Goal: Task Accomplishment & Management: Use online tool/utility

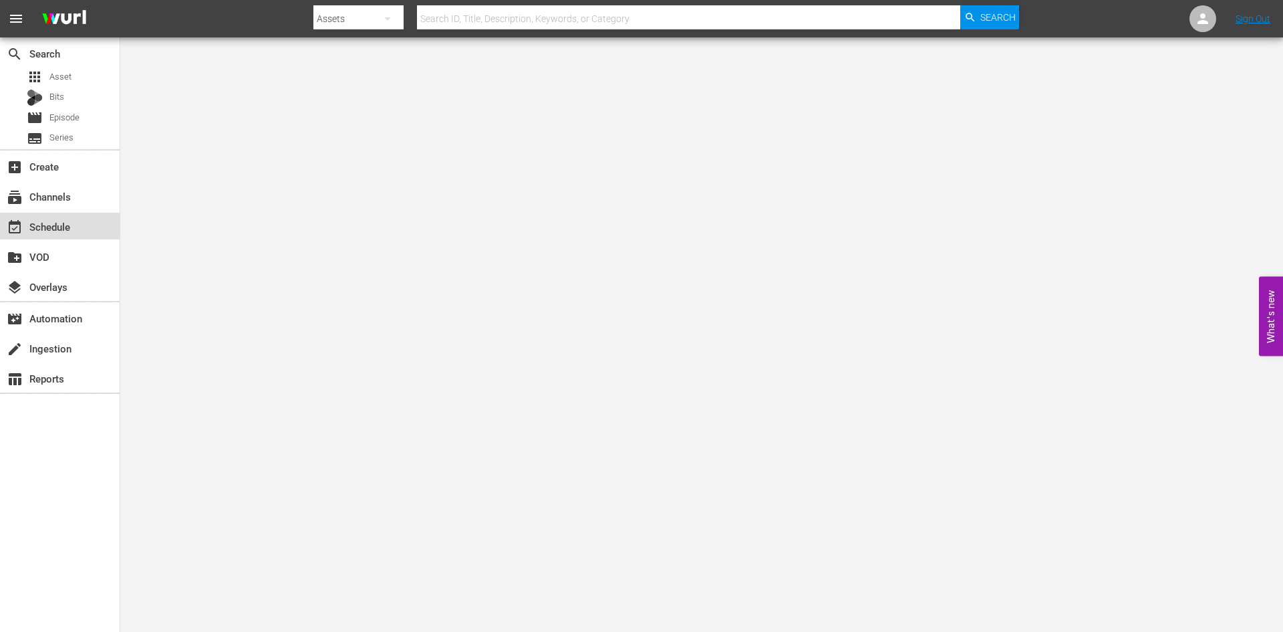
click at [66, 220] on div "event_available Schedule" at bounding box center [37, 225] width 75 height 12
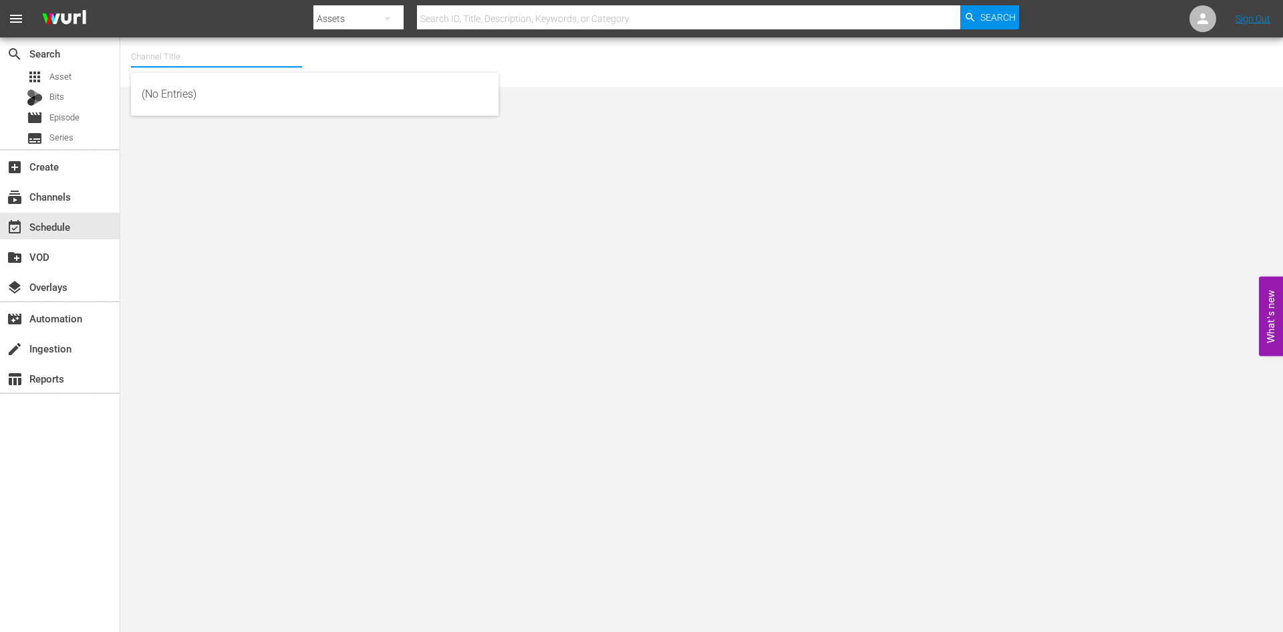
click at [149, 64] on input "text" at bounding box center [216, 57] width 171 height 32
type input "t"
click at [148, 98] on div "First 48 (1853 - ae_networks_first48_1)" at bounding box center [315, 94] width 346 height 32
type input "First 48 (1853 - ae_networks_first48_1)"
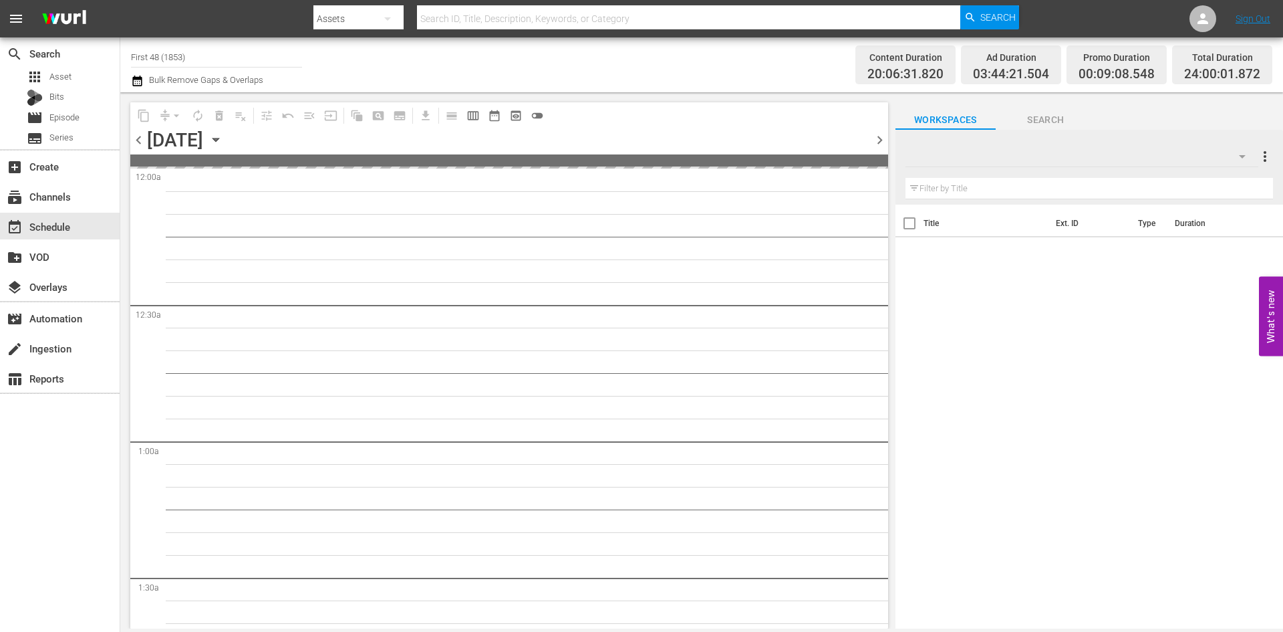
click at [1119, 152] on div at bounding box center [1082, 156] width 353 height 37
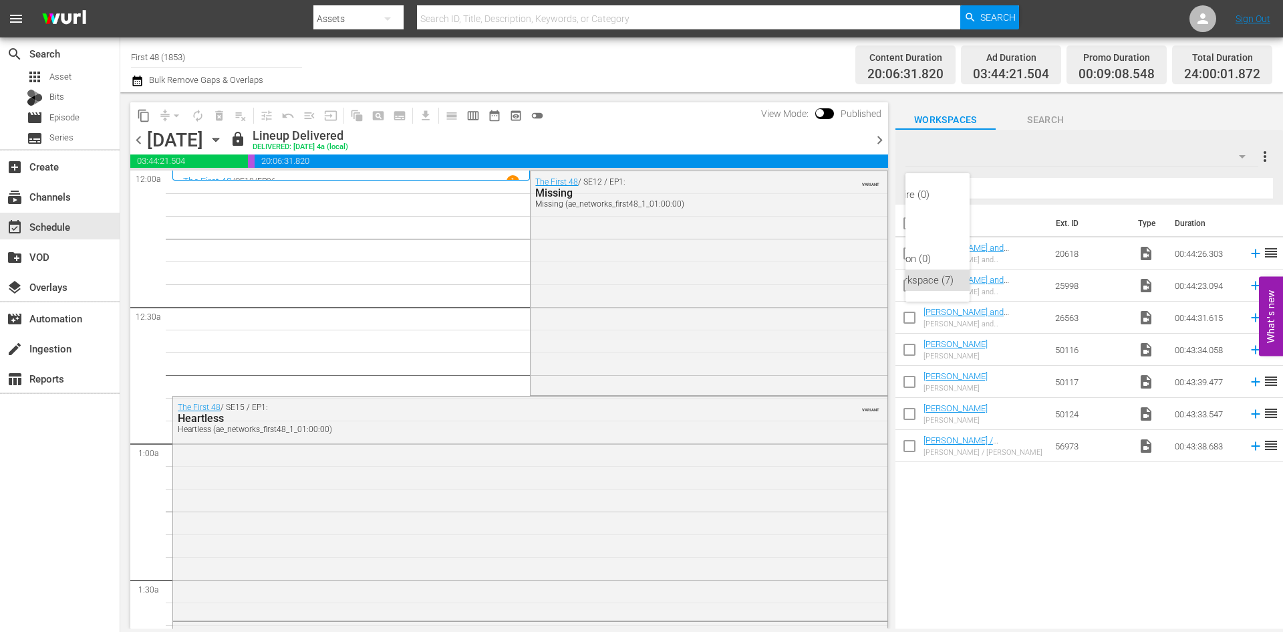
click at [374, 278] on div "Forged in Fire (0) Alone (1) First 48 (1) flipping nation (0) Default Workspace…" at bounding box center [641, 316] width 1283 height 632
click at [223, 140] on icon "button" at bounding box center [216, 139] width 15 height 15
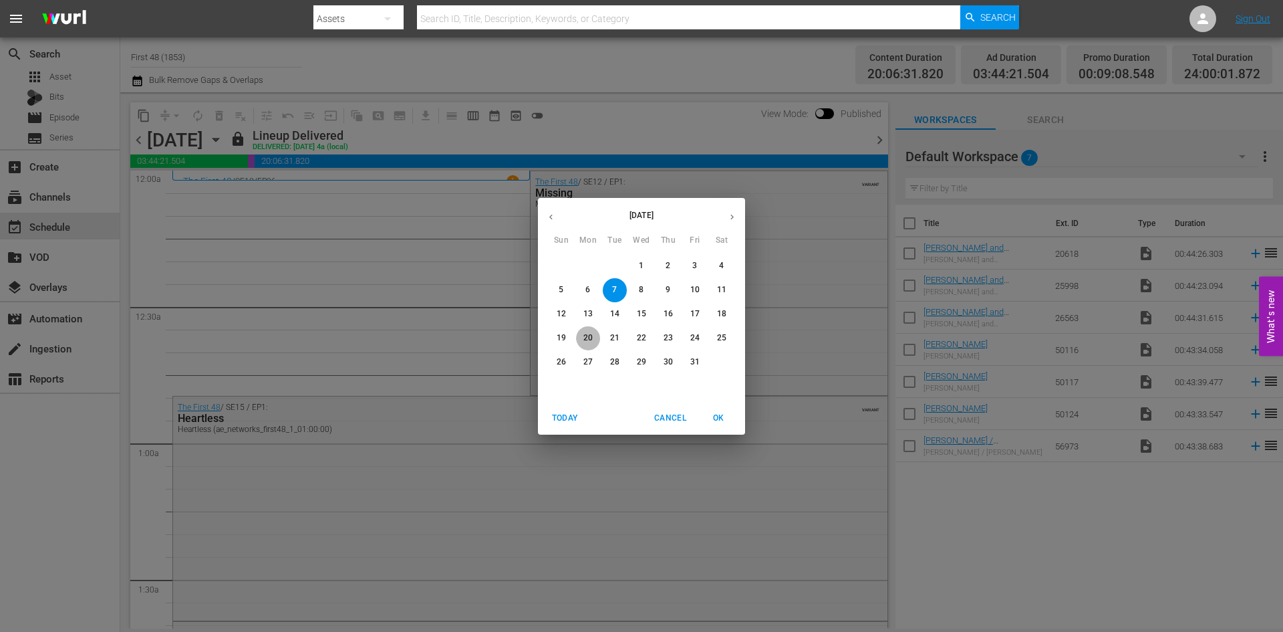
click at [588, 338] on p "20" at bounding box center [588, 337] width 9 height 11
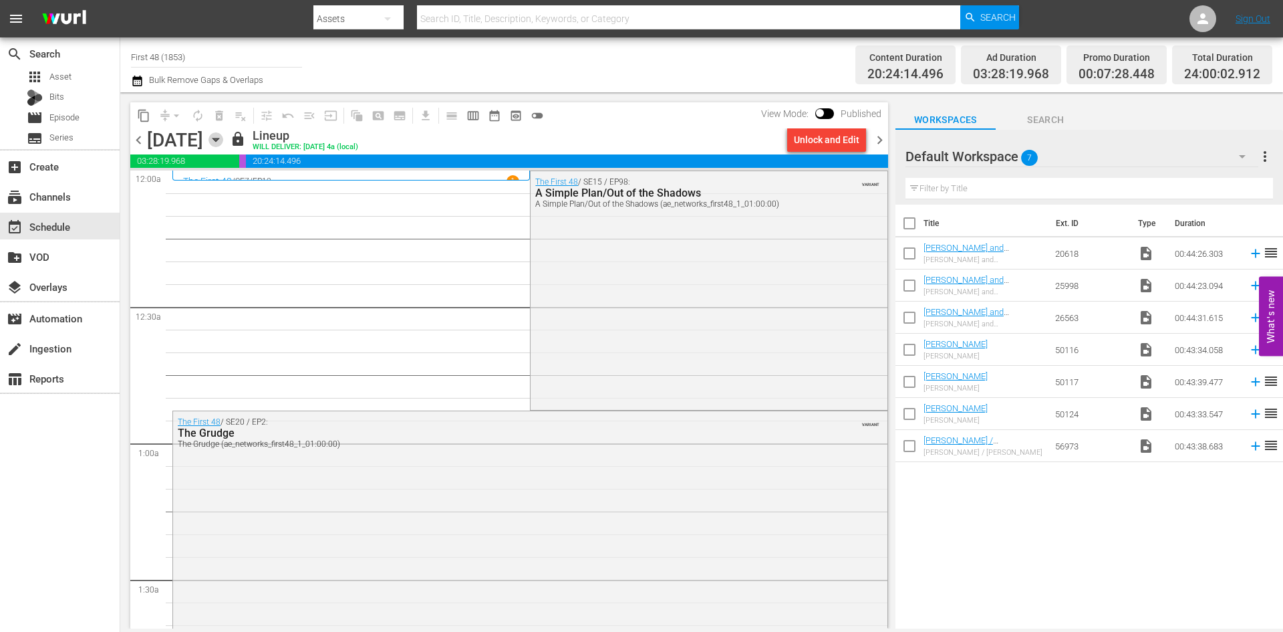
click at [223, 144] on icon "button" at bounding box center [216, 139] width 15 height 15
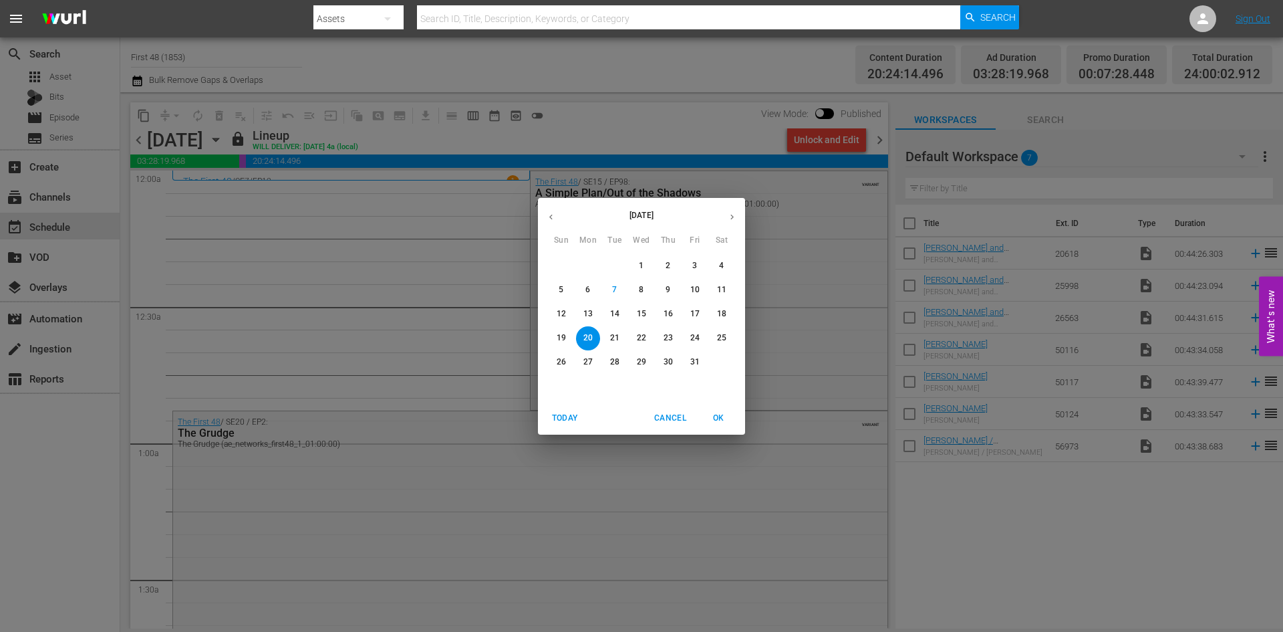
click at [690, 339] on span "24" at bounding box center [695, 337] width 24 height 11
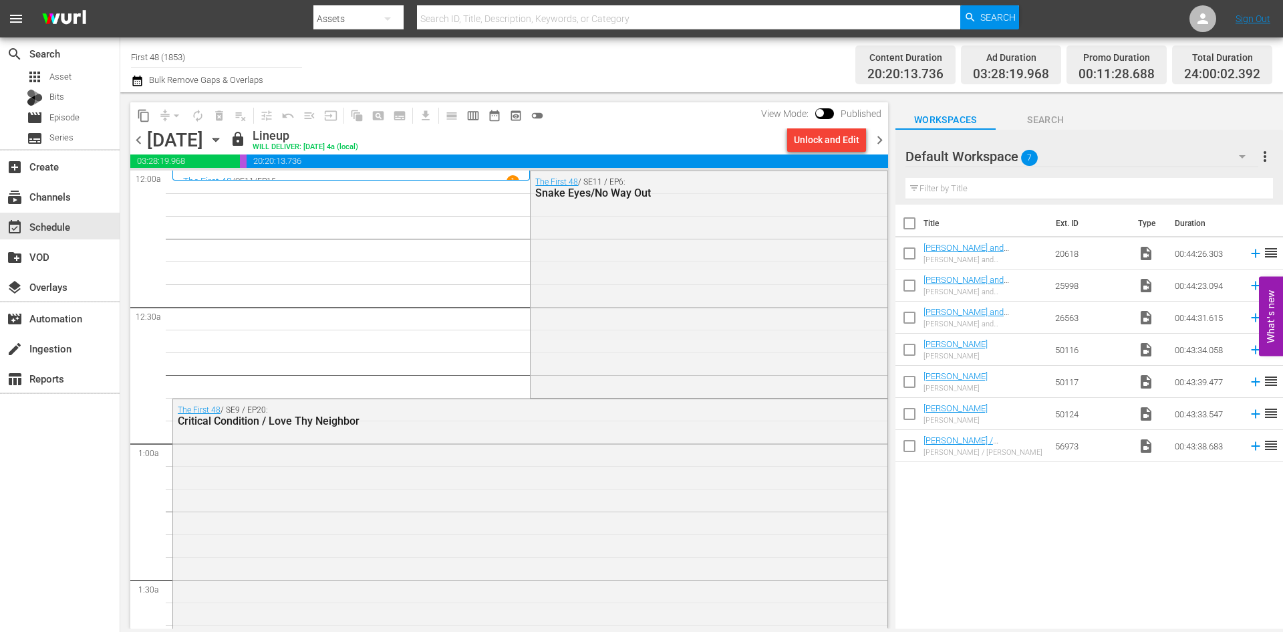
click at [1202, 159] on div "Default Workspace 7" at bounding box center [1082, 156] width 353 height 37
click at [326, 138] on div "Forged in Fire (0) Alone (1) First 48 (1) flipping nation (0) Default Workspace…" at bounding box center [641, 316] width 1283 height 632
click at [223, 137] on icon "button" at bounding box center [216, 139] width 15 height 15
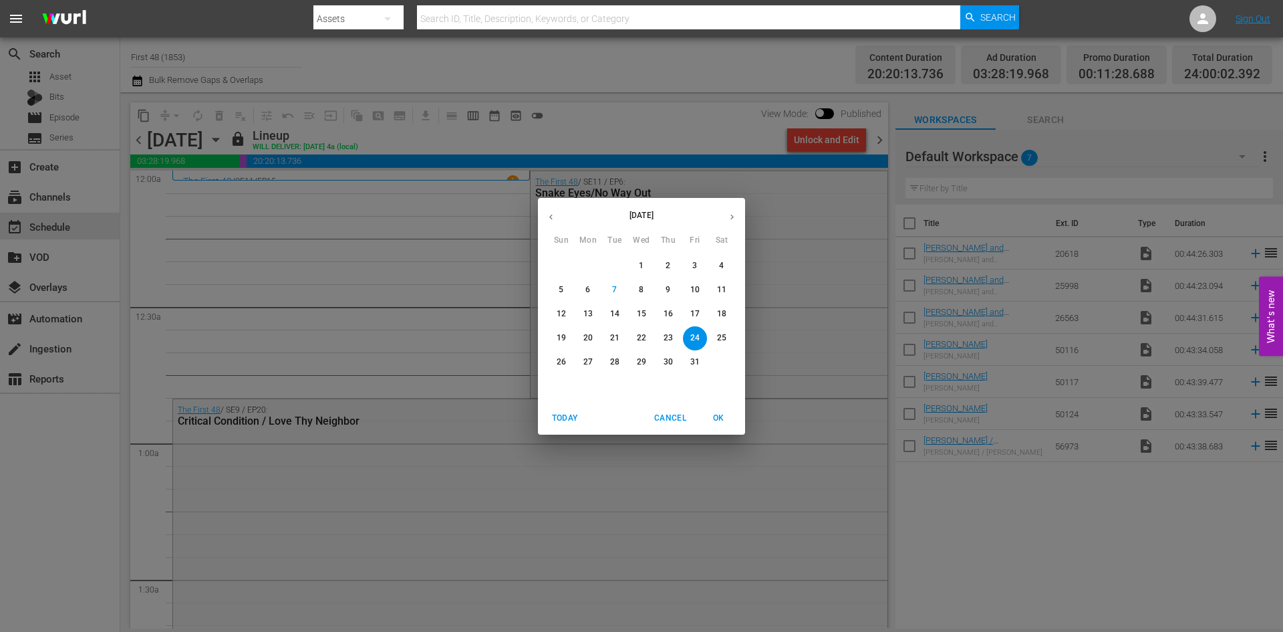
click at [714, 414] on span "OK" at bounding box center [719, 418] width 32 height 14
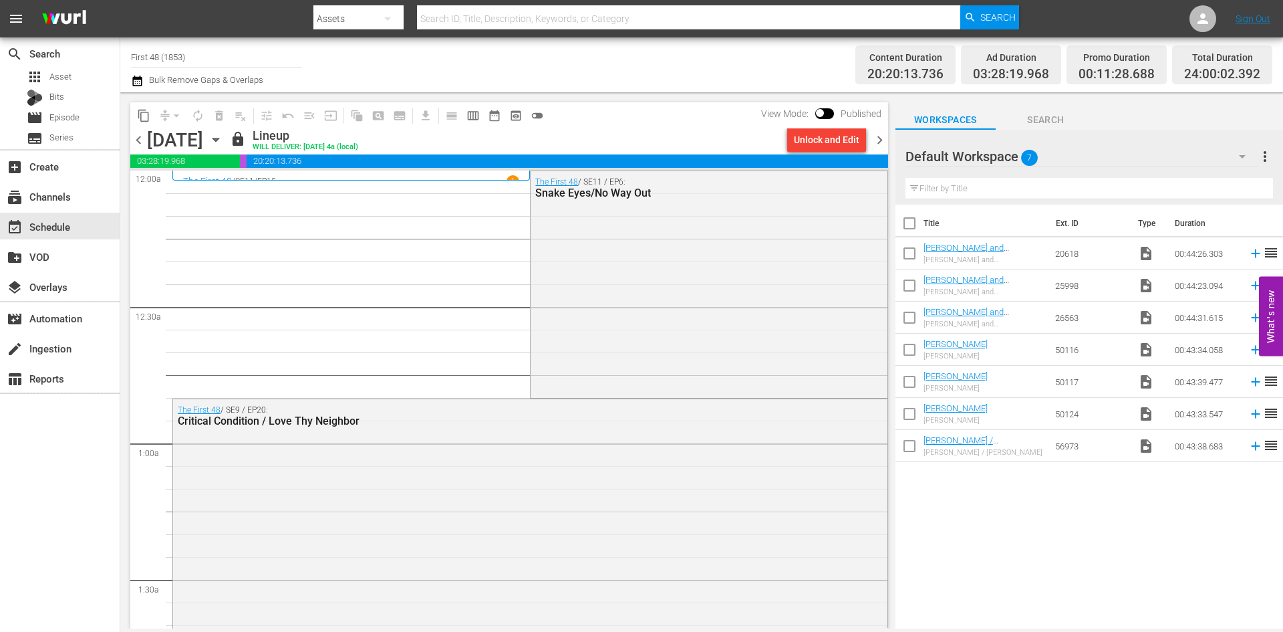
click at [163, 62] on input "First 48 (1853)" at bounding box center [216, 57] width 171 height 32
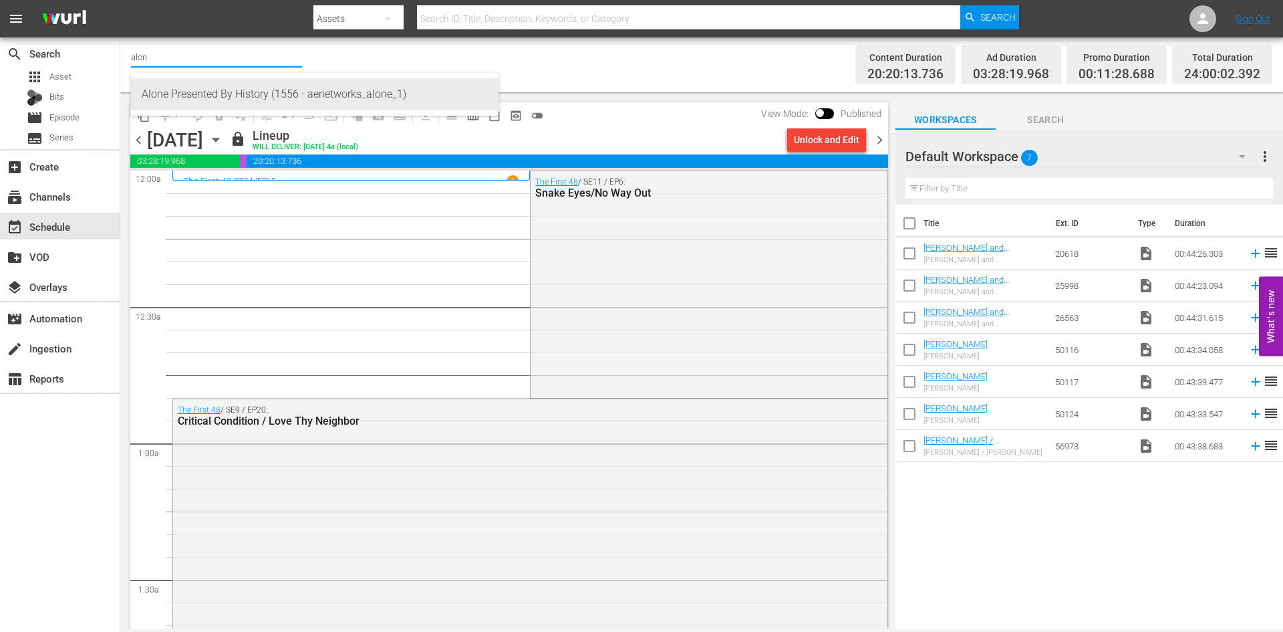
click at [164, 97] on div "Alone Presented By History (1556 - aenetworks_alone_1)" at bounding box center [315, 94] width 346 height 32
type input "Alone Presented By History (1556 - aenetworks_alone_1)"
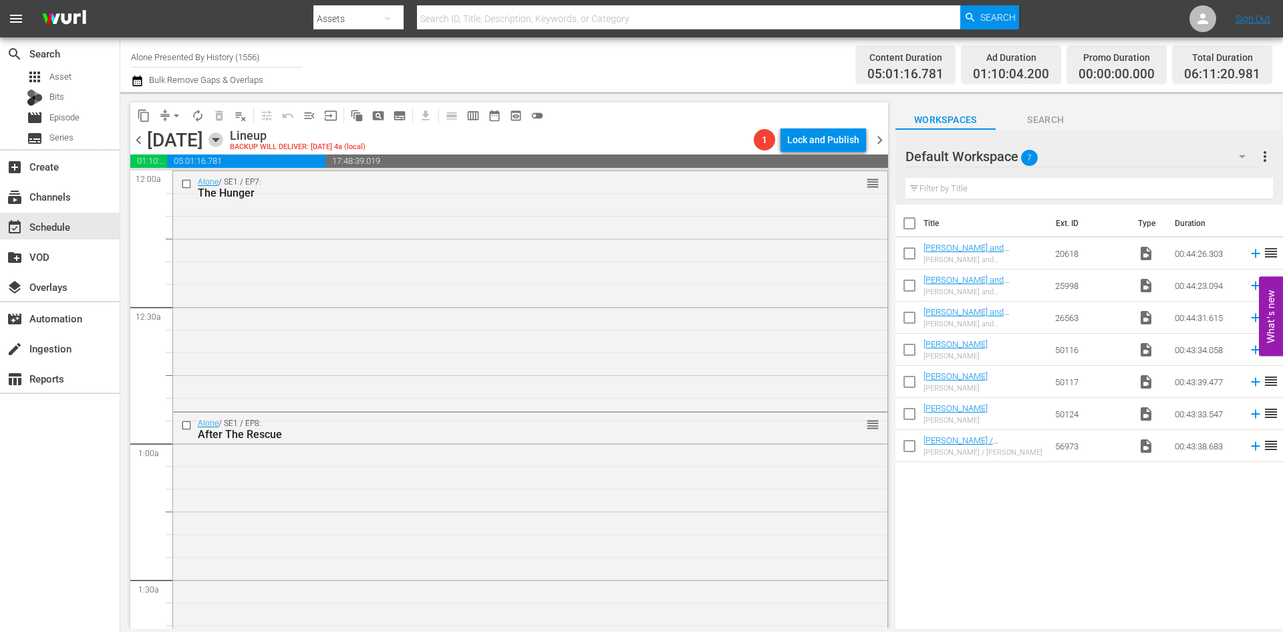
click at [223, 140] on icon "button" at bounding box center [216, 139] width 15 height 15
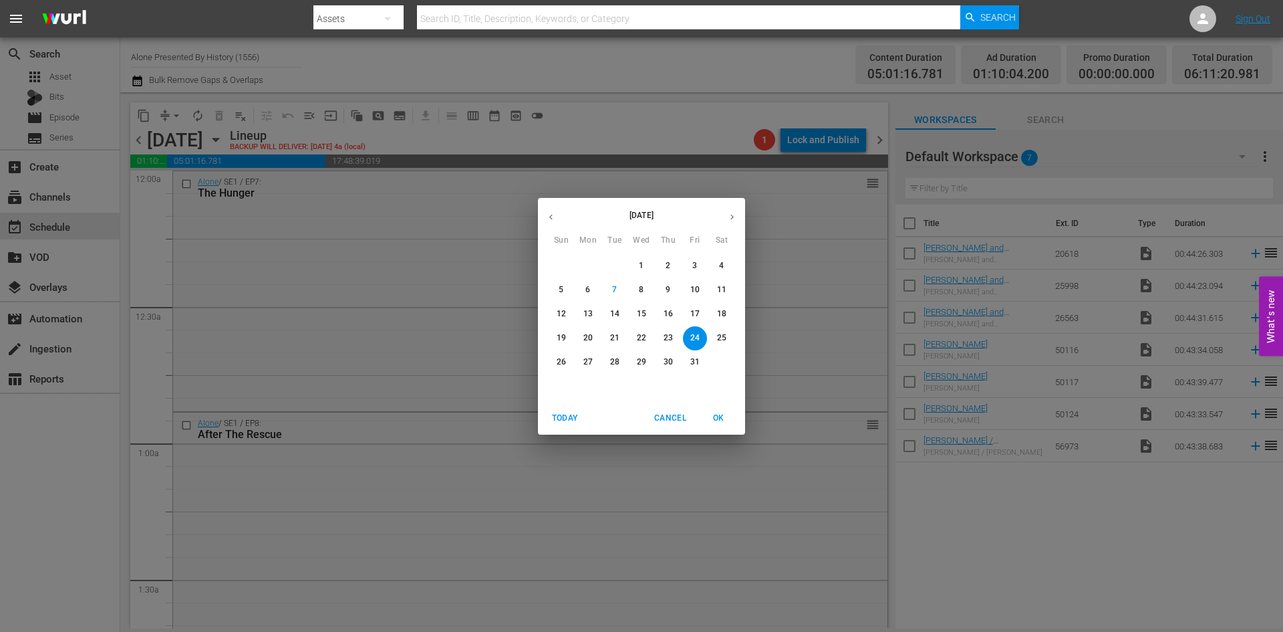
click at [587, 340] on p "20" at bounding box center [588, 337] width 9 height 11
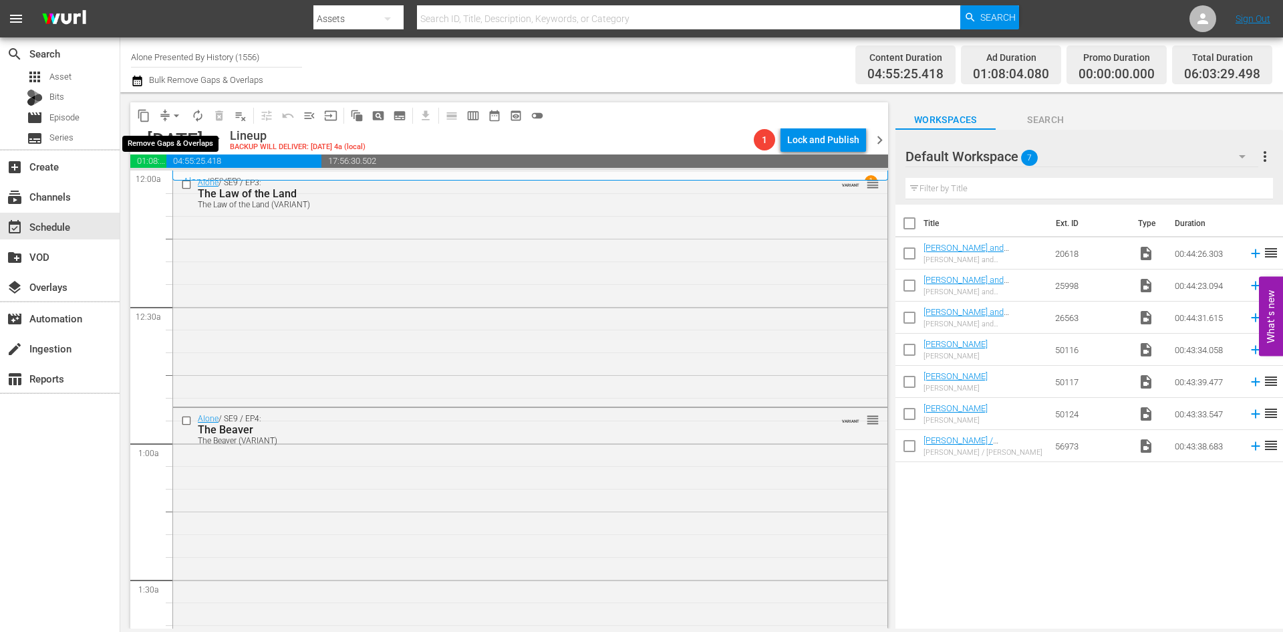
click at [179, 116] on span "arrow_drop_down" at bounding box center [176, 115] width 13 height 13
click at [184, 146] on li "Align to Midnight" at bounding box center [177, 143] width 140 height 22
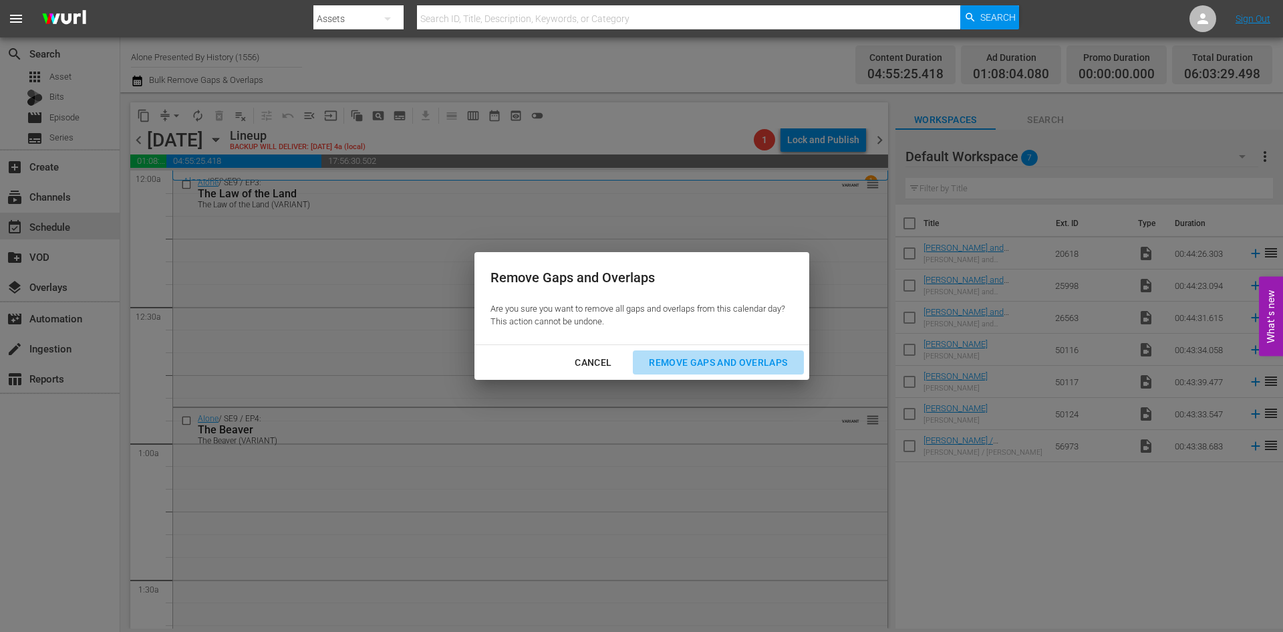
click at [662, 358] on div "Remove Gaps and Overlaps" at bounding box center [718, 362] width 160 height 17
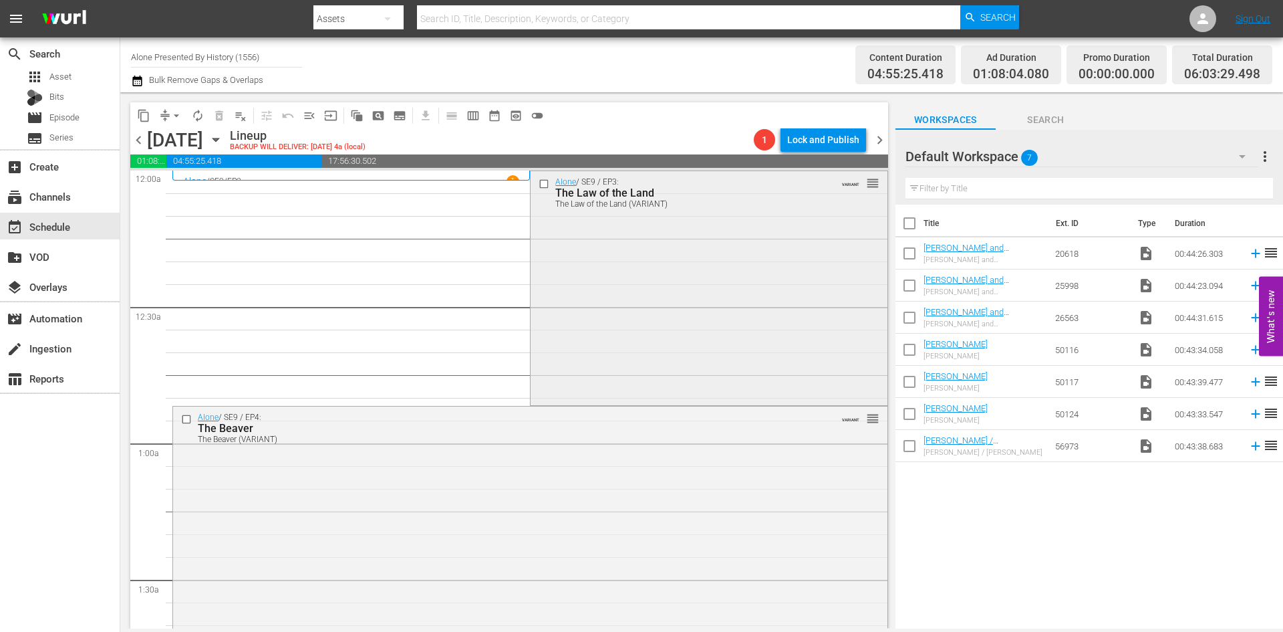
click at [680, 301] on div "Alone / SE9 / EP3: The Law of the Land The Law of the Land (VARIANT) VARIANT re…" at bounding box center [709, 287] width 356 height 232
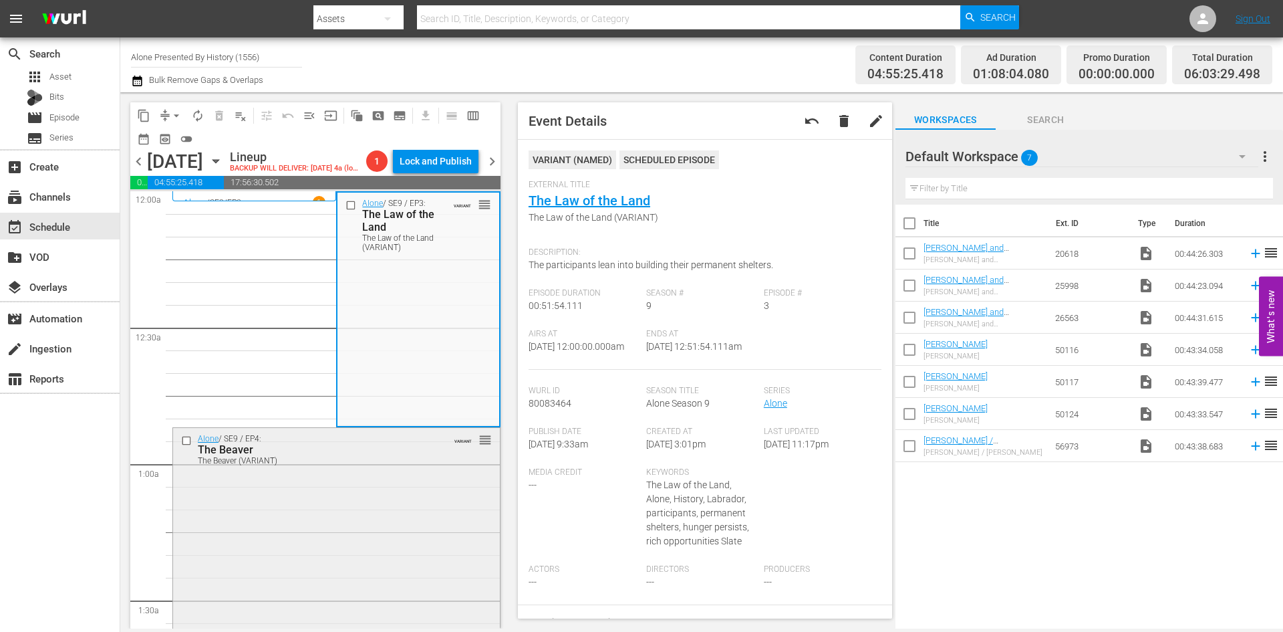
click at [413, 533] on div "Alone / SE9 / EP4: The Beaver The Beaver (VARIANT) VARIANT reorder" at bounding box center [336, 546] width 327 height 236
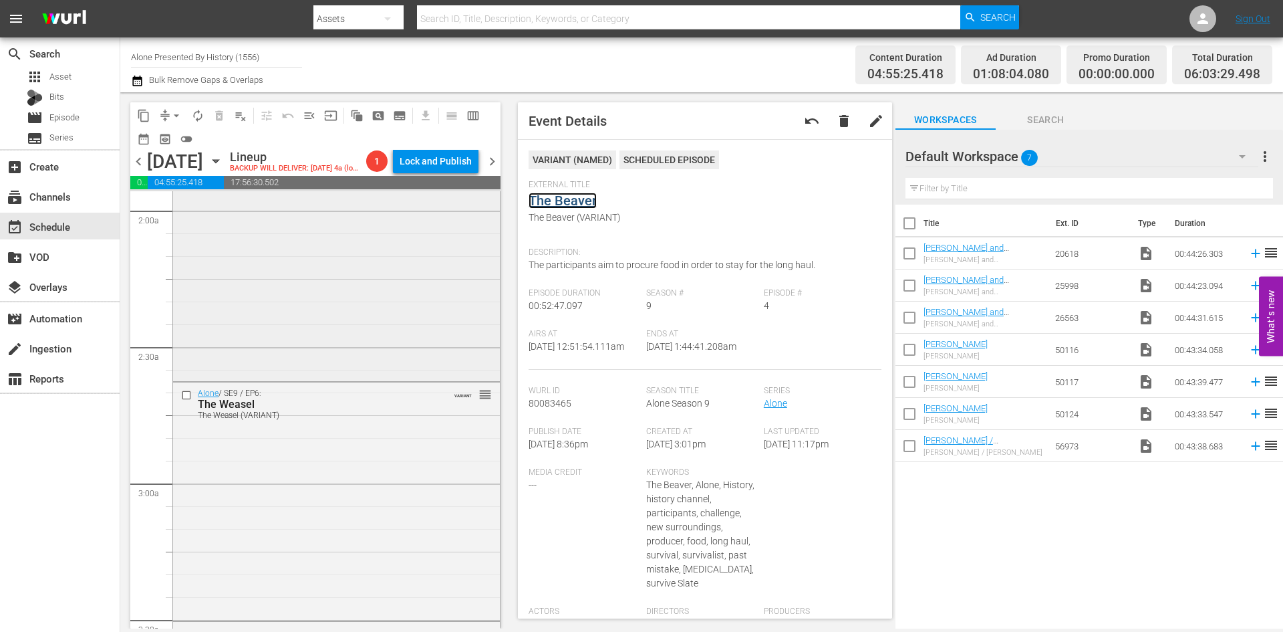
scroll to position [535, 0]
click at [406, 293] on div "Alone / SE9 / EP5: The Land Giveth... The Land Giveth... (VARIANT) VARIANT reor…" at bounding box center [336, 251] width 327 height 236
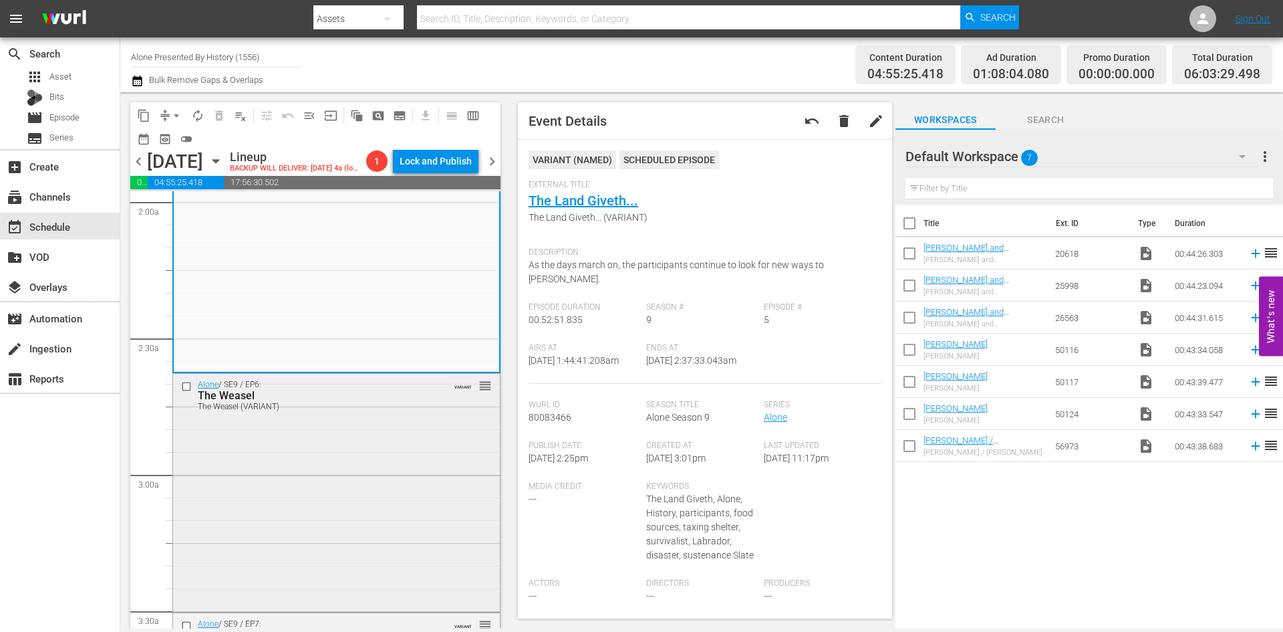
click at [430, 429] on div "Alone / SE9 / EP6: The Weasel The Weasel (VARIANT) VARIANT reorder" at bounding box center [336, 491] width 327 height 235
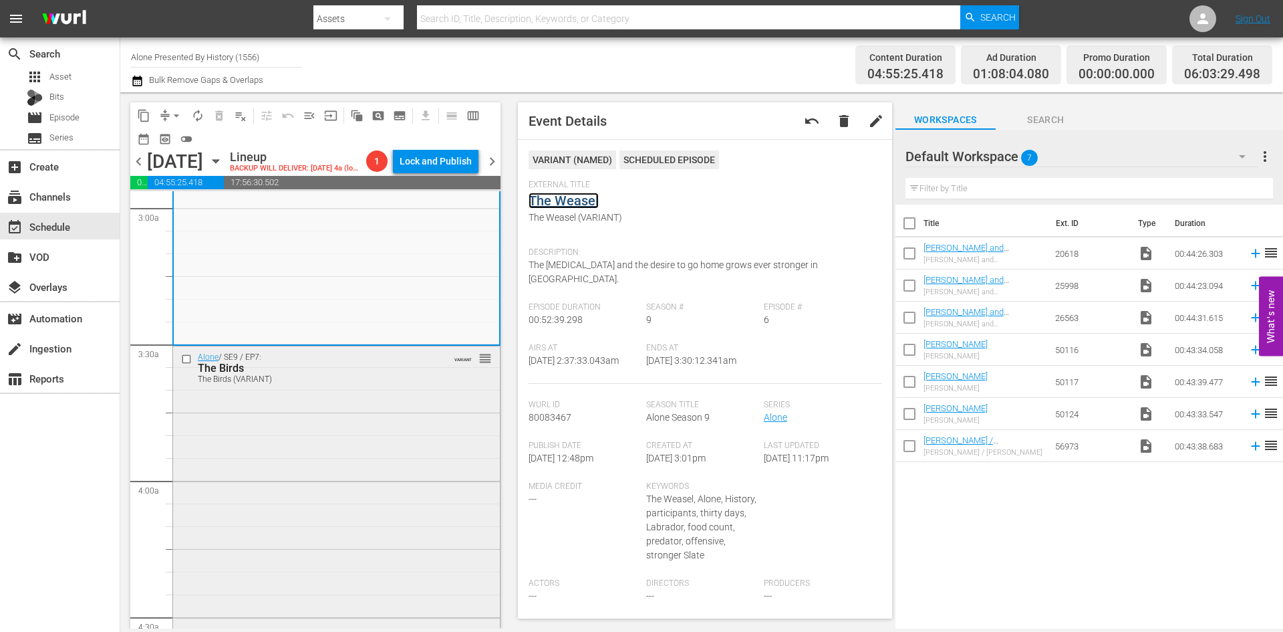
scroll to position [802, 0]
click at [398, 428] on div "Alone / SE9 / EP7: The Birds The Birds (VARIANT) VARIANT reorder" at bounding box center [336, 519] width 327 height 346
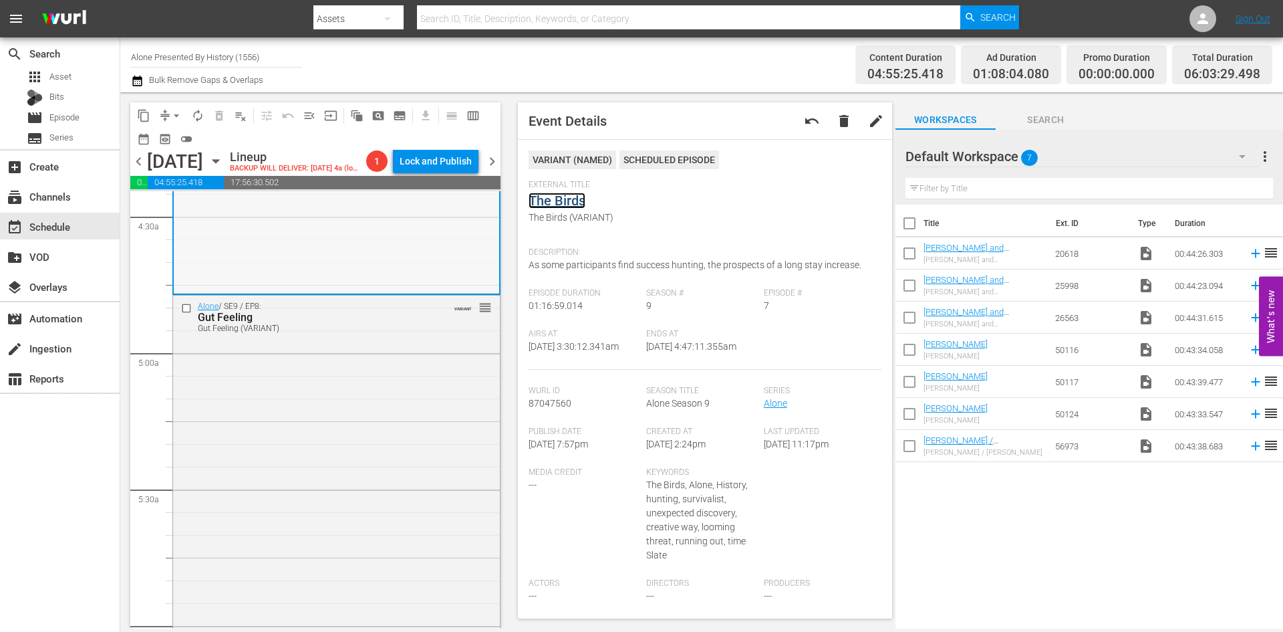
scroll to position [1270, 0]
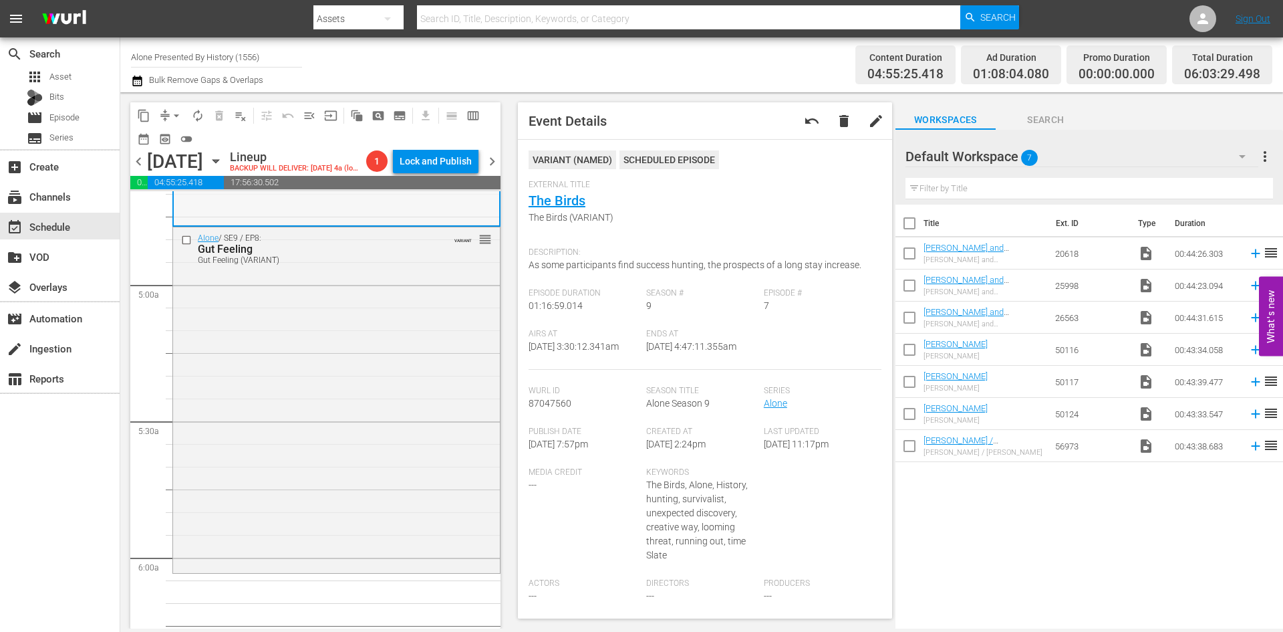
click at [398, 403] on div "Alone / SE9 / EP8: Gut Feeling Gut Feeling (VARIANT) VARIANT reorder" at bounding box center [336, 398] width 327 height 343
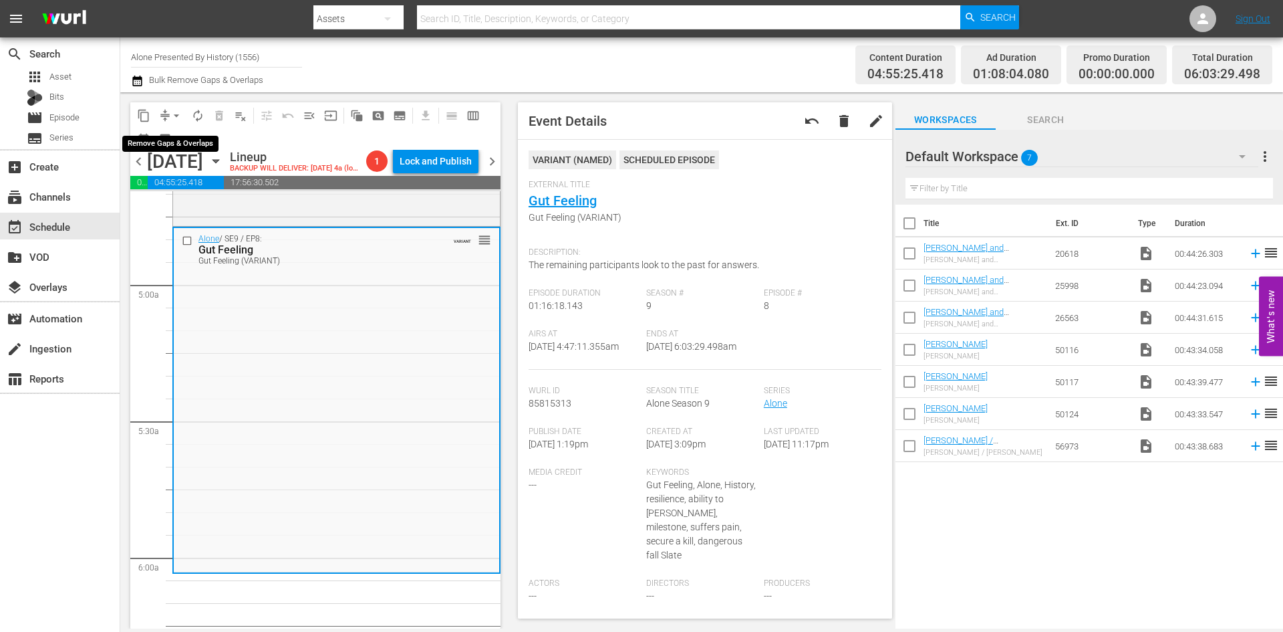
click at [170, 111] on span "arrow_drop_down" at bounding box center [176, 115] width 13 height 13
click at [169, 139] on li "Align to Midnight" at bounding box center [177, 143] width 140 height 22
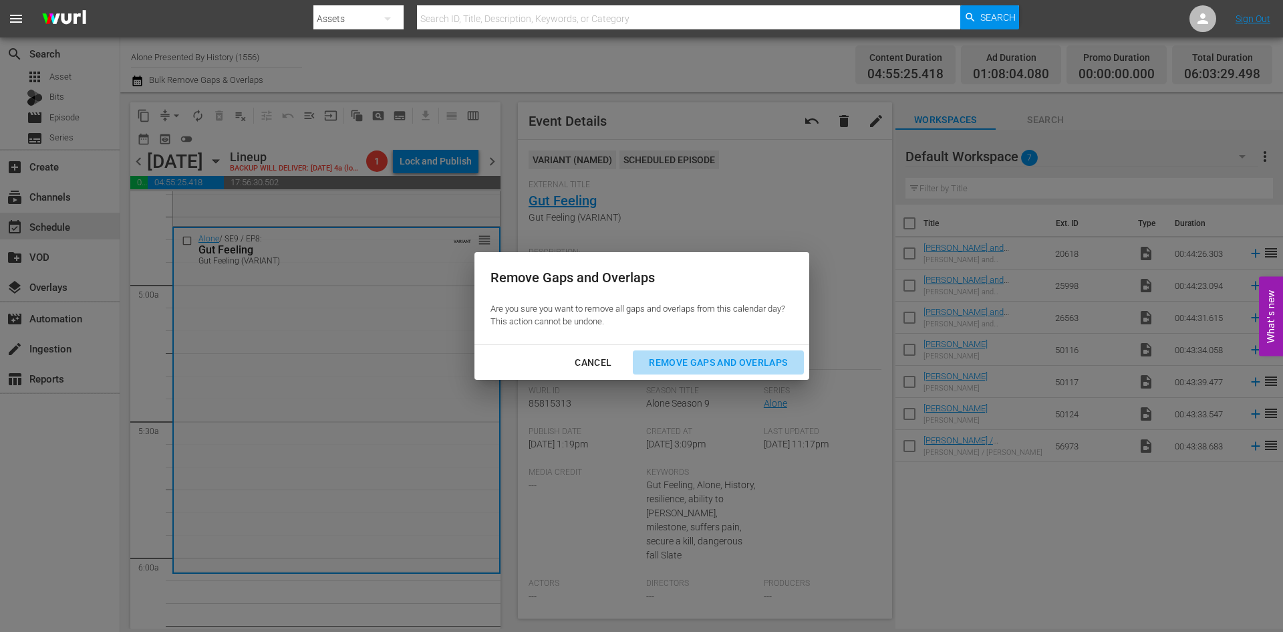
click at [687, 360] on div "Remove Gaps and Overlaps" at bounding box center [718, 362] width 160 height 17
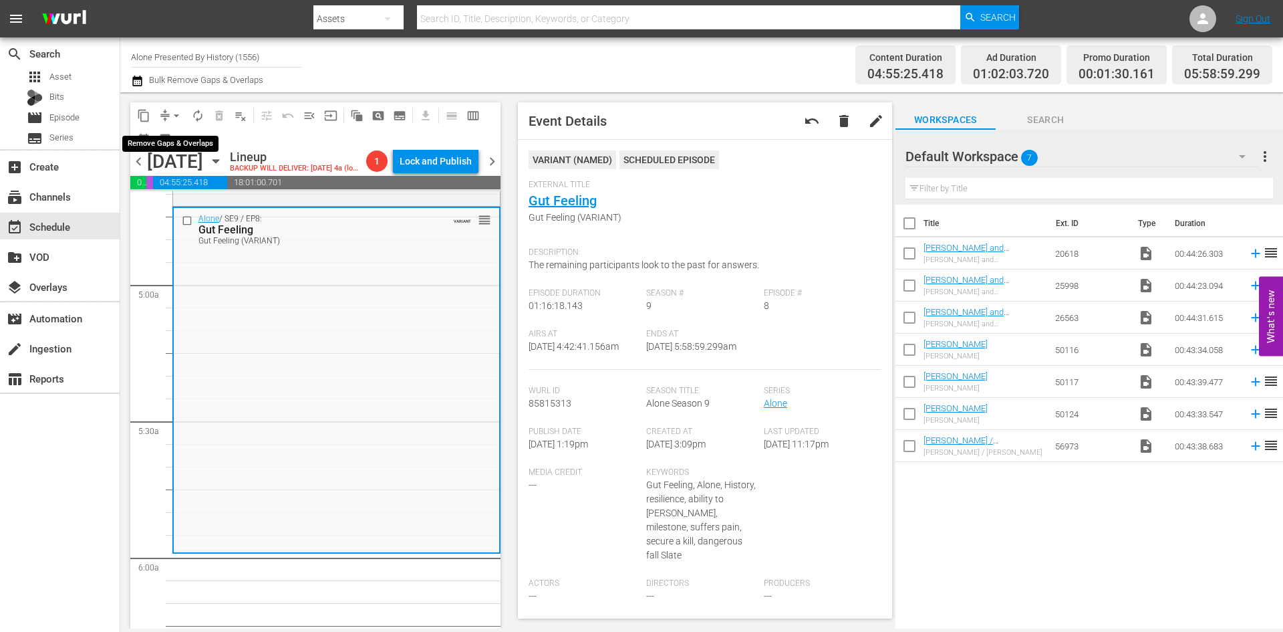
click at [171, 114] on span "arrow_drop_down" at bounding box center [176, 115] width 13 height 13
click at [176, 146] on li "Align to Midnight" at bounding box center [177, 143] width 140 height 22
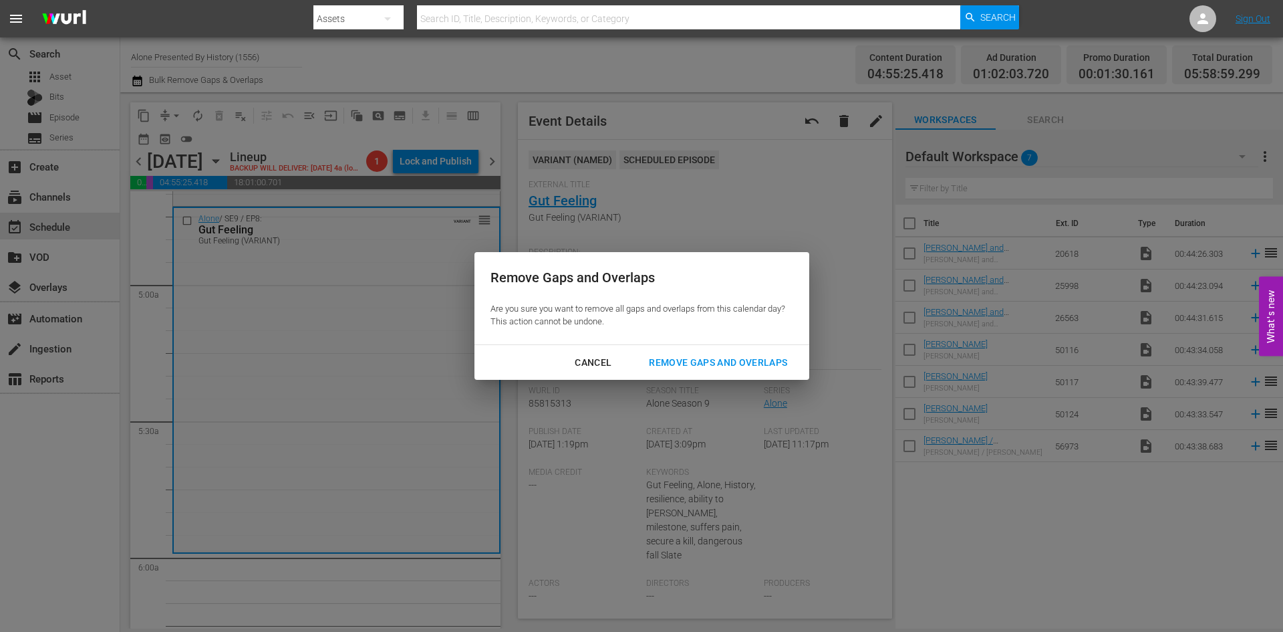
click at [737, 362] on div "Remove Gaps and Overlaps" at bounding box center [718, 362] width 160 height 17
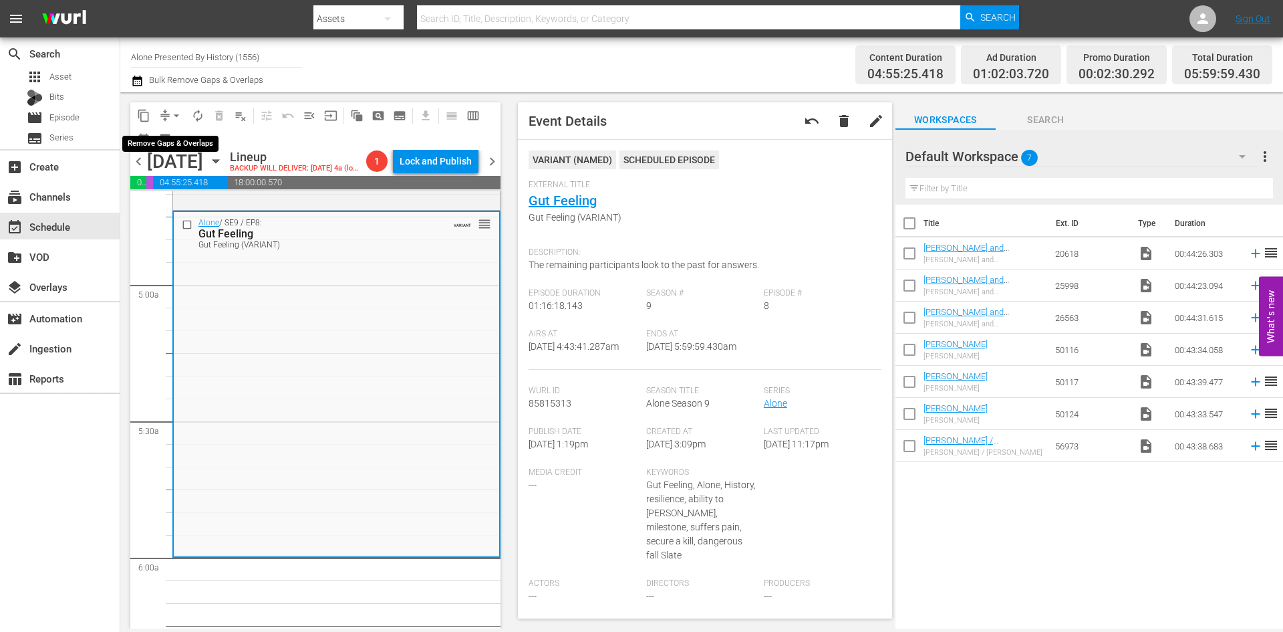
click at [178, 113] on span "arrow_drop_down" at bounding box center [176, 115] width 13 height 13
click at [172, 138] on li "Align to Midnight" at bounding box center [177, 143] width 140 height 22
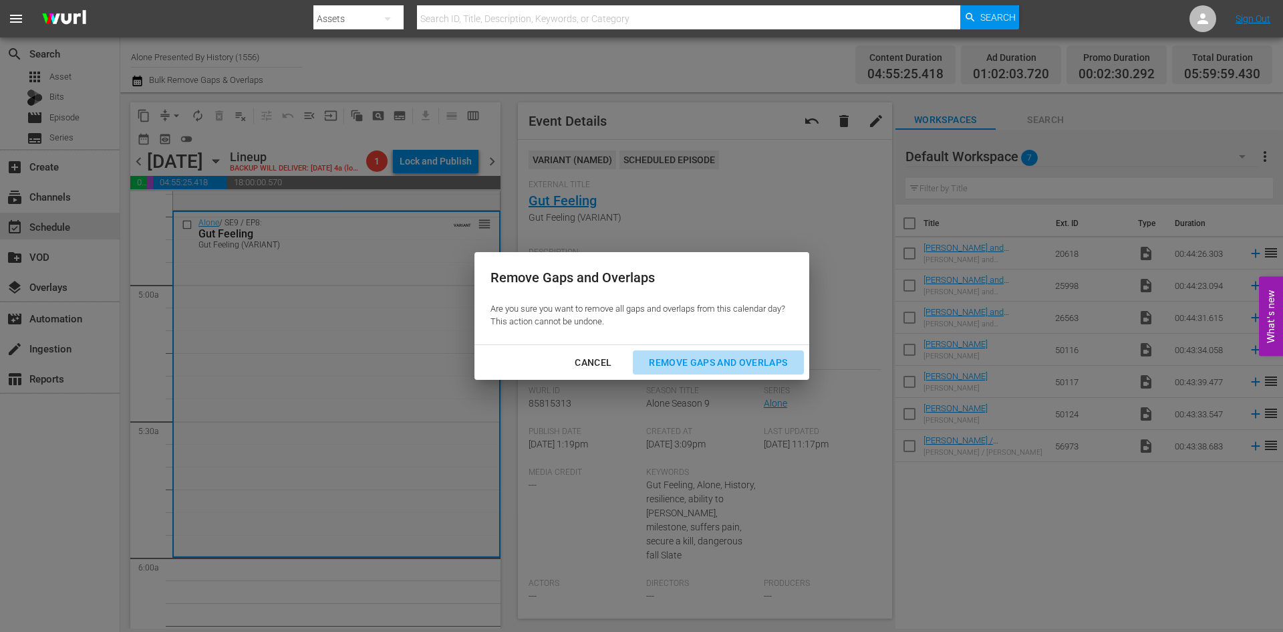
click at [668, 360] on div "Remove Gaps and Overlaps" at bounding box center [718, 362] width 160 height 17
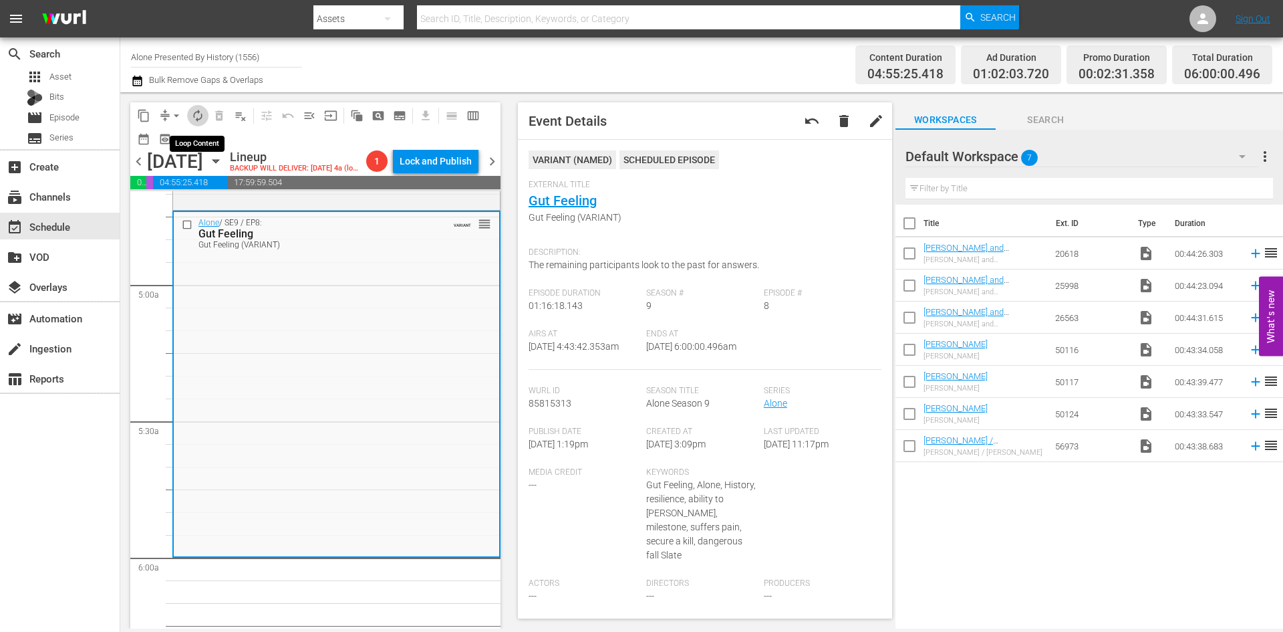
click at [198, 118] on span "autorenew_outlined" at bounding box center [197, 115] width 13 height 13
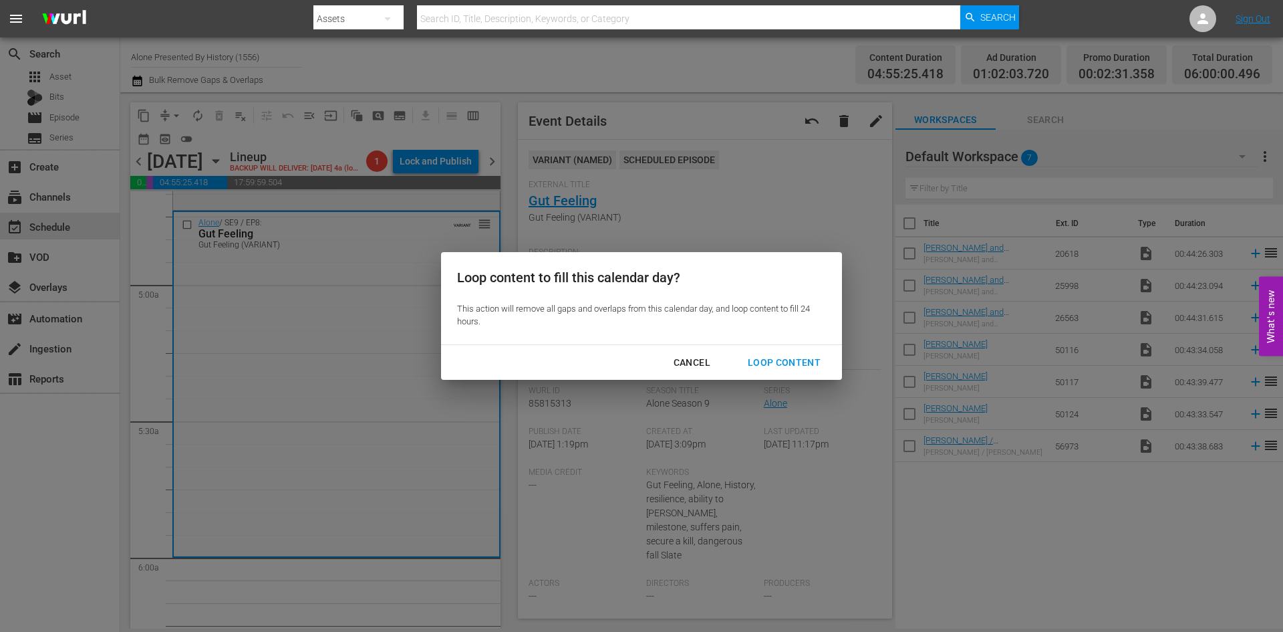
click at [782, 358] on div "Loop Content" at bounding box center [784, 362] width 94 height 17
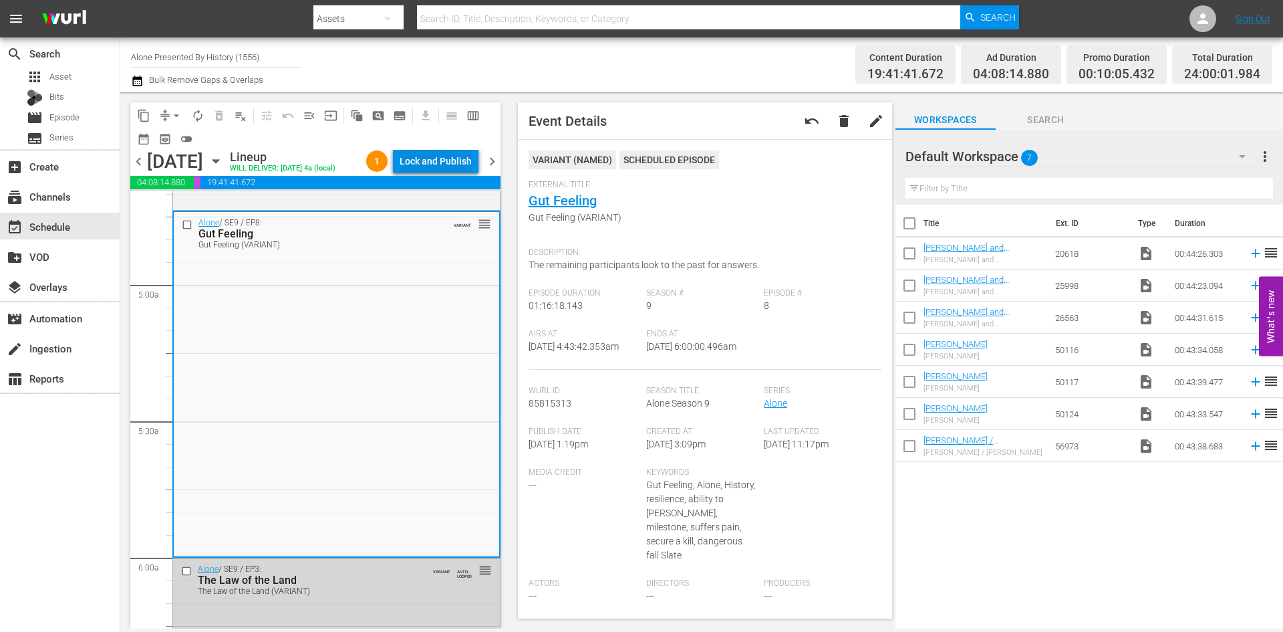
click at [438, 165] on div "Lock and Publish" at bounding box center [436, 161] width 72 height 24
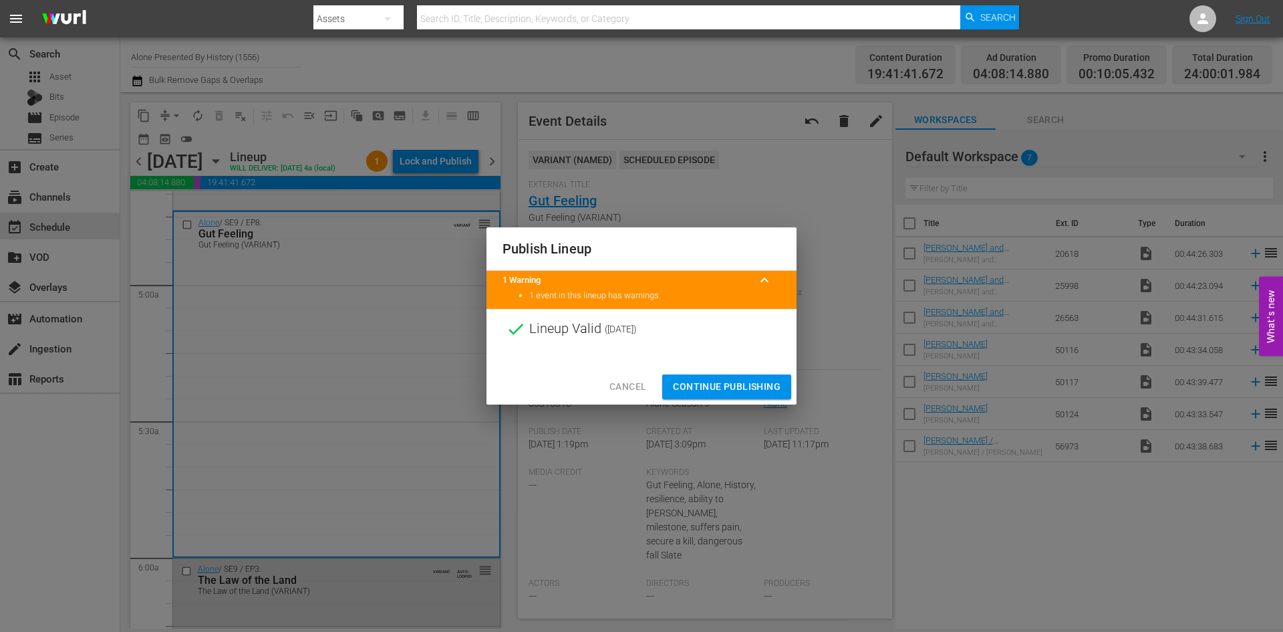
click at [739, 390] on span "Continue Publishing" at bounding box center [727, 386] width 108 height 17
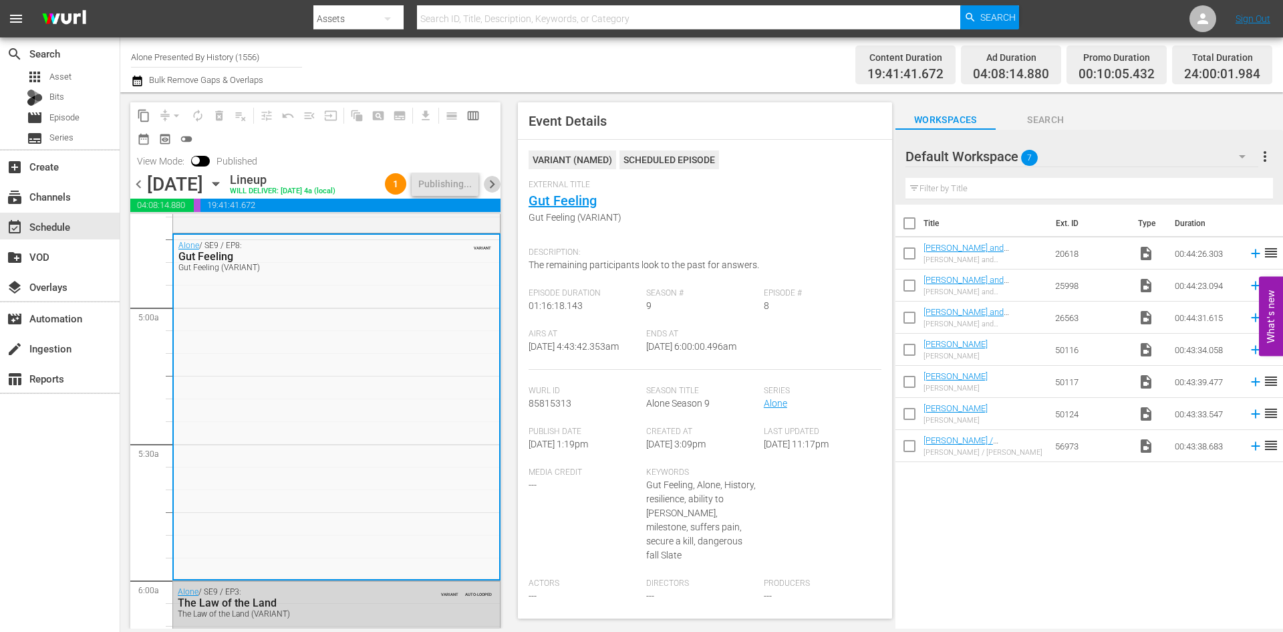
click at [497, 182] on span "chevron_right" at bounding box center [492, 184] width 17 height 17
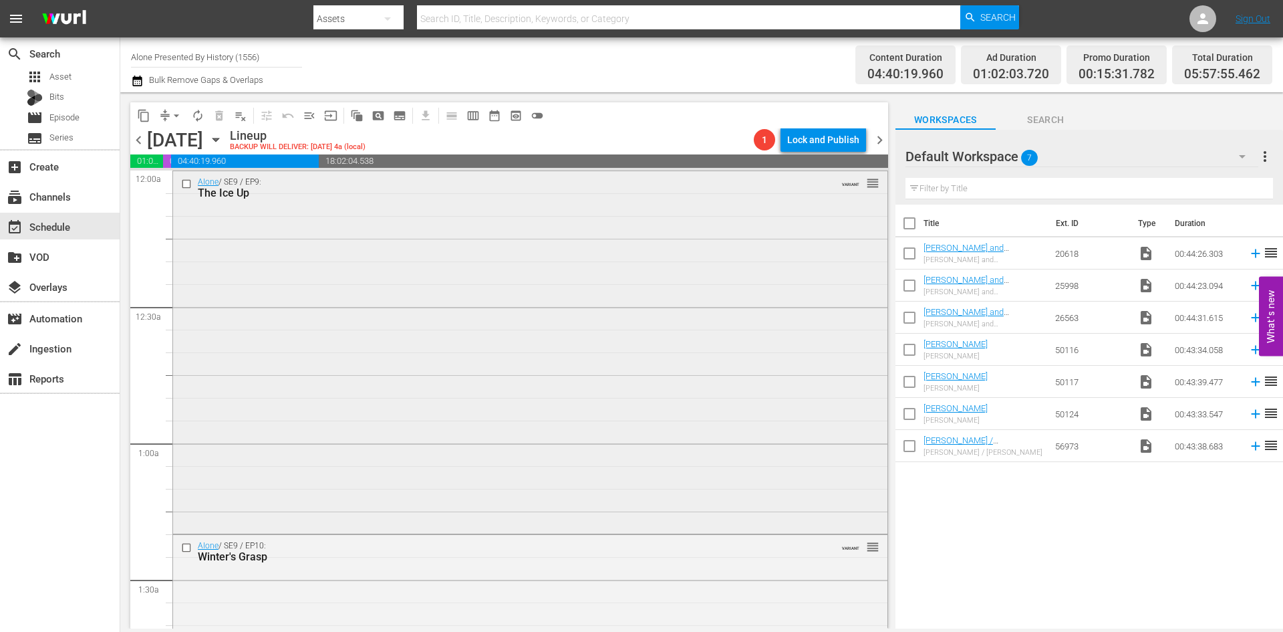
click at [586, 269] on div "Alone / SE9 / EP9: The Ice Up VARIANT reorder" at bounding box center [530, 351] width 715 height 360
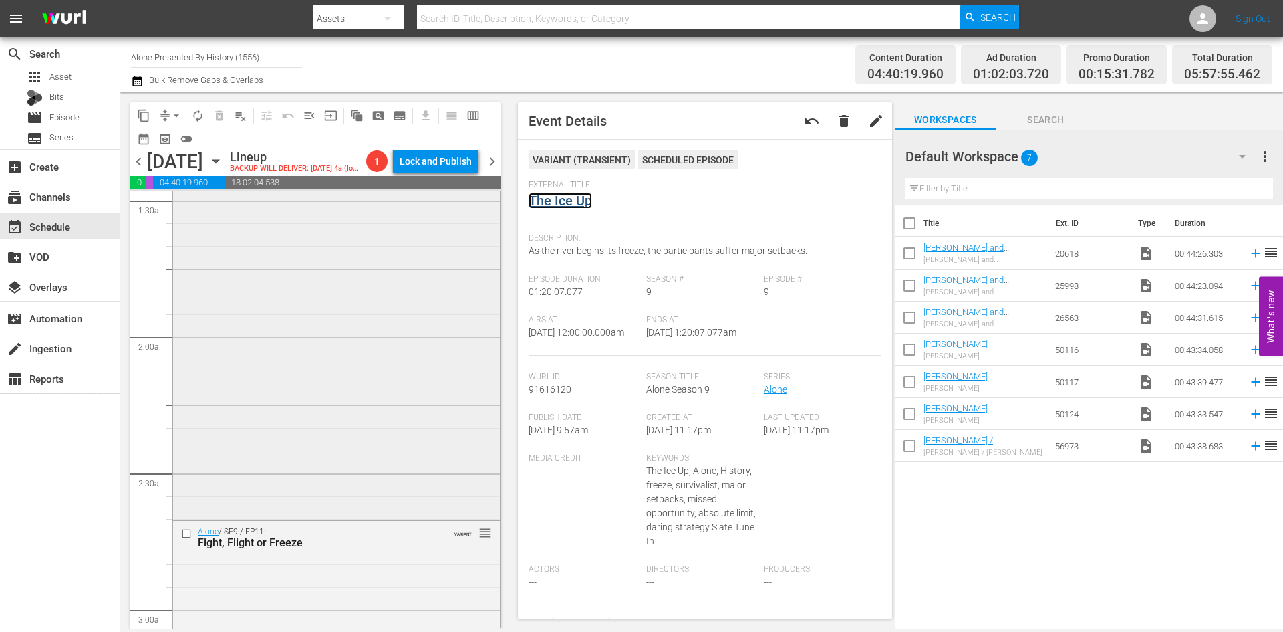
scroll to position [401, 0]
click at [398, 380] on div "Alone / SE9 / EP10: Winter's Grasp VARIANT reorder" at bounding box center [336, 335] width 327 height 360
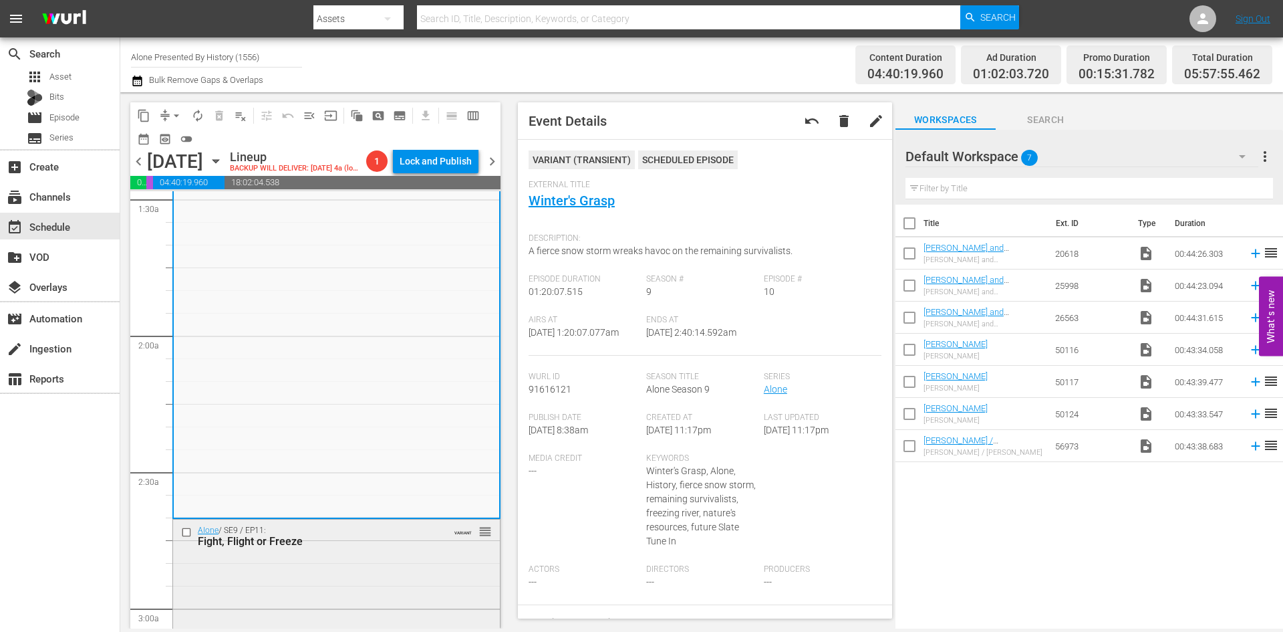
click at [385, 541] on div "Fight, Flight or Freeze" at bounding box center [315, 541] width 235 height 13
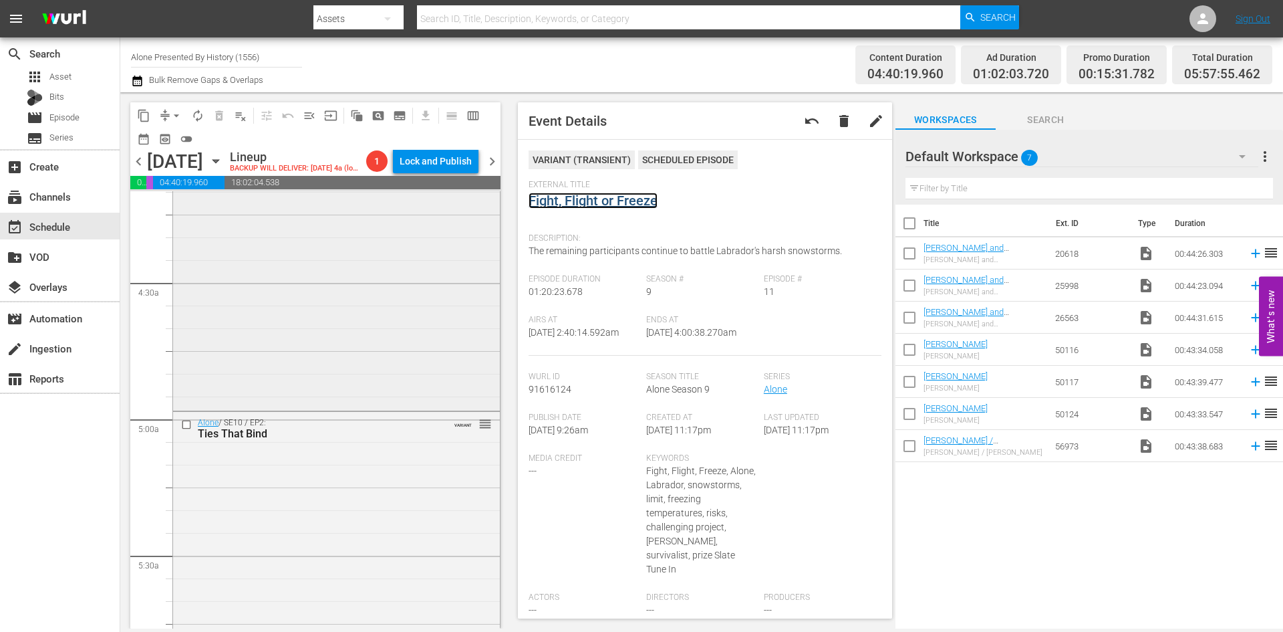
scroll to position [1136, 0]
click at [424, 336] on div "Alone / SE10 / EP1: Game On VARIANT reorder" at bounding box center [336, 278] width 327 height 257
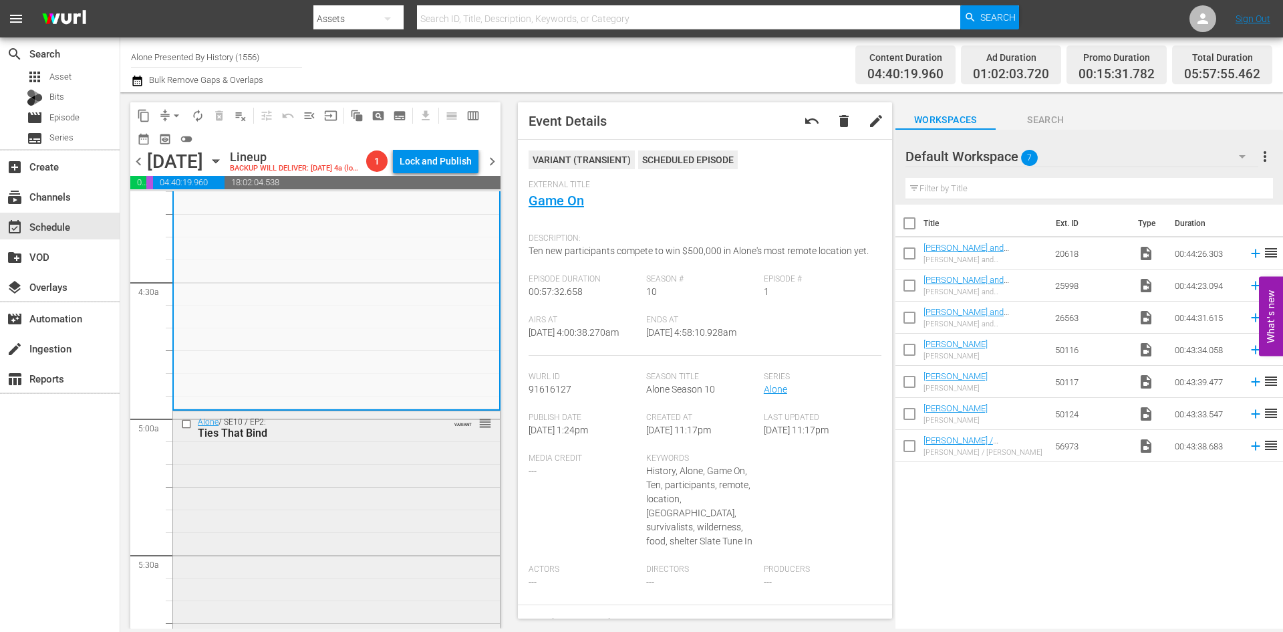
click at [431, 459] on div "Alone / SE10 / EP2: Ties That Bind VARIANT reorder" at bounding box center [336, 544] width 327 height 267
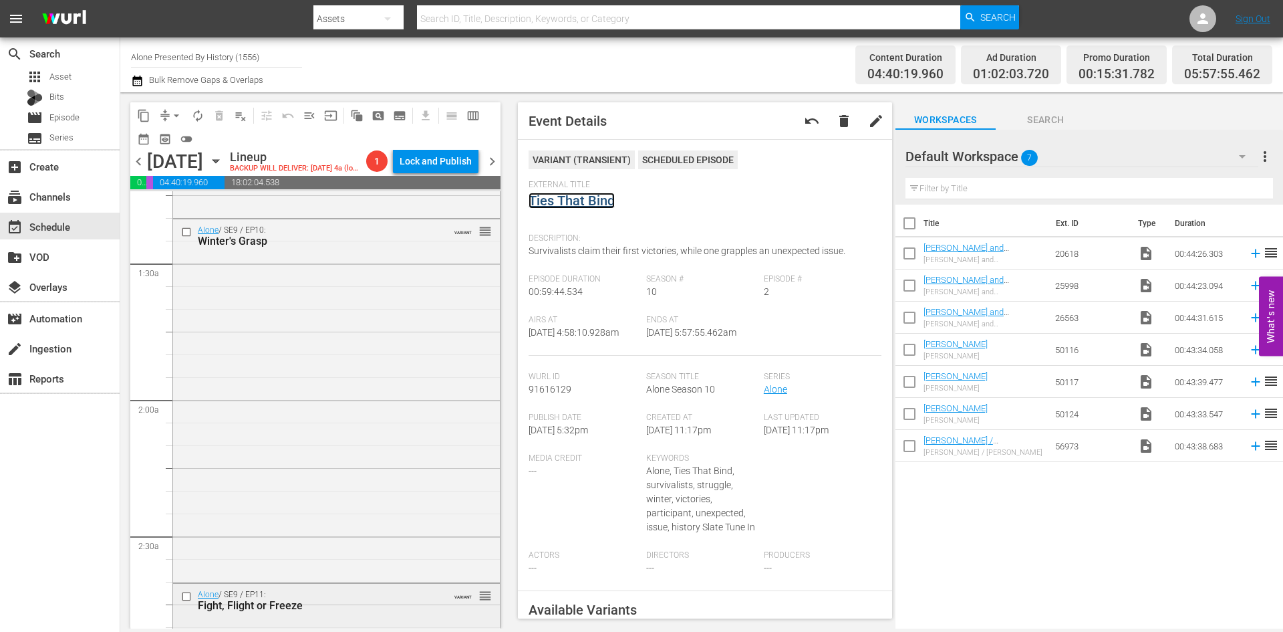
scroll to position [201, 0]
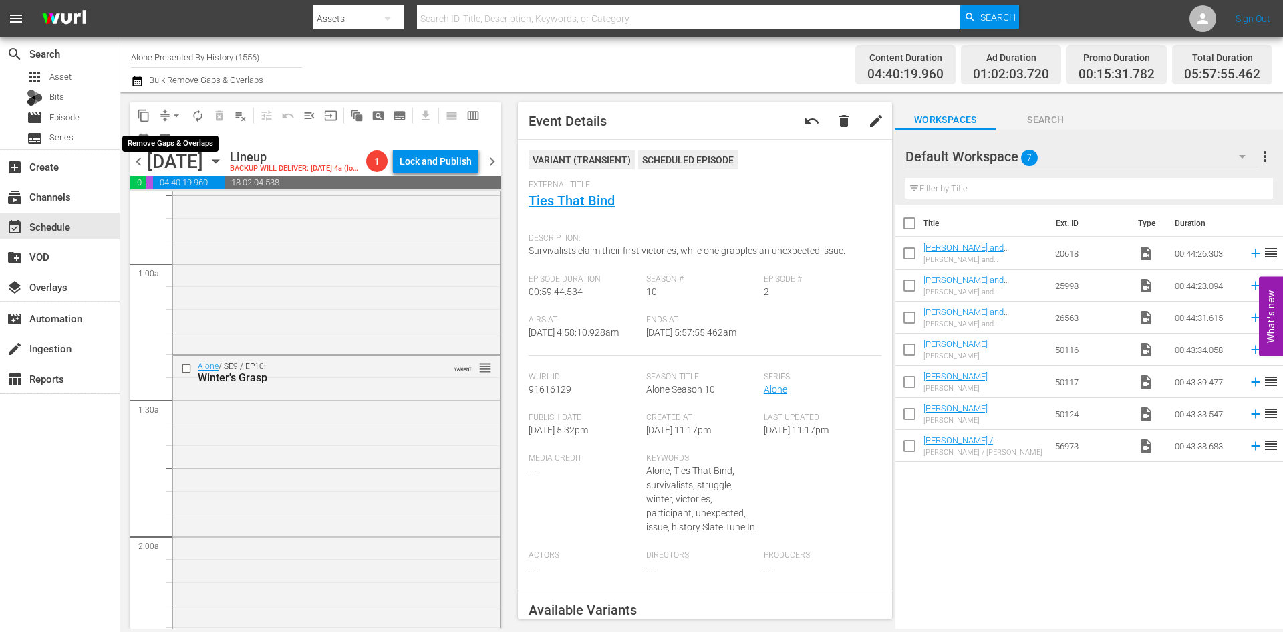
click at [172, 114] on span "arrow_drop_down" at bounding box center [176, 115] width 13 height 13
click at [182, 141] on li "Align to Midnight" at bounding box center [177, 143] width 110 height 22
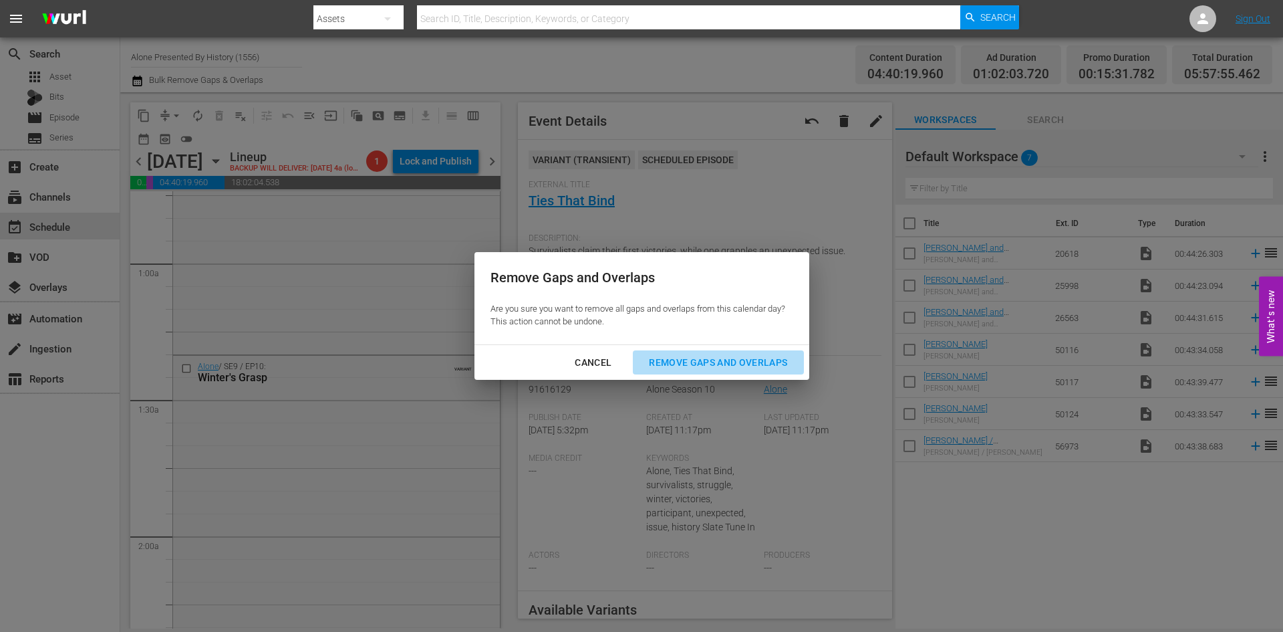
click at [682, 359] on div "Remove Gaps and Overlaps" at bounding box center [718, 362] width 160 height 17
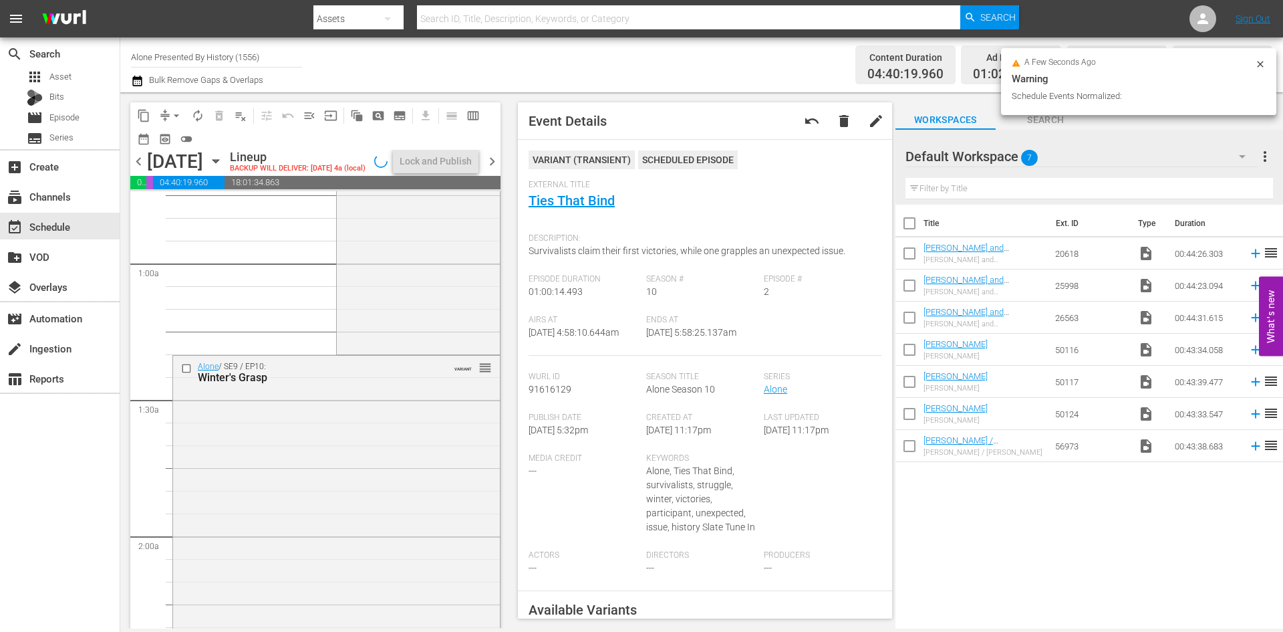
scroll to position [178, 0]
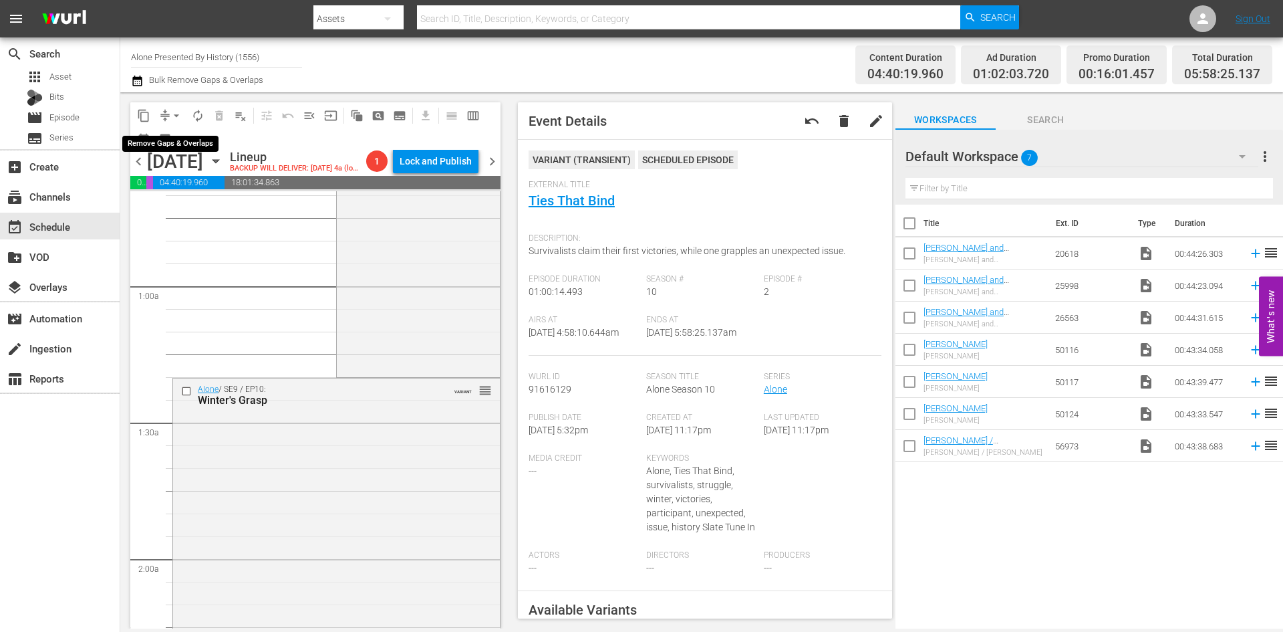
click at [174, 113] on span "arrow_drop_down" at bounding box center [176, 115] width 13 height 13
click at [167, 142] on li "Align to Midnight" at bounding box center [177, 143] width 140 height 22
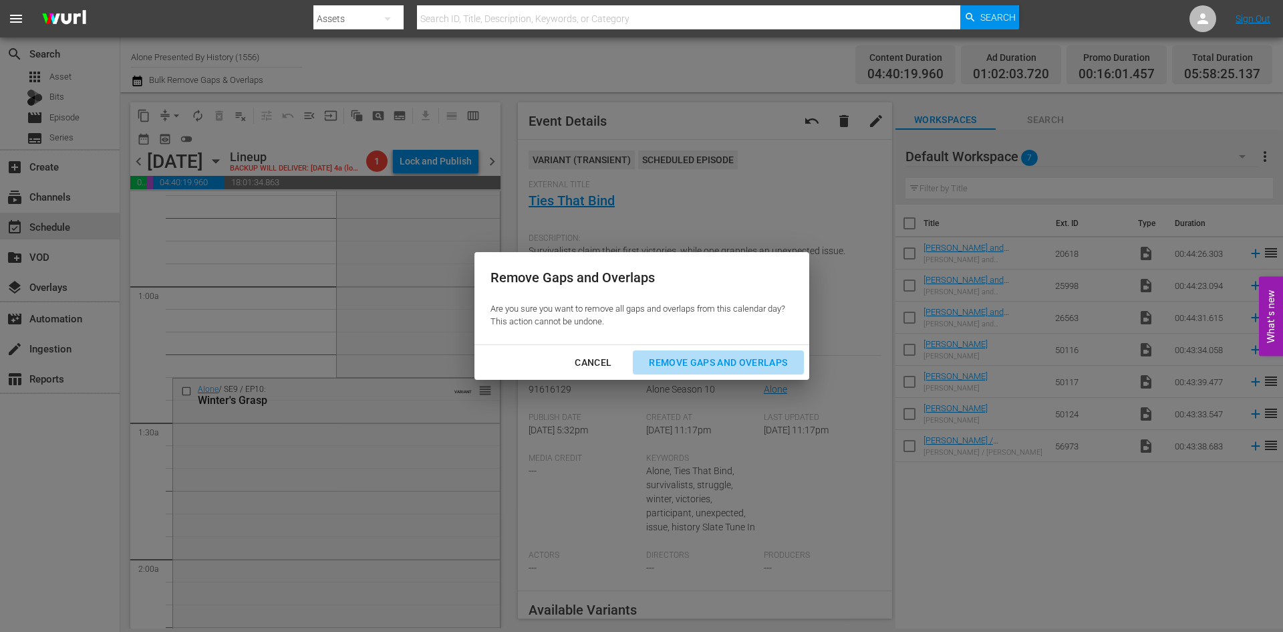
click at [680, 366] on div "Remove Gaps and Overlaps" at bounding box center [718, 362] width 160 height 17
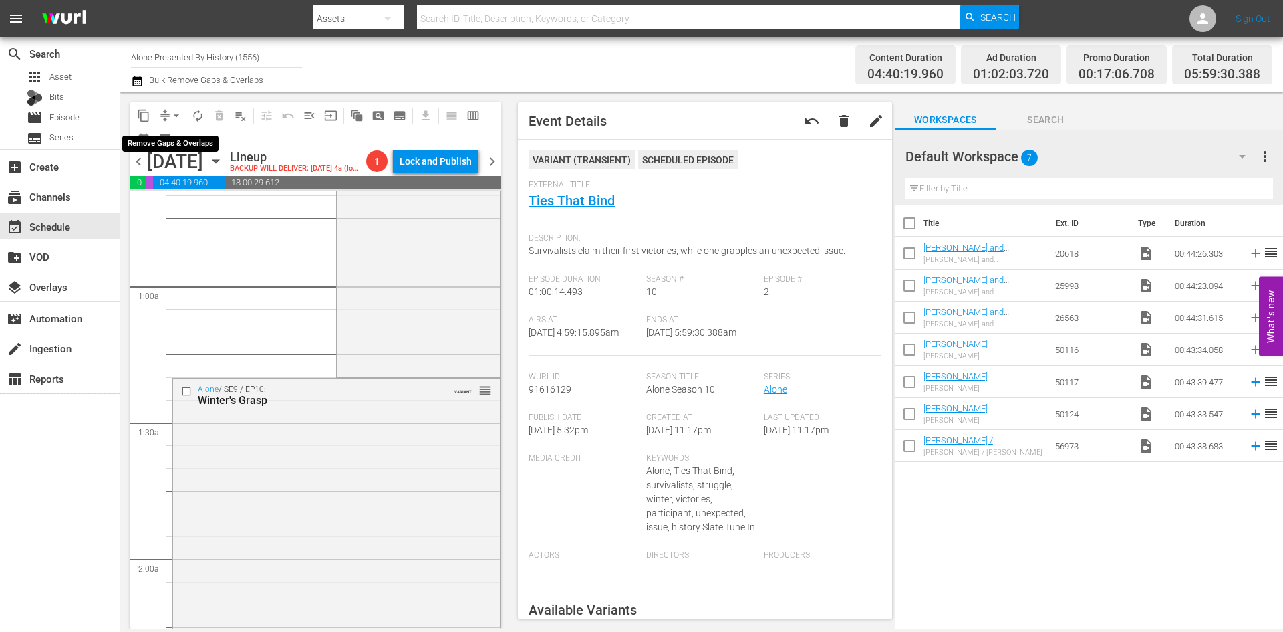
click at [176, 114] on span "arrow_drop_down" at bounding box center [176, 115] width 13 height 13
click at [174, 146] on li "Align to Midnight" at bounding box center [177, 143] width 140 height 22
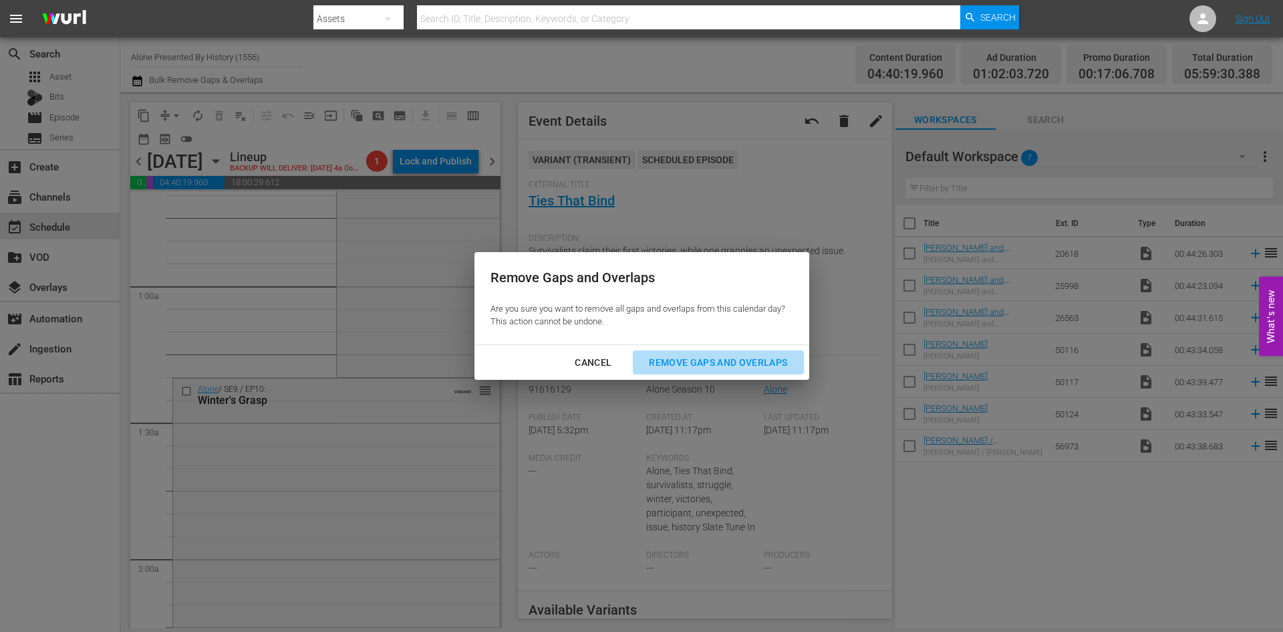
click at [685, 360] on div "Remove Gaps and Overlaps" at bounding box center [718, 362] width 160 height 17
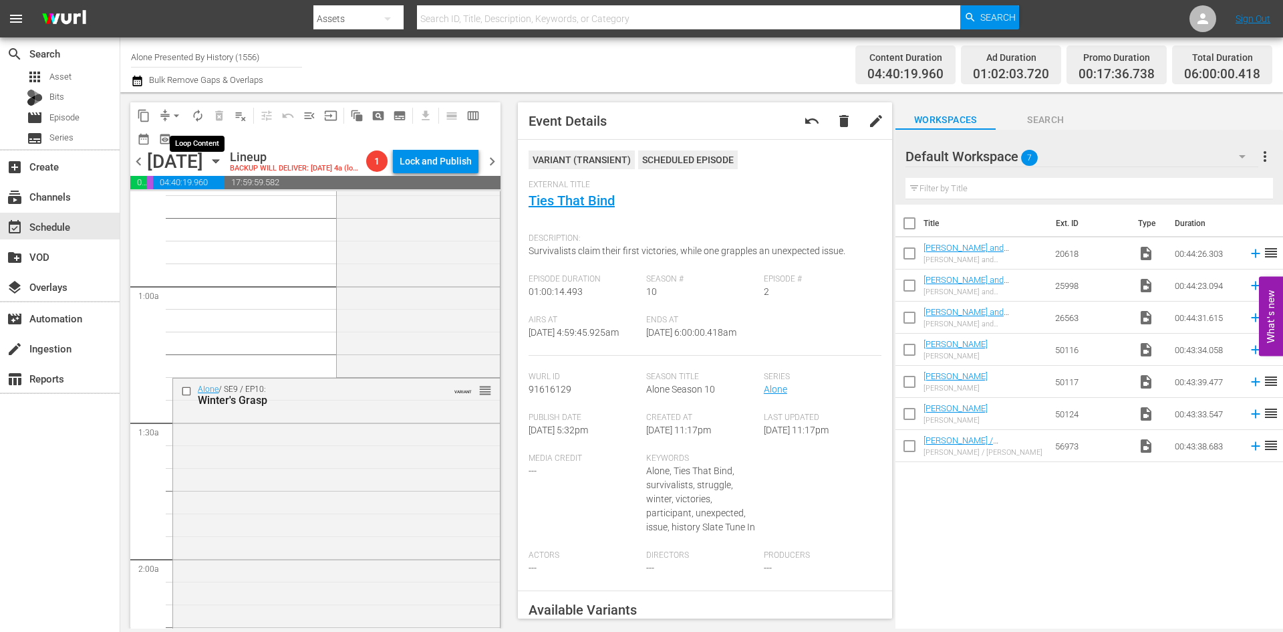
click at [199, 119] on span "autorenew_outlined" at bounding box center [197, 115] width 13 height 13
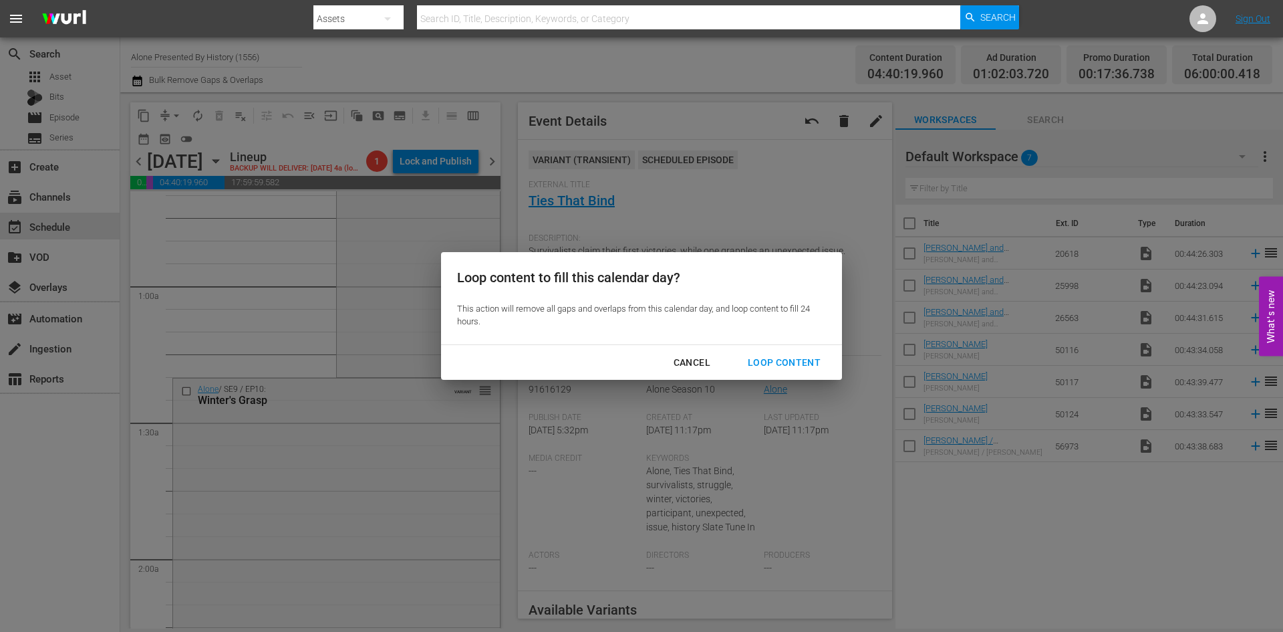
click at [779, 363] on div "Loop Content" at bounding box center [784, 362] width 94 height 17
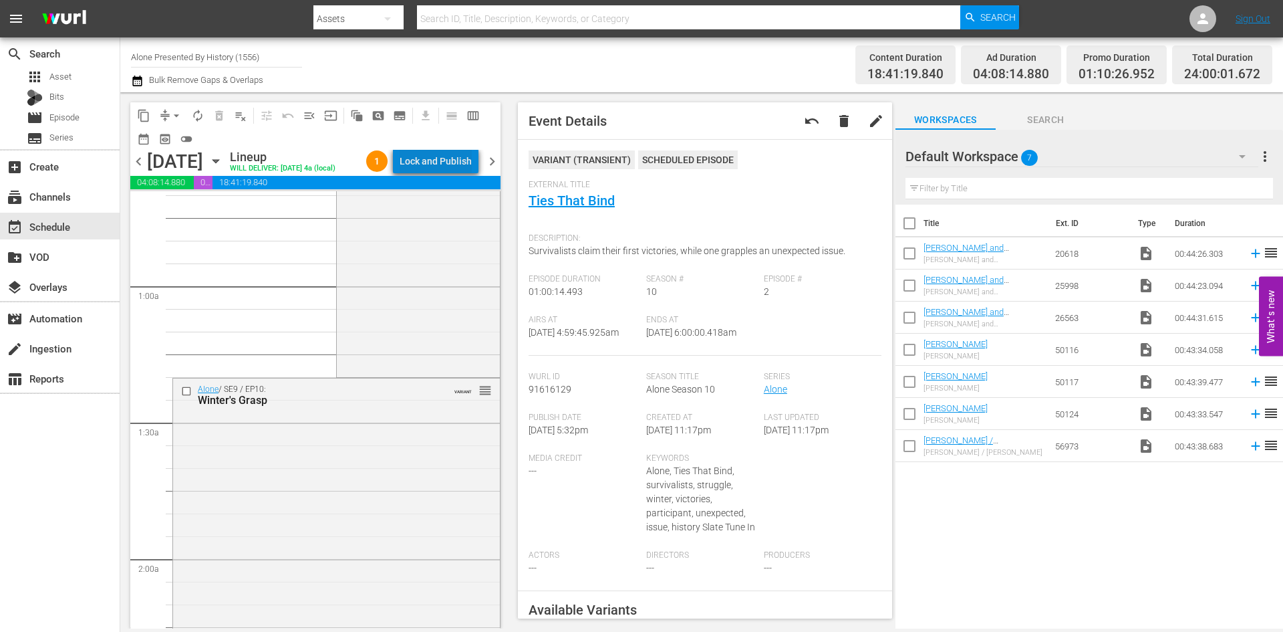
click at [448, 157] on div "Lock and Publish" at bounding box center [436, 161] width 72 height 24
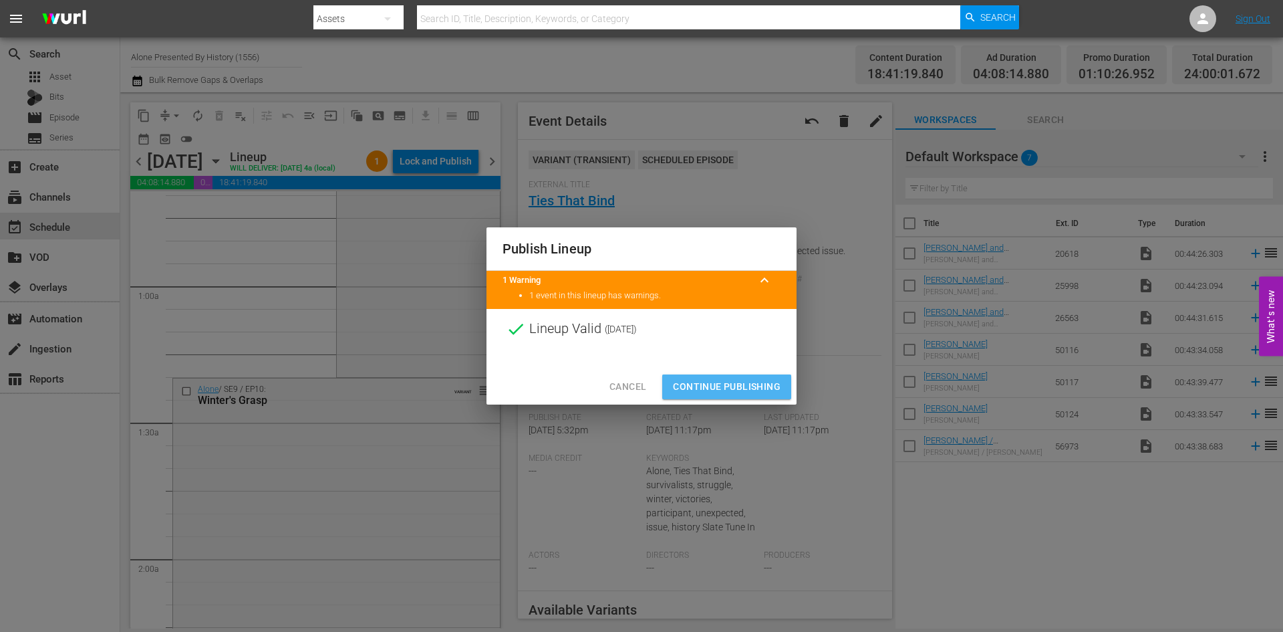
click at [711, 380] on span "Continue Publishing" at bounding box center [727, 386] width 108 height 17
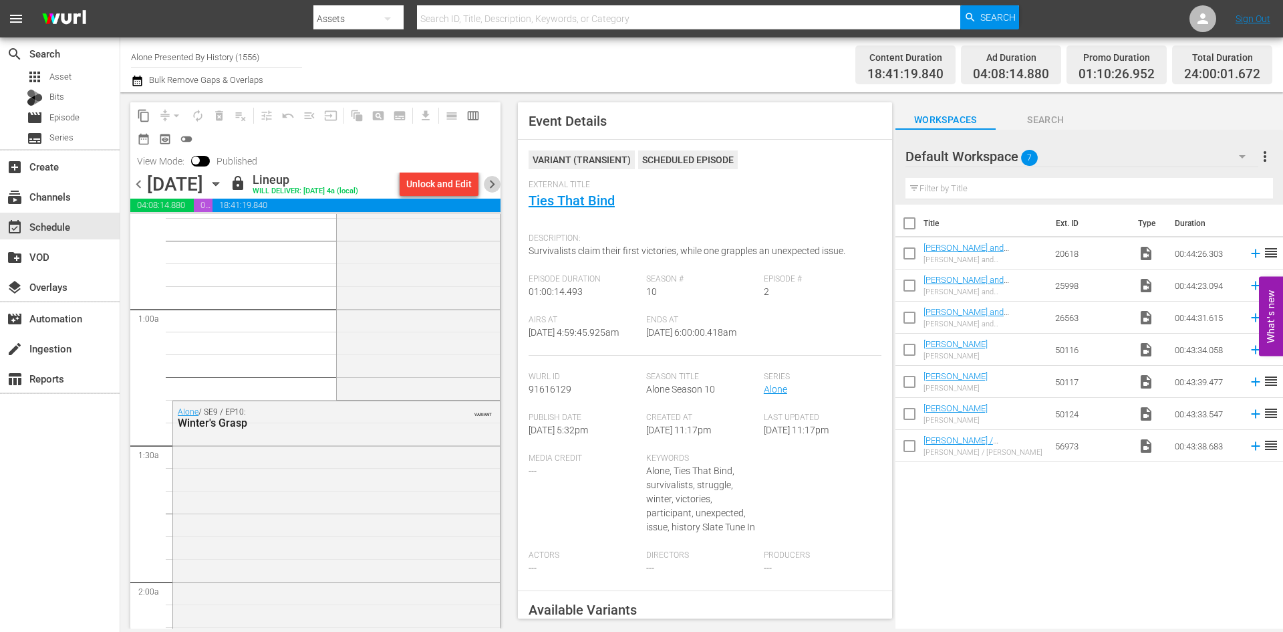
click at [494, 186] on span "chevron_right" at bounding box center [492, 184] width 17 height 17
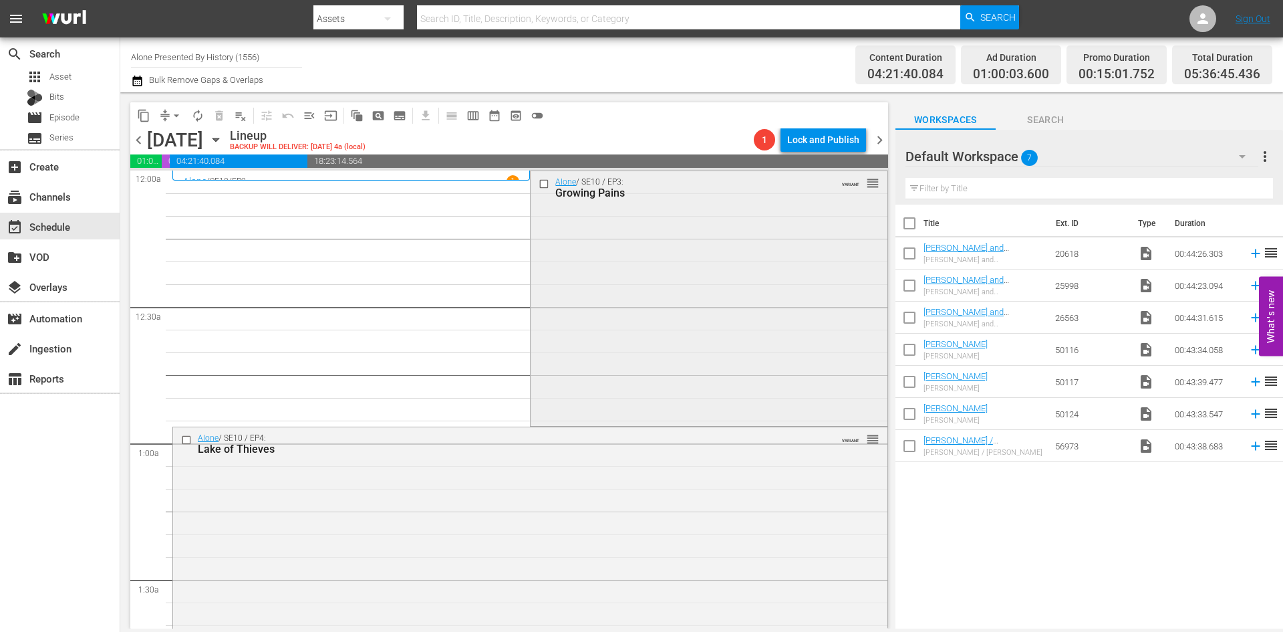
click at [616, 231] on div "Alone / SE10 / EP3: Growing Pains VARIANT reorder" at bounding box center [709, 297] width 356 height 253
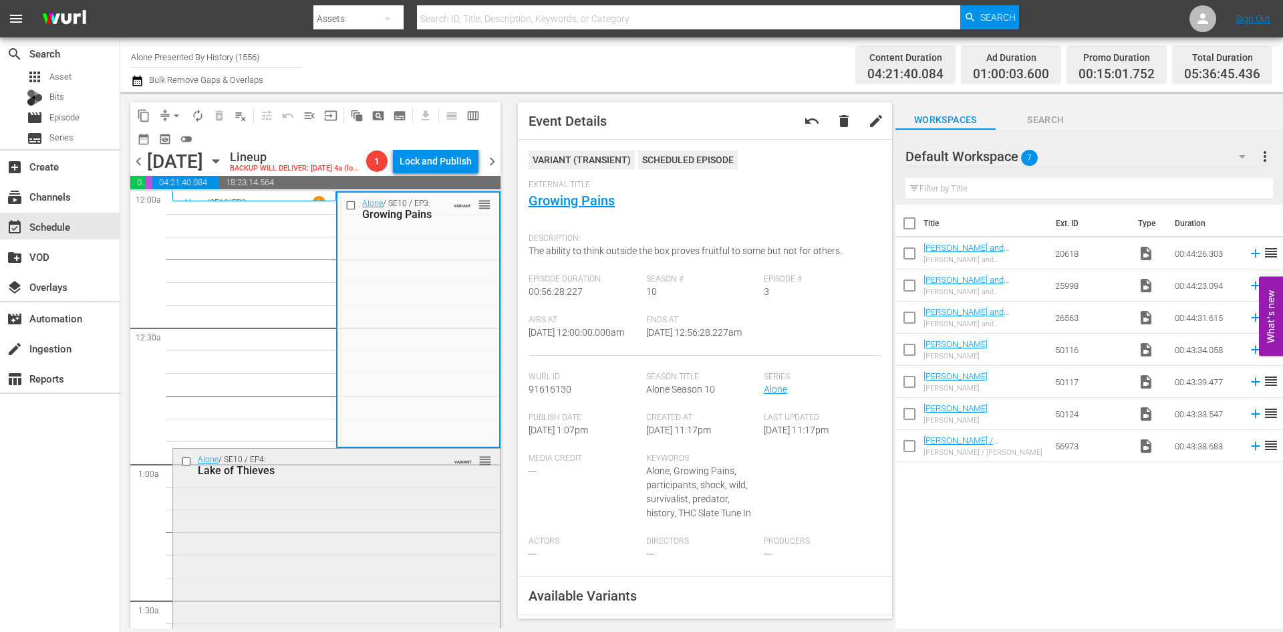
click at [408, 557] on div "Alone / SE10 / EP4: Lake of Thieves VARIANT reorder" at bounding box center [336, 577] width 327 height 257
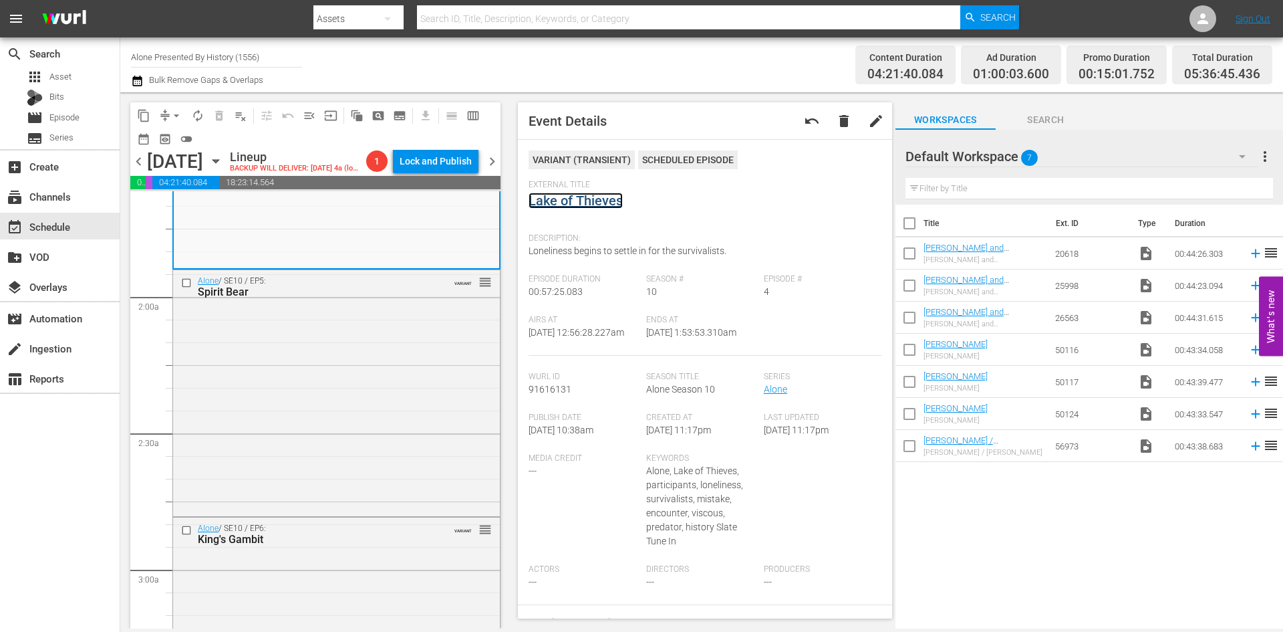
scroll to position [535, 0]
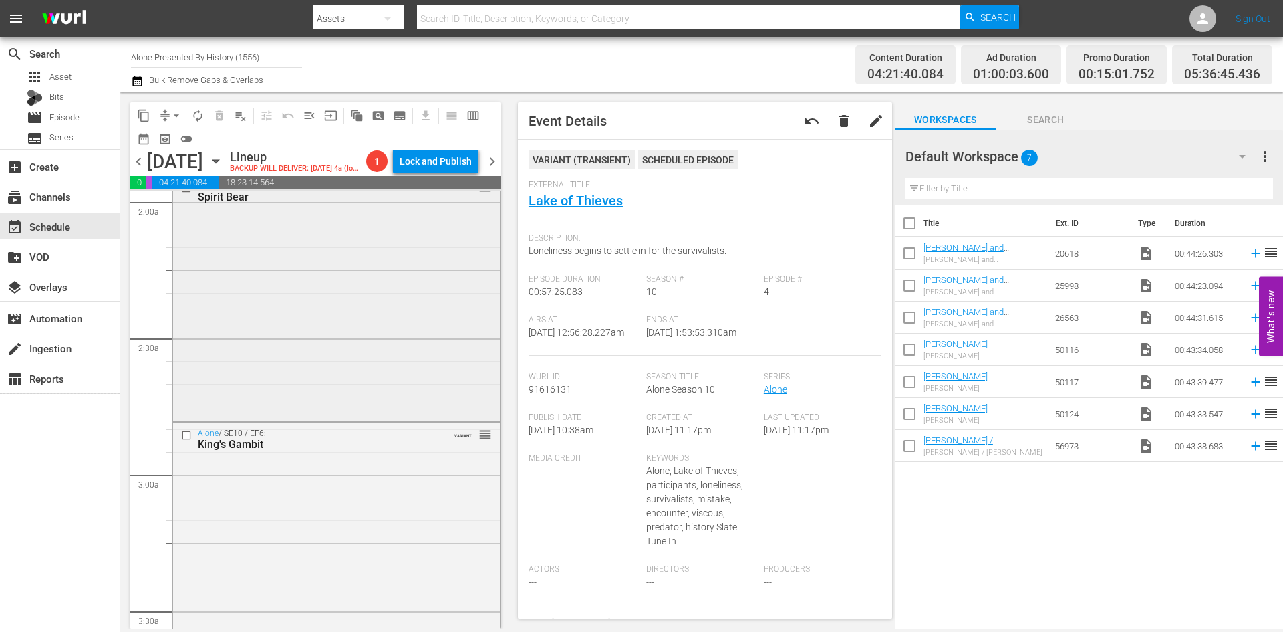
click at [429, 376] on div "Alone / SE10 / EP5: Spirit Bear VARIANT reorder" at bounding box center [336, 297] width 327 height 244
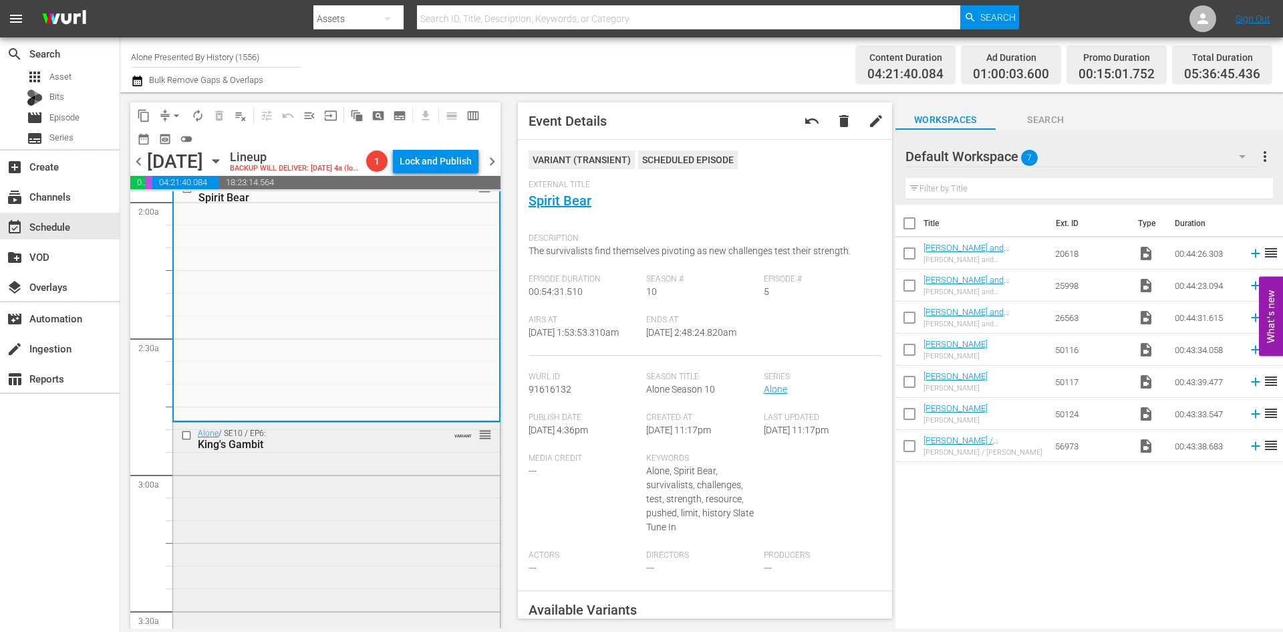
click at [386, 543] on div "Alone / SE10 / EP6: King's Gambit VARIANT reorder" at bounding box center [336, 554] width 327 height 265
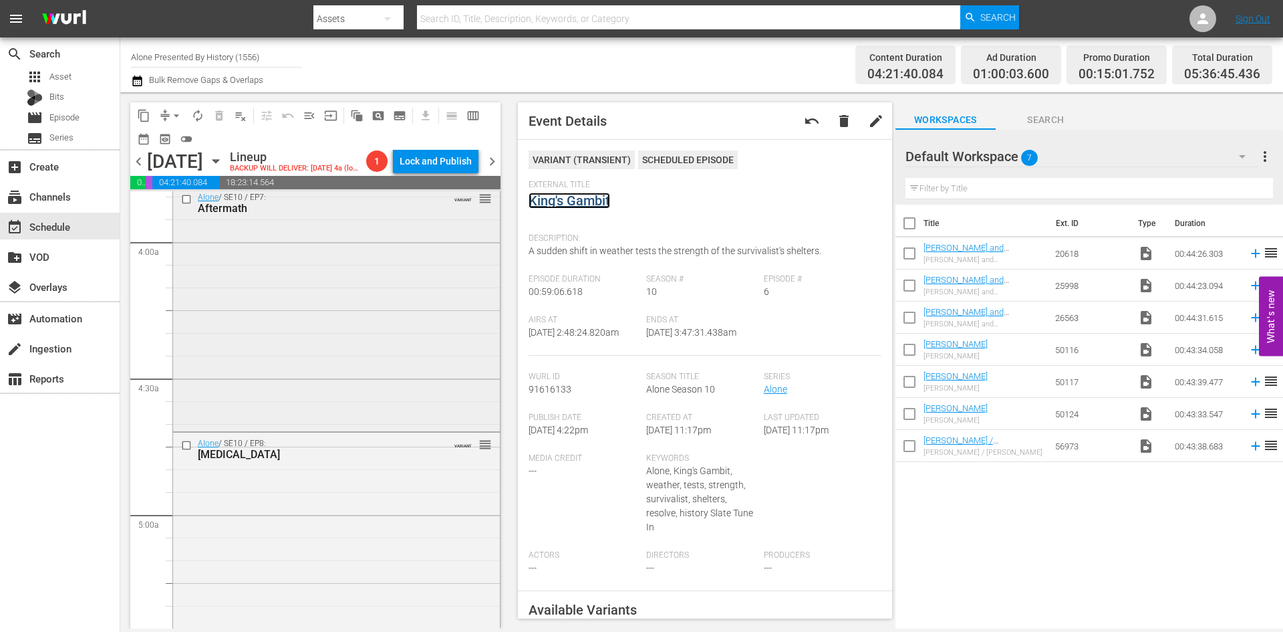
scroll to position [1069, 0]
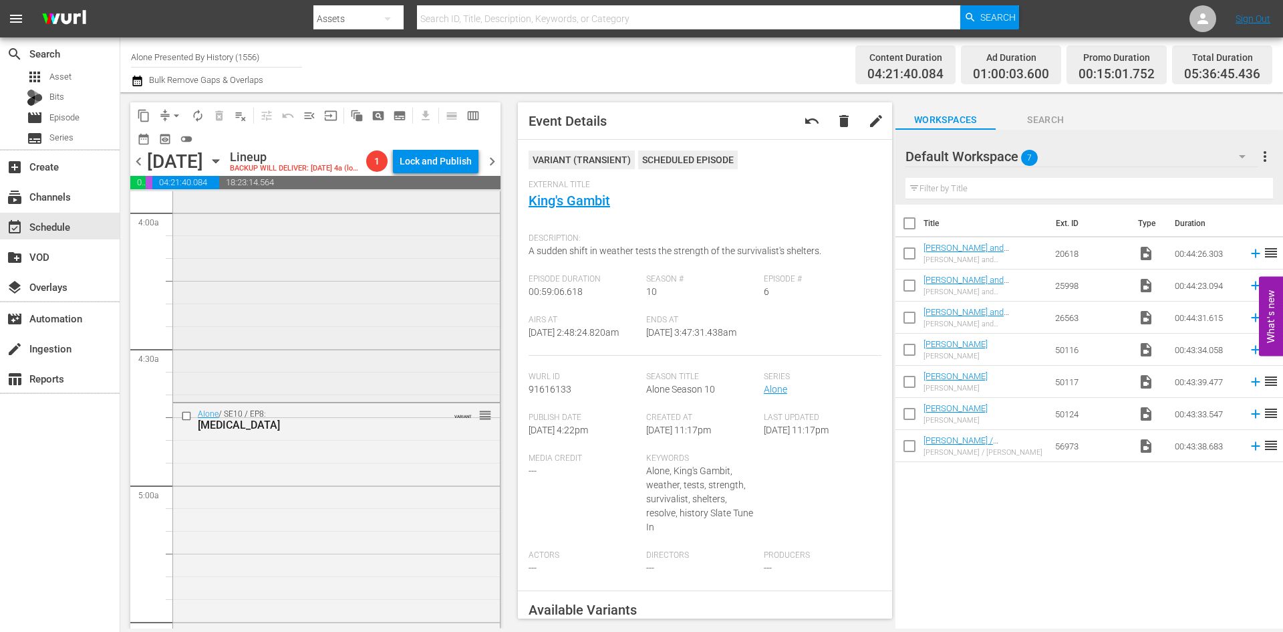
click at [412, 360] on div "Alone / SE10 / EP7: Aftermath VARIANT reorder" at bounding box center [336, 278] width 327 height 242
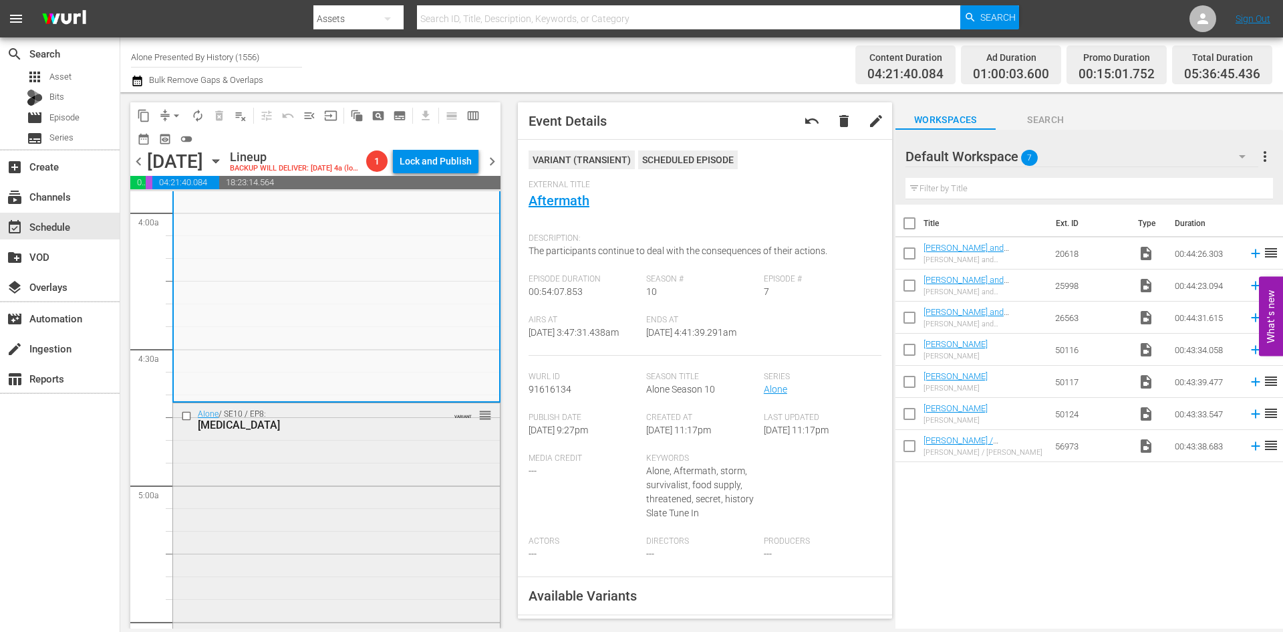
click at [411, 484] on div "Alone / SE10 / EP8: Infestation VARIANT reorder" at bounding box center [336, 526] width 327 height 247
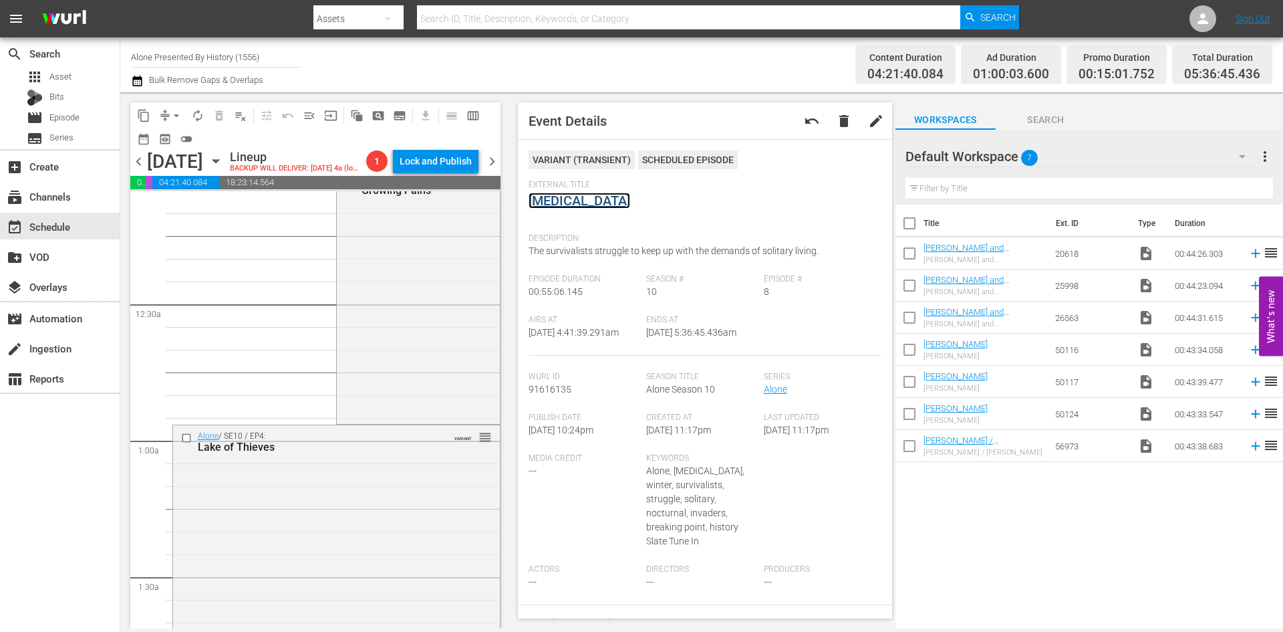
scroll to position [0, 0]
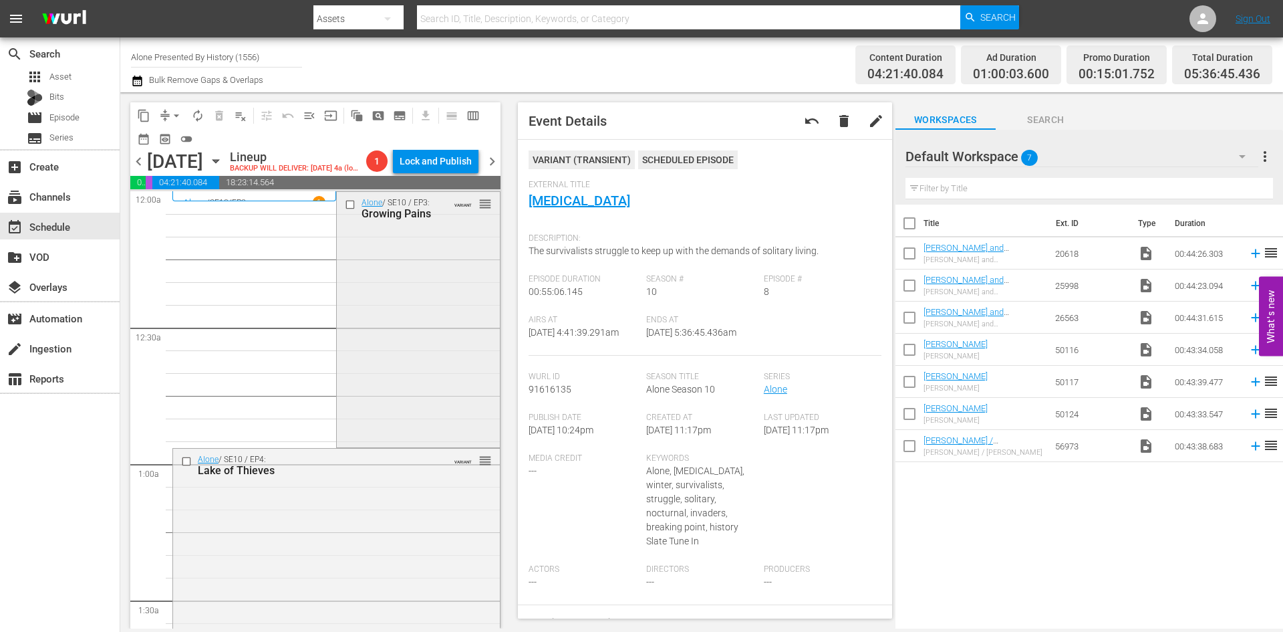
click at [429, 326] on div "Alone / SE10 / EP3: Growing Pains VARIANT reorder" at bounding box center [418, 318] width 162 height 253
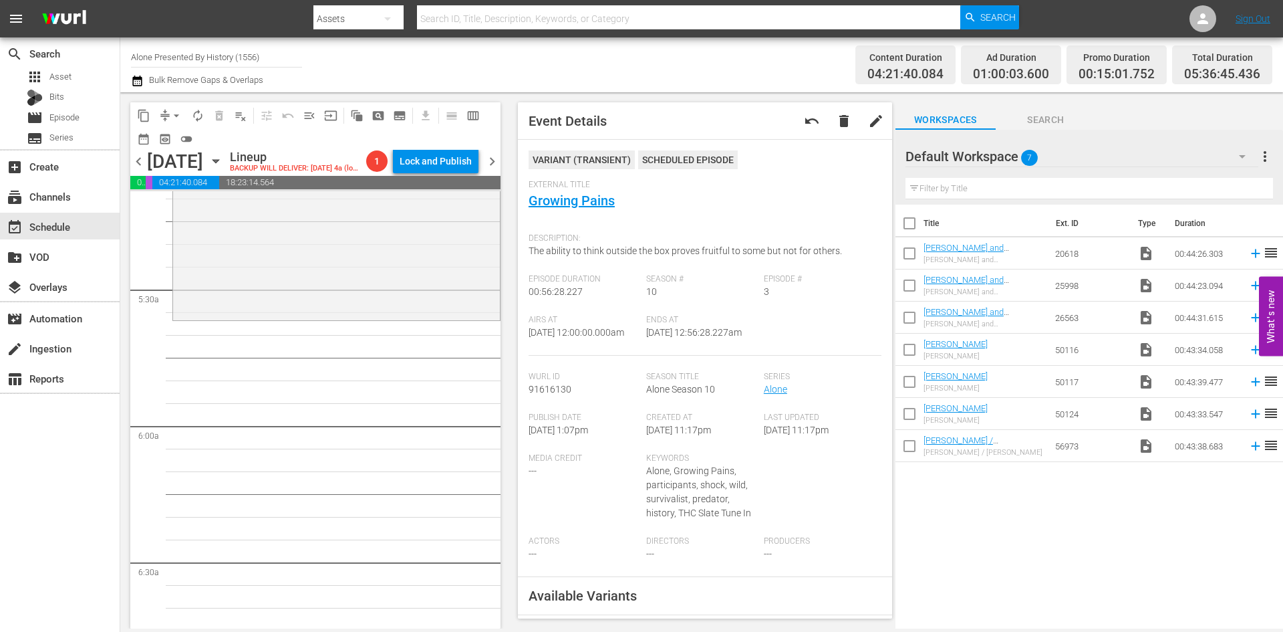
scroll to position [1404, 0]
click at [179, 112] on span "arrow_drop_down" at bounding box center [176, 115] width 13 height 13
click at [165, 133] on li "Align to Midnight" at bounding box center [177, 143] width 140 height 22
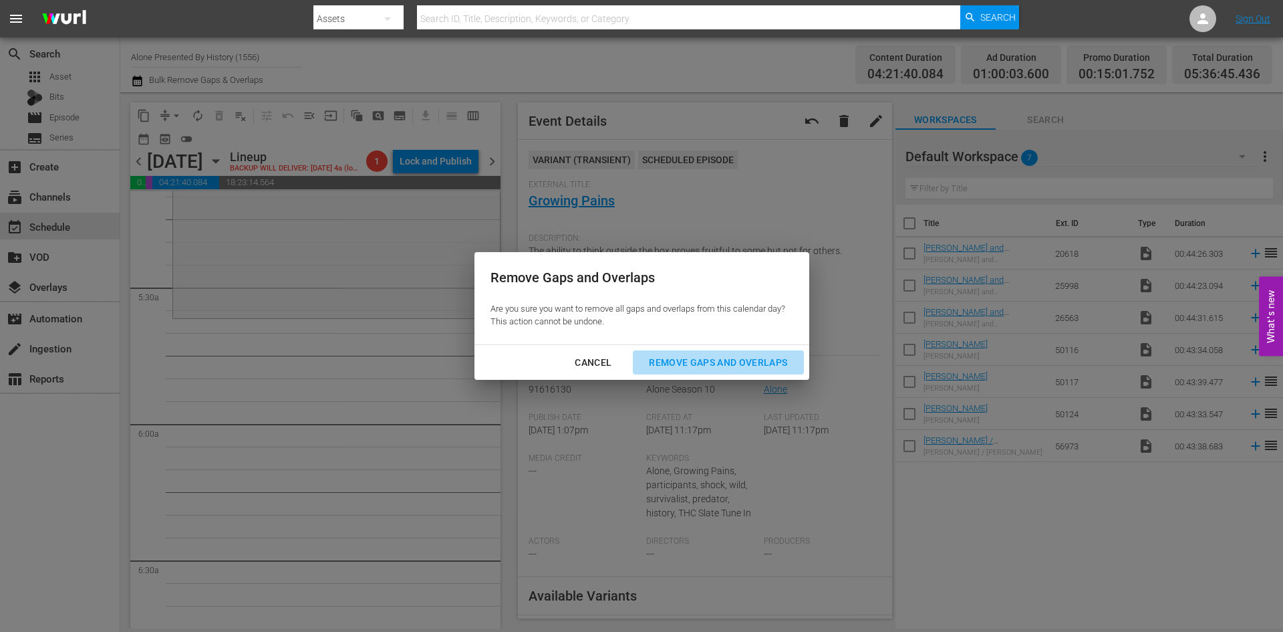
click at [703, 361] on div "Remove Gaps and Overlaps" at bounding box center [718, 362] width 160 height 17
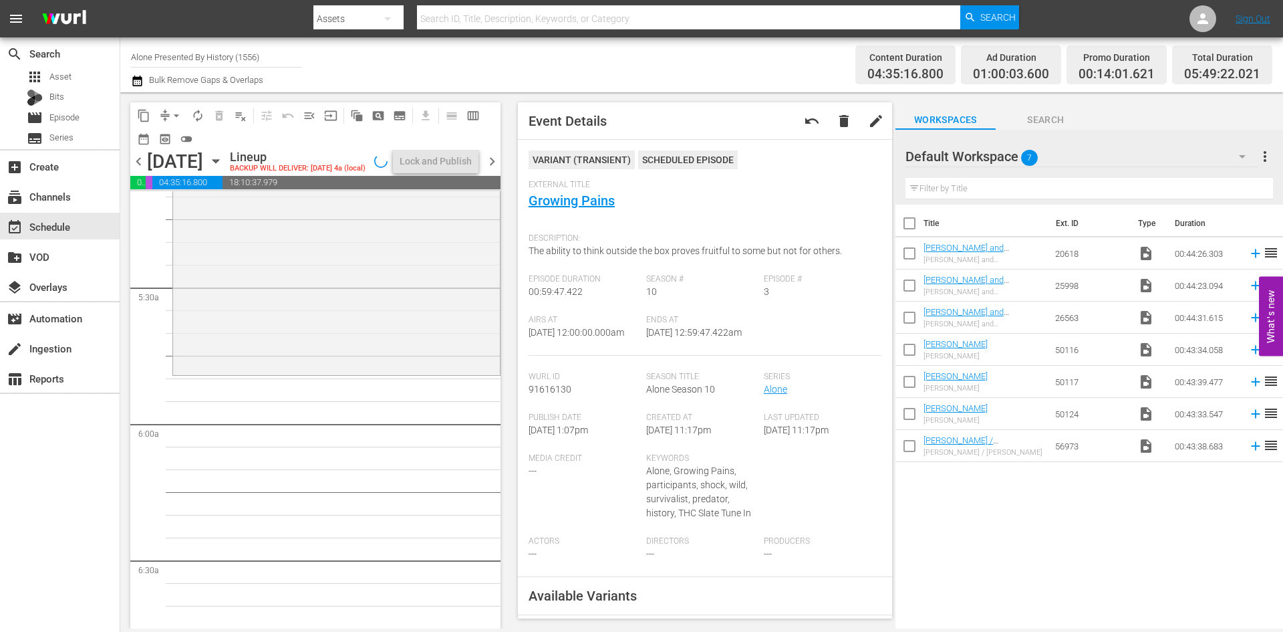
scroll to position [1472, 0]
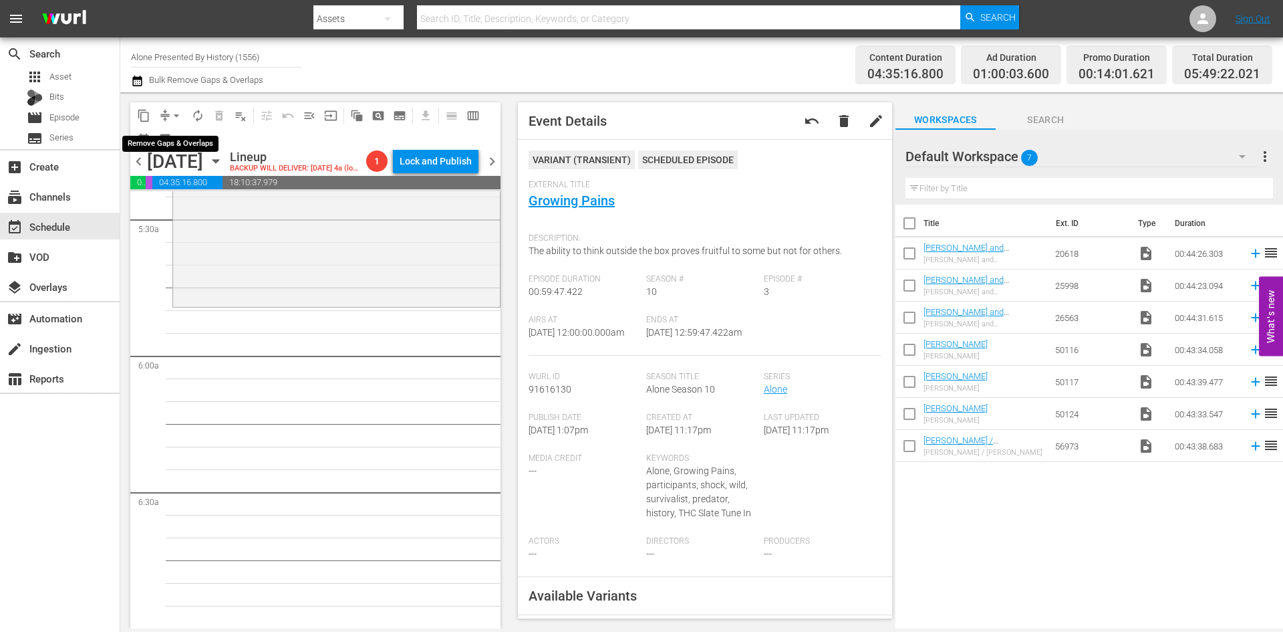
click at [180, 114] on span "arrow_drop_down" at bounding box center [176, 115] width 13 height 13
click at [179, 137] on li "Align to Midnight" at bounding box center [177, 143] width 140 height 22
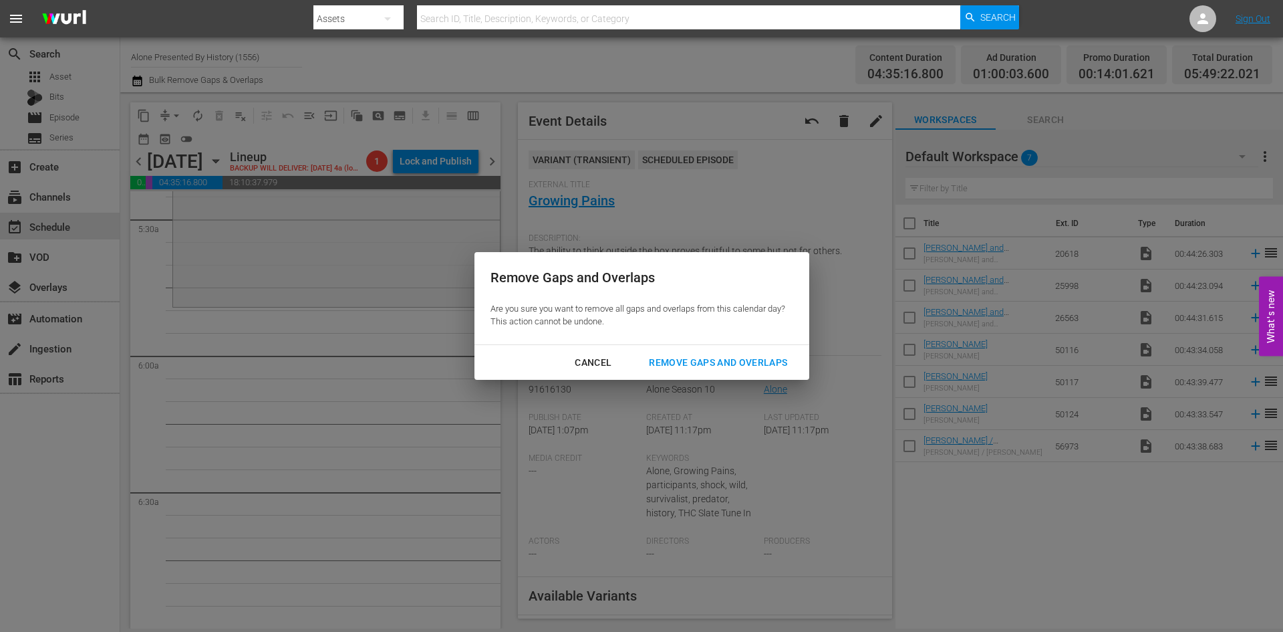
click at [694, 361] on div "Remove Gaps and Overlaps" at bounding box center [718, 362] width 160 height 17
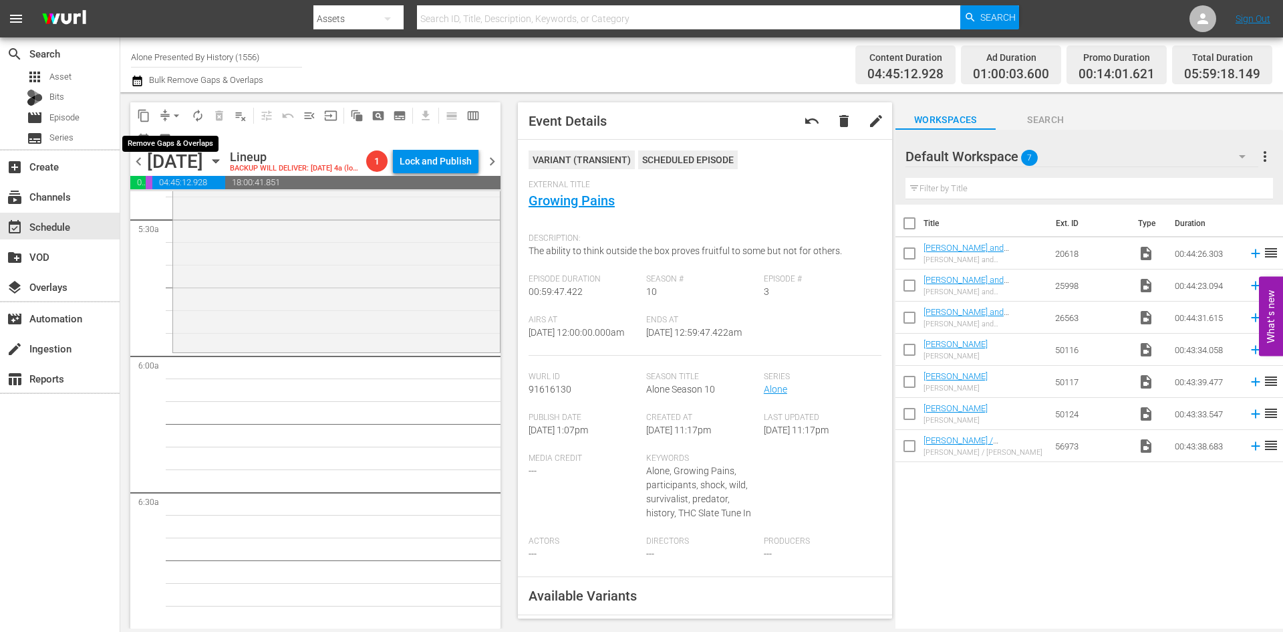
click at [173, 116] on span "arrow_drop_down" at bounding box center [176, 115] width 13 height 13
click at [170, 141] on li "Align to Midnight" at bounding box center [177, 143] width 140 height 22
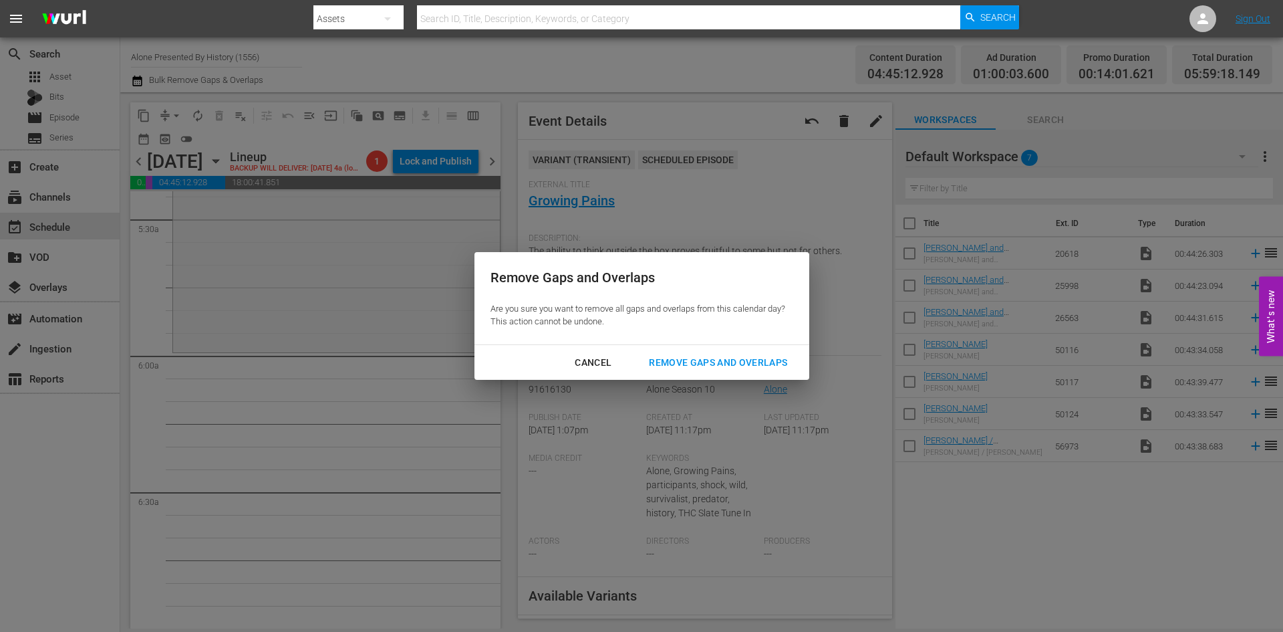
click at [690, 362] on div "Remove Gaps and Overlaps" at bounding box center [718, 362] width 160 height 17
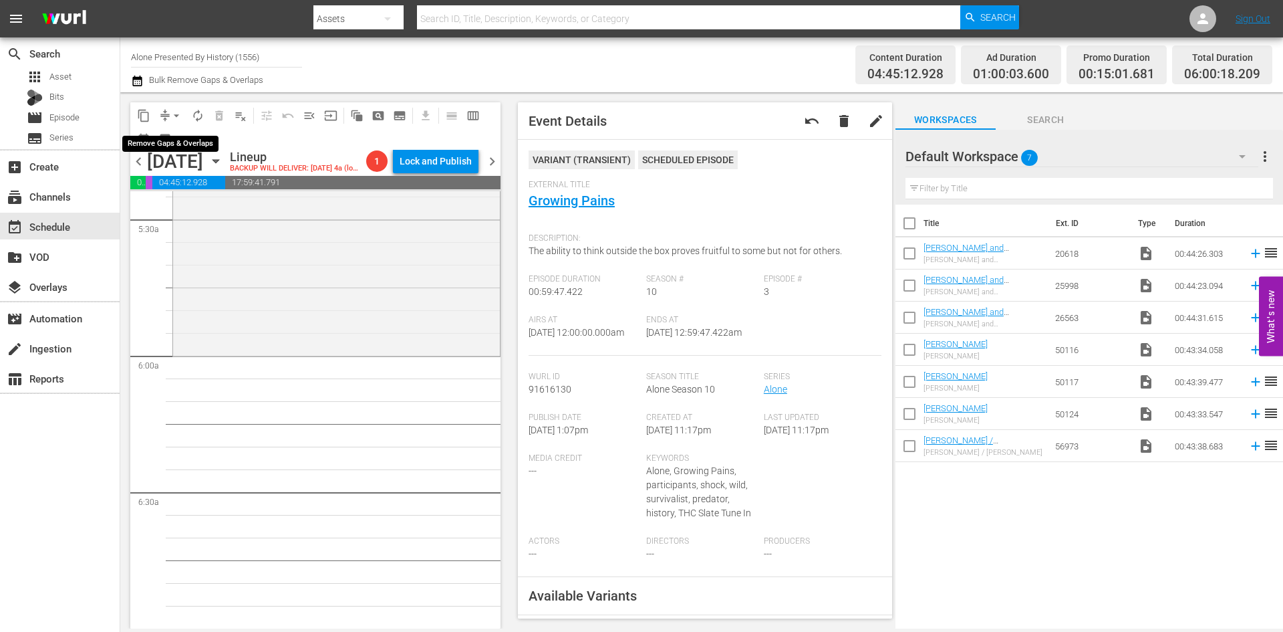
click at [174, 111] on span "arrow_drop_down" at bounding box center [176, 115] width 13 height 13
click at [183, 149] on li "Align to Midnight" at bounding box center [177, 143] width 140 height 22
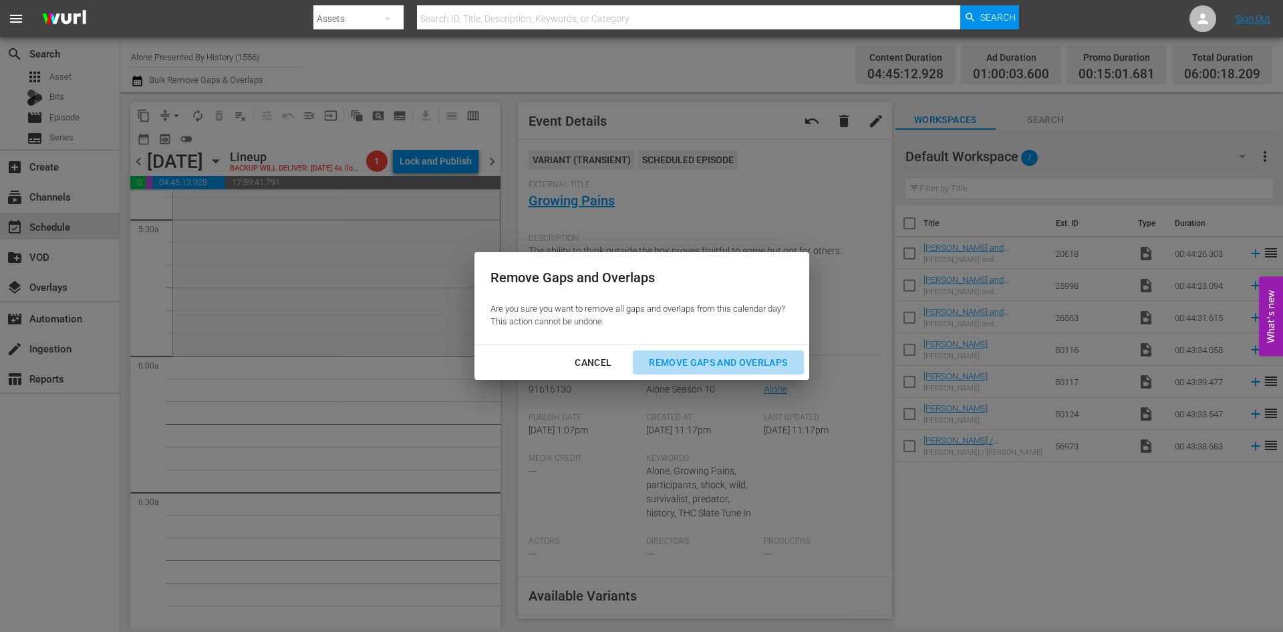
click at [700, 360] on div "Remove Gaps and Overlaps" at bounding box center [718, 362] width 160 height 17
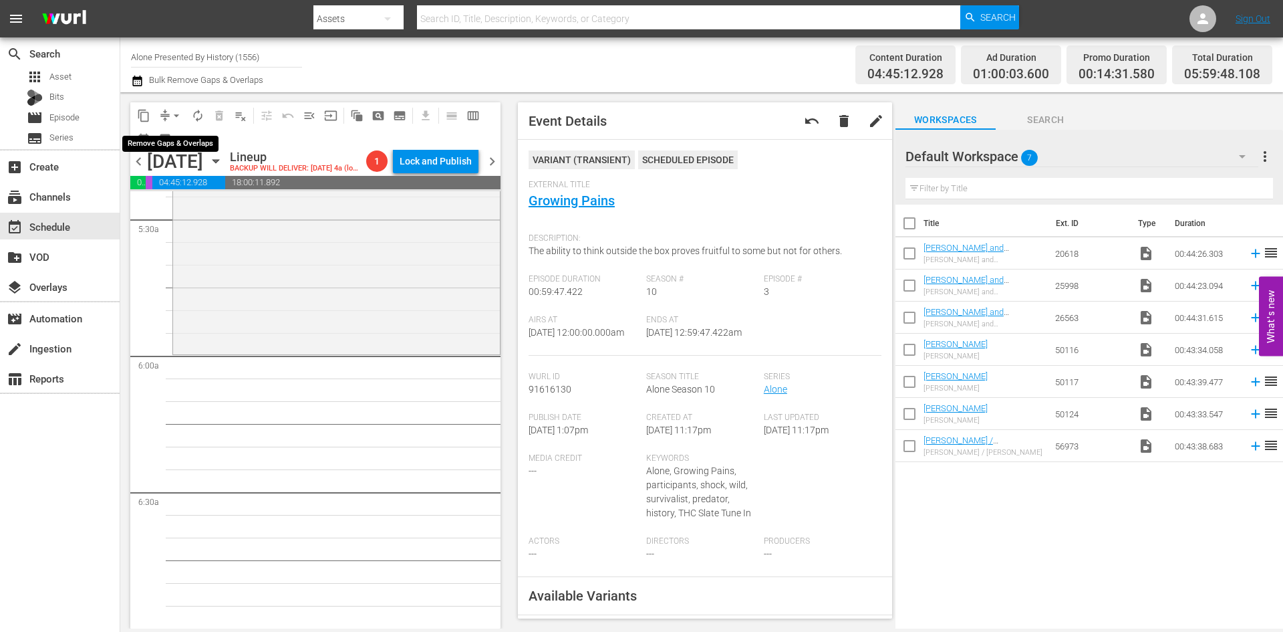
click at [176, 112] on span "arrow_drop_down" at bounding box center [176, 115] width 13 height 13
click at [175, 136] on li "Align to Midnight" at bounding box center [177, 143] width 140 height 22
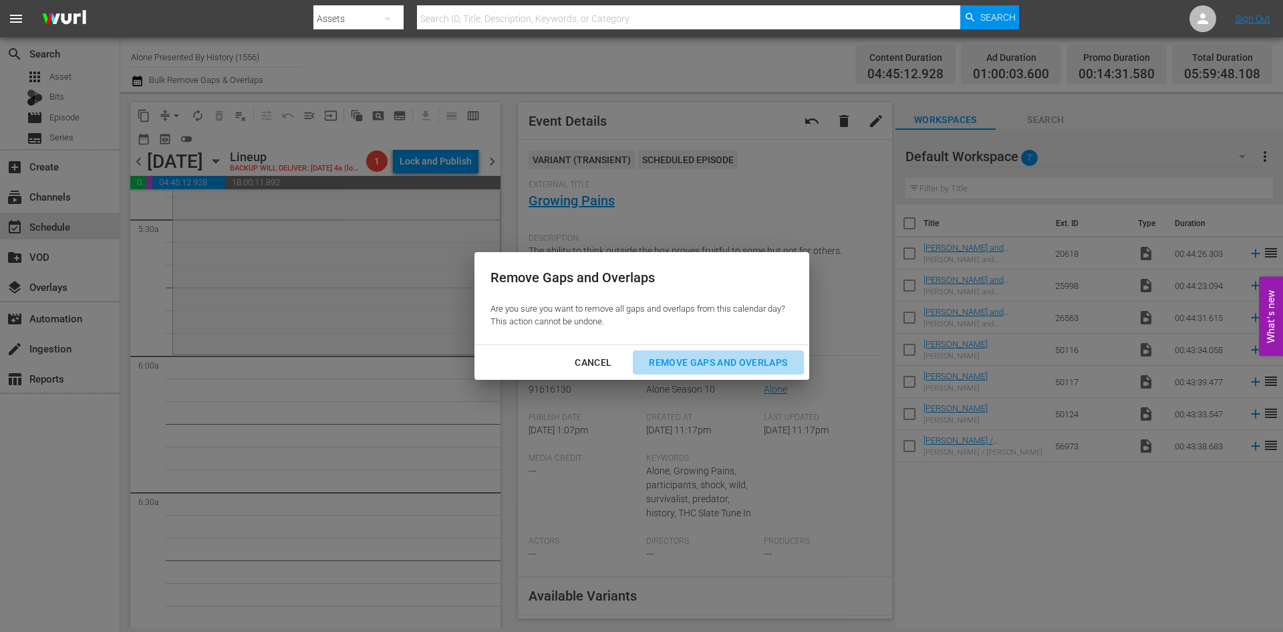
click at [719, 363] on div "Remove Gaps and Overlaps" at bounding box center [718, 362] width 160 height 17
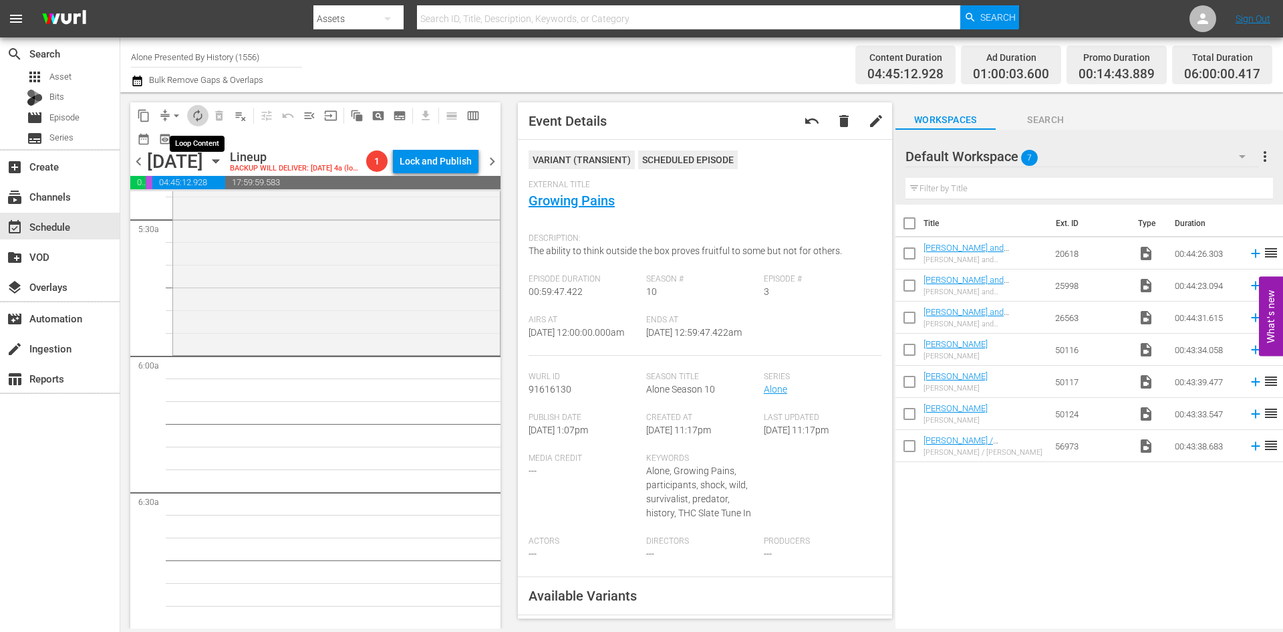
click at [205, 117] on button "autorenew_outlined" at bounding box center [197, 115] width 21 height 21
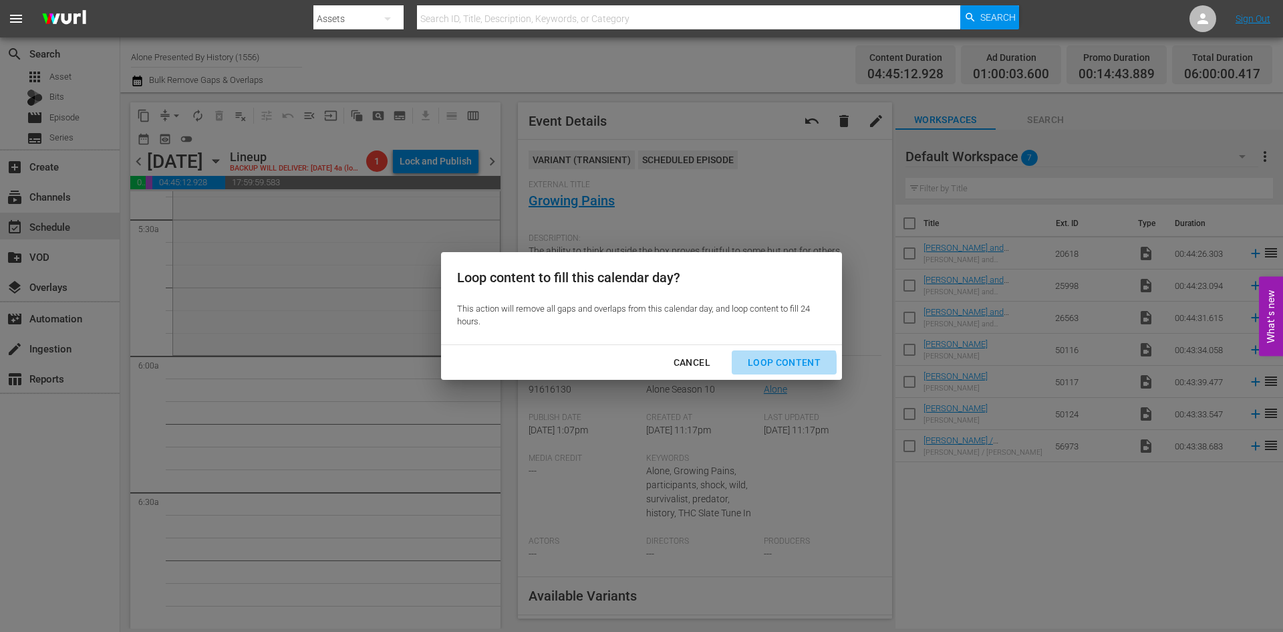
click at [779, 364] on div "Loop Content" at bounding box center [784, 362] width 94 height 17
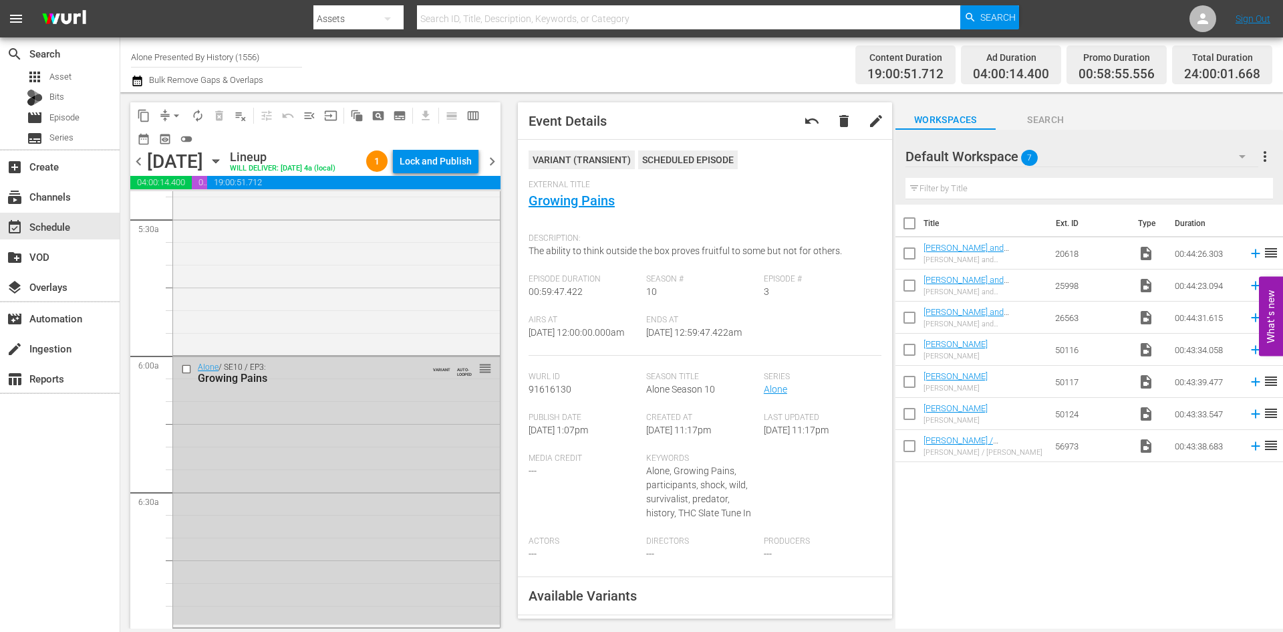
click at [445, 168] on div "Lock and Publish" at bounding box center [436, 161] width 72 height 24
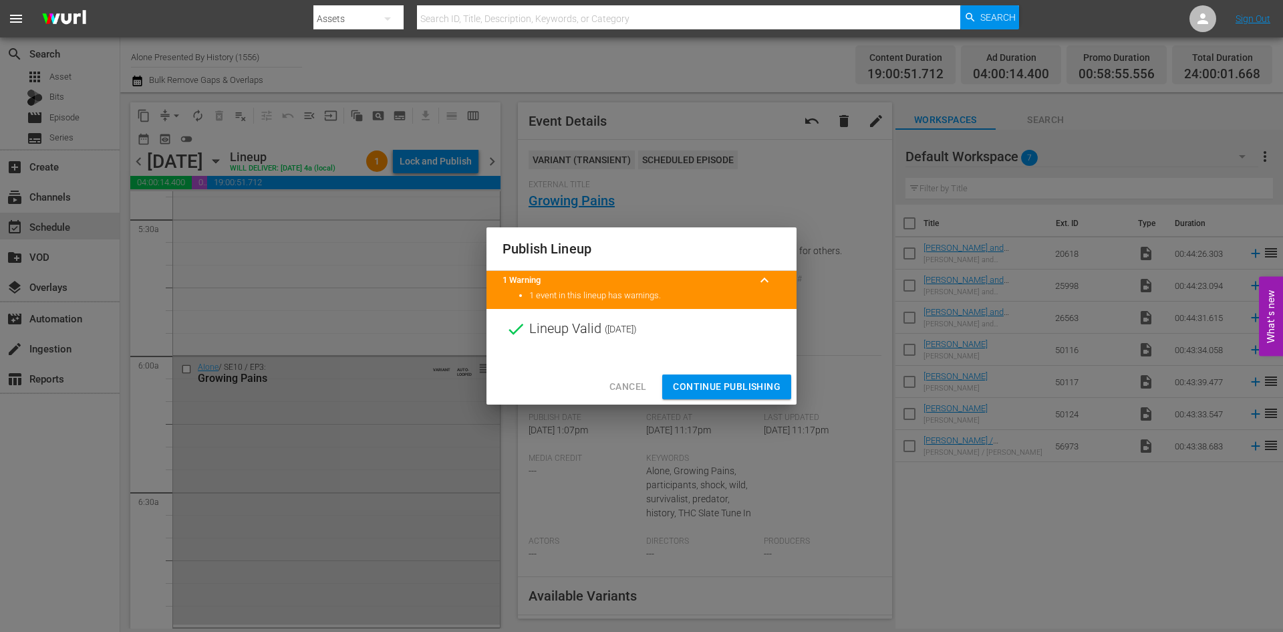
click at [725, 385] on span "Continue Publishing" at bounding box center [727, 386] width 108 height 17
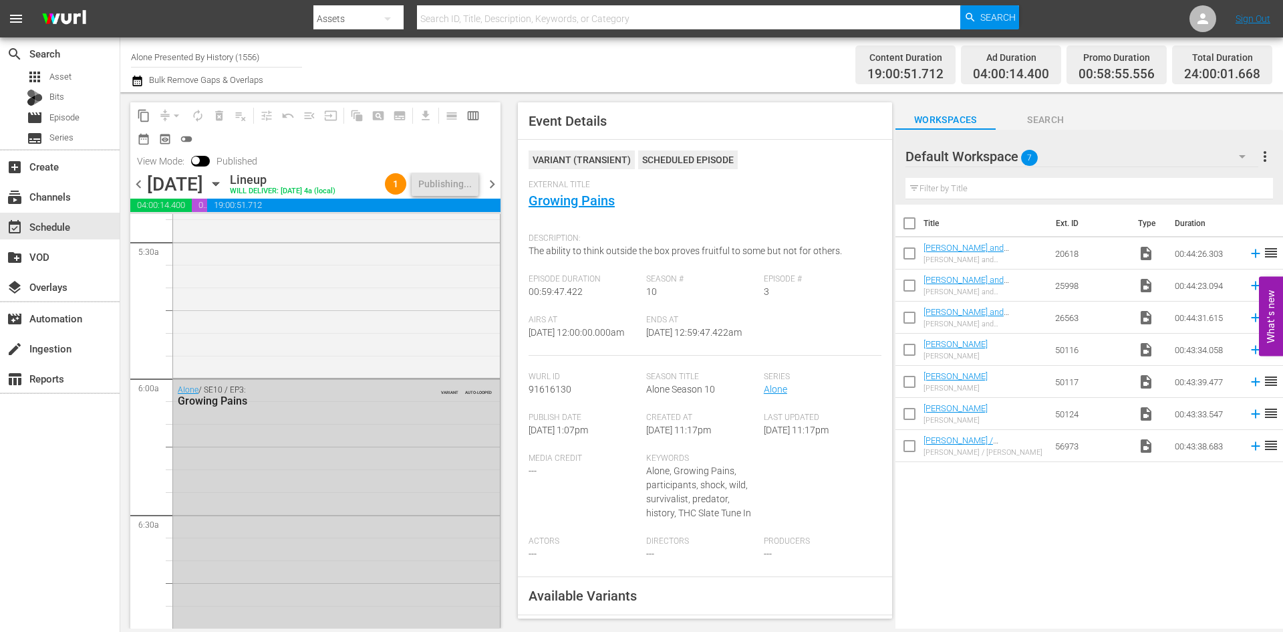
click at [497, 193] on span "chevron_right" at bounding box center [492, 184] width 17 height 17
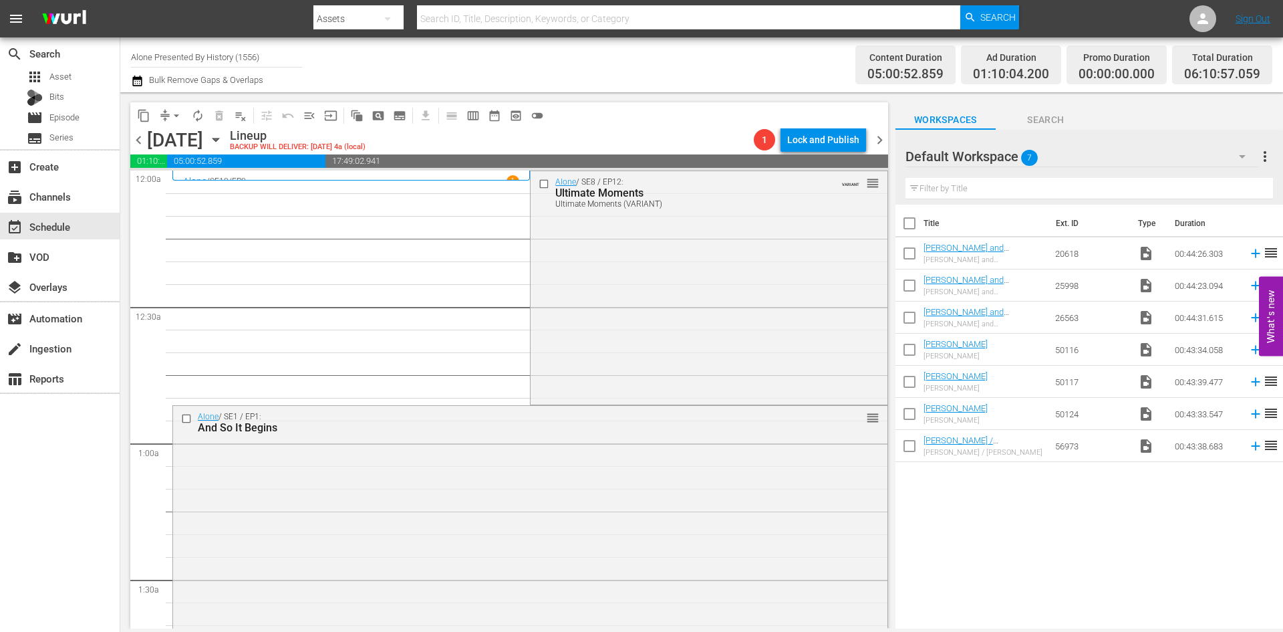
click at [588, 264] on div "Alone / SE8 / EP12: Ultimate Moments Ultimate Moments (VARIANT) VARIANT reorder" at bounding box center [709, 286] width 356 height 231
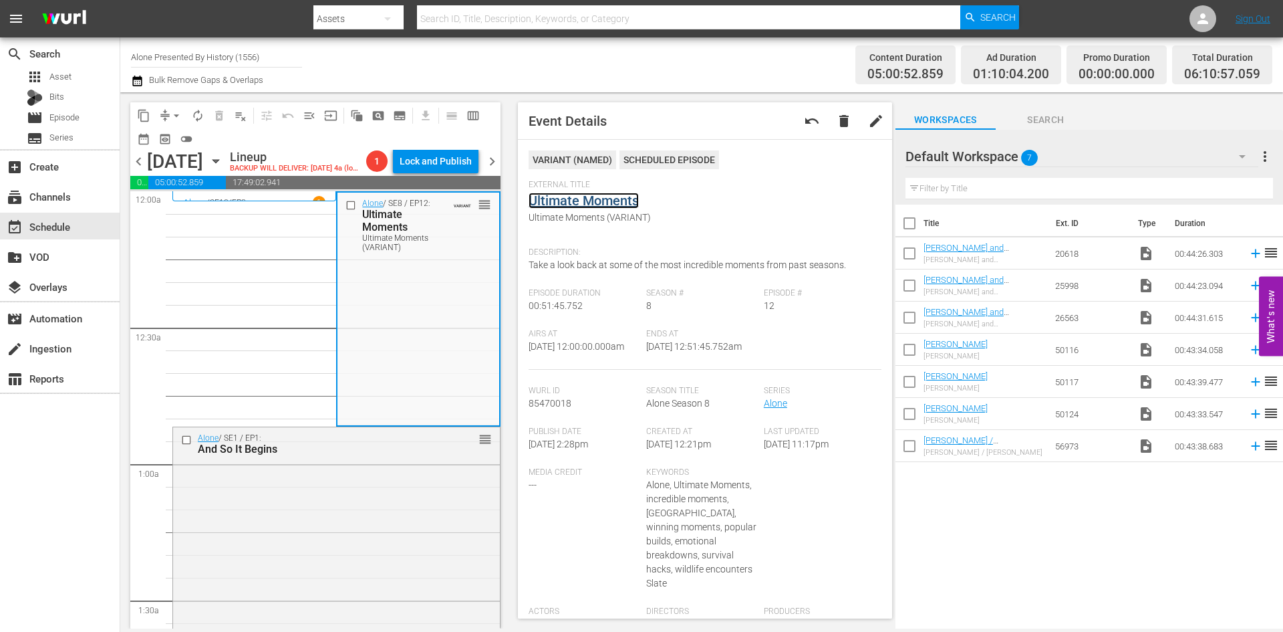
drag, startPoint x: 606, startPoint y: 189, endPoint x: 597, endPoint y: 200, distance: 13.8
click at [392, 511] on div "Alone / SE1 / EP1: And So It Begins reorder" at bounding box center [336, 546] width 327 height 238
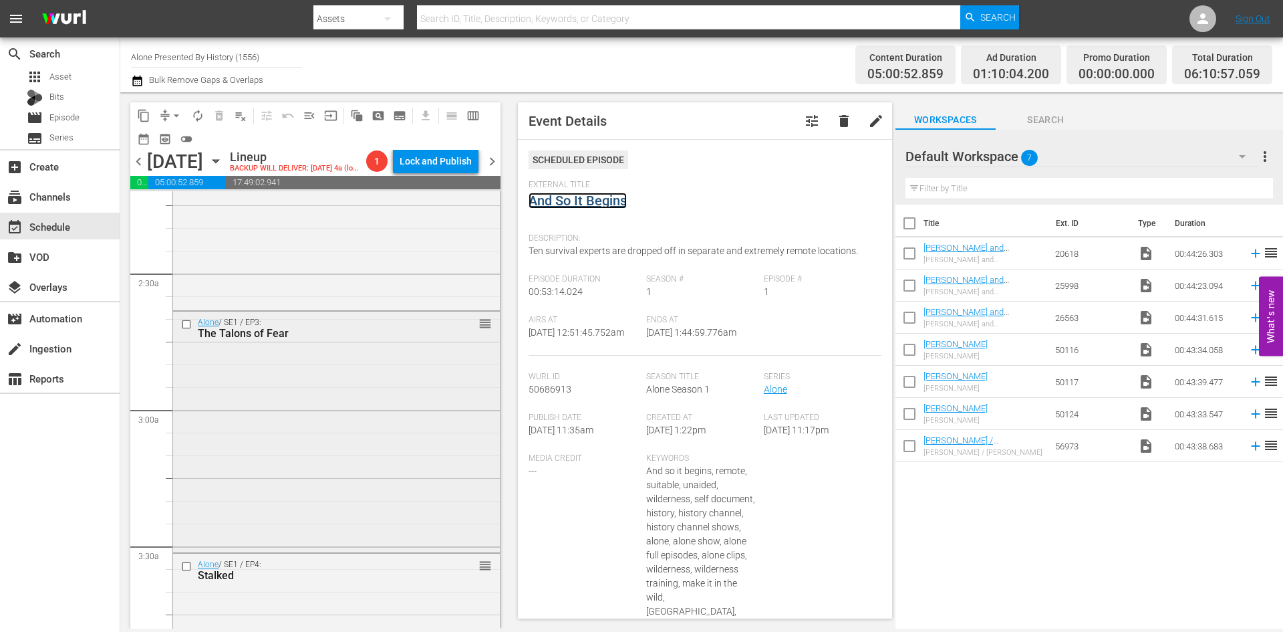
scroll to position [602, 0]
click at [339, 301] on div "Alone / SE1 / EP2: Of Wolf and Man reorder" at bounding box center [336, 187] width 327 height 238
click at [358, 461] on div "Alone / SE1 / EP3: The Talons of Fear reorder" at bounding box center [336, 428] width 327 height 238
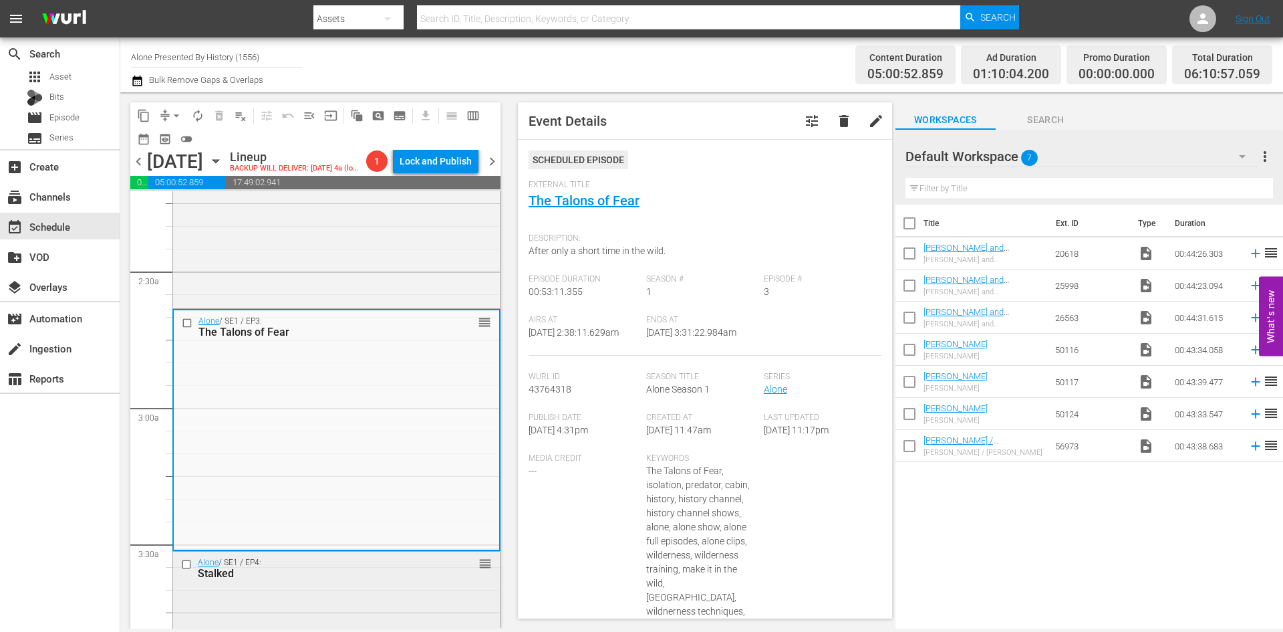
click at [350, 580] on div "Stalked" at bounding box center [315, 573] width 235 height 13
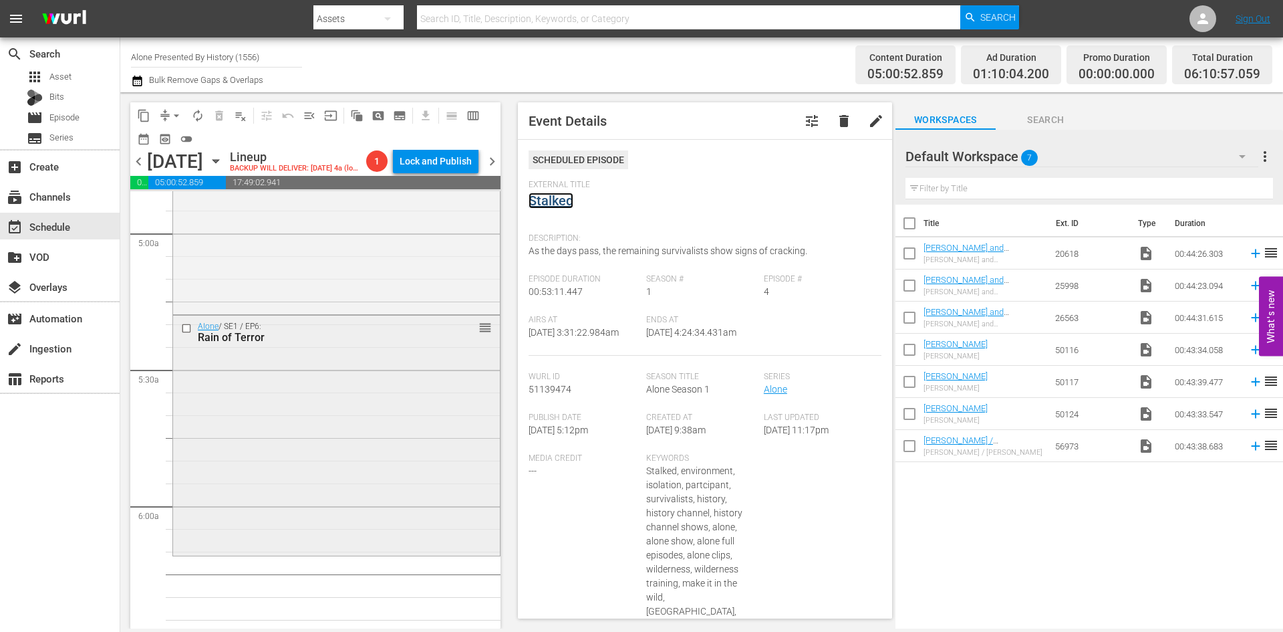
scroll to position [1337, 0]
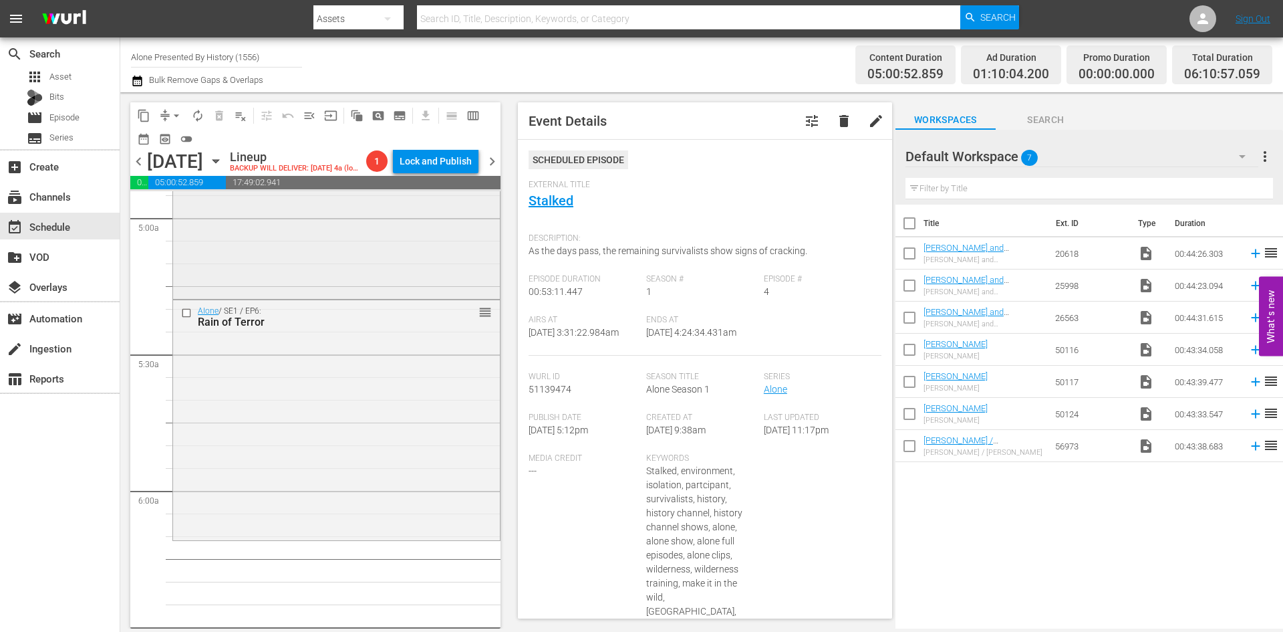
click at [356, 285] on div "Alone / SE1 / EP5: Winds of Hell reorder" at bounding box center [336, 176] width 327 height 238
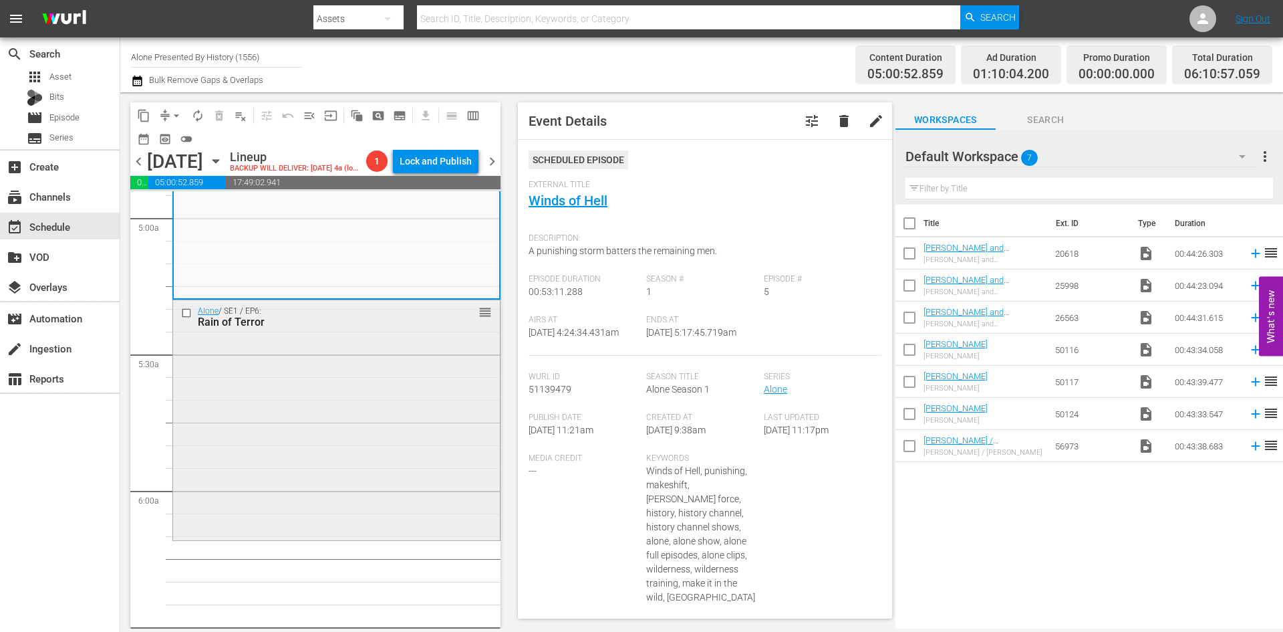
click at [438, 408] on div "Alone / SE1 / EP6: Rain of Terror reorder" at bounding box center [336, 419] width 327 height 238
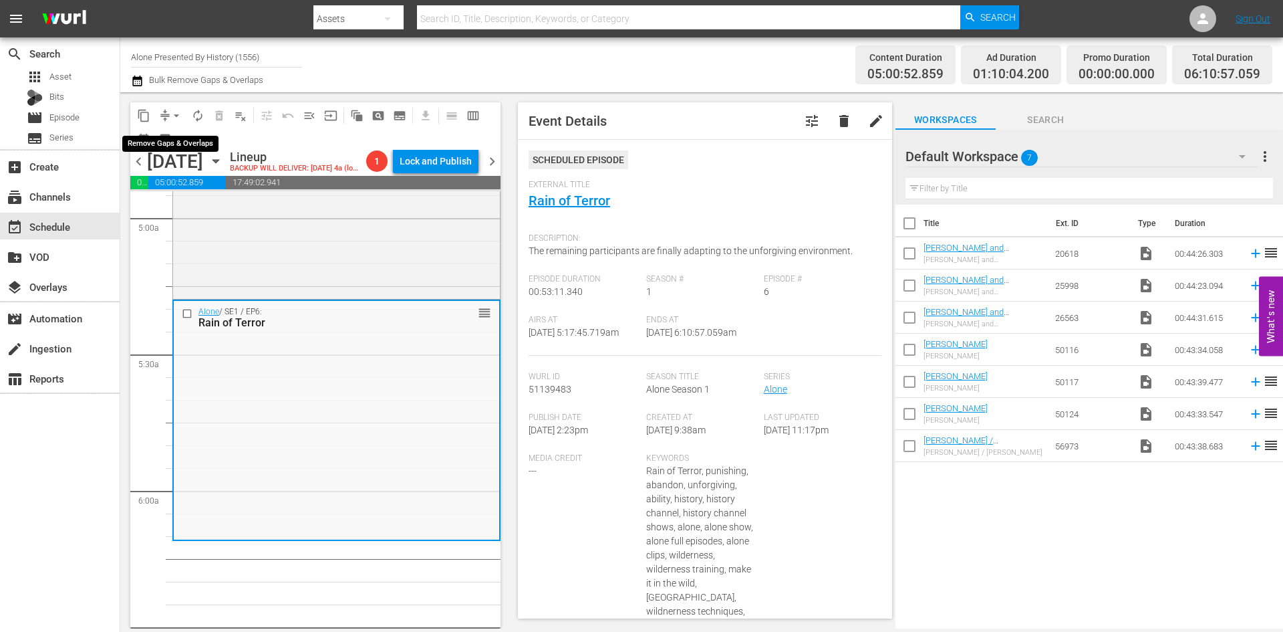
click at [170, 114] on span "arrow_drop_down" at bounding box center [176, 115] width 13 height 13
click at [159, 145] on li "Align to Midnight" at bounding box center [177, 143] width 140 height 22
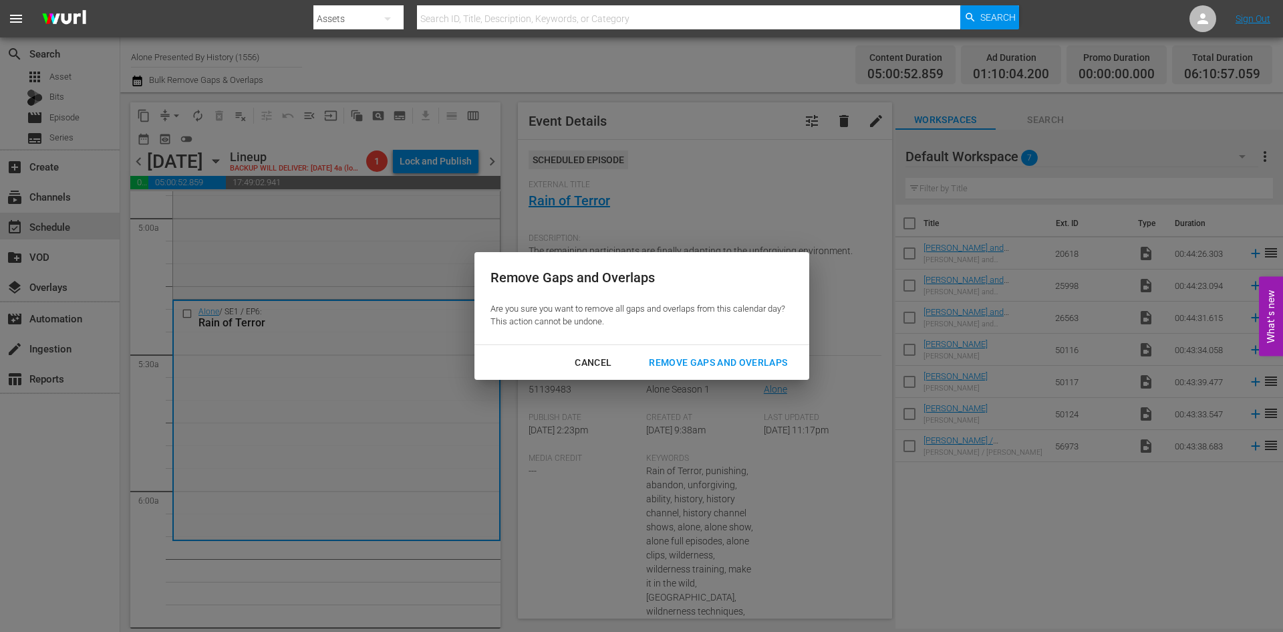
click at [680, 364] on div "Remove Gaps and Overlaps" at bounding box center [718, 362] width 160 height 17
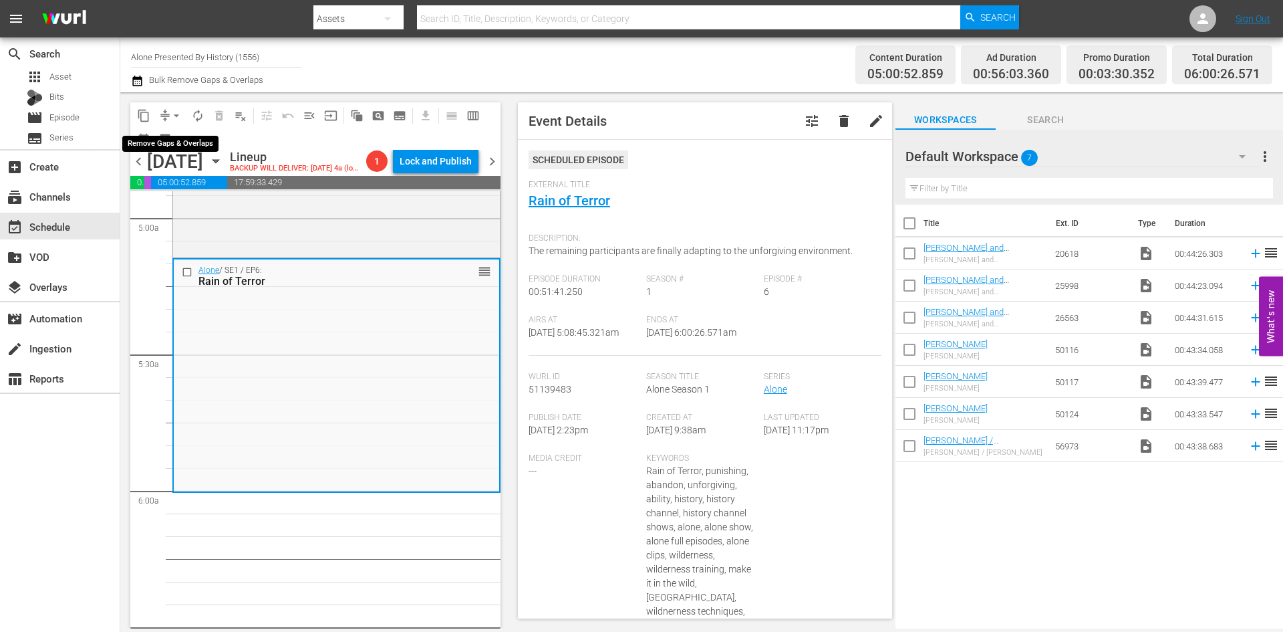
click at [174, 114] on span "arrow_drop_down" at bounding box center [176, 115] width 13 height 13
click at [186, 148] on li "Align to Midnight" at bounding box center [177, 143] width 140 height 22
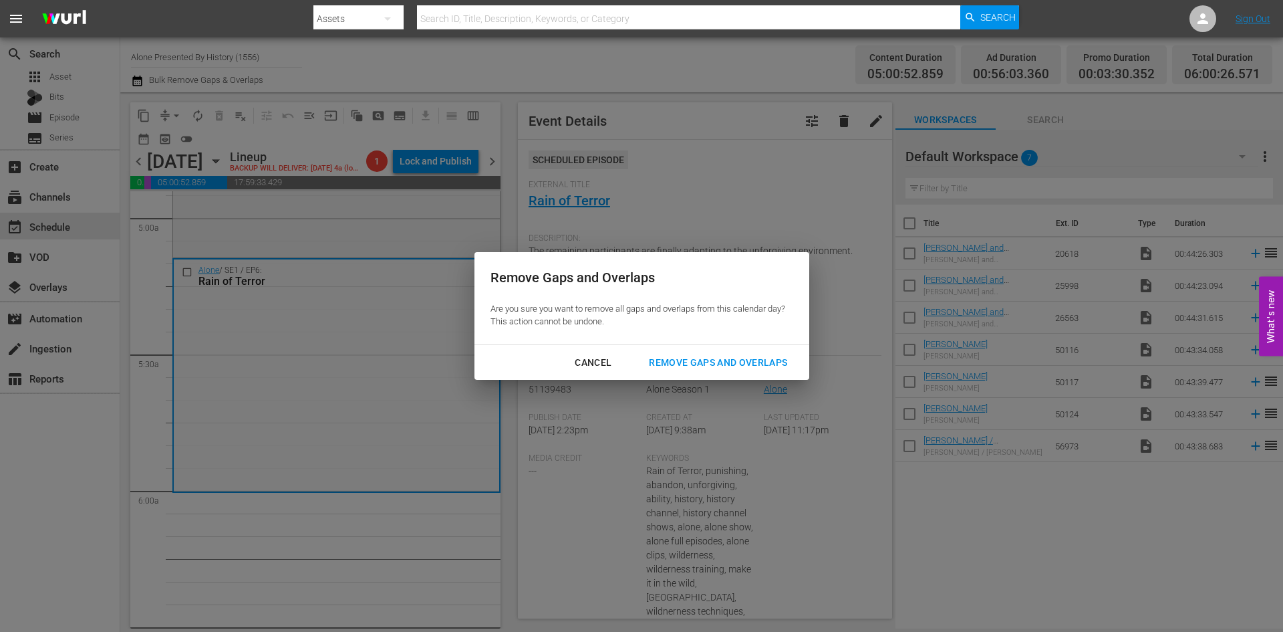
click at [735, 367] on div "Remove Gaps and Overlaps" at bounding box center [718, 362] width 160 height 17
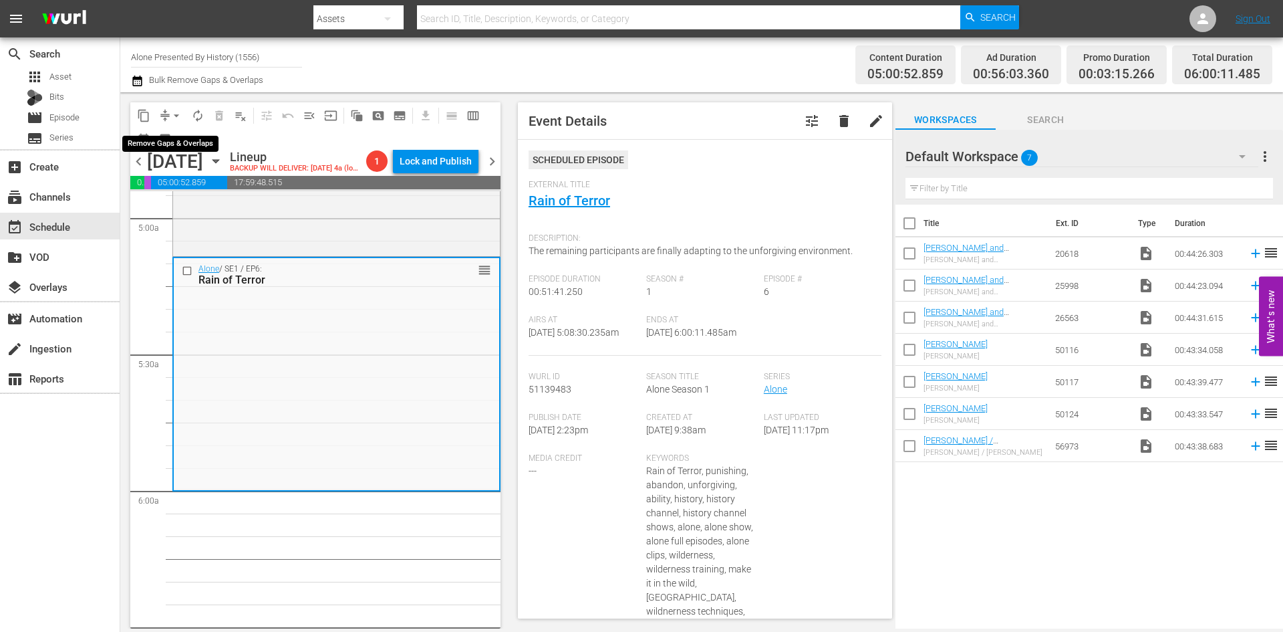
click at [171, 116] on span "arrow_drop_down" at bounding box center [176, 115] width 13 height 13
click at [158, 143] on li "Align to Midnight" at bounding box center [177, 143] width 140 height 22
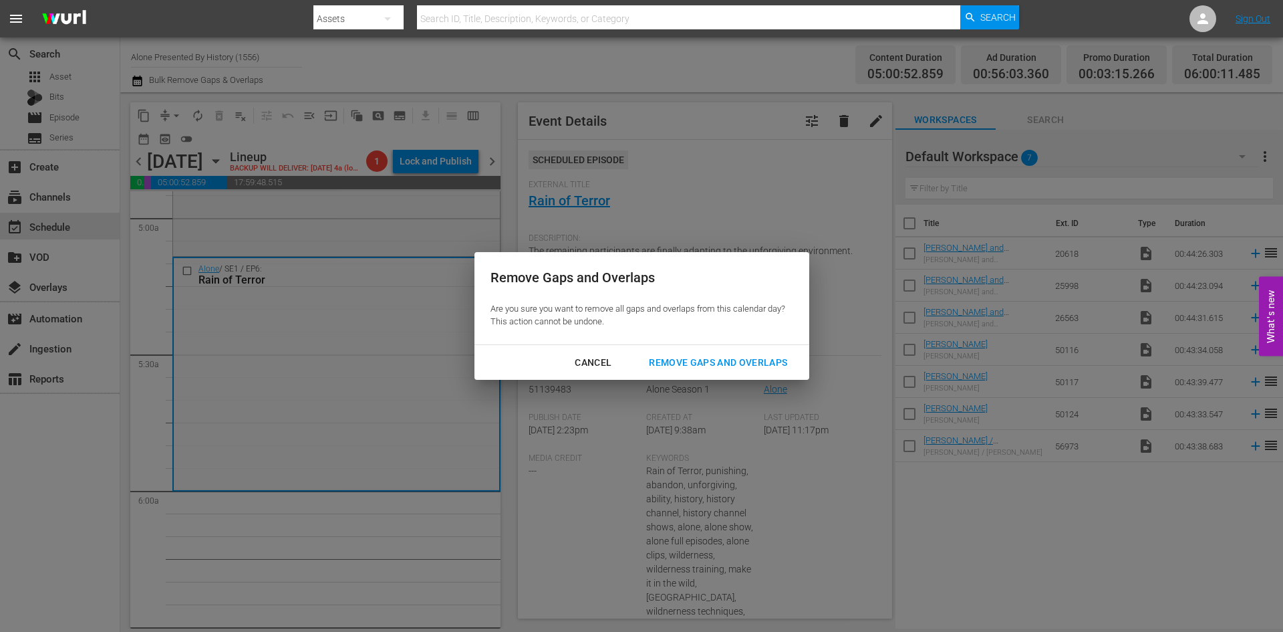
click at [715, 356] on div "Remove Gaps and Overlaps" at bounding box center [718, 362] width 160 height 17
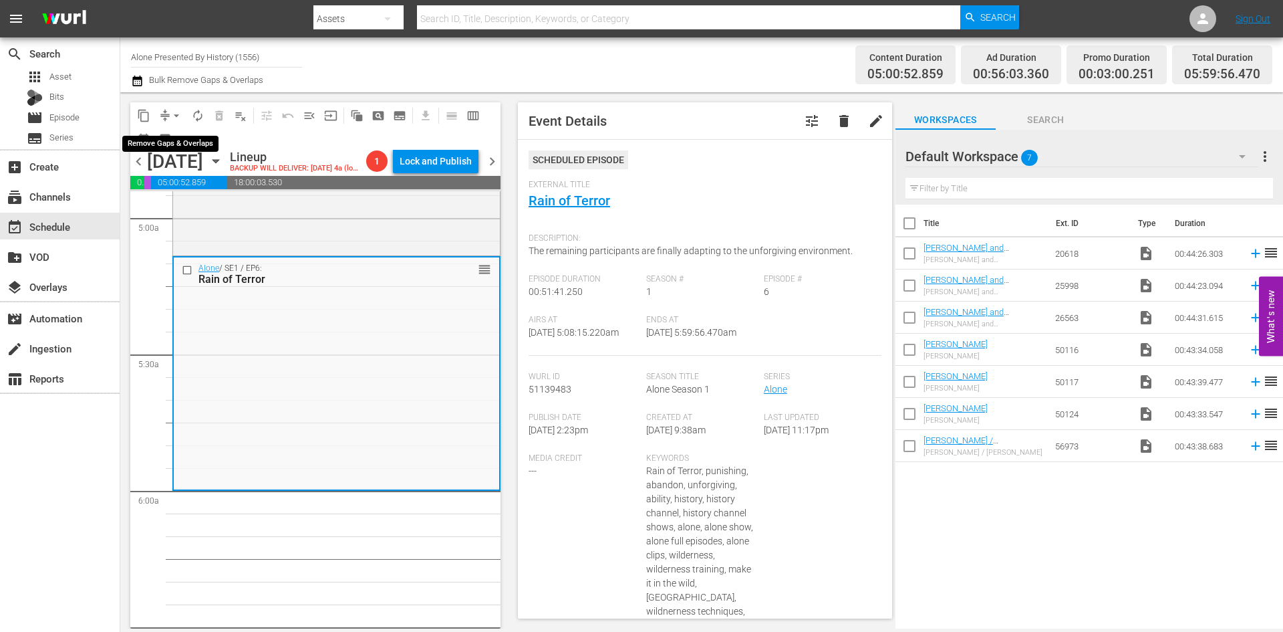
click at [178, 117] on span "arrow_drop_down" at bounding box center [176, 115] width 13 height 13
click at [170, 138] on li "Align to Midnight" at bounding box center [177, 143] width 140 height 22
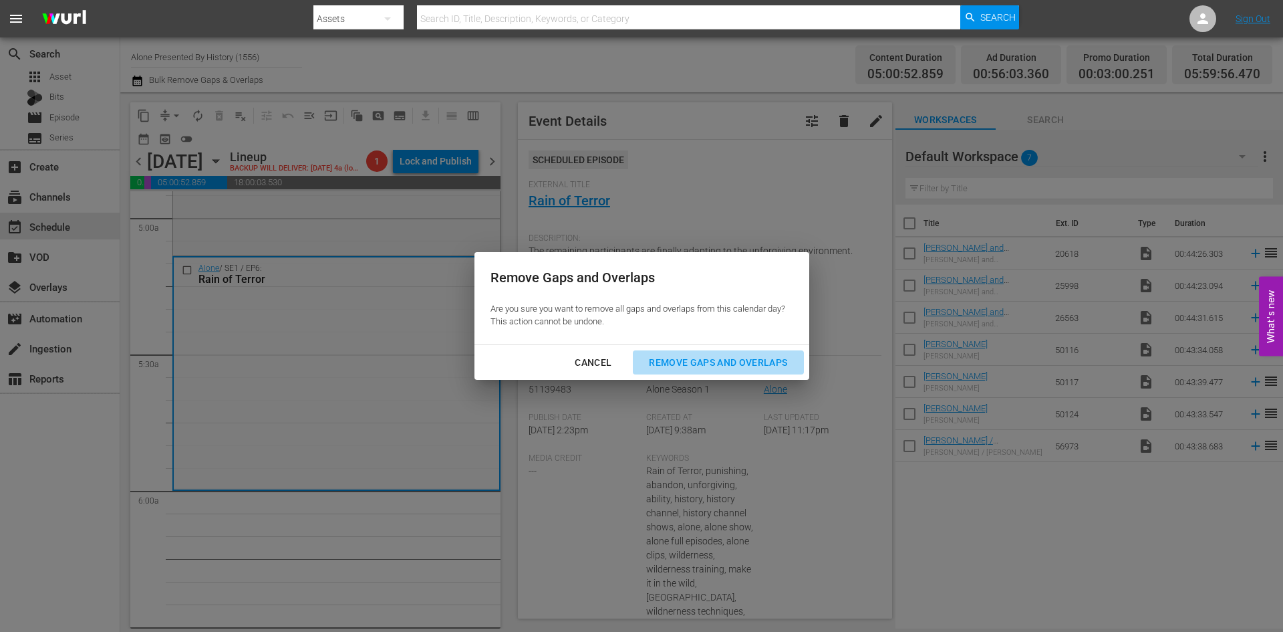
click at [725, 361] on div "Remove Gaps and Overlaps" at bounding box center [718, 362] width 160 height 17
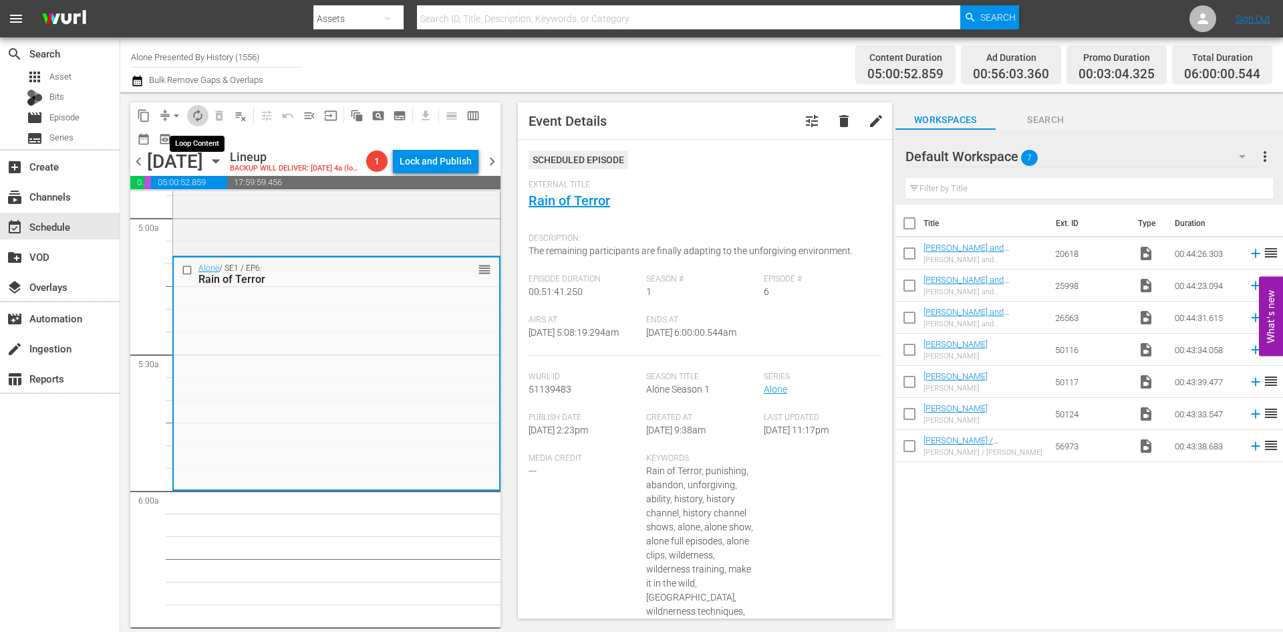
click at [196, 114] on span "autorenew_outlined" at bounding box center [197, 115] width 13 height 13
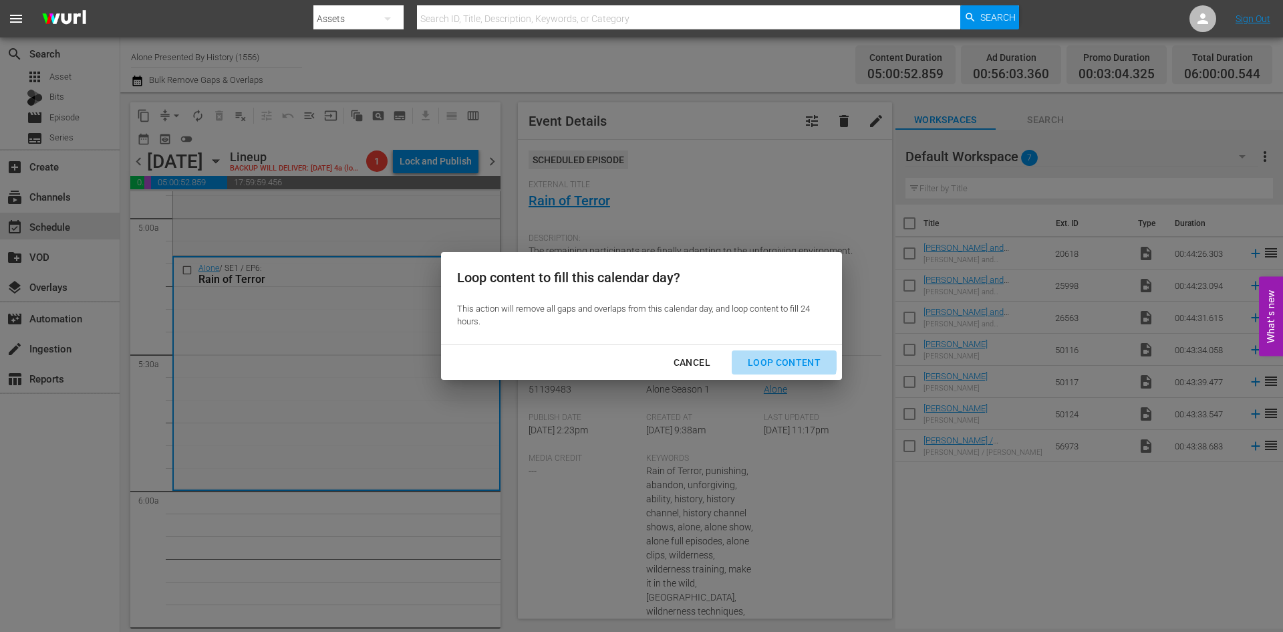
click at [767, 360] on div "Loop Content" at bounding box center [784, 362] width 94 height 17
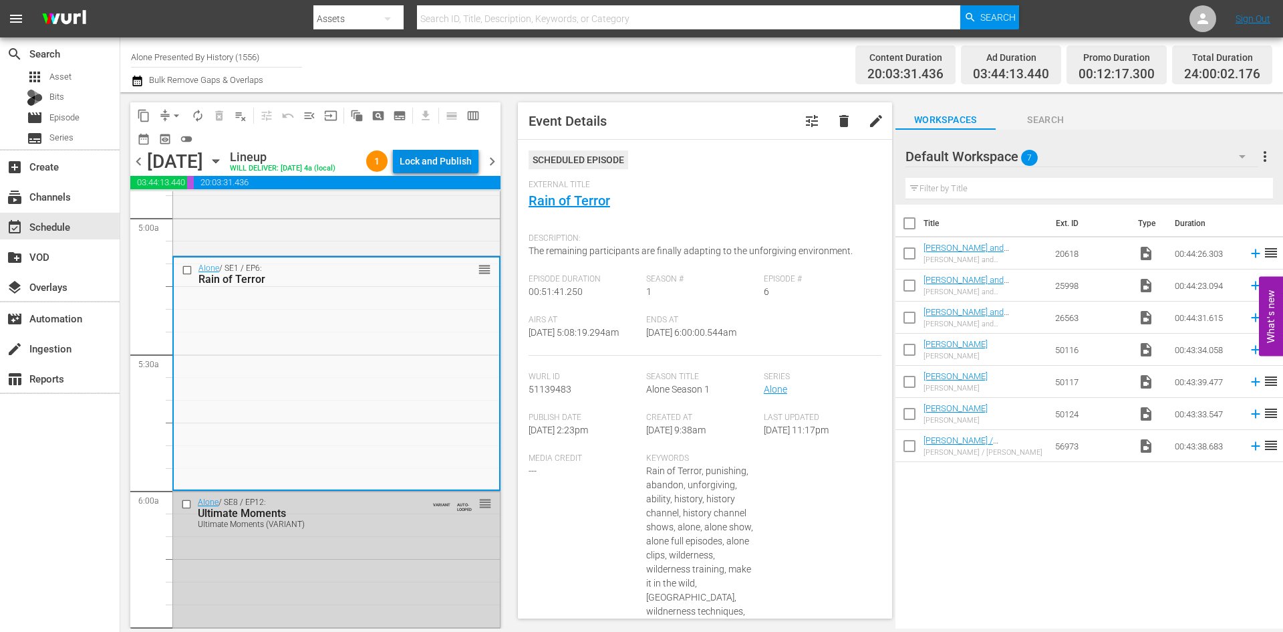
click at [433, 165] on div "Lock and Publish" at bounding box center [436, 161] width 72 height 24
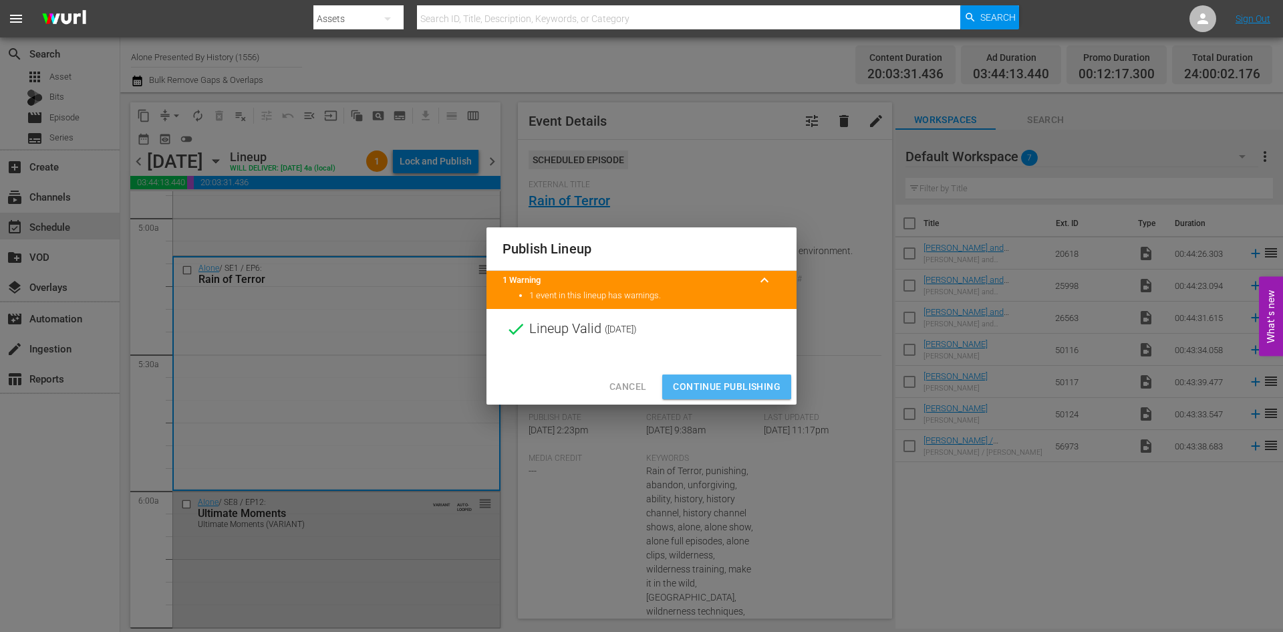
click at [719, 380] on span "Continue Publishing" at bounding box center [727, 386] width 108 height 17
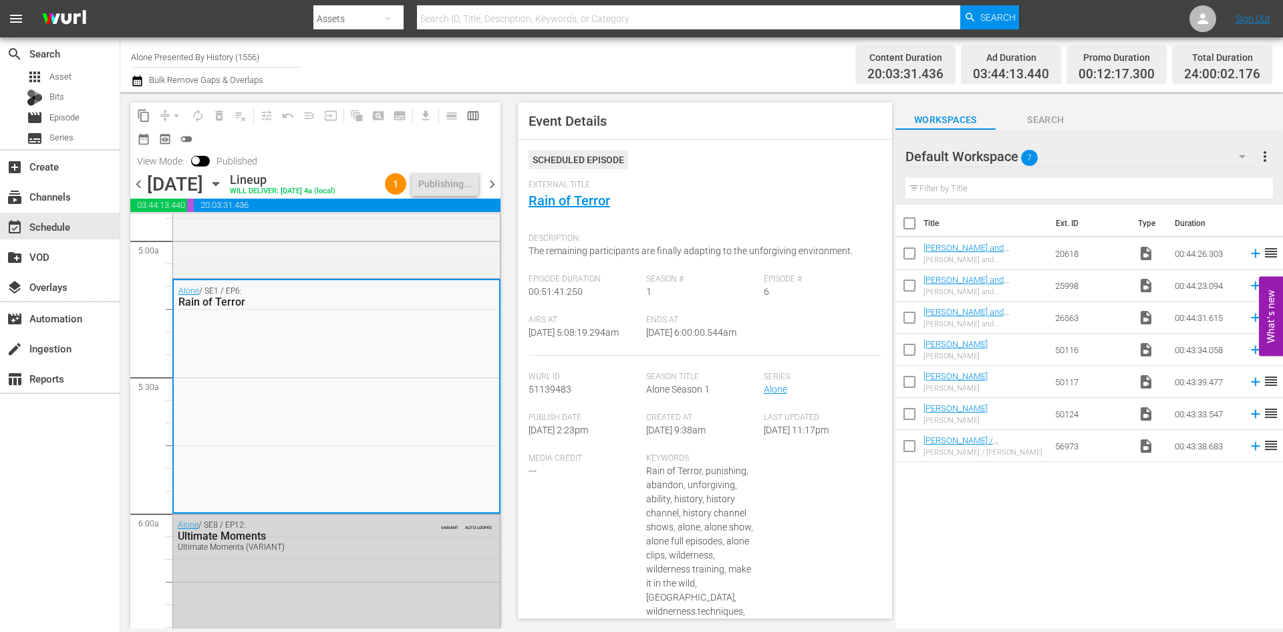
click at [493, 182] on span "chevron_right" at bounding box center [492, 184] width 17 height 17
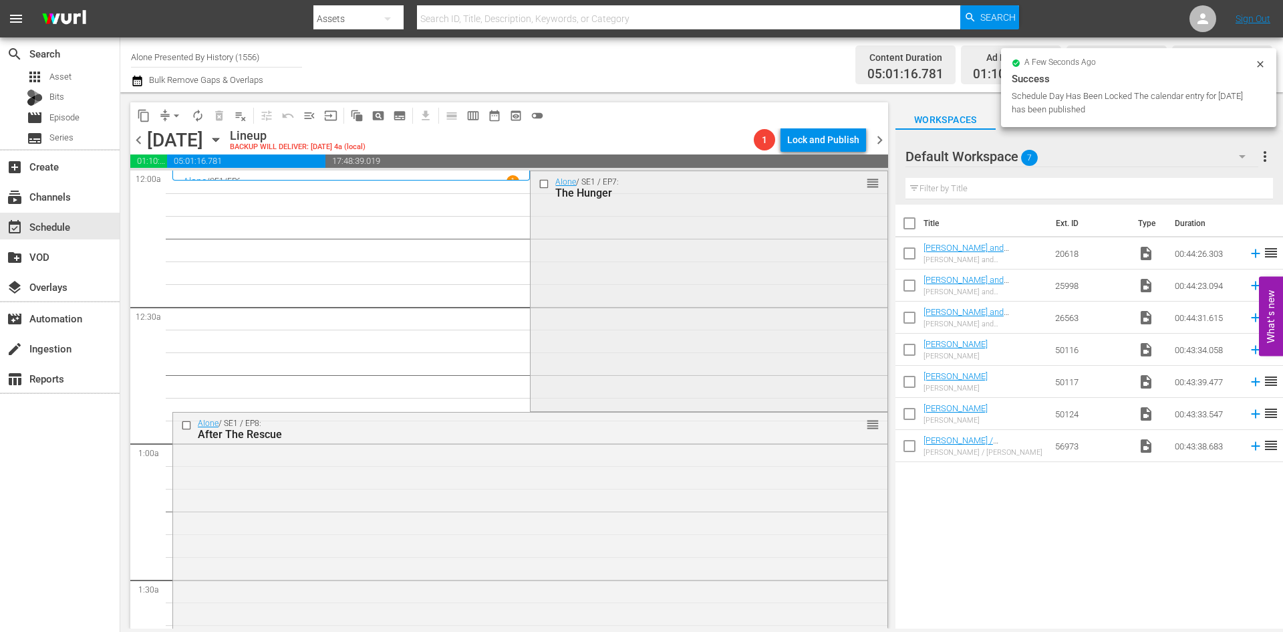
click at [644, 271] on div "Alone / SE1 / EP7: The Hunger reorder" at bounding box center [709, 290] width 356 height 238
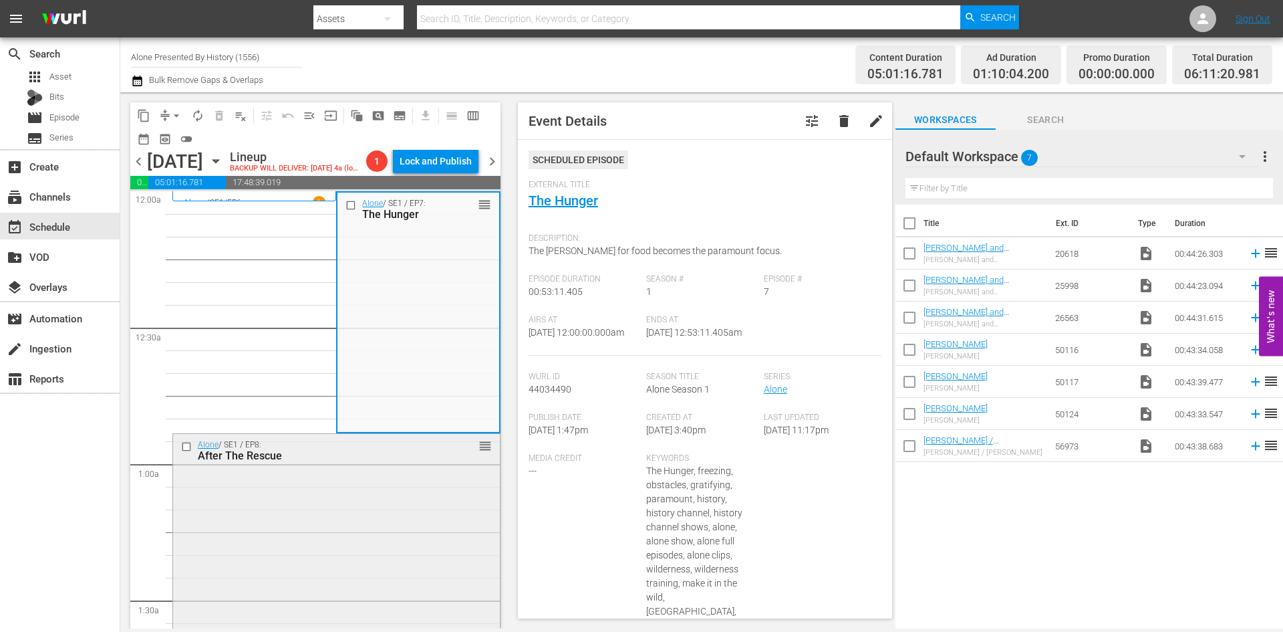
click at [404, 499] on div "Alone / SE1 / EP8: After The Rescue reorder" at bounding box center [336, 550] width 327 height 233
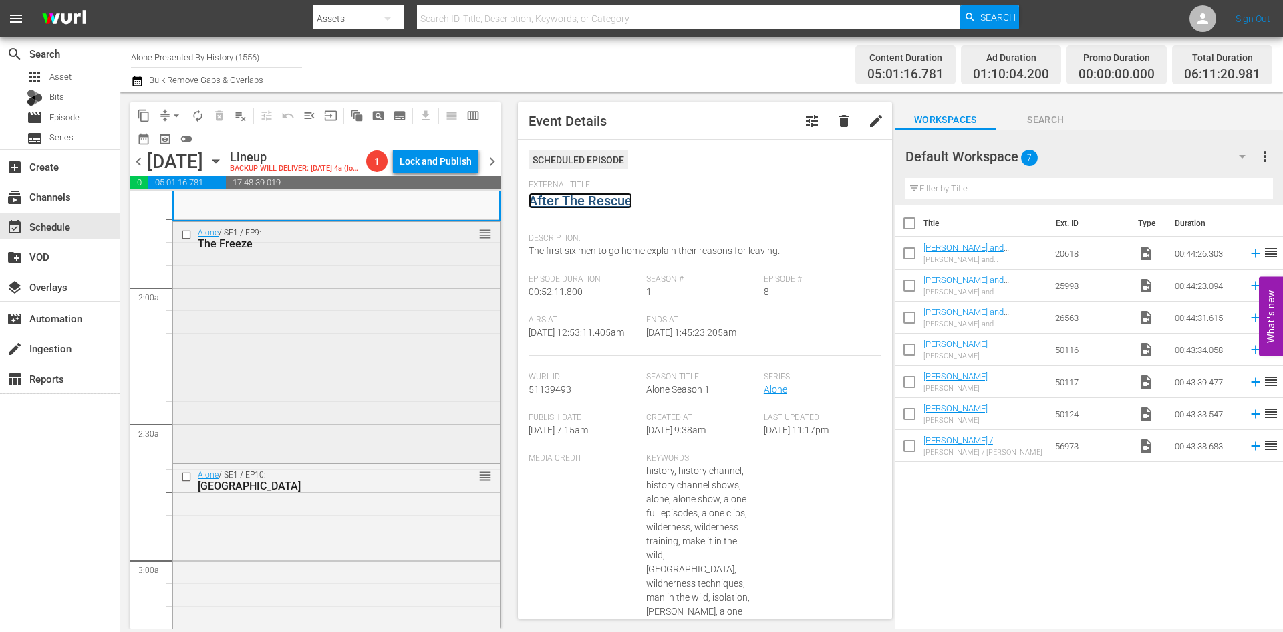
scroll to position [468, 0]
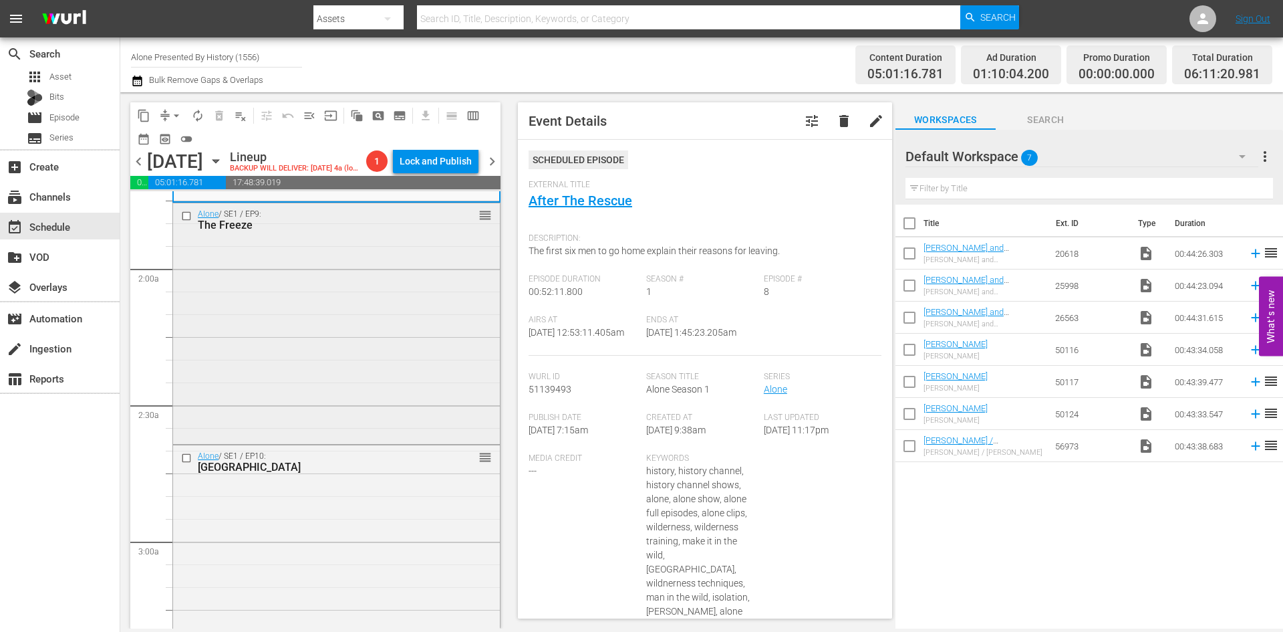
click at [401, 344] on div "Alone / SE1 / EP9: The Freeze reorder" at bounding box center [336, 322] width 327 height 238
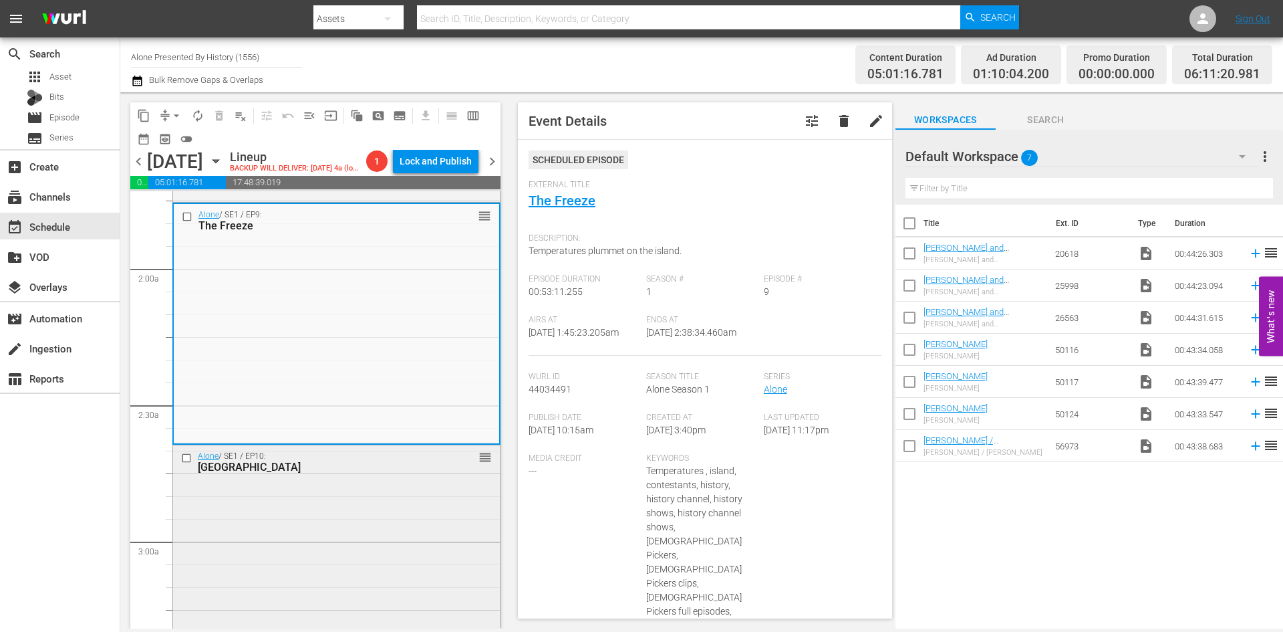
click at [392, 519] on div "Alone / SE1 / EP10: Brokedown Palace reorder" at bounding box center [336, 564] width 327 height 238
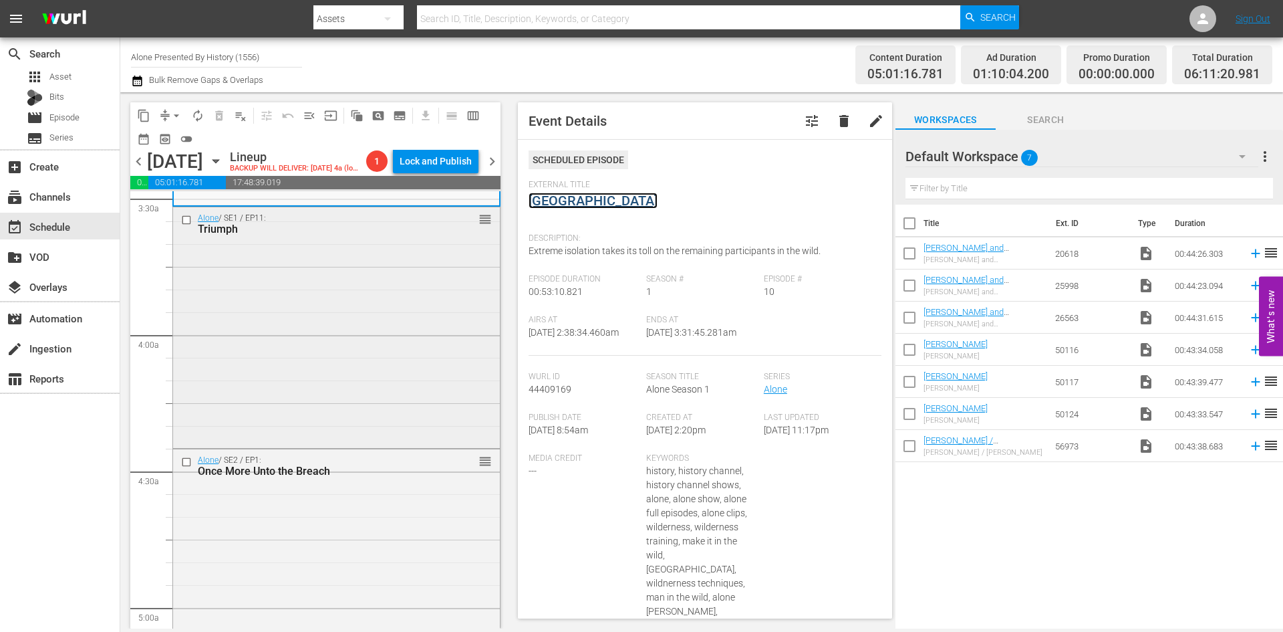
scroll to position [1003, 0]
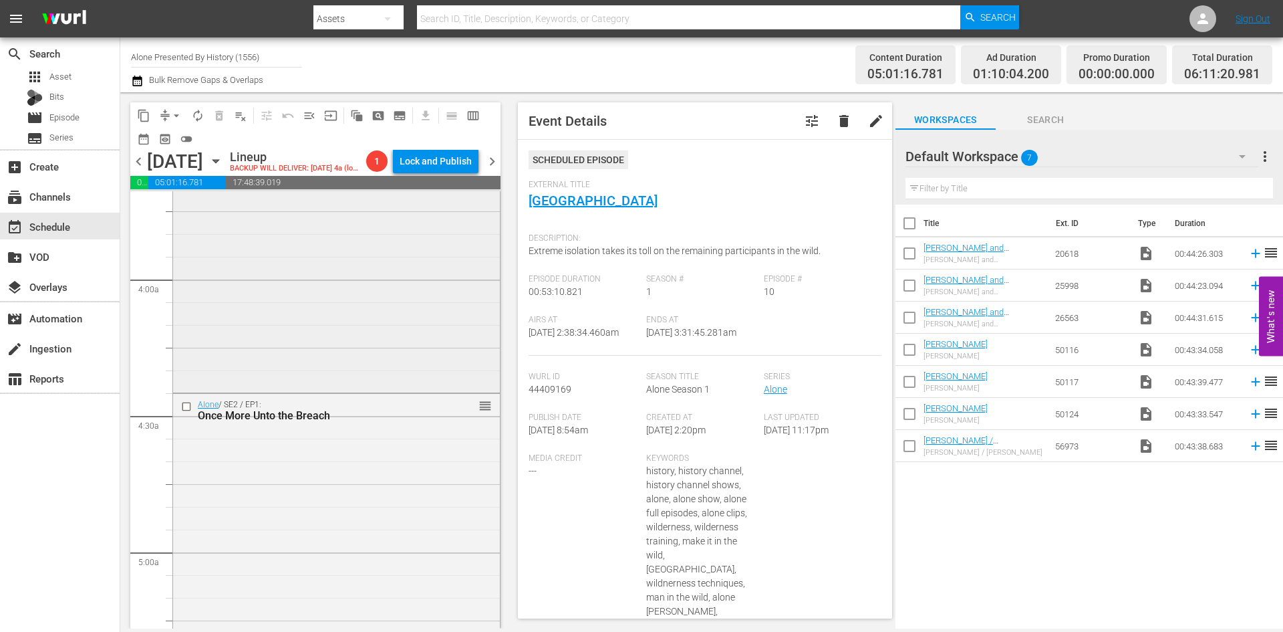
click at [393, 322] on div "Alone / SE1 / EP11: Triumph reorder" at bounding box center [336, 271] width 327 height 238
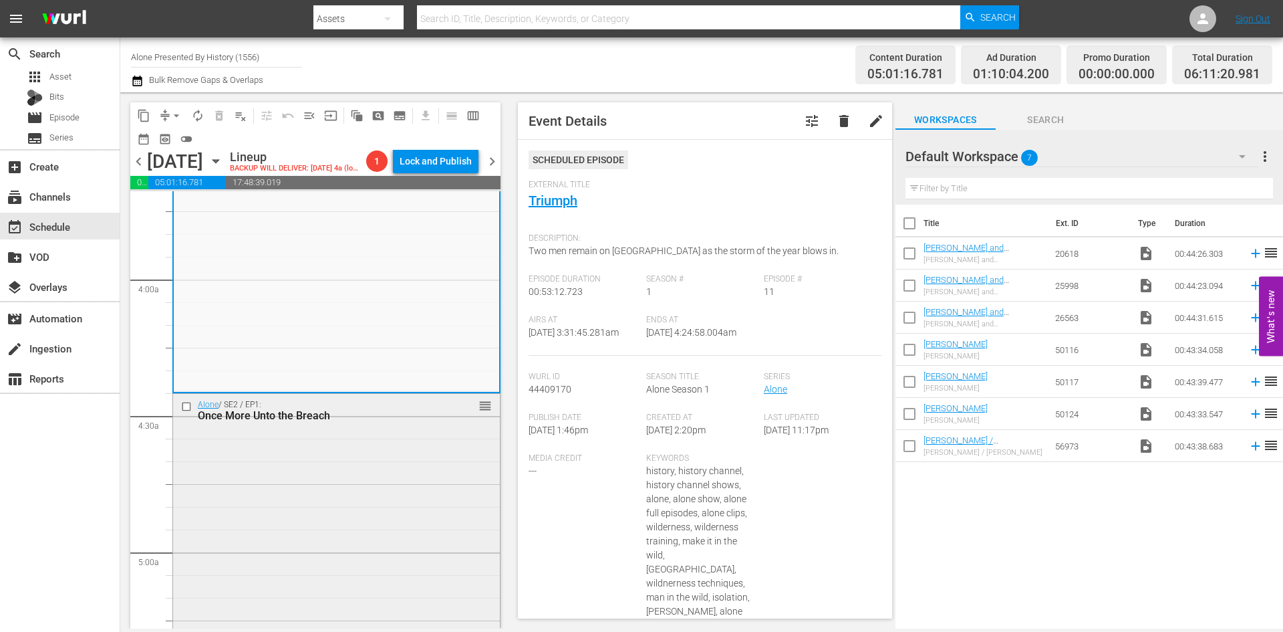
click at [372, 507] on div "Alone / SE2 / EP1: Once More Unto the Breach reorder" at bounding box center [336, 513] width 327 height 238
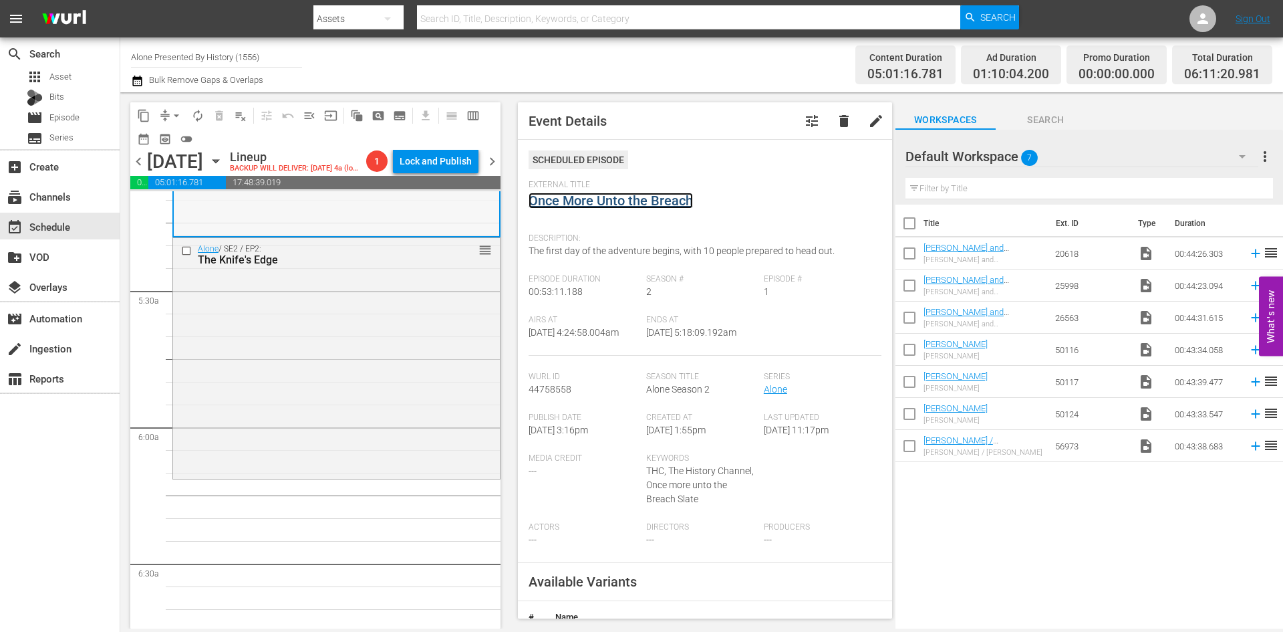
scroll to position [1404, 0]
click at [414, 405] on div "Alone / SE2 / EP2: The Knife's Edge reorder" at bounding box center [336, 354] width 327 height 238
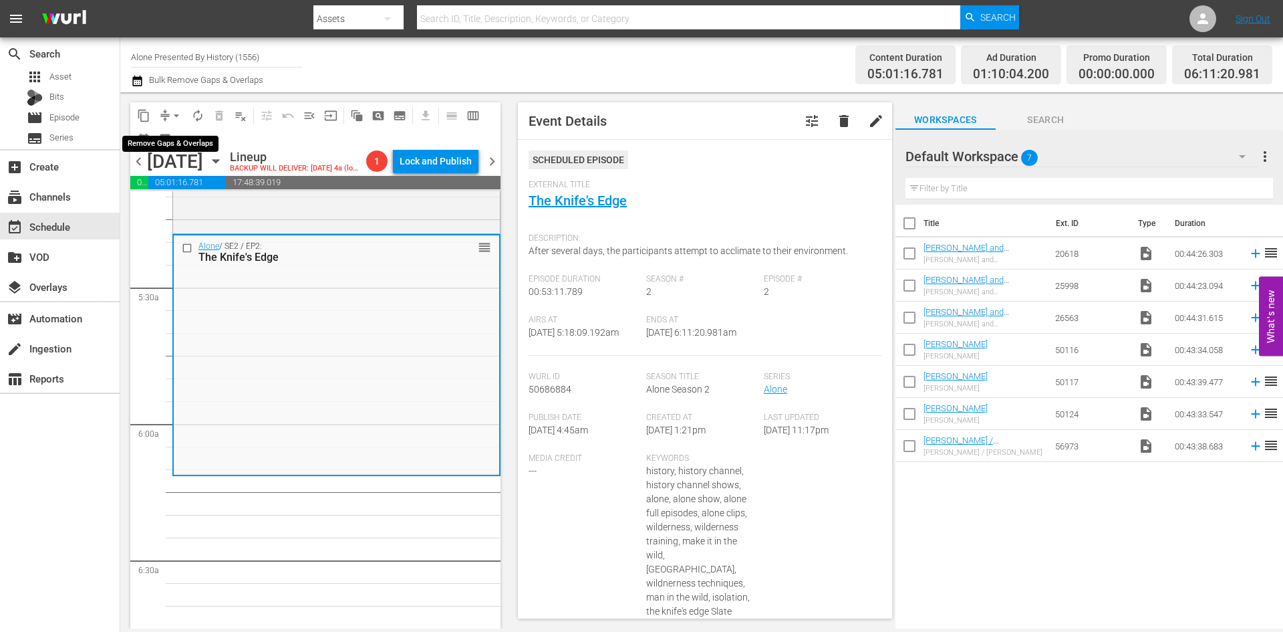
click at [174, 117] on span "arrow_drop_down" at bounding box center [176, 115] width 13 height 13
click at [164, 145] on li "Align to Midnight" at bounding box center [177, 143] width 140 height 22
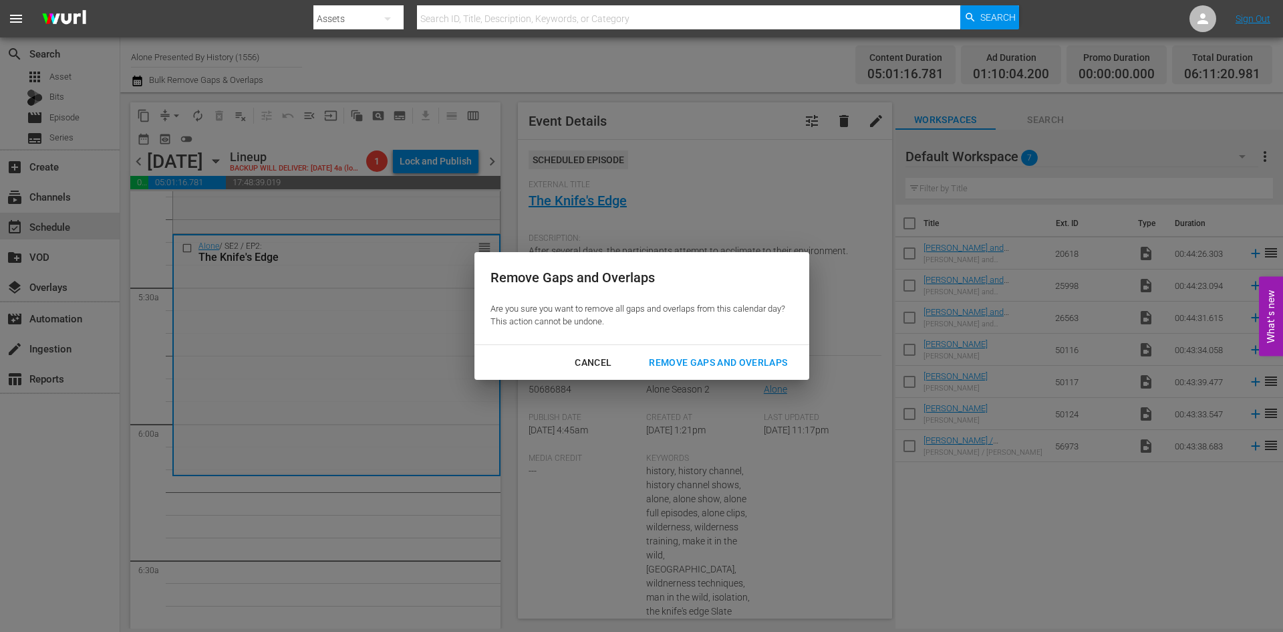
click at [714, 365] on div "Remove Gaps and Overlaps" at bounding box center [718, 362] width 160 height 17
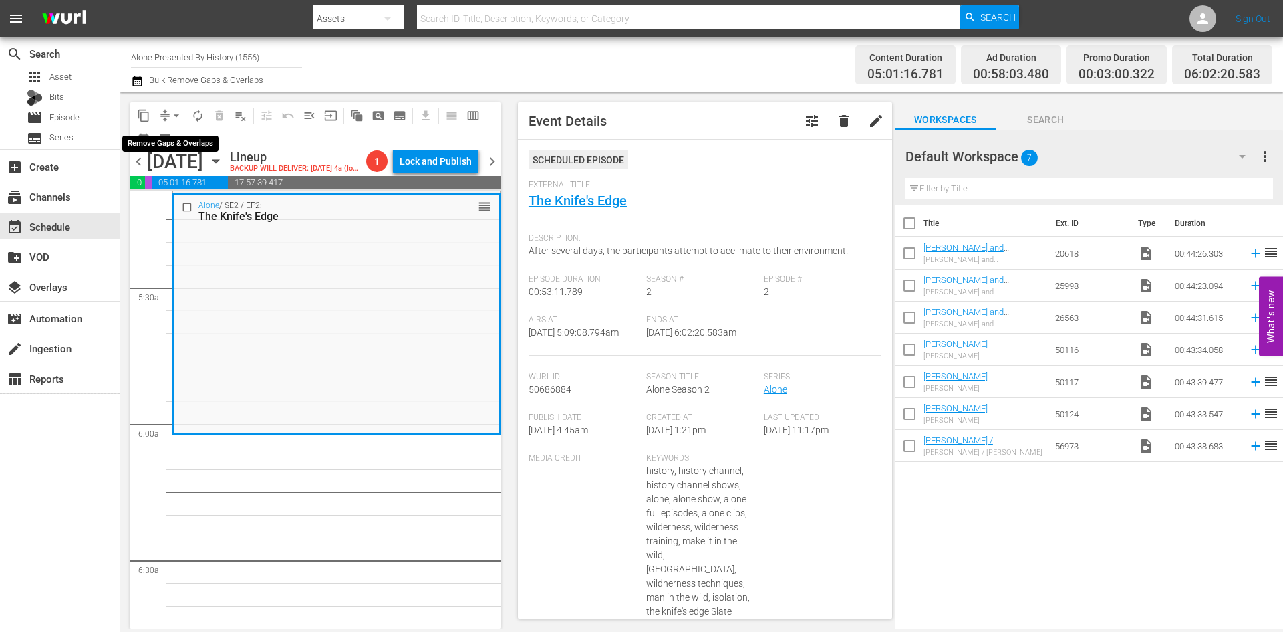
click at [180, 114] on span "arrow_drop_down" at bounding box center [176, 115] width 13 height 13
click at [214, 145] on li "Align to Midnight" at bounding box center [177, 143] width 140 height 22
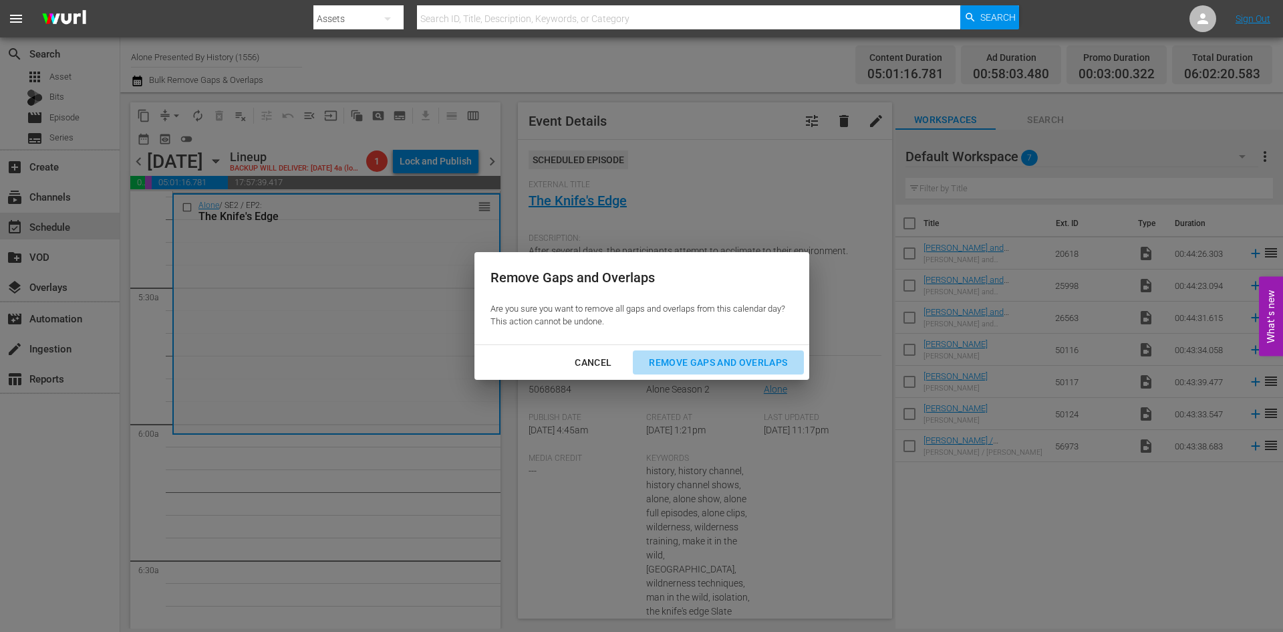
click at [755, 364] on div "Remove Gaps and Overlaps" at bounding box center [718, 362] width 160 height 17
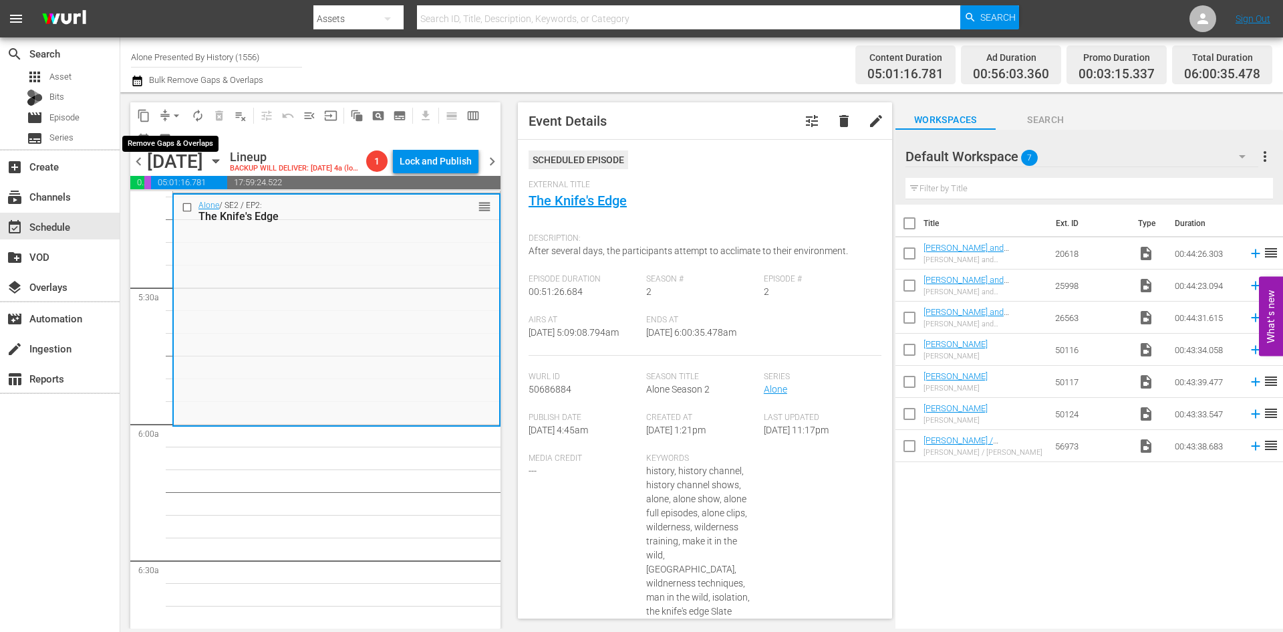
click at [169, 113] on button "arrow_drop_down" at bounding box center [176, 115] width 21 height 21
click at [175, 142] on li "Align to Midnight" at bounding box center [177, 143] width 140 height 22
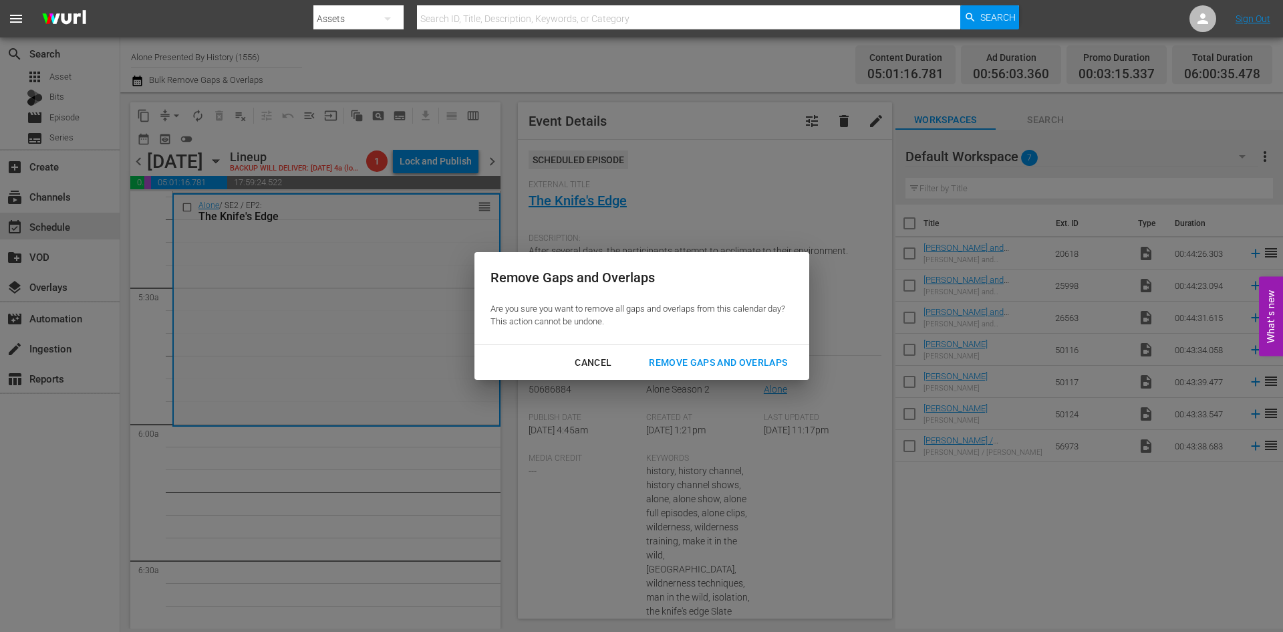
click at [719, 362] on div "Remove Gaps and Overlaps" at bounding box center [718, 362] width 160 height 17
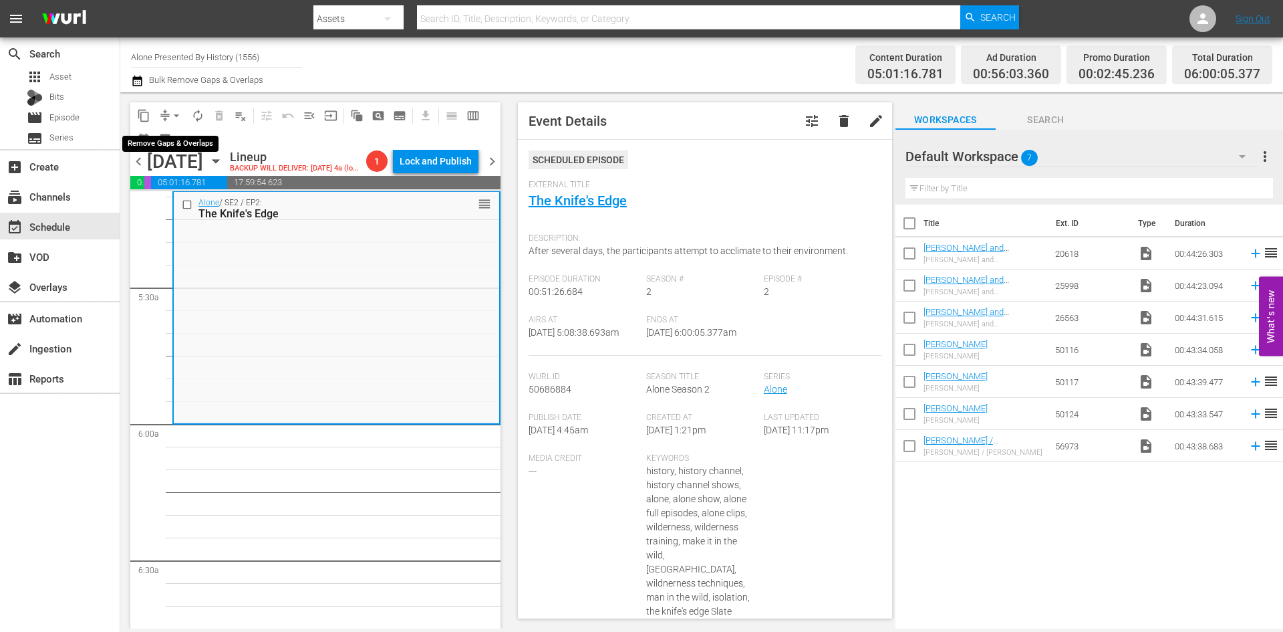
click at [178, 117] on span "arrow_drop_down" at bounding box center [176, 115] width 13 height 13
click at [170, 140] on li "Align to Midnight" at bounding box center [177, 143] width 140 height 22
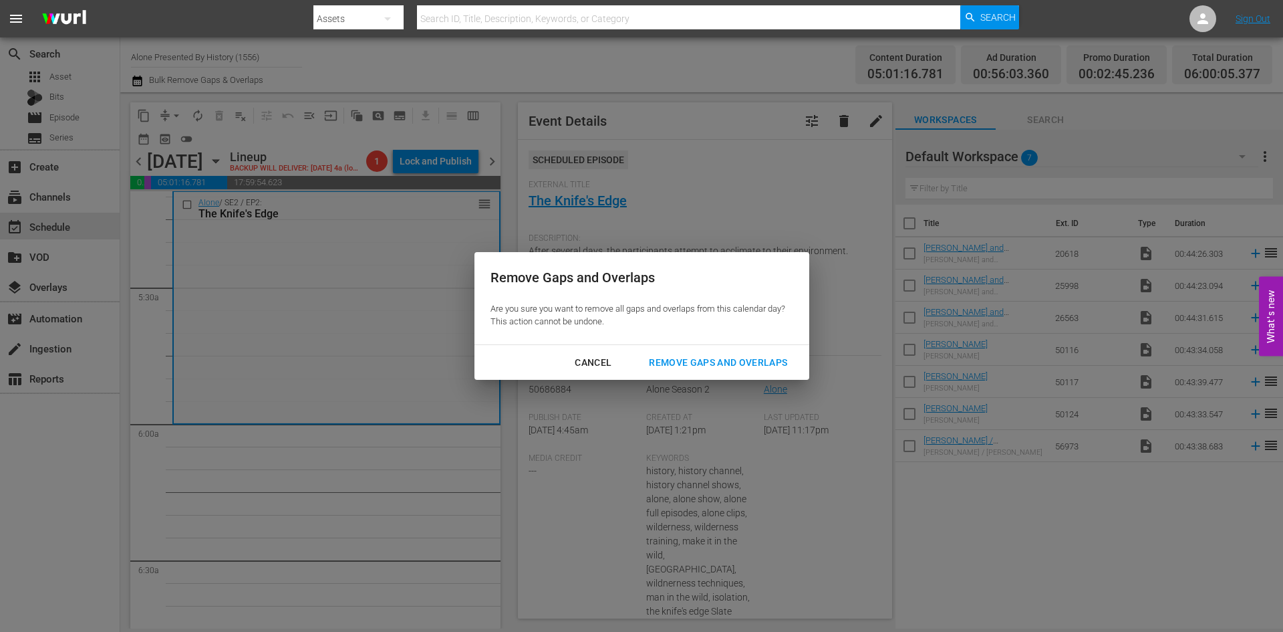
click at [694, 356] on div "Remove Gaps and Overlaps" at bounding box center [718, 362] width 160 height 17
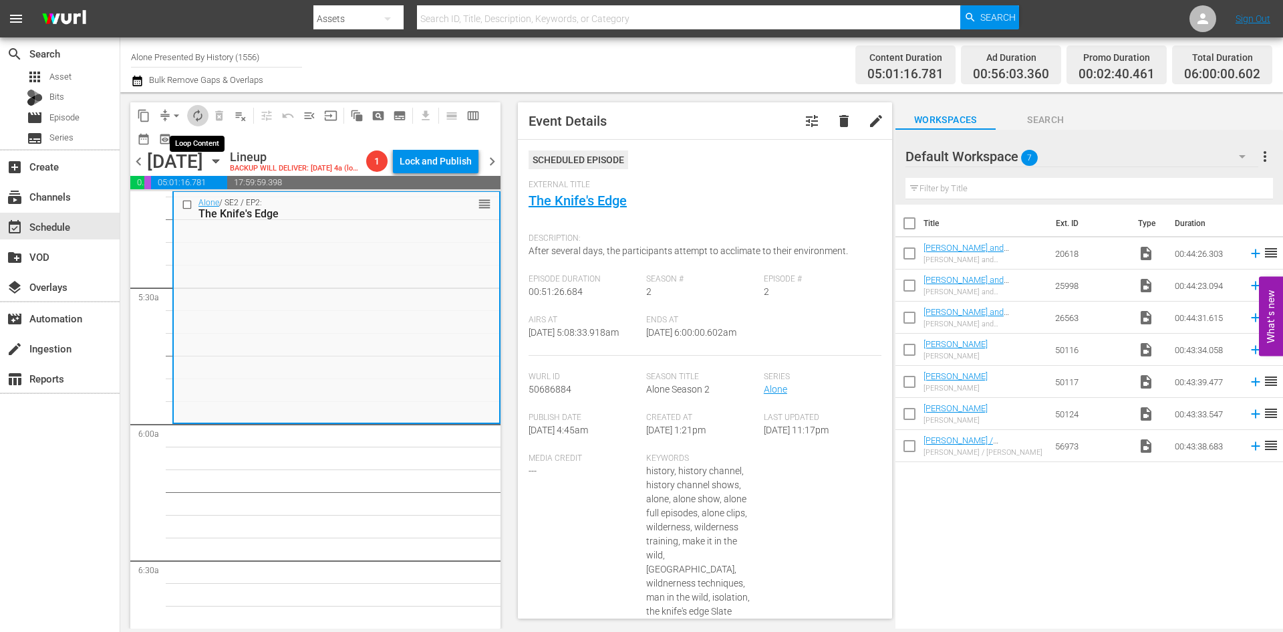
click at [196, 116] on span "autorenew_outlined" at bounding box center [197, 115] width 13 height 13
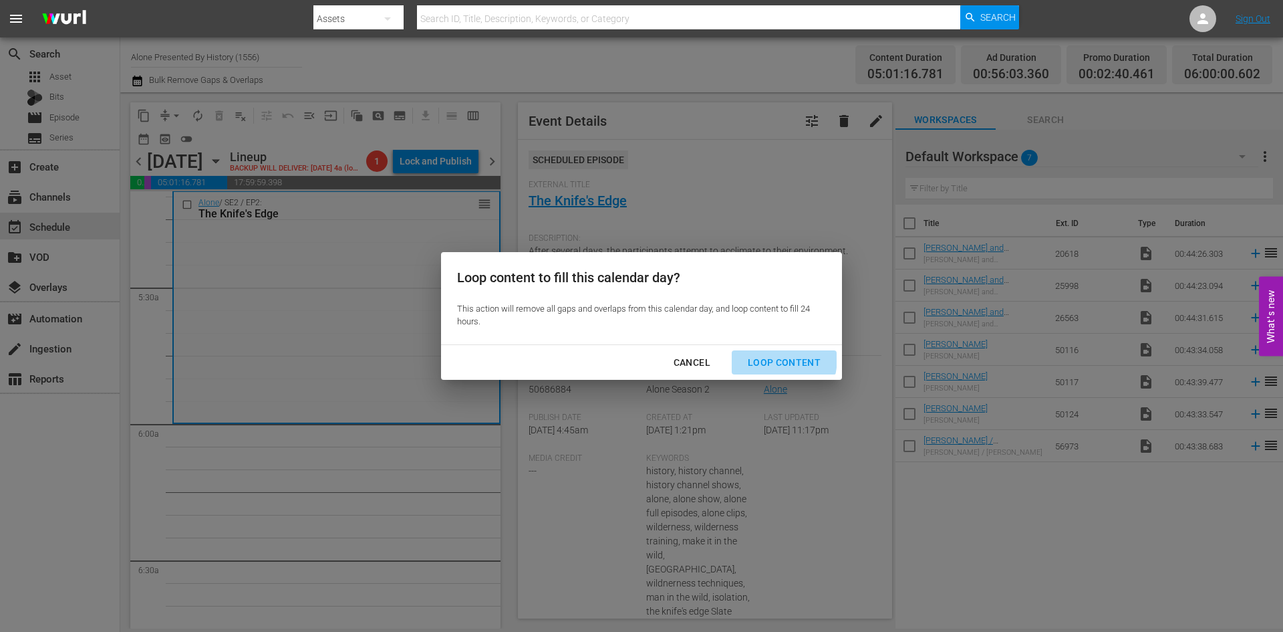
click at [765, 358] on div "Loop Content" at bounding box center [784, 362] width 94 height 17
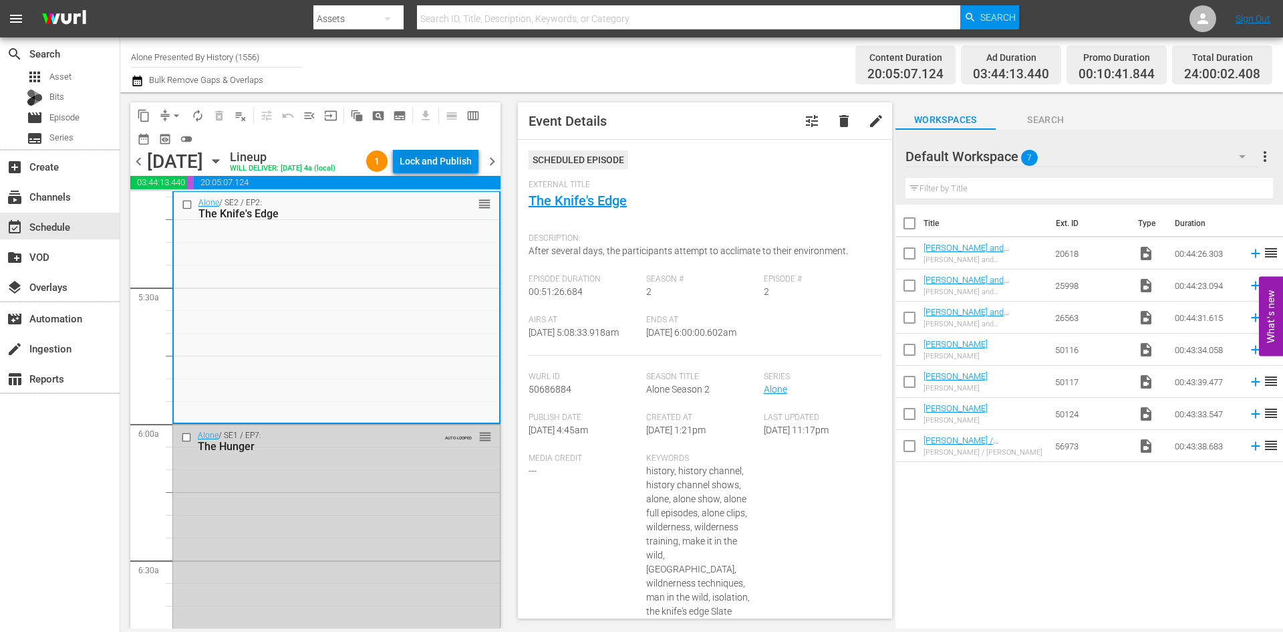
click at [416, 164] on div "Lock and Publish" at bounding box center [436, 161] width 72 height 24
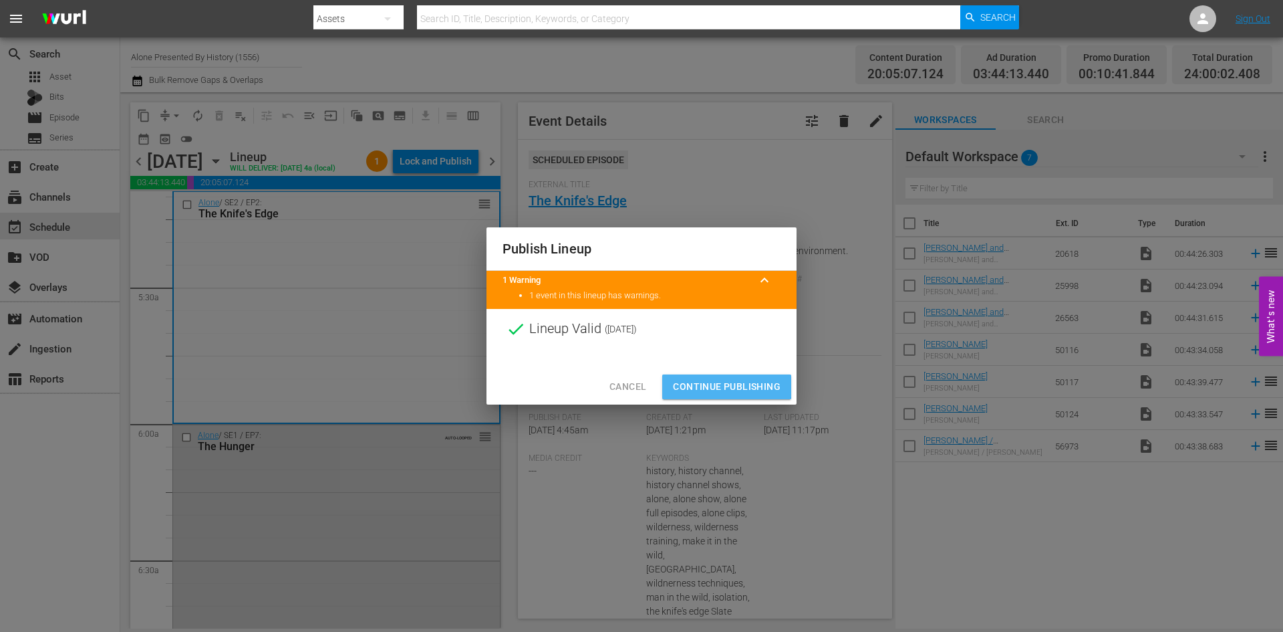
click at [725, 383] on span "Continue Publishing" at bounding box center [727, 386] width 108 height 17
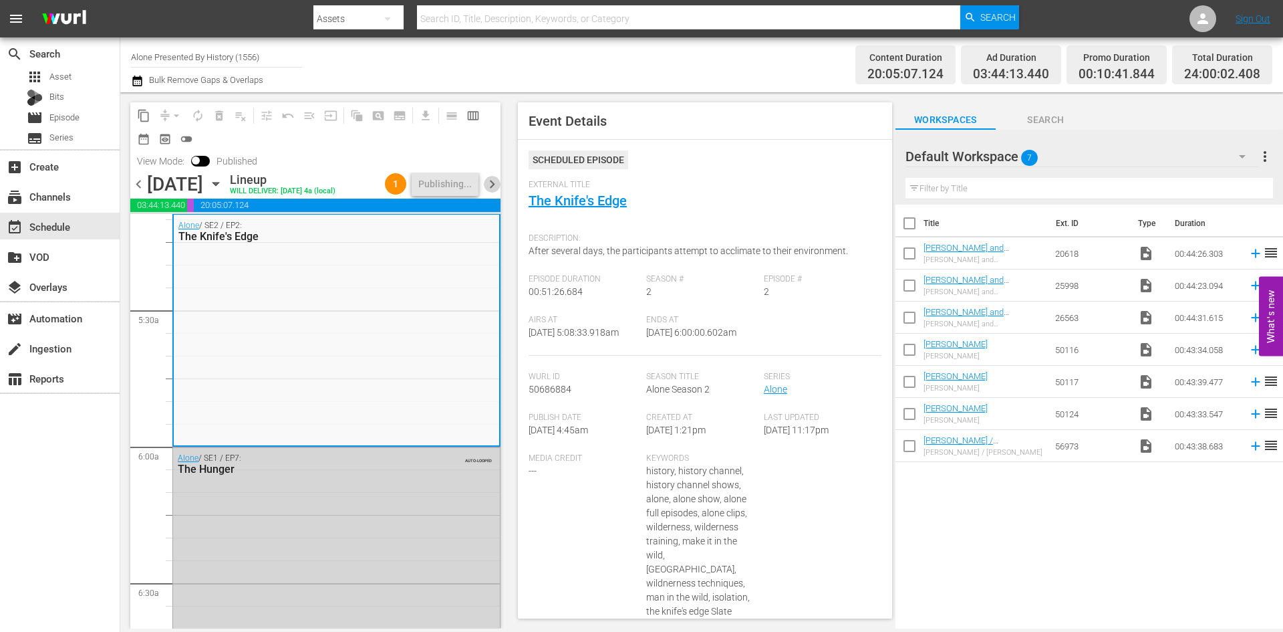
click at [489, 178] on span "chevron_right" at bounding box center [492, 184] width 17 height 17
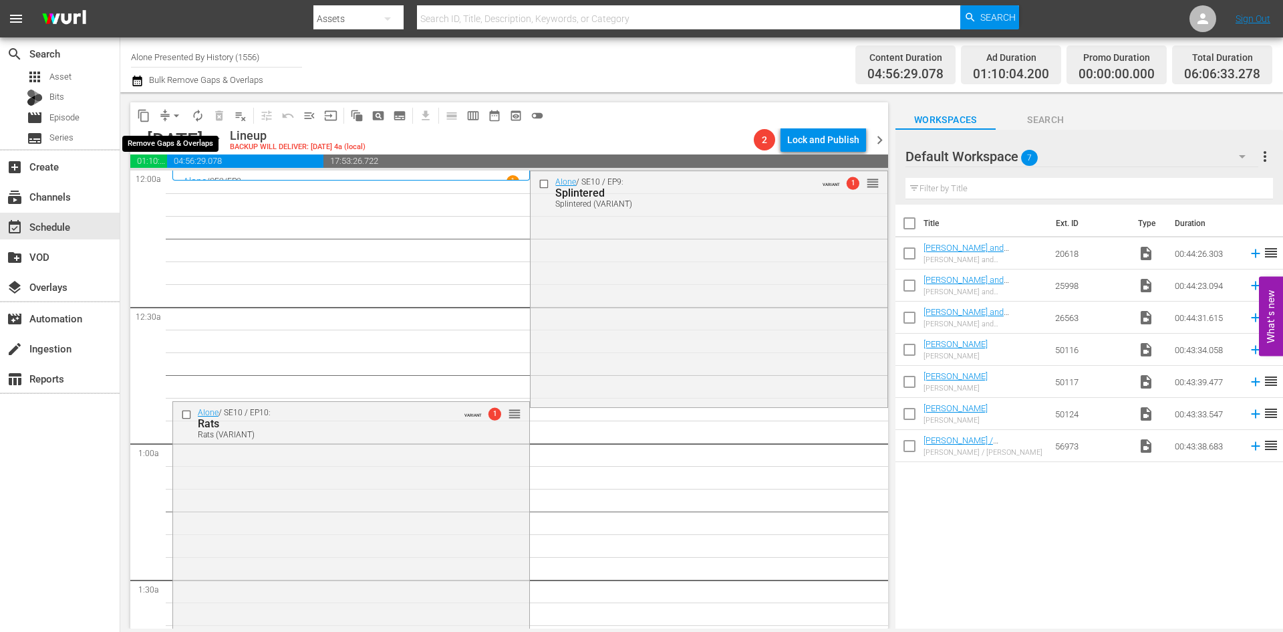
click at [174, 118] on span "arrow_drop_down" at bounding box center [176, 115] width 13 height 13
click at [172, 148] on li "Align to Midnight" at bounding box center [177, 143] width 140 height 22
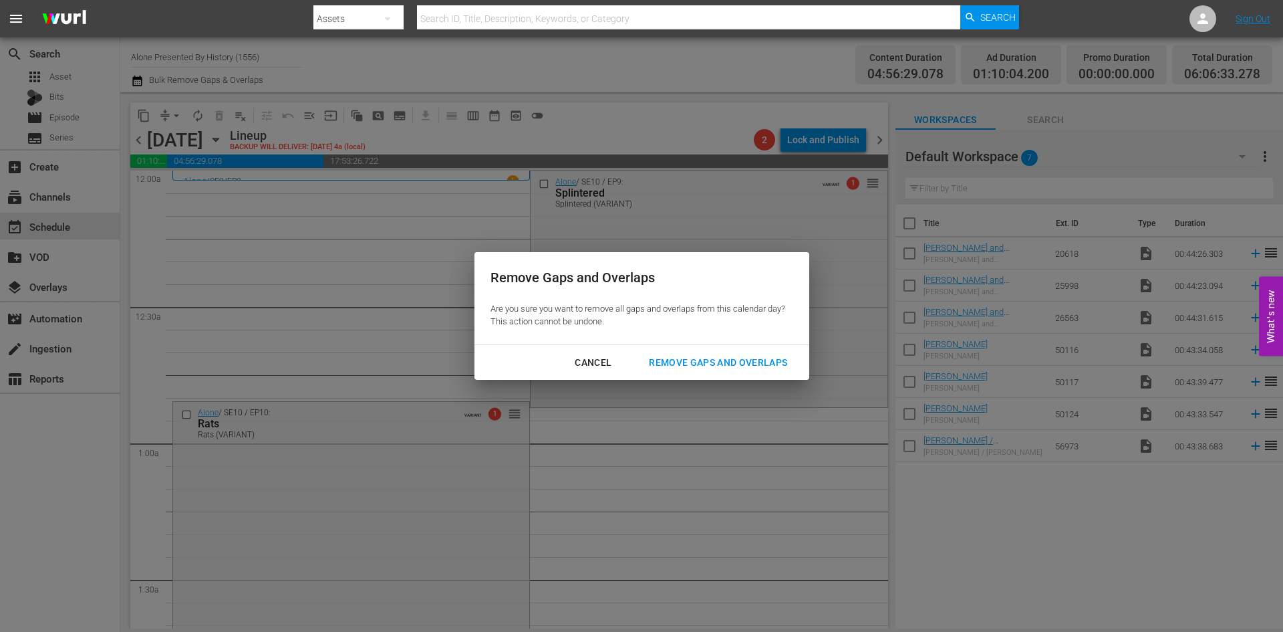
click at [686, 356] on div "Remove Gaps and Overlaps" at bounding box center [718, 362] width 160 height 17
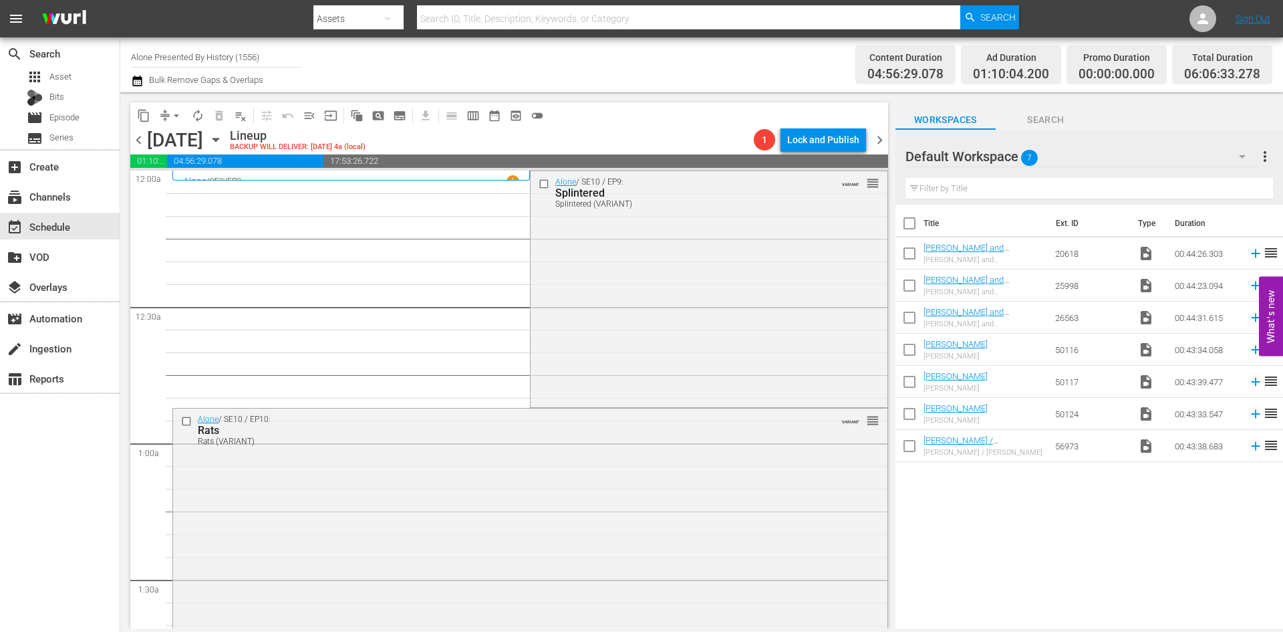
click at [685, 351] on div "Alone / SE10 / EP9: Splintered Splintered (VARIANT) VARIANT reorder" at bounding box center [709, 288] width 356 height 234
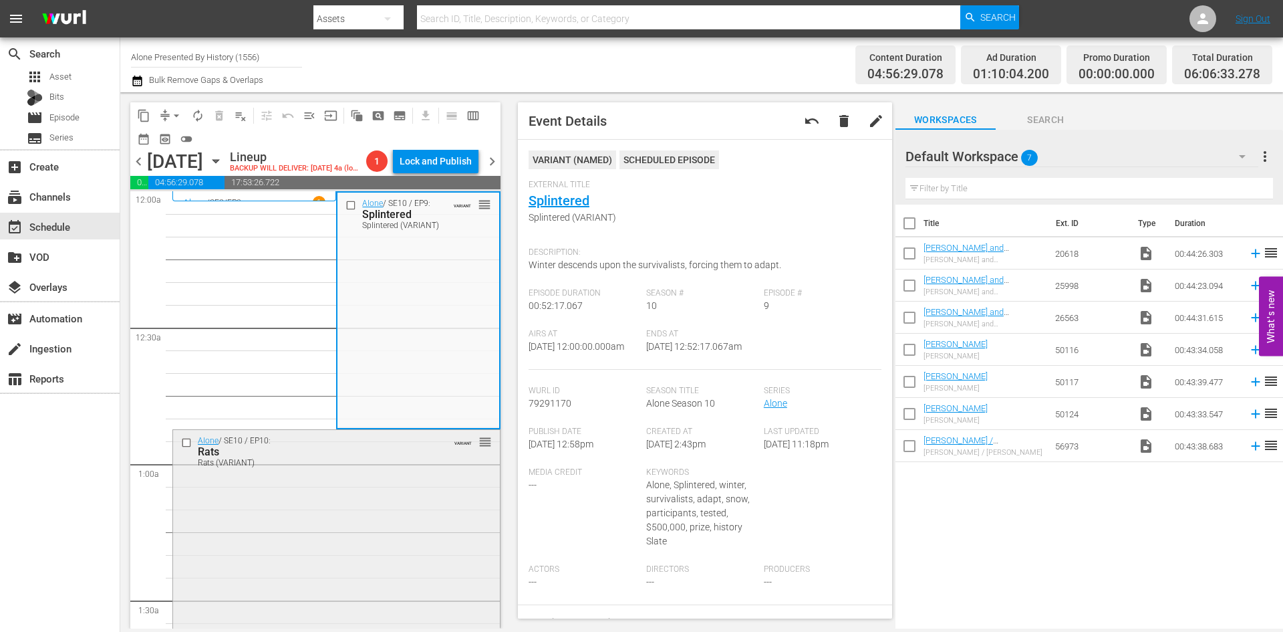
click at [424, 480] on div "Alone / SE10 / EP10: Rats Rats (VARIANT) VARIANT reorder" at bounding box center [336, 545] width 327 height 231
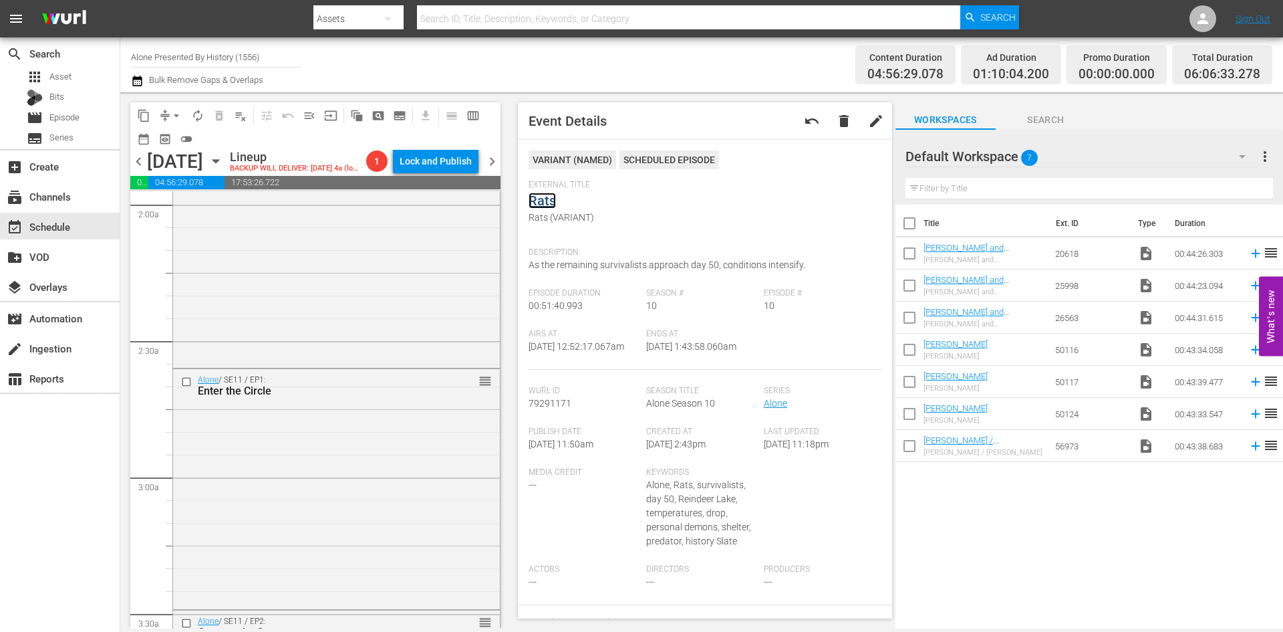
scroll to position [535, 0]
click at [394, 311] on div "Alone / SE10 / EP11: By Any Means By Any Means (VARIANT) VARIANT reorder" at bounding box center [336, 246] width 327 height 232
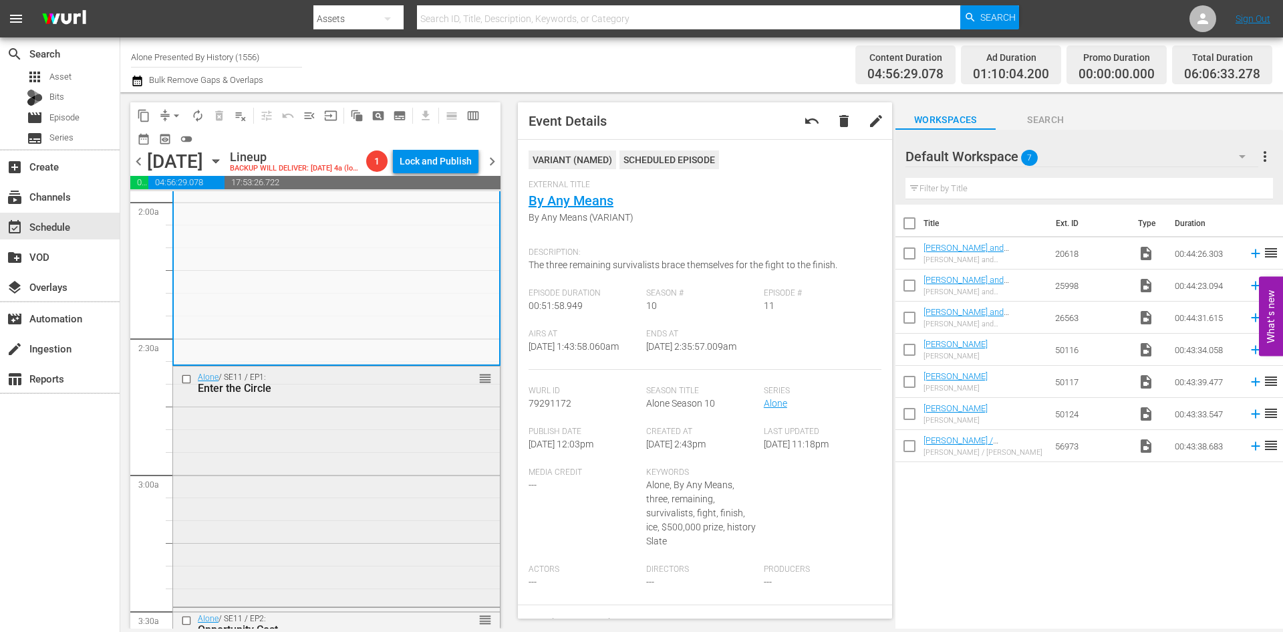
click at [394, 481] on div "Alone / SE11 / EP1: Enter the Circle reorder" at bounding box center [336, 484] width 327 height 237
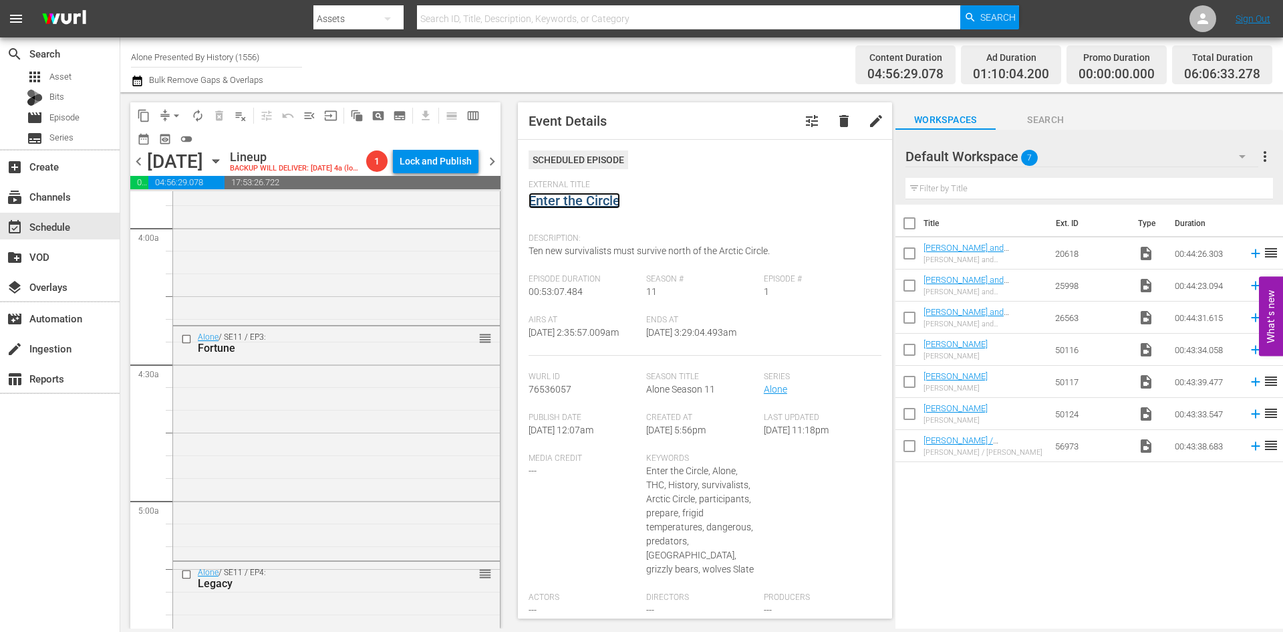
scroll to position [1069, 0]
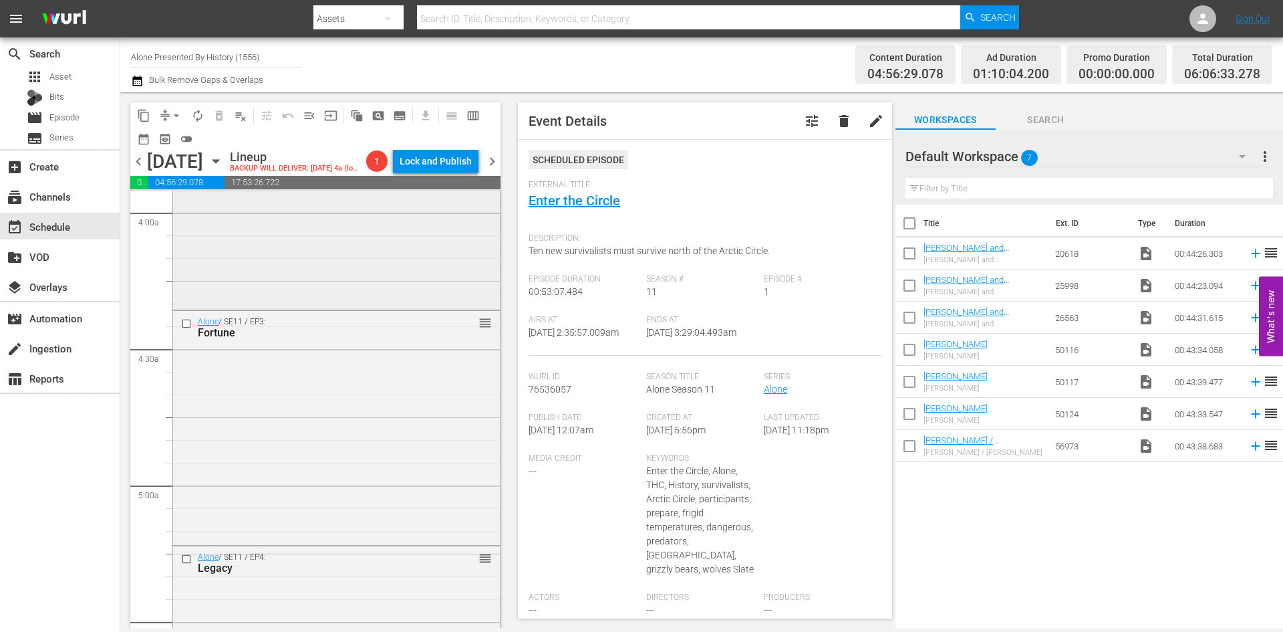
click at [416, 277] on div "Alone / SE11 / EP2: Opportunity Cost reorder" at bounding box center [336, 189] width 327 height 233
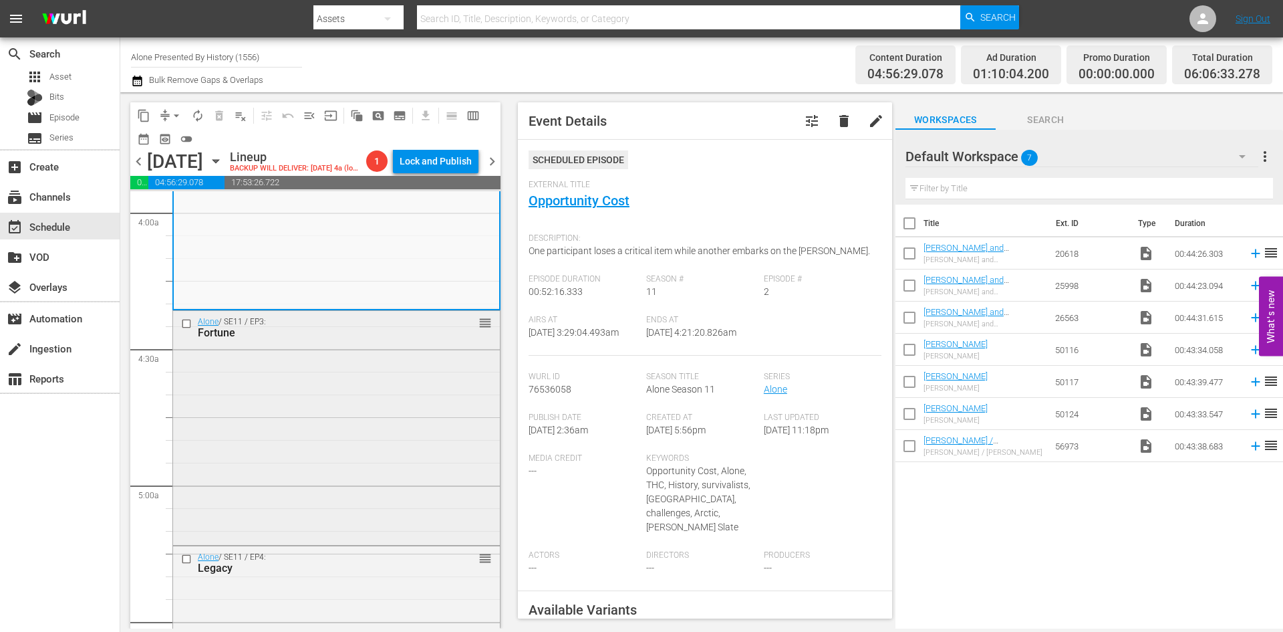
click at [432, 404] on div "Alone / SE11 / EP3: Fortune reorder" at bounding box center [336, 427] width 327 height 232
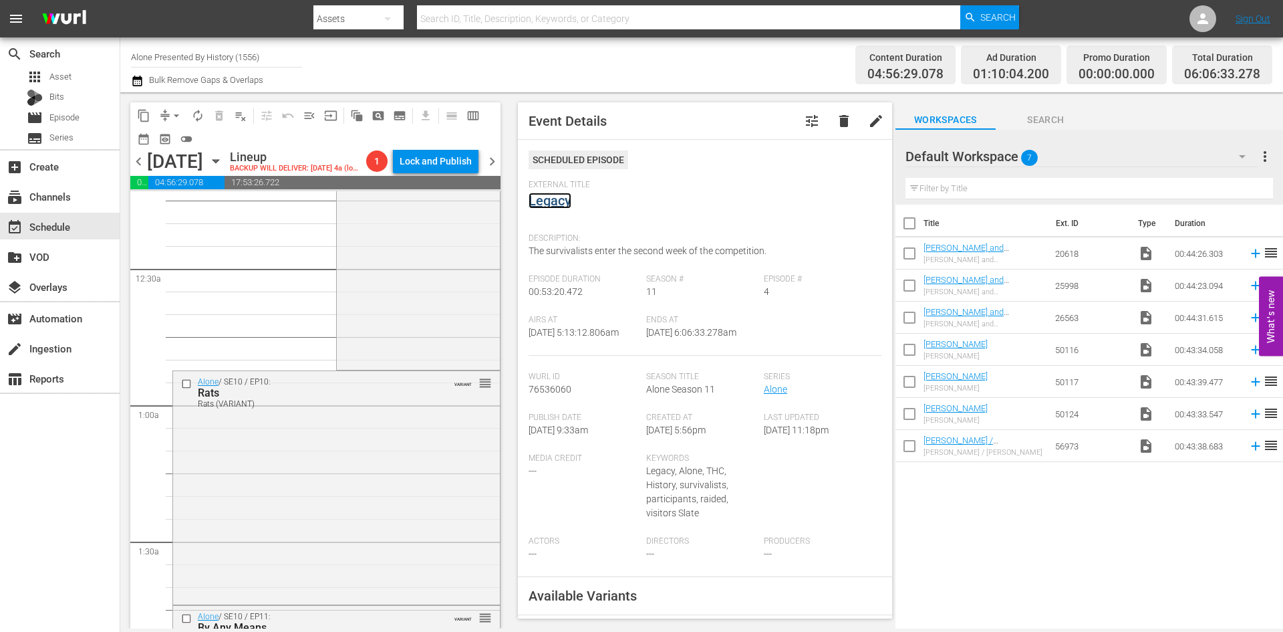
scroll to position [0, 0]
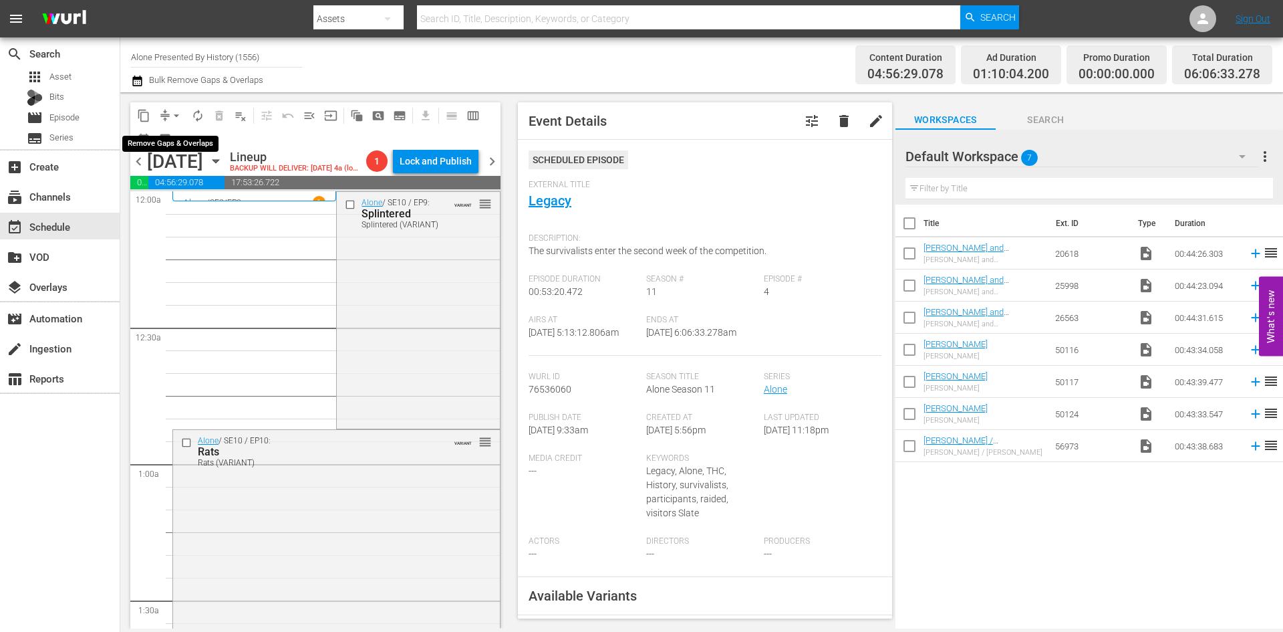
click at [174, 114] on span "arrow_drop_down" at bounding box center [176, 115] width 13 height 13
click at [160, 144] on li "Align to Midnight" at bounding box center [177, 143] width 140 height 22
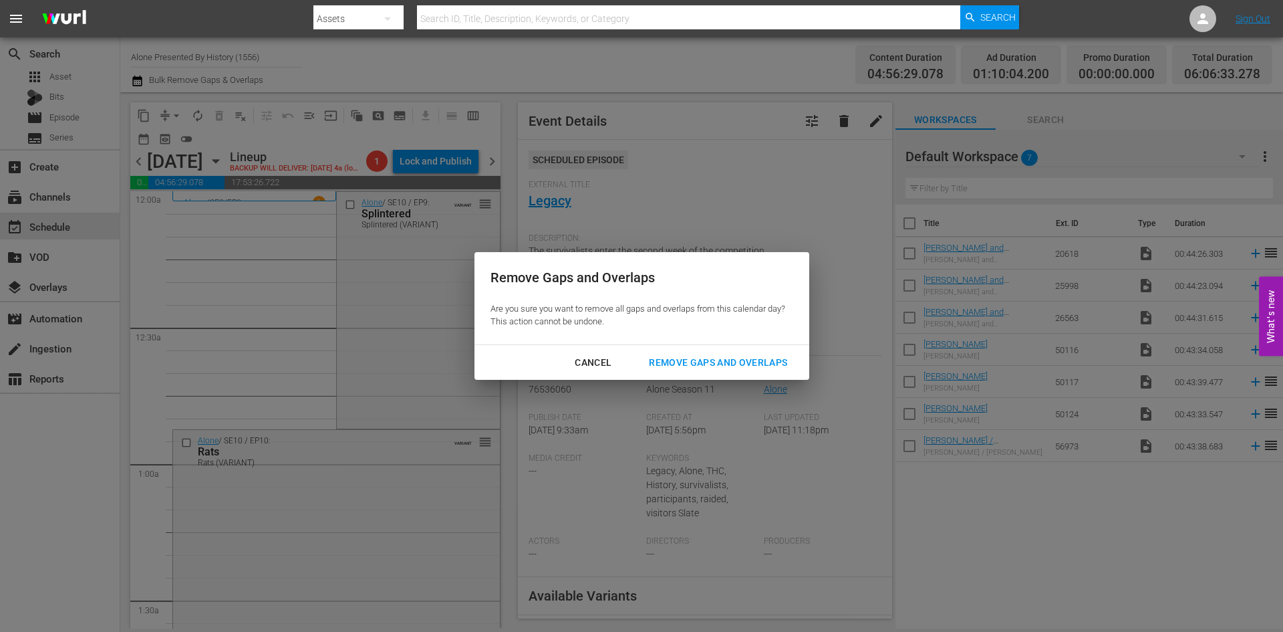
click at [681, 358] on div "Remove Gaps and Overlaps" at bounding box center [718, 362] width 160 height 17
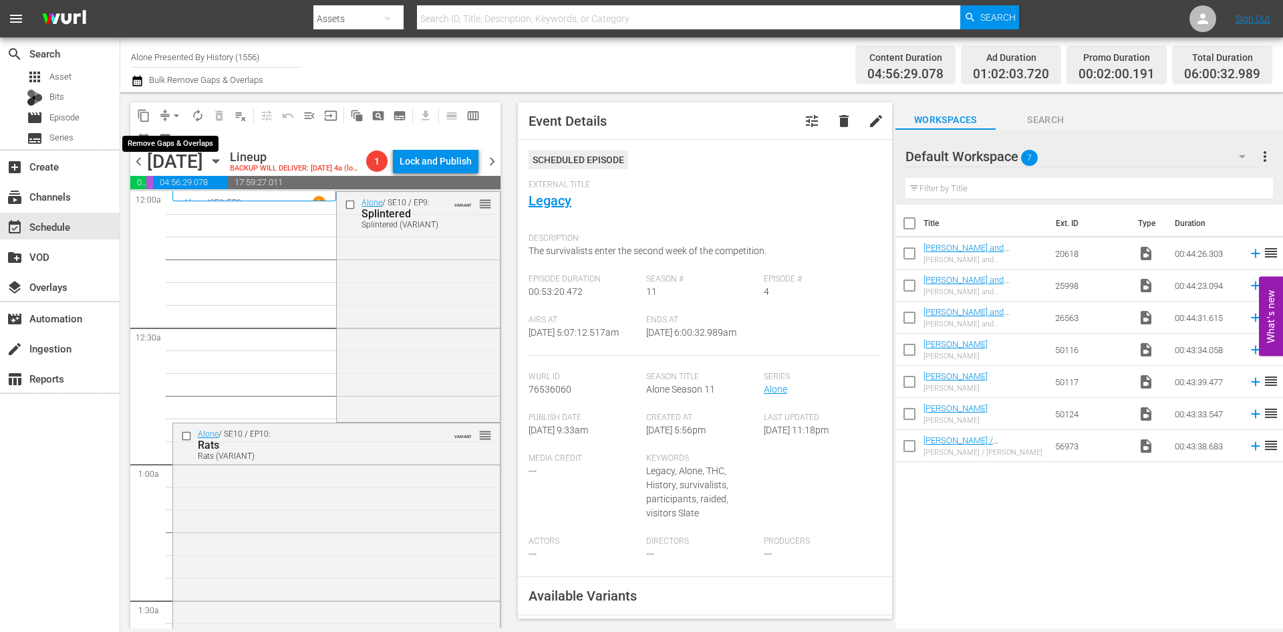
click at [169, 118] on button "arrow_drop_down" at bounding box center [176, 115] width 21 height 21
click at [174, 143] on li "Align to Midnight" at bounding box center [177, 143] width 140 height 22
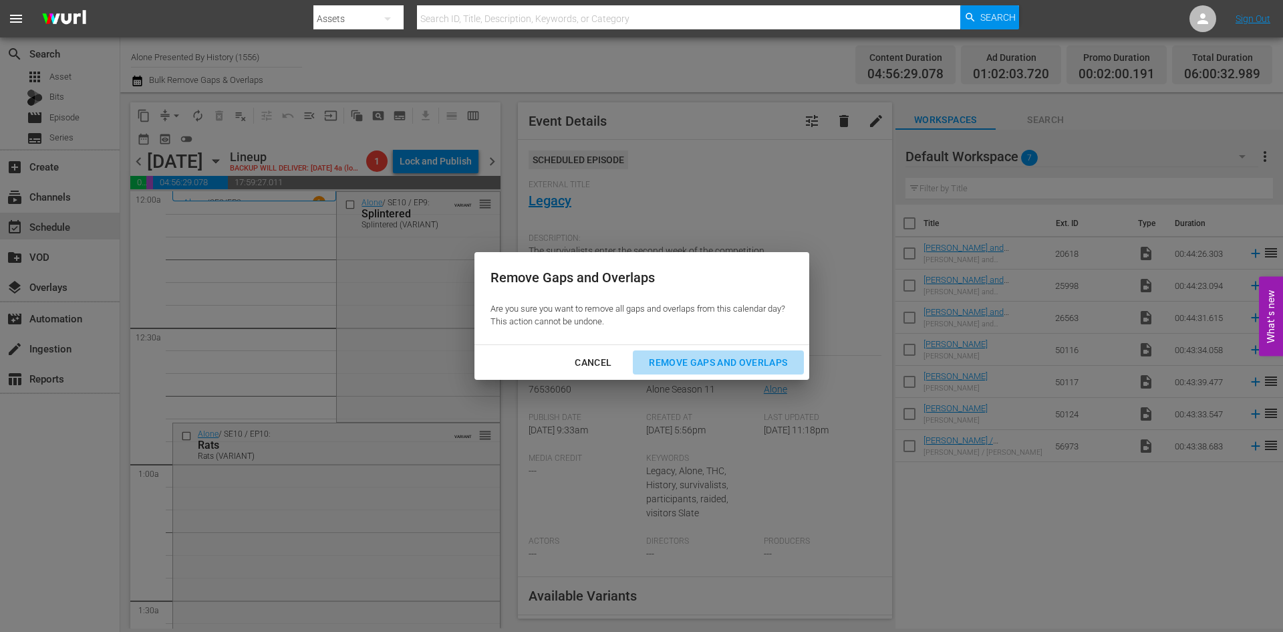
click at [680, 363] on div "Remove Gaps and Overlaps" at bounding box center [718, 362] width 160 height 17
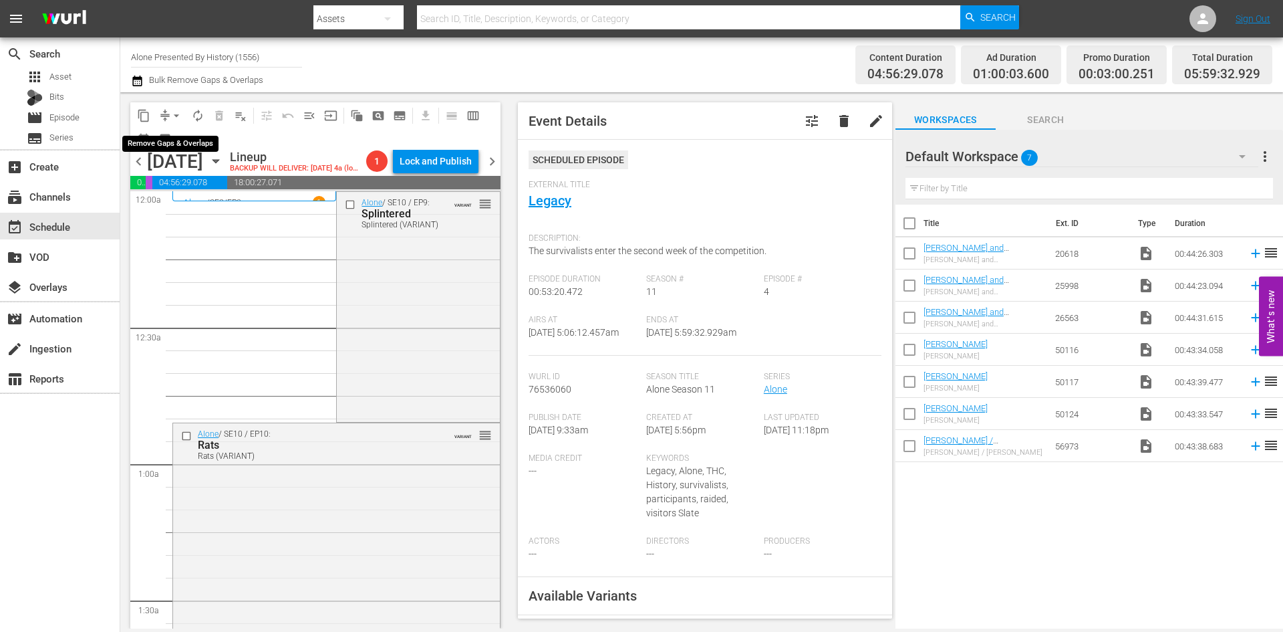
click at [173, 118] on span "arrow_drop_down" at bounding box center [176, 115] width 13 height 13
click at [162, 144] on li "Align to Midnight" at bounding box center [177, 143] width 140 height 22
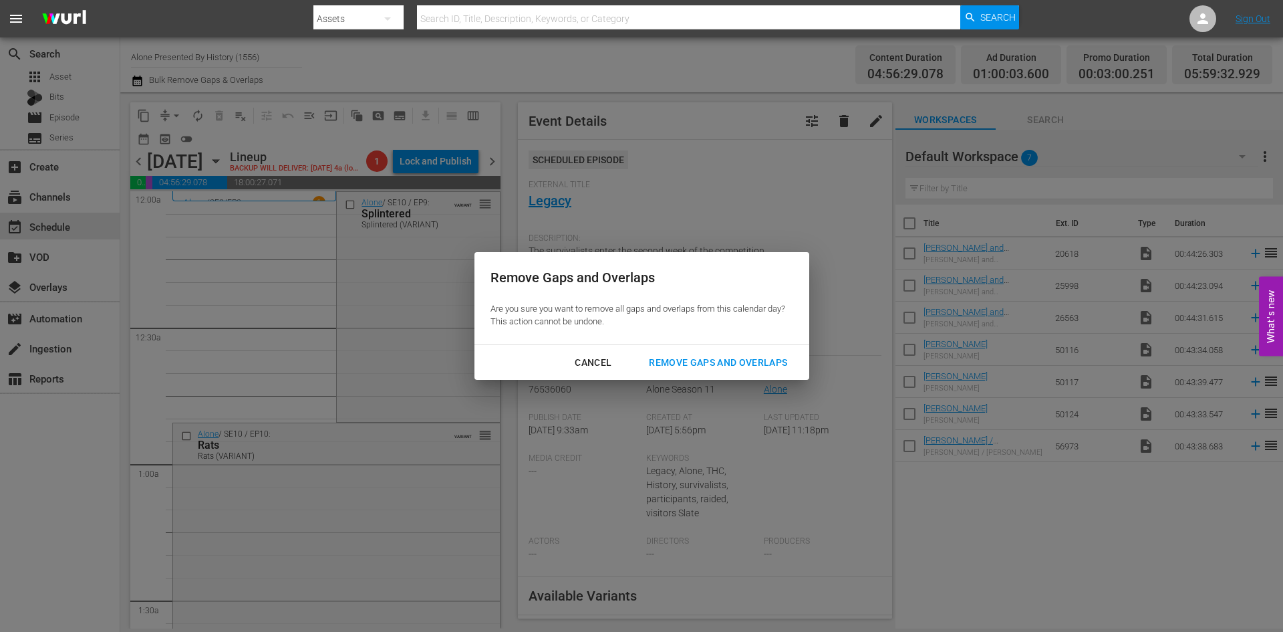
click at [719, 366] on div "Remove Gaps and Overlaps" at bounding box center [718, 362] width 160 height 17
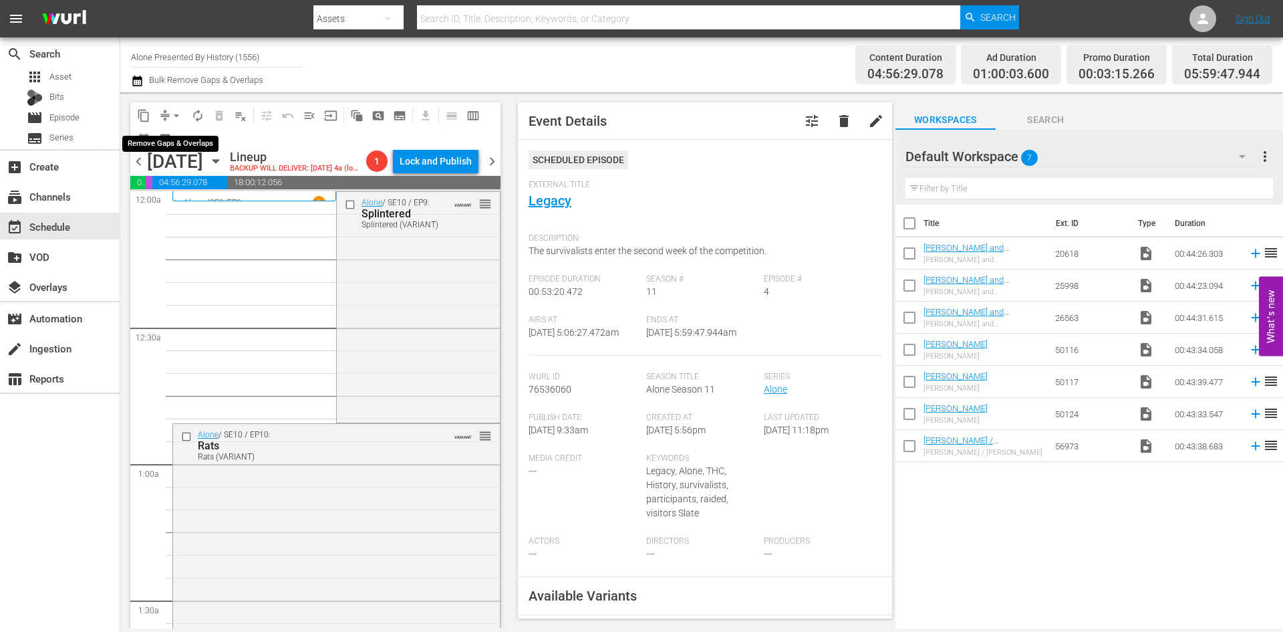
click at [178, 111] on span "arrow_drop_down" at bounding box center [176, 115] width 13 height 13
click at [168, 144] on li "Align to Midnight" at bounding box center [177, 143] width 140 height 22
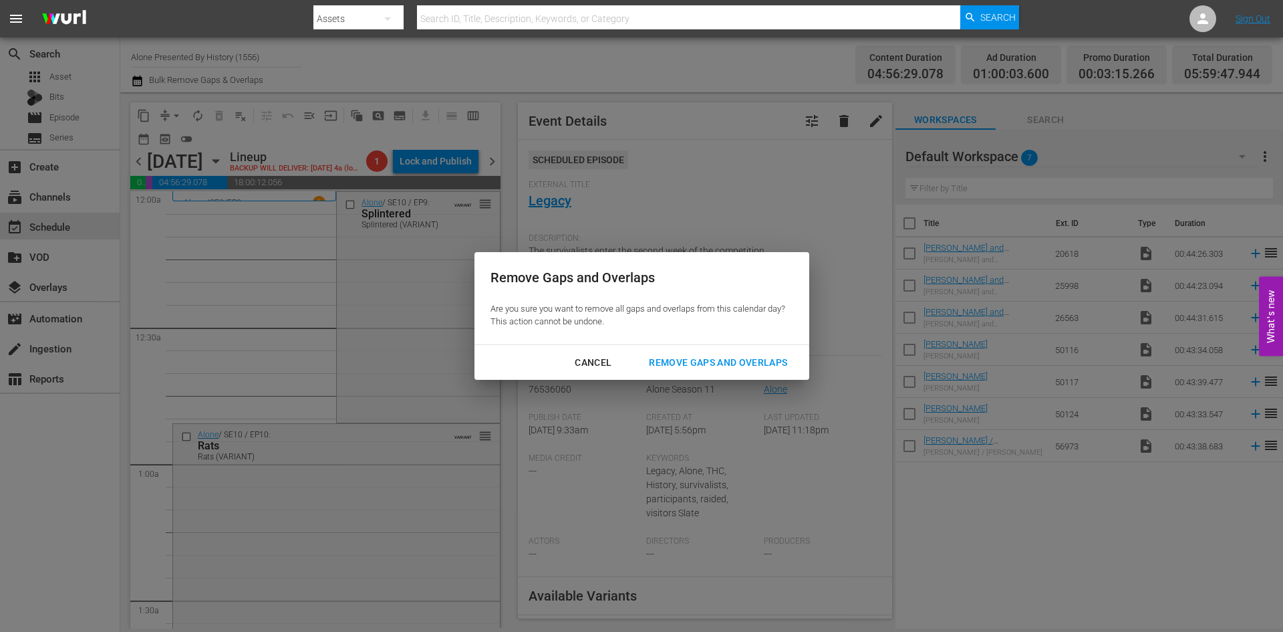
click at [708, 360] on div "Remove Gaps and Overlaps" at bounding box center [718, 362] width 160 height 17
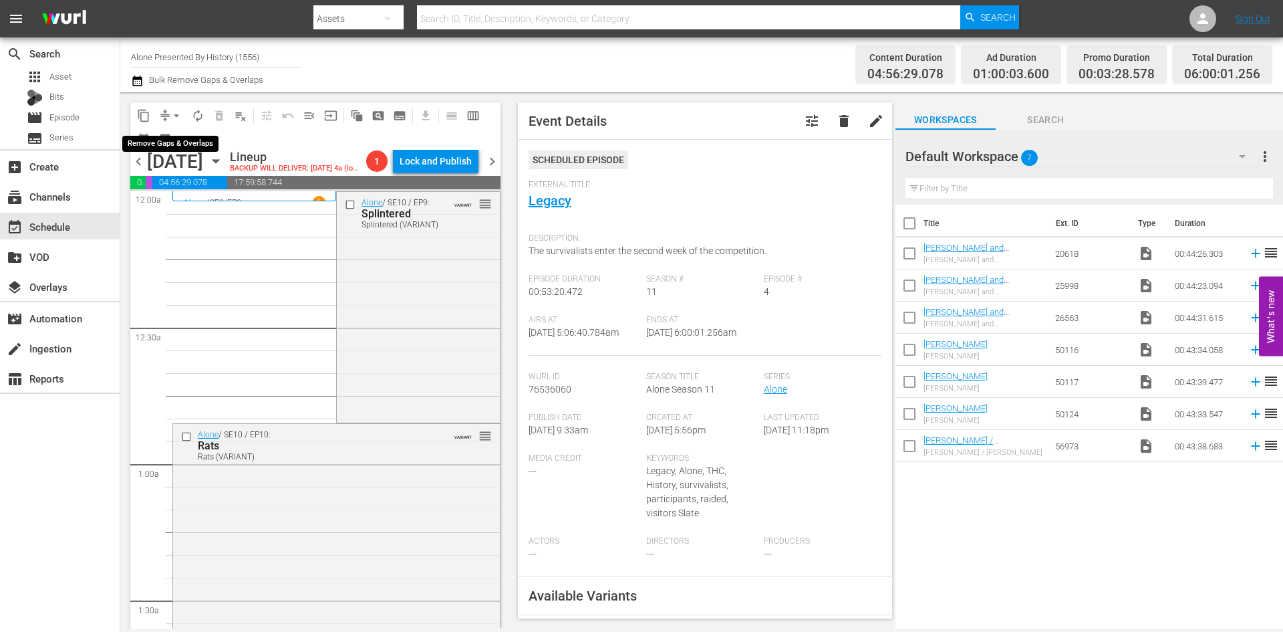
click at [175, 114] on span "arrow_drop_down" at bounding box center [176, 115] width 13 height 13
click at [173, 146] on li "Align to Midnight" at bounding box center [177, 143] width 140 height 22
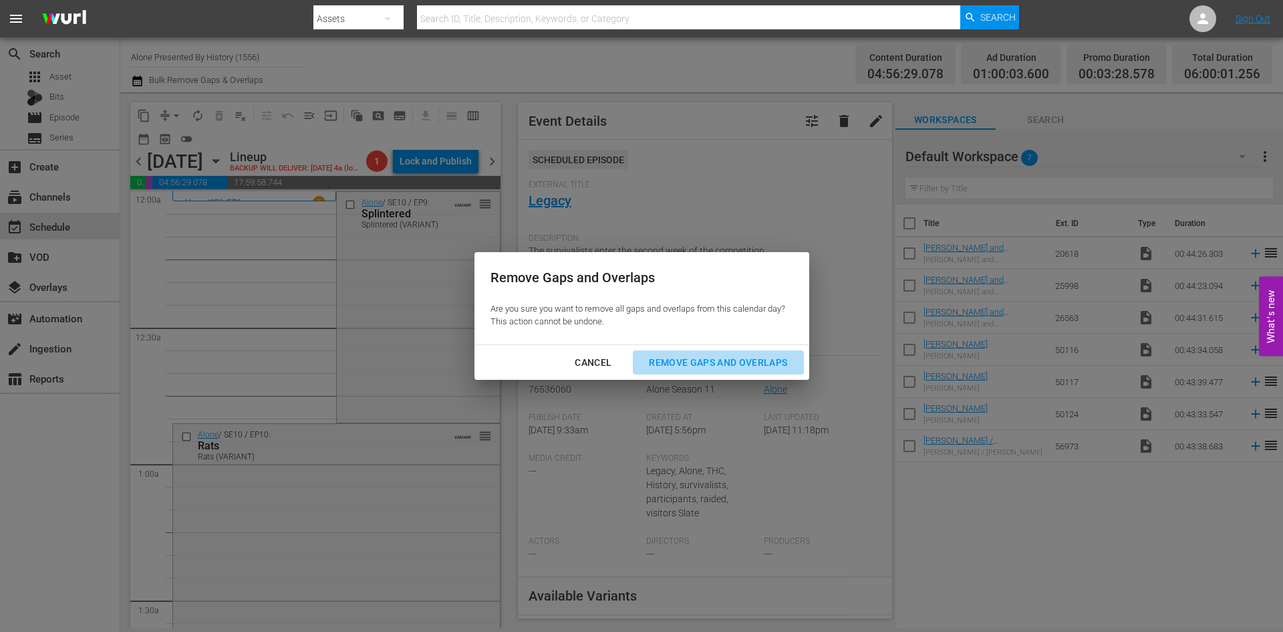
click at [715, 357] on div "Remove Gaps and Overlaps" at bounding box center [718, 362] width 160 height 17
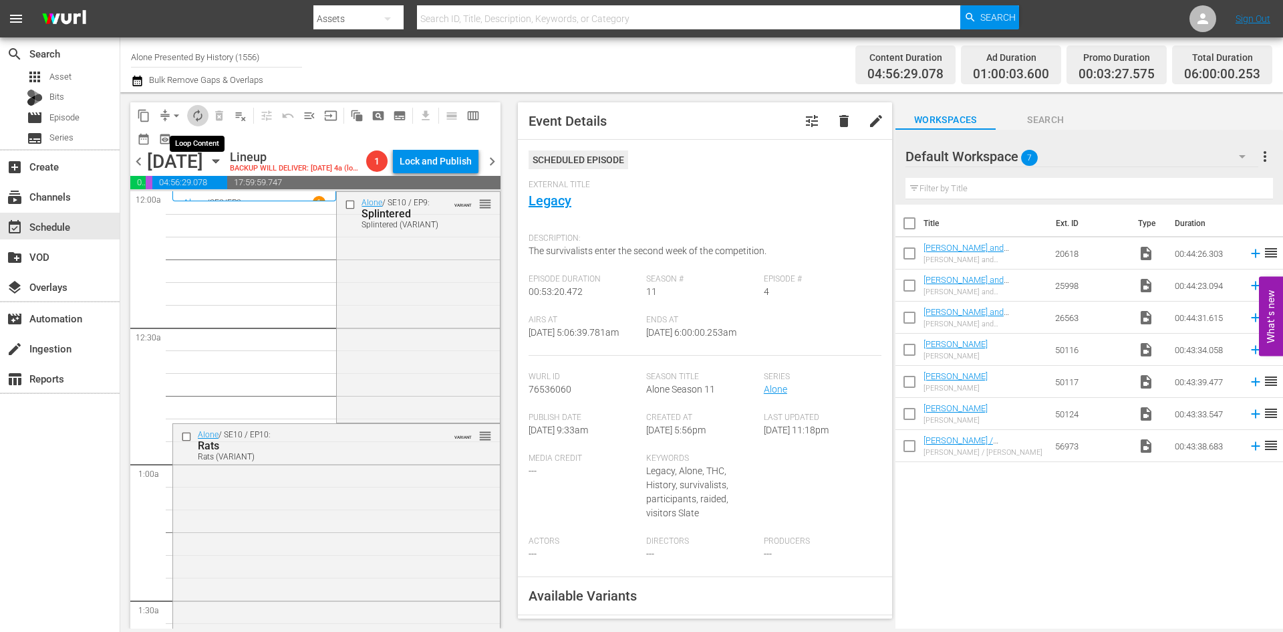
click at [196, 118] on span "autorenew_outlined" at bounding box center [197, 115] width 13 height 13
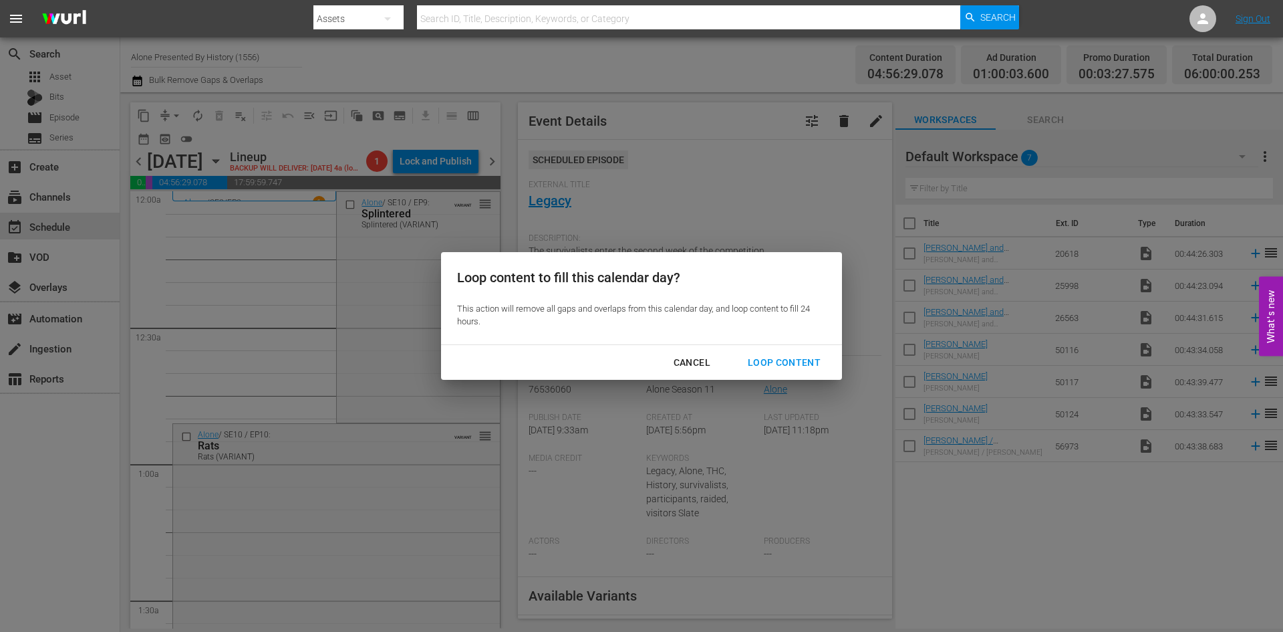
click at [773, 368] on div "Loop Content" at bounding box center [784, 362] width 94 height 17
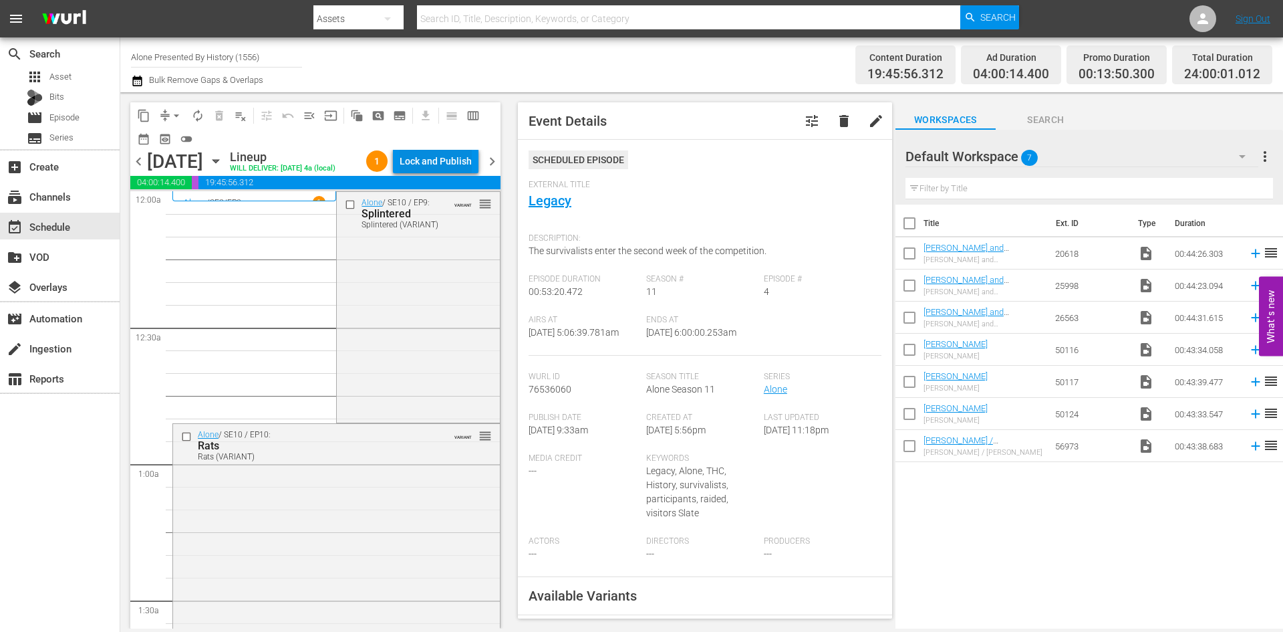
click at [453, 164] on div "Lock and Publish" at bounding box center [436, 161] width 72 height 24
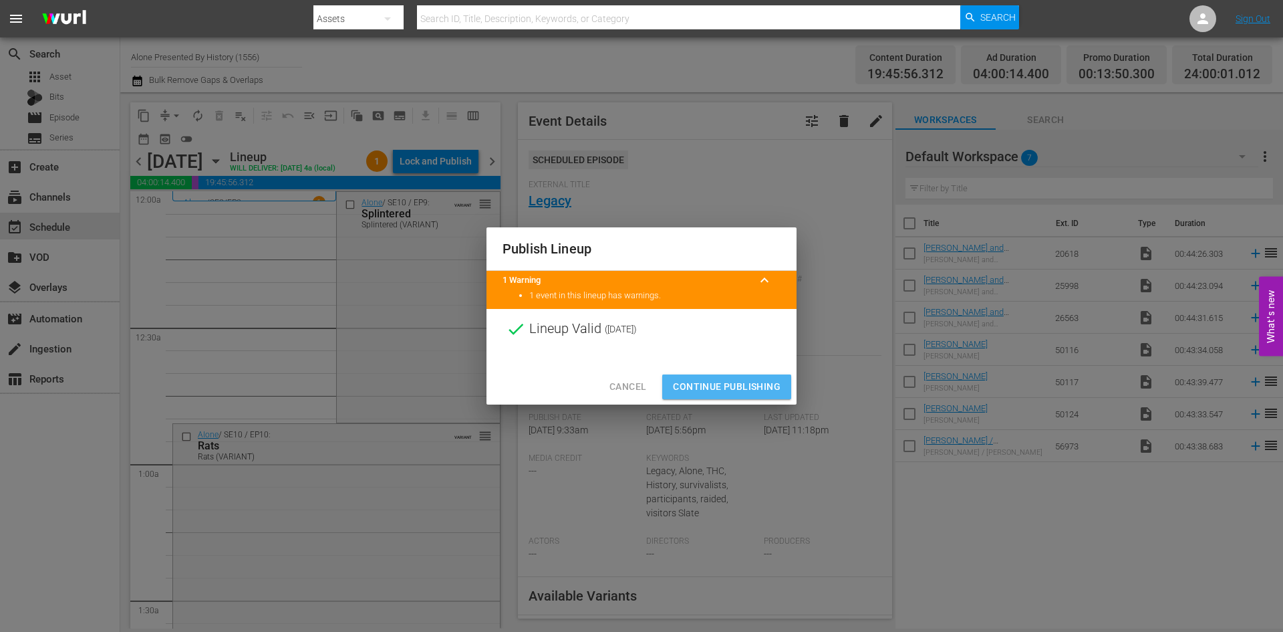
click at [727, 384] on span "Continue Publishing" at bounding box center [727, 386] width 108 height 17
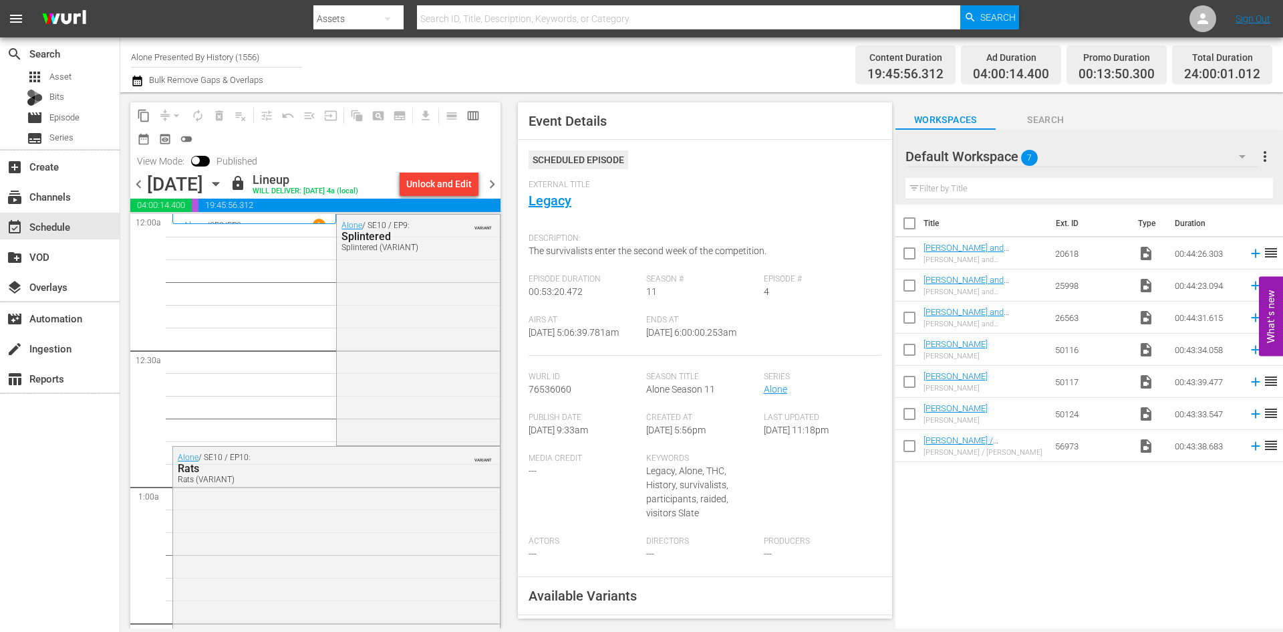
click at [493, 184] on span "chevron_right" at bounding box center [492, 184] width 17 height 17
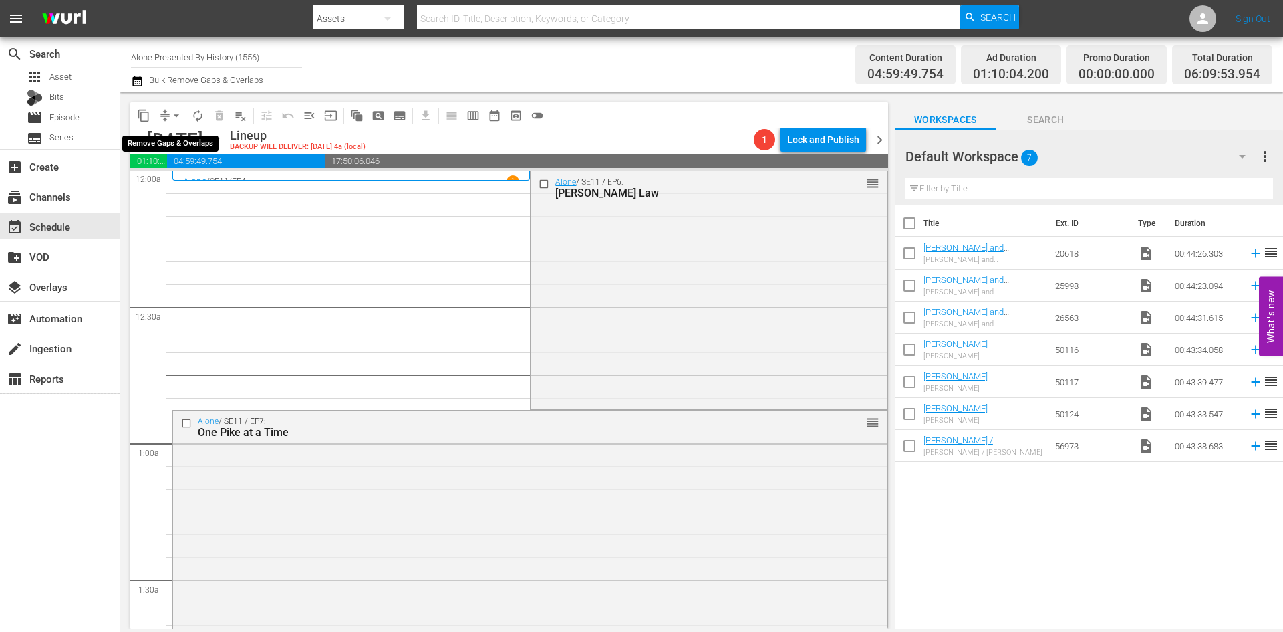
click at [174, 112] on span "arrow_drop_down" at bounding box center [176, 115] width 13 height 13
click at [173, 142] on li "Align to Midnight" at bounding box center [177, 143] width 140 height 22
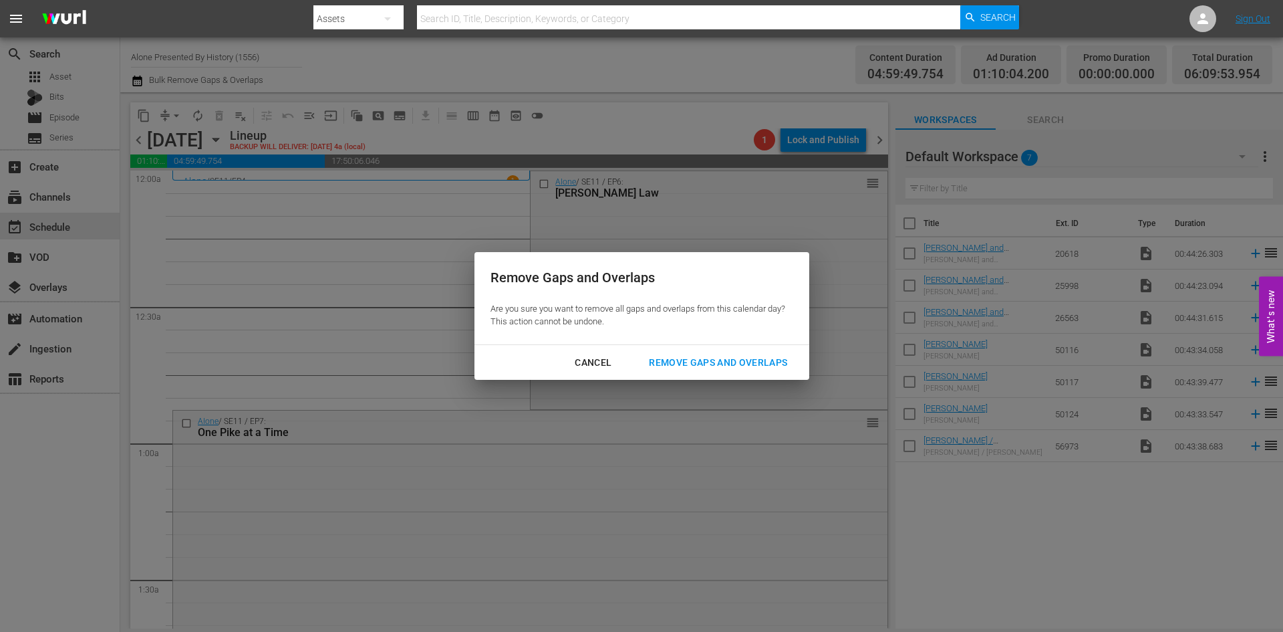
click at [676, 356] on div "Remove Gaps and Overlaps" at bounding box center [718, 362] width 160 height 17
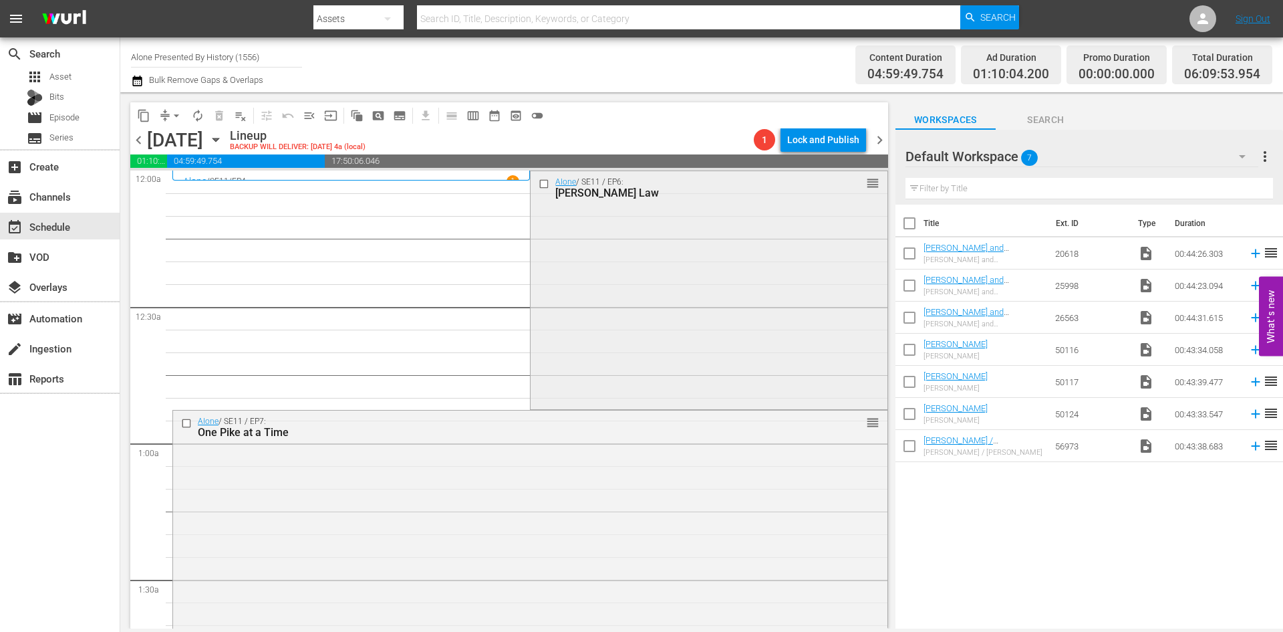
click at [664, 336] on div "Alone / SE11 / EP6: Murphy's Law reorder" at bounding box center [709, 289] width 356 height 236
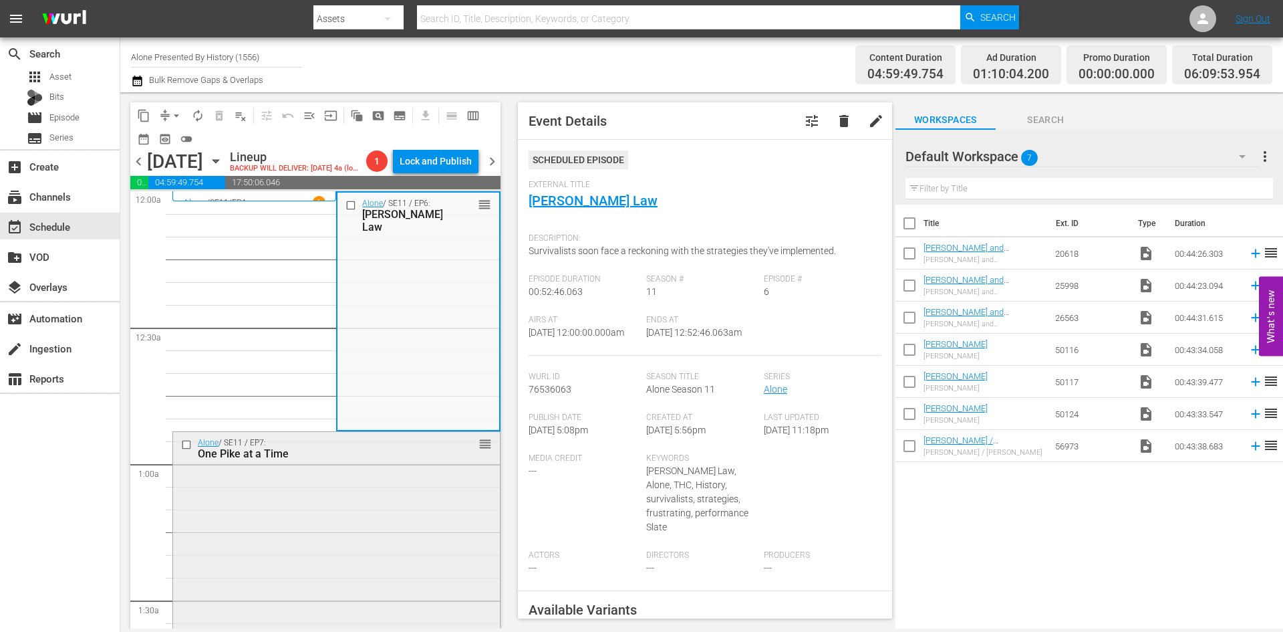
click at [399, 502] on div "Alone / SE11 / EP7: One Pike at a Time reorder" at bounding box center [336, 549] width 327 height 235
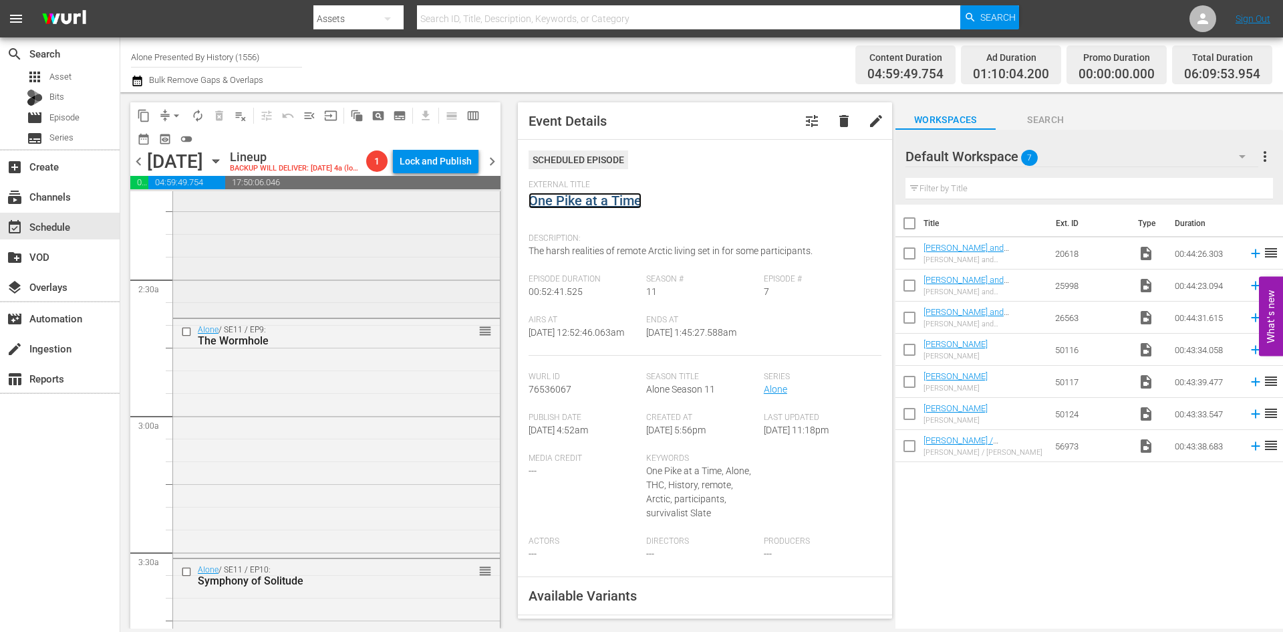
scroll to position [602, 0]
click at [398, 279] on div "Alone / SE11 / EP8: The Marten Chronicles reorder" at bounding box center [336, 188] width 327 height 237
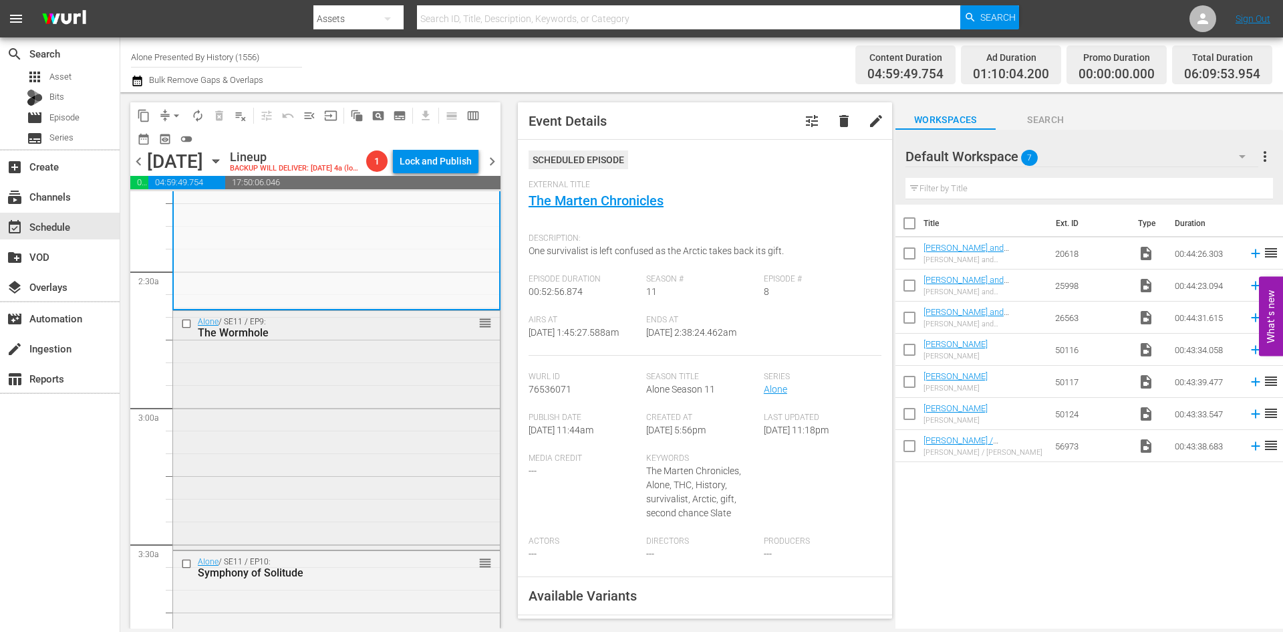
click at [415, 359] on div "Alone / SE11 / EP9: The Wormhole reorder" at bounding box center [336, 429] width 327 height 237
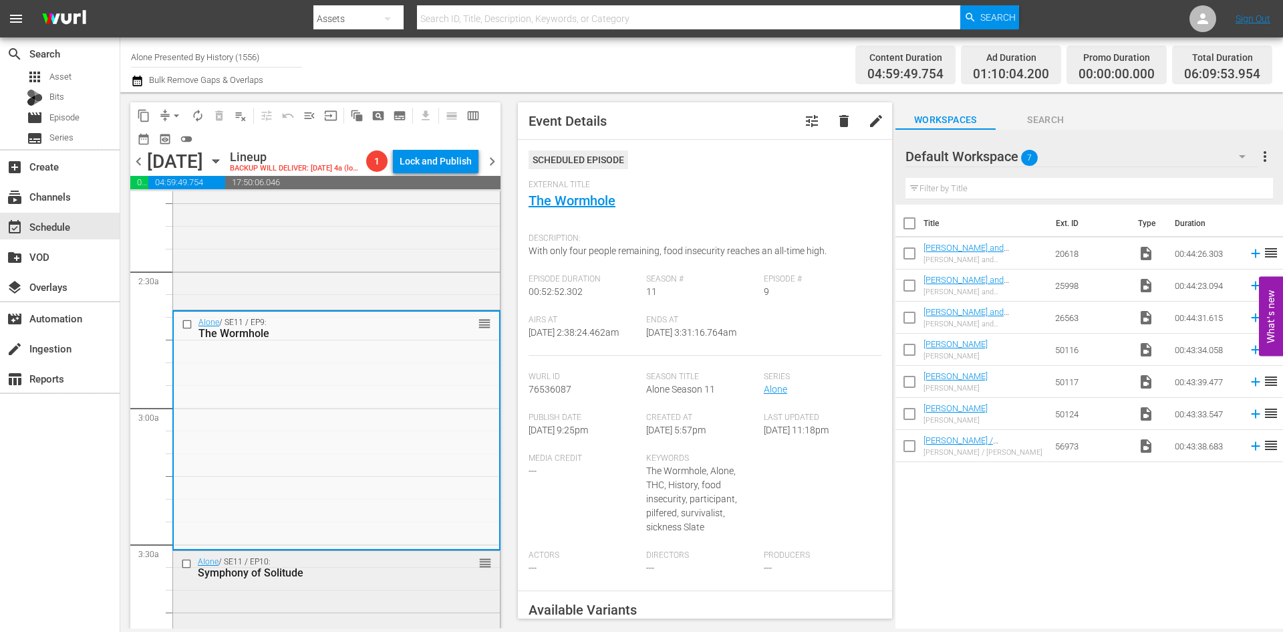
click at [408, 568] on div "Symphony of Solitude" at bounding box center [315, 572] width 235 height 13
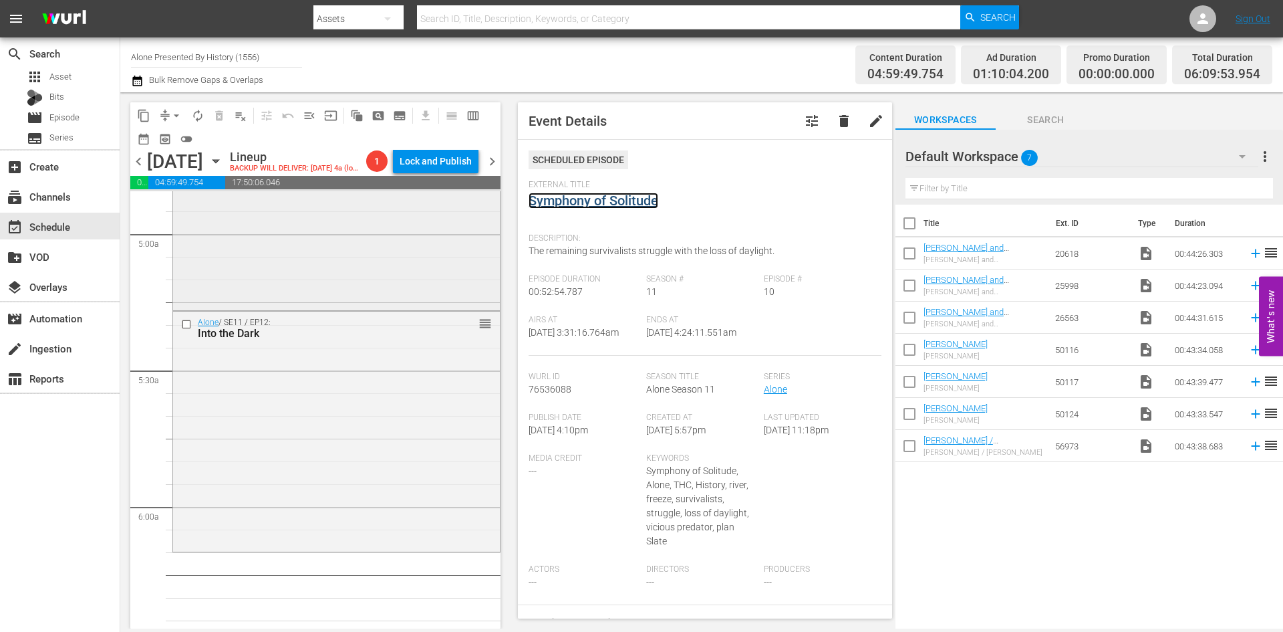
scroll to position [1337, 0]
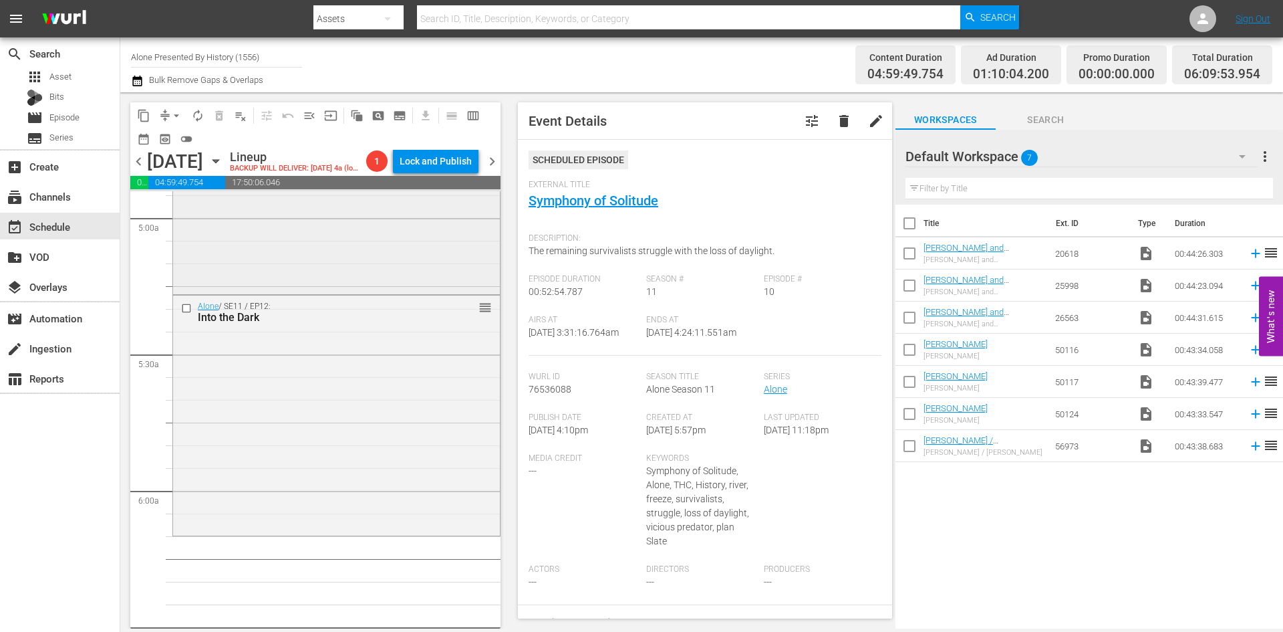
click at [413, 260] on div "Alone / SE11 / EP11: Collapse reorder" at bounding box center [336, 173] width 327 height 235
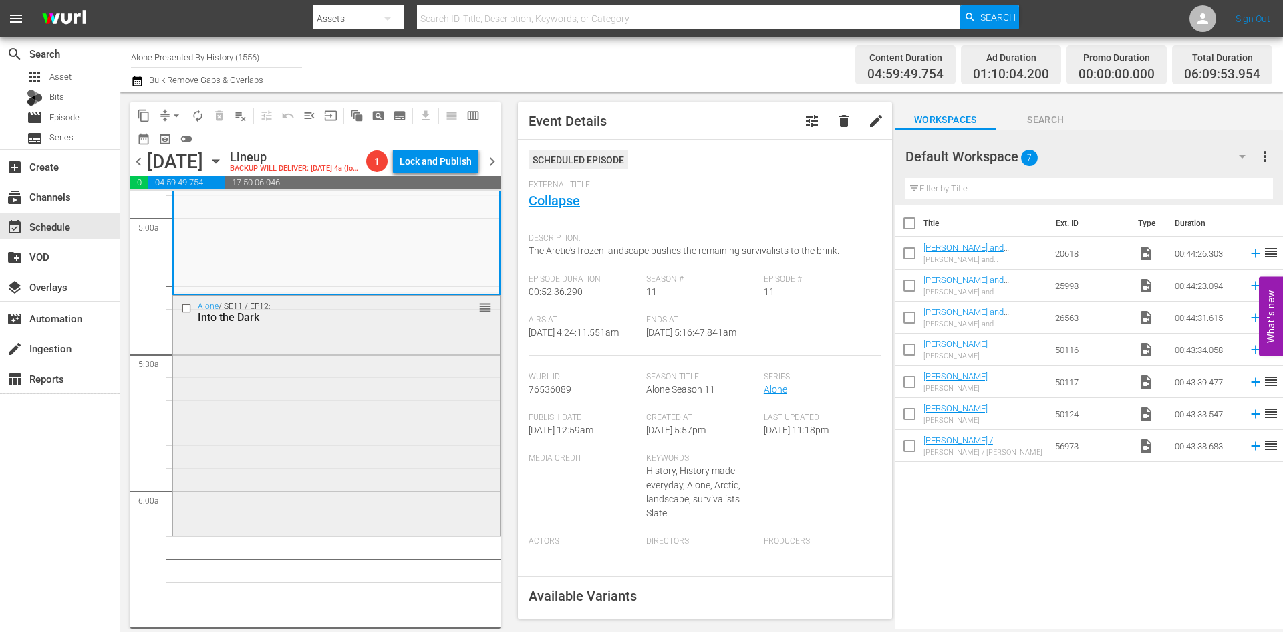
click at [444, 380] on div "Alone / SE11 / EP12: Into the Dark reorder" at bounding box center [336, 413] width 327 height 237
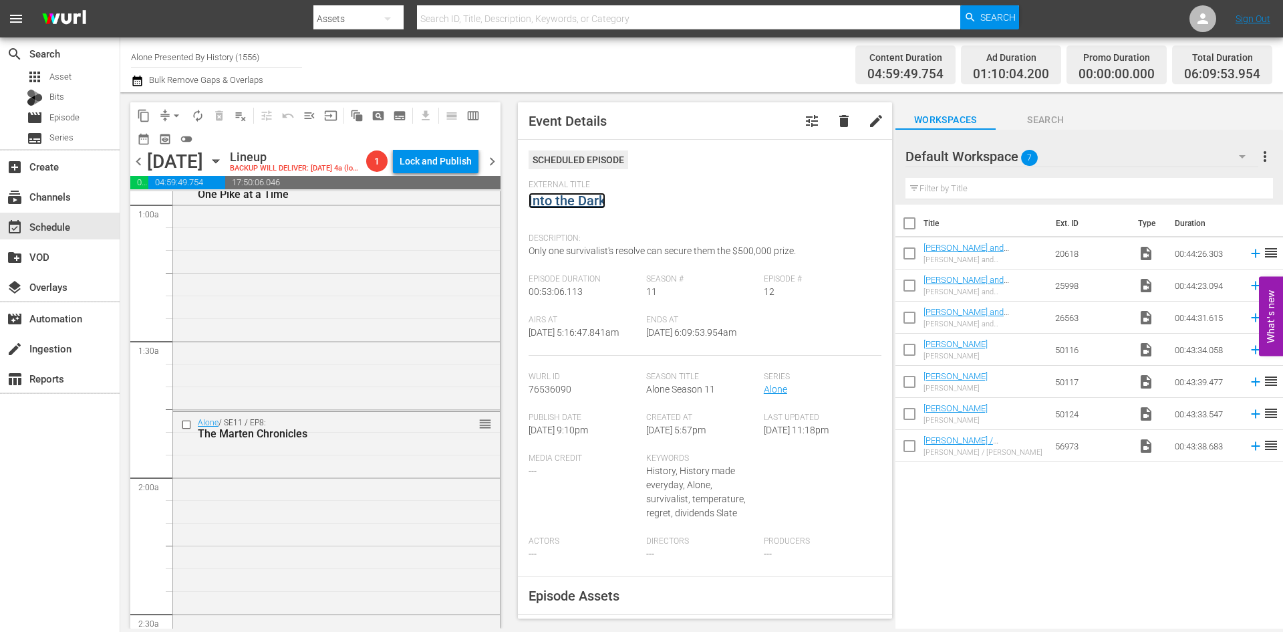
scroll to position [0, 0]
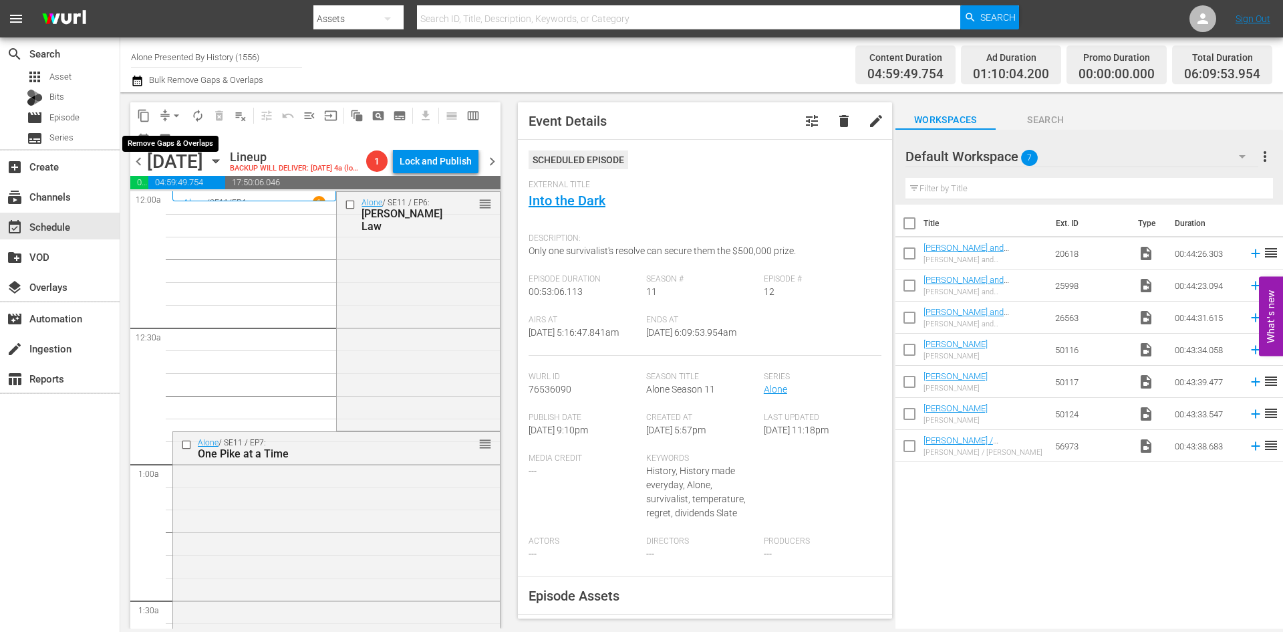
click at [179, 116] on span "arrow_drop_down" at bounding box center [176, 115] width 13 height 13
click at [180, 144] on li "Align to Midnight" at bounding box center [177, 143] width 140 height 22
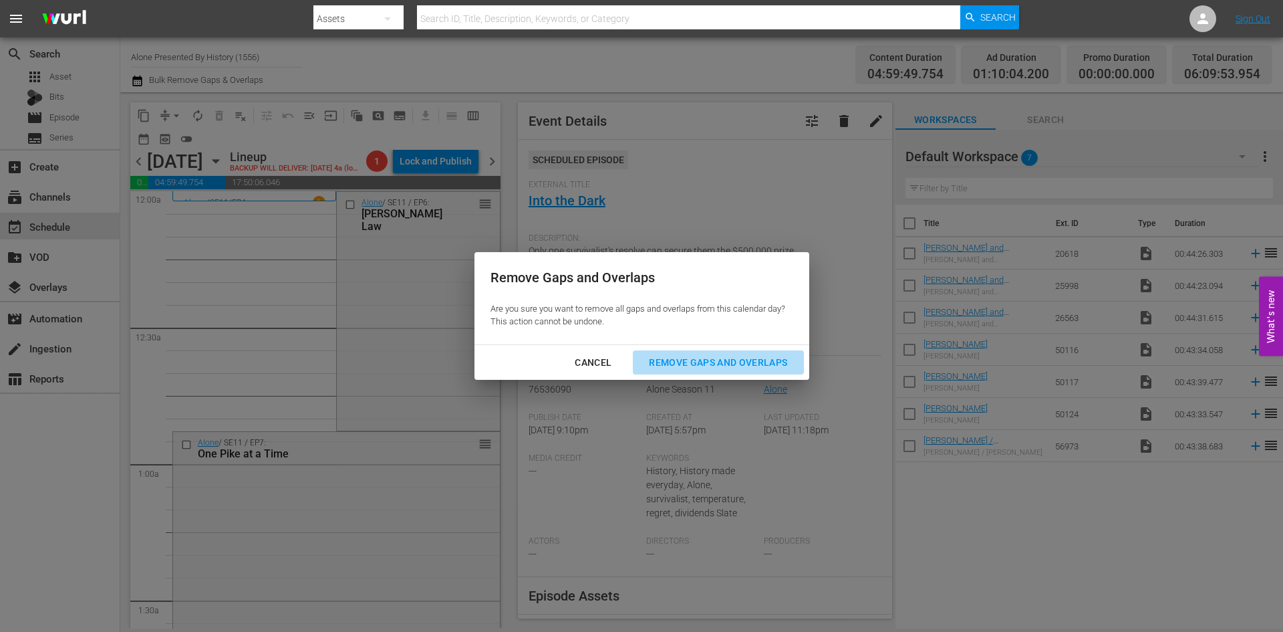
click at [703, 357] on div "Remove Gaps and Overlaps" at bounding box center [718, 362] width 160 height 17
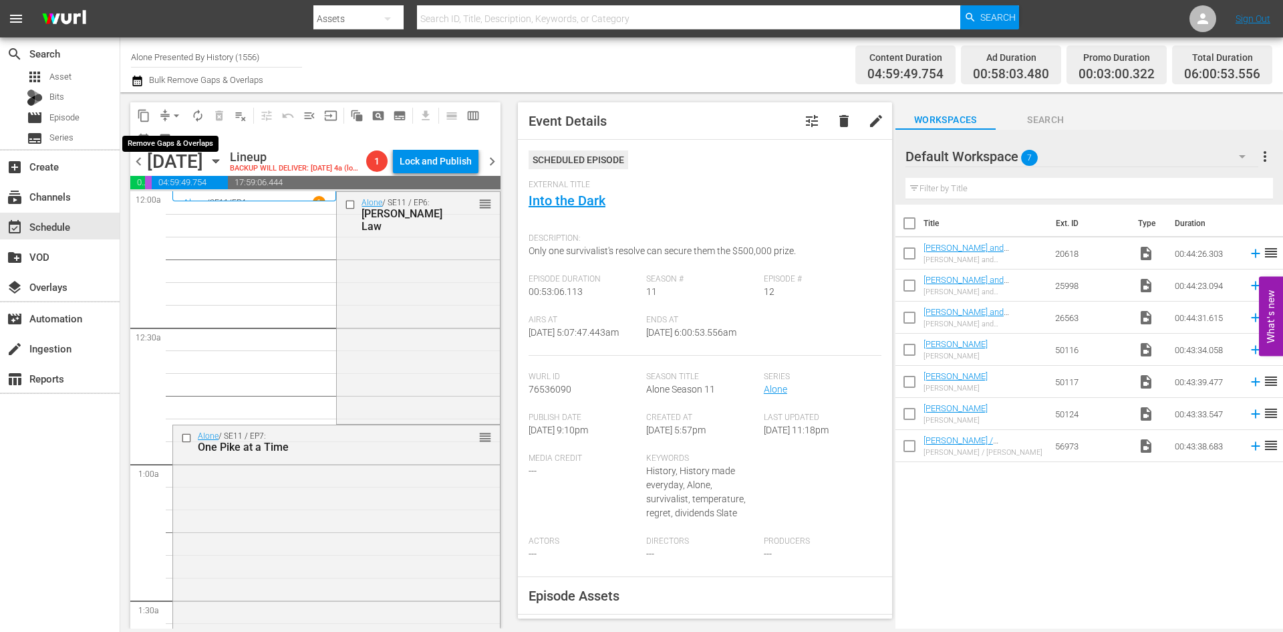
click at [178, 116] on span "arrow_drop_down" at bounding box center [176, 115] width 13 height 13
click at [188, 145] on li "Align to Midnight" at bounding box center [177, 143] width 140 height 22
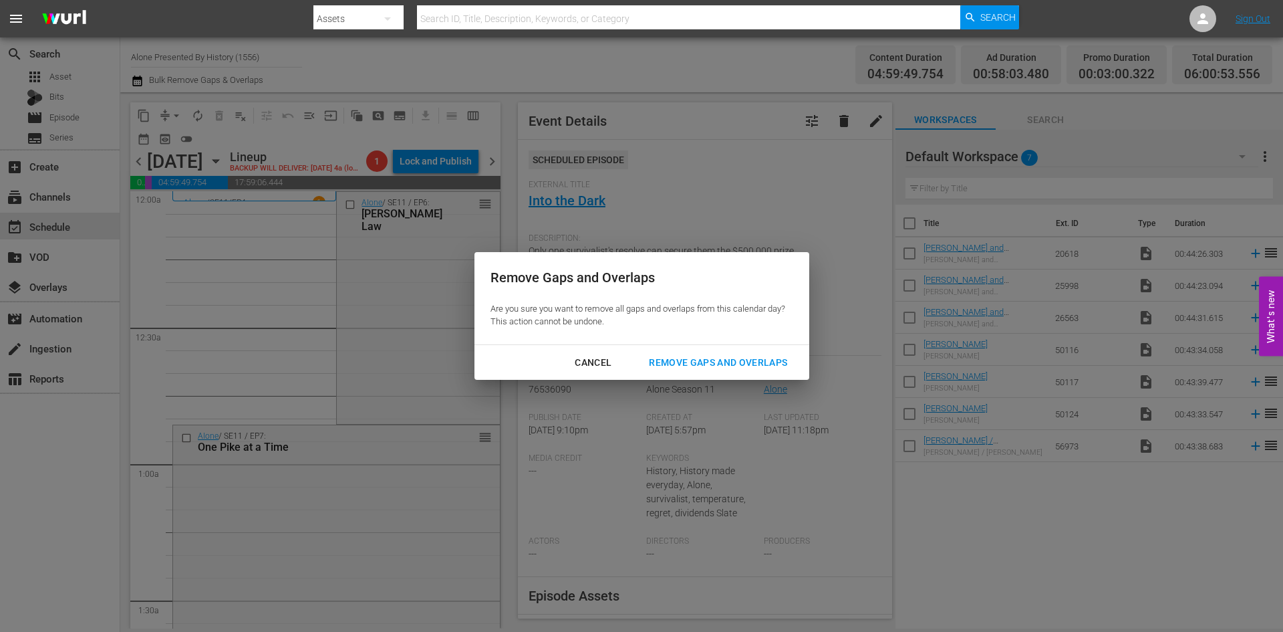
click at [680, 358] on div "Remove Gaps and Overlaps" at bounding box center [718, 362] width 160 height 17
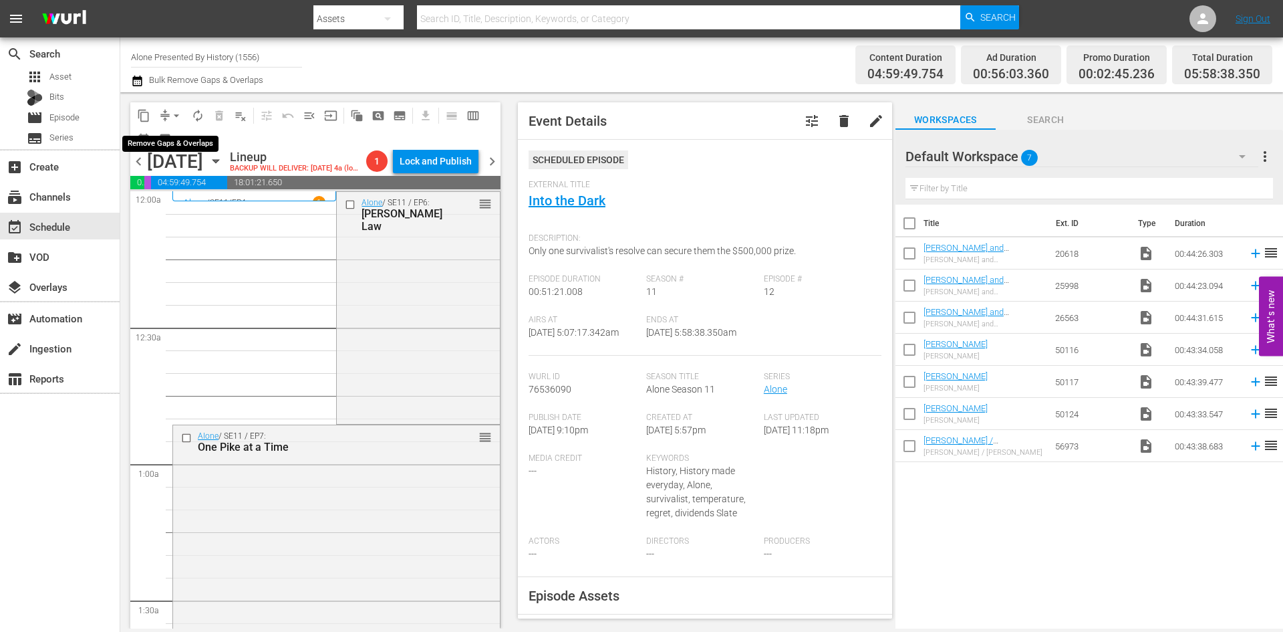
click at [172, 118] on span "arrow_drop_down" at bounding box center [176, 115] width 13 height 13
click at [161, 147] on li "Align to Midnight" at bounding box center [177, 143] width 140 height 22
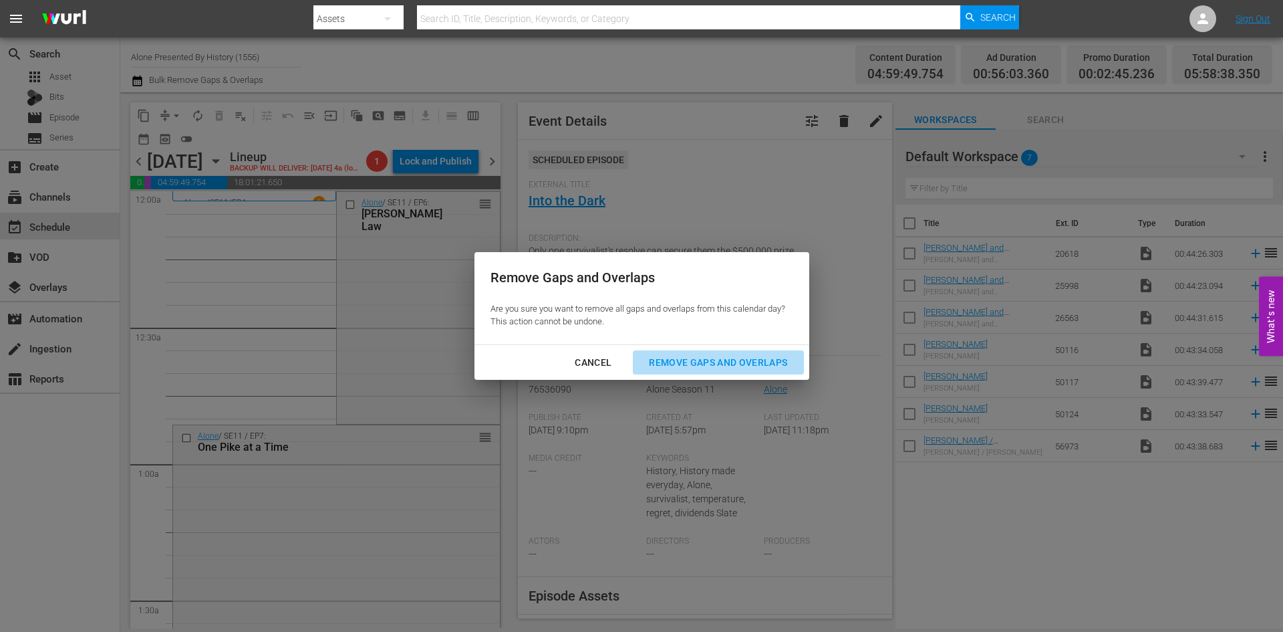
click at [694, 355] on div "Remove Gaps and Overlaps" at bounding box center [718, 362] width 160 height 17
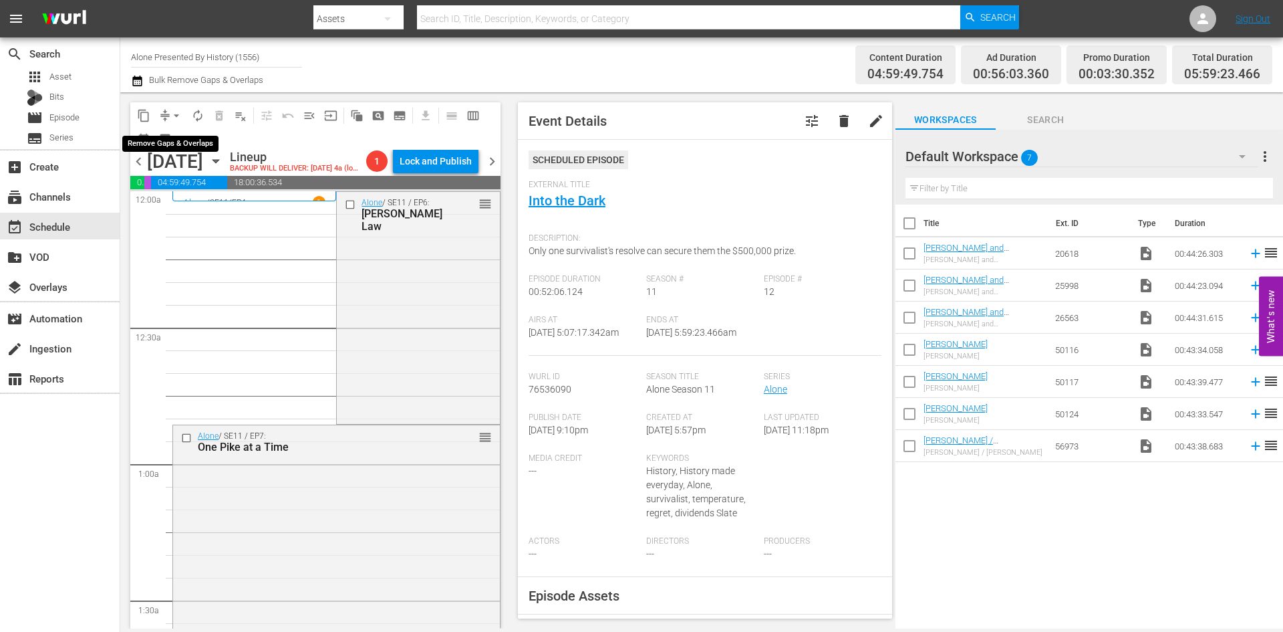
click at [171, 115] on span "arrow_drop_down" at bounding box center [176, 115] width 13 height 13
click at [189, 142] on li "Align to Midnight" at bounding box center [177, 143] width 140 height 22
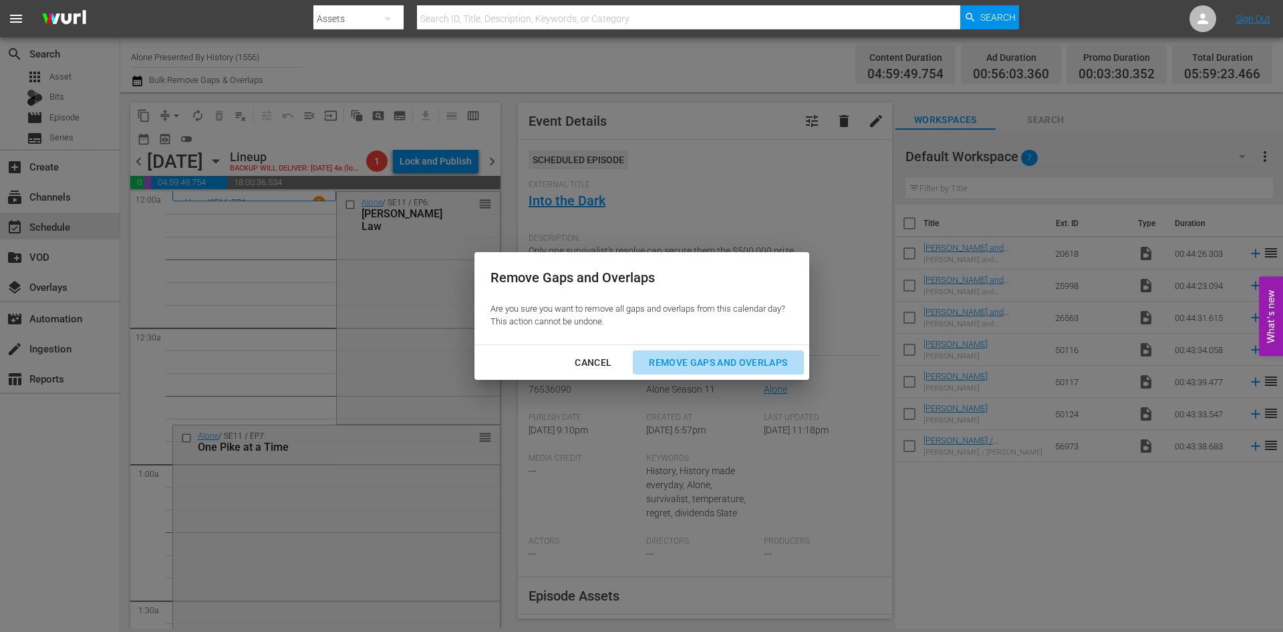
click at [715, 361] on div "Remove Gaps and Overlaps" at bounding box center [718, 362] width 160 height 17
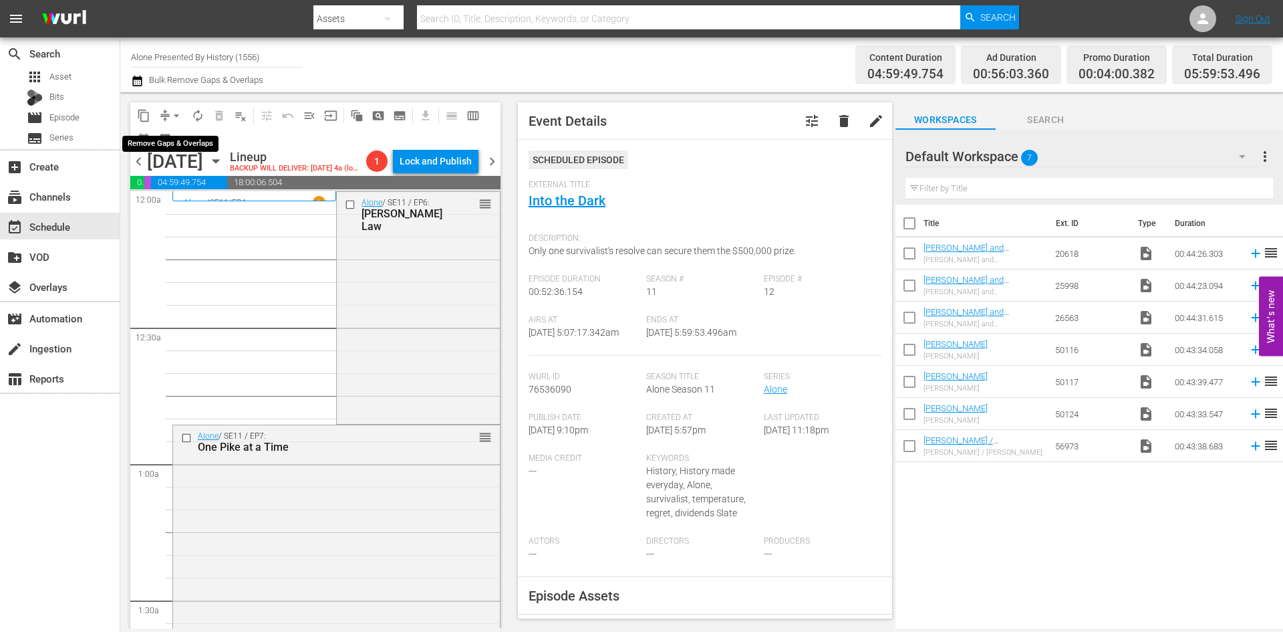
click at [182, 117] on span "arrow_drop_down" at bounding box center [176, 115] width 13 height 13
click at [180, 140] on li "Align to Midnight" at bounding box center [177, 143] width 140 height 22
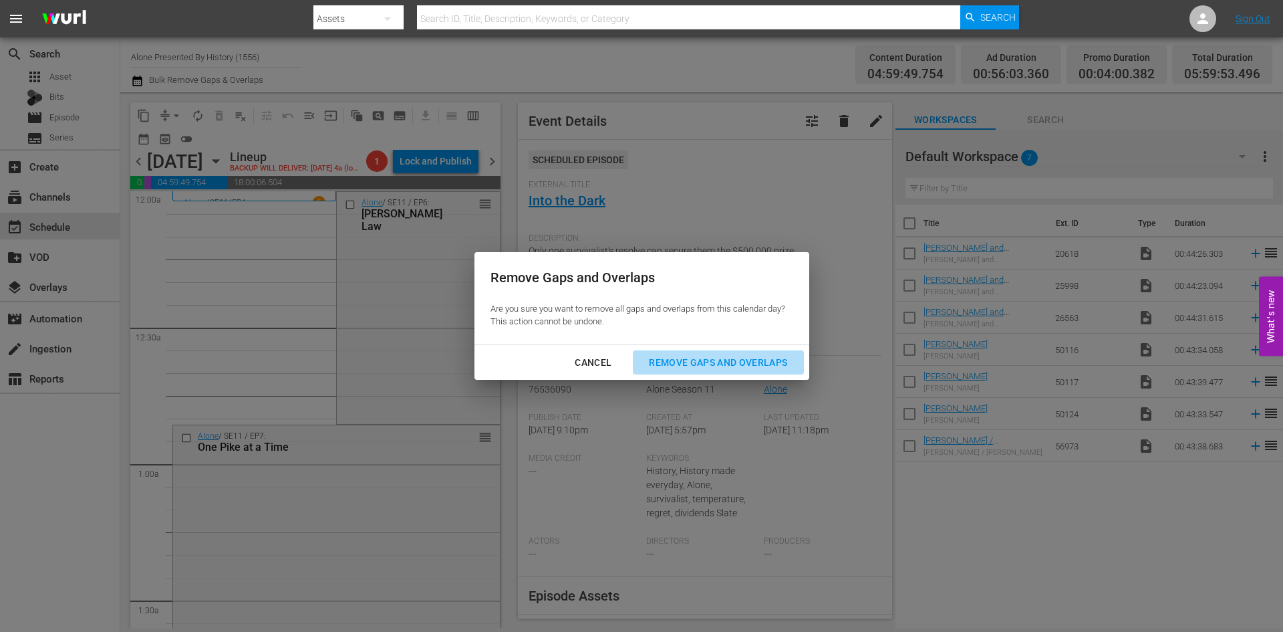
click at [704, 366] on div "Remove Gaps and Overlaps" at bounding box center [718, 362] width 160 height 17
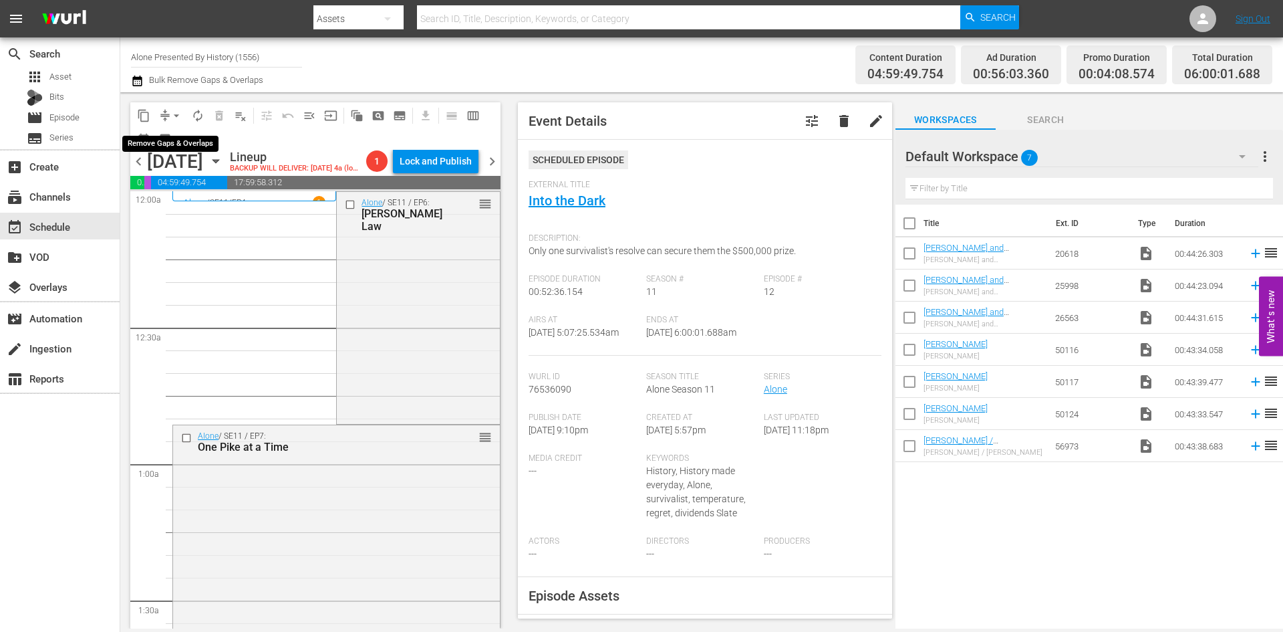
click at [178, 114] on span "arrow_drop_down" at bounding box center [176, 115] width 13 height 13
click at [172, 142] on li "Align to Midnight" at bounding box center [177, 143] width 140 height 22
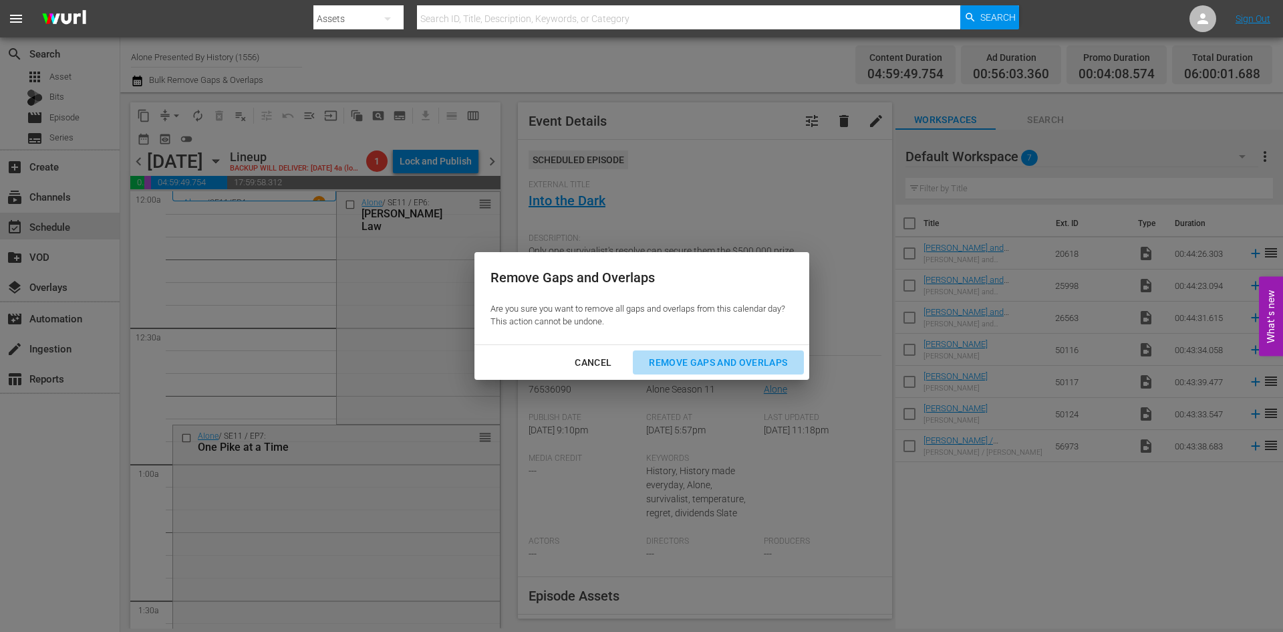
click at [691, 362] on div "Remove Gaps and Overlaps" at bounding box center [718, 362] width 160 height 17
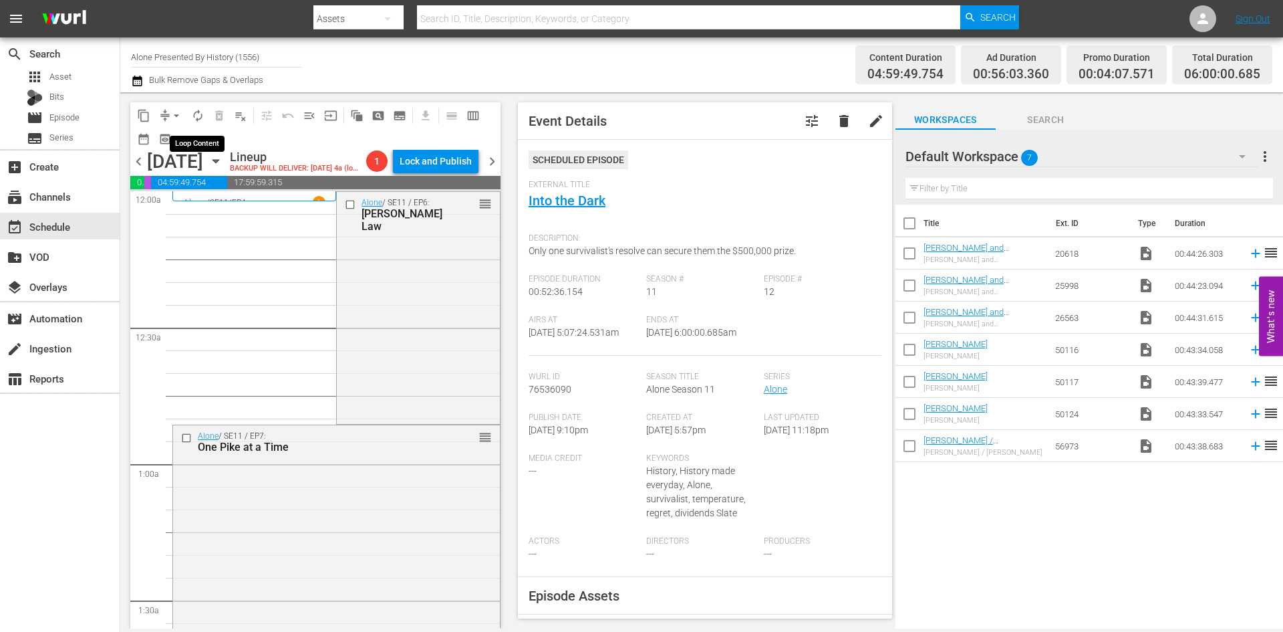
click at [195, 114] on span "autorenew_outlined" at bounding box center [197, 115] width 13 height 13
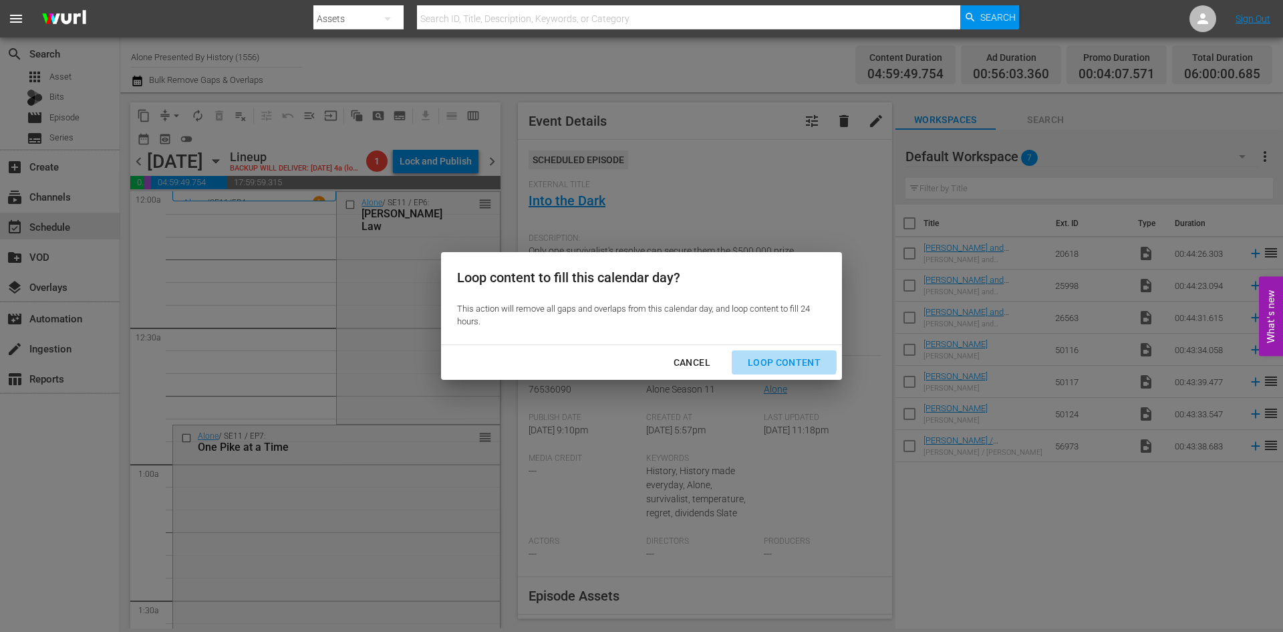
click at [777, 360] on div "Loop Content" at bounding box center [784, 362] width 94 height 17
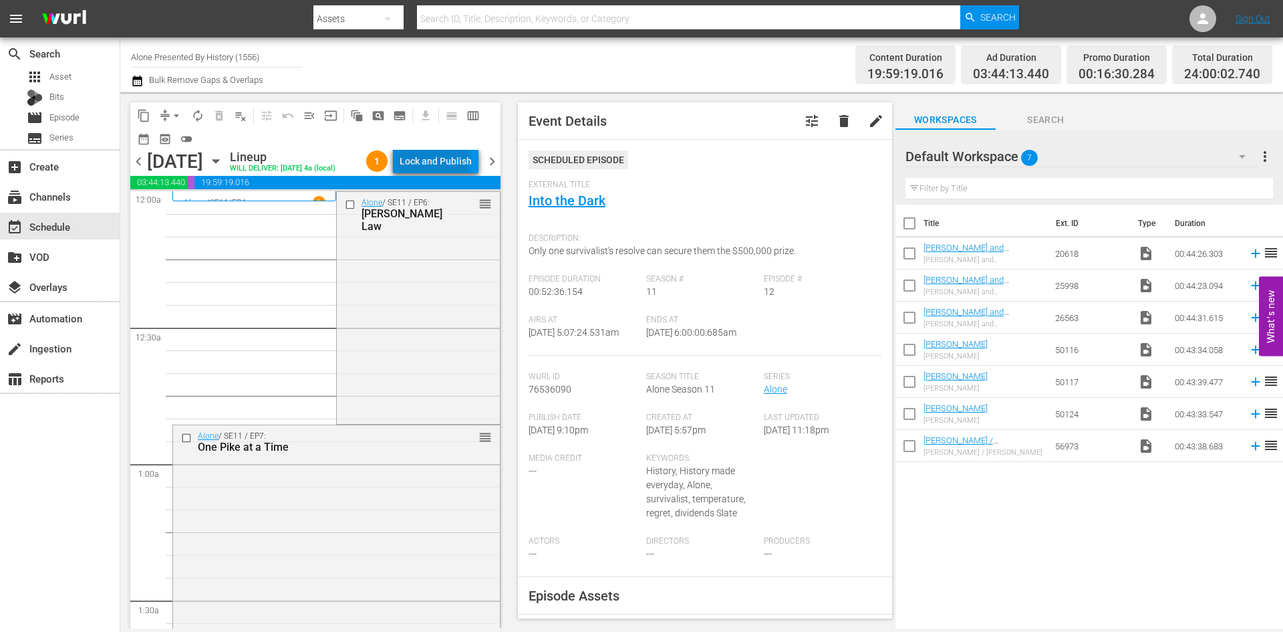
click at [437, 160] on div "Lock and Publish" at bounding box center [436, 161] width 72 height 24
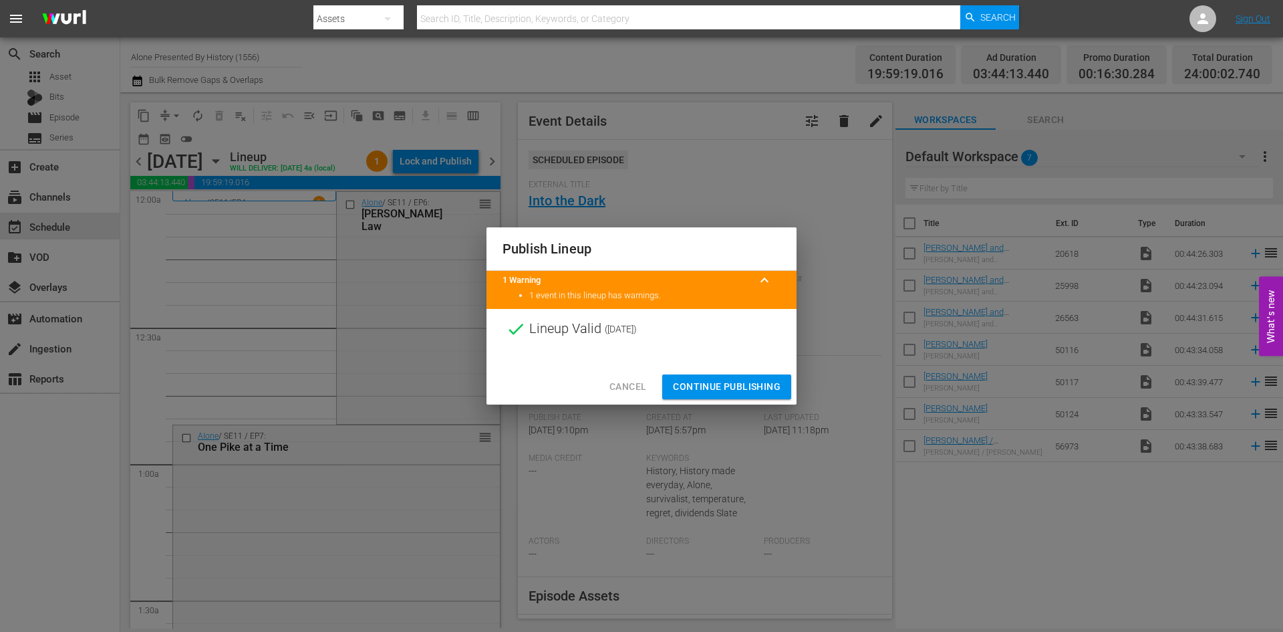
click at [744, 388] on span "Continue Publishing" at bounding box center [727, 386] width 108 height 17
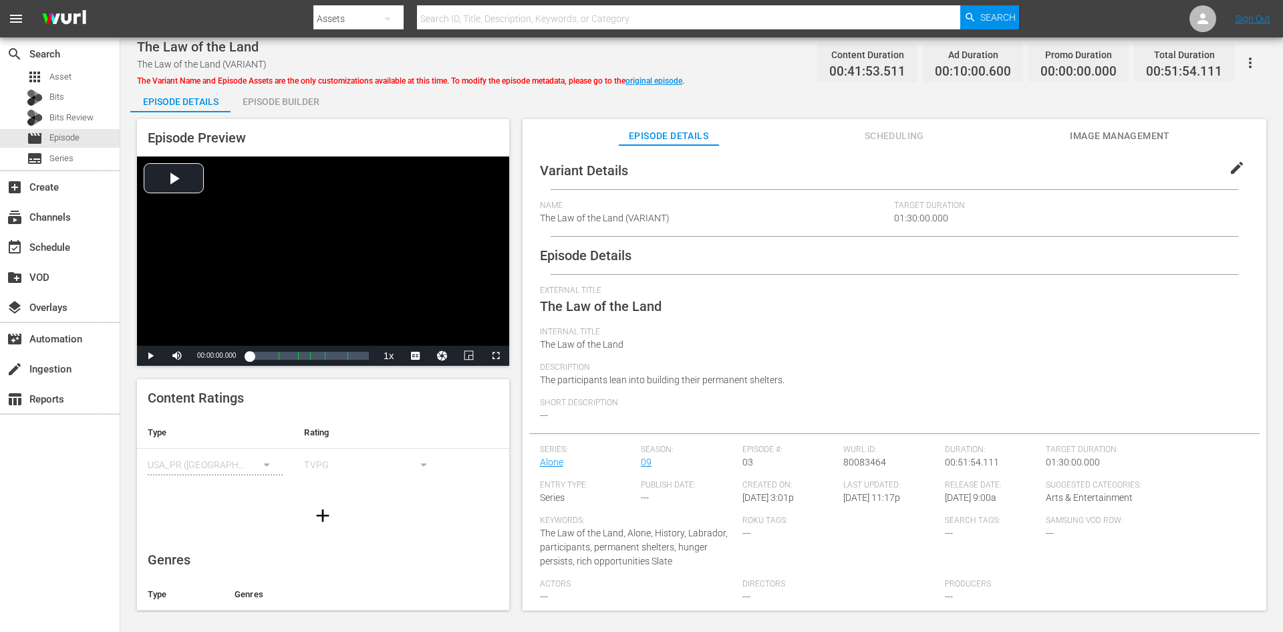
click at [258, 101] on div "Episode Builder" at bounding box center [281, 102] width 100 height 32
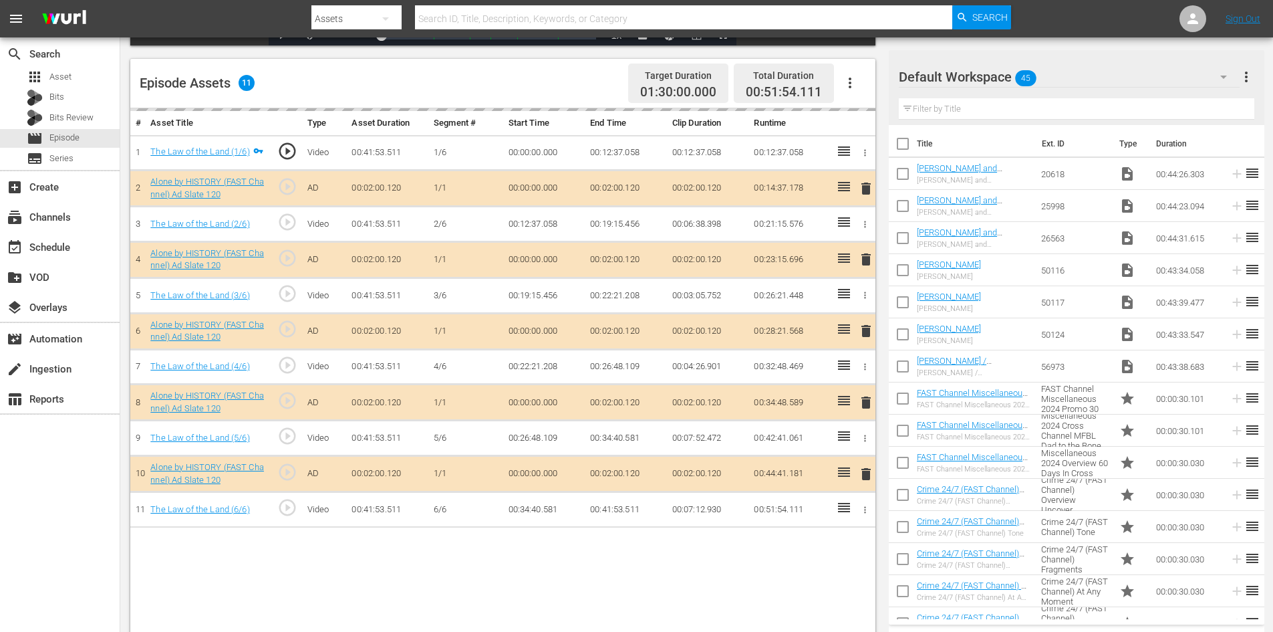
scroll to position [348, 0]
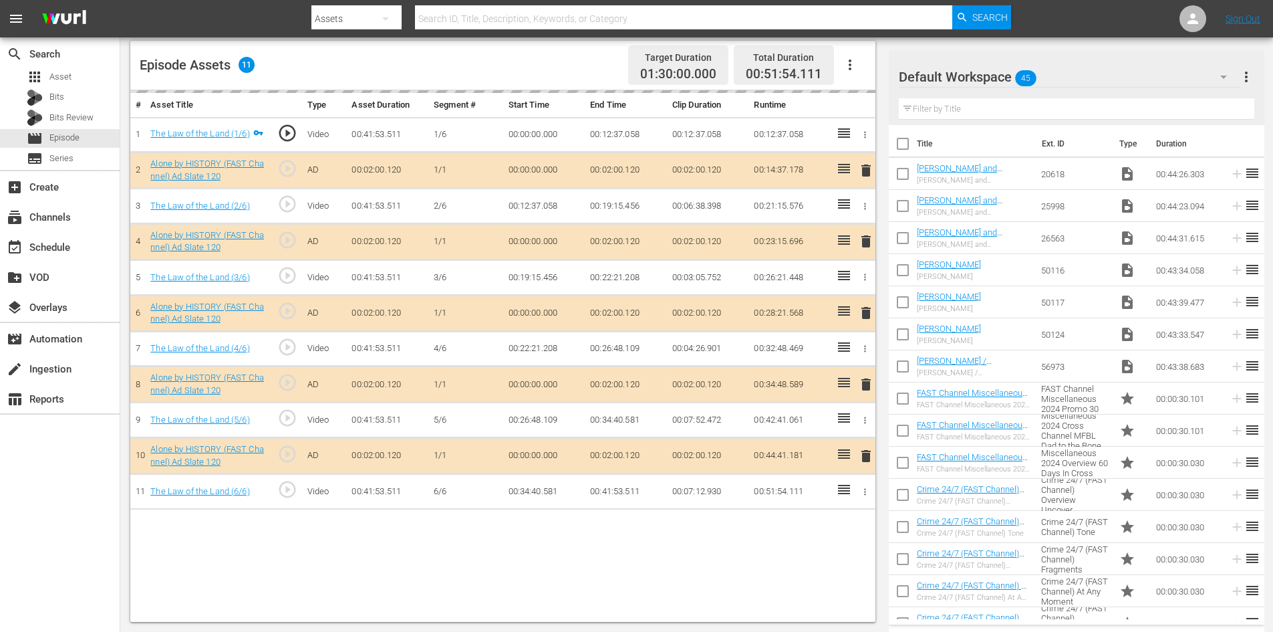
click at [1069, 72] on div "Default Workspace 45" at bounding box center [1069, 76] width 341 height 37
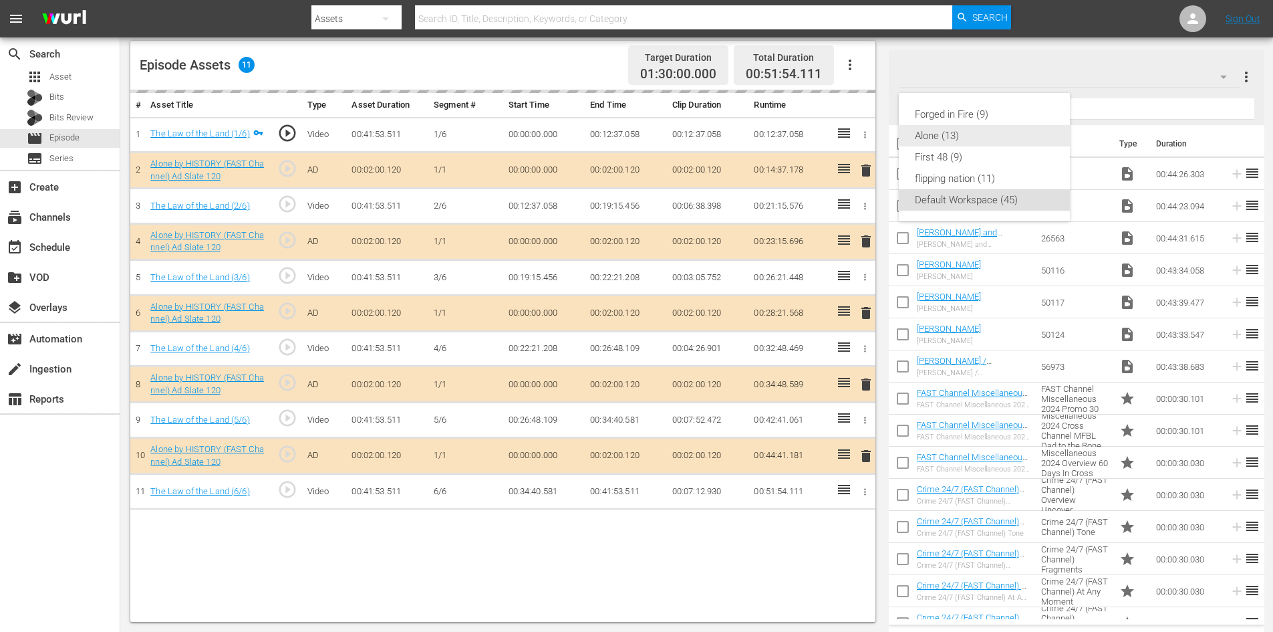
click at [938, 136] on div "Alone (13)" at bounding box center [984, 135] width 139 height 21
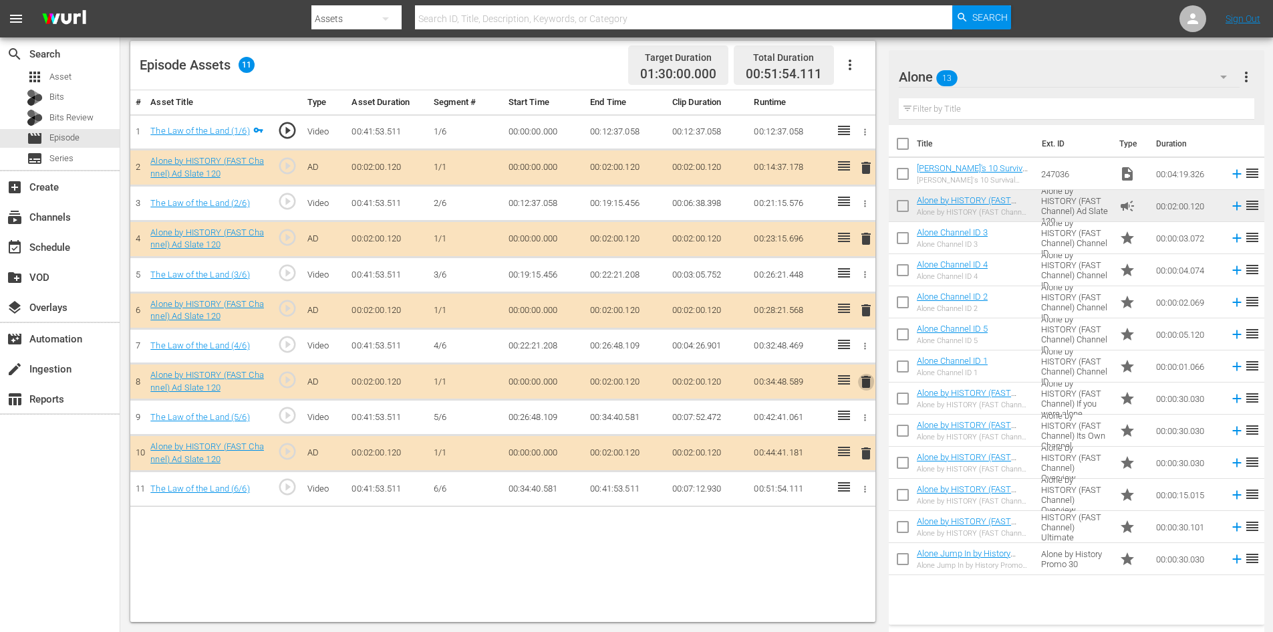
click at [865, 381] on span "delete" at bounding box center [866, 382] width 16 height 16
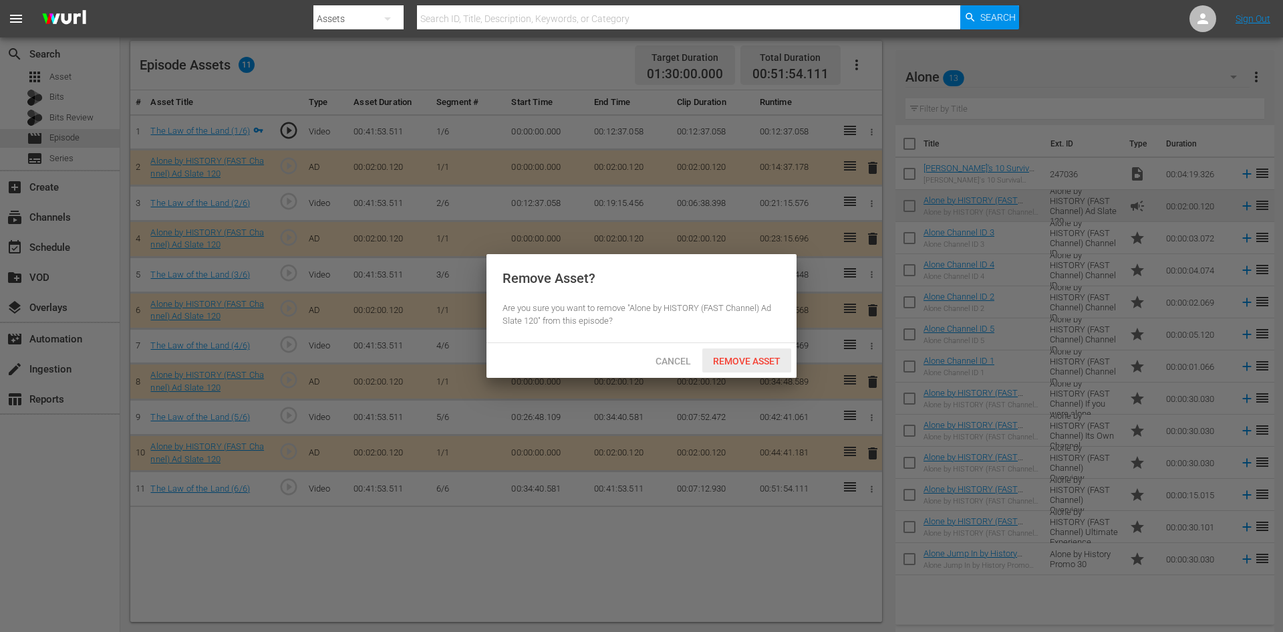
click at [761, 356] on span "Remove Asset" at bounding box center [747, 361] width 89 height 11
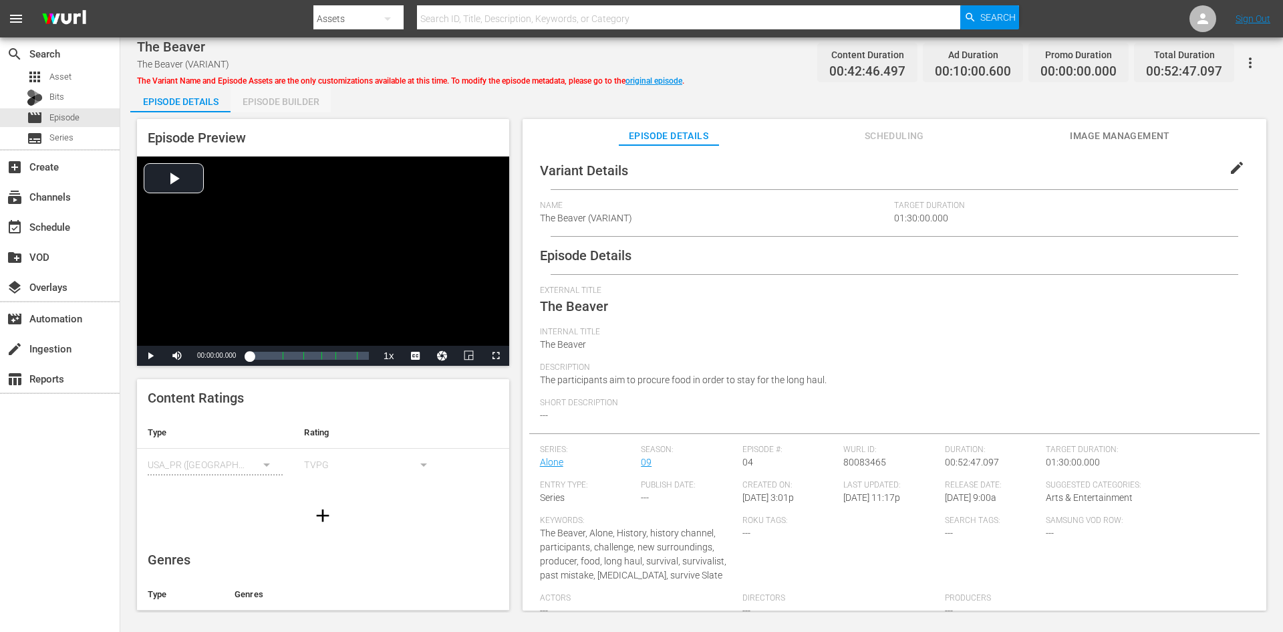
click at [296, 99] on div "Episode Builder" at bounding box center [281, 102] width 100 height 32
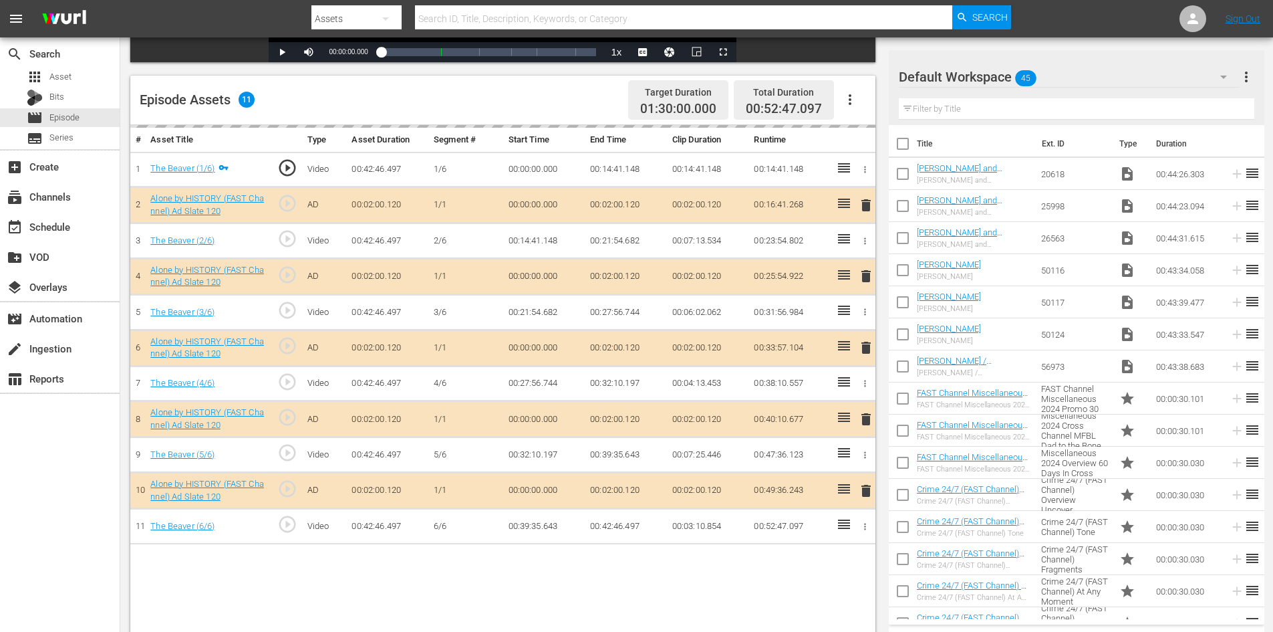
scroll to position [348, 0]
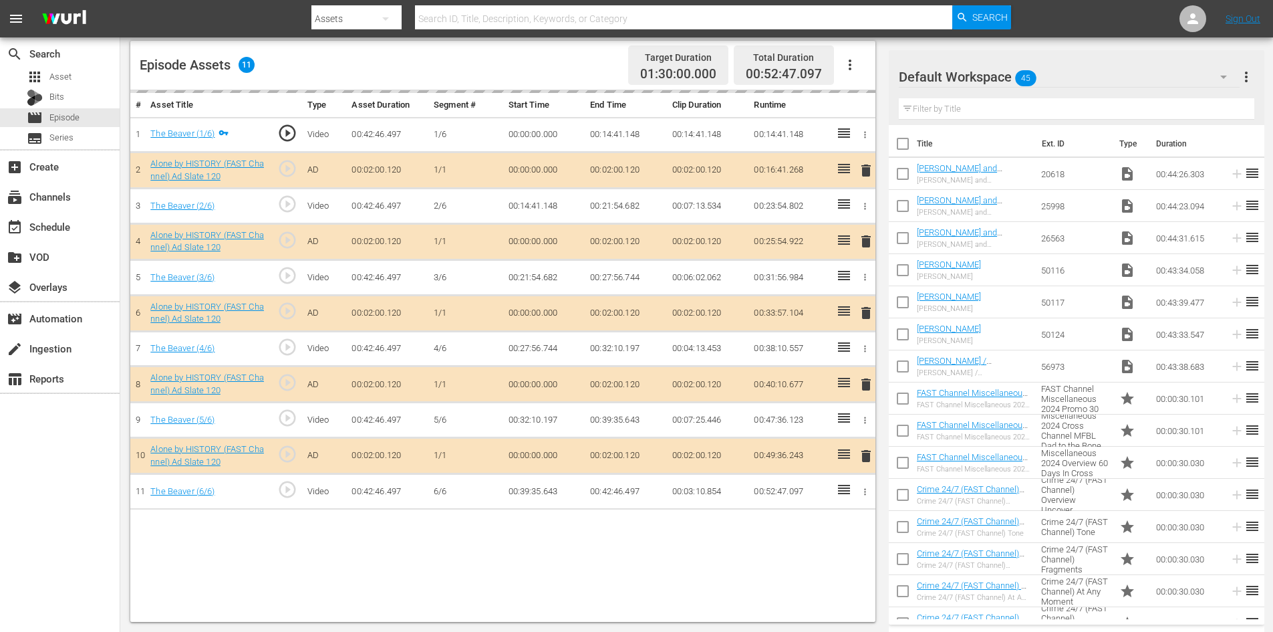
click at [1086, 74] on div "Default Workspace 45" at bounding box center [1069, 76] width 341 height 37
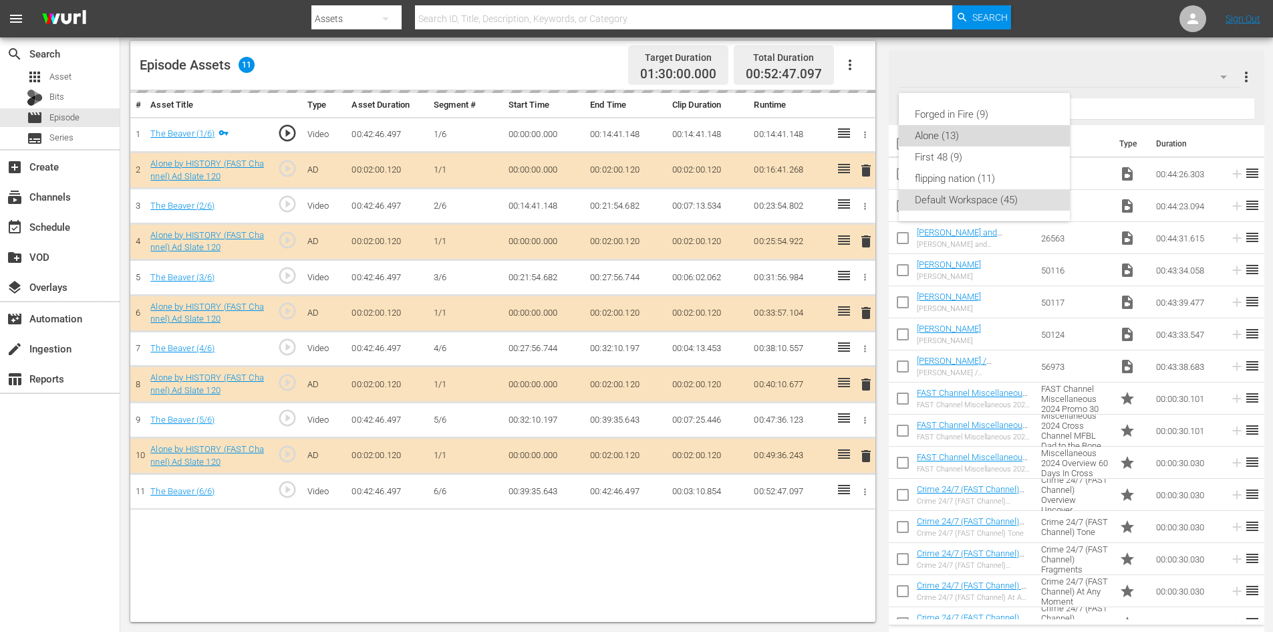
click at [960, 142] on div "Alone (13)" at bounding box center [984, 135] width 139 height 21
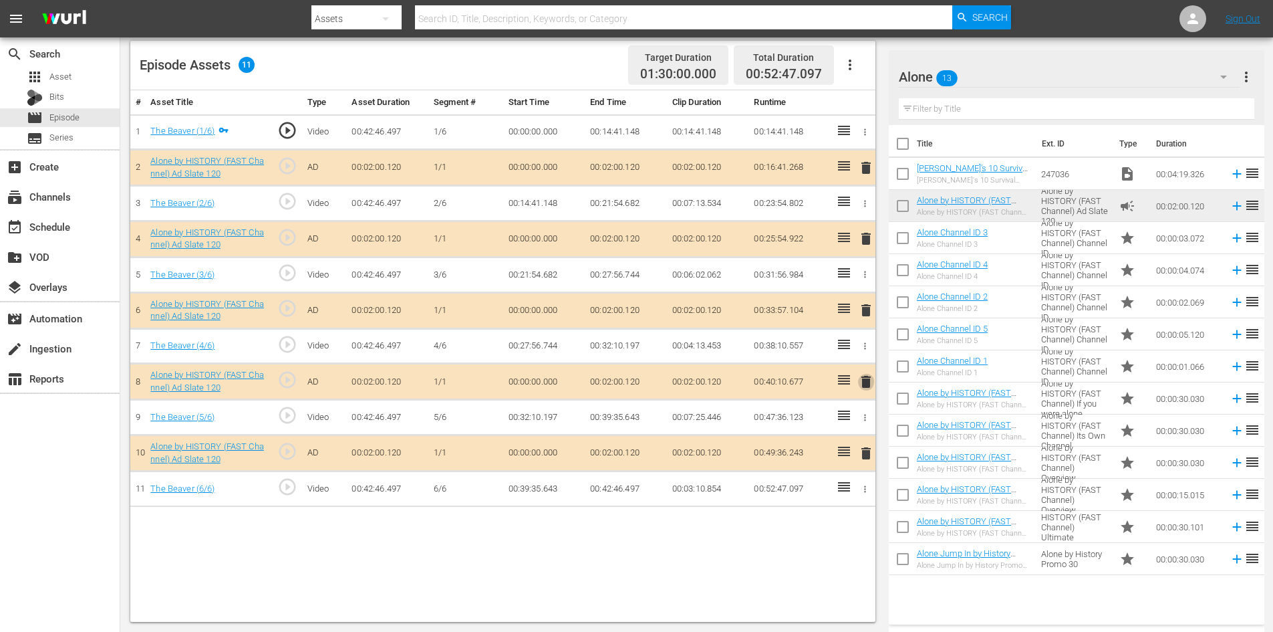
click at [868, 378] on span "delete" at bounding box center [866, 382] width 16 height 16
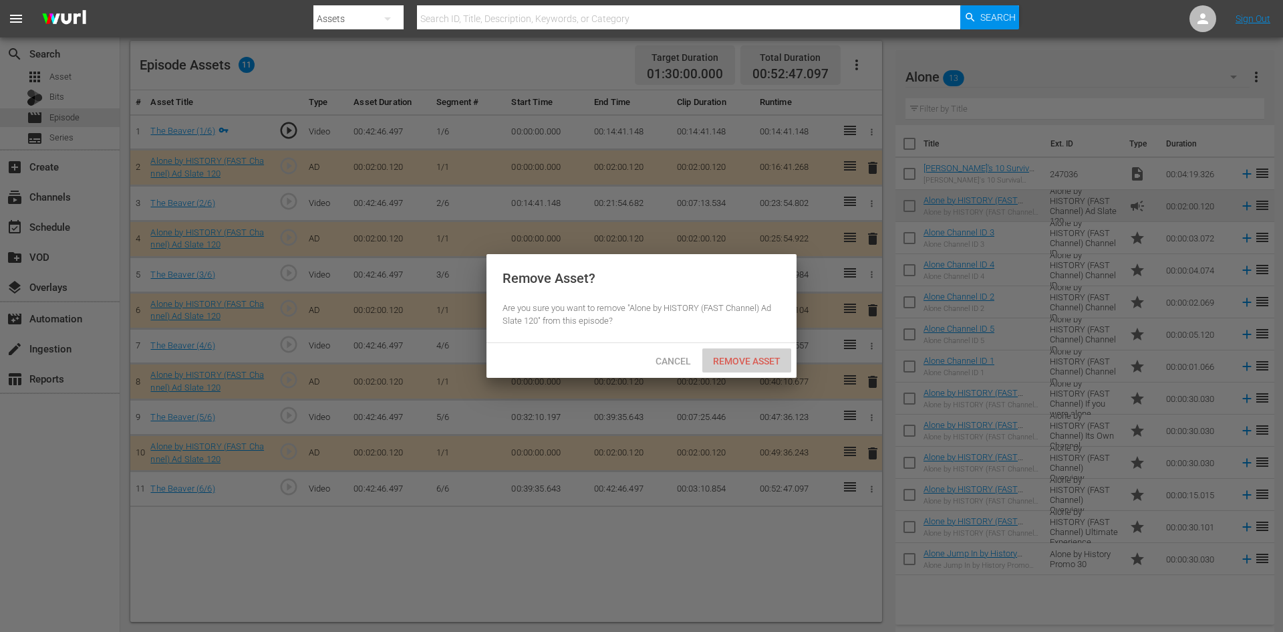
click at [763, 356] on span "Remove Asset" at bounding box center [747, 361] width 89 height 11
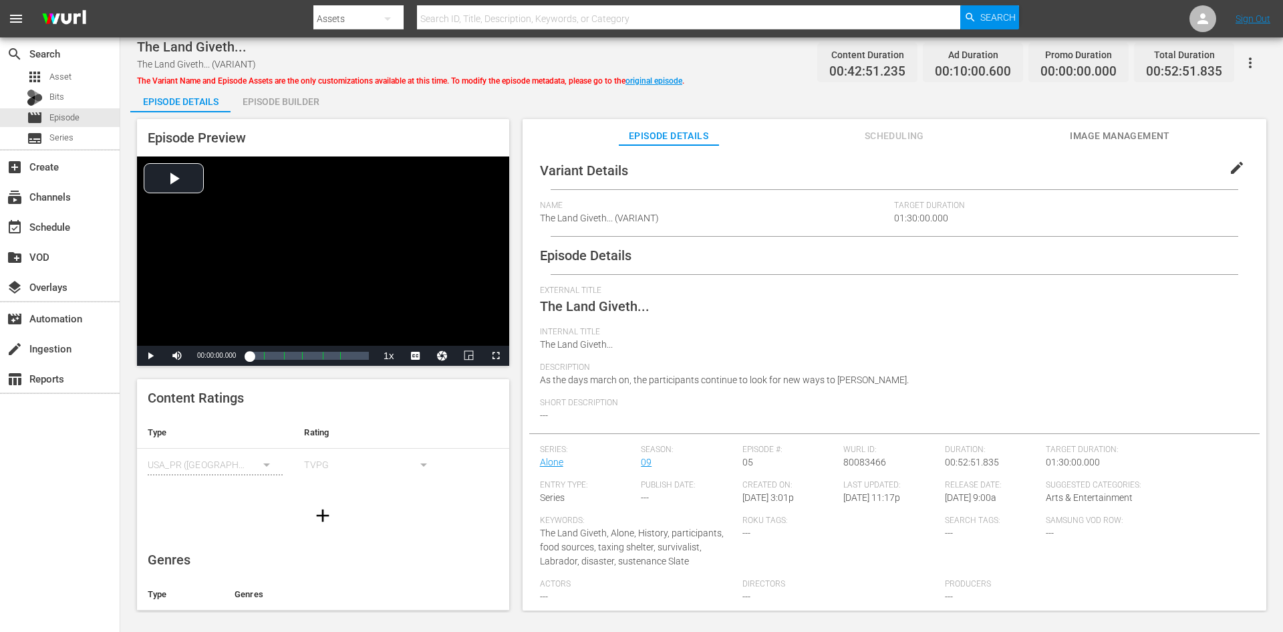
click at [296, 98] on div "Episode Builder" at bounding box center [281, 102] width 100 height 32
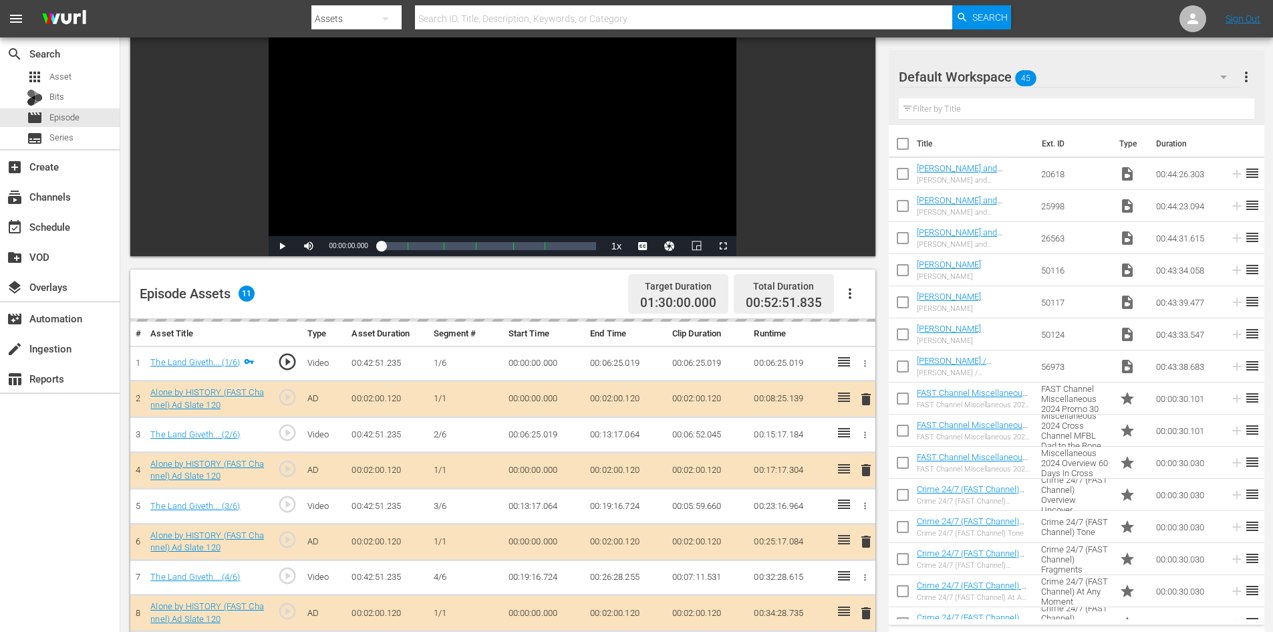
scroll to position [348, 0]
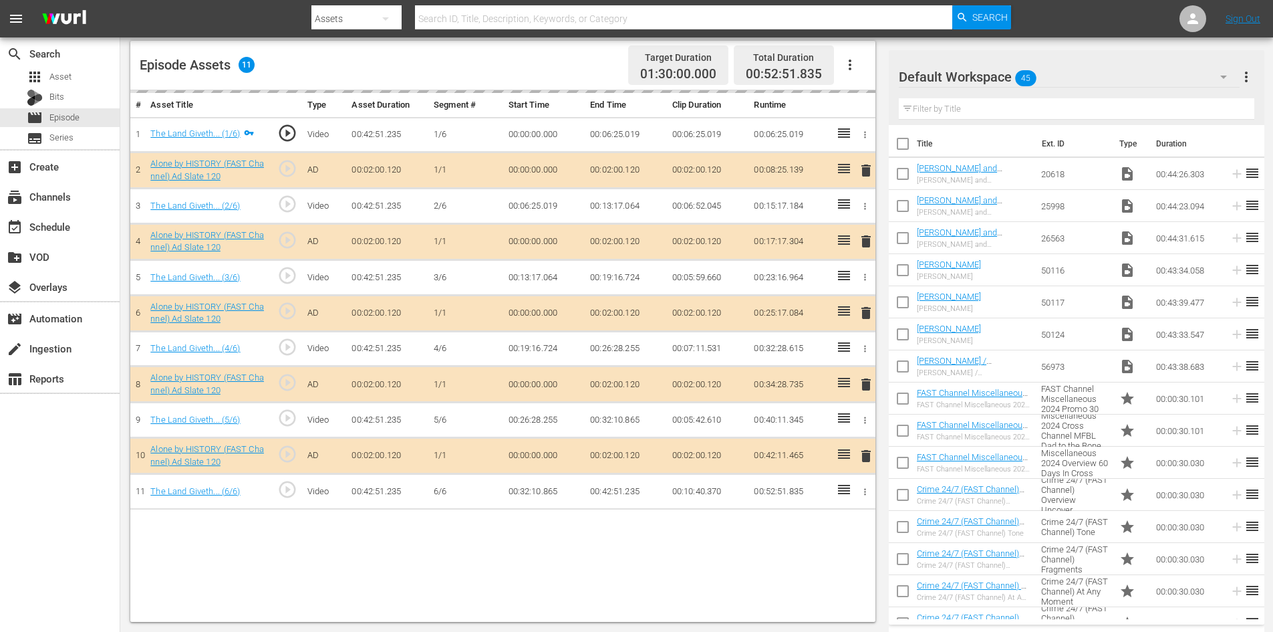
click at [1090, 78] on div "Default Workspace 45" at bounding box center [1069, 76] width 341 height 37
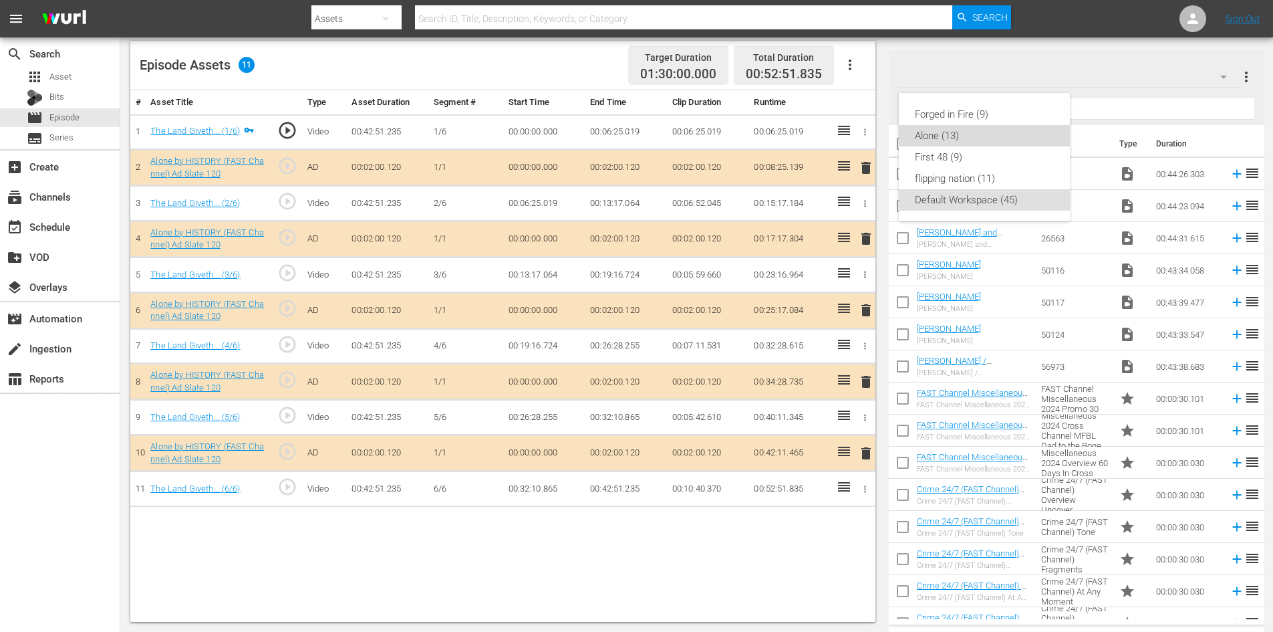
click at [955, 140] on div "Alone (13)" at bounding box center [984, 135] width 139 height 21
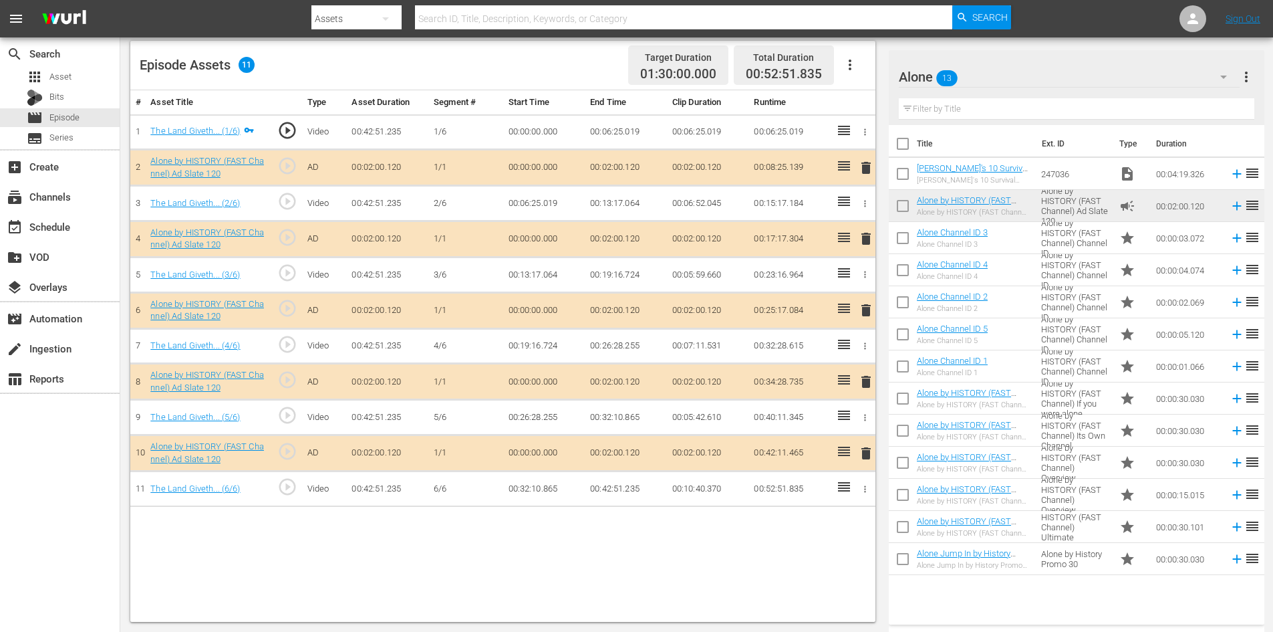
click at [867, 382] on span "delete" at bounding box center [866, 382] width 16 height 16
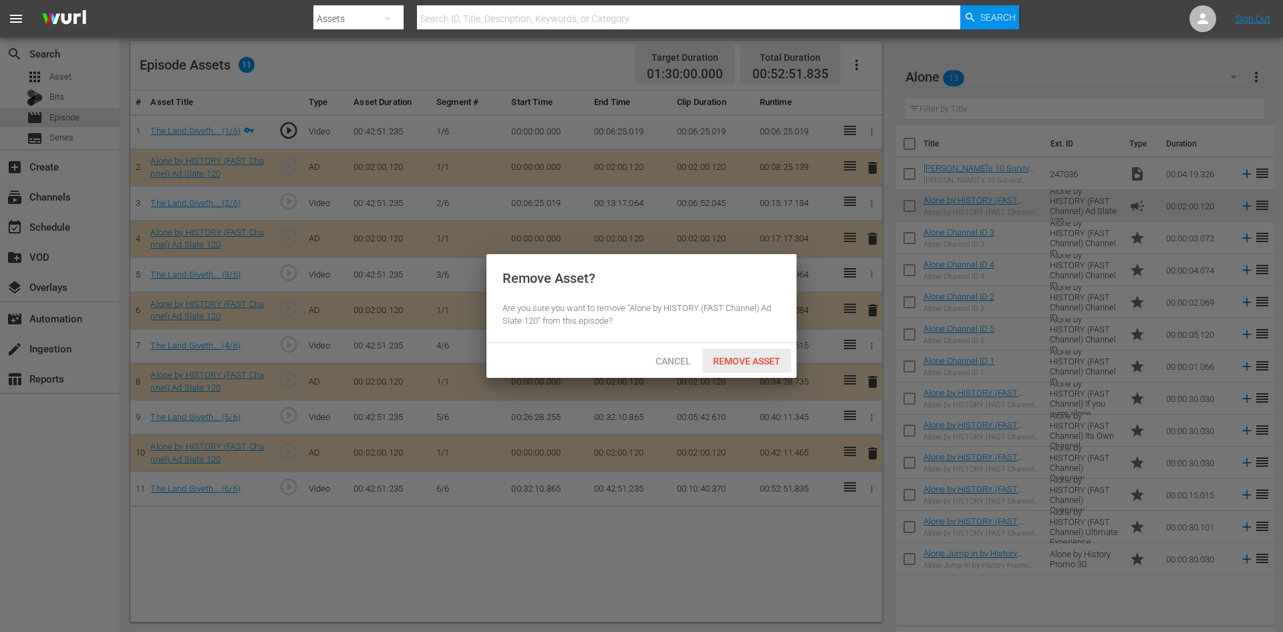
click at [778, 361] on span "Remove Asset" at bounding box center [747, 361] width 89 height 11
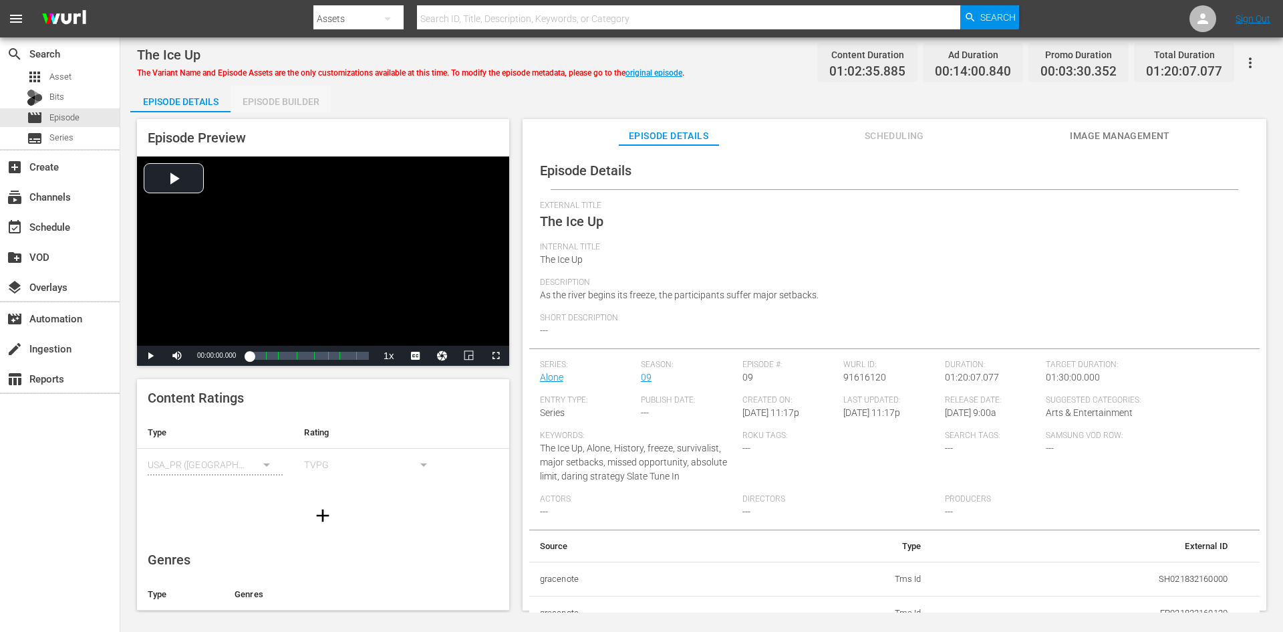
click at [277, 98] on div "Episode Builder" at bounding box center [281, 102] width 100 height 32
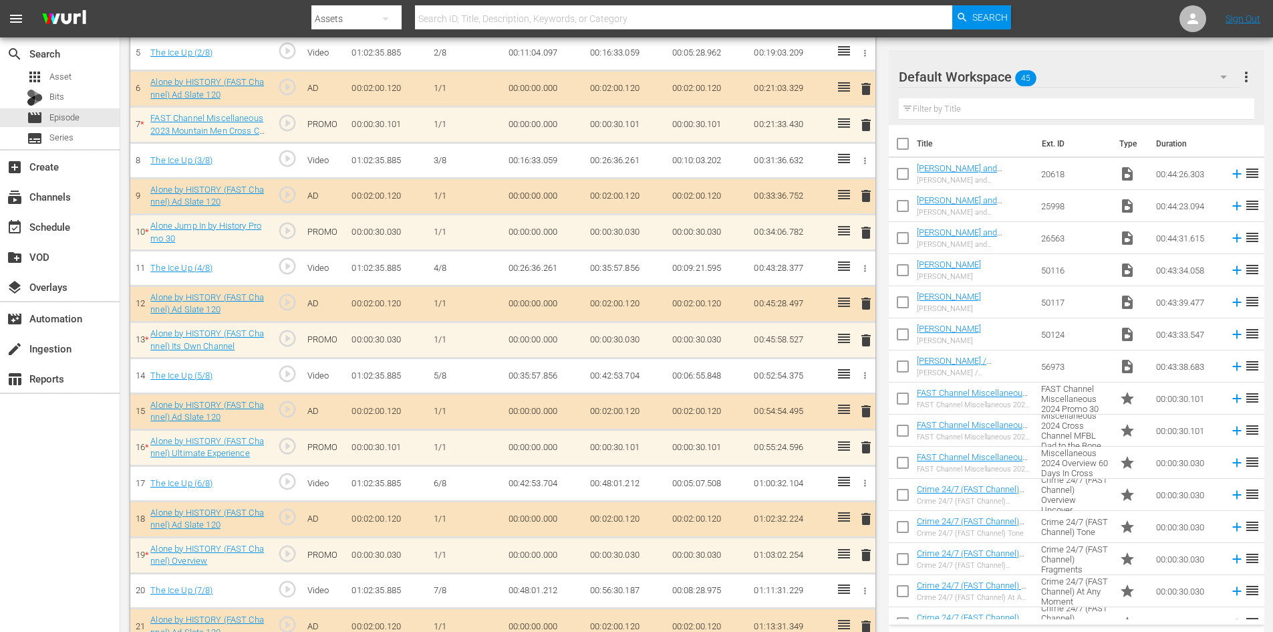
scroll to position [532, 0]
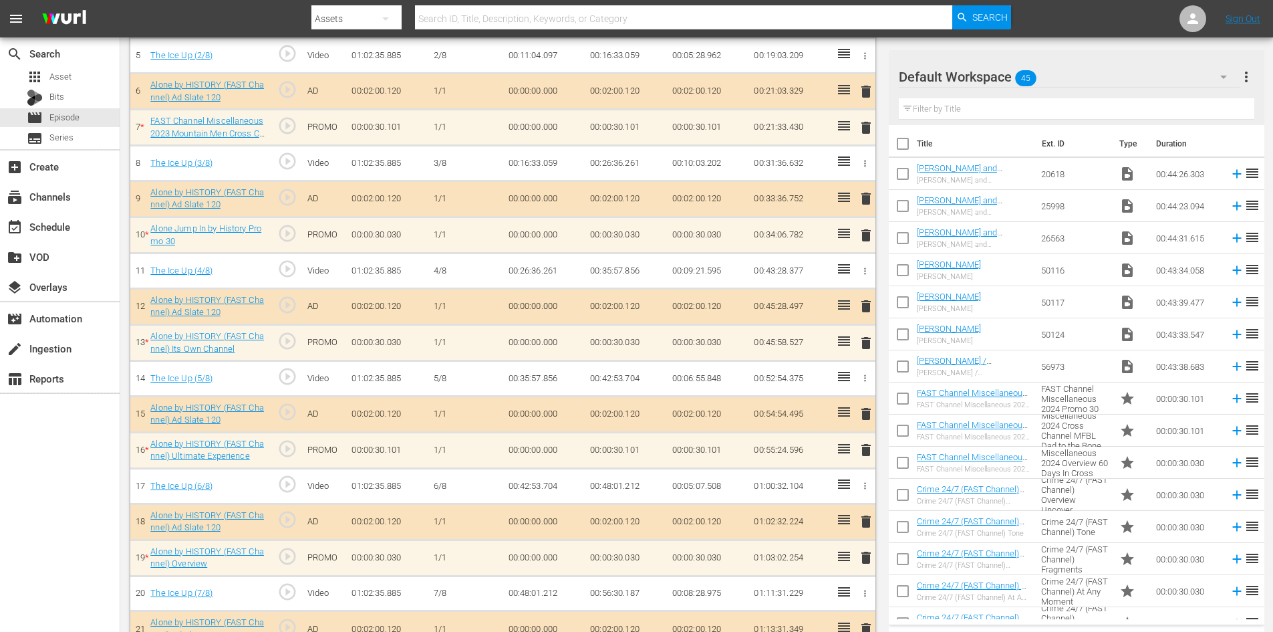
click at [1112, 72] on div "Default Workspace 45" at bounding box center [1069, 76] width 341 height 37
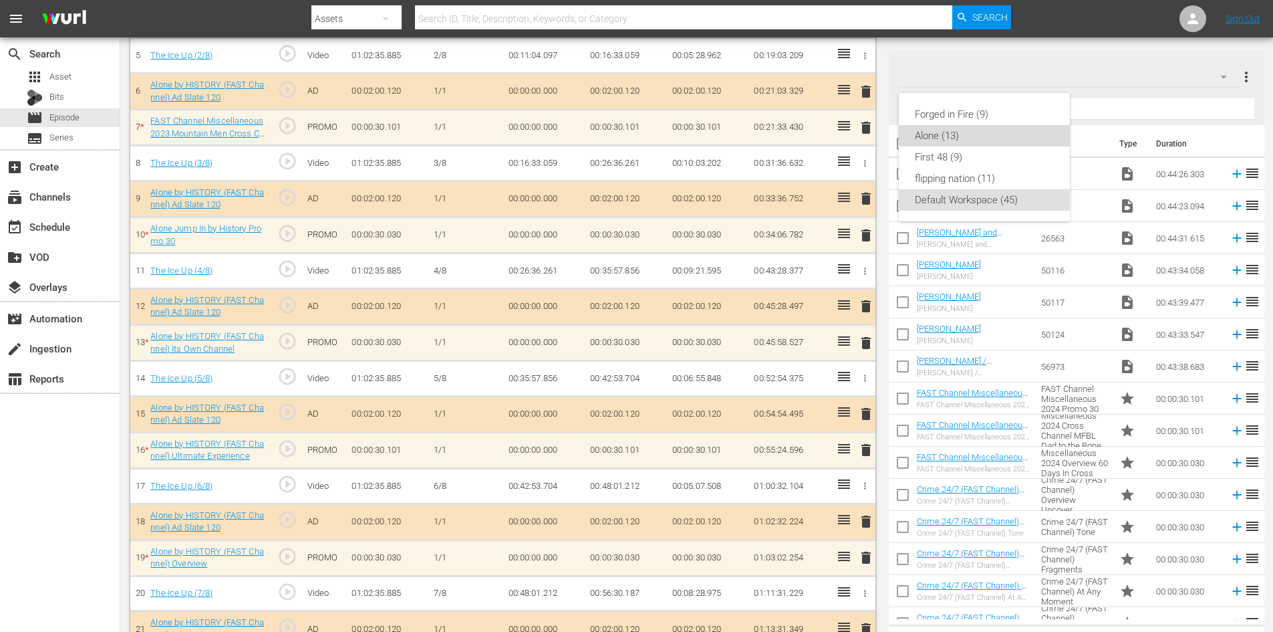
click at [943, 140] on div "Alone (13)" at bounding box center [984, 135] width 139 height 21
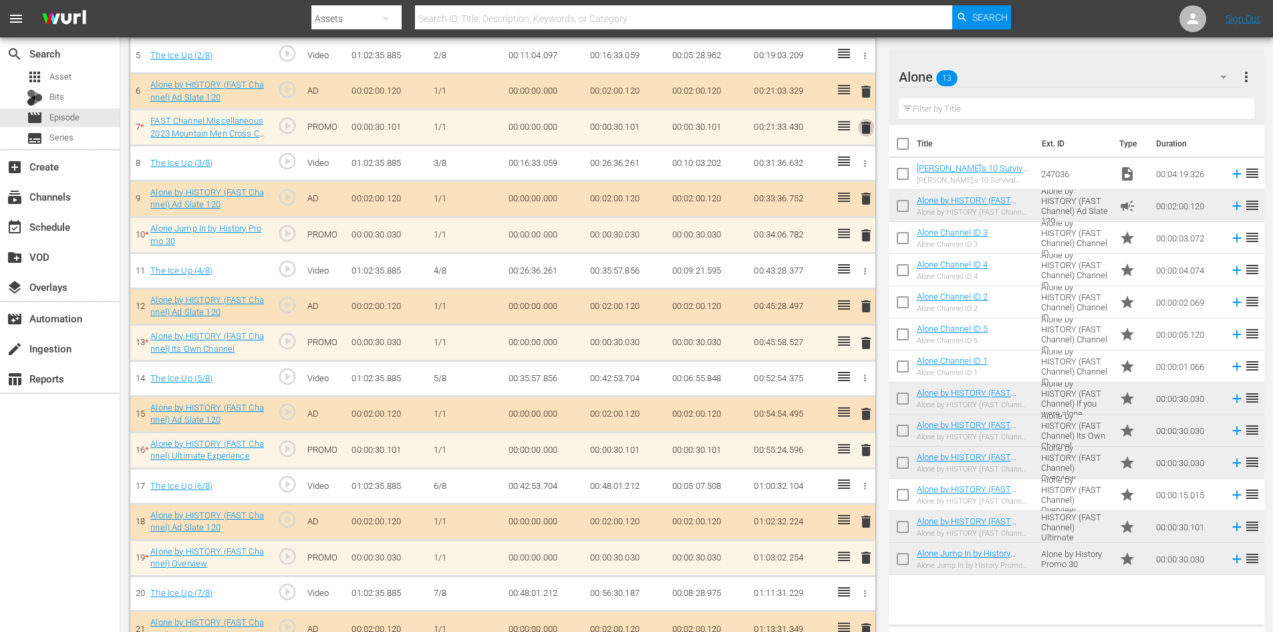
click at [862, 128] on span "delete" at bounding box center [866, 128] width 16 height 16
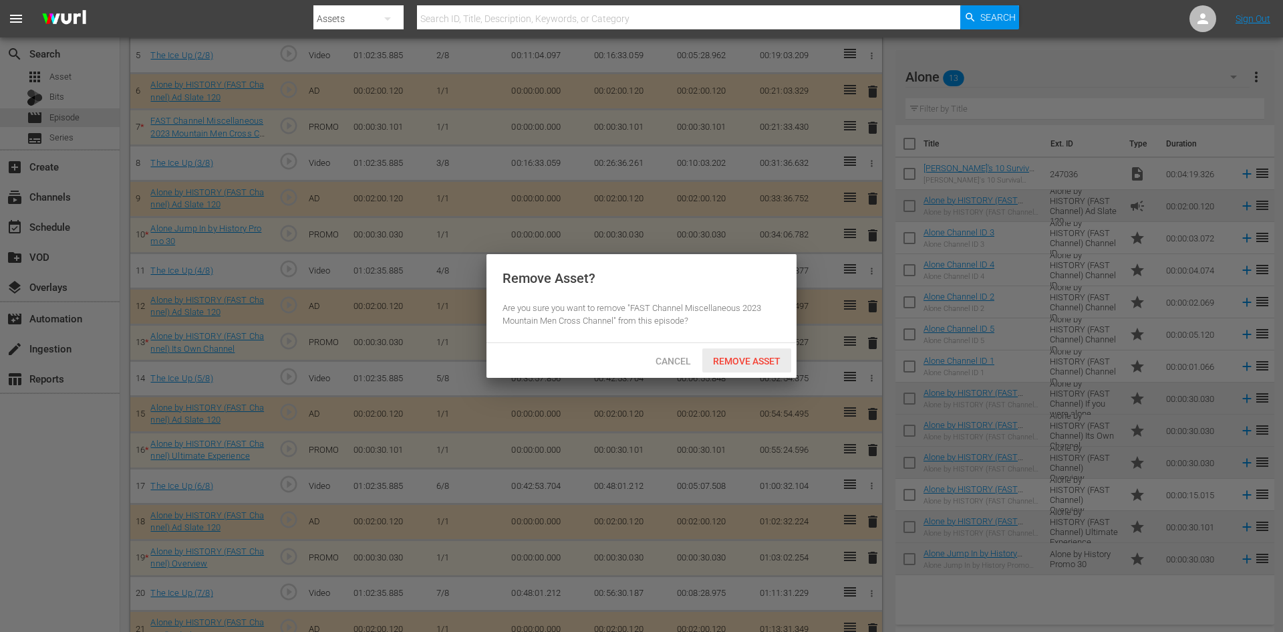
click at [773, 365] on span "Remove Asset" at bounding box center [747, 361] width 89 height 11
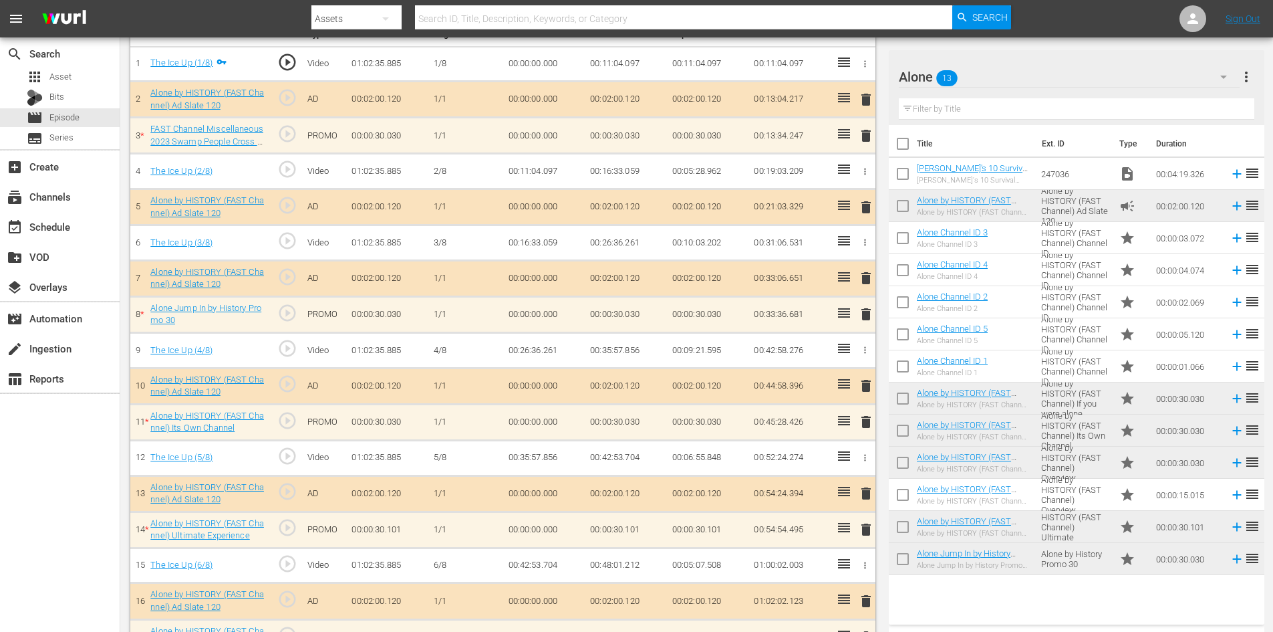
scroll to position [392, 0]
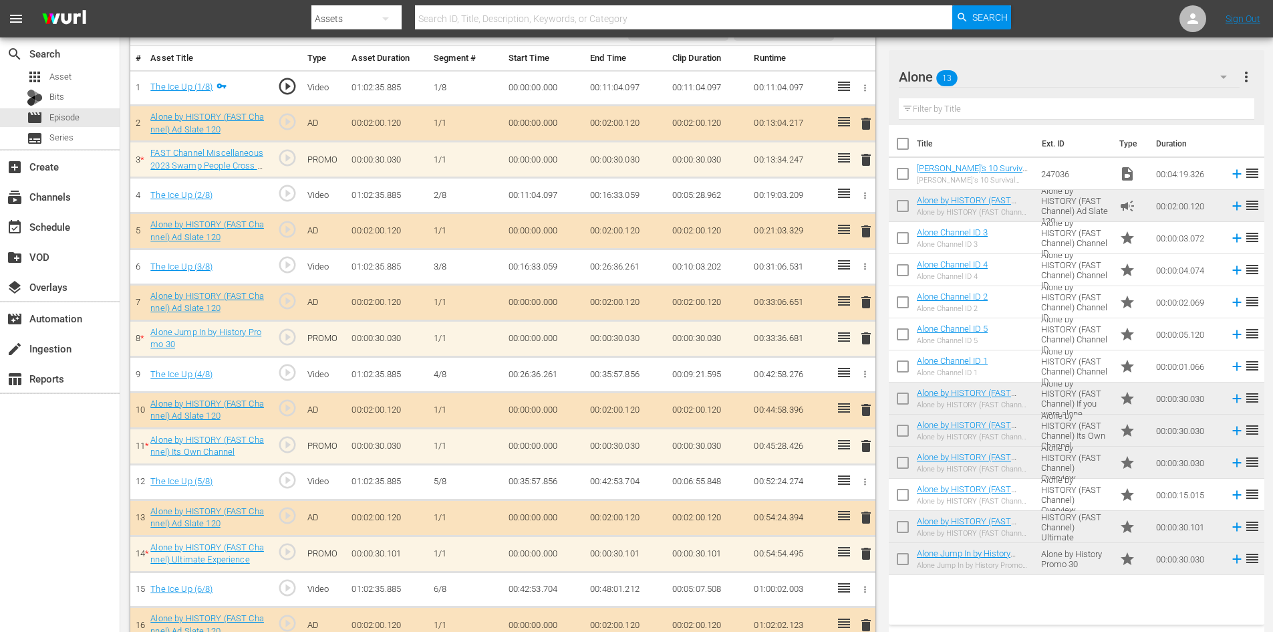
click at [864, 163] on span "delete" at bounding box center [866, 160] width 16 height 16
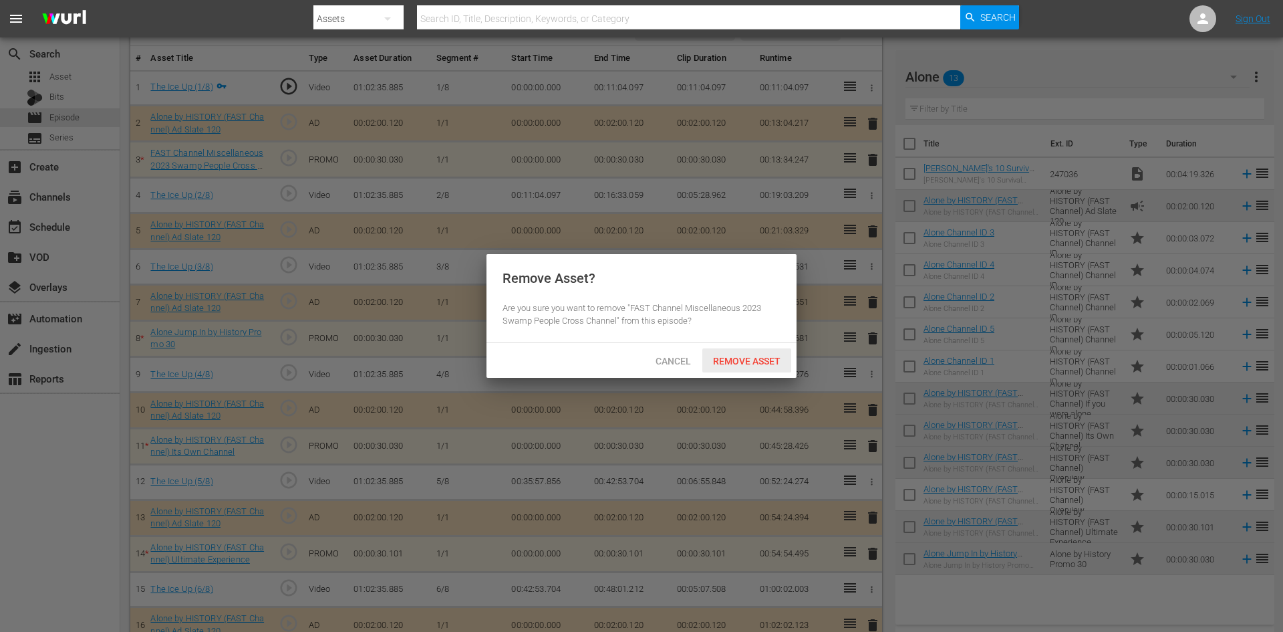
click at [745, 362] on span "Remove Asset" at bounding box center [747, 361] width 89 height 11
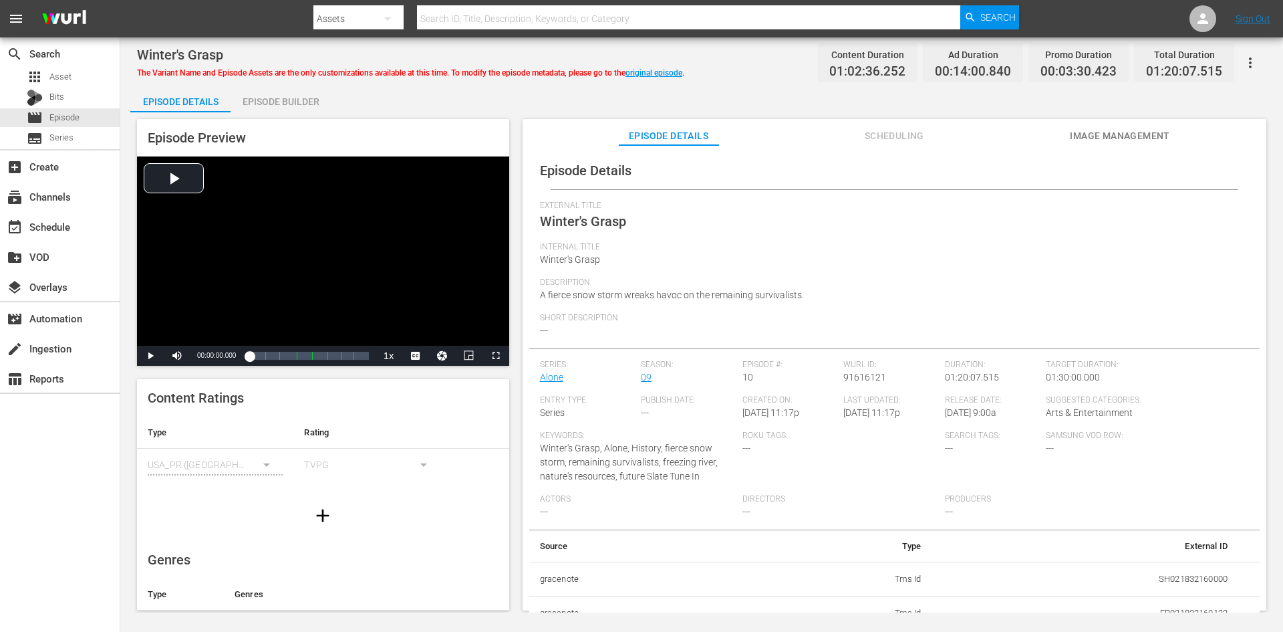
click at [267, 99] on div "Episode Builder" at bounding box center [281, 102] width 100 height 32
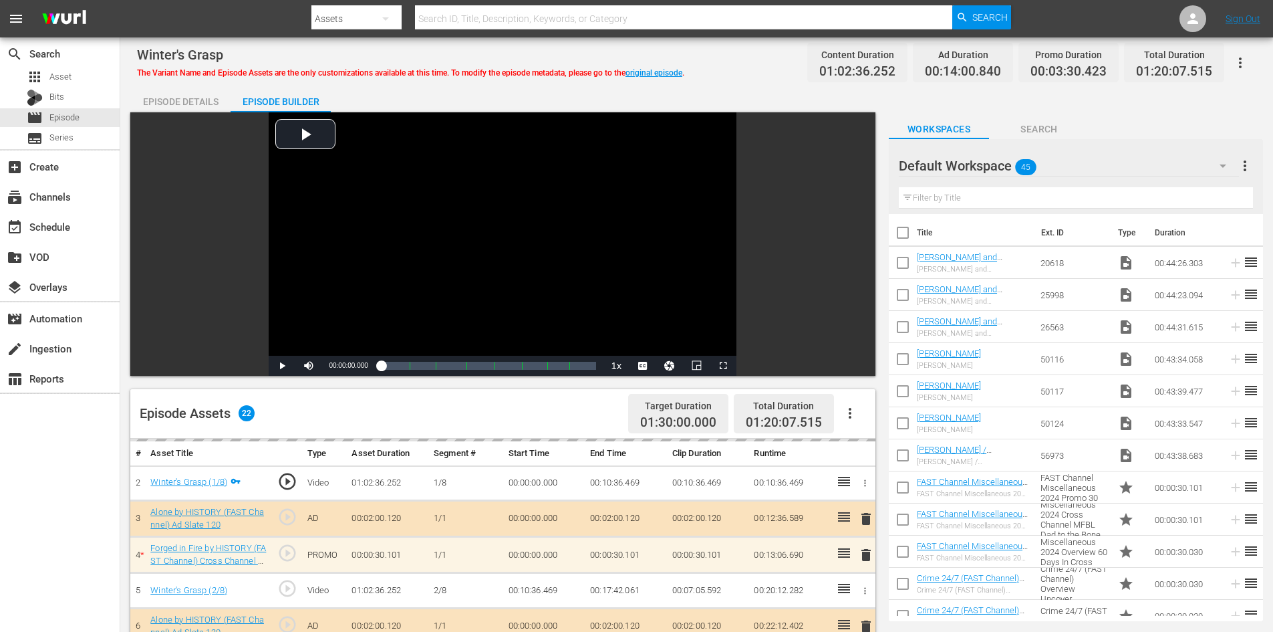
click at [1120, 162] on div "Default Workspace 45" at bounding box center [1069, 165] width 340 height 37
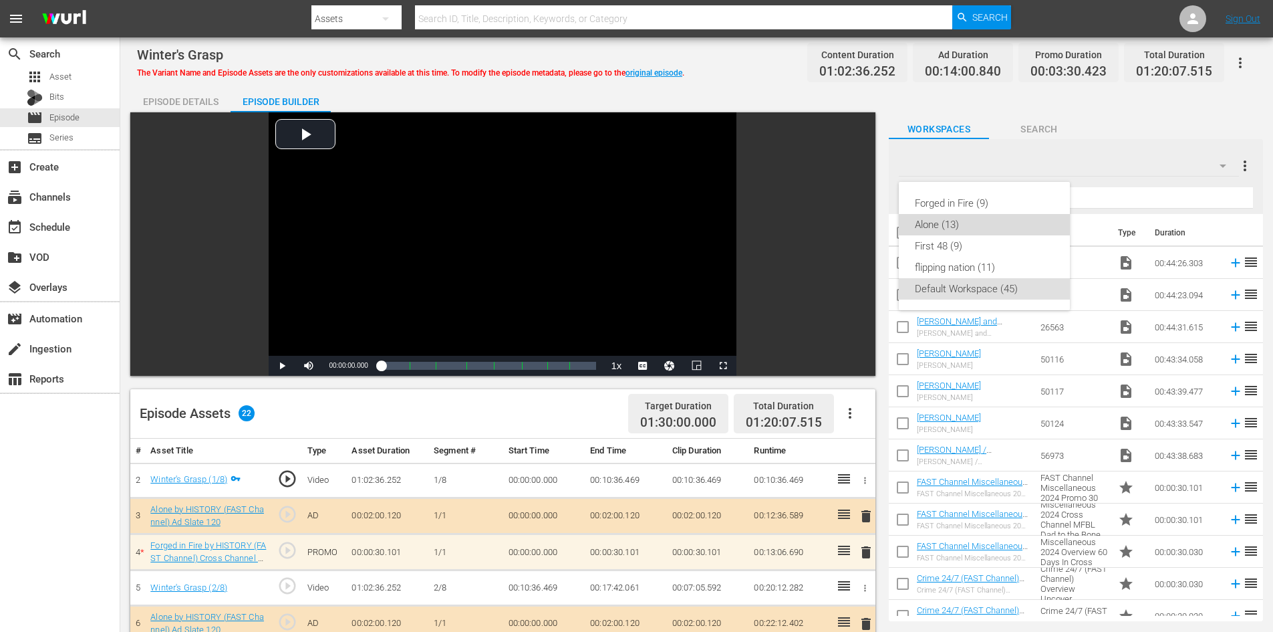
click at [953, 224] on div "Alone (13)" at bounding box center [984, 224] width 139 height 21
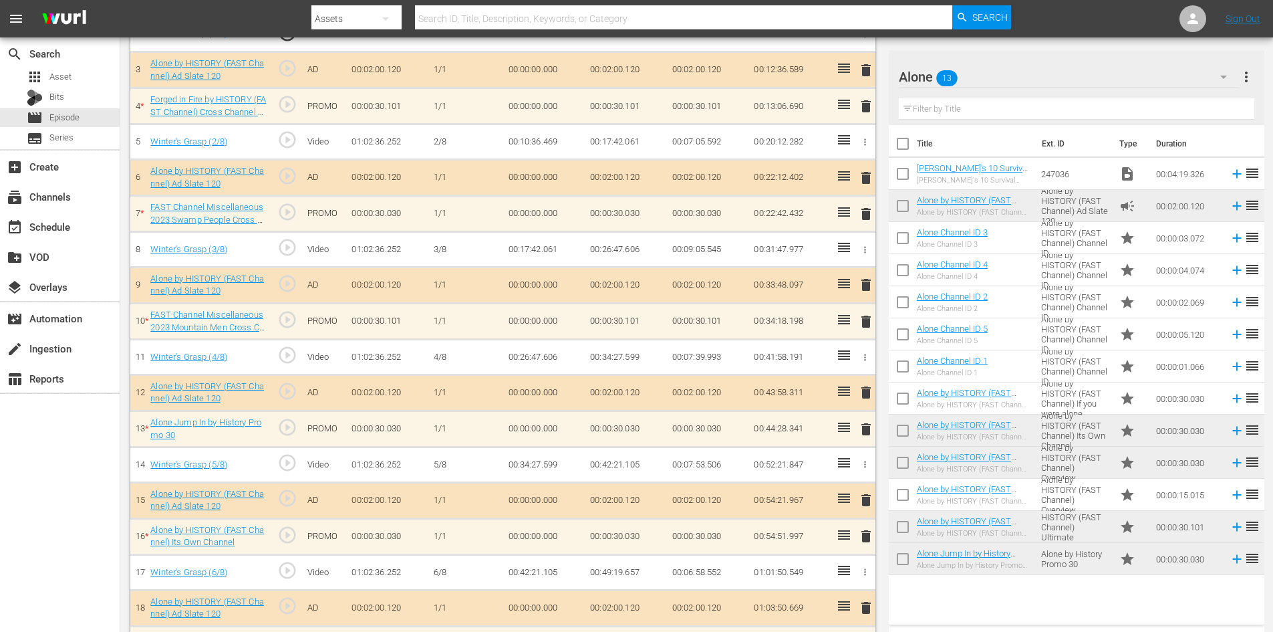
scroll to position [468, 0]
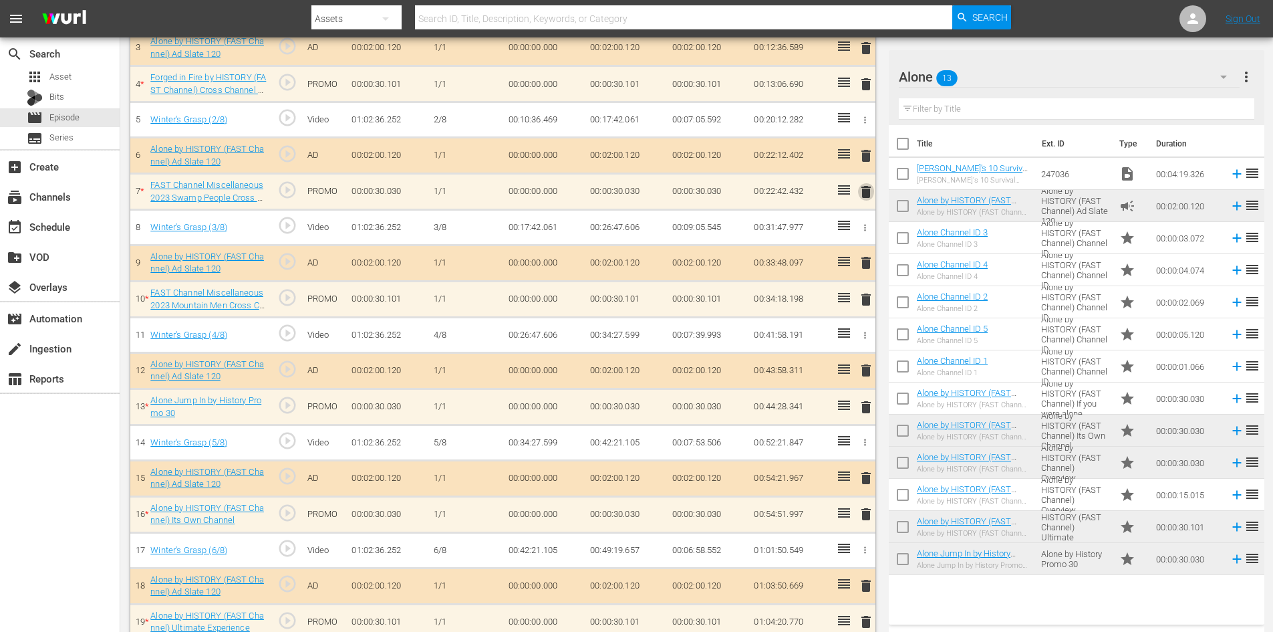
click at [866, 193] on span "delete" at bounding box center [866, 192] width 16 height 16
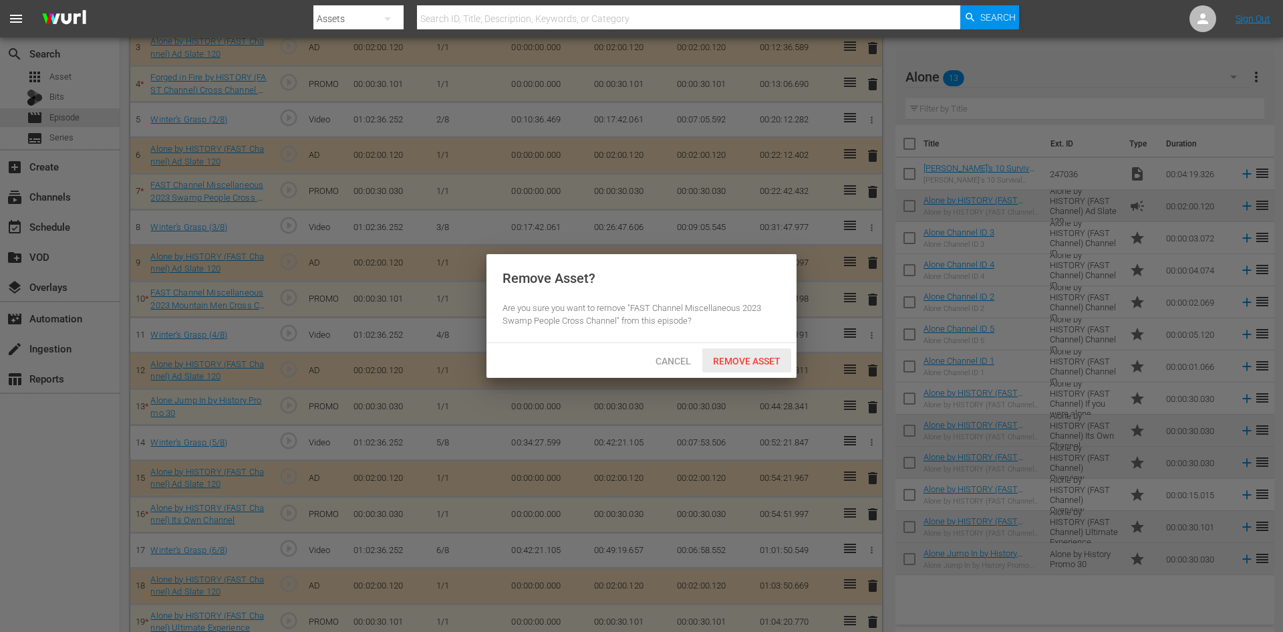
click at [761, 357] on span "Remove Asset" at bounding box center [747, 361] width 89 height 11
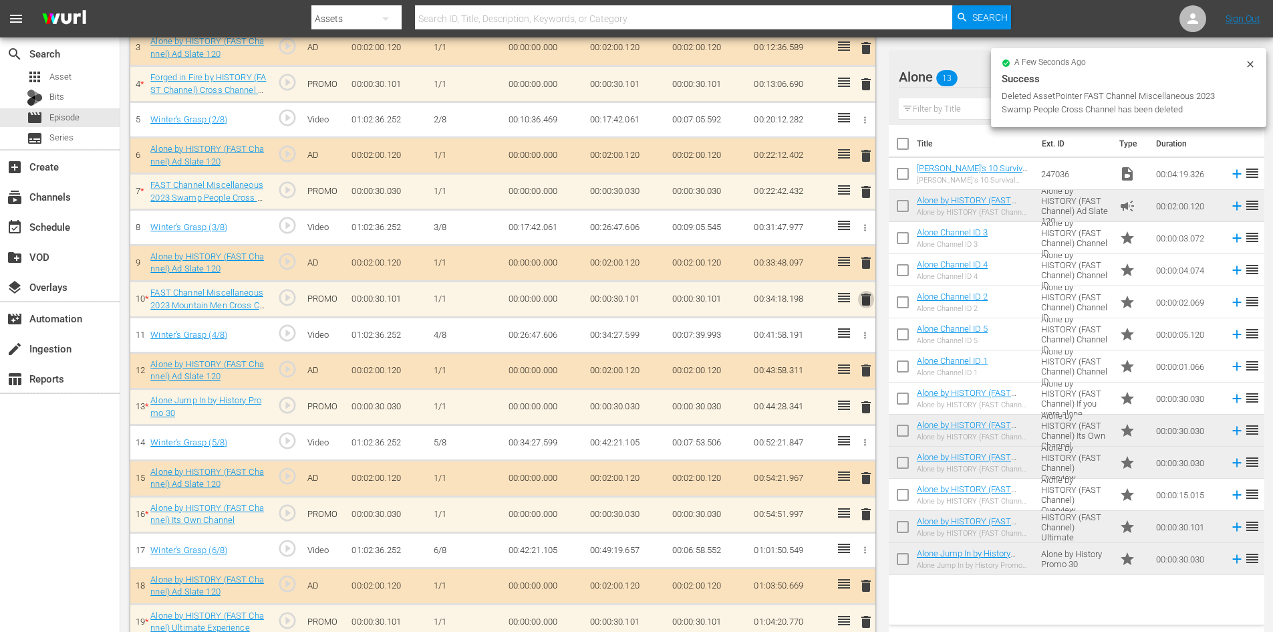
click at [865, 299] on span "delete" at bounding box center [866, 299] width 16 height 16
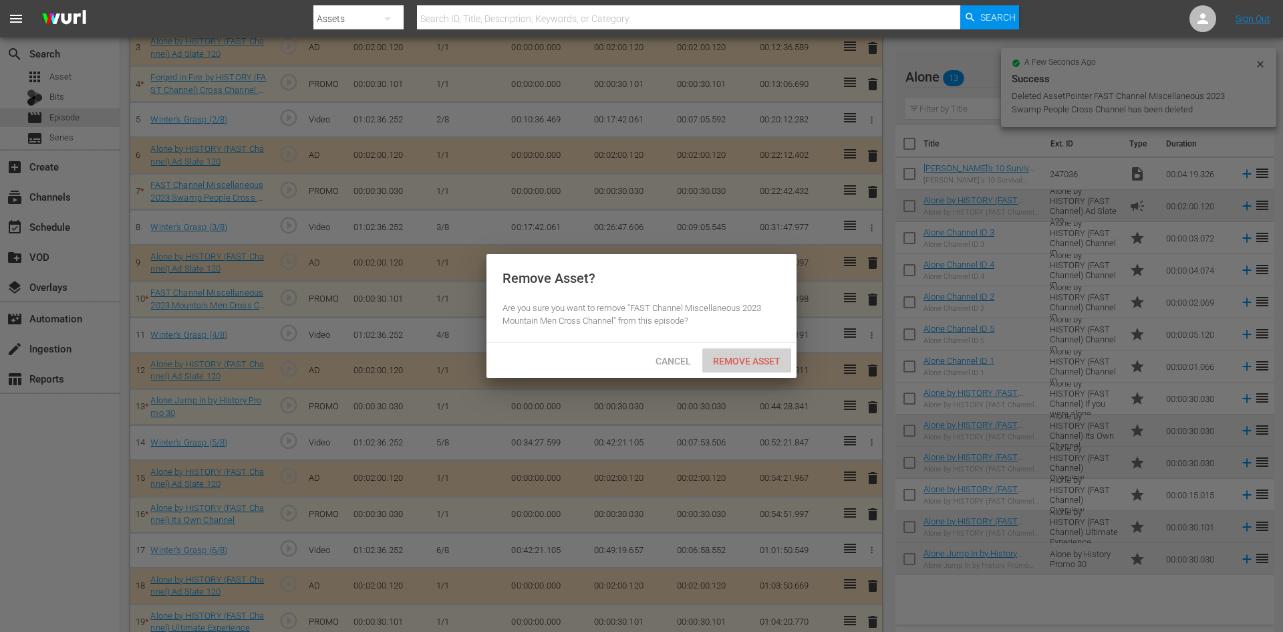
click at [749, 356] on span "Remove Asset" at bounding box center [747, 361] width 89 height 11
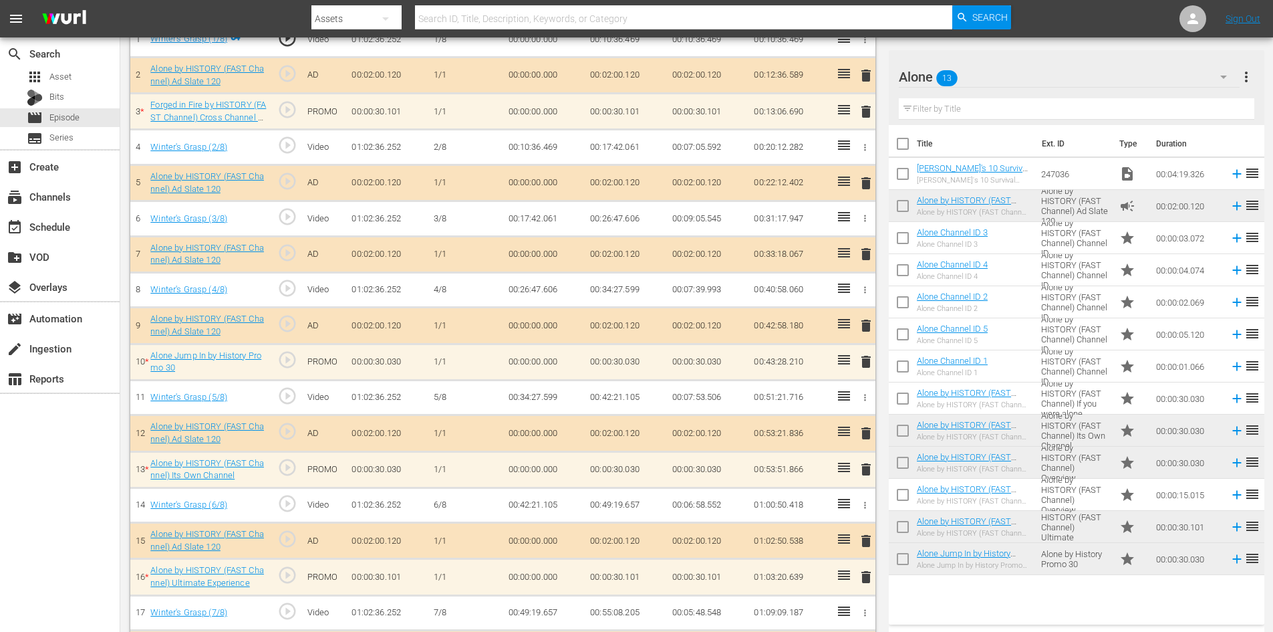
scroll to position [423, 0]
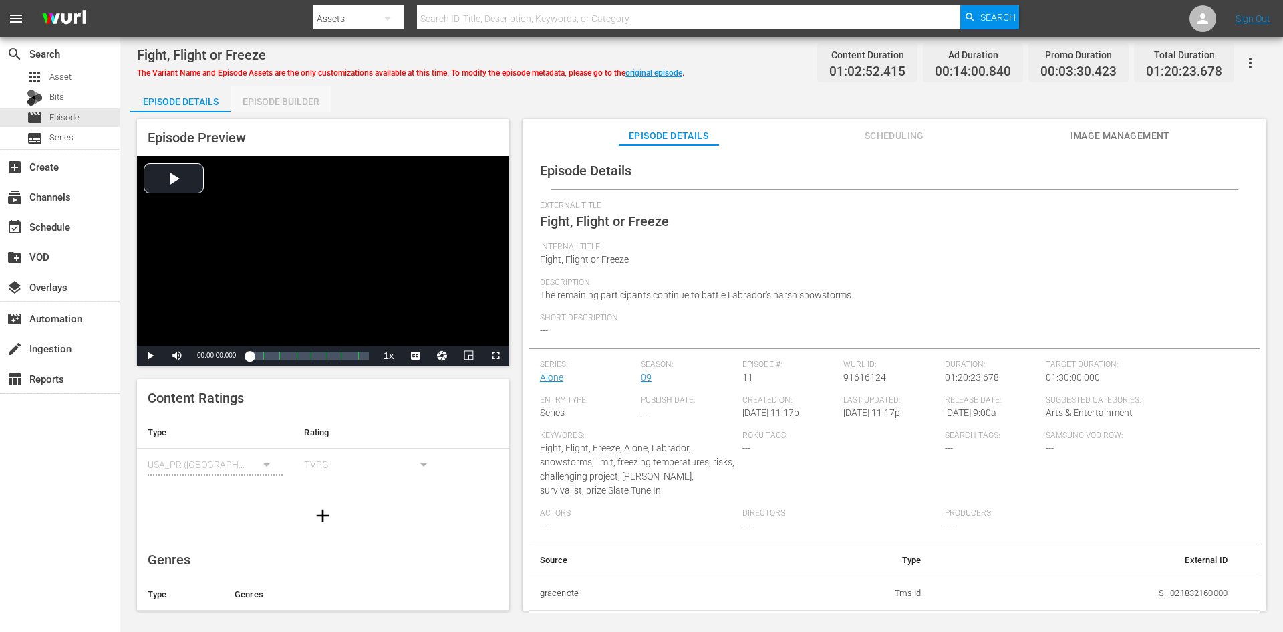
click at [279, 95] on div "Episode Builder" at bounding box center [281, 102] width 100 height 32
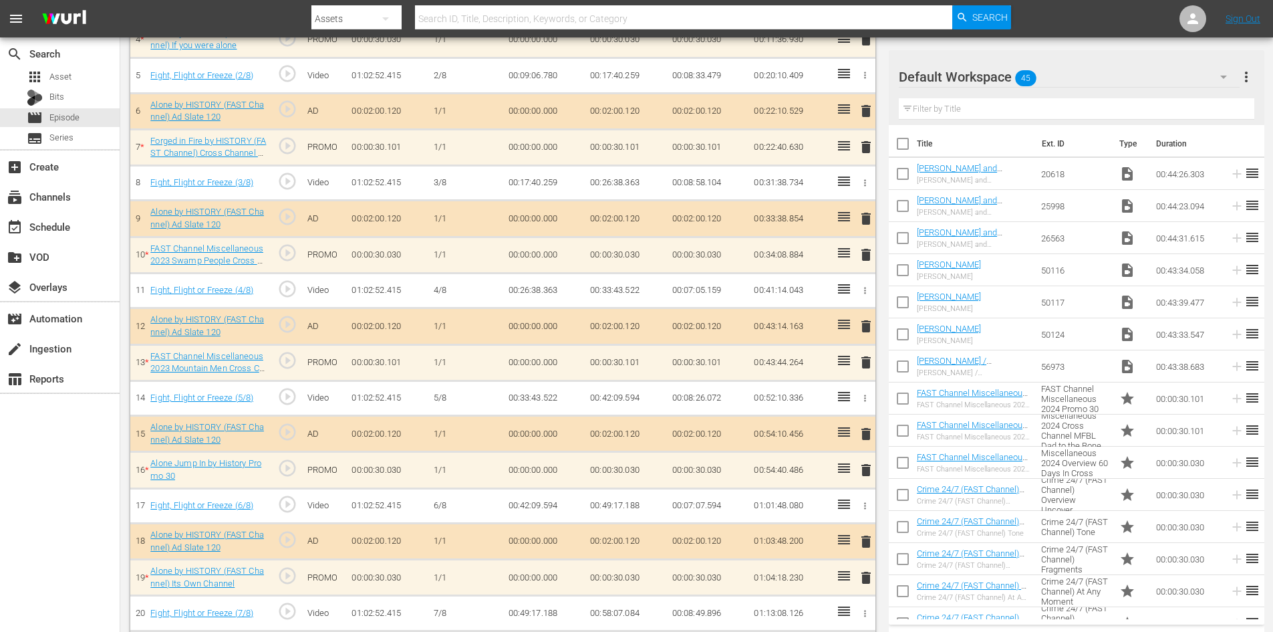
scroll to position [602, 0]
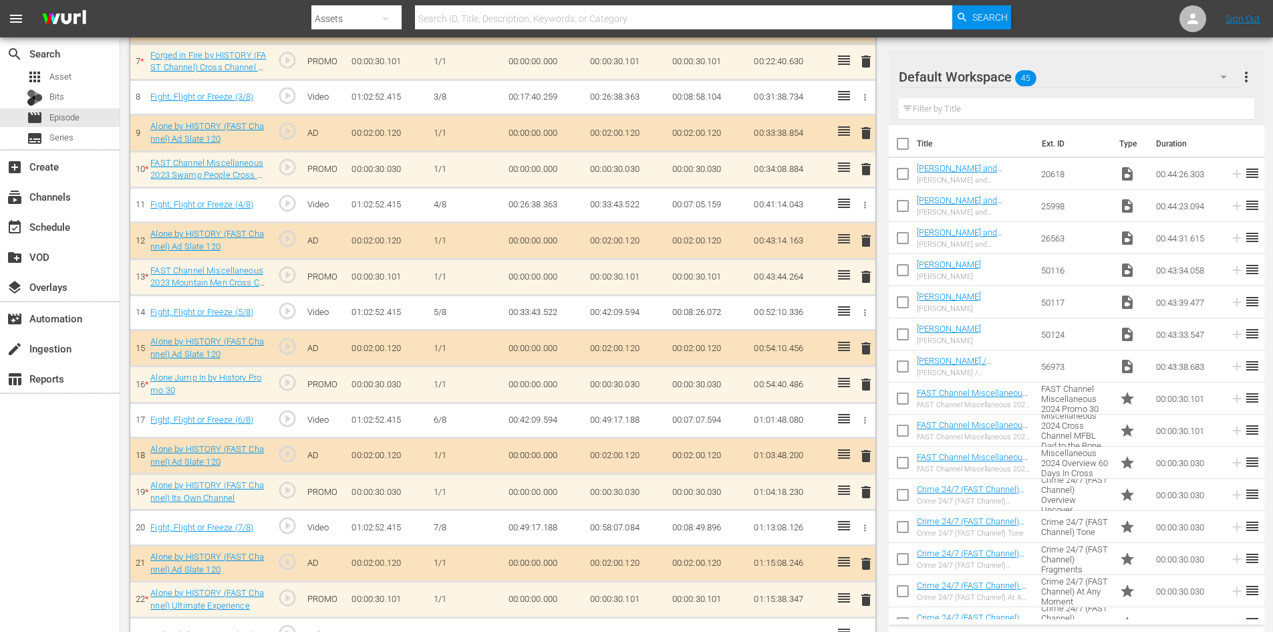
click at [1073, 85] on div "Default Workspace 45" at bounding box center [1069, 76] width 341 height 37
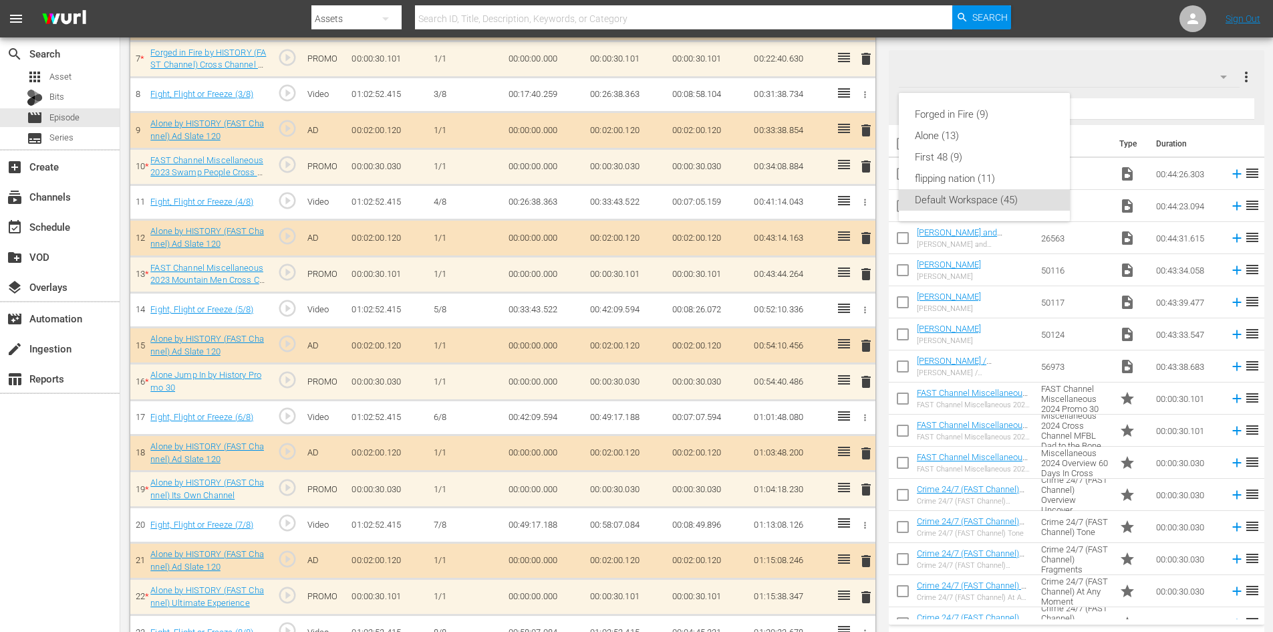
scroll to position [599, 0]
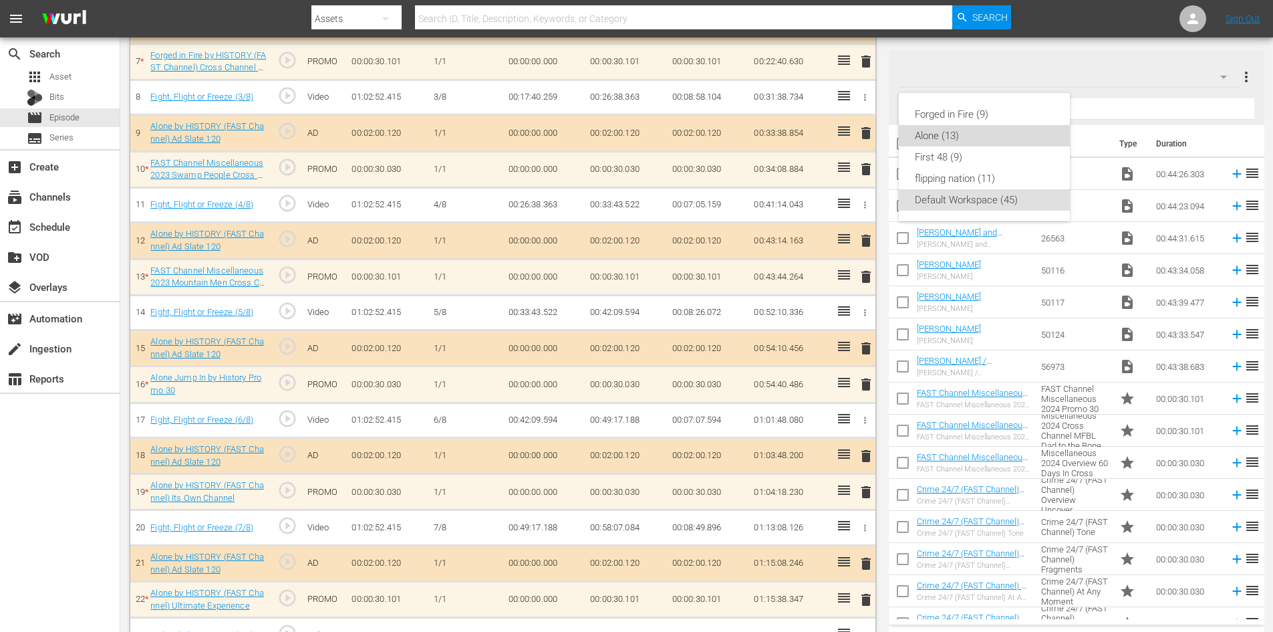
click at [959, 145] on div "Alone (13)" at bounding box center [984, 135] width 139 height 21
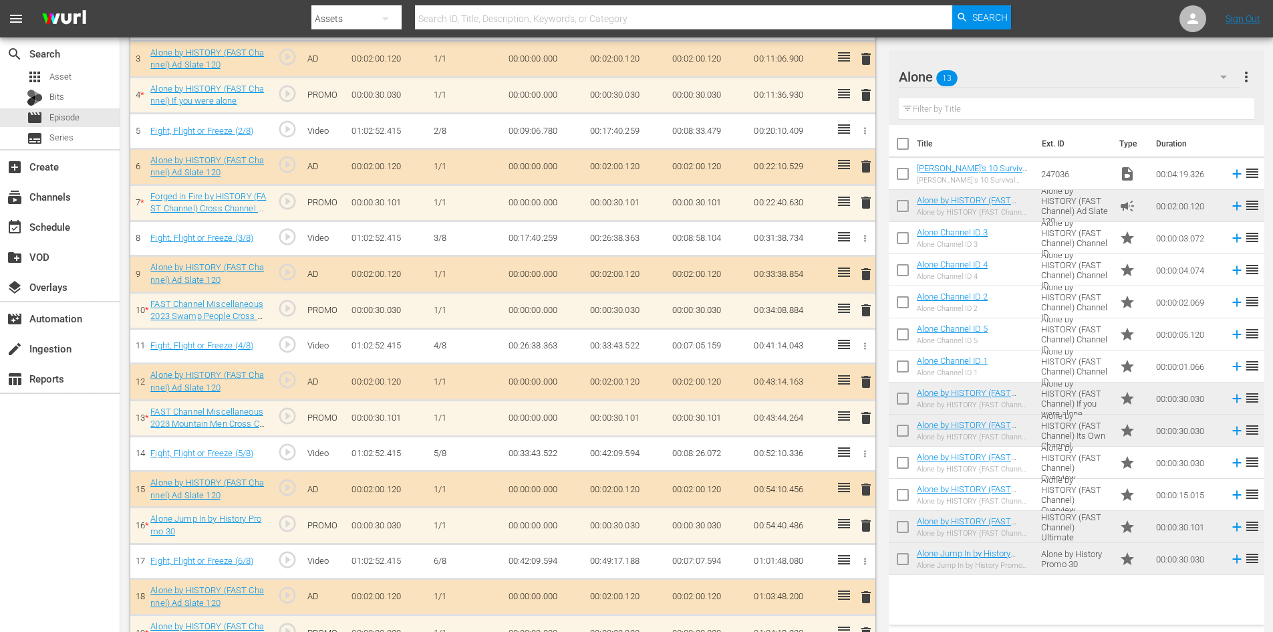
scroll to position [465, 0]
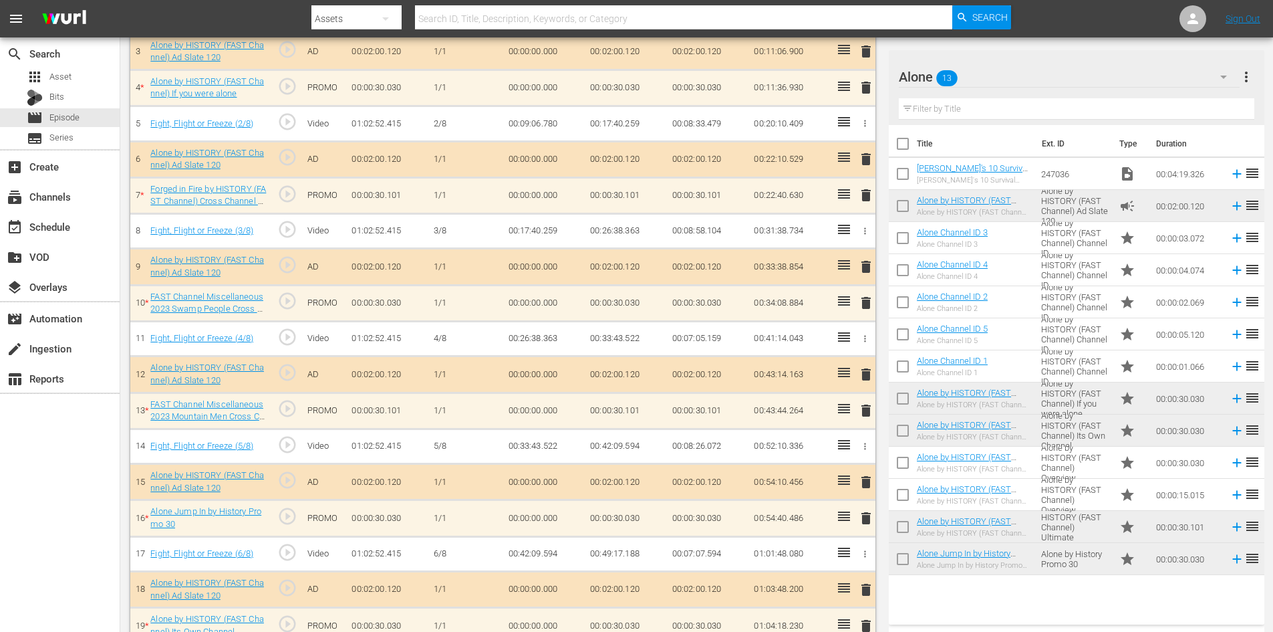
click at [866, 197] on span "delete" at bounding box center [866, 195] width 16 height 16
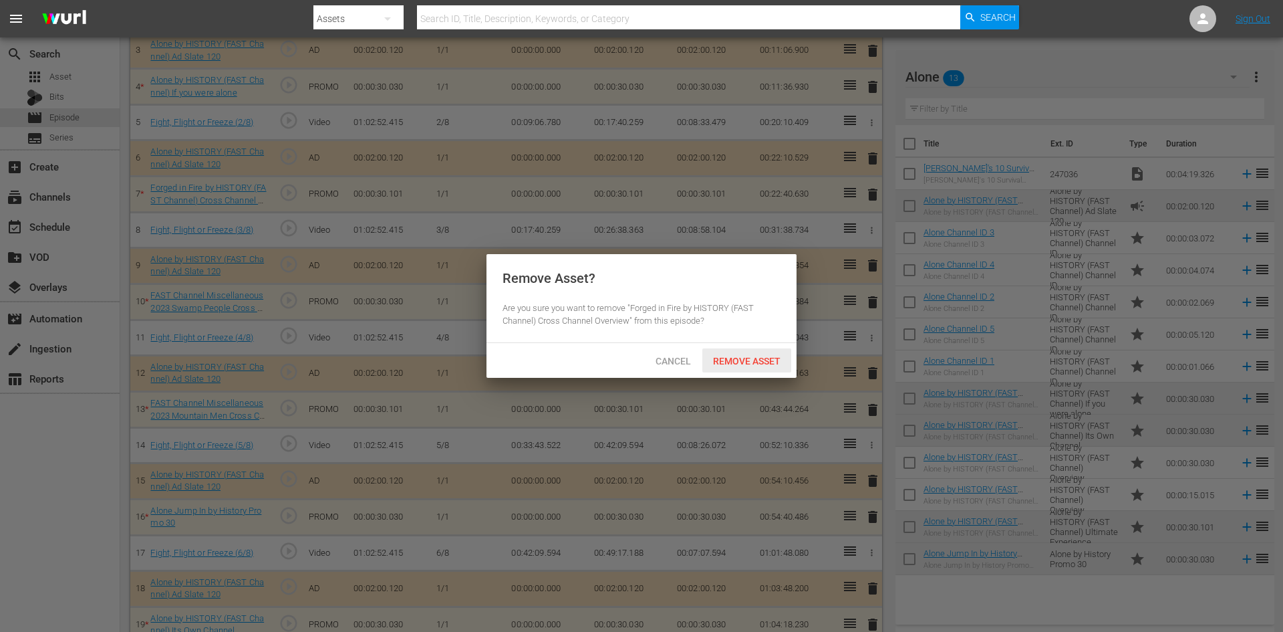
click at [721, 359] on span "Remove Asset" at bounding box center [747, 361] width 89 height 11
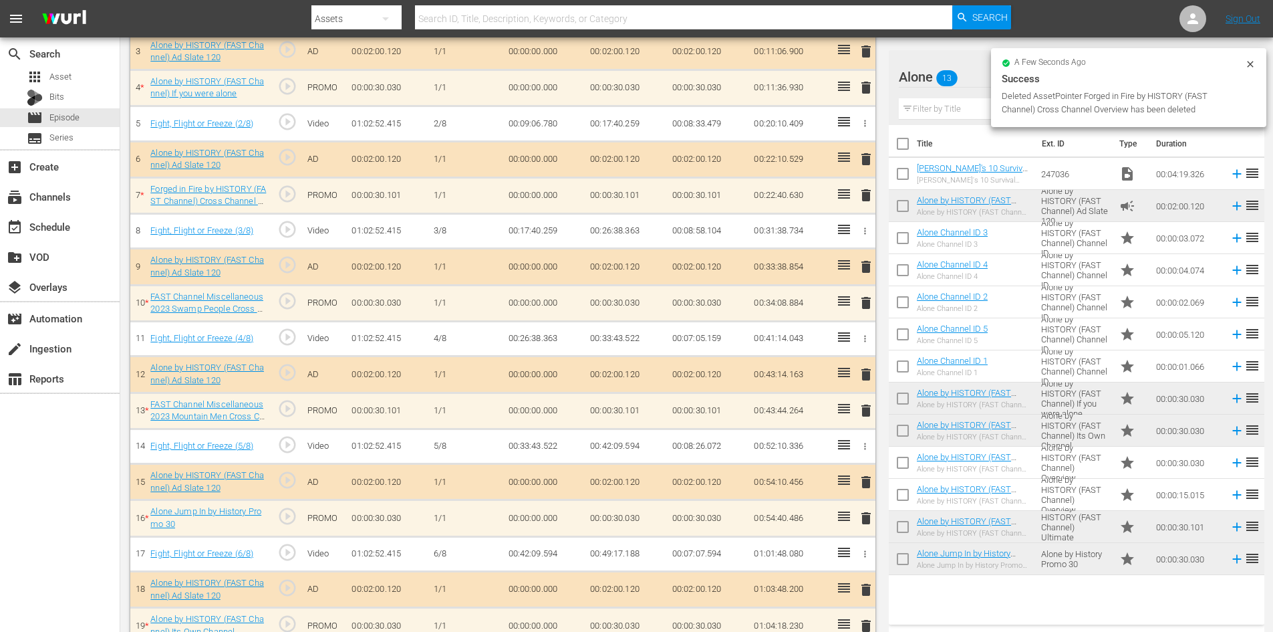
click at [866, 305] on span "delete" at bounding box center [866, 303] width 16 height 16
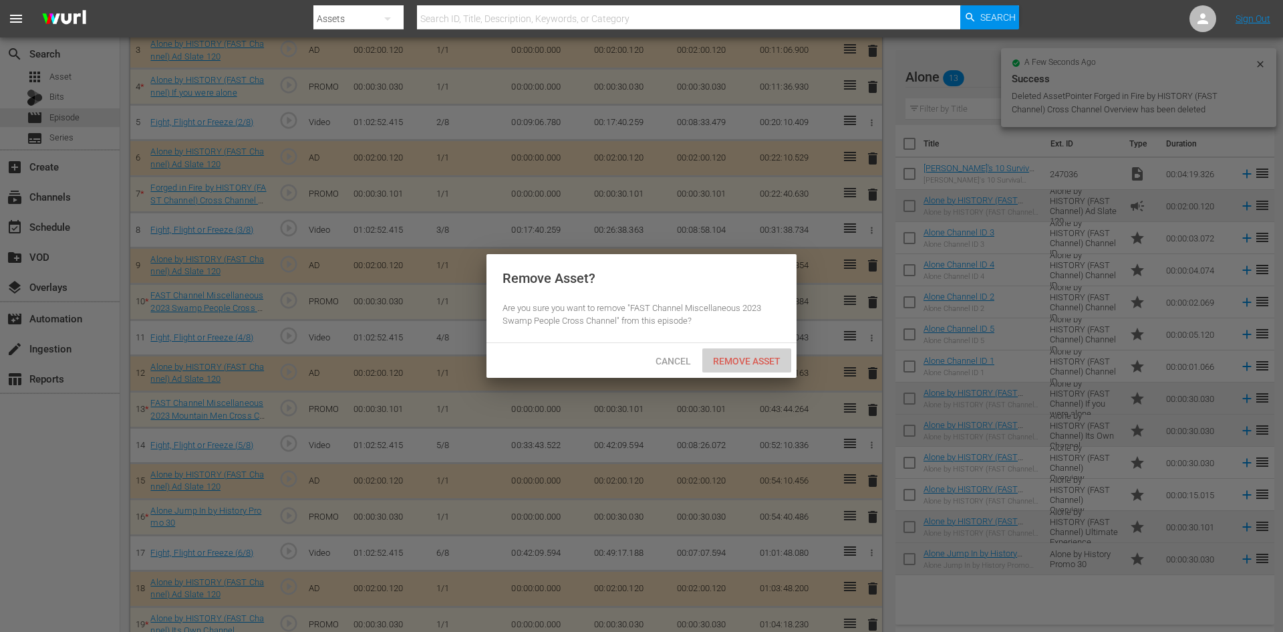
click at [736, 366] on div "Remove Asset" at bounding box center [747, 360] width 89 height 25
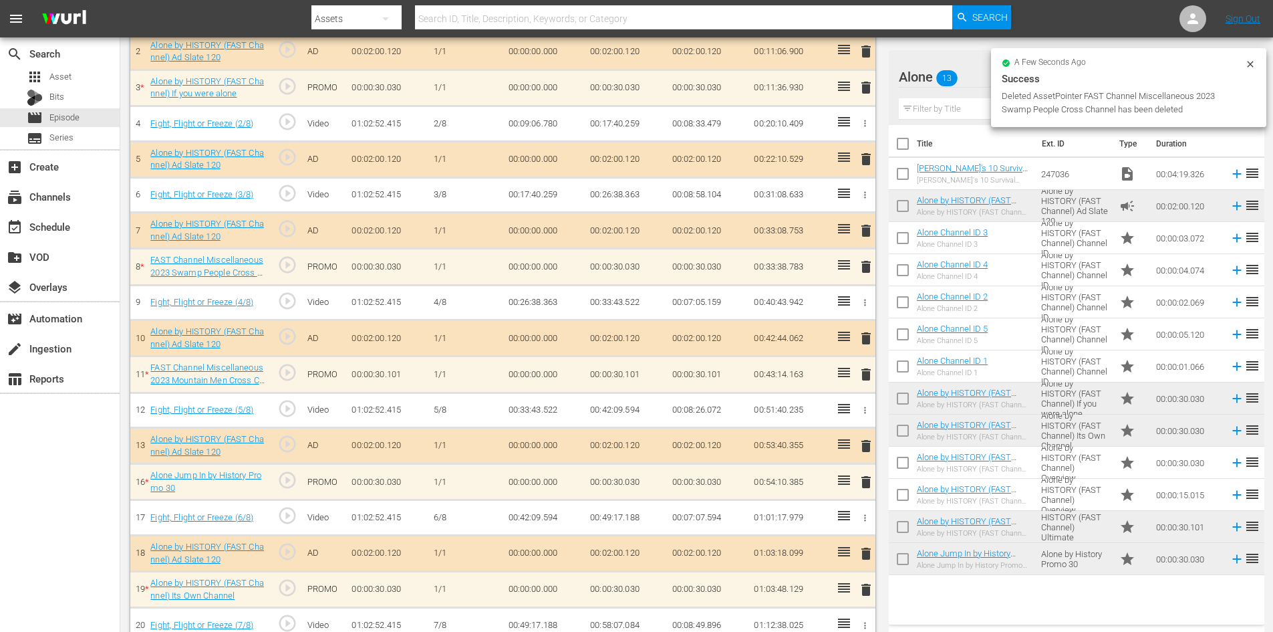
click at [862, 378] on span "delete" at bounding box center [866, 374] width 16 height 16
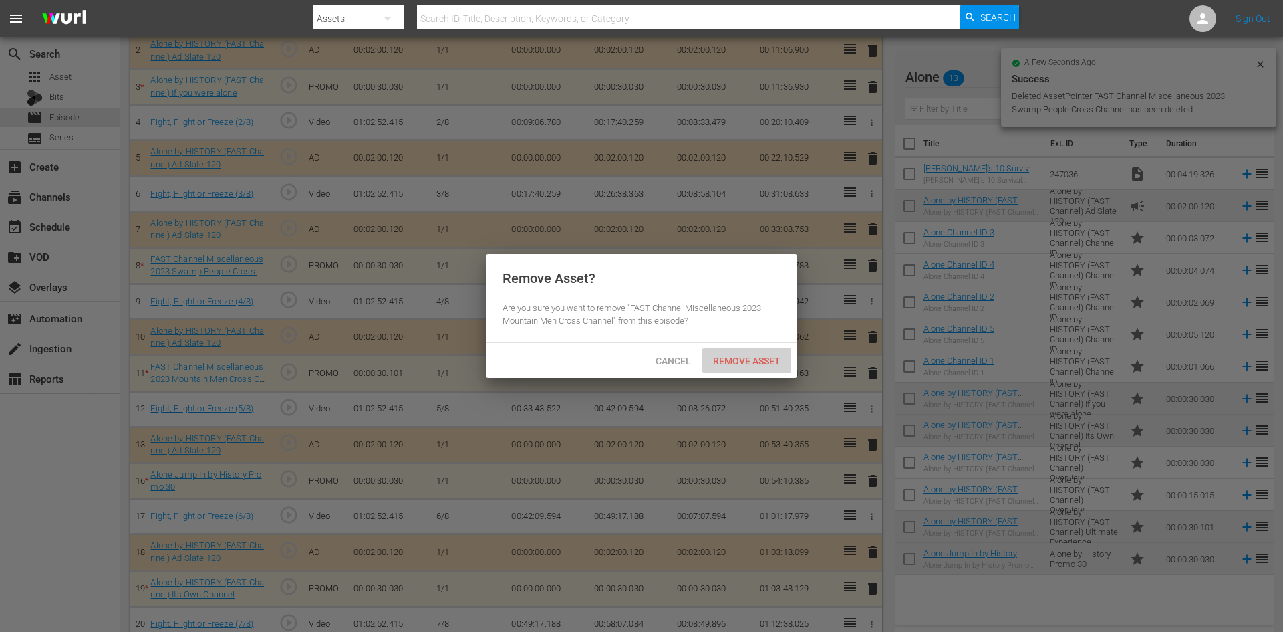
click at [741, 361] on span "Remove Asset" at bounding box center [747, 361] width 89 height 11
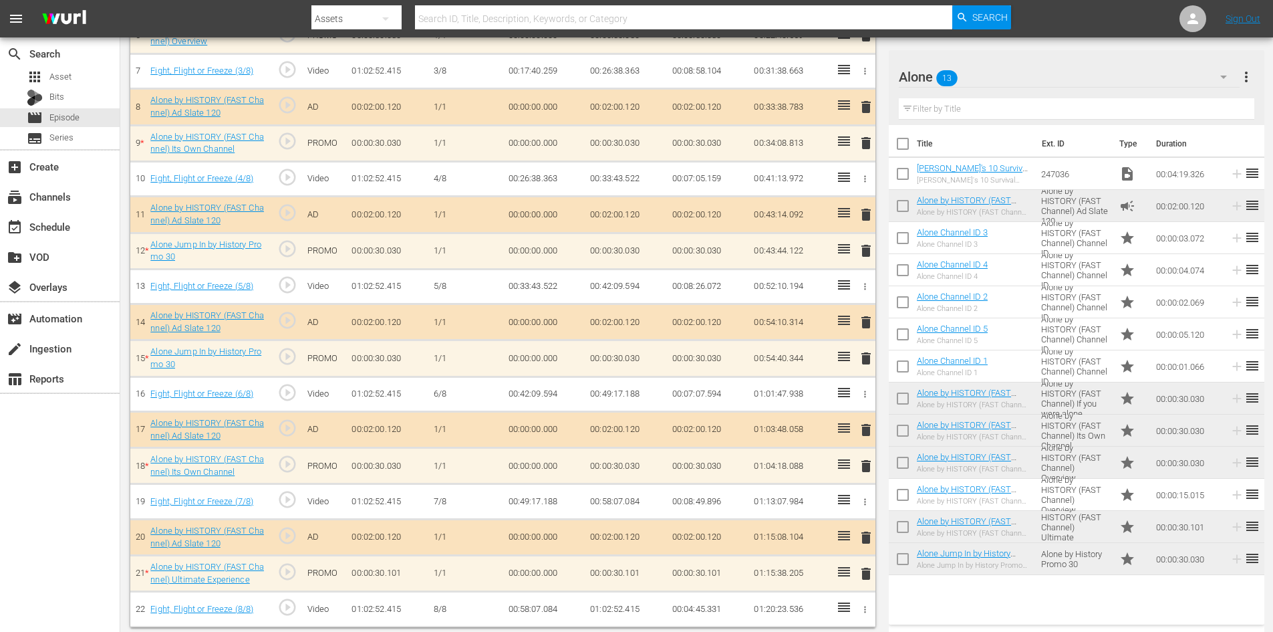
scroll to position [630, 0]
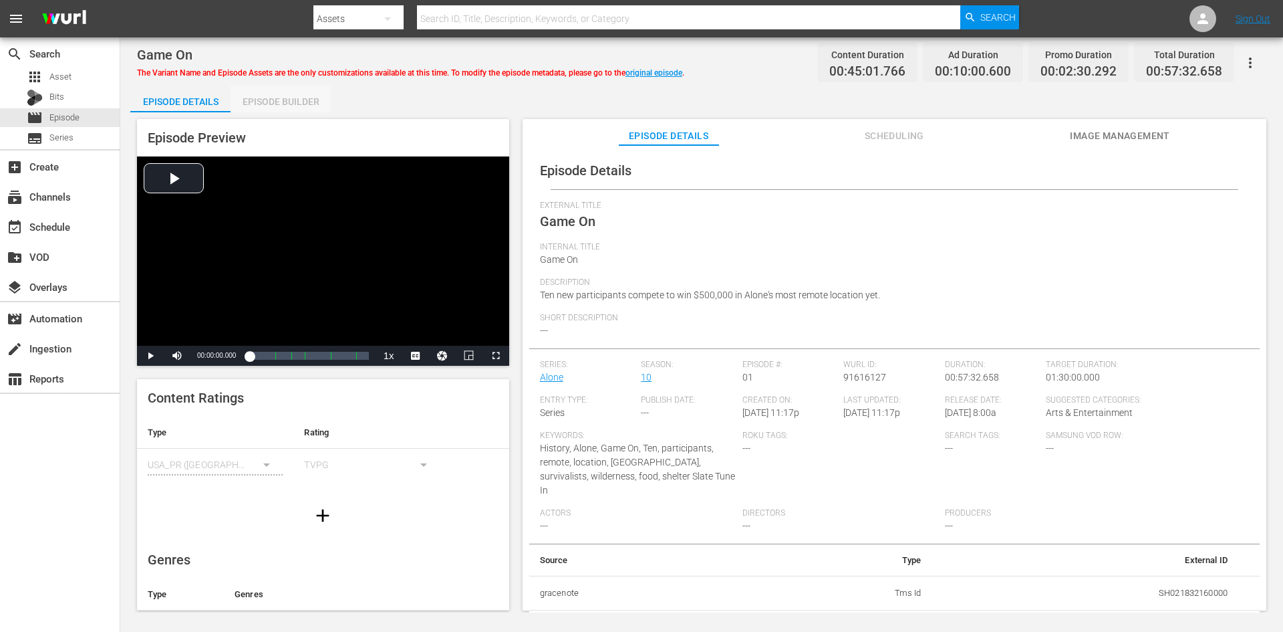
click at [286, 102] on div "Episode Builder" at bounding box center [281, 102] width 100 height 32
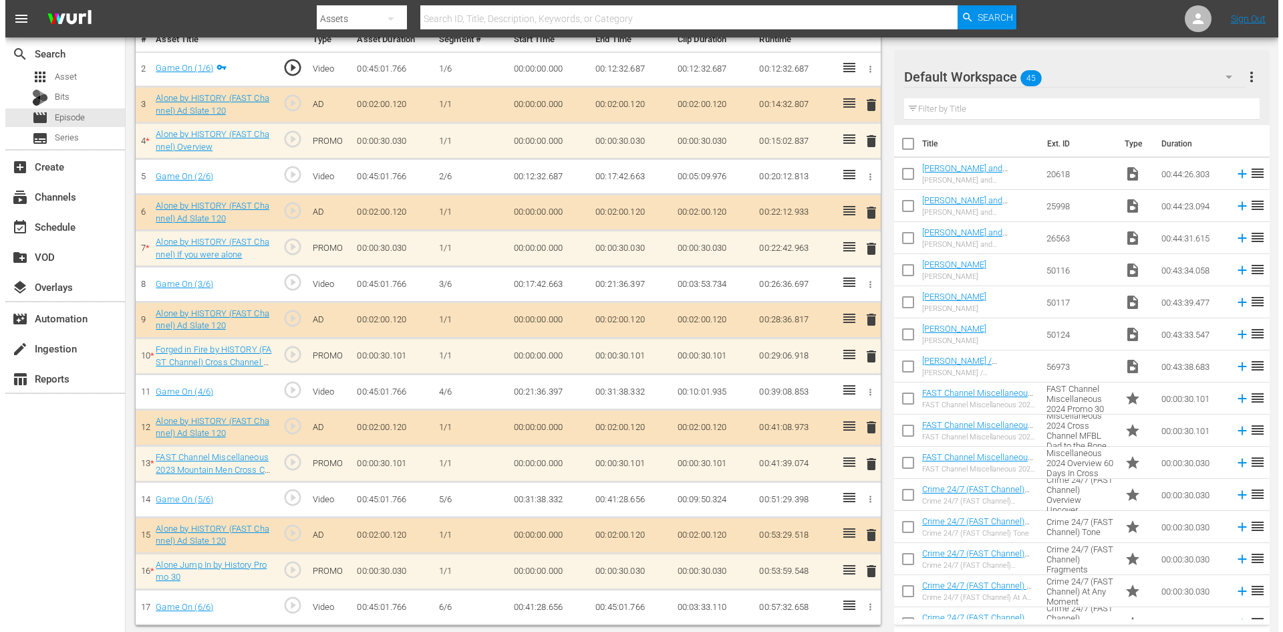
scroll to position [414, 0]
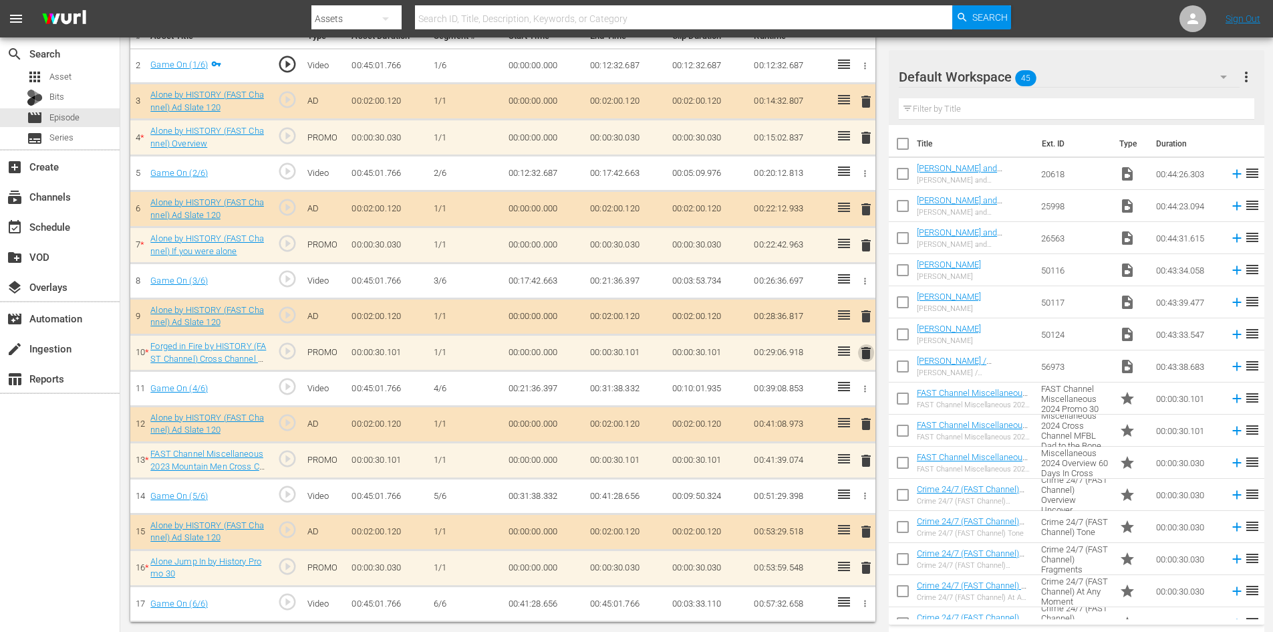
click at [866, 357] on span "delete" at bounding box center [866, 353] width 16 height 16
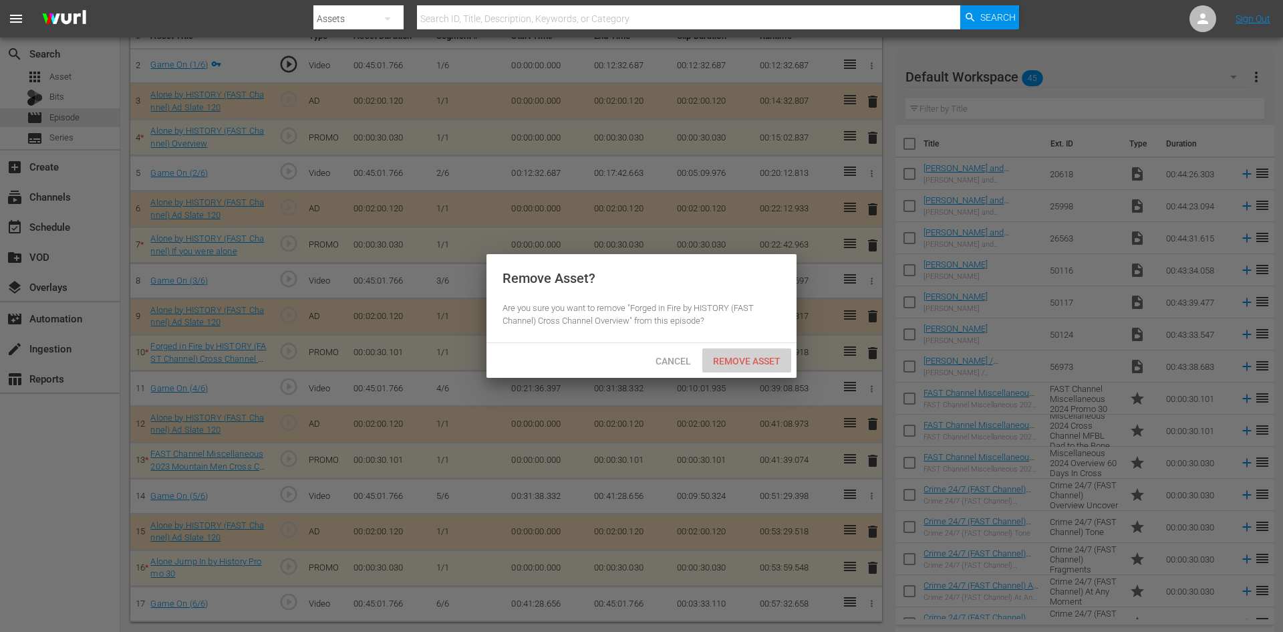
click at [748, 362] on span "Remove Asset" at bounding box center [747, 361] width 89 height 11
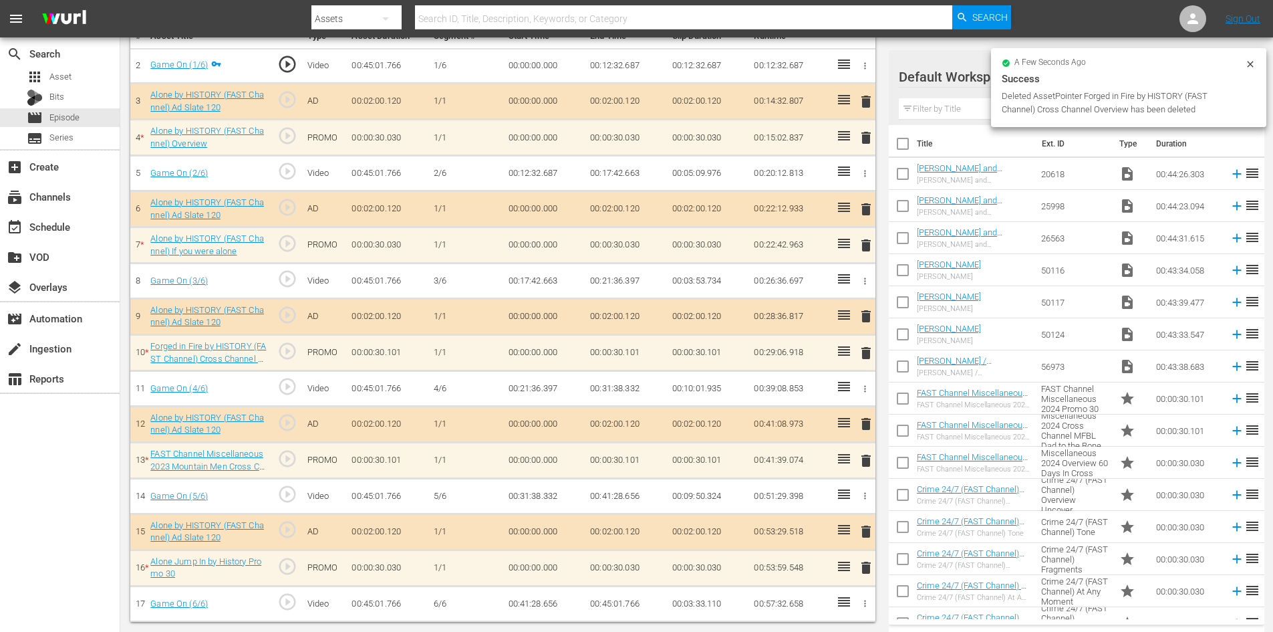
click at [865, 457] on span "delete" at bounding box center [866, 461] width 16 height 16
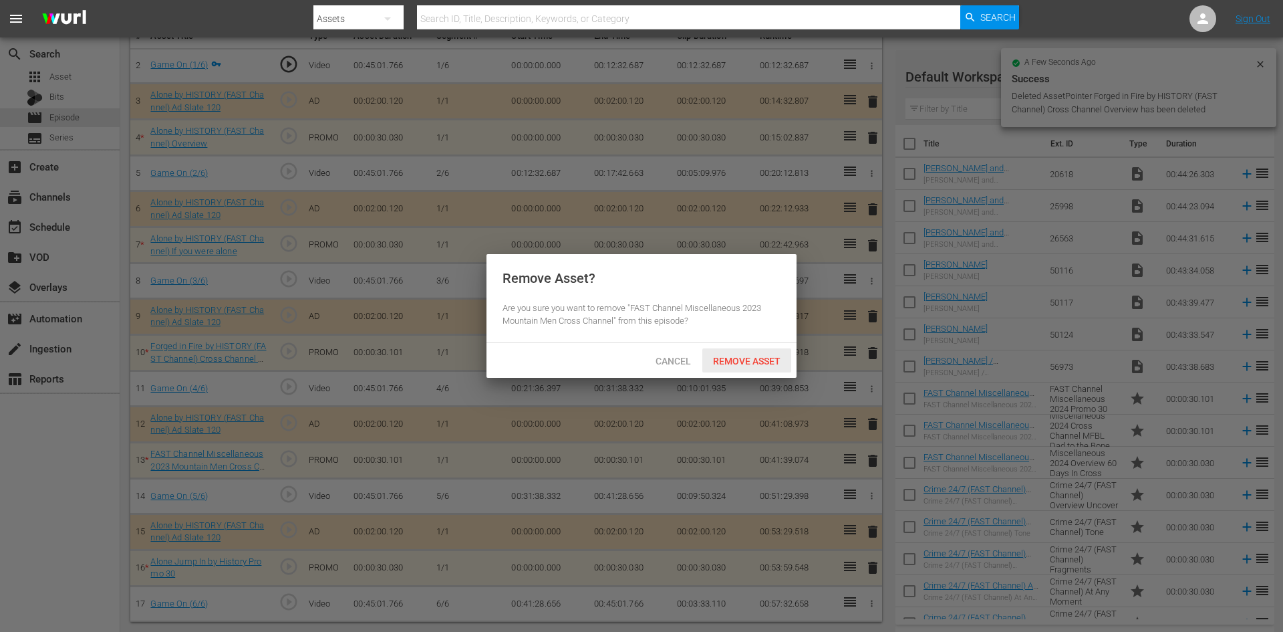
scroll to position [378, 0]
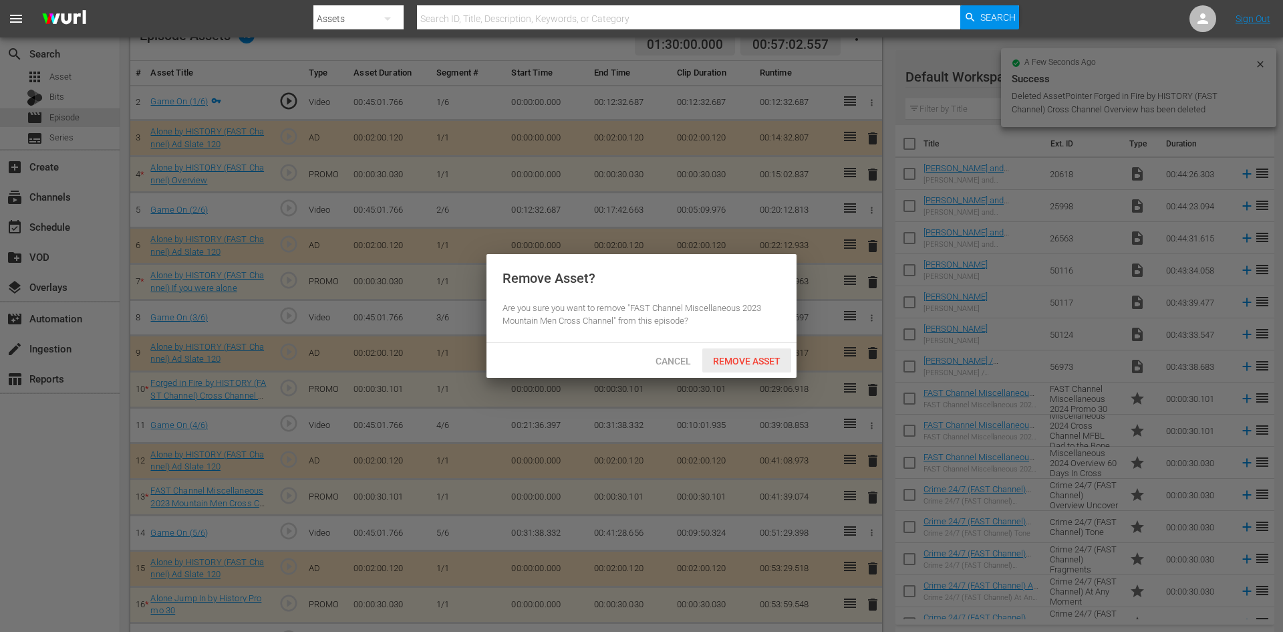
click at [757, 360] on span "Remove Asset" at bounding box center [747, 361] width 89 height 11
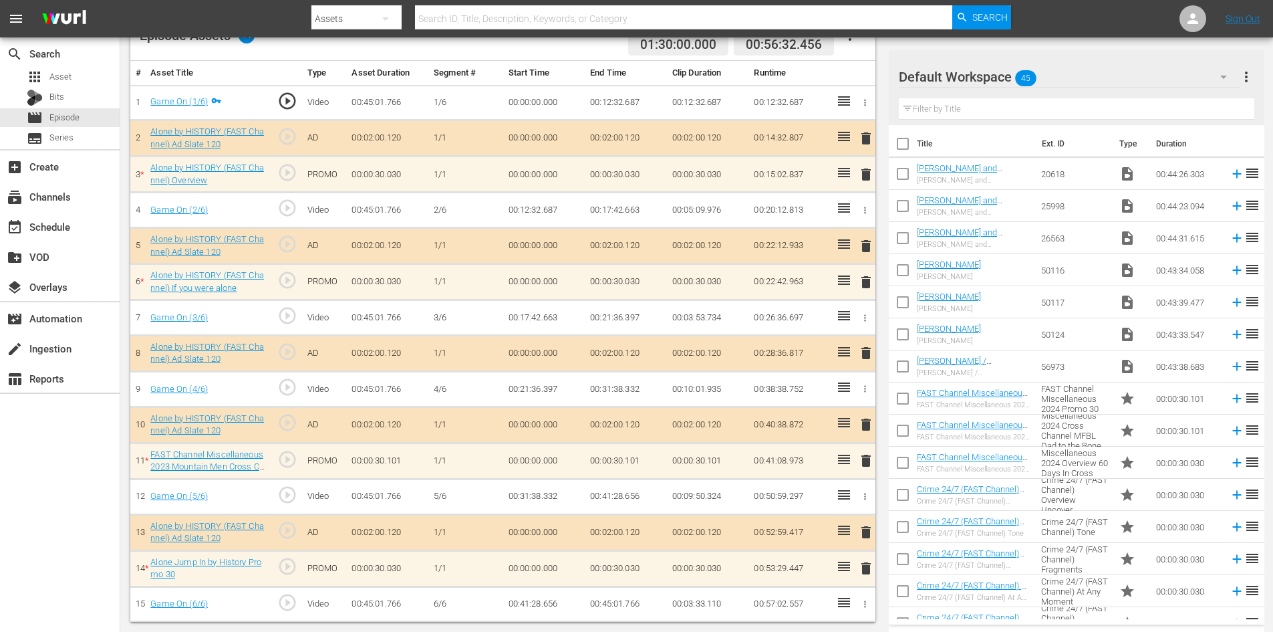
click at [866, 465] on span "delete" at bounding box center [866, 461] width 16 height 16
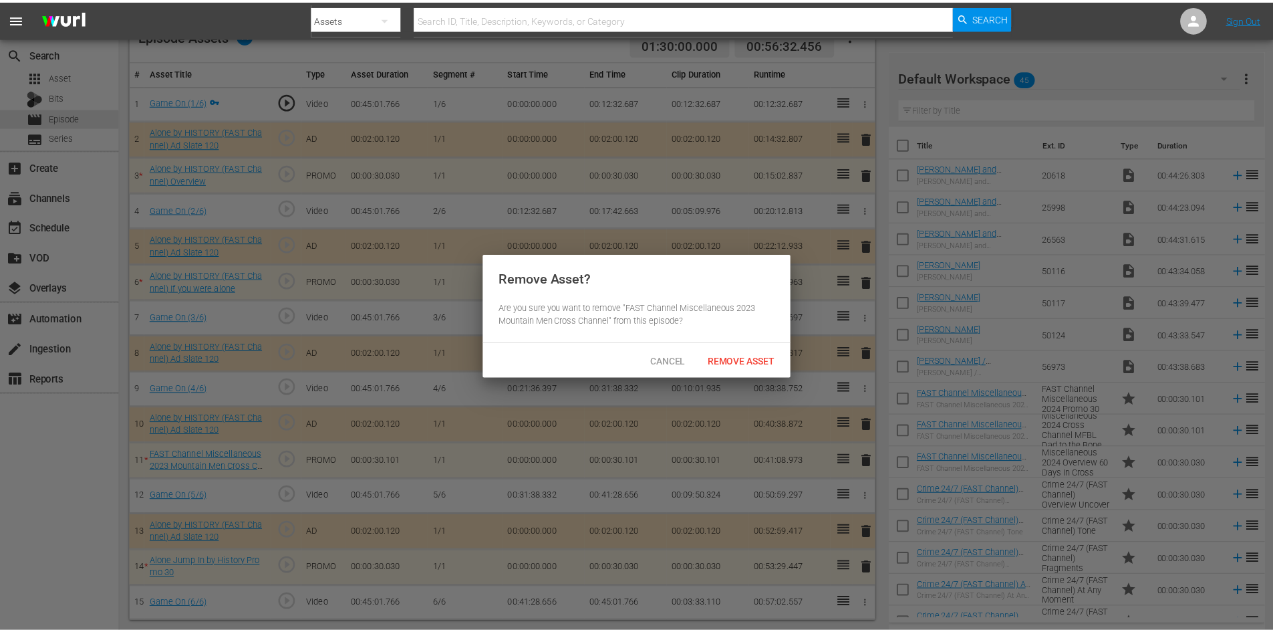
scroll to position [348, 0]
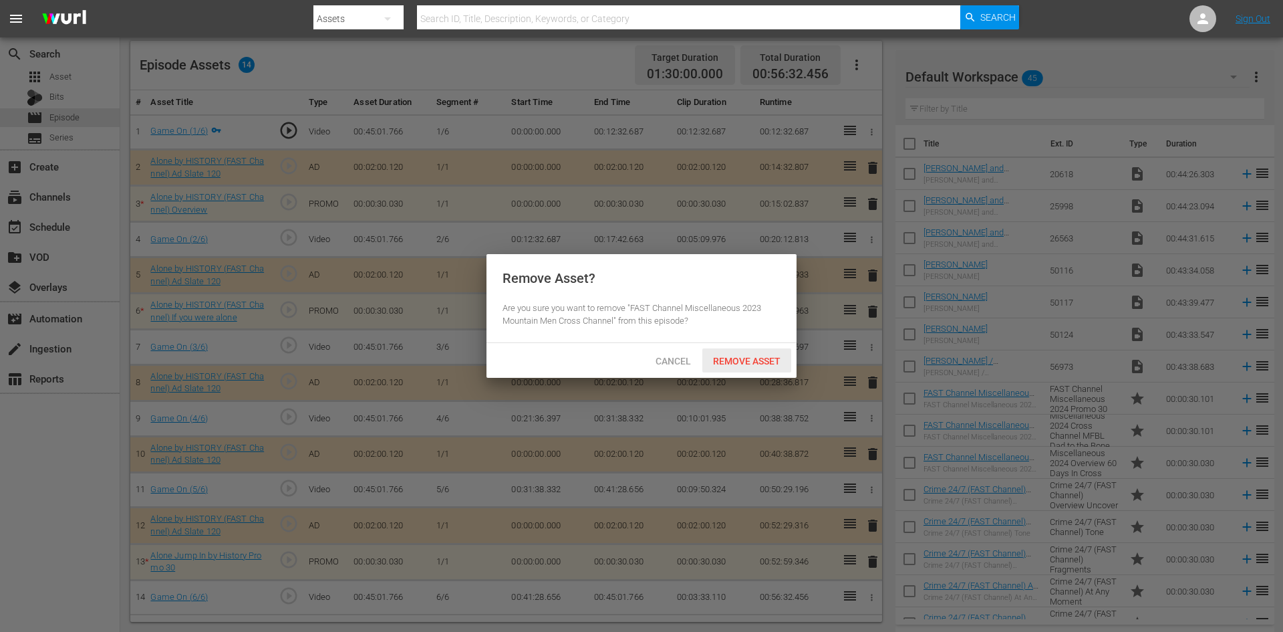
click at [753, 359] on span "Remove Asset" at bounding box center [747, 361] width 89 height 11
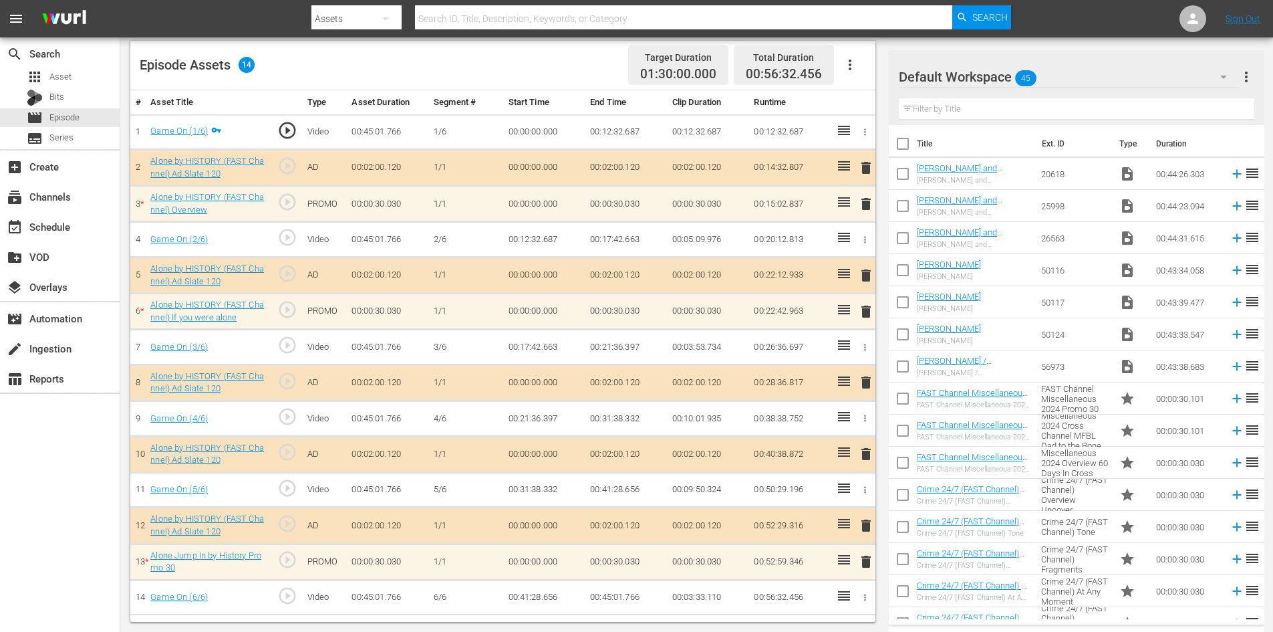
click at [1090, 82] on div "Default Workspace 45" at bounding box center [1069, 76] width 341 height 37
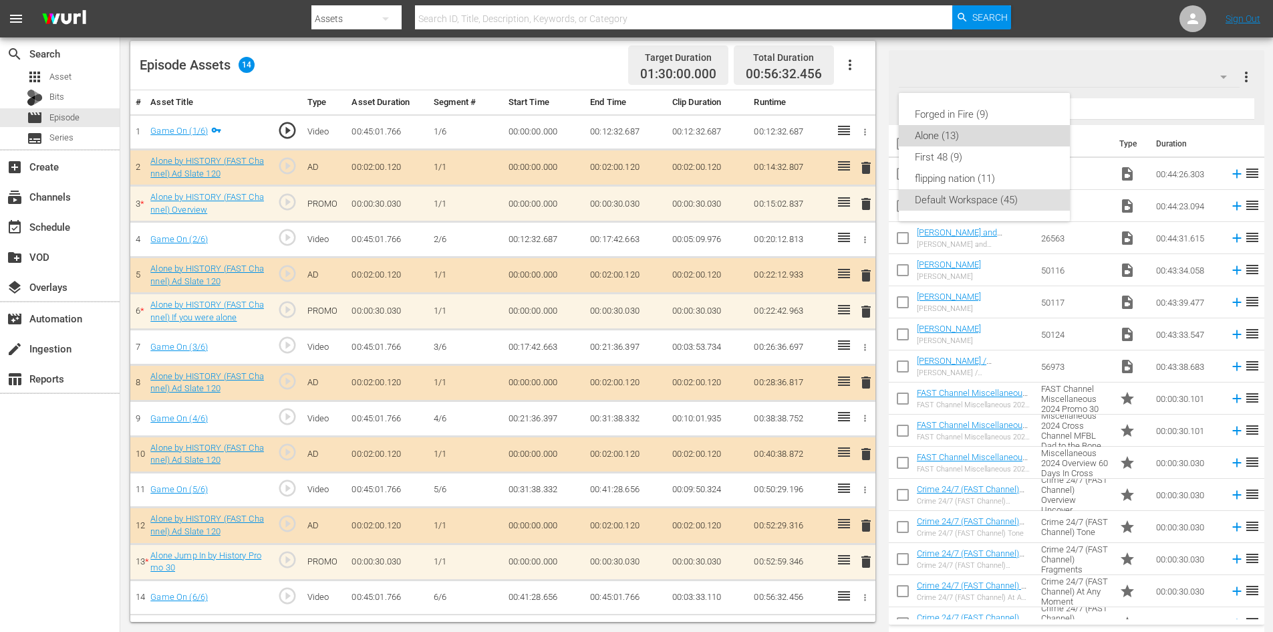
click at [964, 132] on div "Alone (13)" at bounding box center [984, 135] width 139 height 21
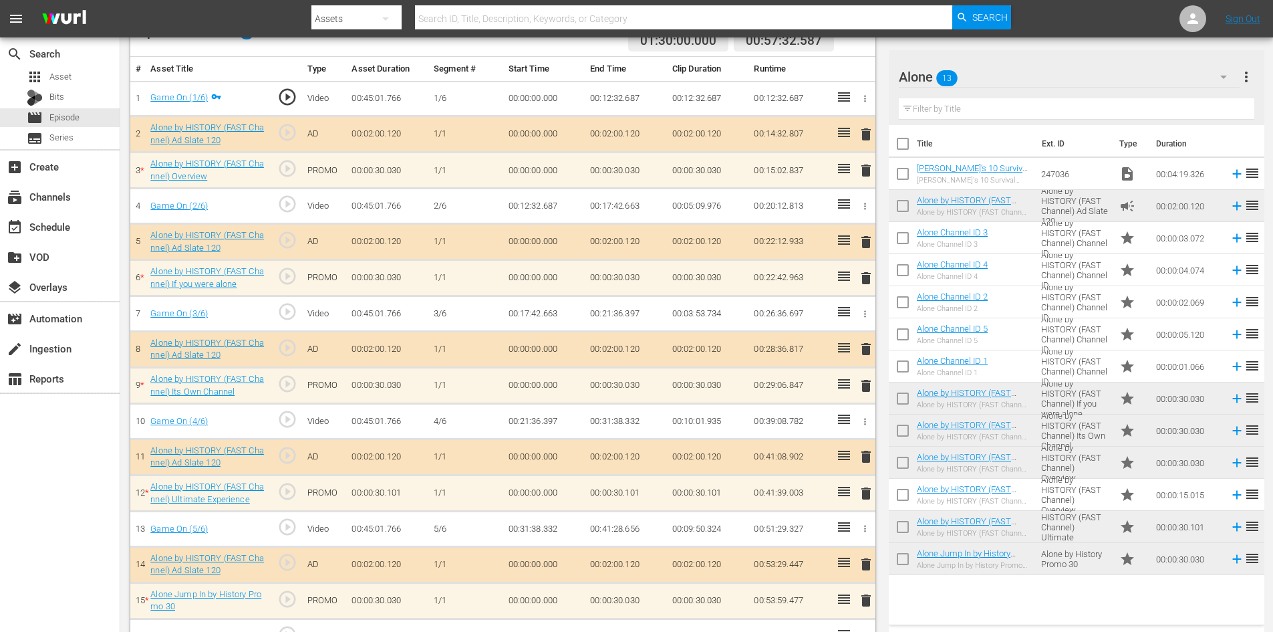
scroll to position [414, 0]
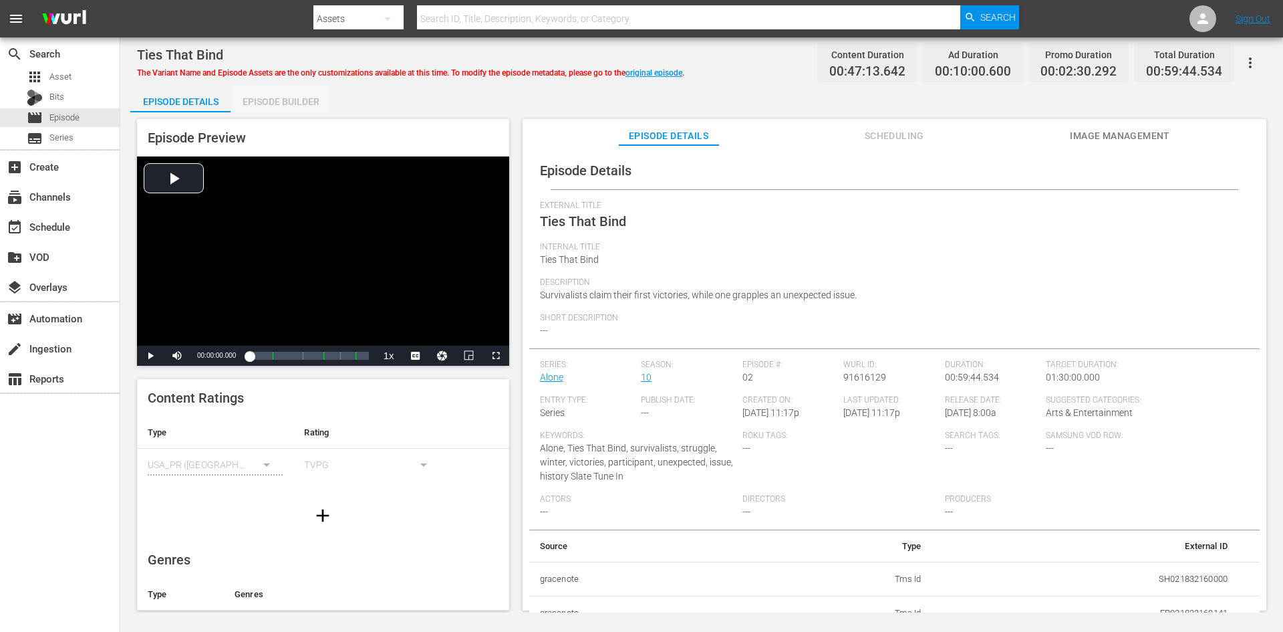
click at [288, 106] on div "Episode Builder" at bounding box center [281, 102] width 100 height 32
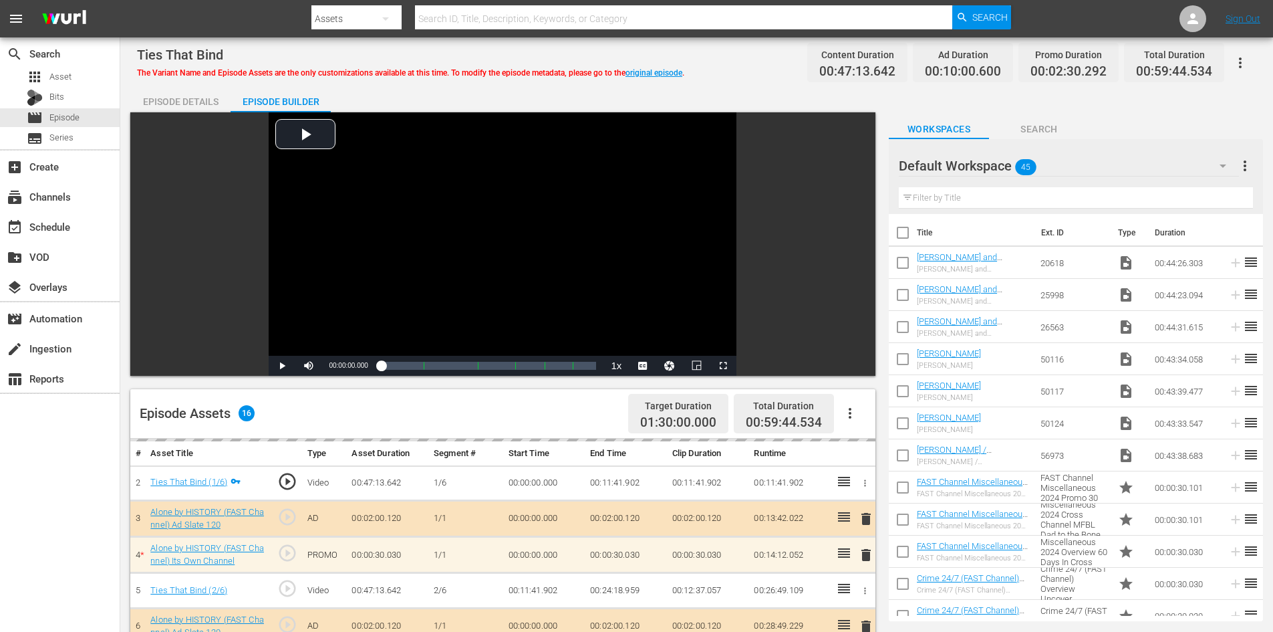
click at [1150, 168] on div "Default Workspace 45" at bounding box center [1069, 165] width 340 height 37
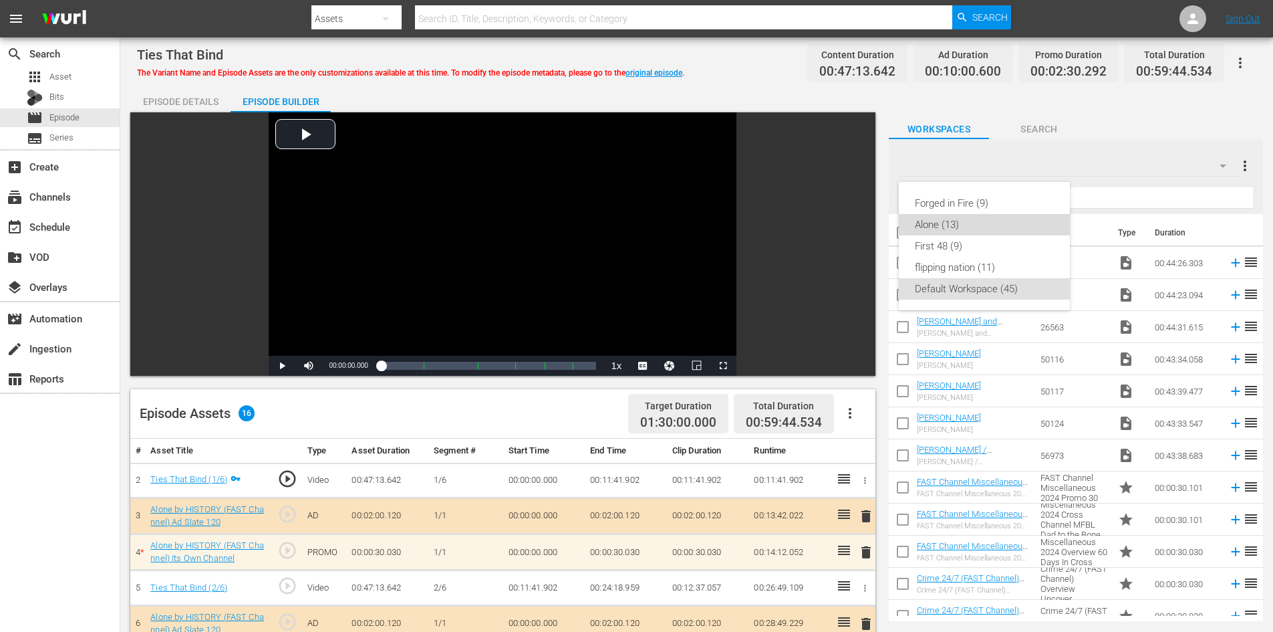
click at [983, 231] on div "Alone (13)" at bounding box center [984, 224] width 139 height 21
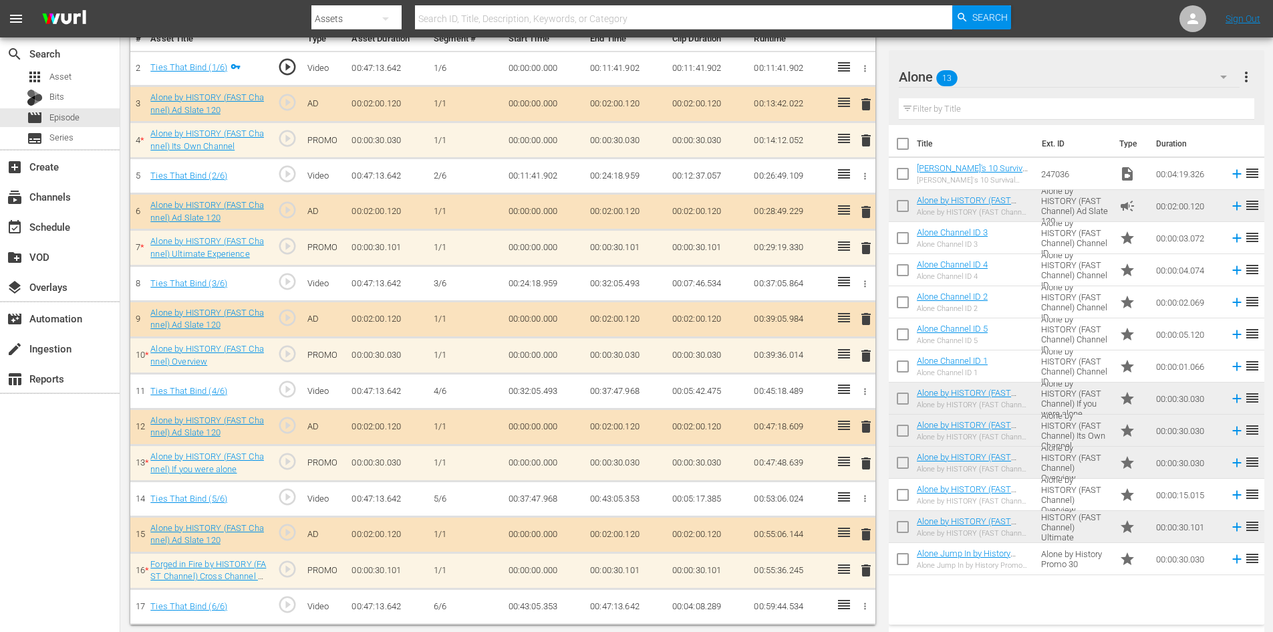
scroll to position [414, 0]
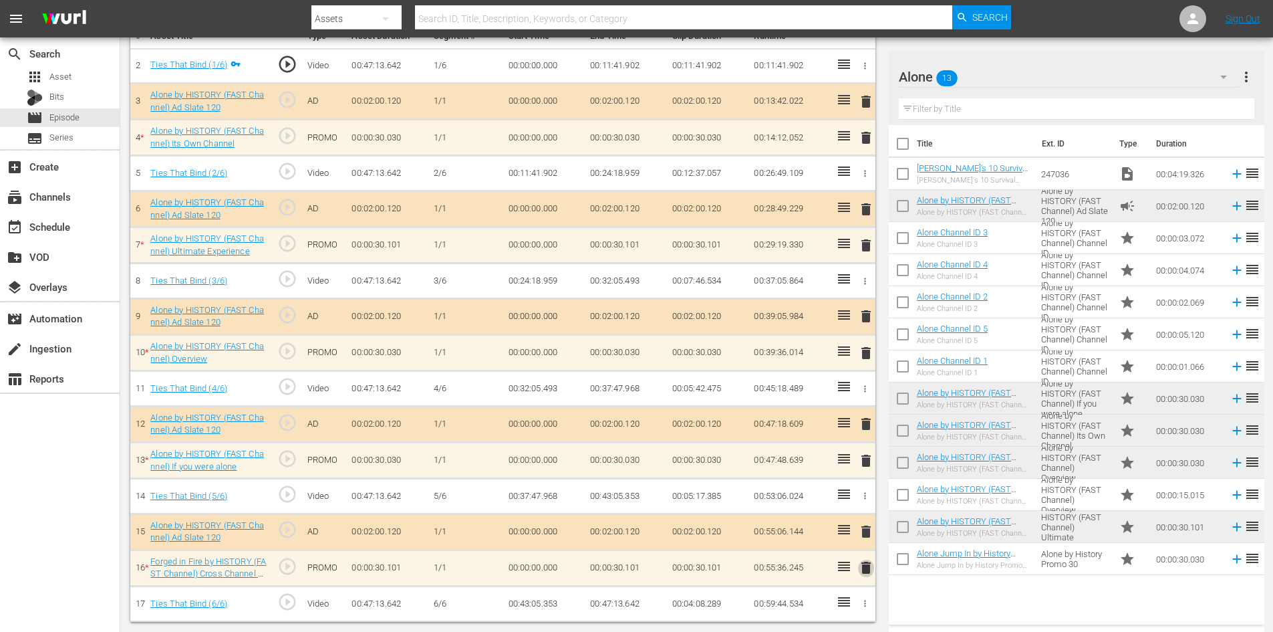
click at [863, 567] on span "delete" at bounding box center [866, 567] width 16 height 16
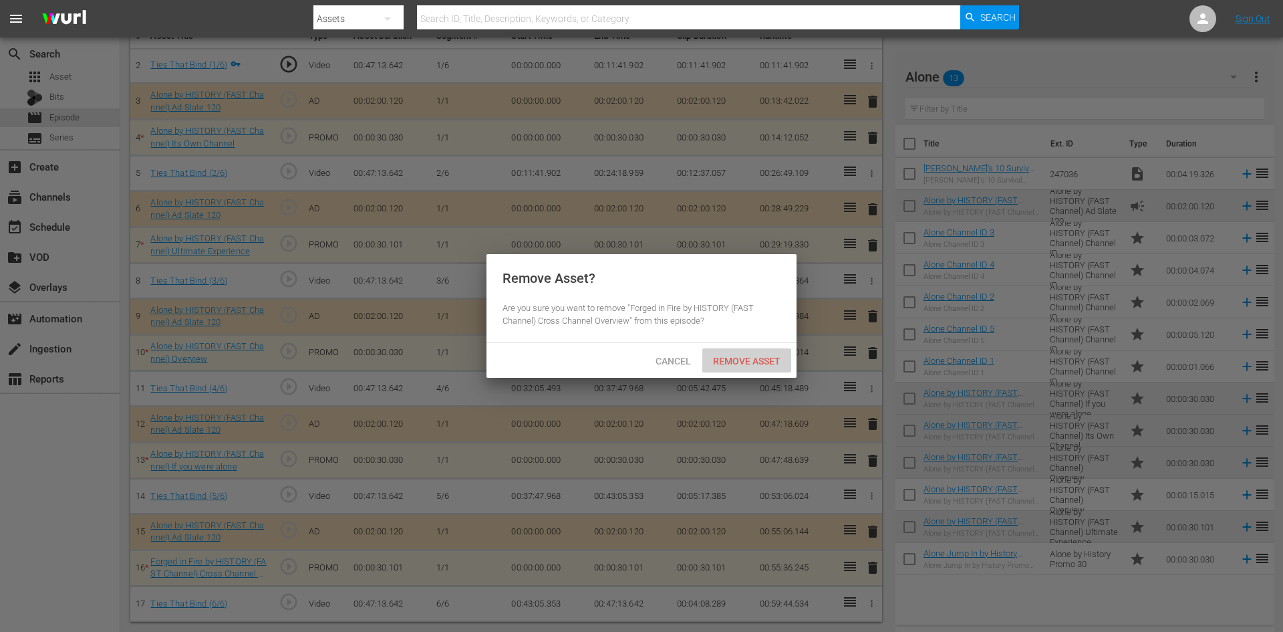
click at [741, 353] on div "Remove Asset" at bounding box center [747, 360] width 89 height 25
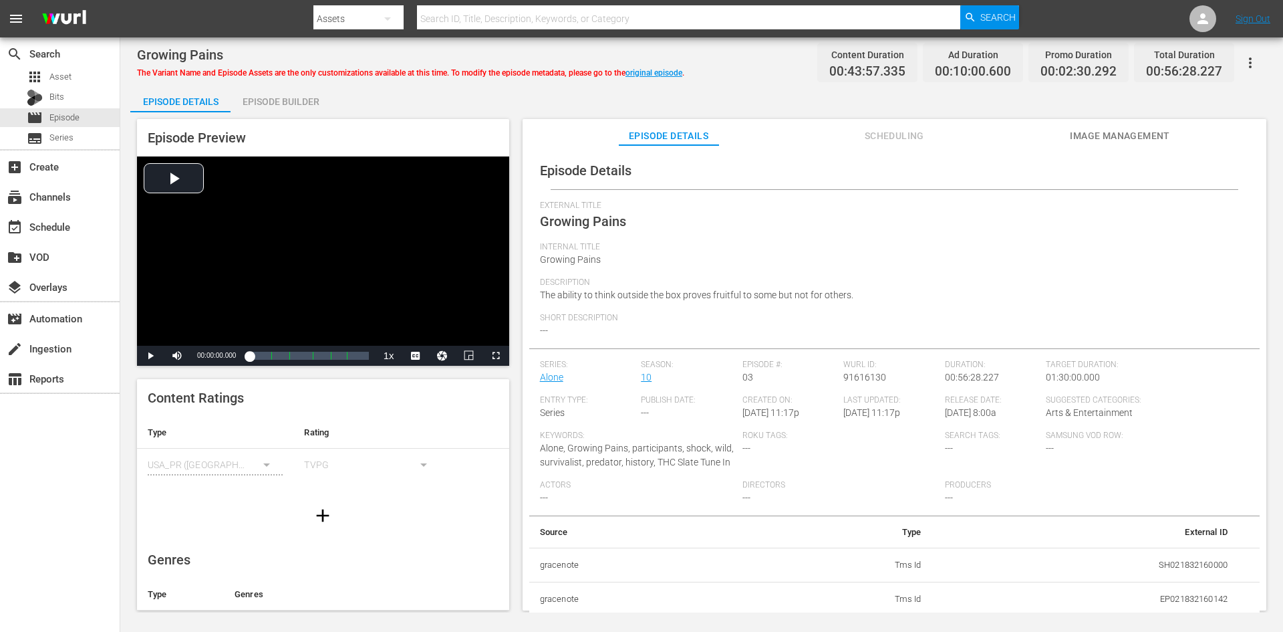
click at [307, 104] on div "Episode Builder" at bounding box center [281, 102] width 100 height 32
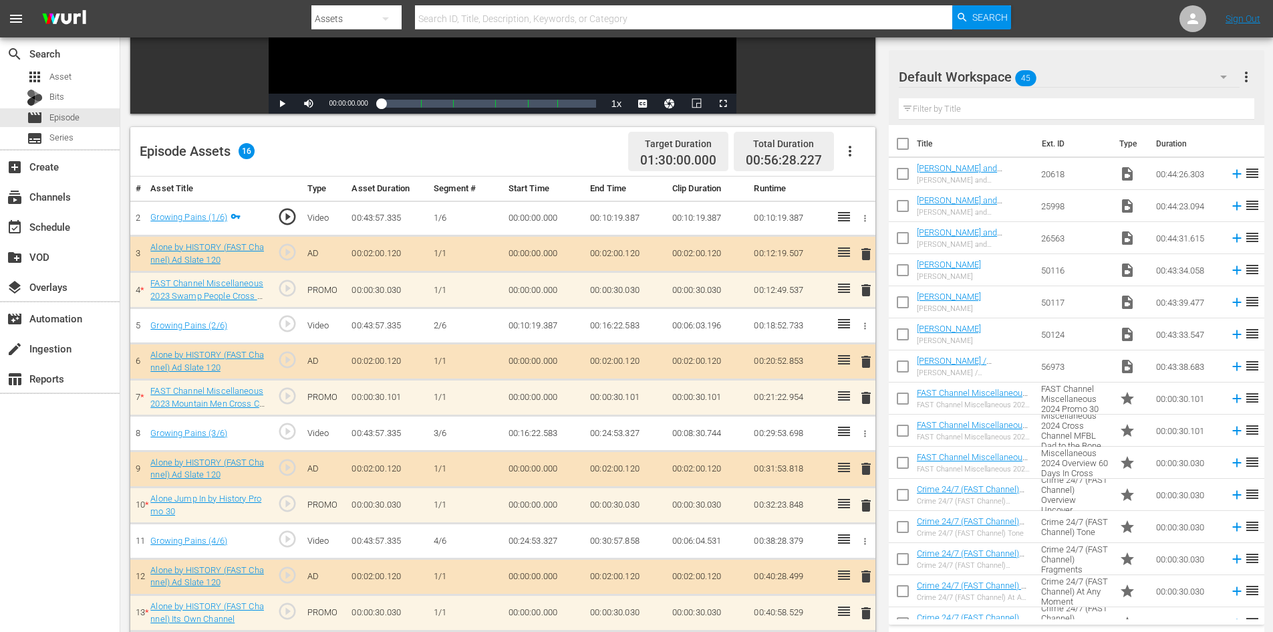
scroll to position [267, 0]
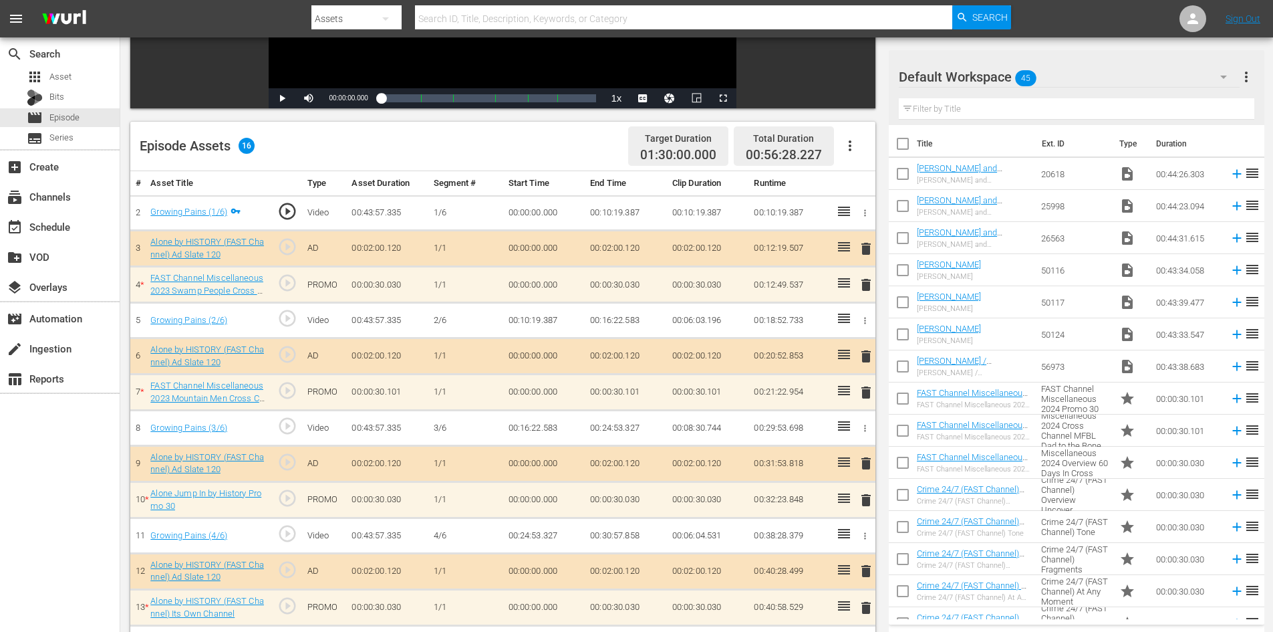
click at [870, 283] on span "delete" at bounding box center [866, 285] width 16 height 16
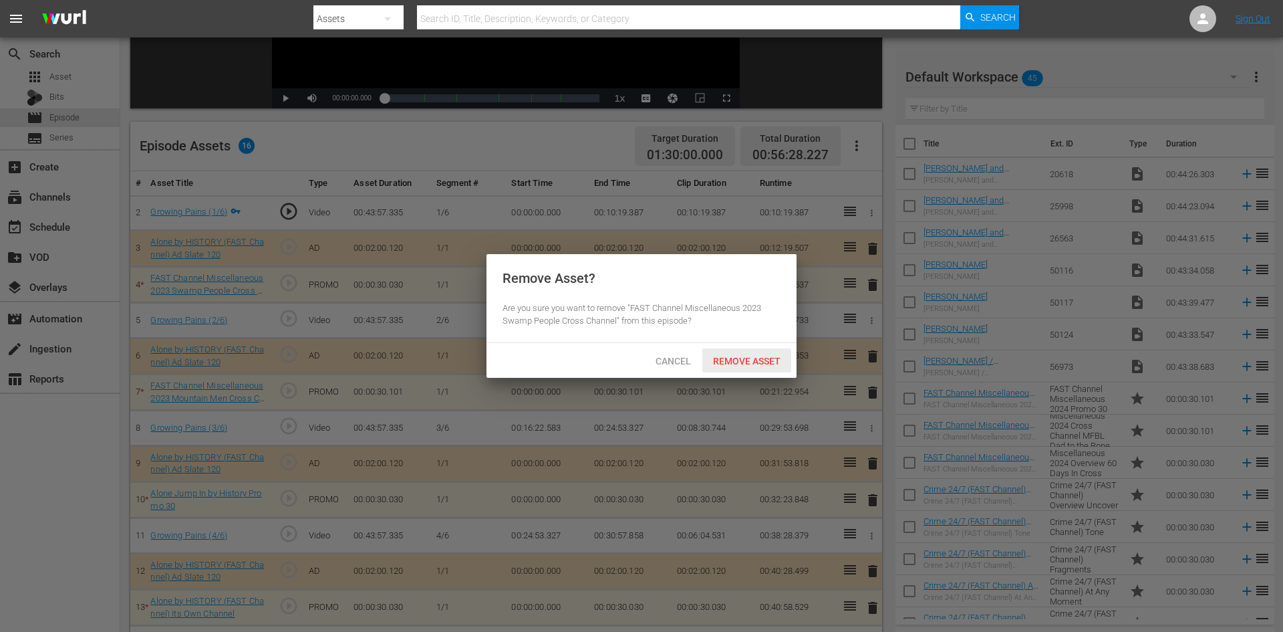
click at [735, 366] on div "Remove Asset" at bounding box center [747, 360] width 89 height 25
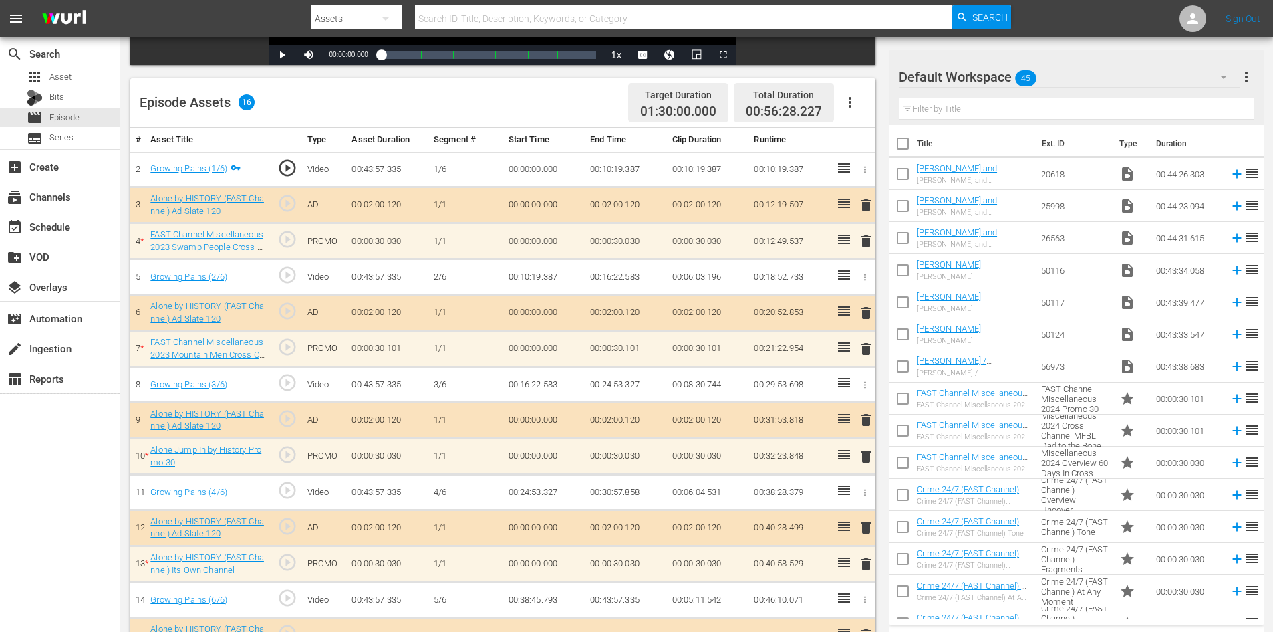
scroll to position [334, 0]
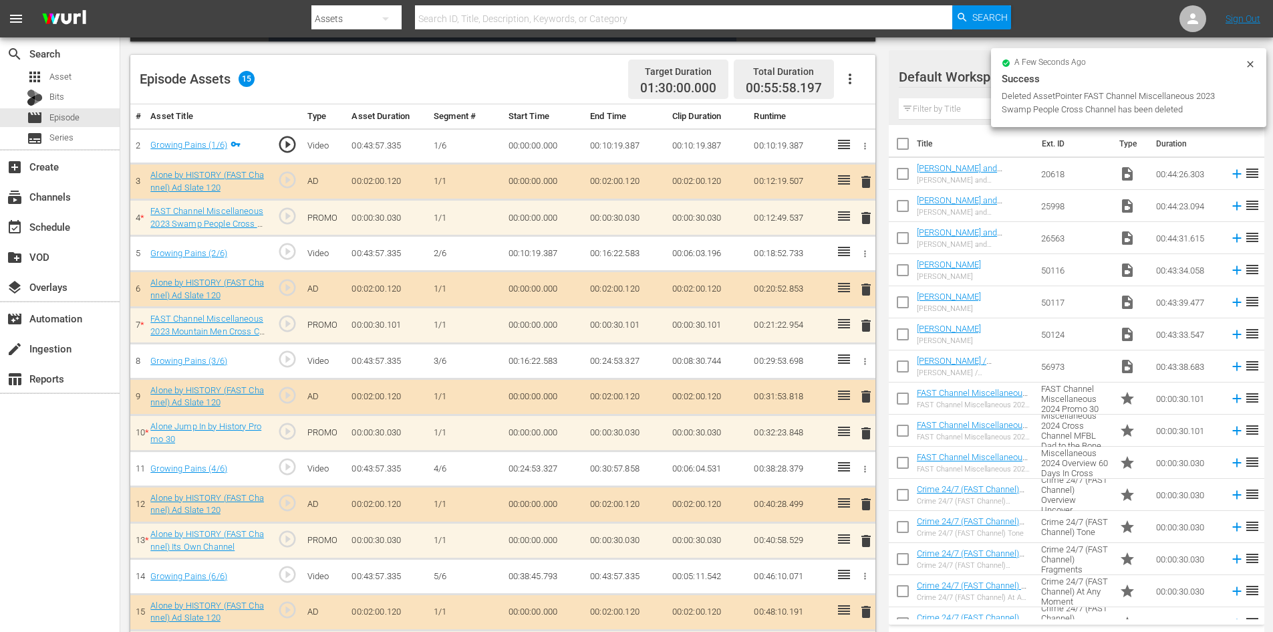
click at [864, 326] on span "delete" at bounding box center [866, 326] width 16 height 16
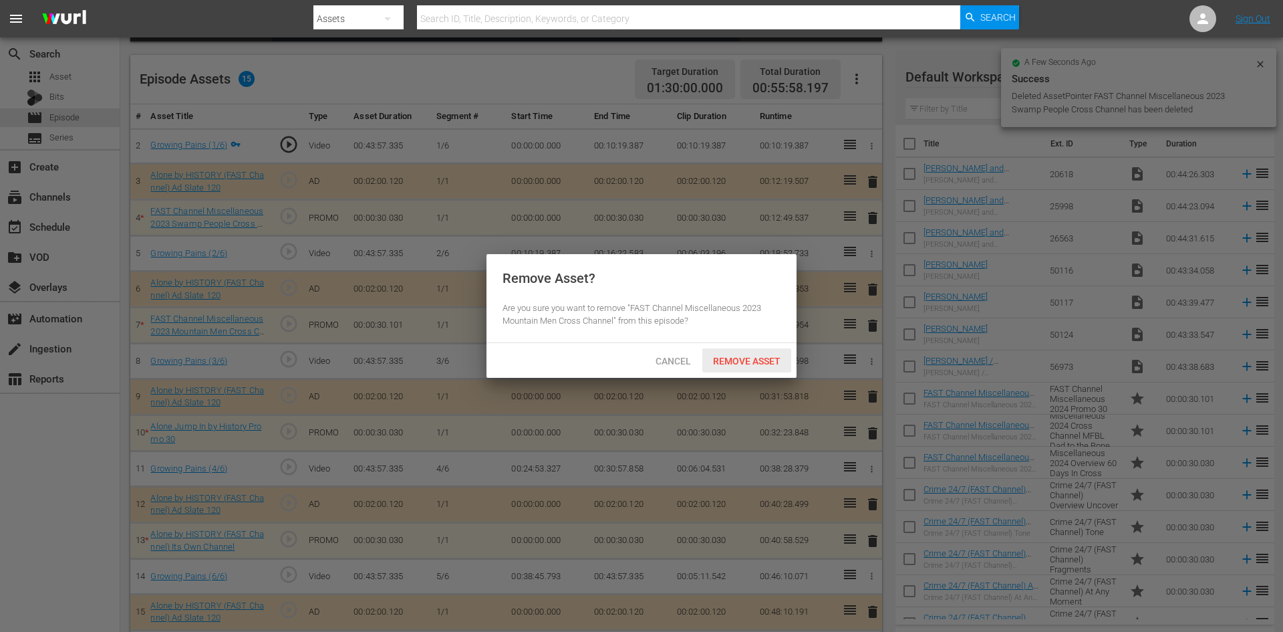
click at [726, 356] on span "Remove Asset" at bounding box center [747, 361] width 89 height 11
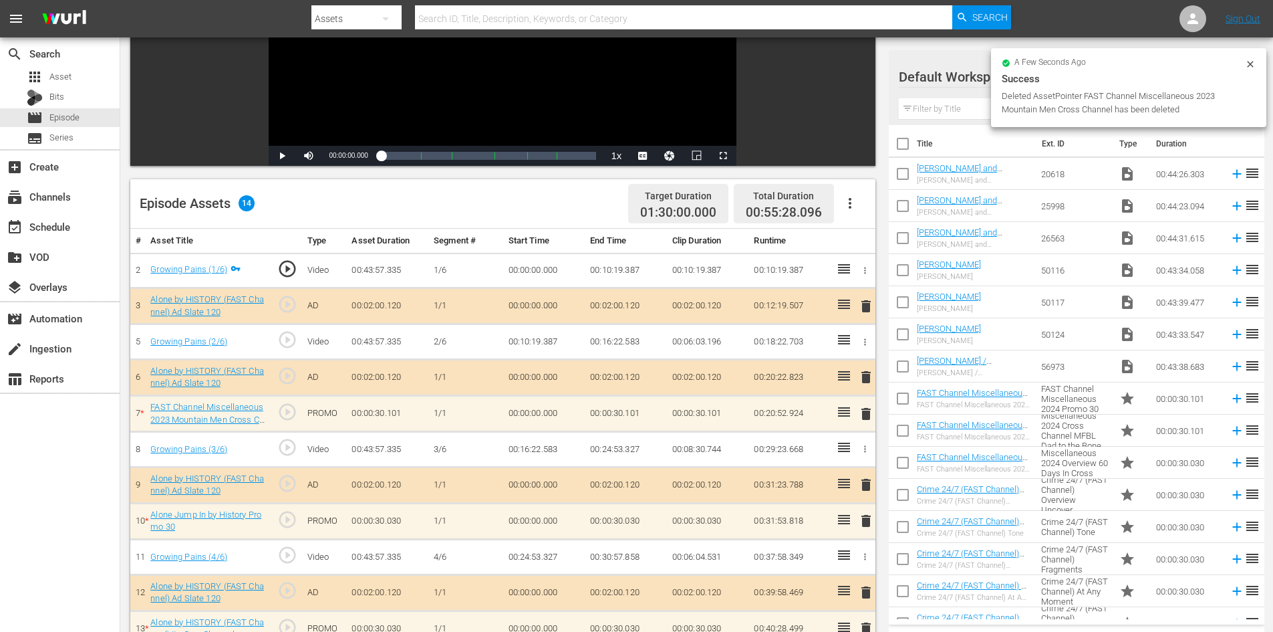
scroll to position [177, 0]
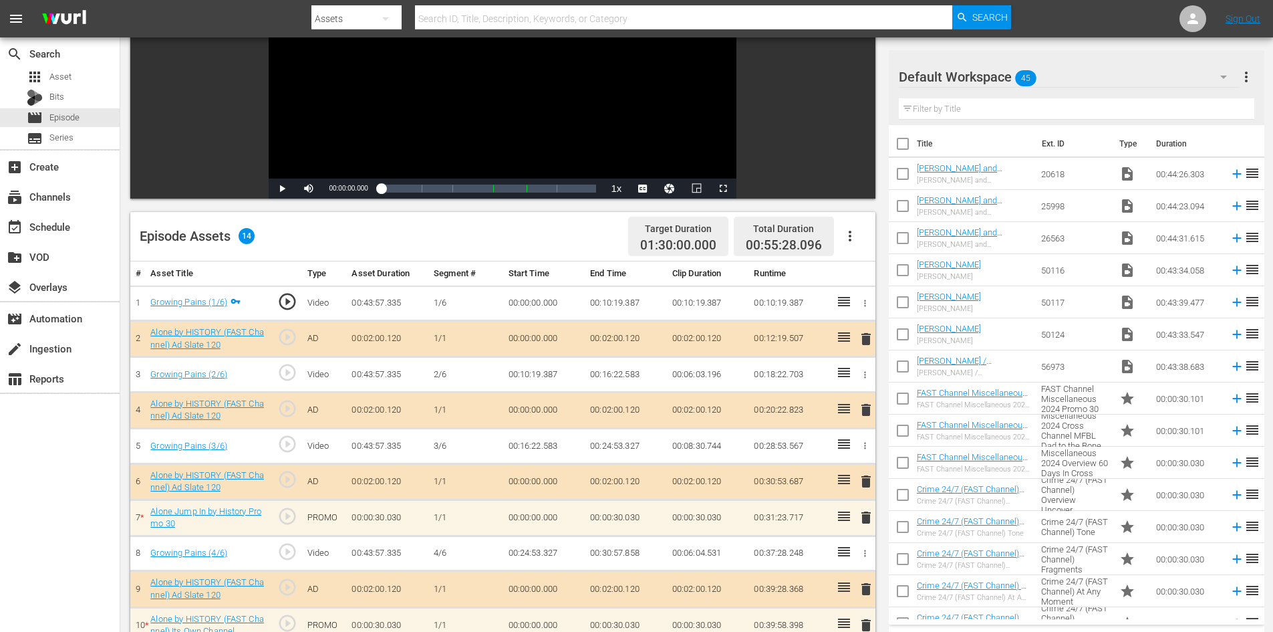
click at [1112, 78] on div "Default Workspace 45" at bounding box center [1069, 76] width 341 height 37
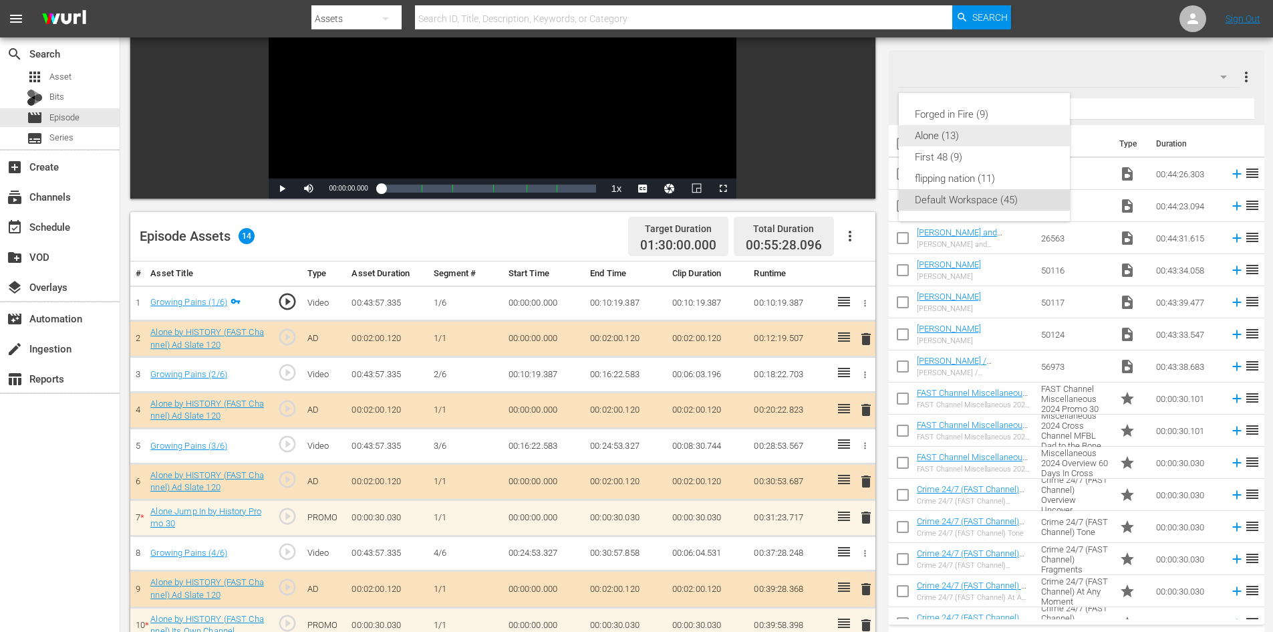
click at [928, 132] on div "Alone (13)" at bounding box center [984, 135] width 139 height 21
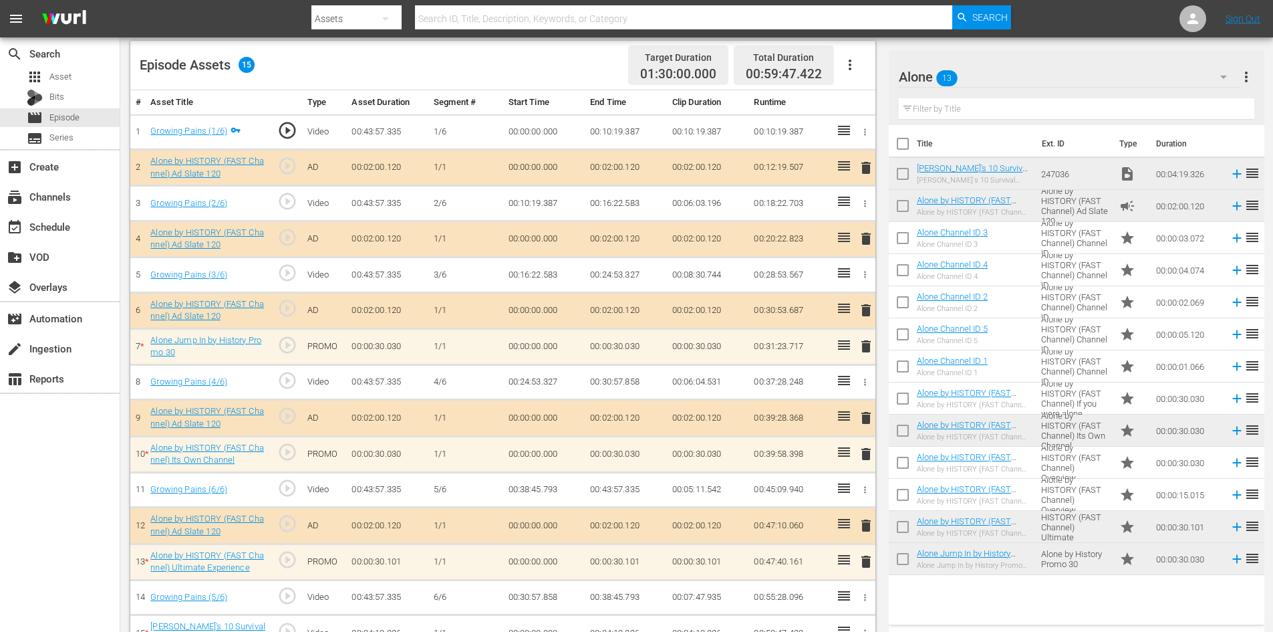
scroll to position [377, 0]
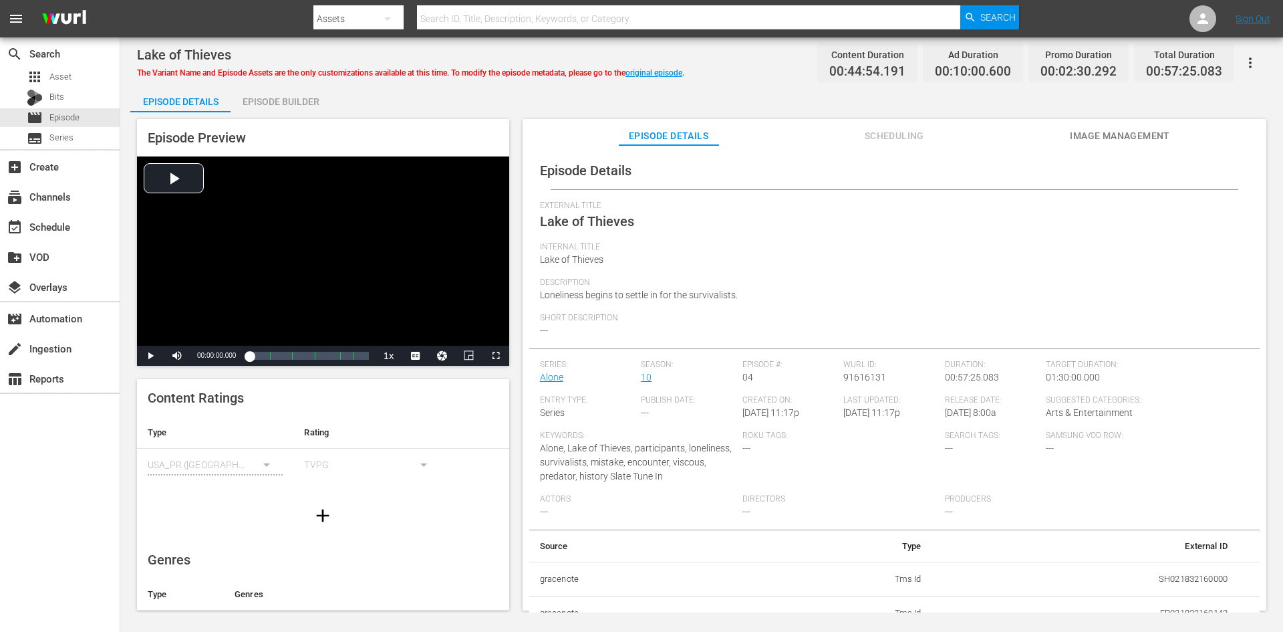
click at [294, 100] on div "Episode Builder" at bounding box center [281, 102] width 100 height 32
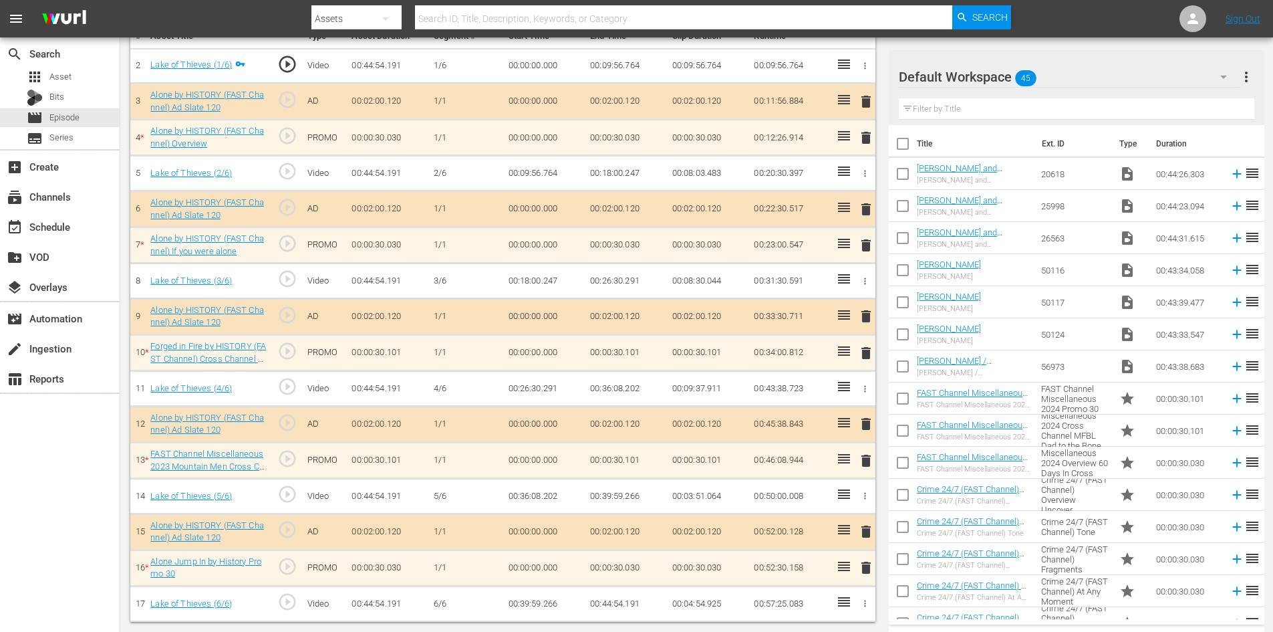
scroll to position [414, 0]
click at [1146, 78] on div "Default Workspace 45" at bounding box center [1069, 76] width 341 height 37
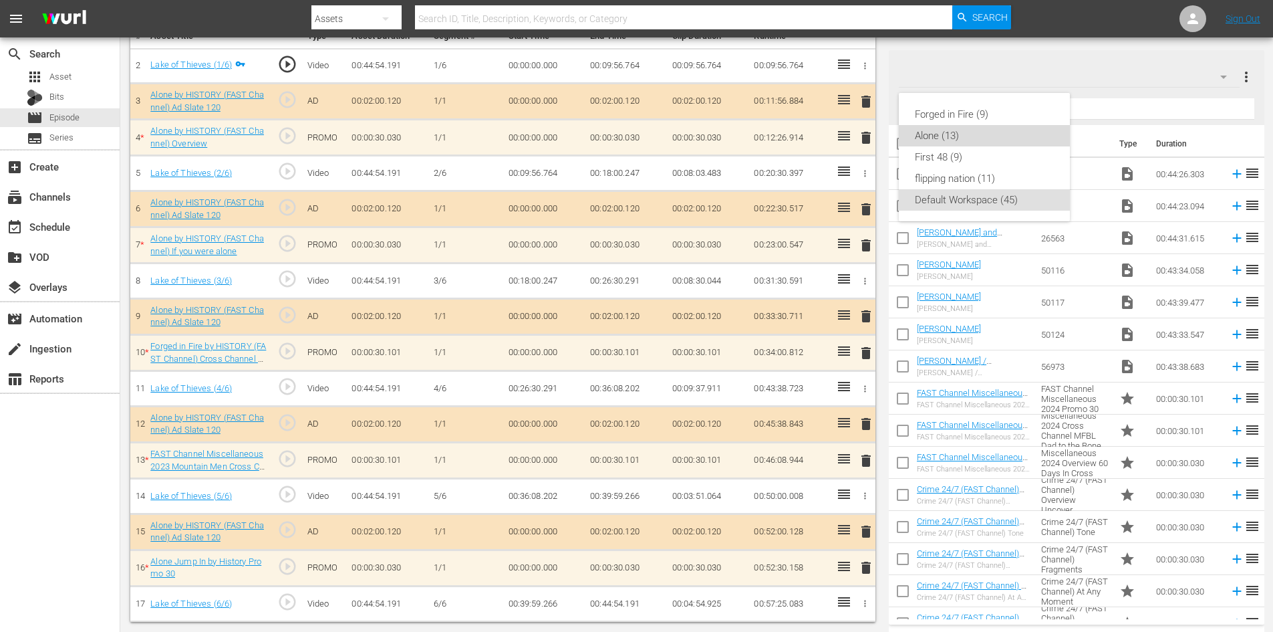
click at [951, 129] on div "Alone (13)" at bounding box center [984, 135] width 139 height 21
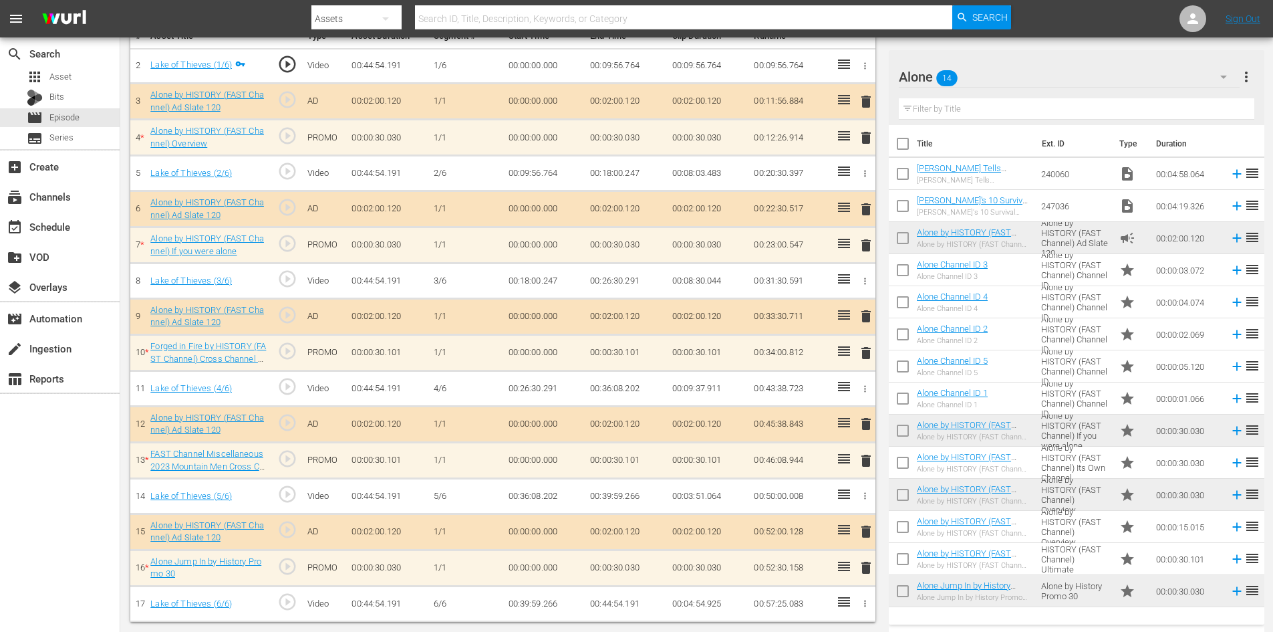
click at [1174, 174] on td "00:04:58.064" at bounding box center [1188, 174] width 74 height 32
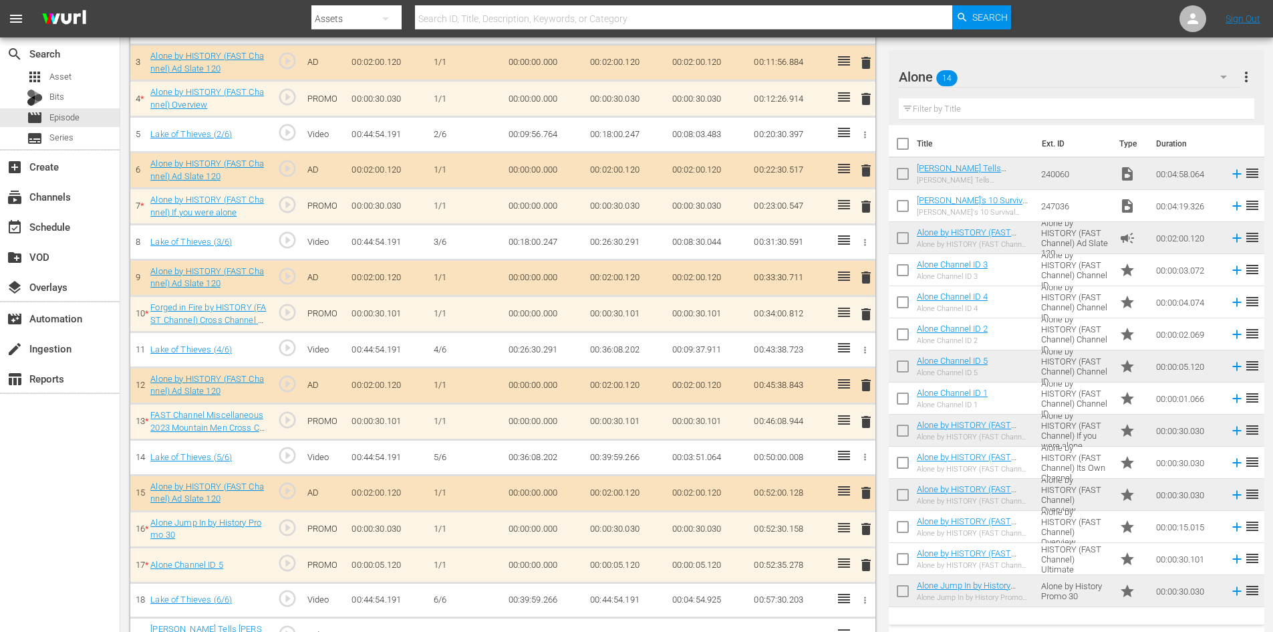
scroll to position [451, 0]
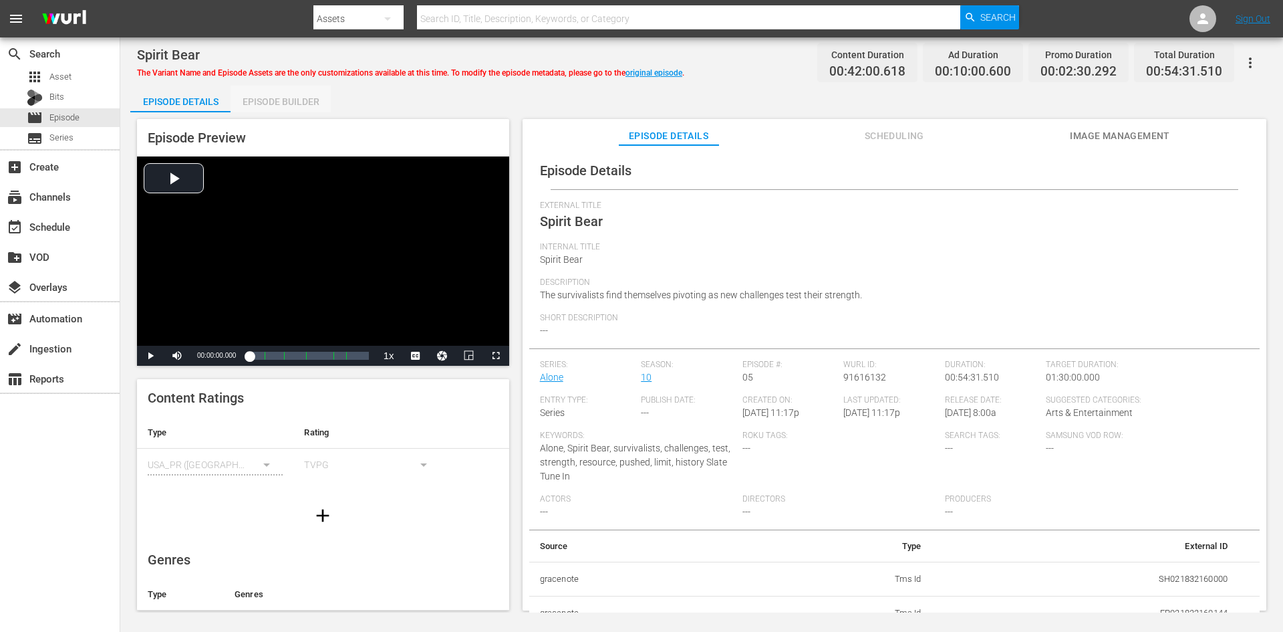
click at [297, 98] on div "Episode Builder" at bounding box center [281, 102] width 100 height 32
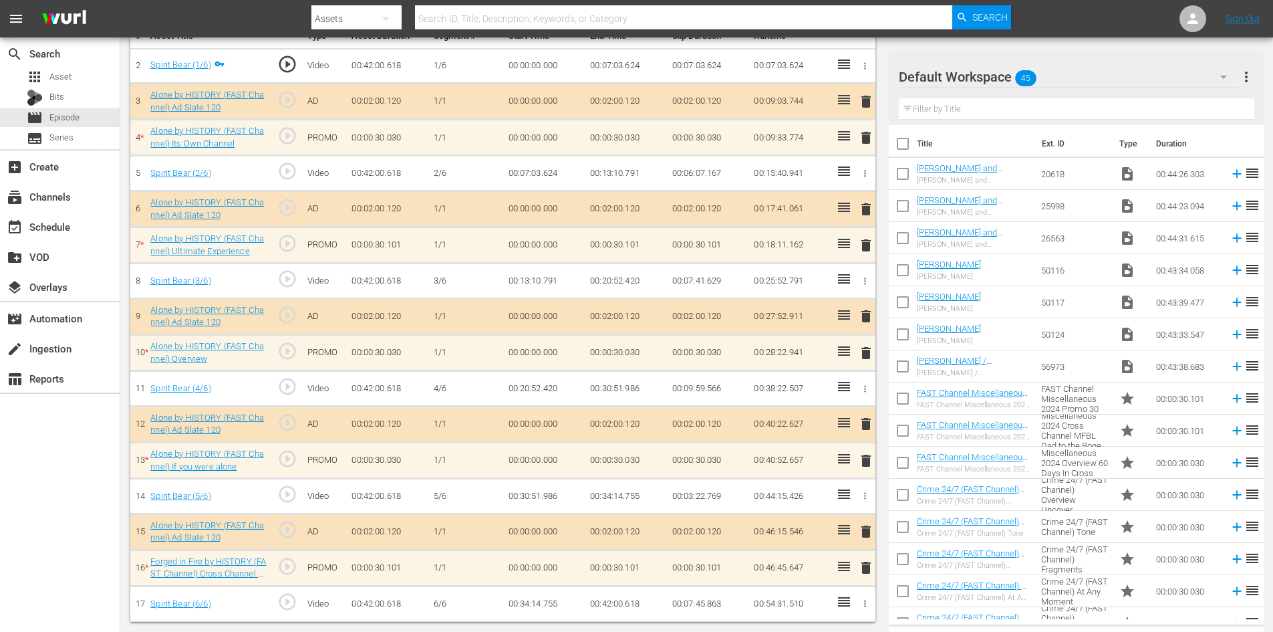
scroll to position [414, 0]
click at [1106, 73] on div "Default Workspace 45" at bounding box center [1069, 76] width 341 height 37
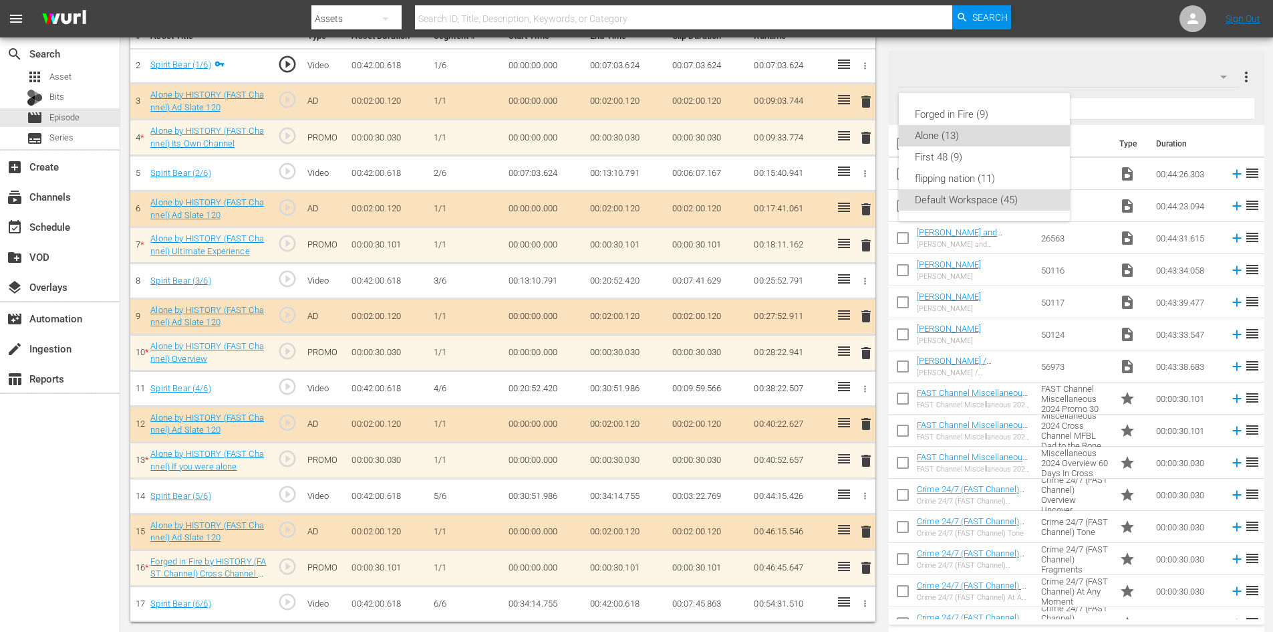
click at [956, 136] on div "Alone (13)" at bounding box center [984, 135] width 139 height 21
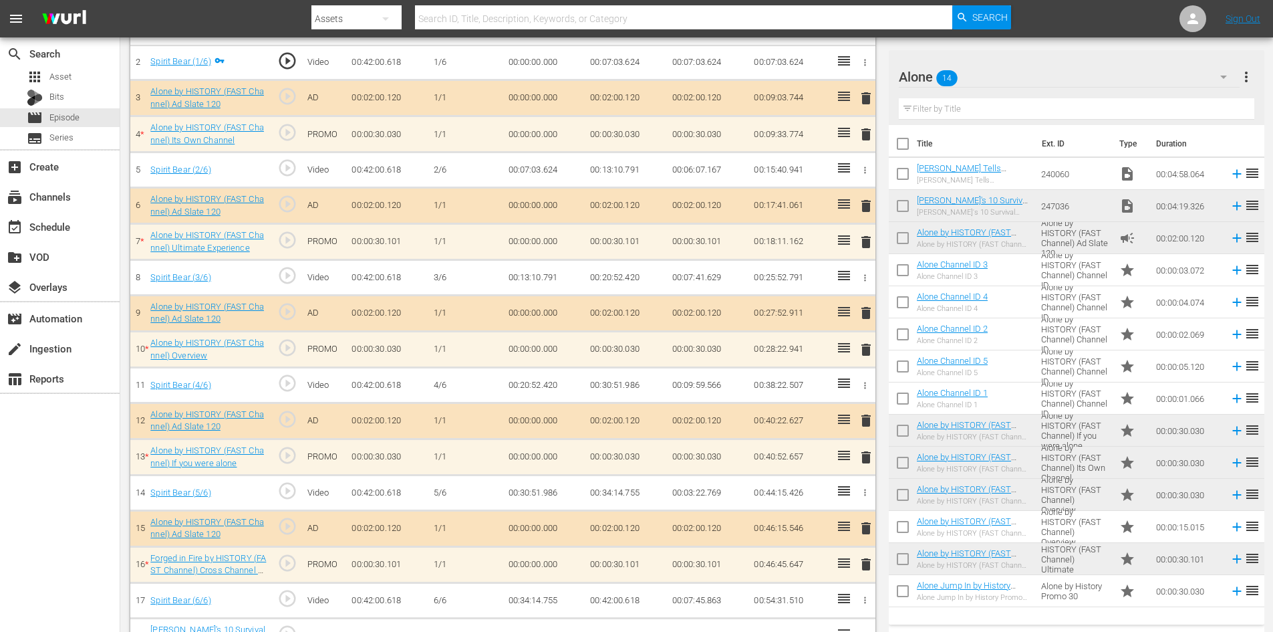
scroll to position [449, 0]
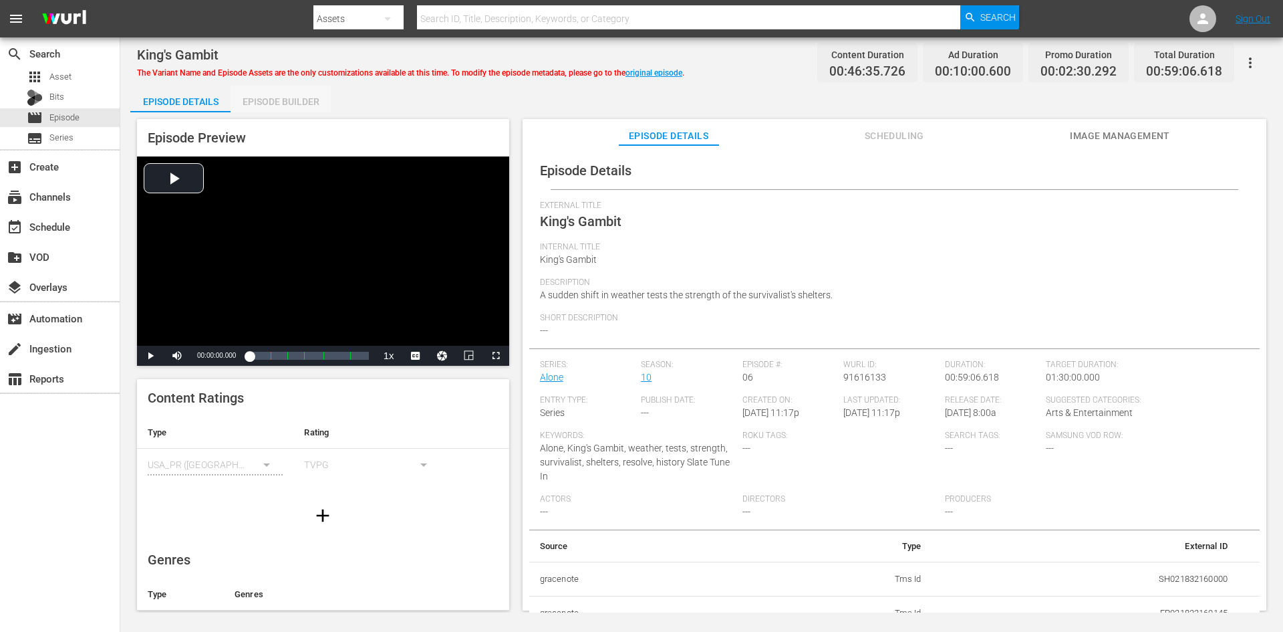
click at [278, 102] on div "Episode Builder" at bounding box center [281, 102] width 100 height 32
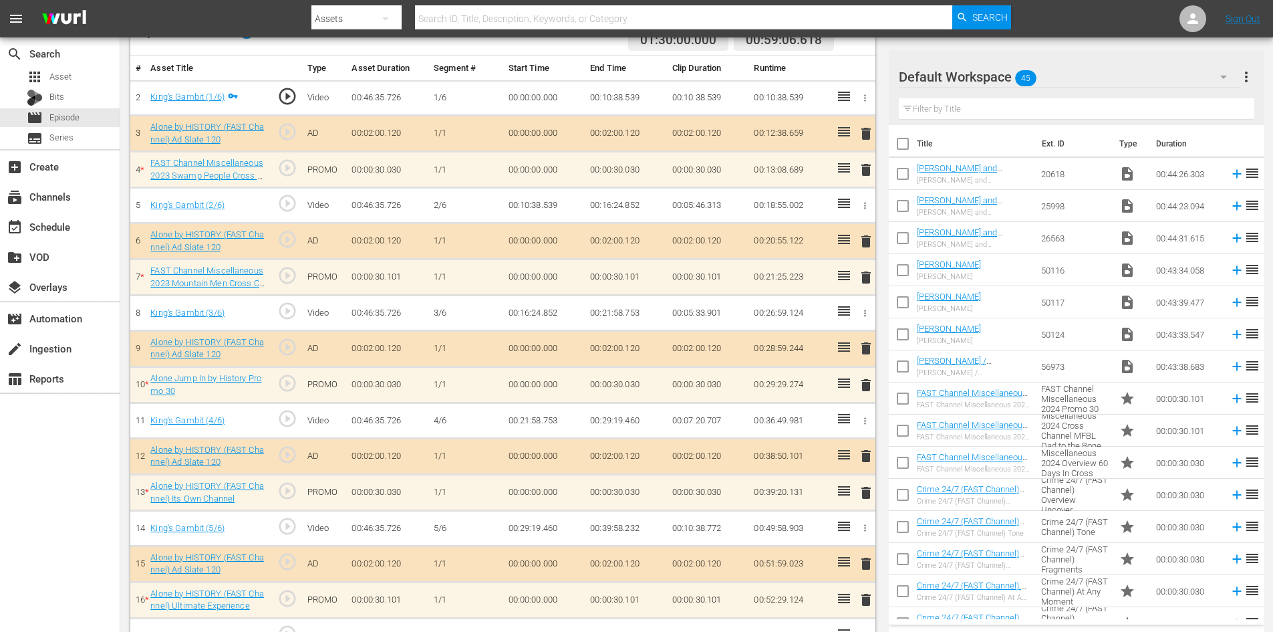
scroll to position [414, 0]
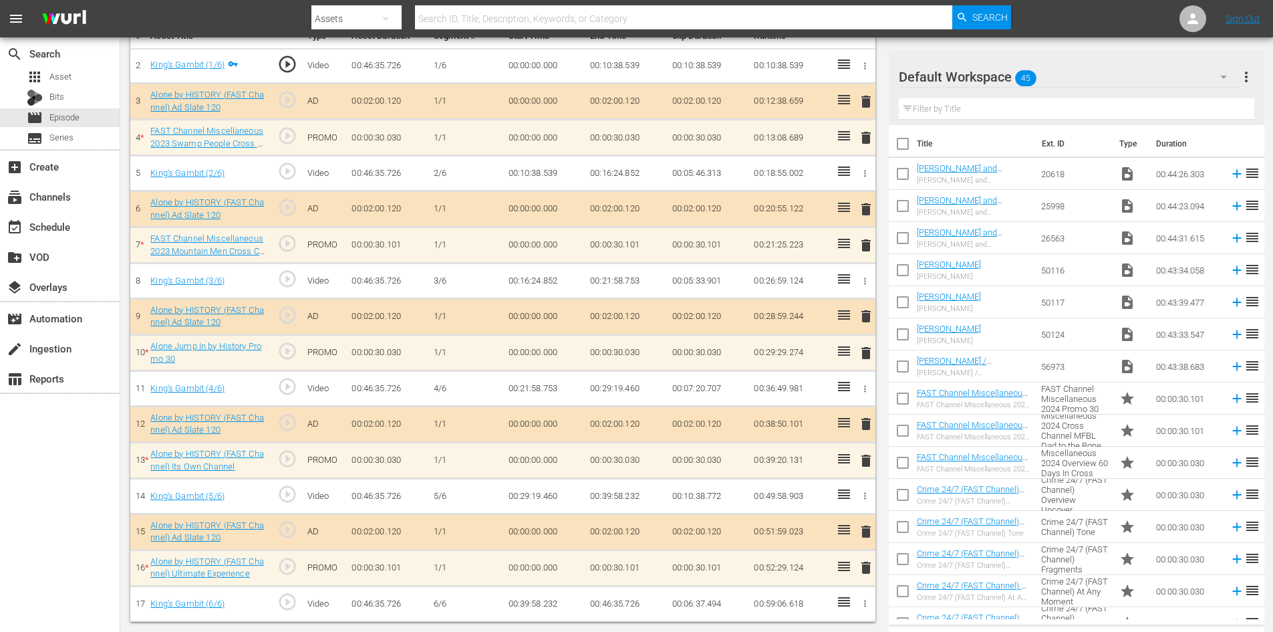
click at [1135, 78] on div "Default Workspace 45" at bounding box center [1069, 76] width 341 height 37
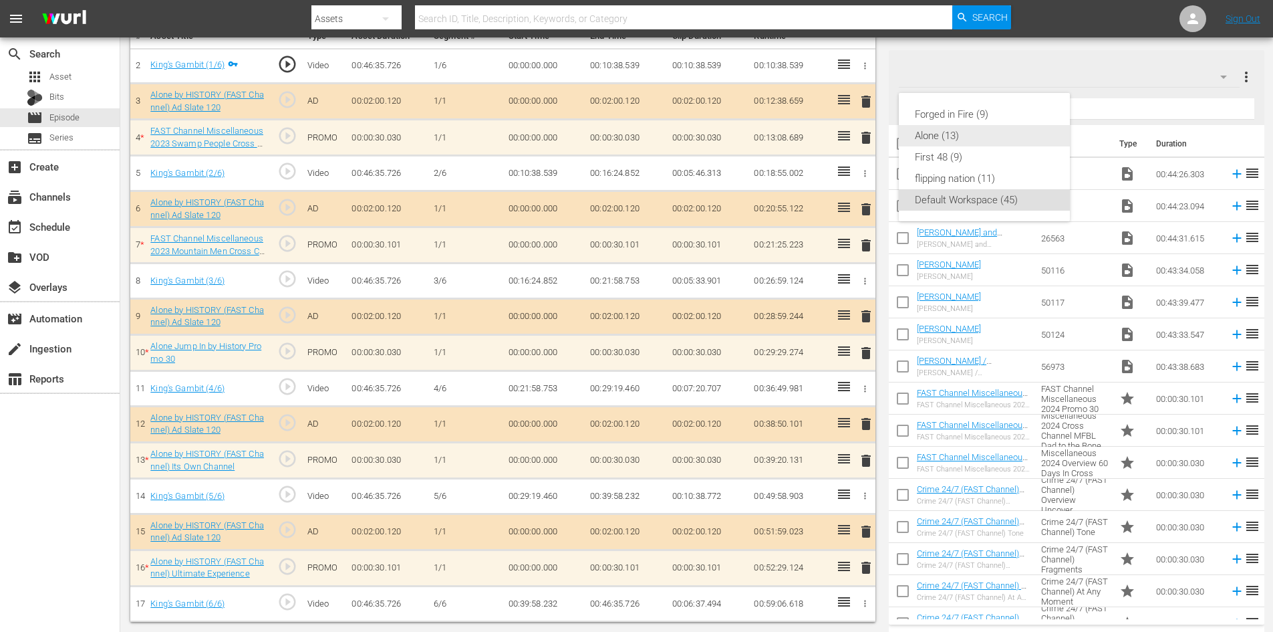
click at [973, 135] on div "Alone (13)" at bounding box center [984, 135] width 139 height 21
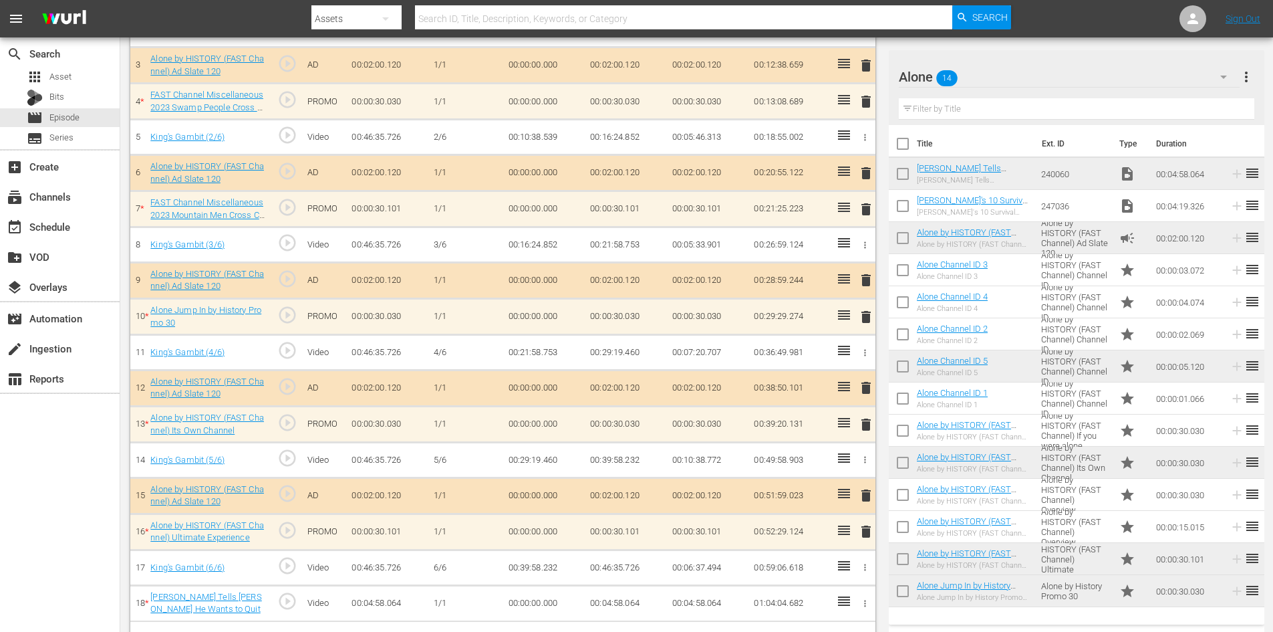
scroll to position [451, 0]
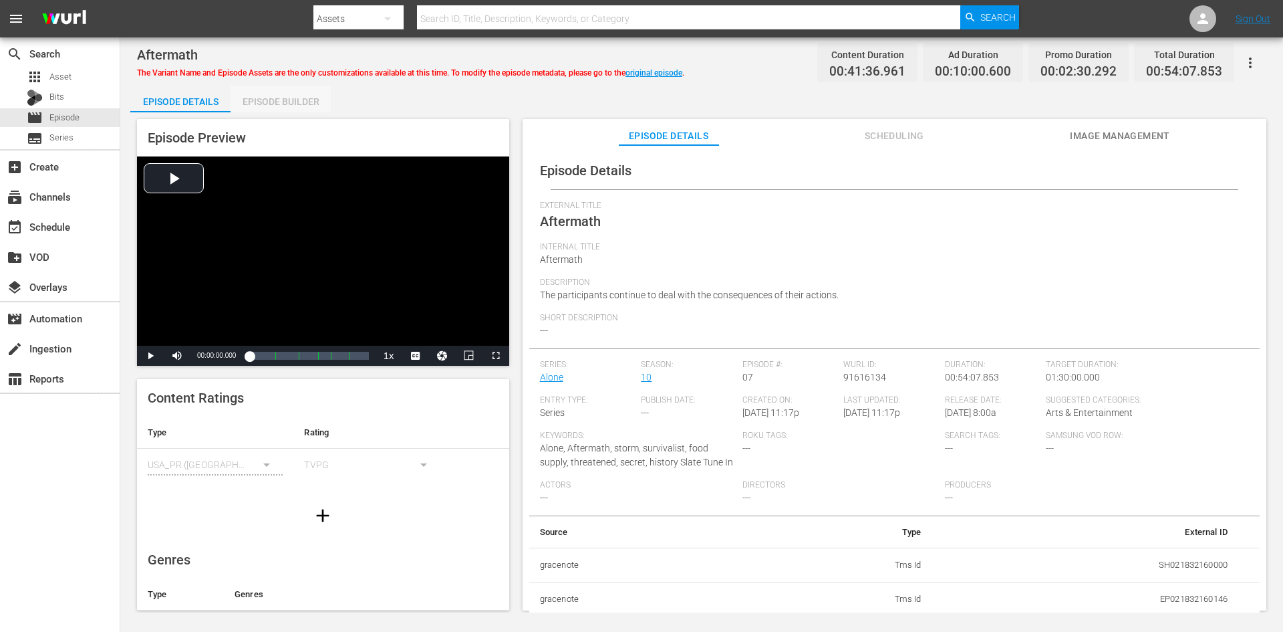
click at [300, 103] on div "Episode Builder" at bounding box center [281, 102] width 100 height 32
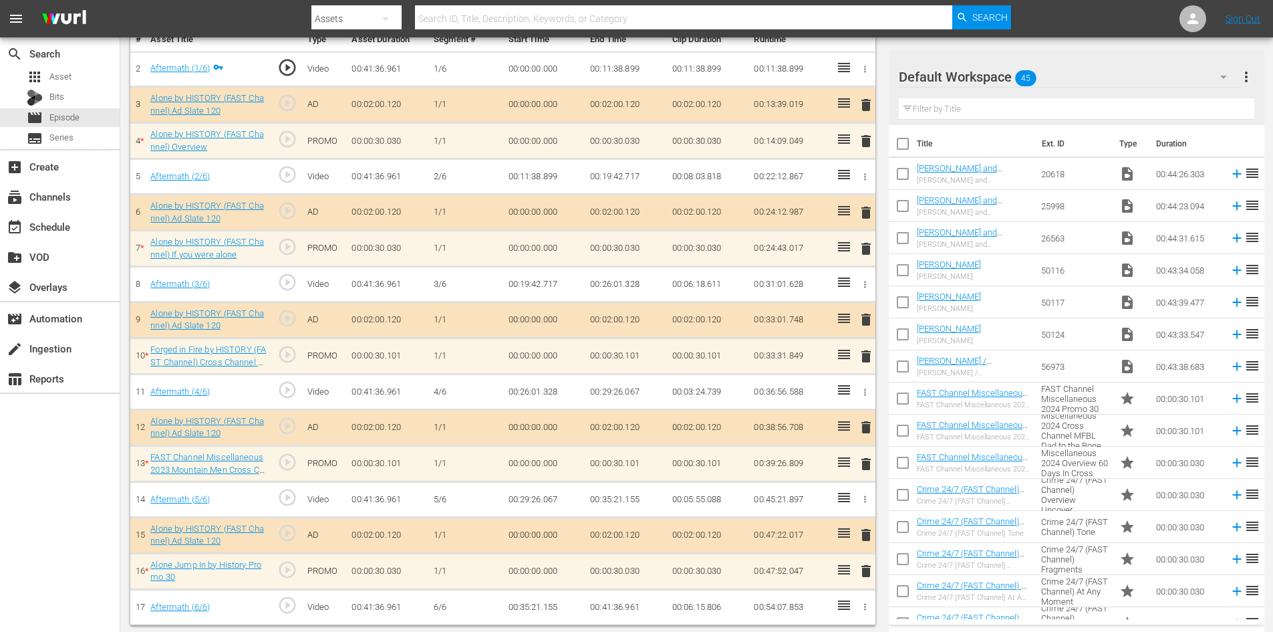
scroll to position [414, 0]
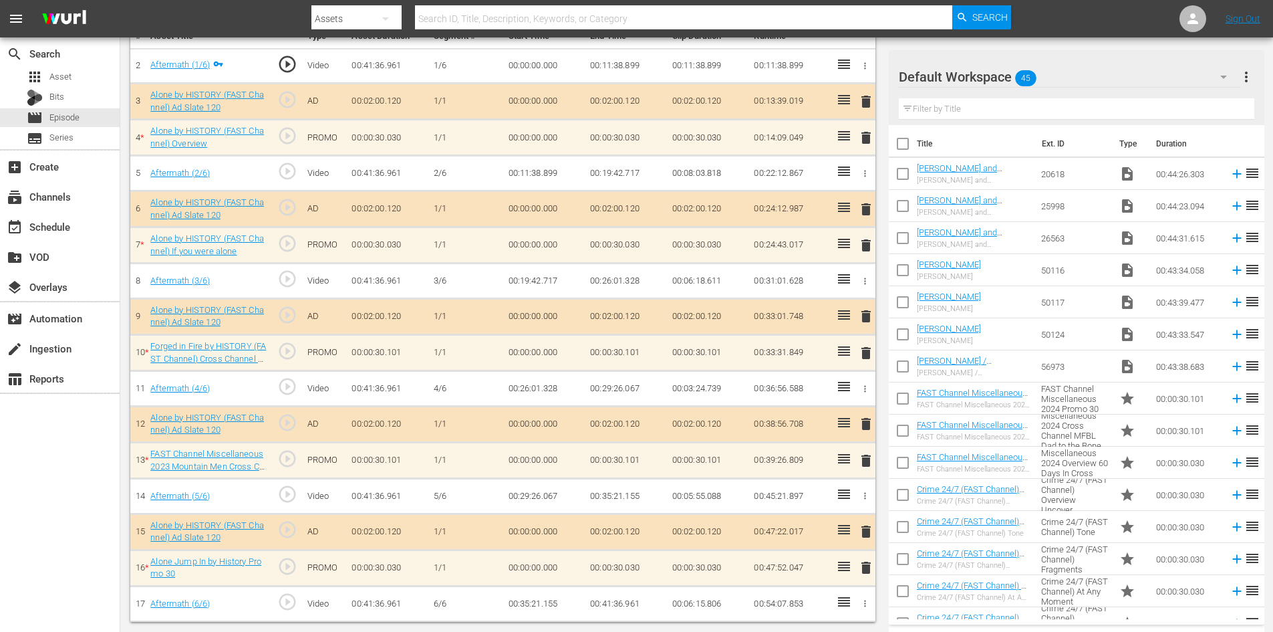
click at [1072, 77] on div "Default Workspace 45" at bounding box center [1069, 76] width 341 height 37
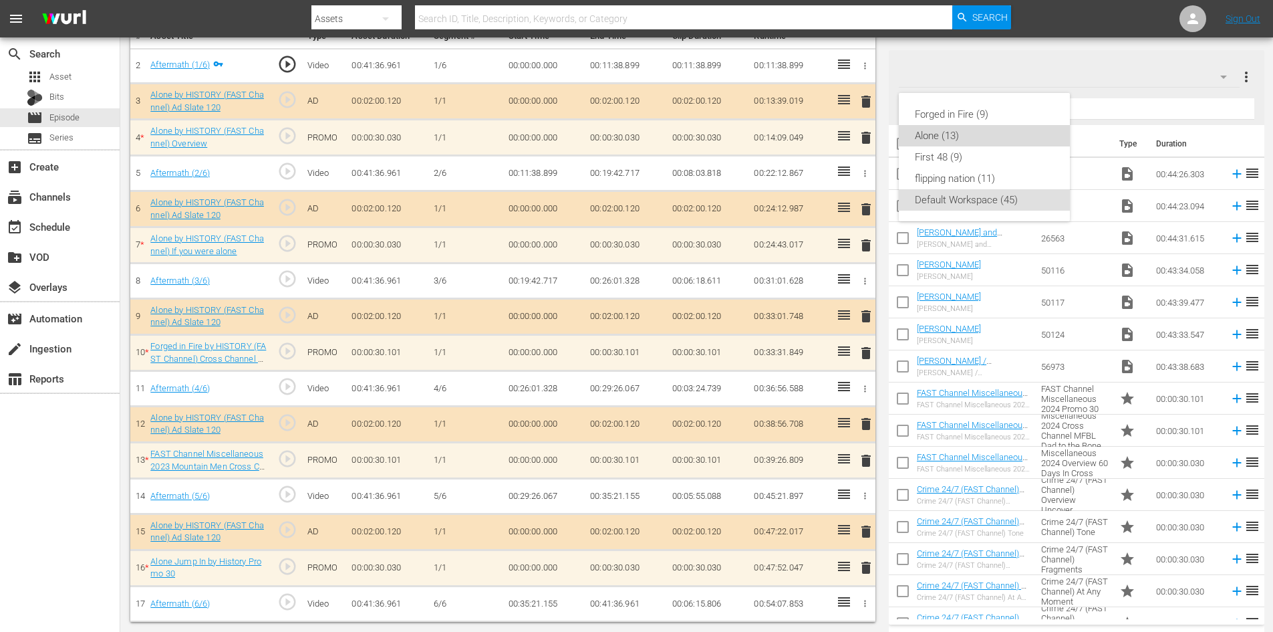
click at [946, 138] on div "Alone (13)" at bounding box center [984, 135] width 139 height 21
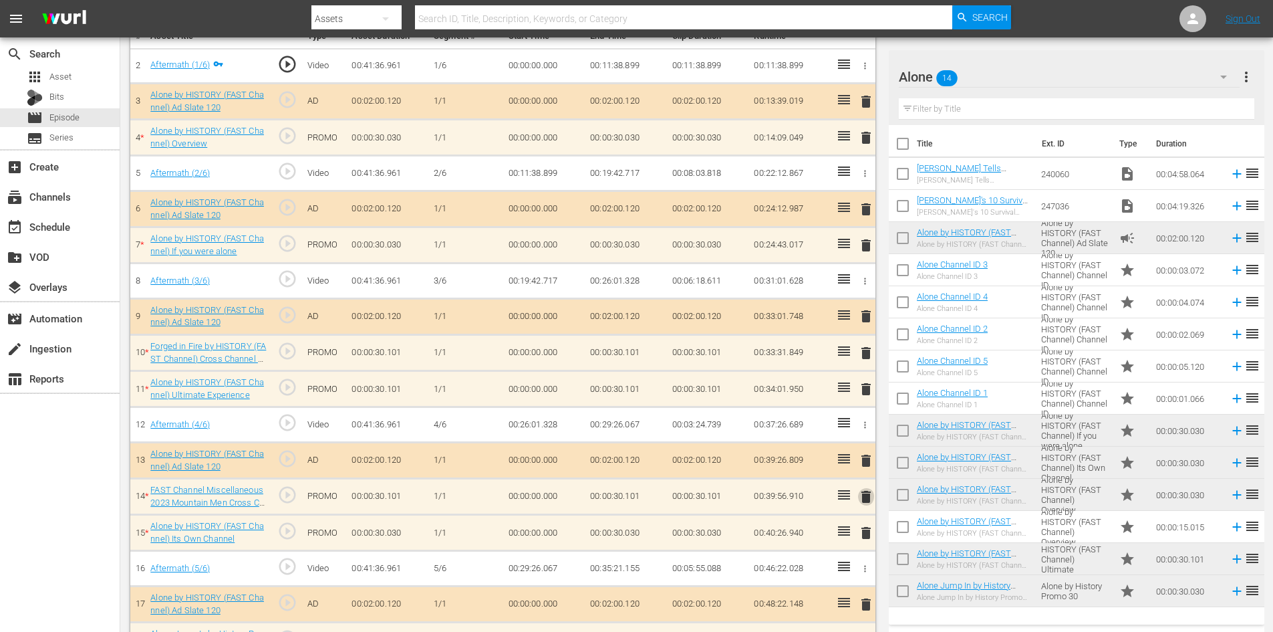
click at [866, 497] on span "delete" at bounding box center [866, 497] width 16 height 16
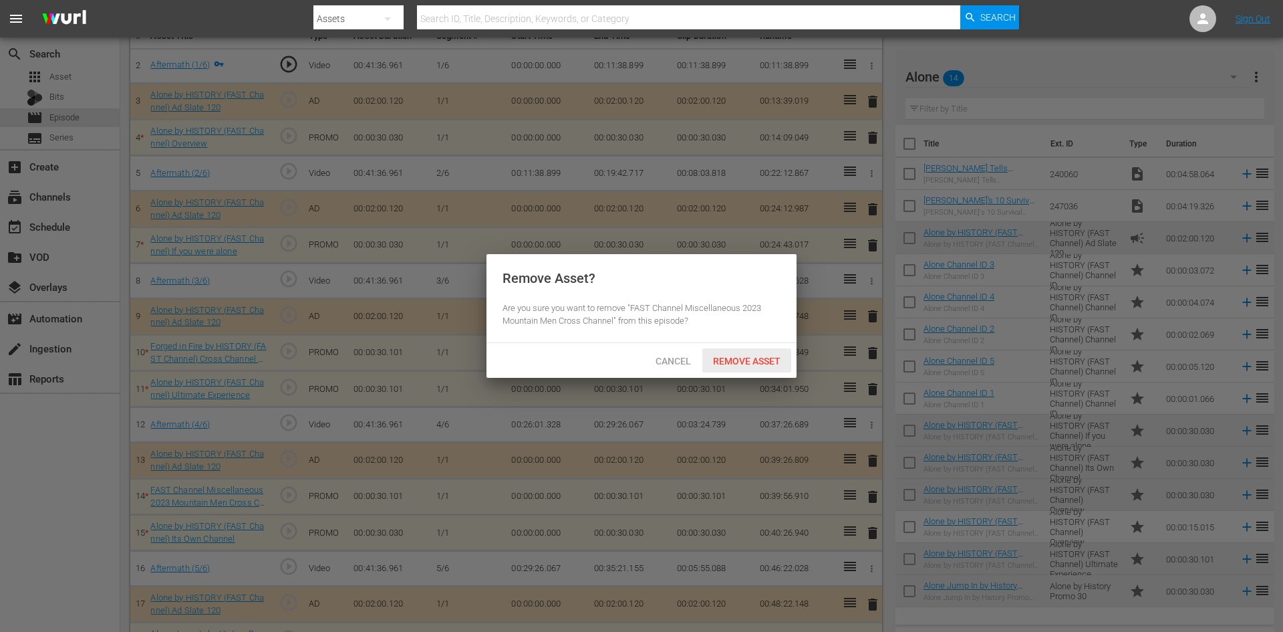
click at [749, 358] on span "Remove Asset" at bounding box center [747, 361] width 89 height 11
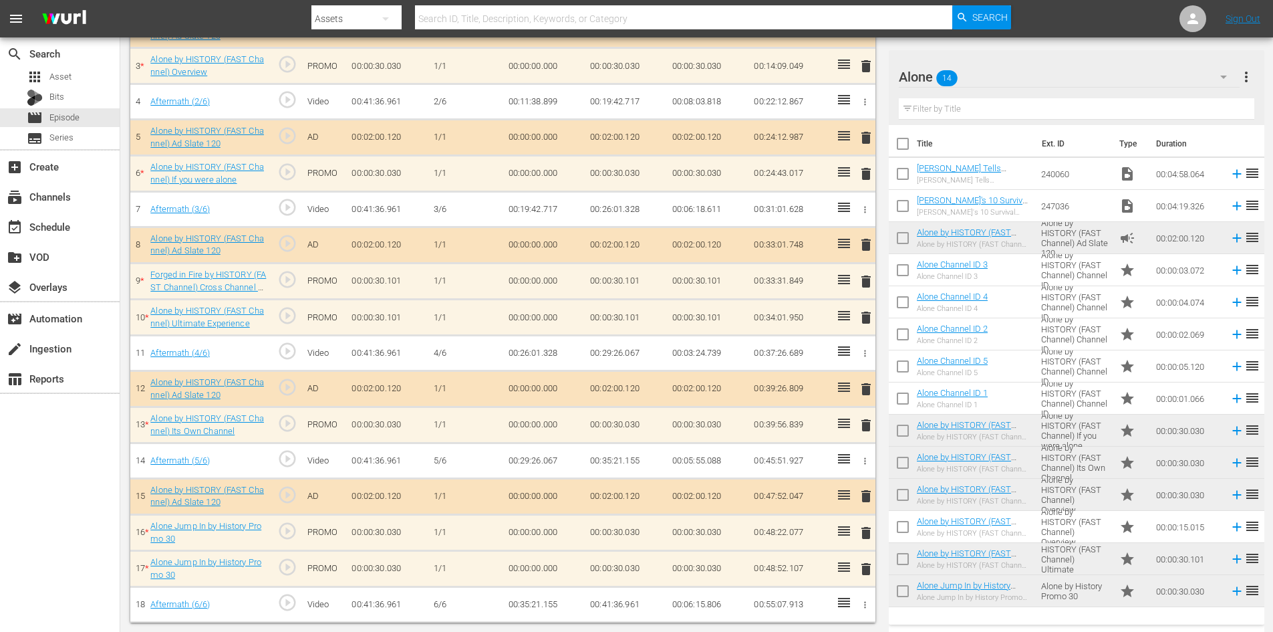
scroll to position [487, 0]
click at [864, 282] on span "delete" at bounding box center [866, 281] width 16 height 16
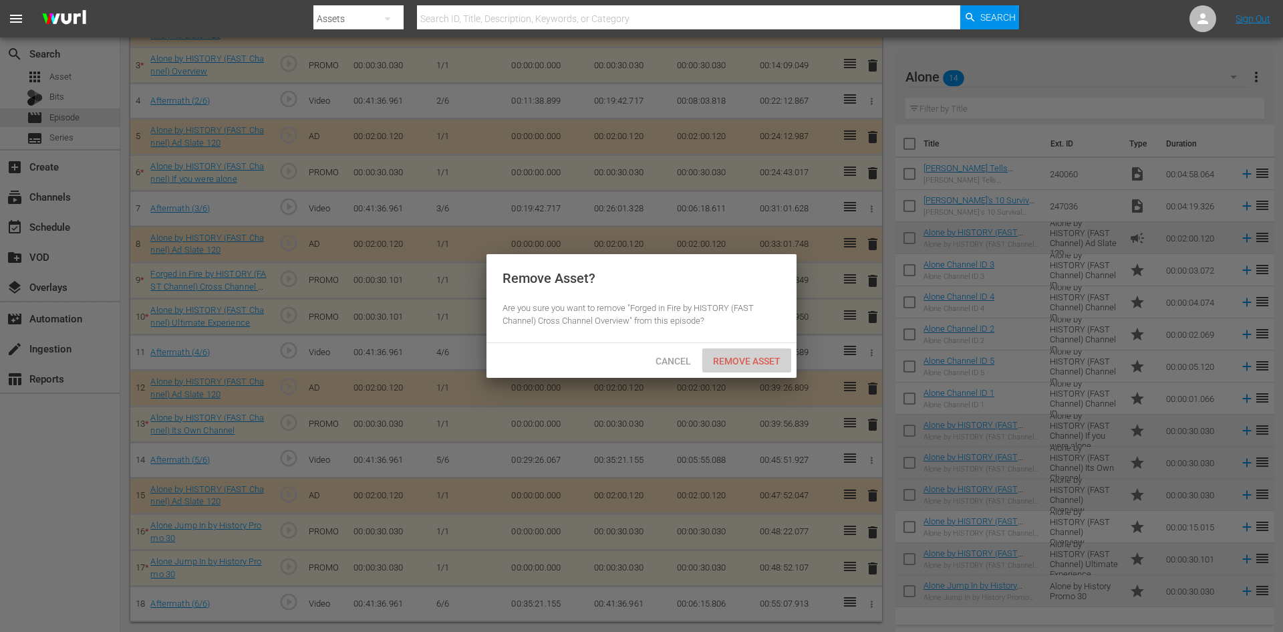
click at [760, 352] on div "Remove Asset" at bounding box center [747, 360] width 89 height 25
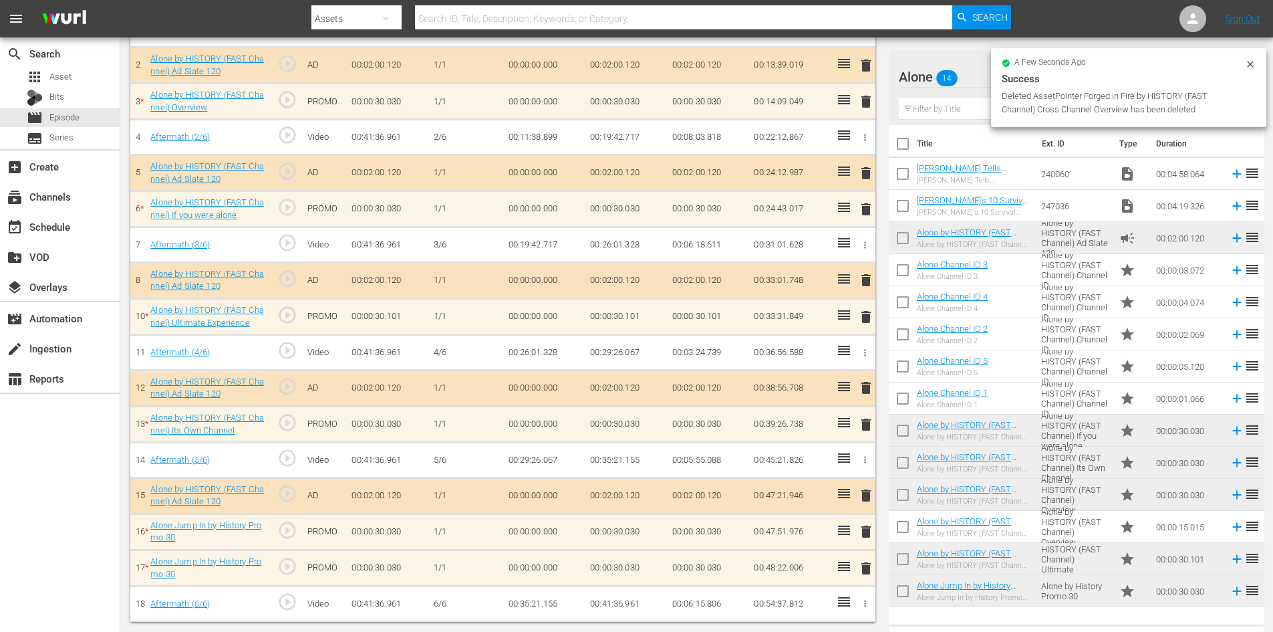
scroll to position [451, 0]
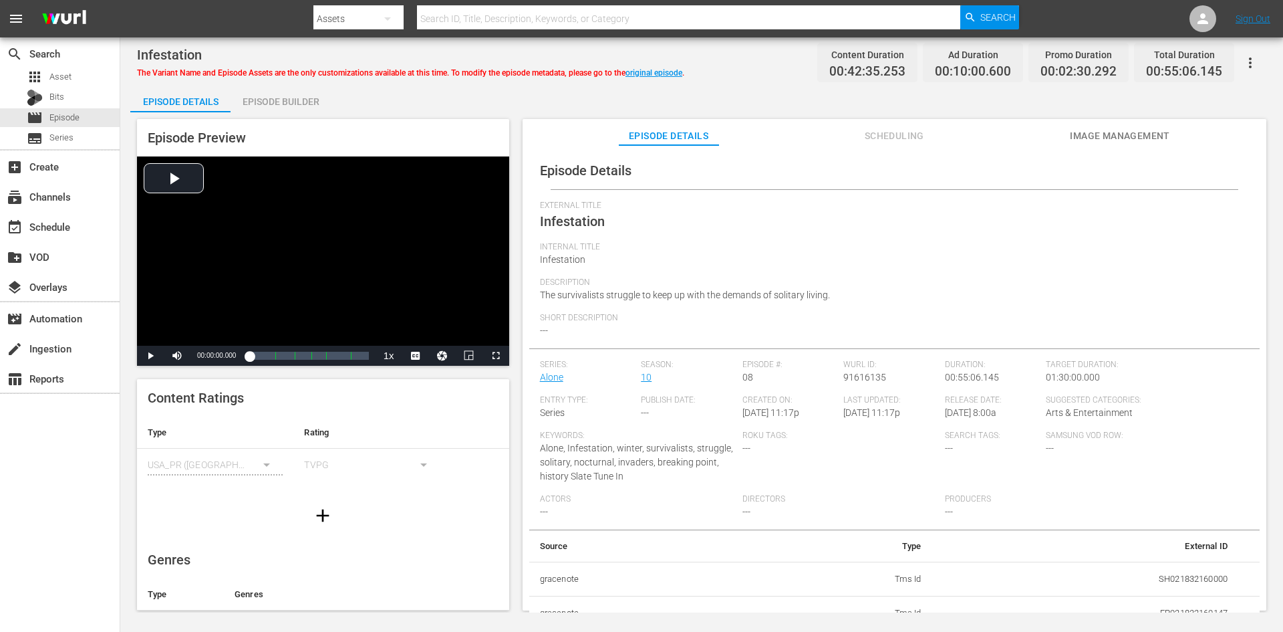
click at [299, 105] on div "Episode Builder" at bounding box center [281, 102] width 100 height 32
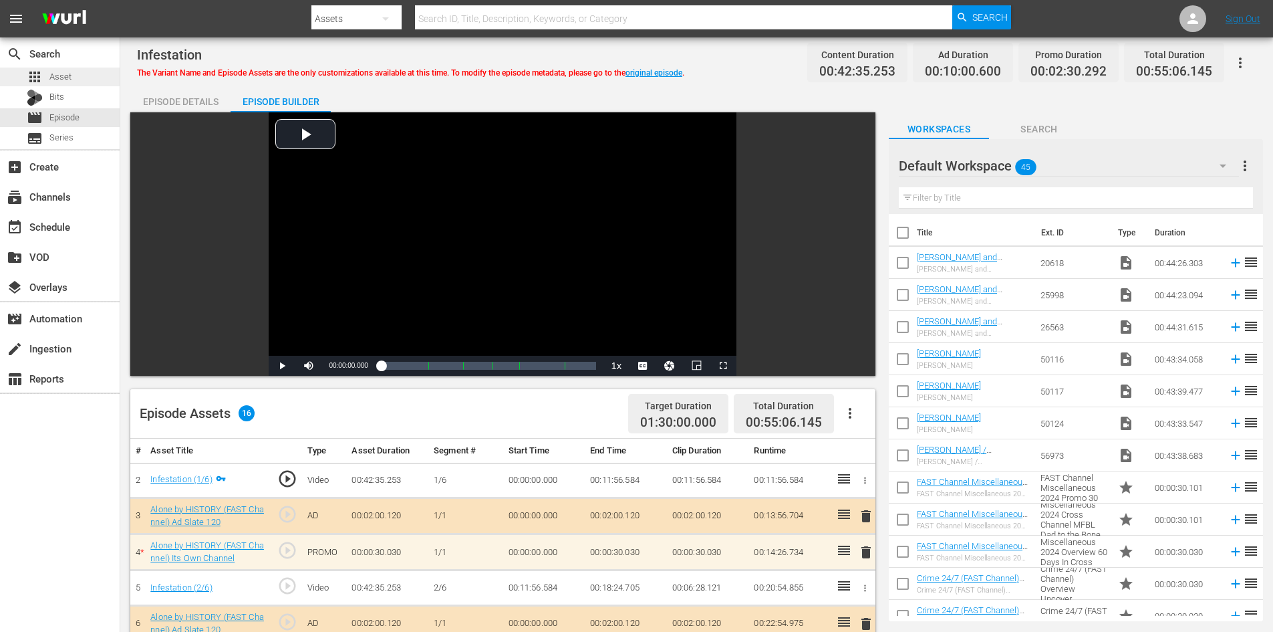
click at [63, 75] on span "Asset" at bounding box center [60, 76] width 22 height 13
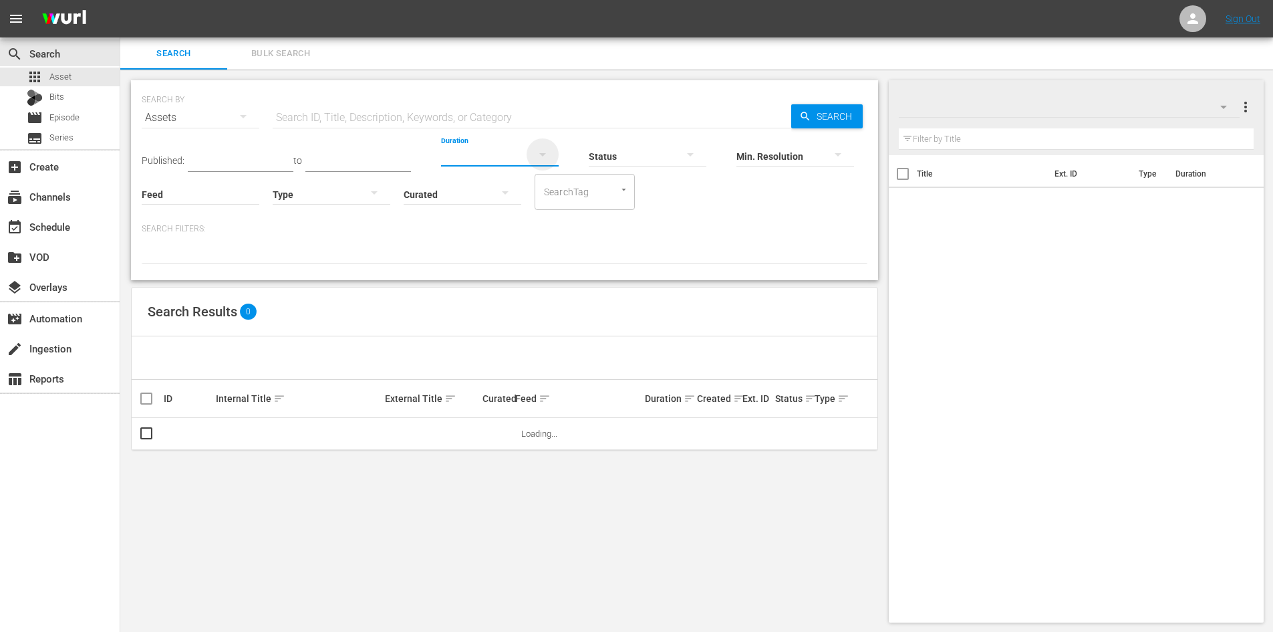
click at [535, 154] on icon "button" at bounding box center [543, 154] width 16 height 16
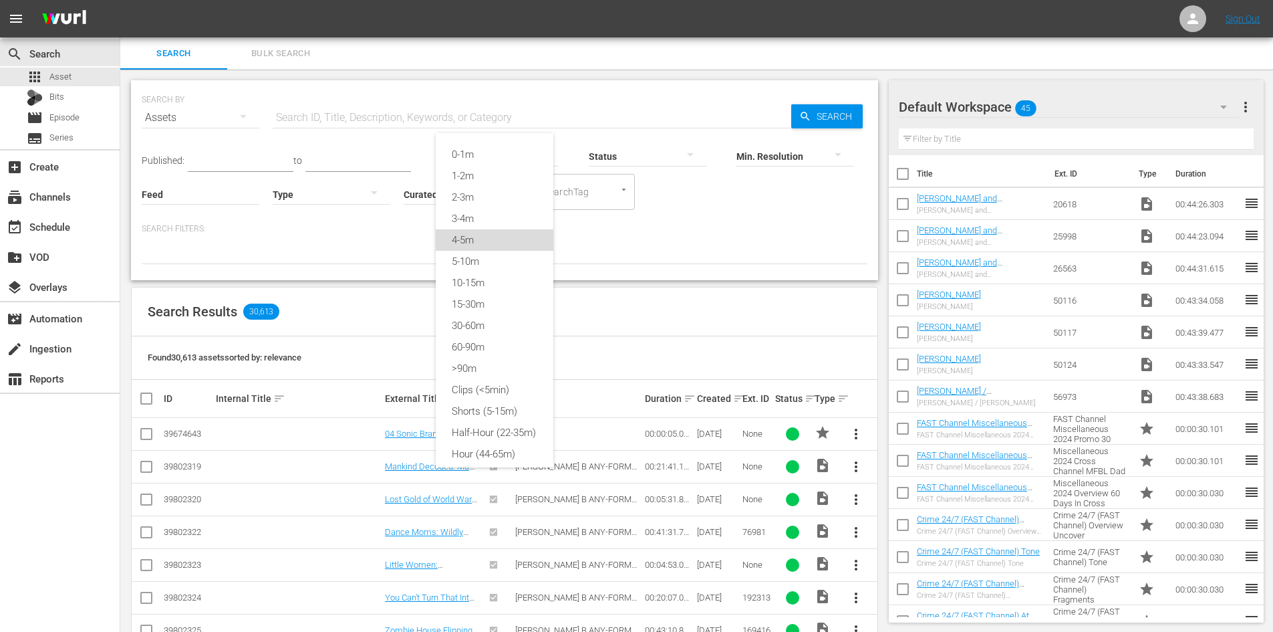
click at [479, 247] on div "4-5m" at bounding box center [495, 239] width 118 height 21
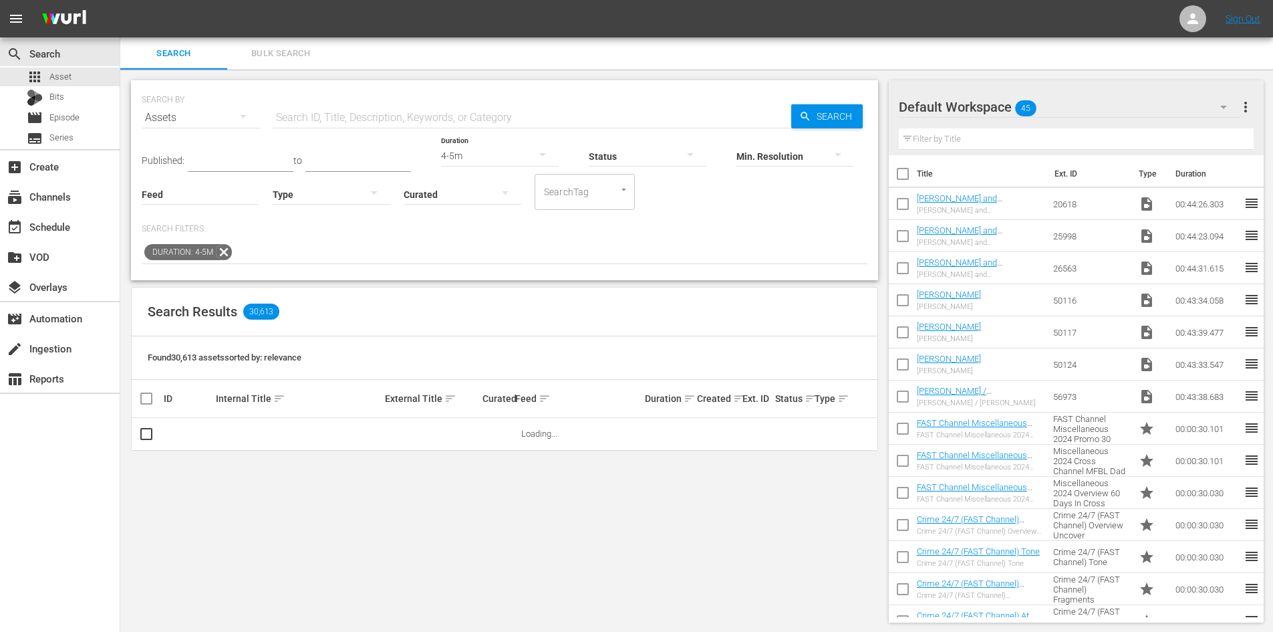
click at [242, 117] on icon "button" at bounding box center [243, 116] width 7 height 3
click at [320, 120] on div "Channels Series Episodes Bits Assets" at bounding box center [636, 316] width 1273 height 632
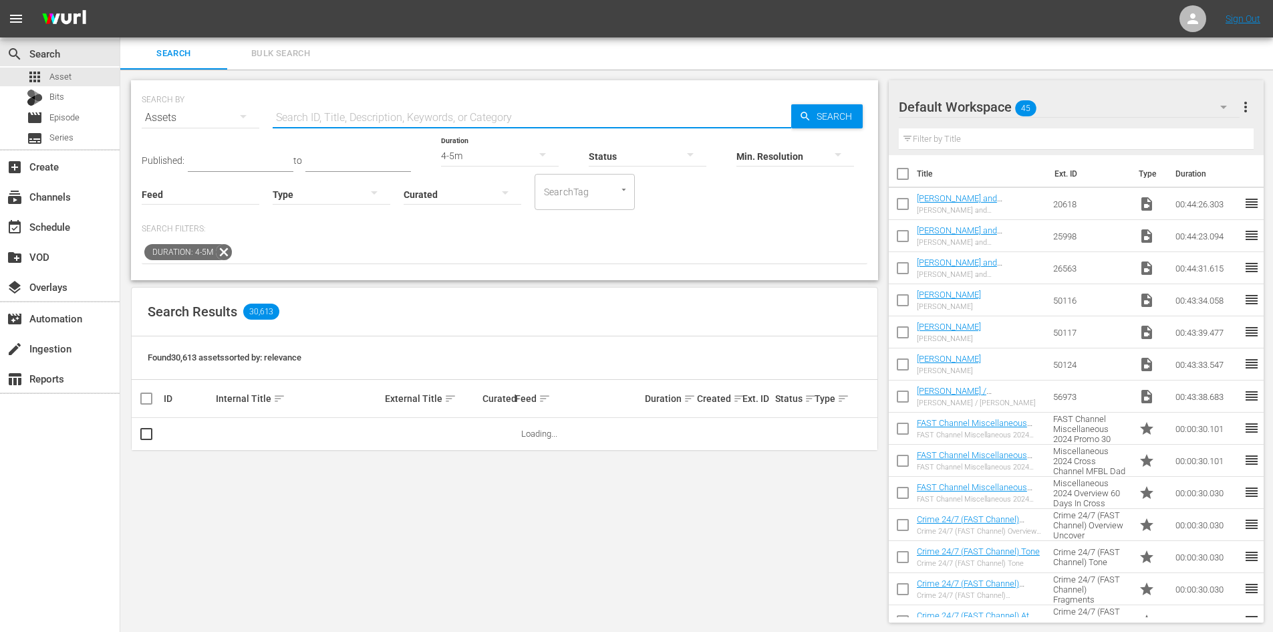
click at [322, 115] on input "text" at bounding box center [532, 118] width 519 height 32
type input "alone"
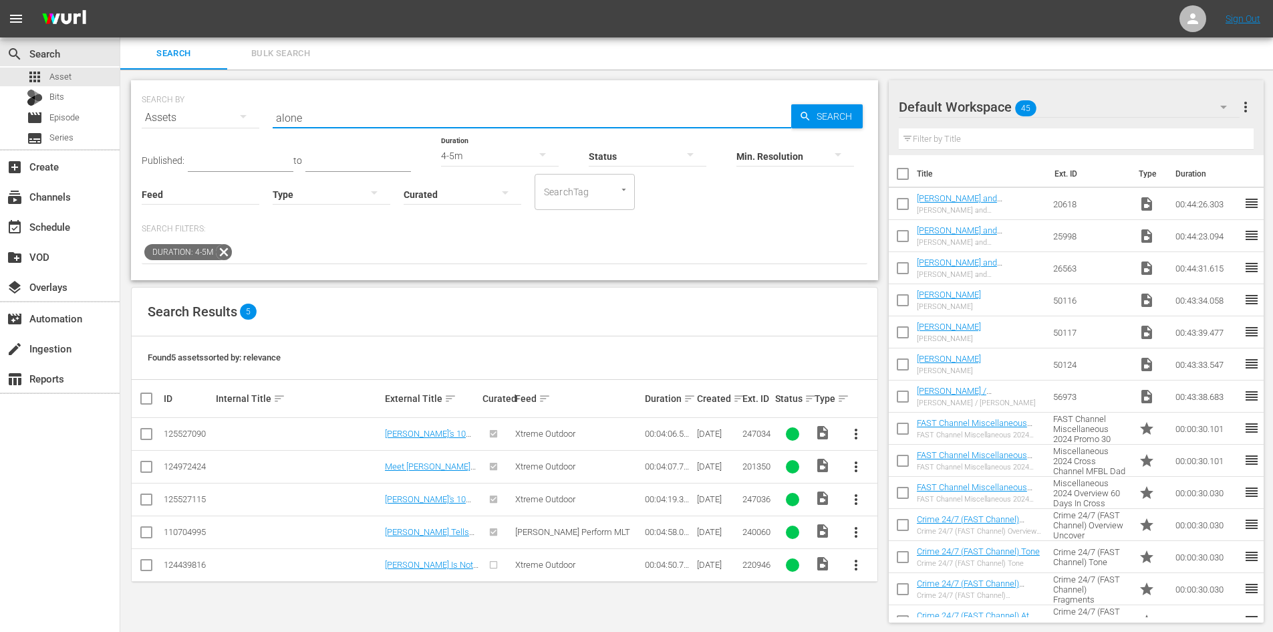
click at [1114, 111] on div "Default Workspace 45" at bounding box center [1069, 106] width 341 height 37
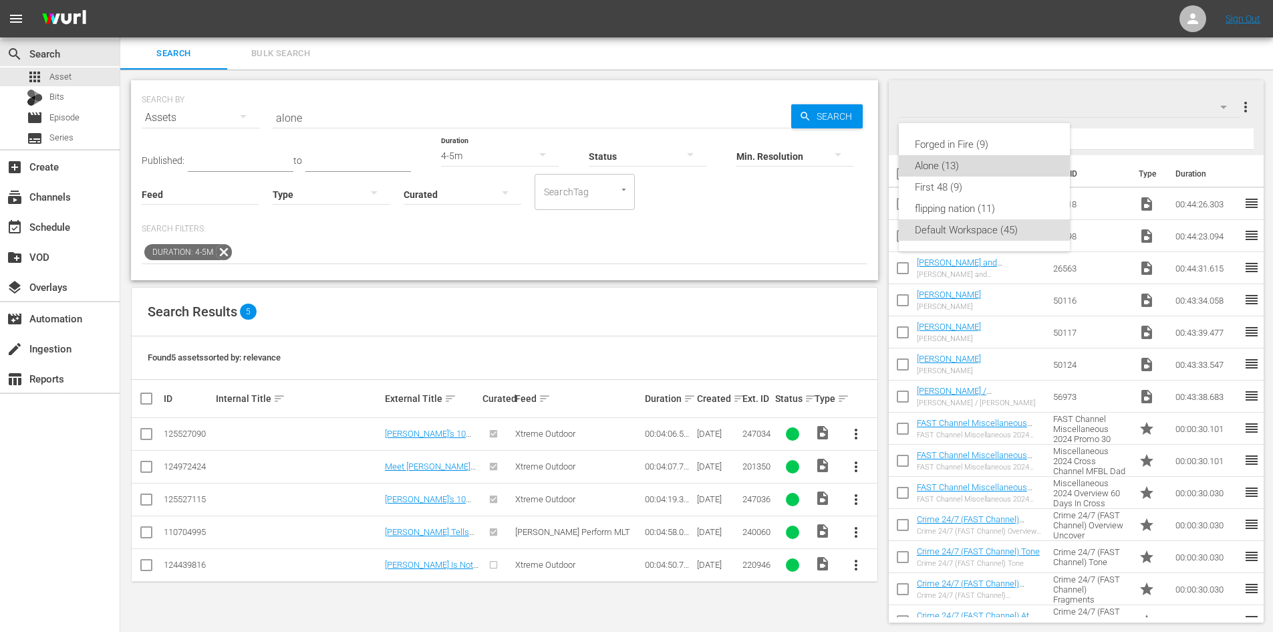
click at [942, 166] on div "Alone (13)" at bounding box center [984, 165] width 139 height 21
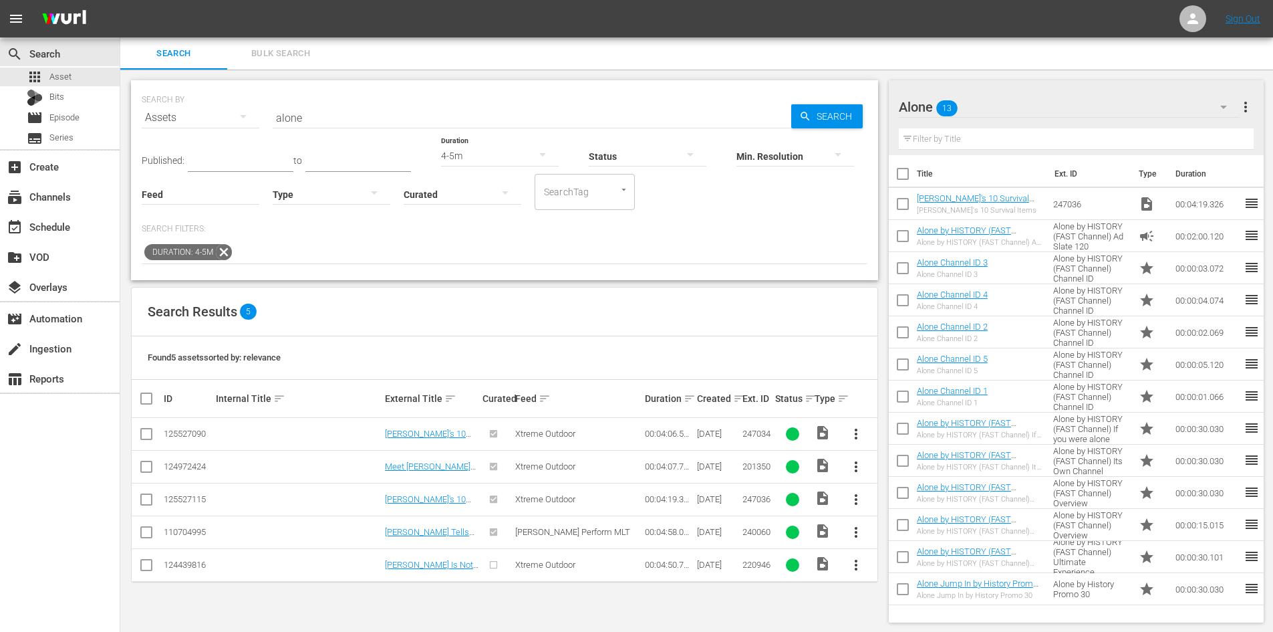
click at [142, 533] on input "checkbox" at bounding box center [146, 535] width 16 height 16
checkbox input "true"
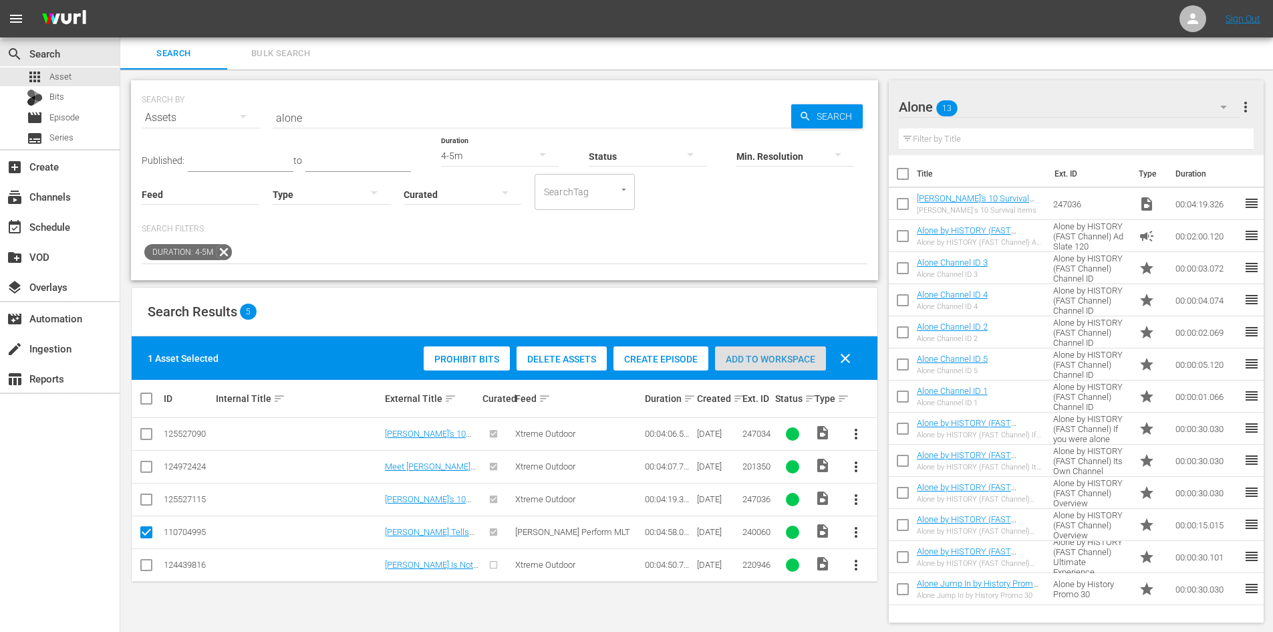
click at [758, 364] on span "Add to Workspace" at bounding box center [770, 359] width 111 height 11
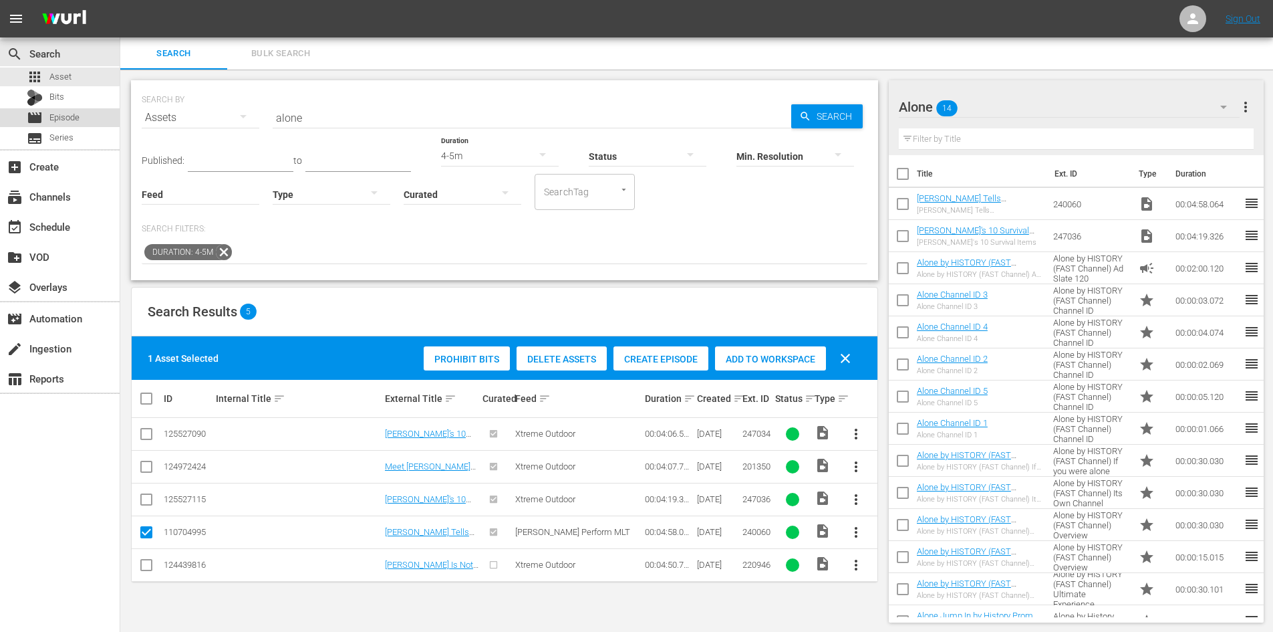
click at [50, 117] on span "Episode" at bounding box center [64, 117] width 30 height 13
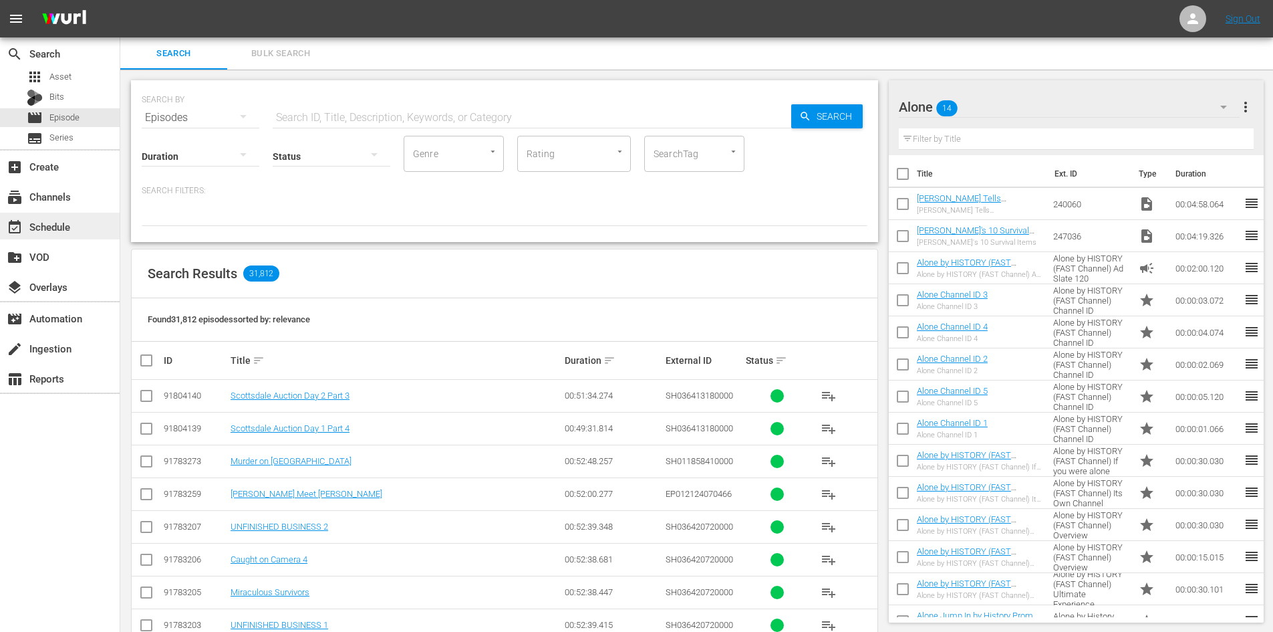
click at [39, 229] on div "event_available Schedule" at bounding box center [37, 225] width 75 height 12
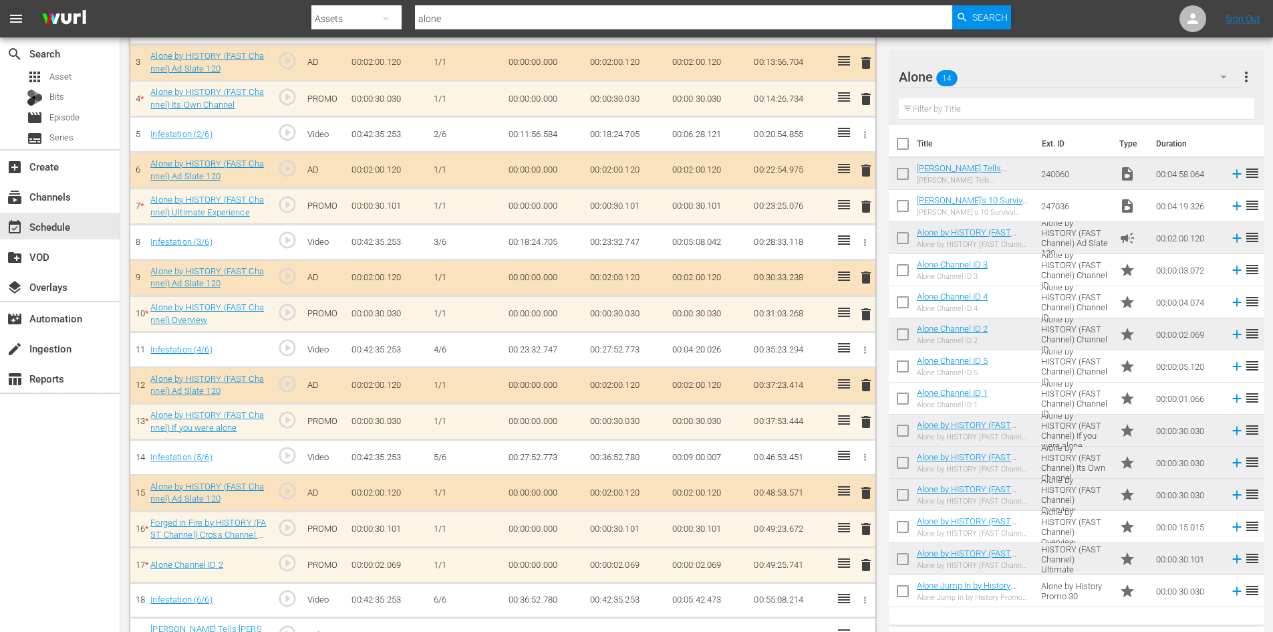
scroll to position [451, 0]
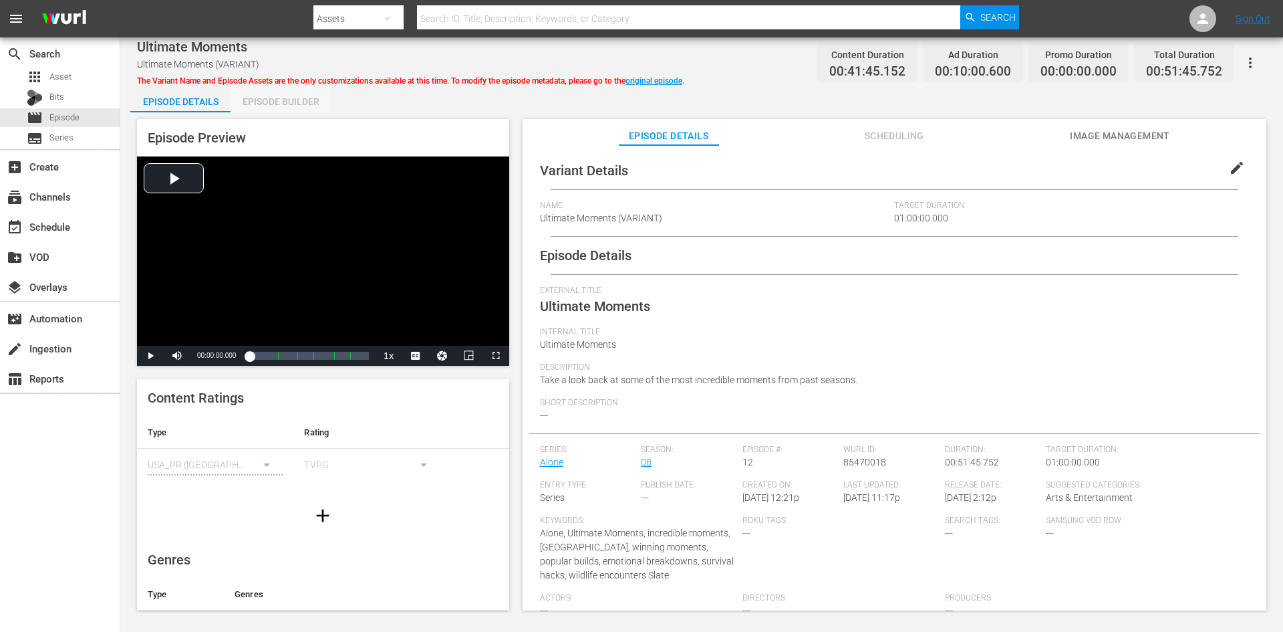
click at [291, 94] on div "Episode Builder" at bounding box center [281, 102] width 100 height 32
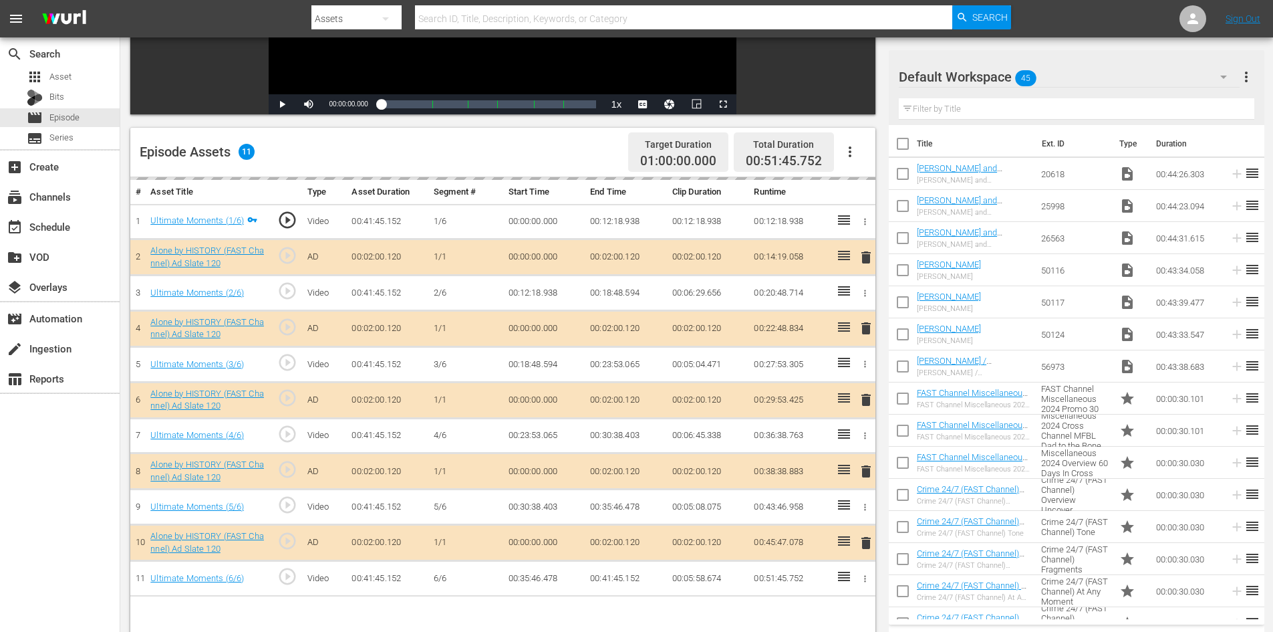
scroll to position [348, 0]
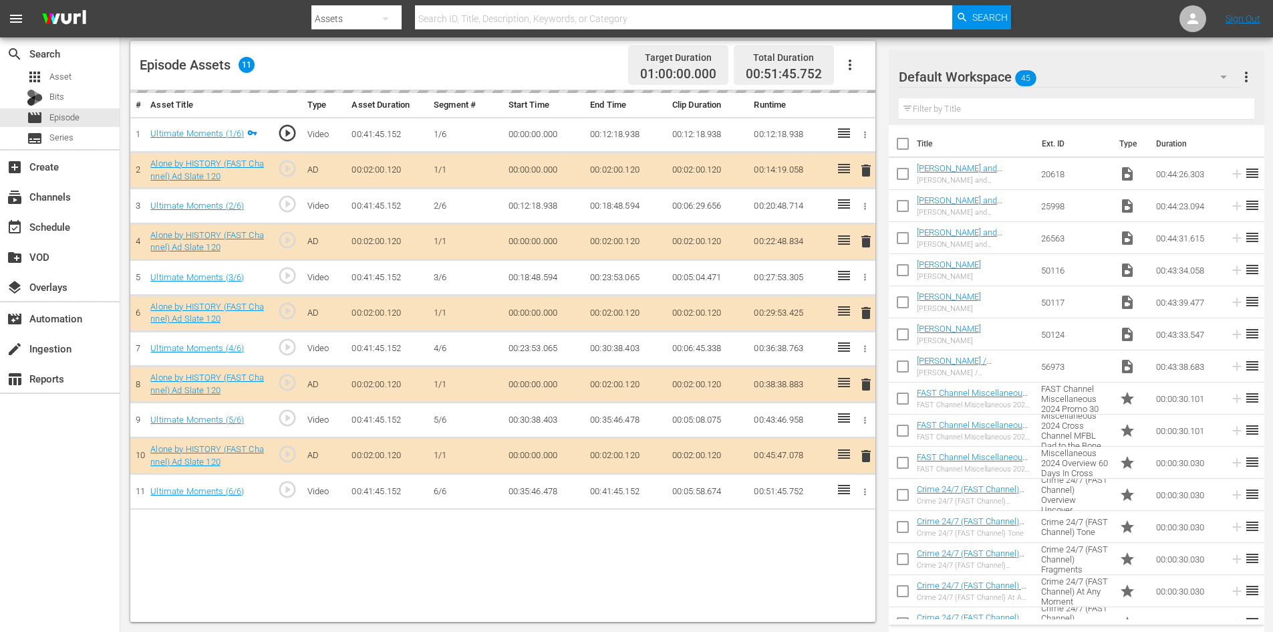
click at [1100, 80] on div "Default Workspace 45" at bounding box center [1069, 76] width 341 height 37
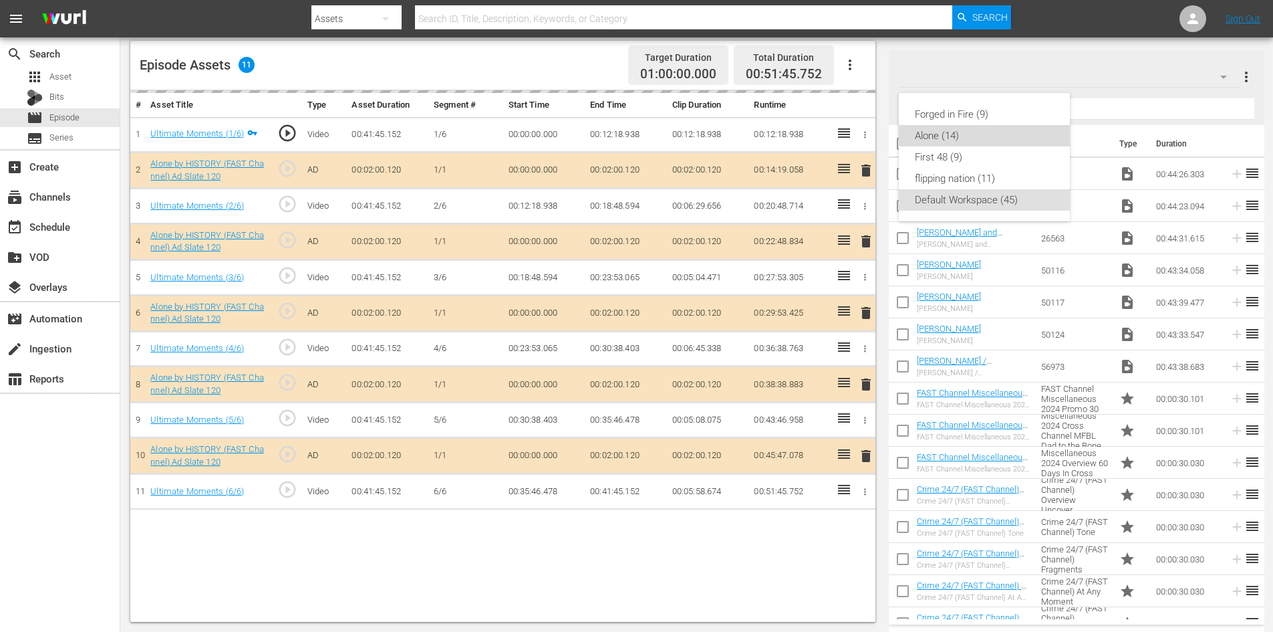
click at [947, 138] on div "Alone (14)" at bounding box center [984, 135] width 139 height 21
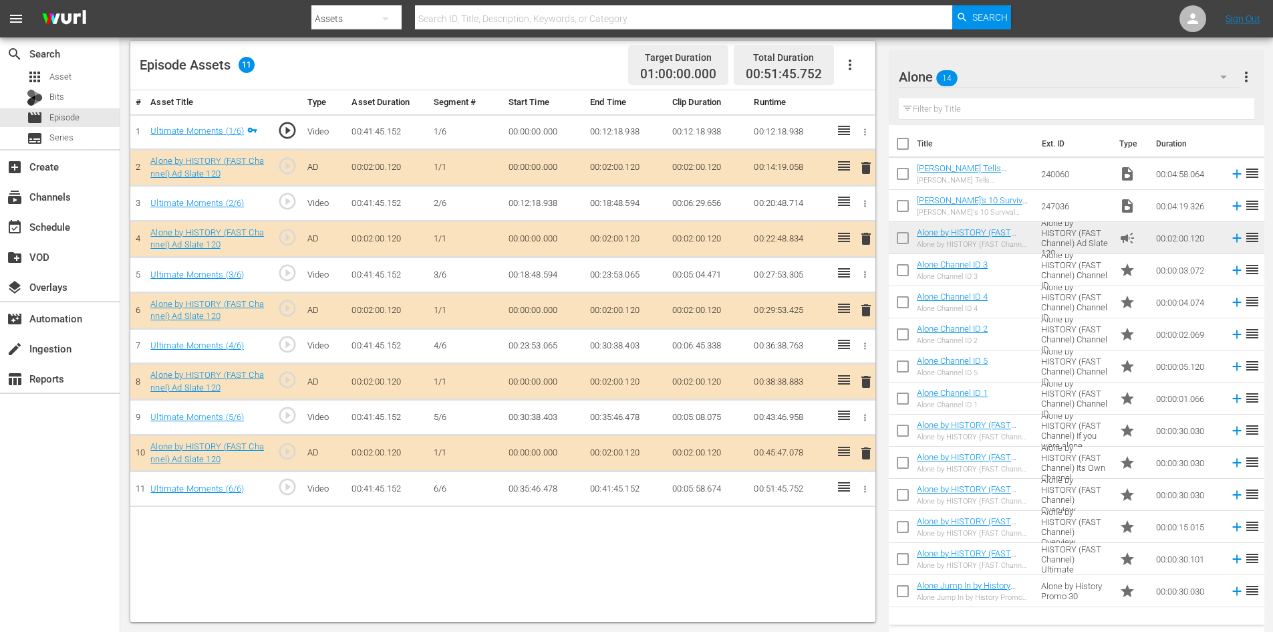
click at [864, 382] on span "delete" at bounding box center [866, 382] width 16 height 16
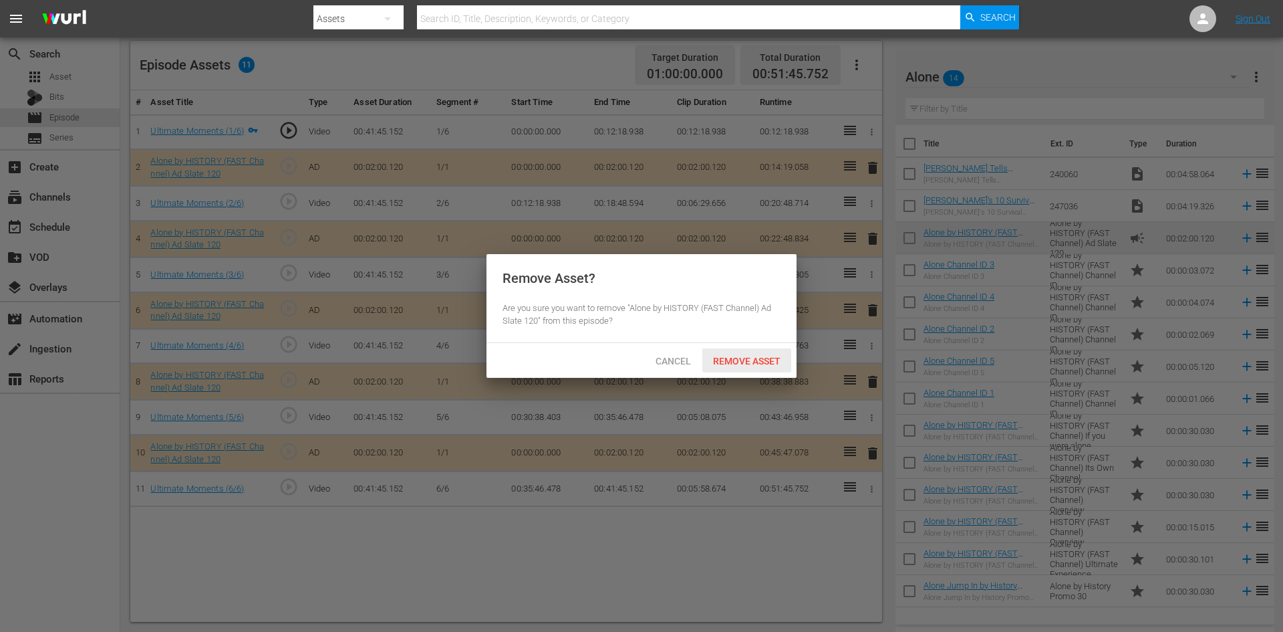
click at [729, 357] on span "Remove Asset" at bounding box center [747, 361] width 89 height 11
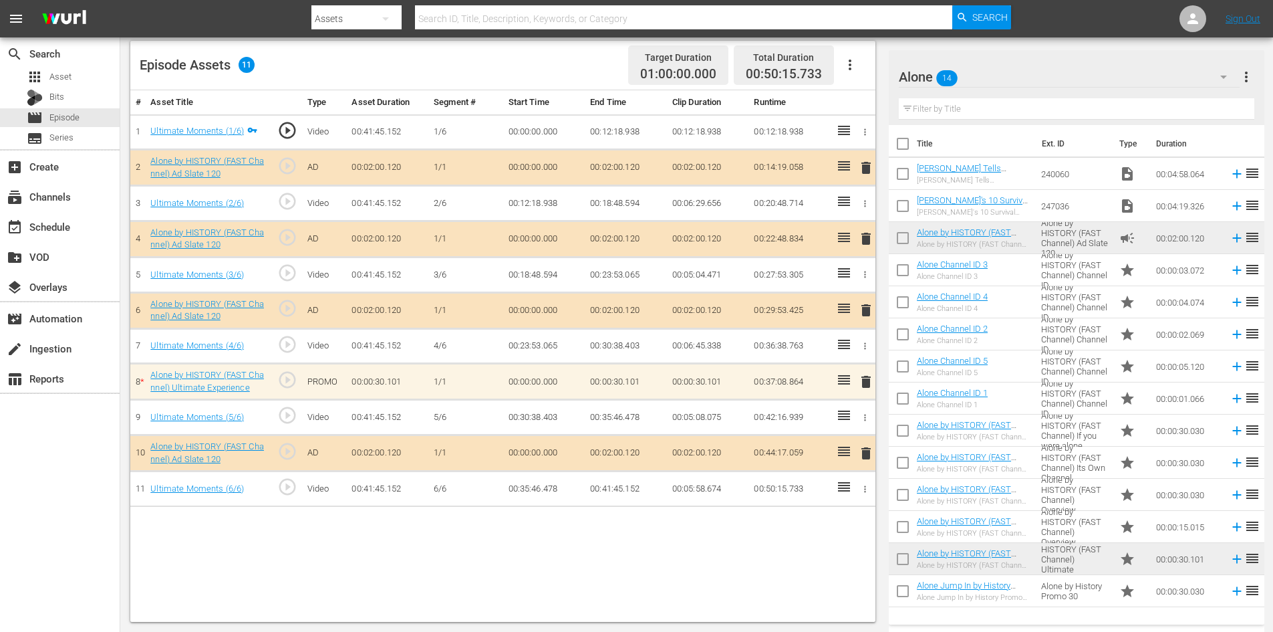
click at [867, 386] on span "delete" at bounding box center [866, 382] width 16 height 16
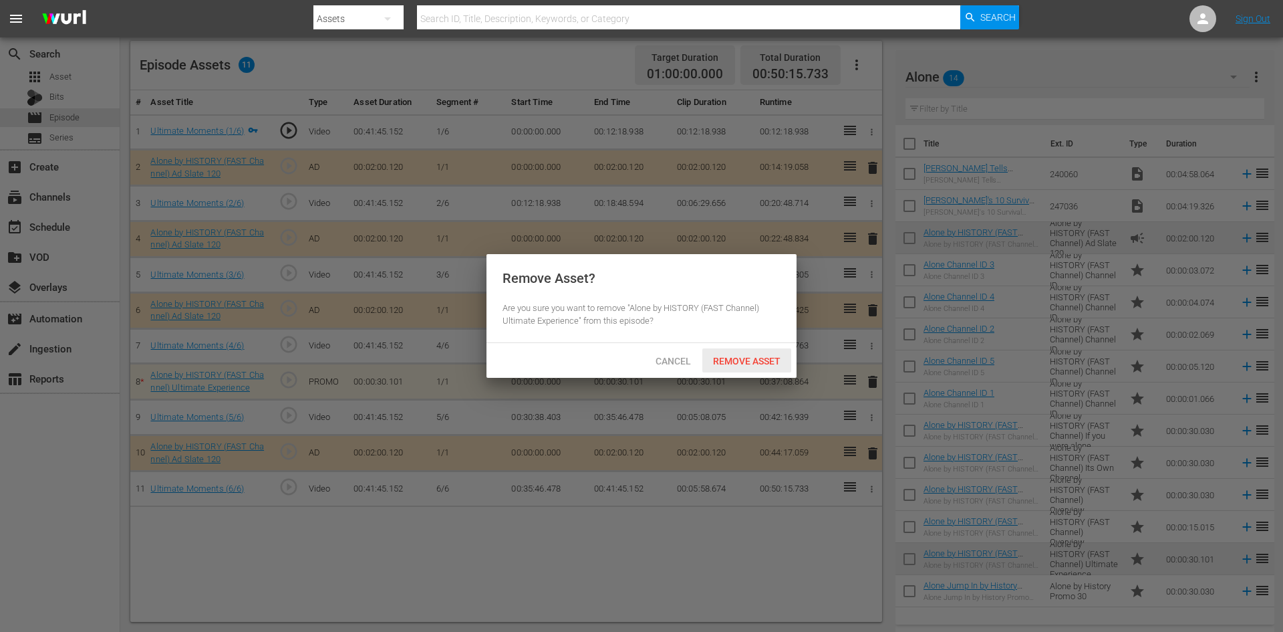
click at [751, 354] on div "Remove Asset" at bounding box center [747, 360] width 89 height 25
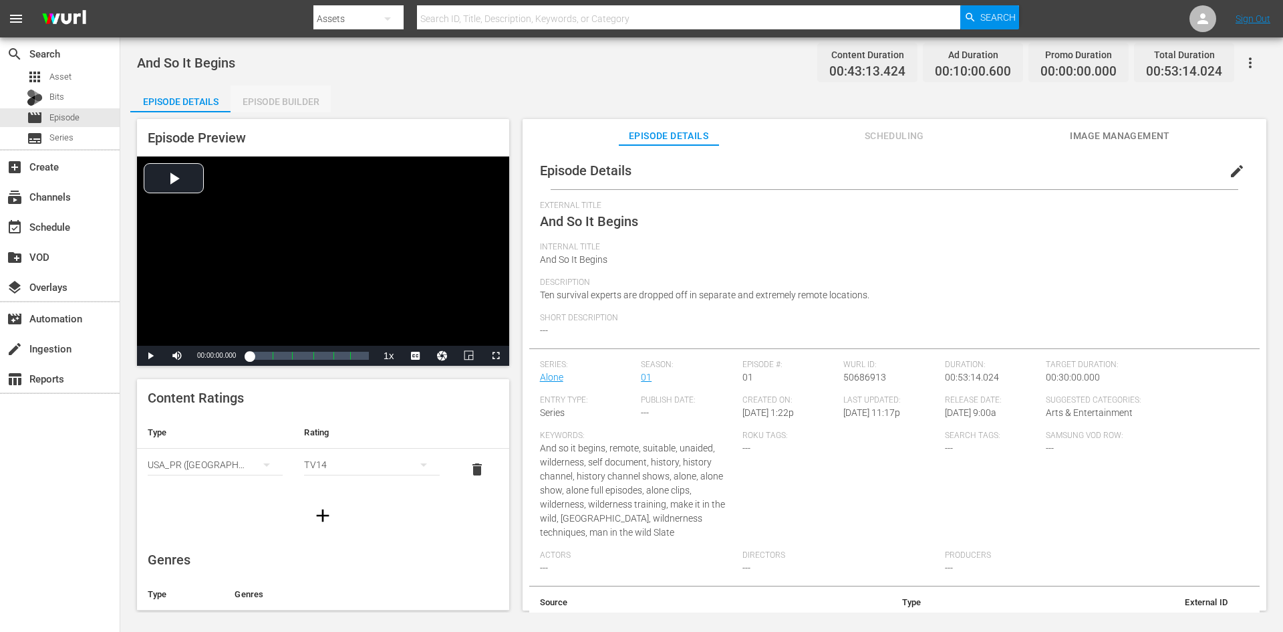
click at [306, 97] on div "Episode Builder" at bounding box center [281, 102] width 100 height 32
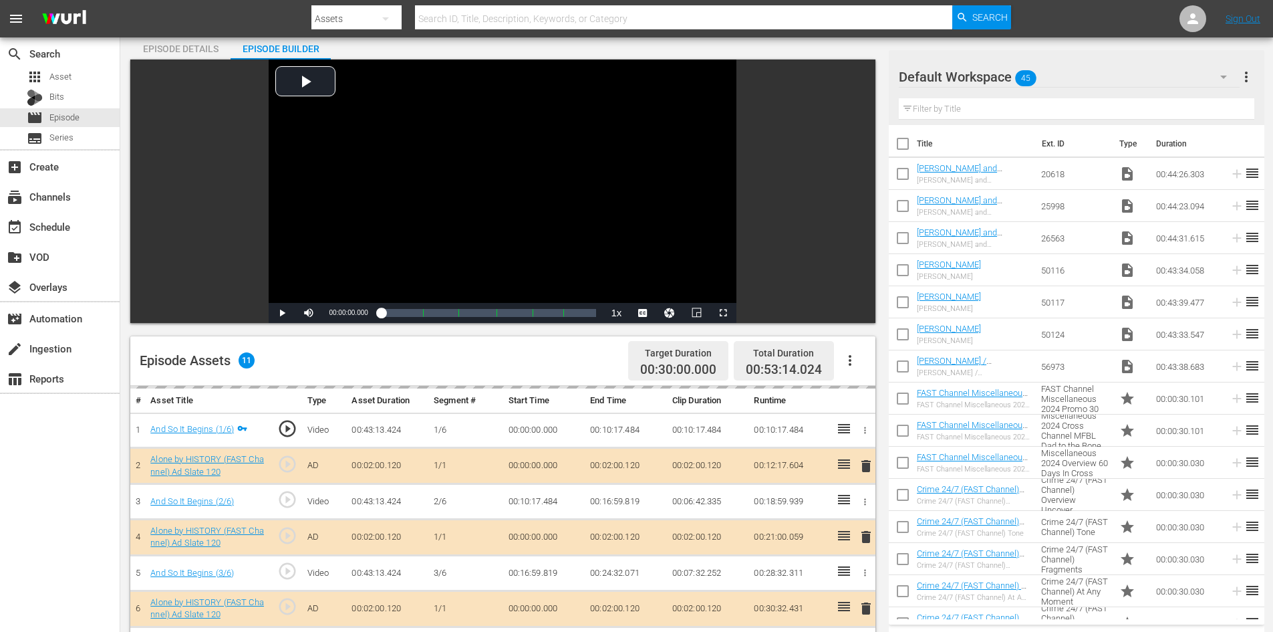
scroll to position [348, 0]
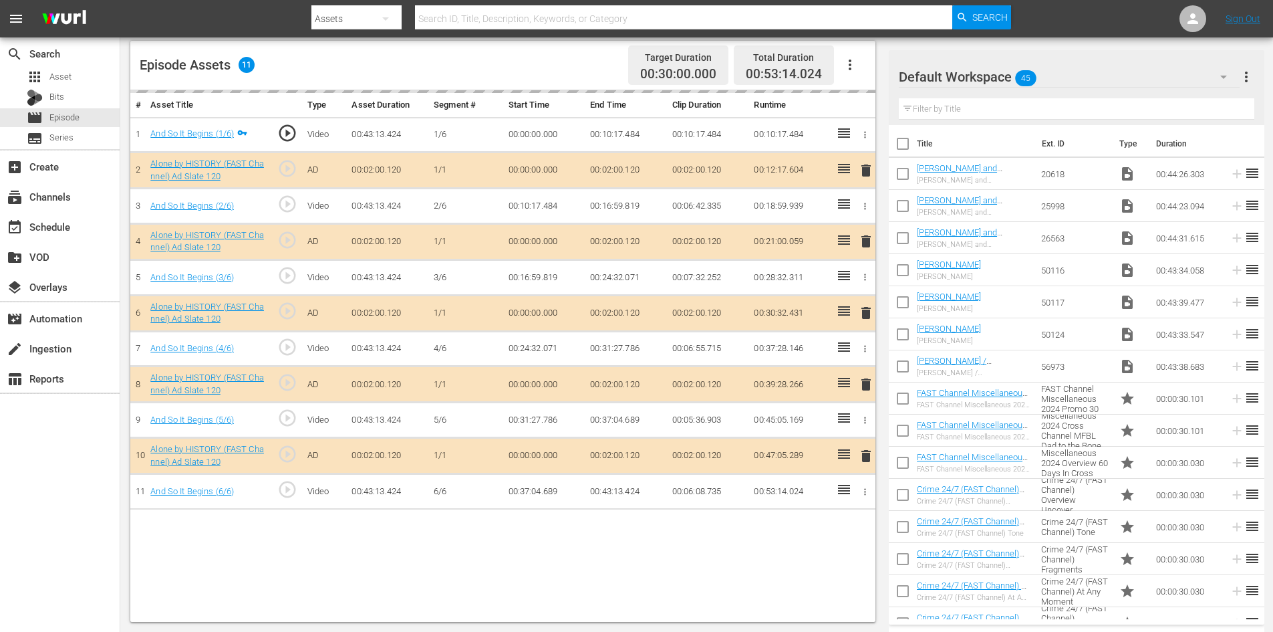
click at [1087, 79] on div "Default Workspace 45" at bounding box center [1069, 76] width 341 height 37
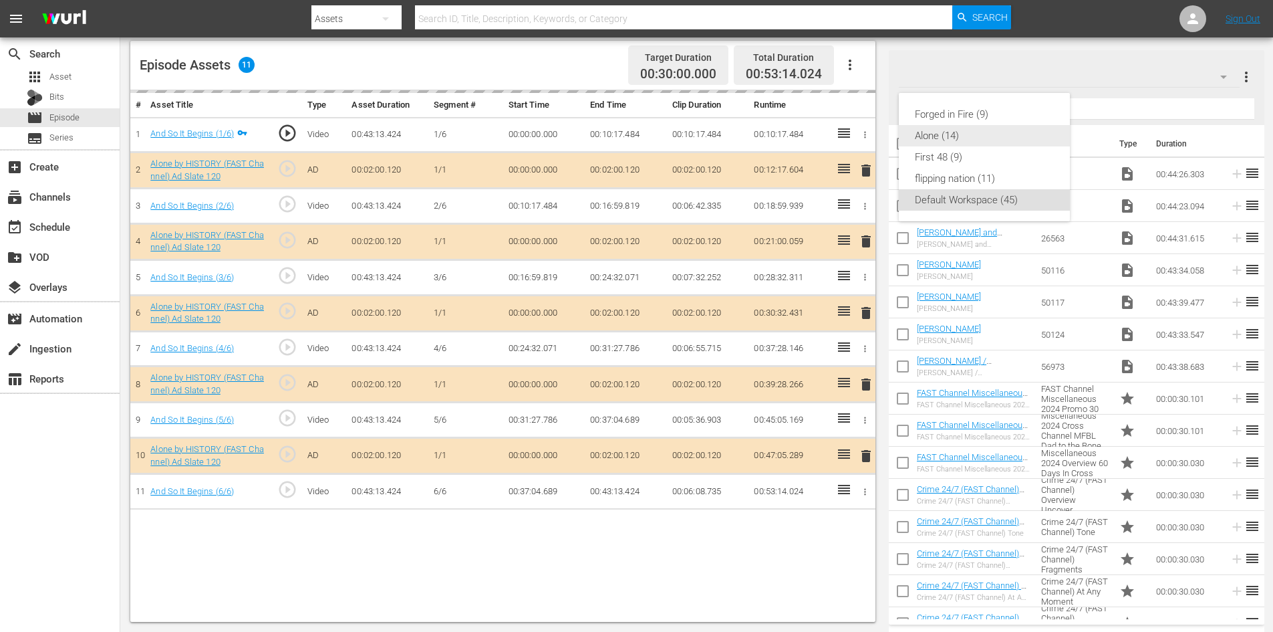
click at [934, 134] on div "Alone (14)" at bounding box center [984, 135] width 139 height 21
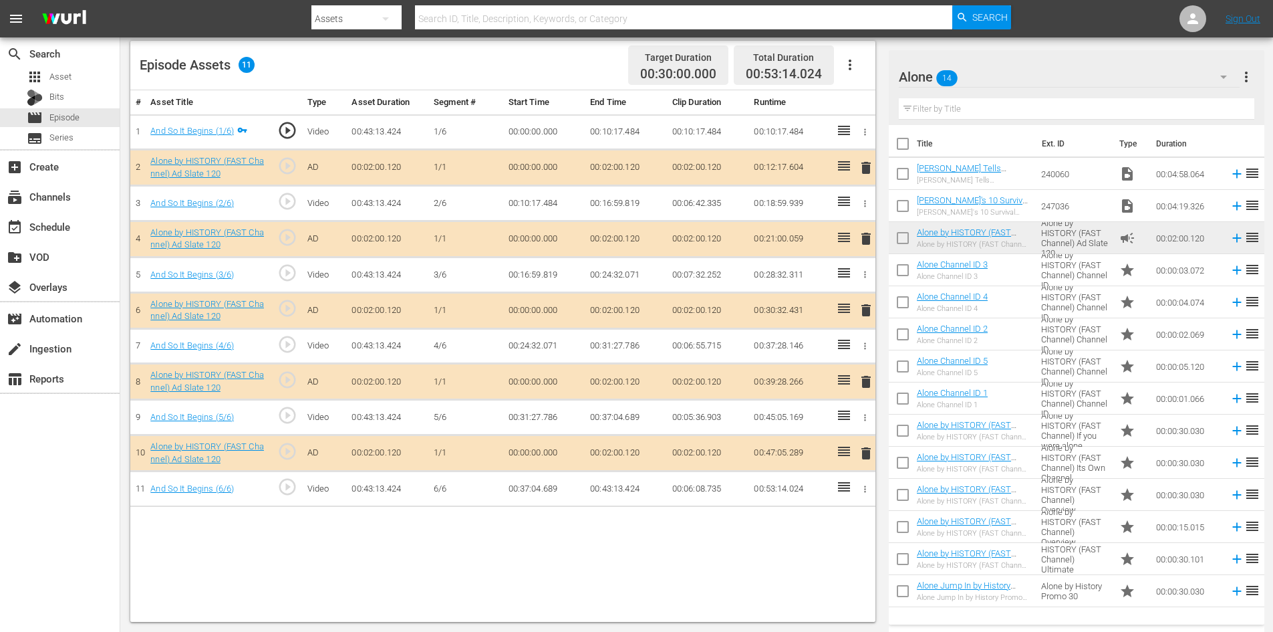
click at [867, 384] on span "delete" at bounding box center [866, 382] width 16 height 16
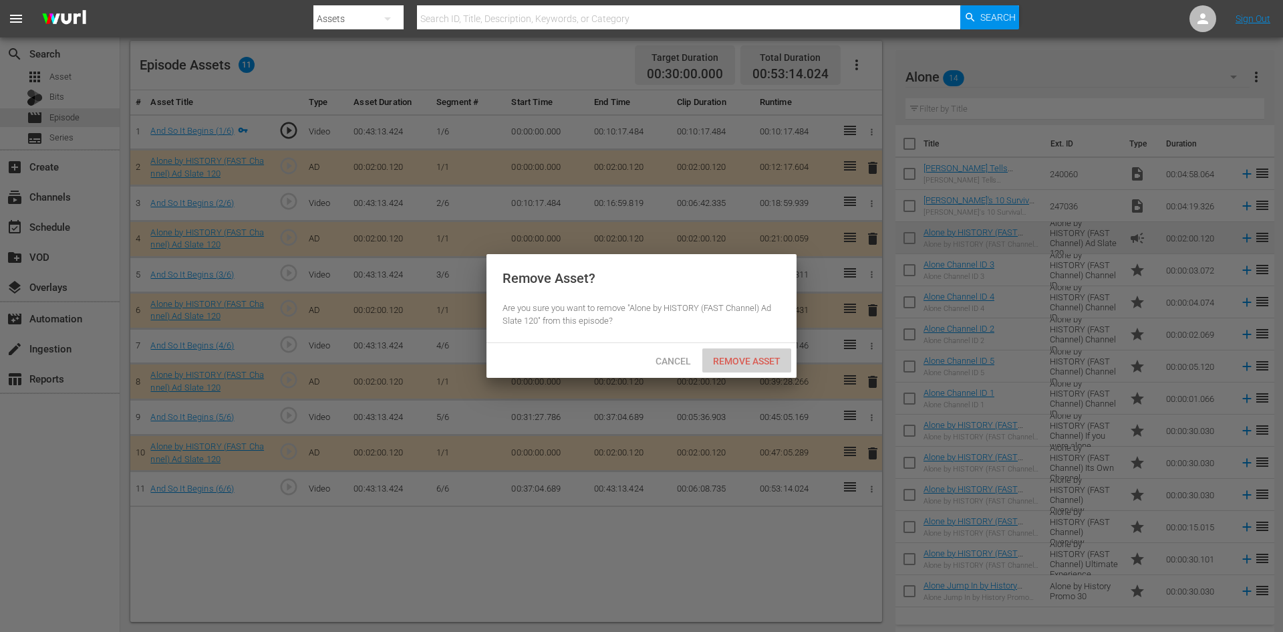
click at [746, 362] on span "Remove Asset" at bounding box center [747, 361] width 89 height 11
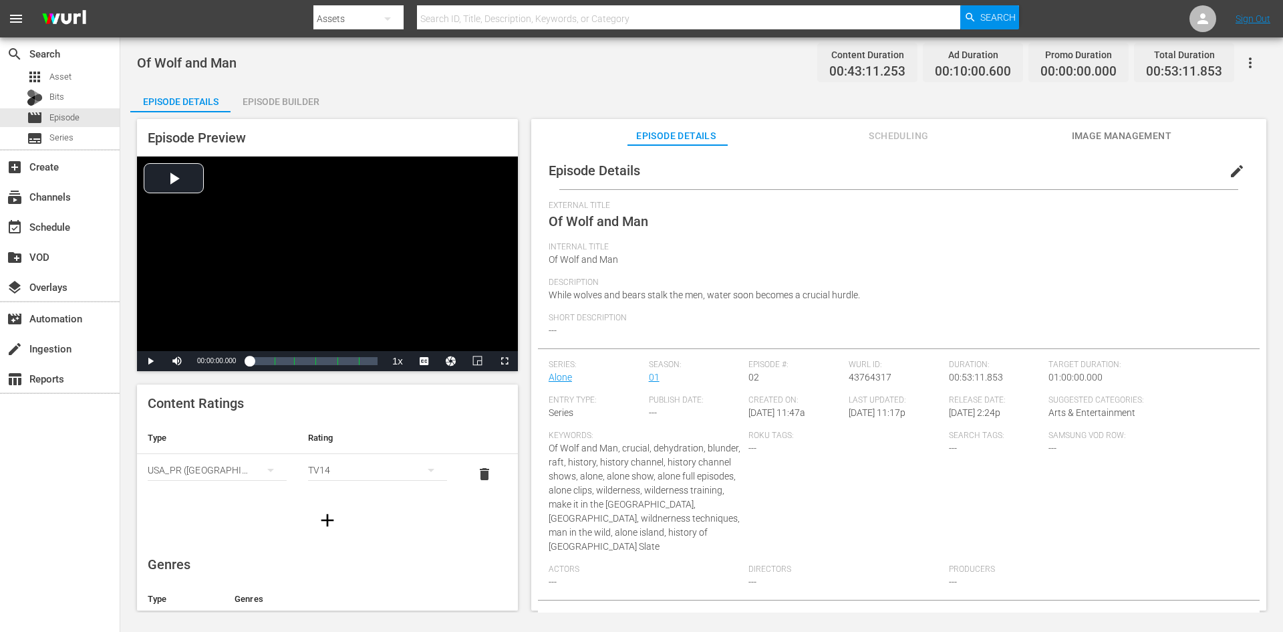
click at [295, 102] on div "Episode Builder" at bounding box center [281, 102] width 100 height 32
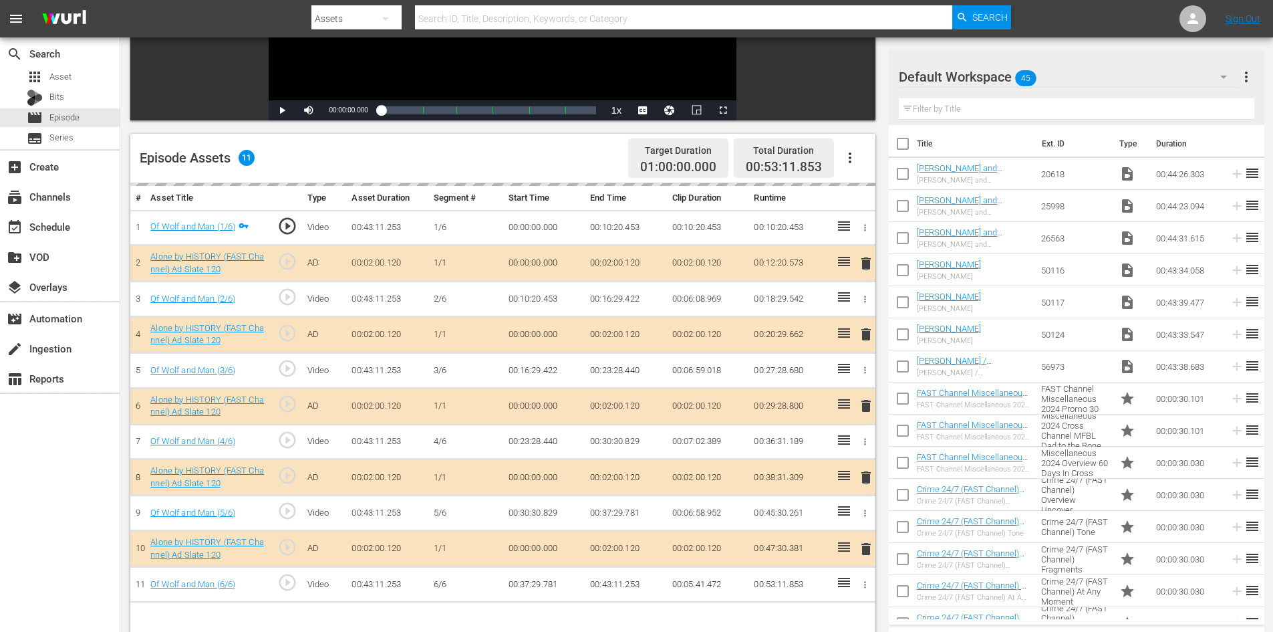
scroll to position [348, 0]
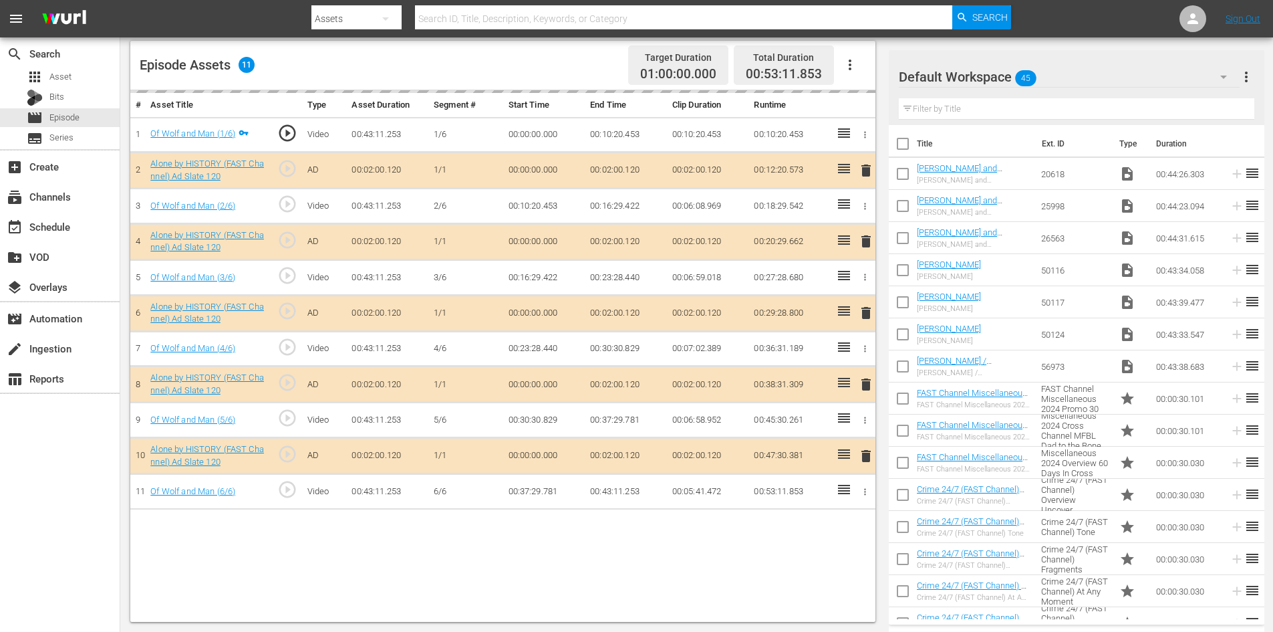
click at [1069, 78] on div "Default Workspace 45" at bounding box center [1069, 76] width 341 height 37
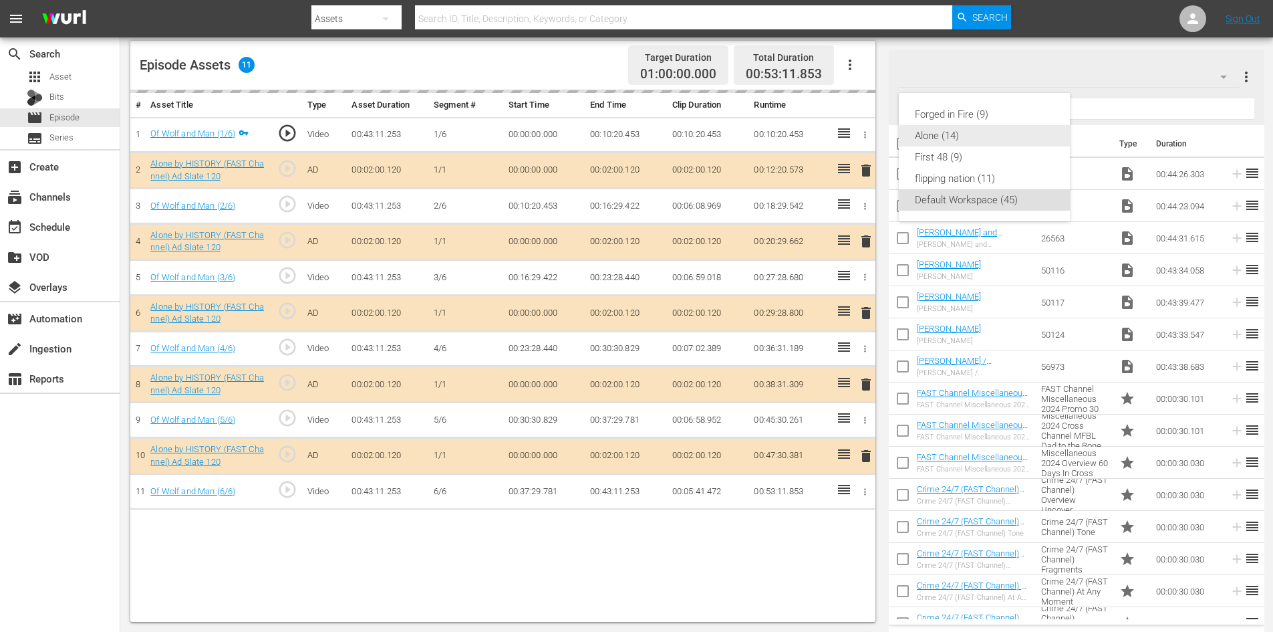
click at [945, 137] on div "Alone (14)" at bounding box center [984, 135] width 139 height 21
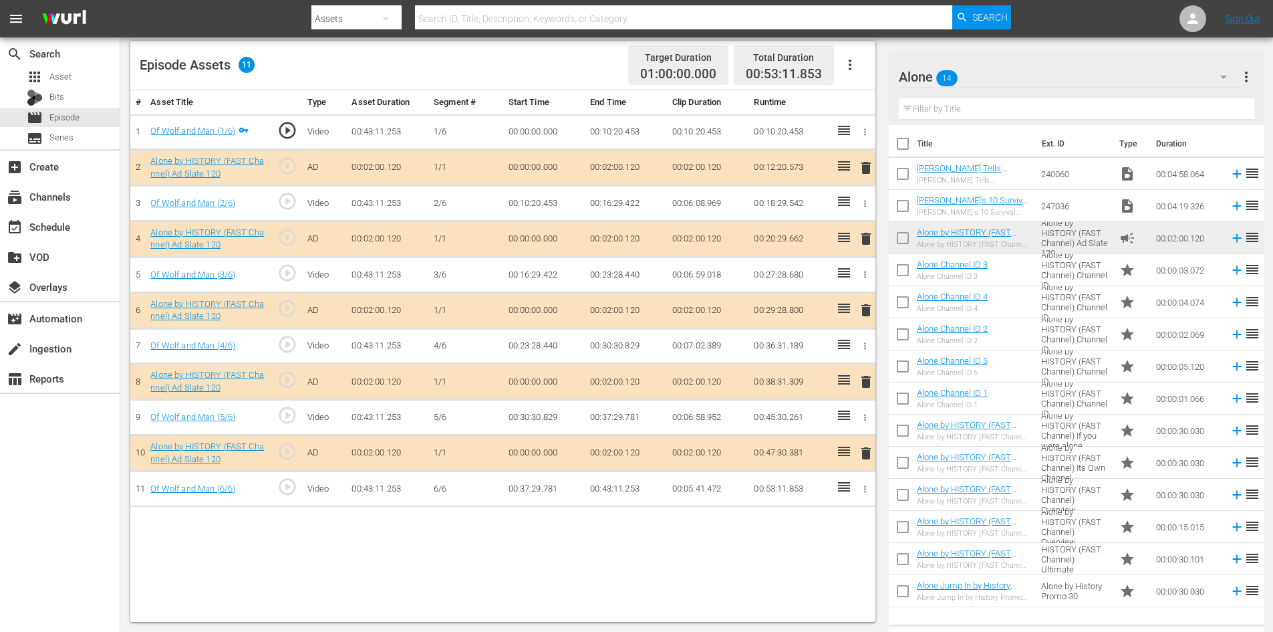
click at [864, 379] on span "delete" at bounding box center [866, 382] width 16 height 16
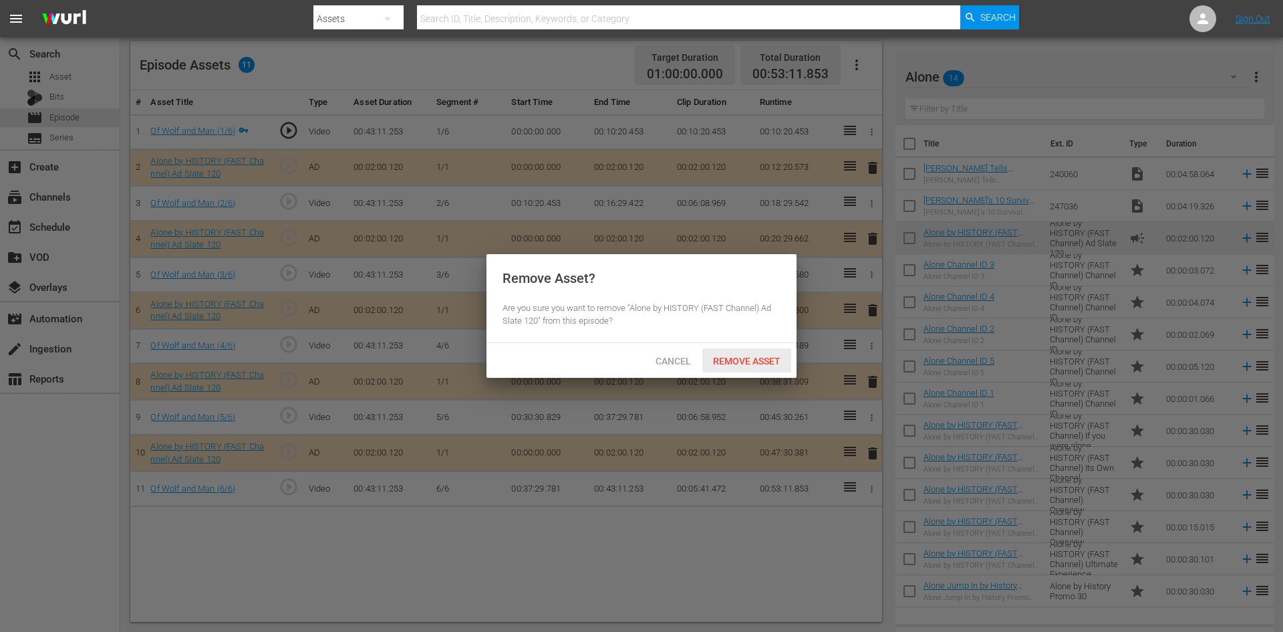
click at [755, 360] on span "Remove Asset" at bounding box center [747, 361] width 89 height 11
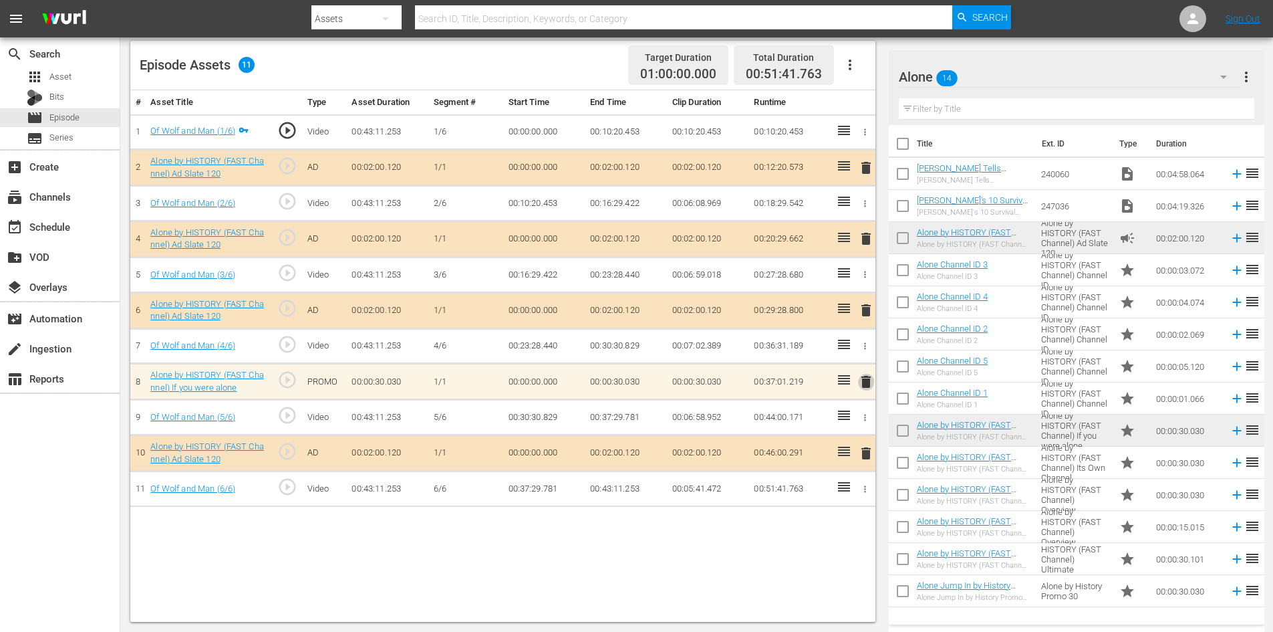
click at [865, 382] on span "delete" at bounding box center [866, 382] width 16 height 16
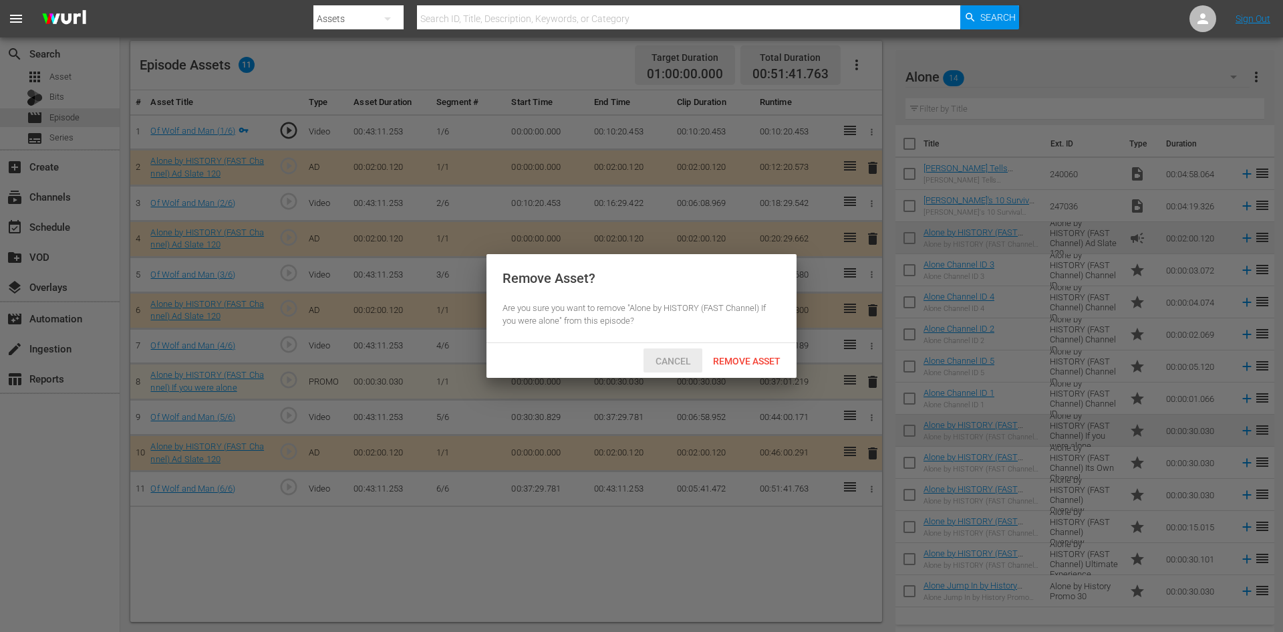
click at [666, 361] on span "Cancel" at bounding box center [673, 361] width 57 height 11
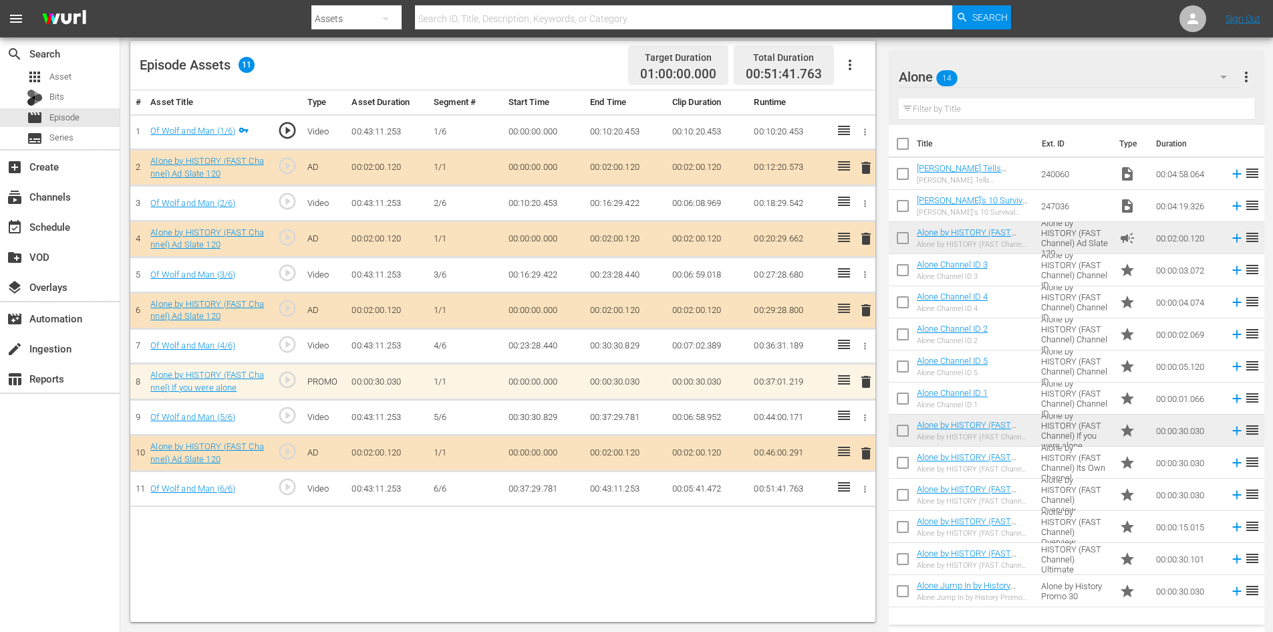
click at [862, 382] on span "delete" at bounding box center [866, 382] width 16 height 16
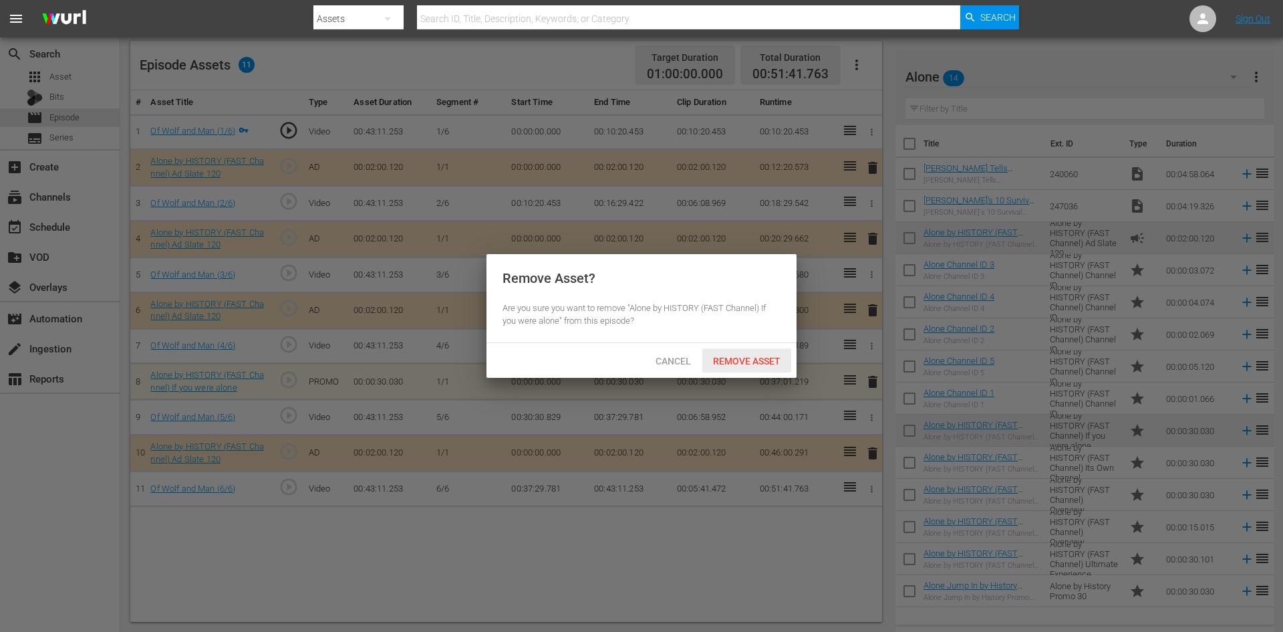
click at [753, 356] on span "Remove Asset" at bounding box center [747, 361] width 89 height 11
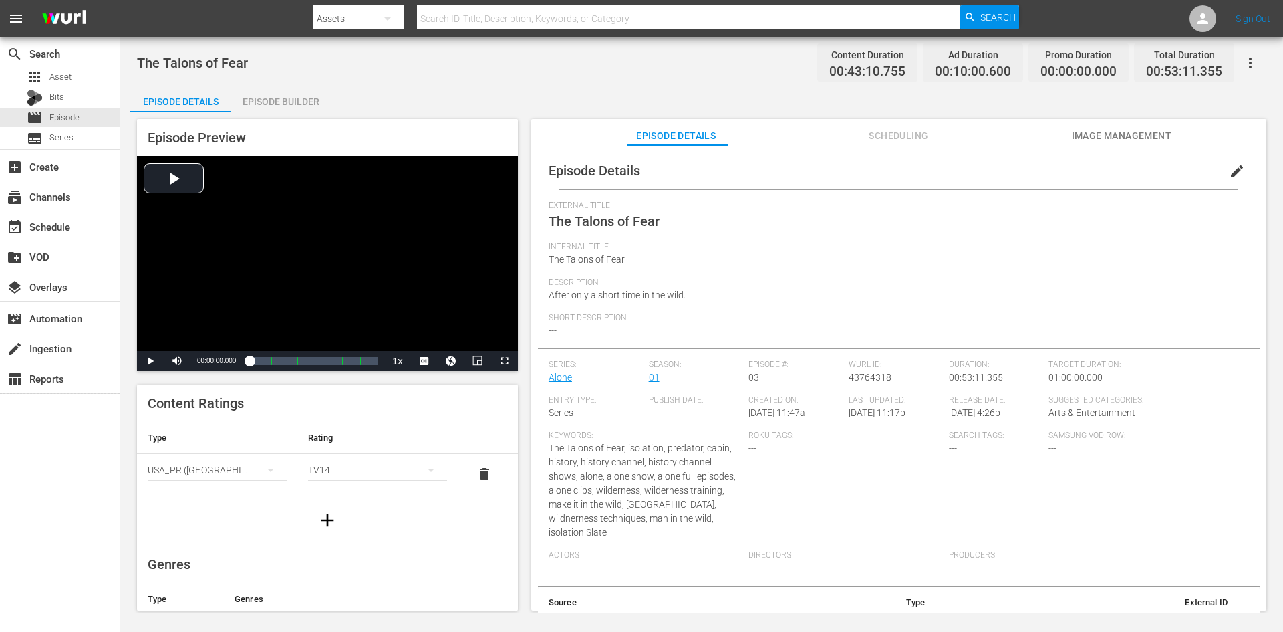
click at [251, 99] on div "Episode Builder" at bounding box center [281, 102] width 100 height 32
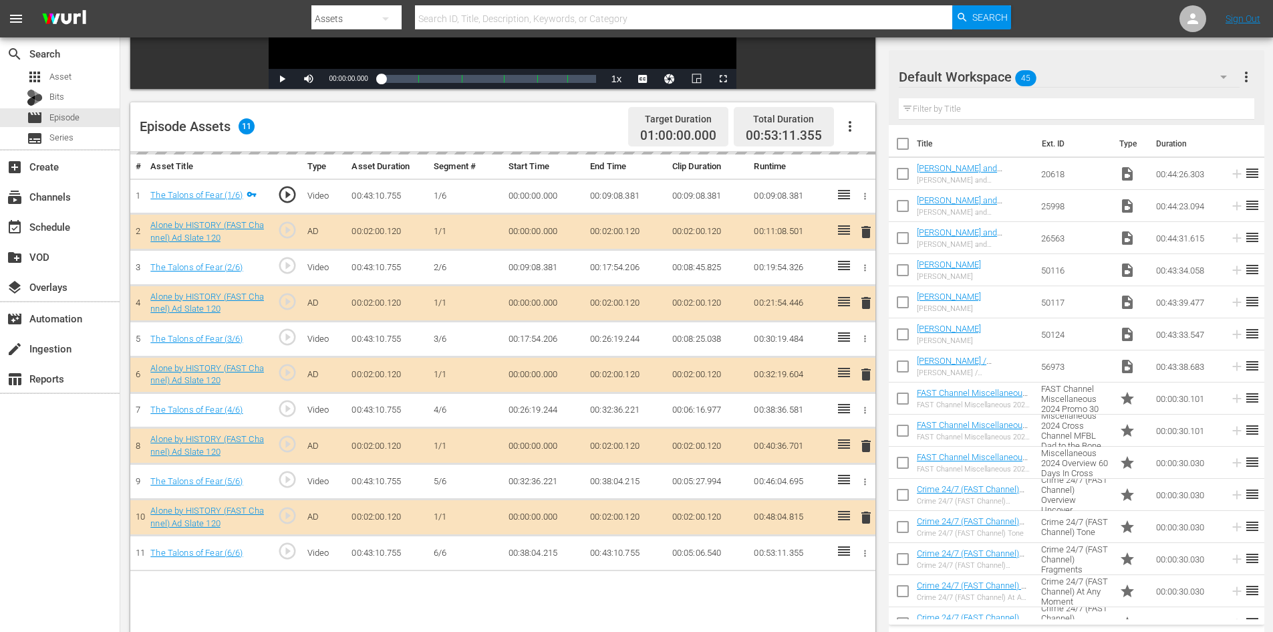
scroll to position [348, 0]
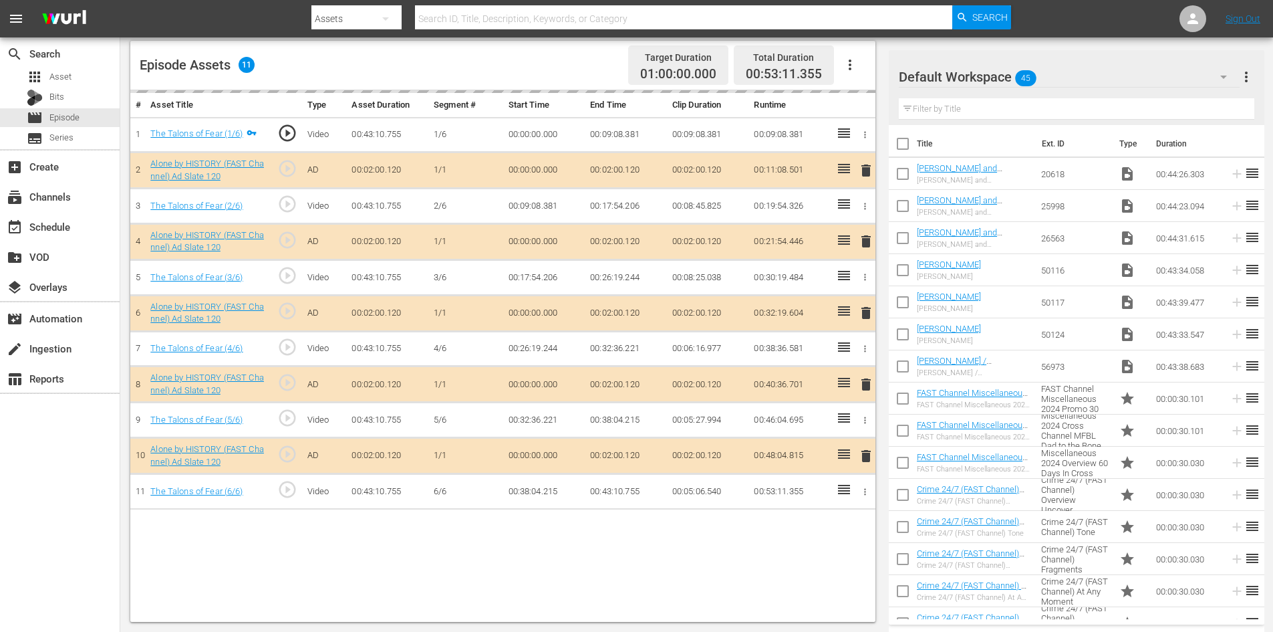
click at [1074, 73] on div "Default Workspace 45" at bounding box center [1069, 76] width 341 height 37
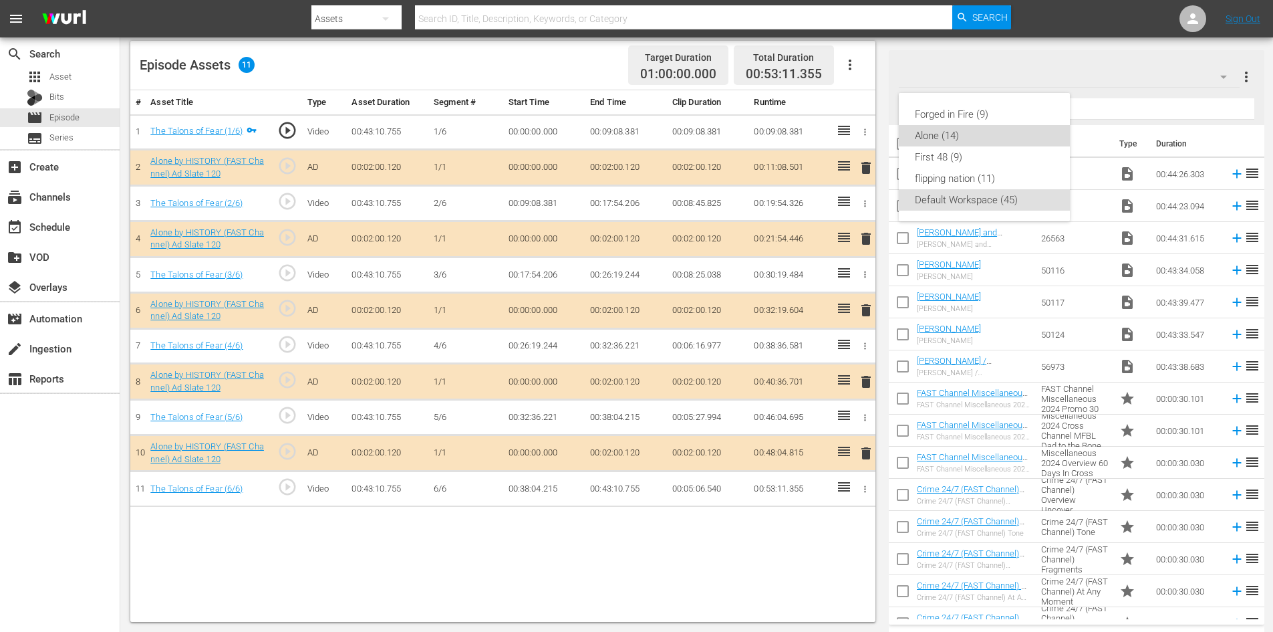
click at [942, 130] on div "Alone (14)" at bounding box center [984, 135] width 139 height 21
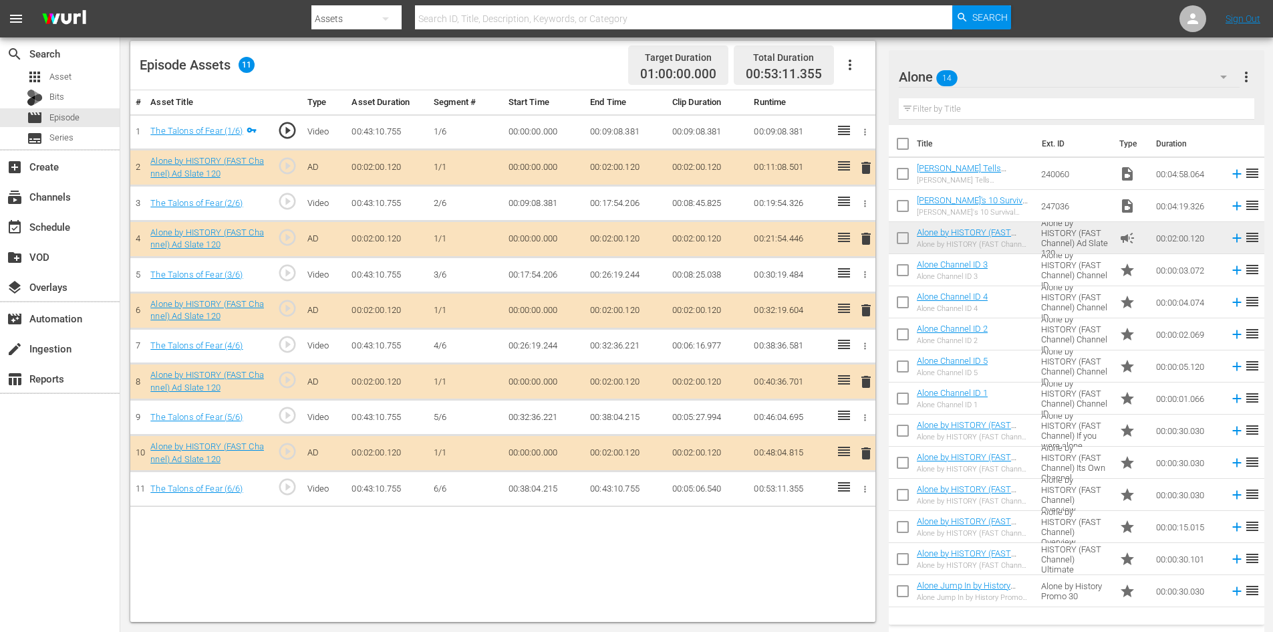
click at [870, 379] on span "delete" at bounding box center [866, 382] width 16 height 16
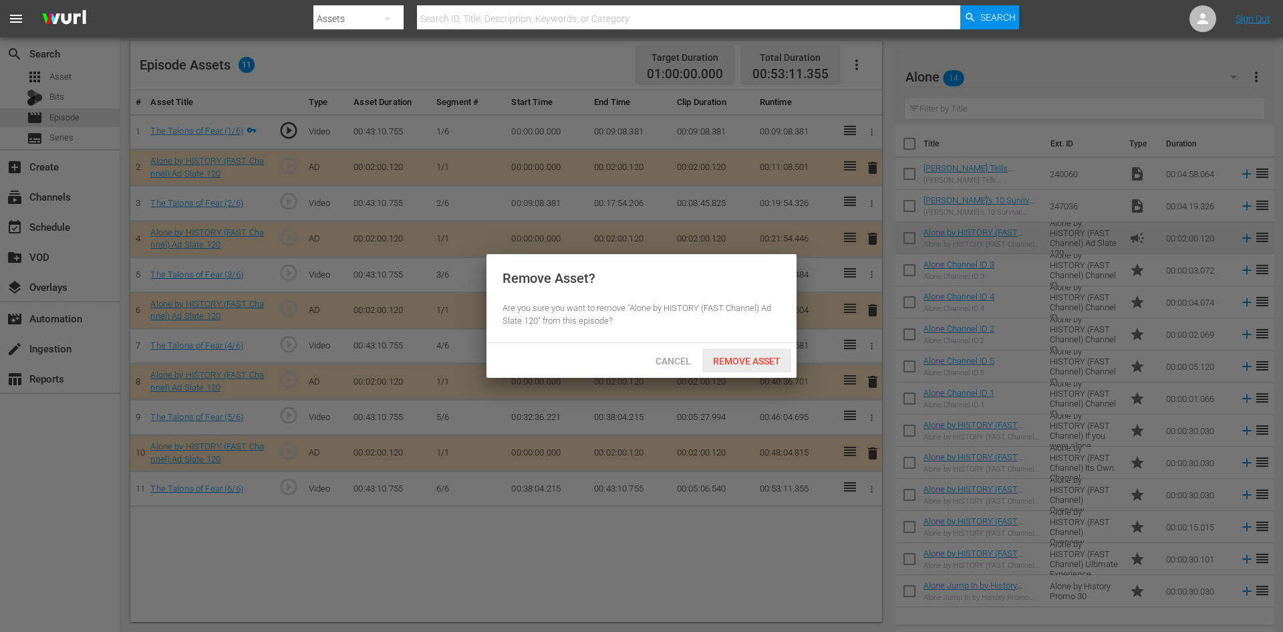
click at [758, 359] on span "Remove Asset" at bounding box center [747, 361] width 89 height 11
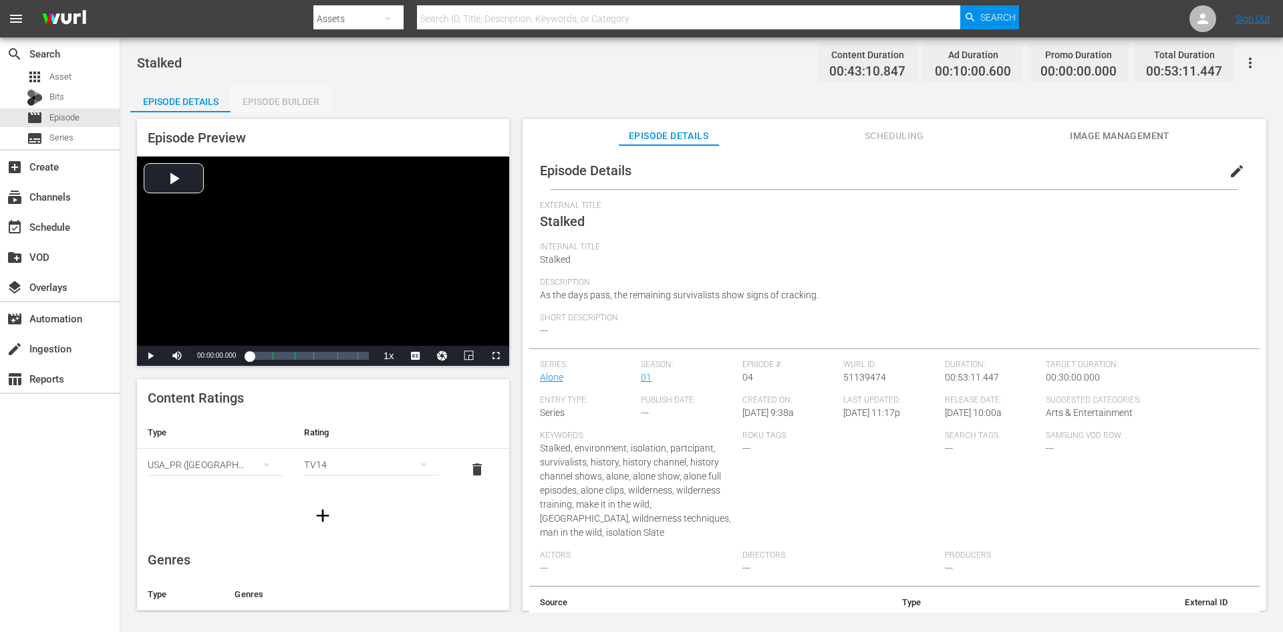
click at [316, 102] on div "Episode Builder" at bounding box center [281, 102] width 100 height 32
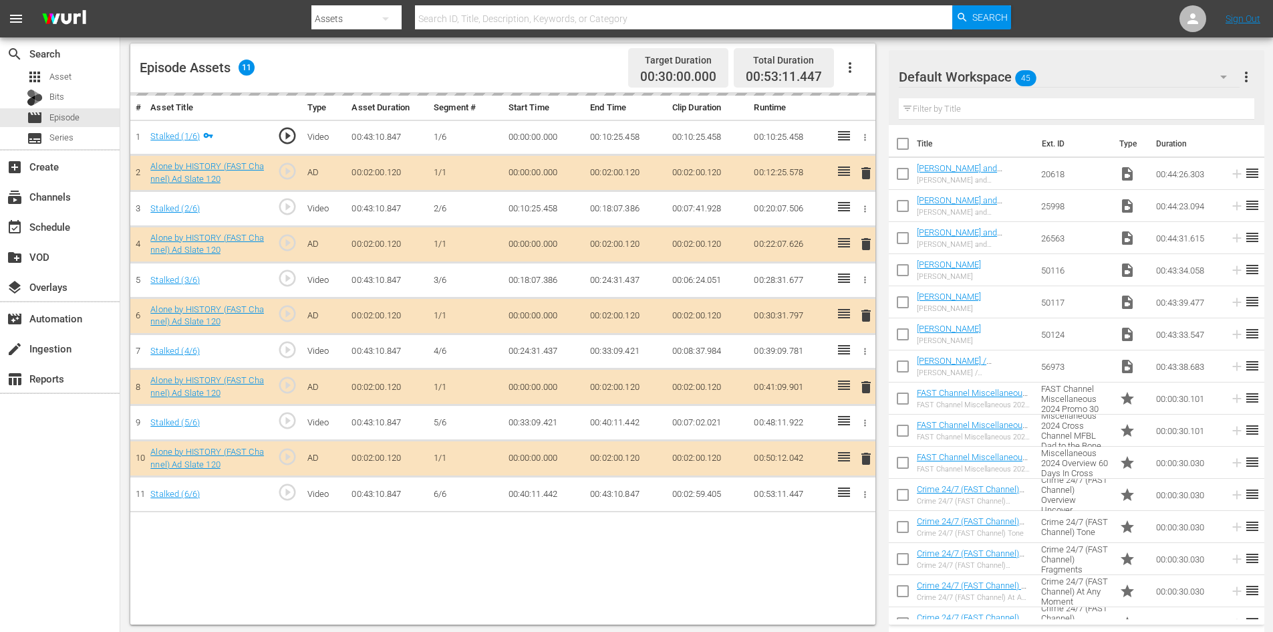
scroll to position [348, 0]
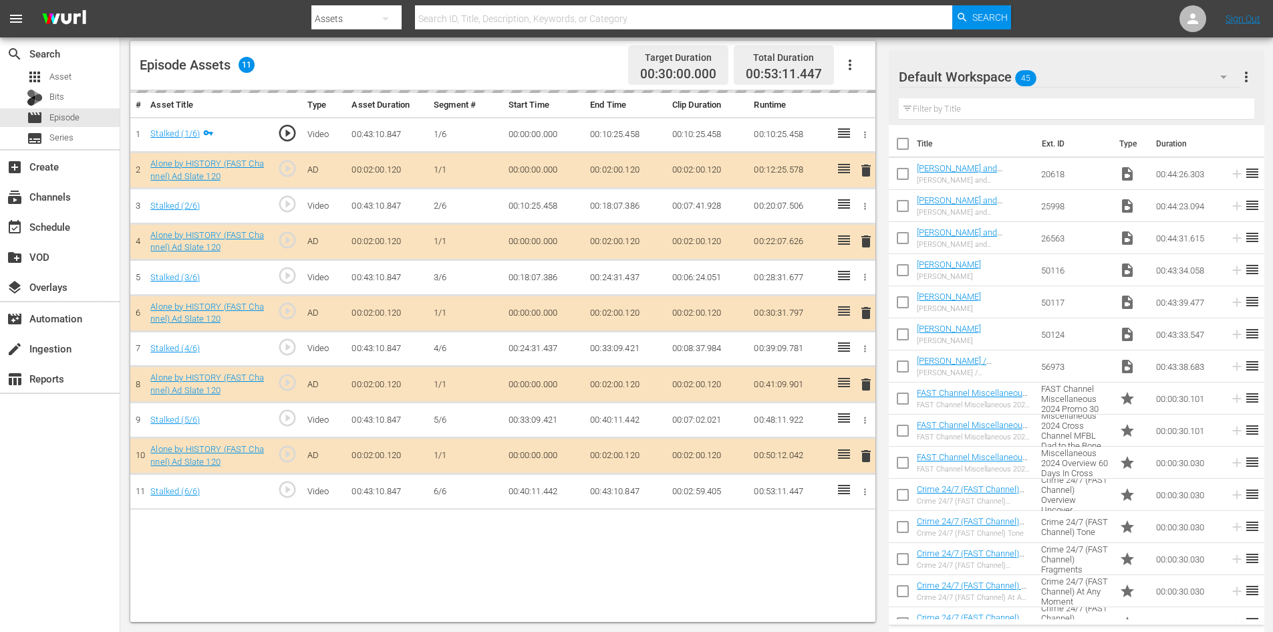
click at [1072, 78] on div "Default Workspace 45" at bounding box center [1069, 76] width 341 height 37
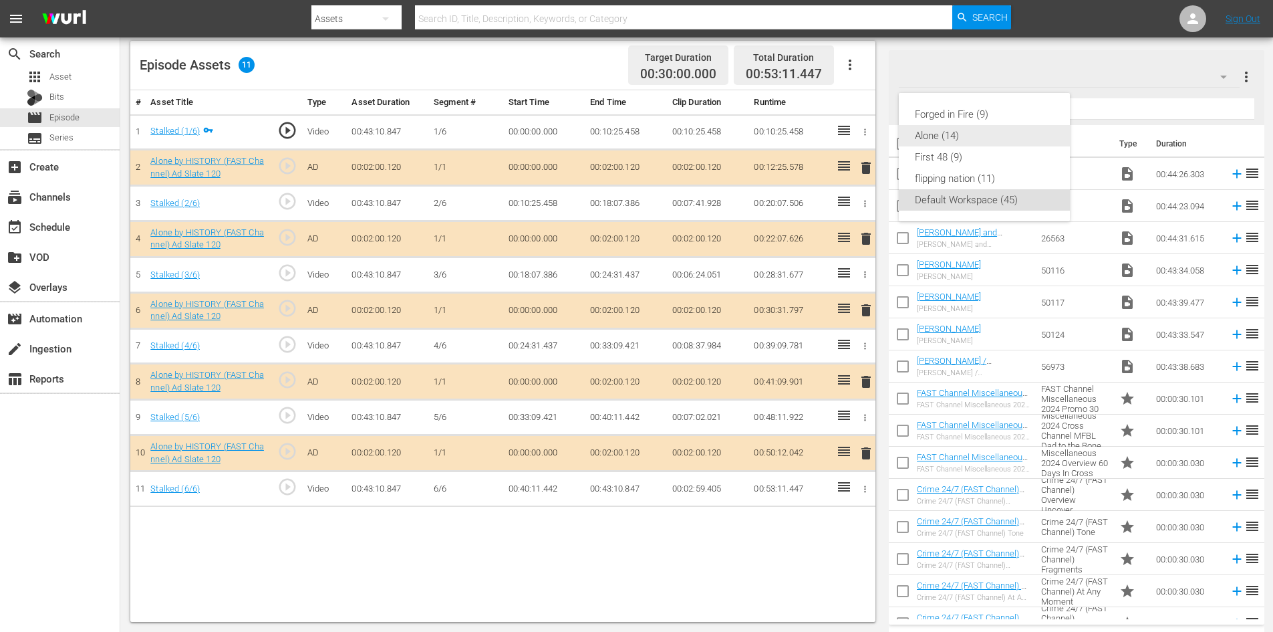
click at [917, 132] on div "Alone (14)" at bounding box center [984, 135] width 139 height 21
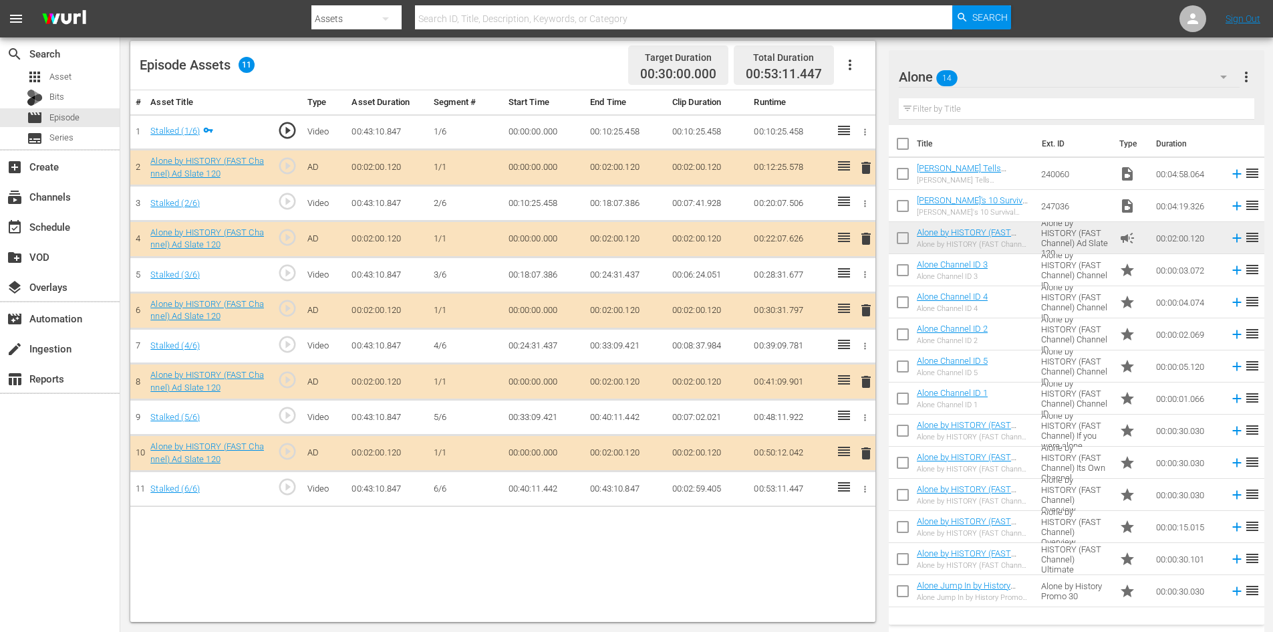
click at [864, 384] on span "delete" at bounding box center [866, 382] width 16 height 16
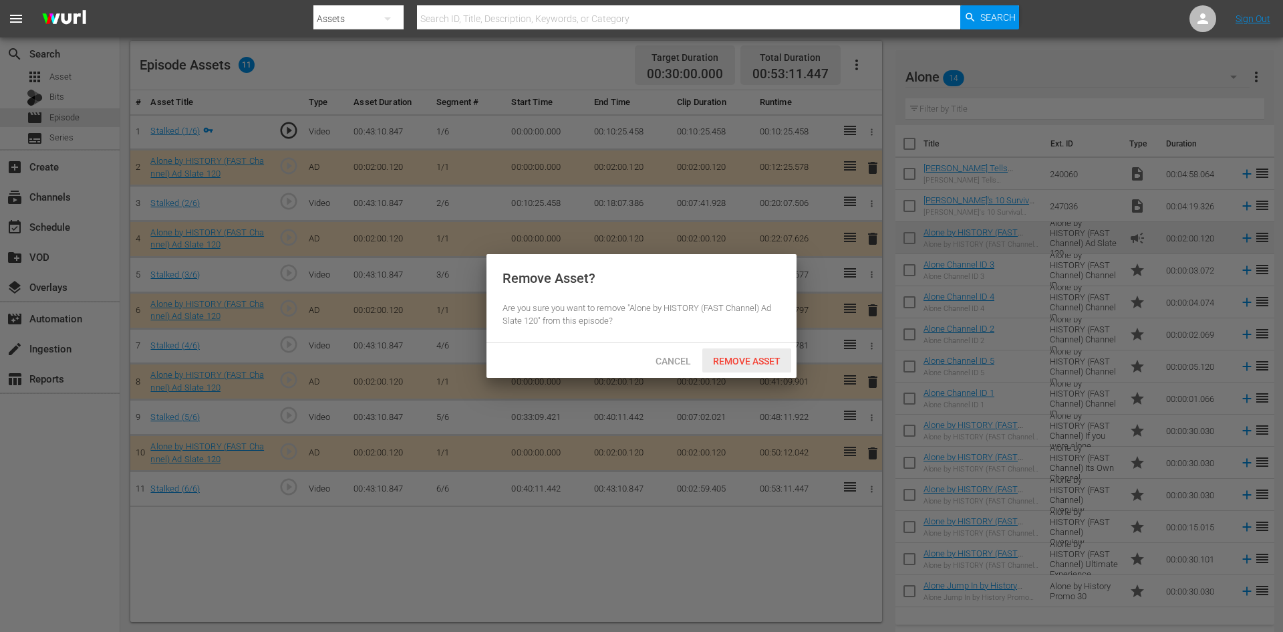
click at [731, 361] on span "Remove Asset" at bounding box center [747, 361] width 89 height 11
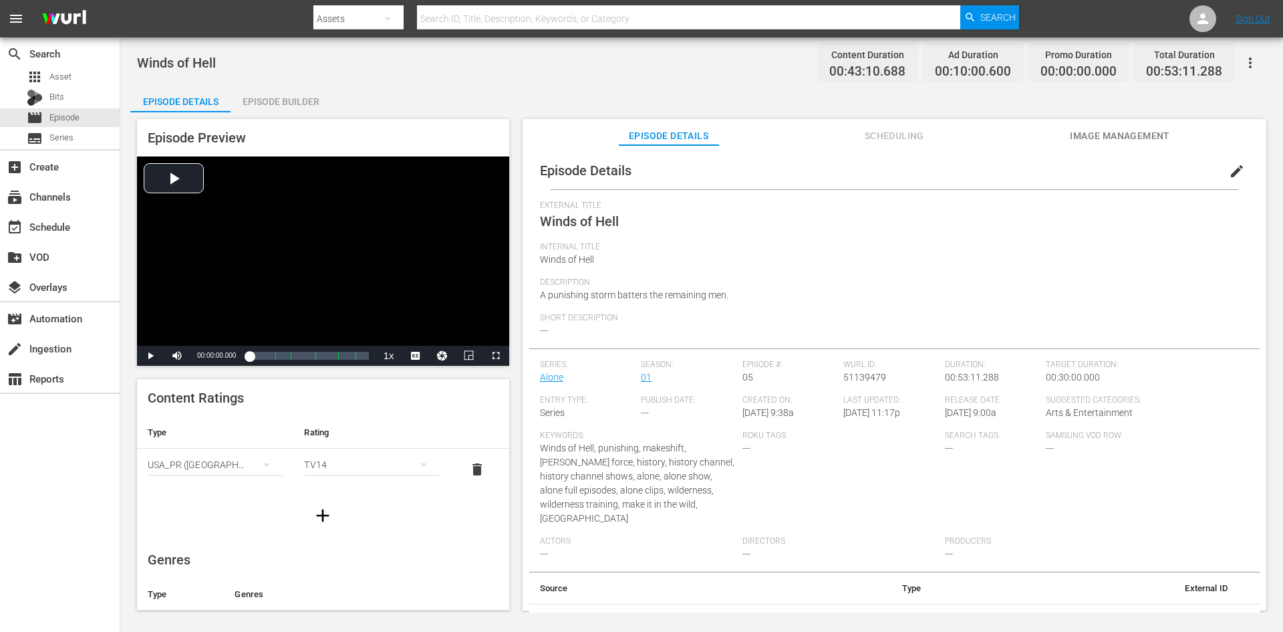
click at [285, 99] on div "Episode Builder" at bounding box center [281, 102] width 100 height 32
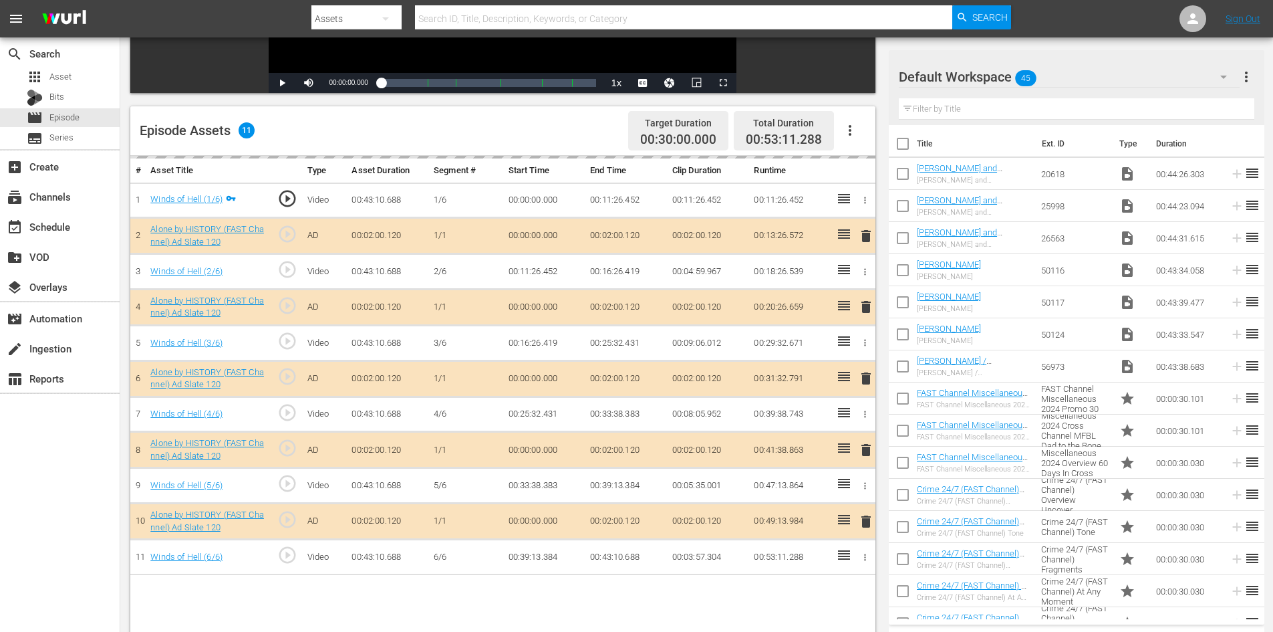
scroll to position [348, 0]
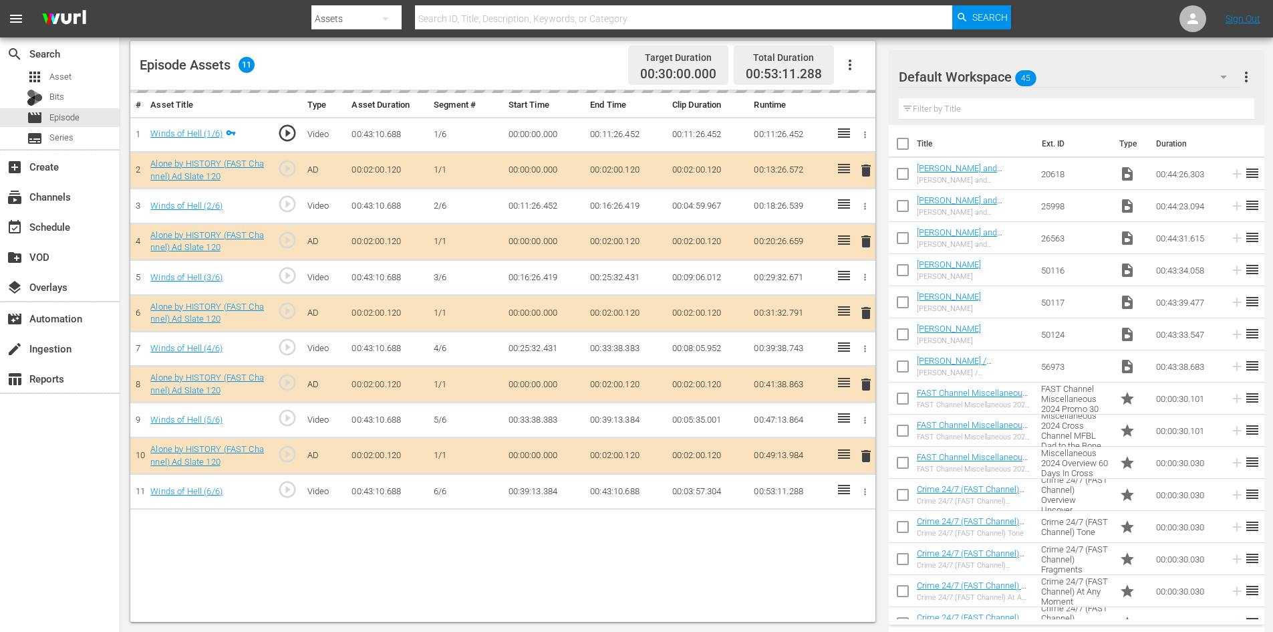
click at [1114, 81] on div "Default Workspace 45" at bounding box center [1069, 76] width 341 height 37
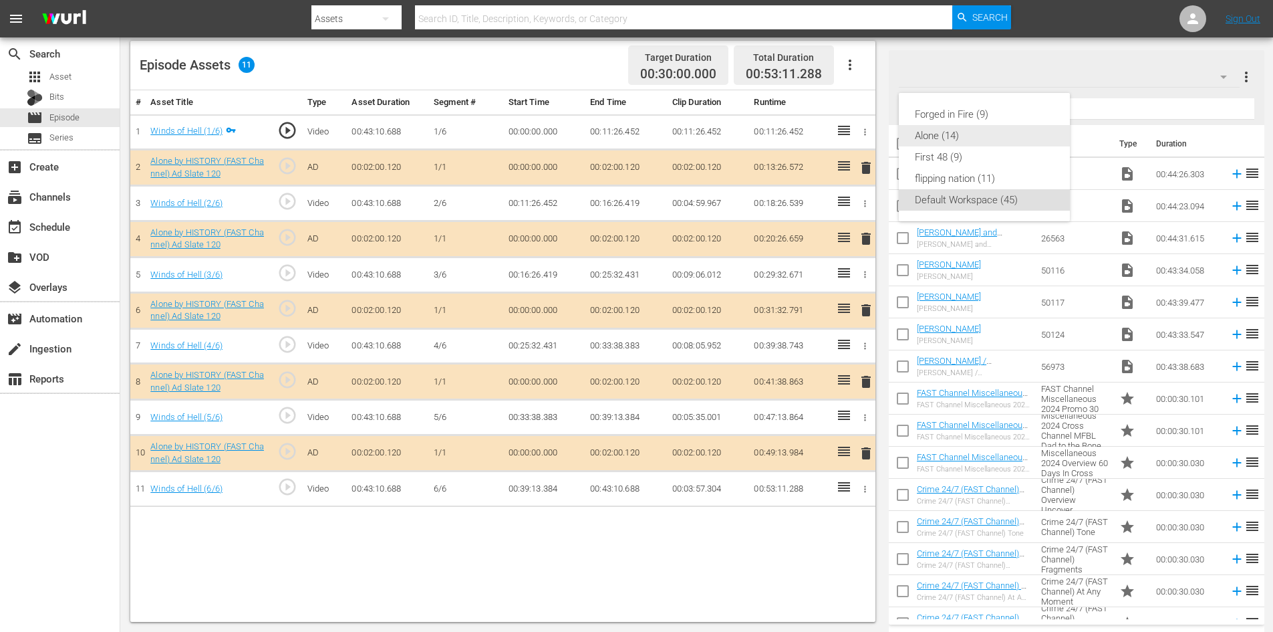
click at [927, 130] on div "Alone (14)" at bounding box center [984, 135] width 139 height 21
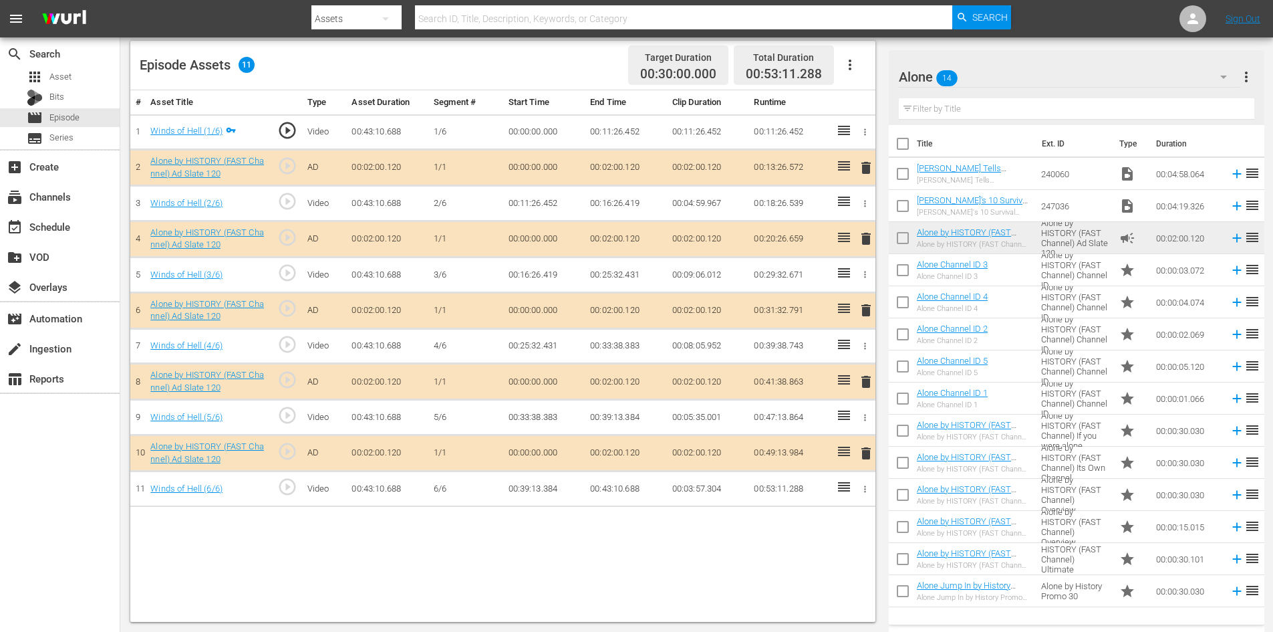
click at [868, 383] on span "delete" at bounding box center [866, 382] width 16 height 16
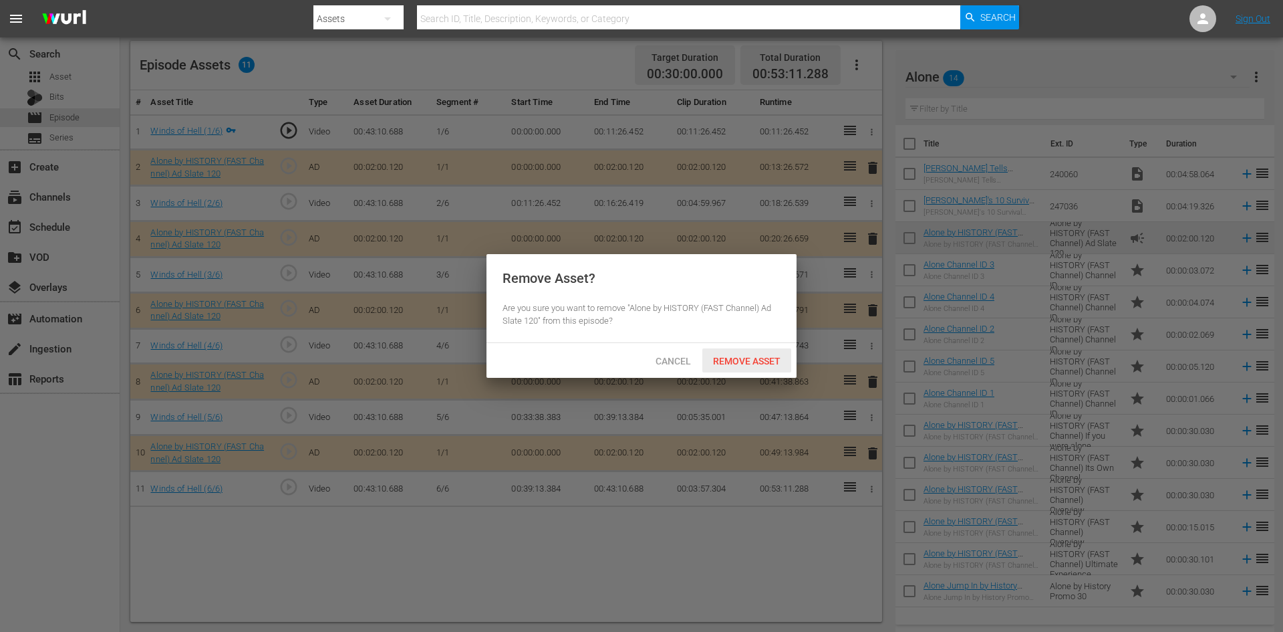
click at [723, 359] on span "Remove Asset" at bounding box center [747, 361] width 89 height 11
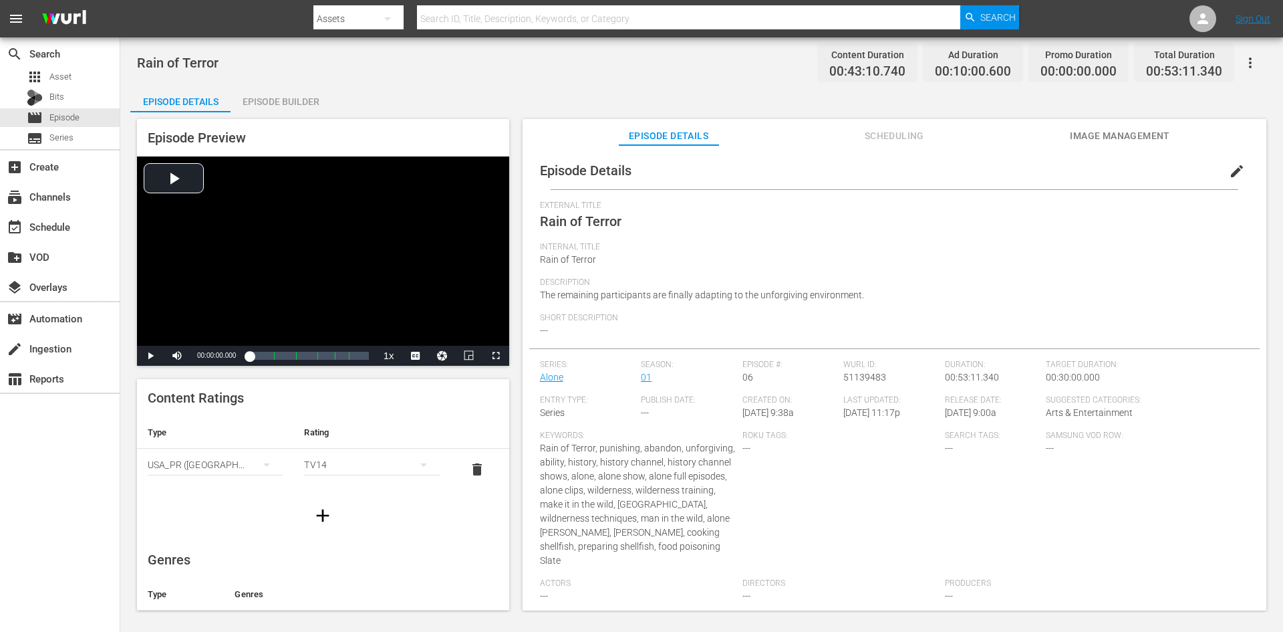
click at [292, 78] on div "Rain of Terror Content Duration 00:43:10.740 Ad Duration 00:10:00.600 Promo Dur…" at bounding box center [701, 324] width 1163 height 575
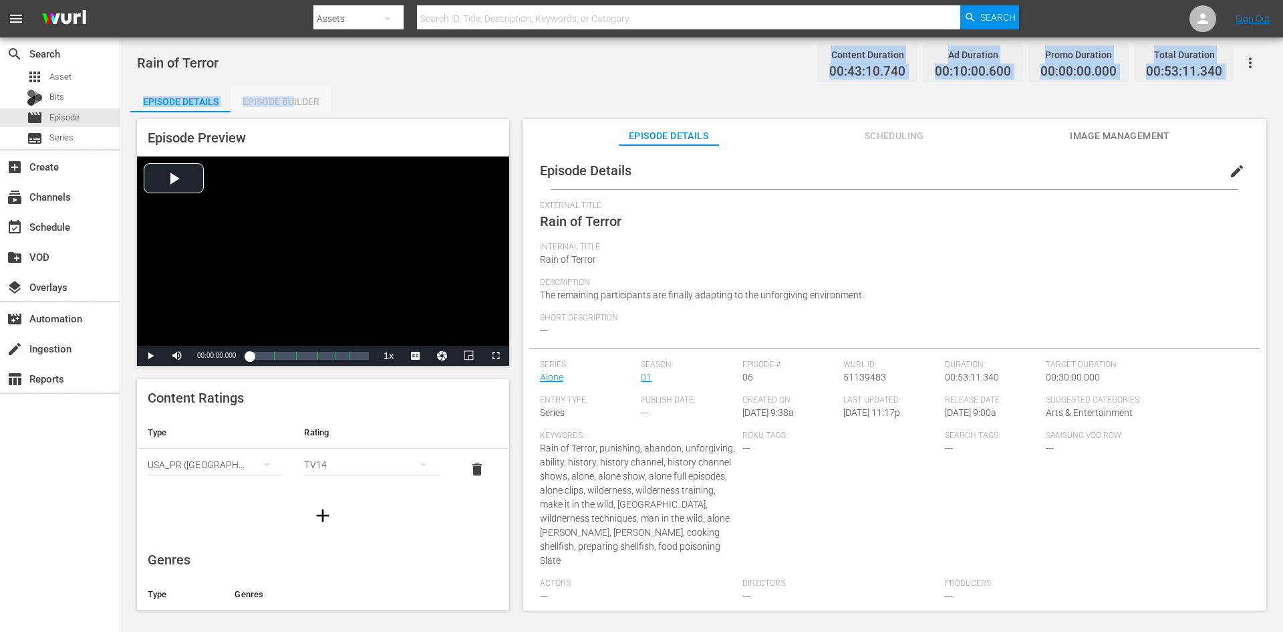
click at [297, 107] on div "Episode Builder" at bounding box center [281, 102] width 100 height 32
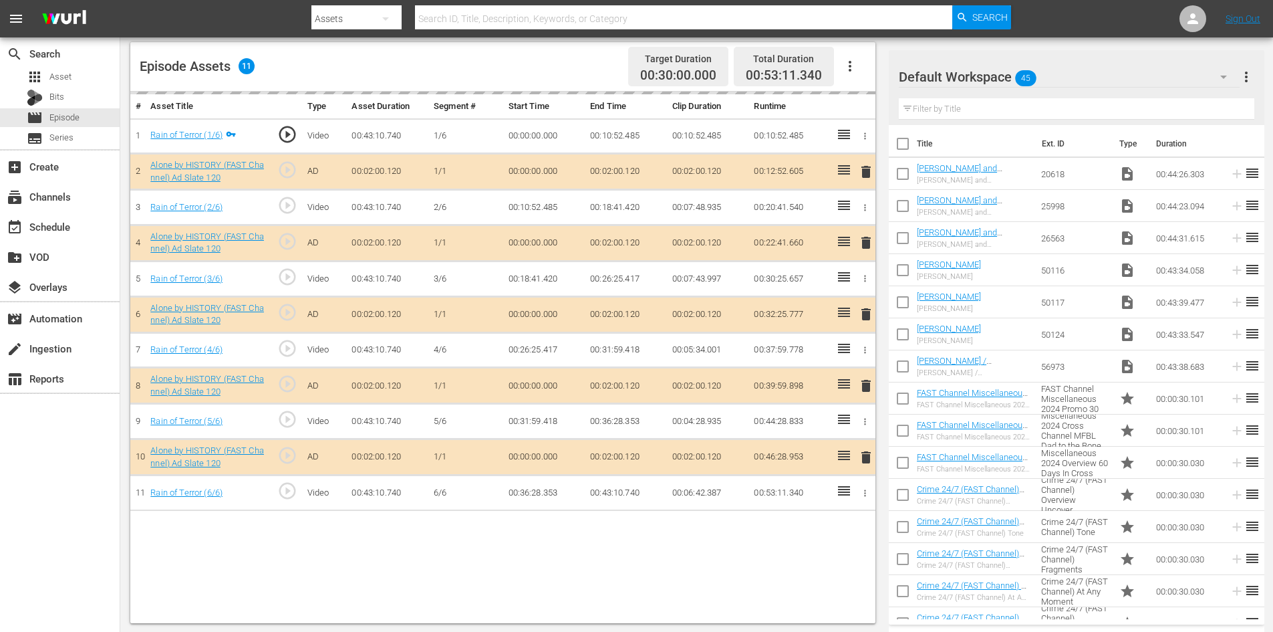
scroll to position [348, 0]
click at [1099, 76] on div "Default Workspace 45" at bounding box center [1069, 76] width 341 height 37
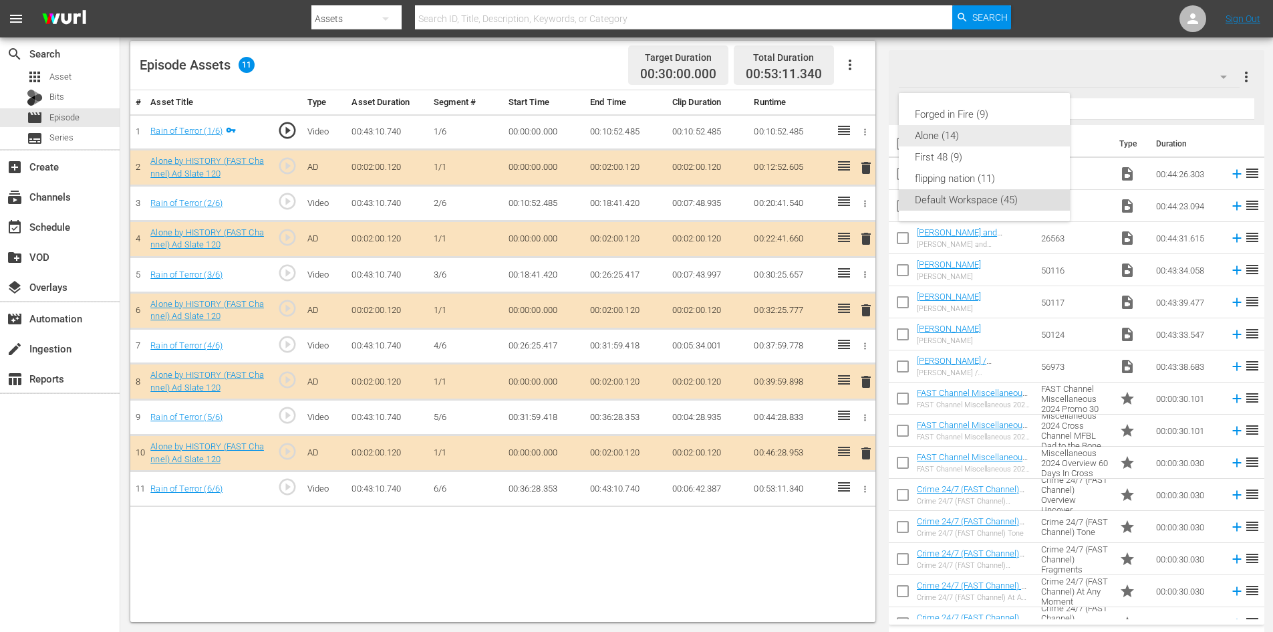
click at [934, 141] on div "Alone (14)" at bounding box center [984, 135] width 139 height 21
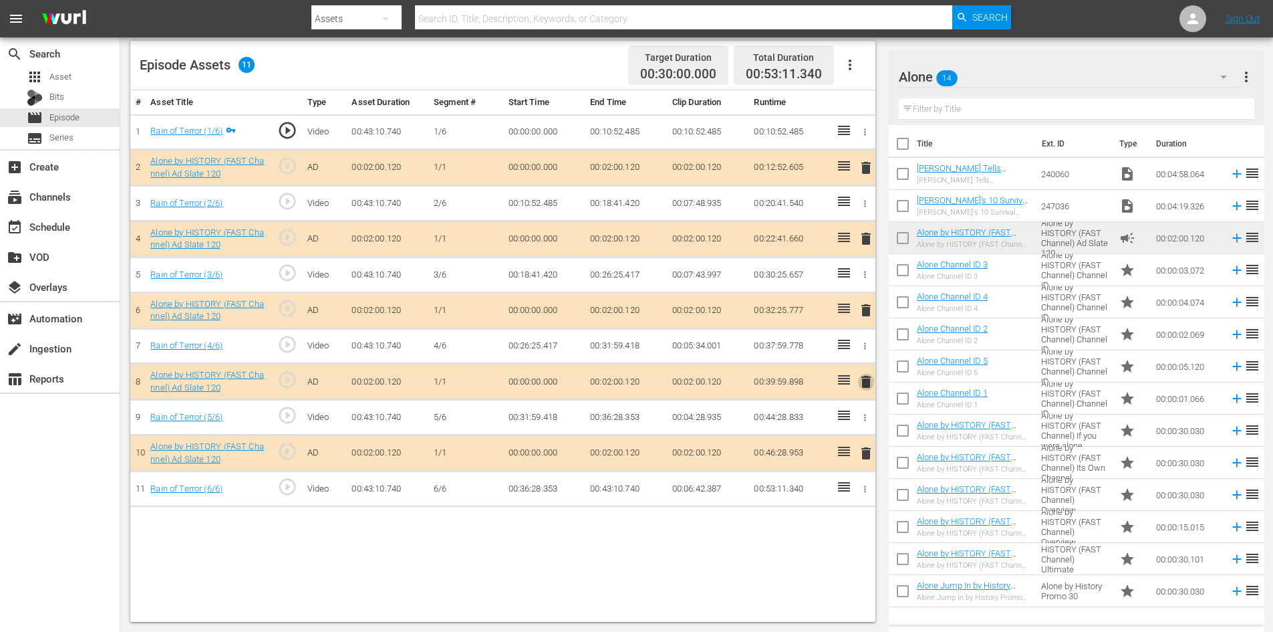
click at [868, 382] on span "delete" at bounding box center [866, 382] width 16 height 16
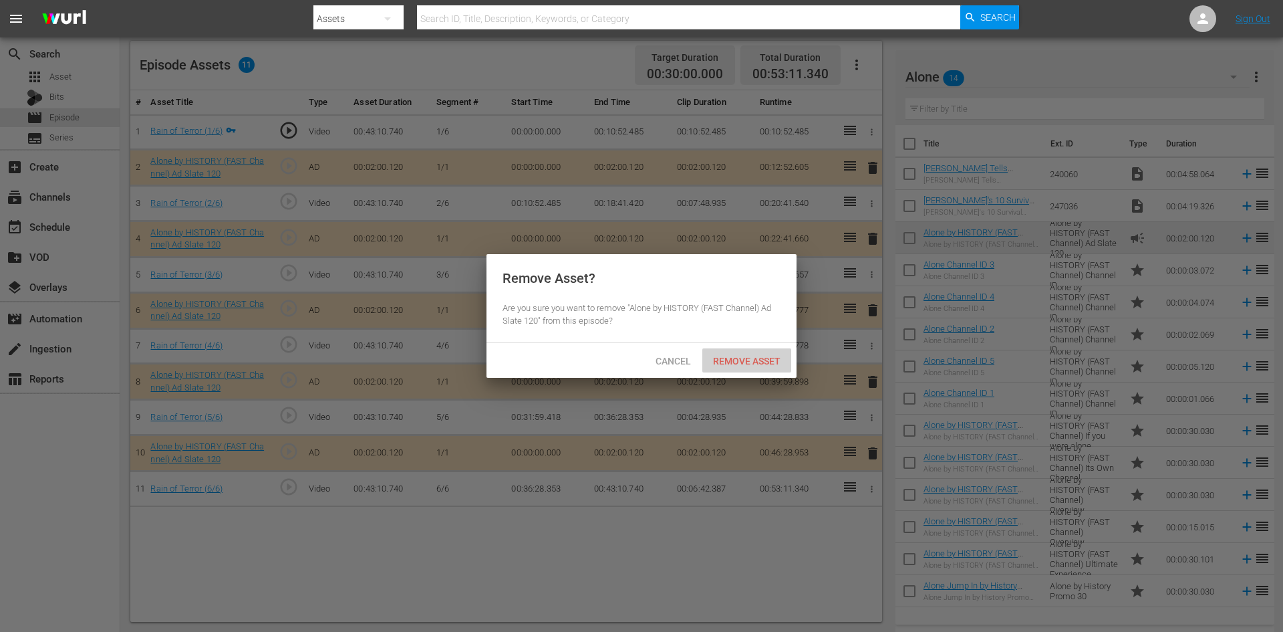
click at [729, 353] on div "Remove Asset" at bounding box center [747, 360] width 89 height 25
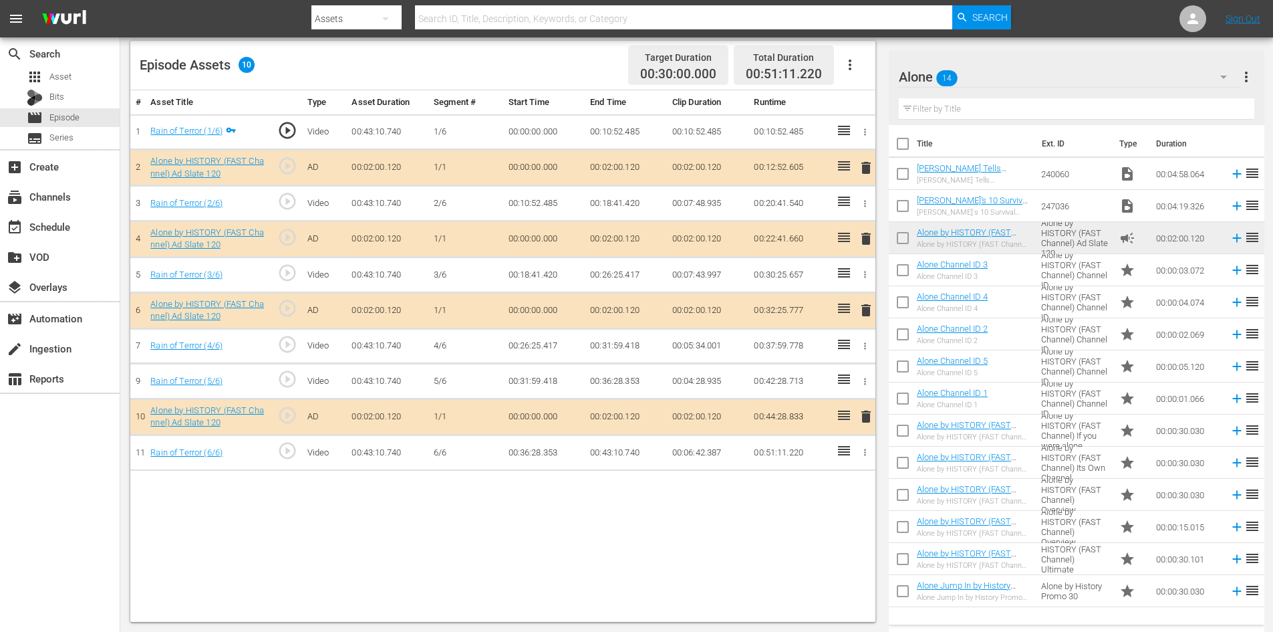
click at [1131, 76] on div "Alone 14" at bounding box center [1069, 76] width 341 height 37
drag, startPoint x: 1153, startPoint y: 590, endPoint x: 662, endPoint y: 382, distance: 533.2
click at [657, 372] on div "Forged in Fire (9) Alone (14) First 48 (9) flipping nation (11) Default Workspa…" at bounding box center [636, 316] width 1273 height 632
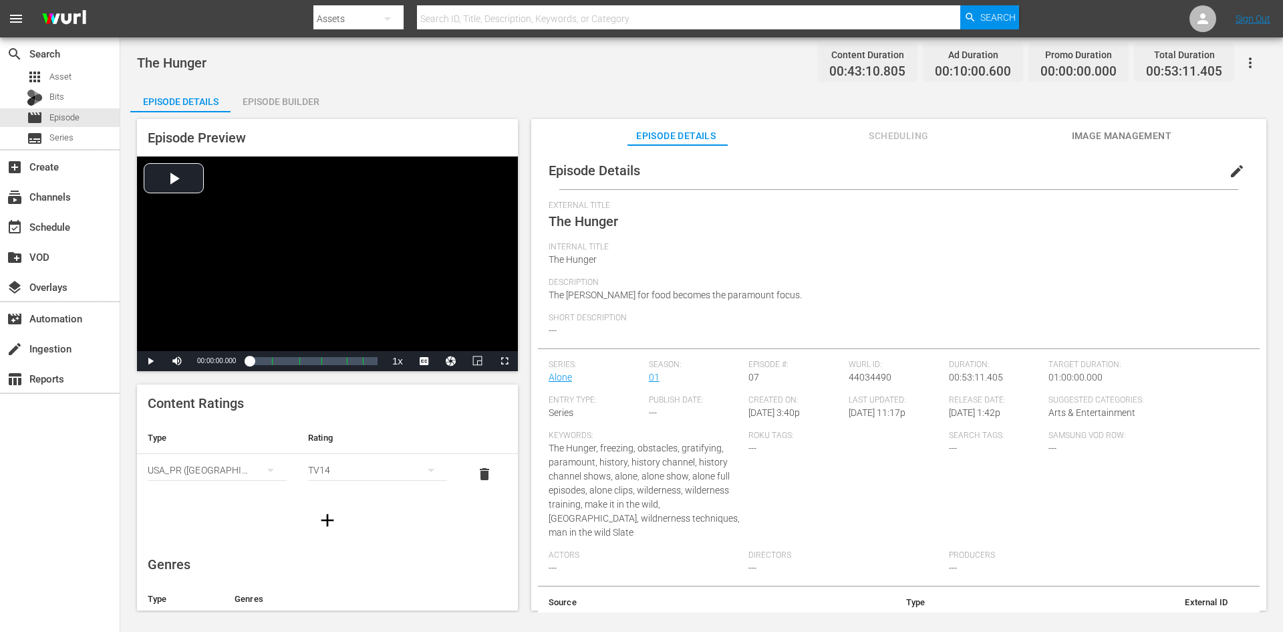
click at [254, 100] on div "Episode Builder" at bounding box center [281, 102] width 100 height 32
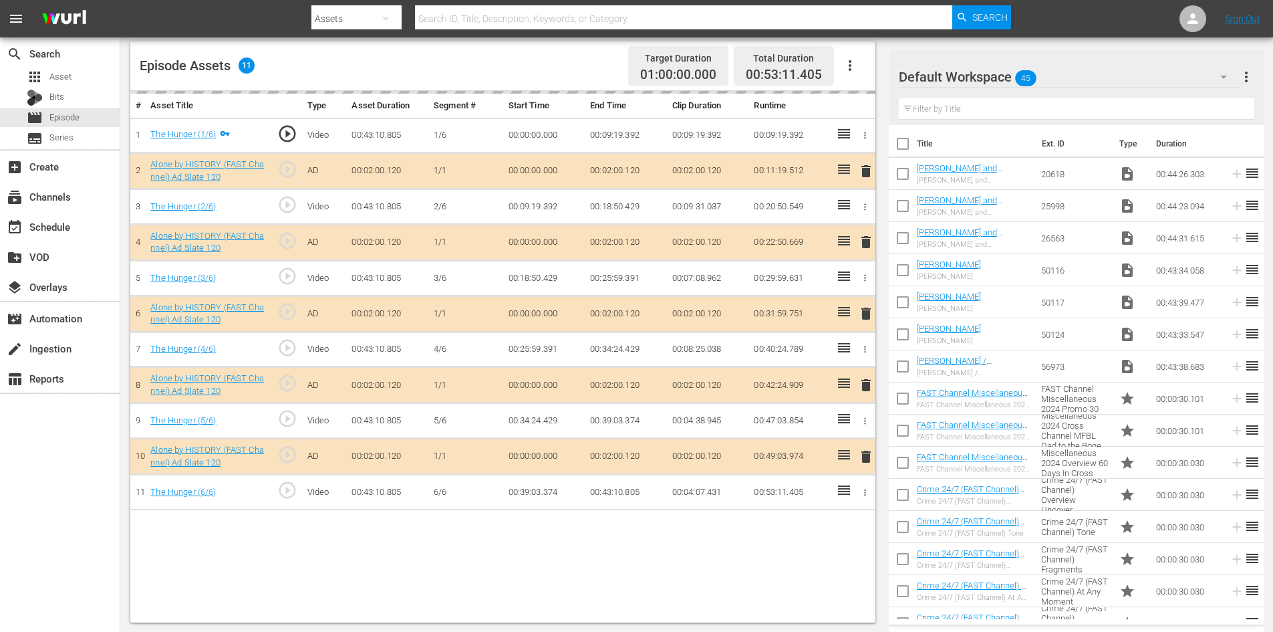
scroll to position [348, 0]
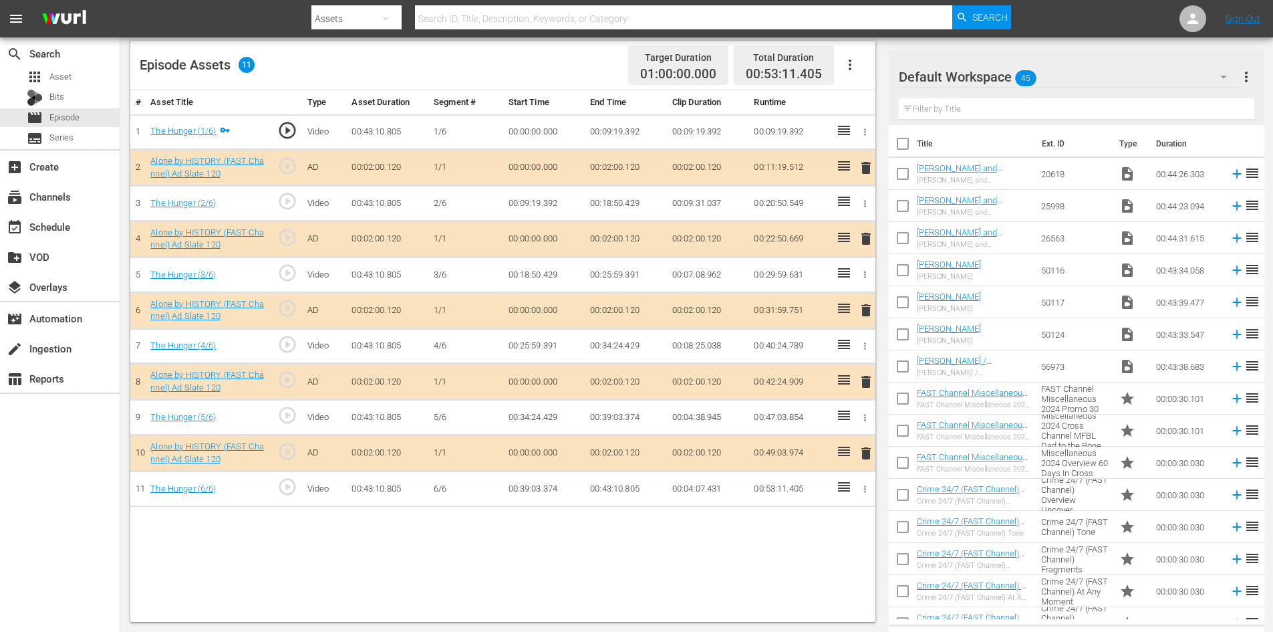
click at [1120, 76] on div "Default Workspace 45" at bounding box center [1069, 76] width 341 height 37
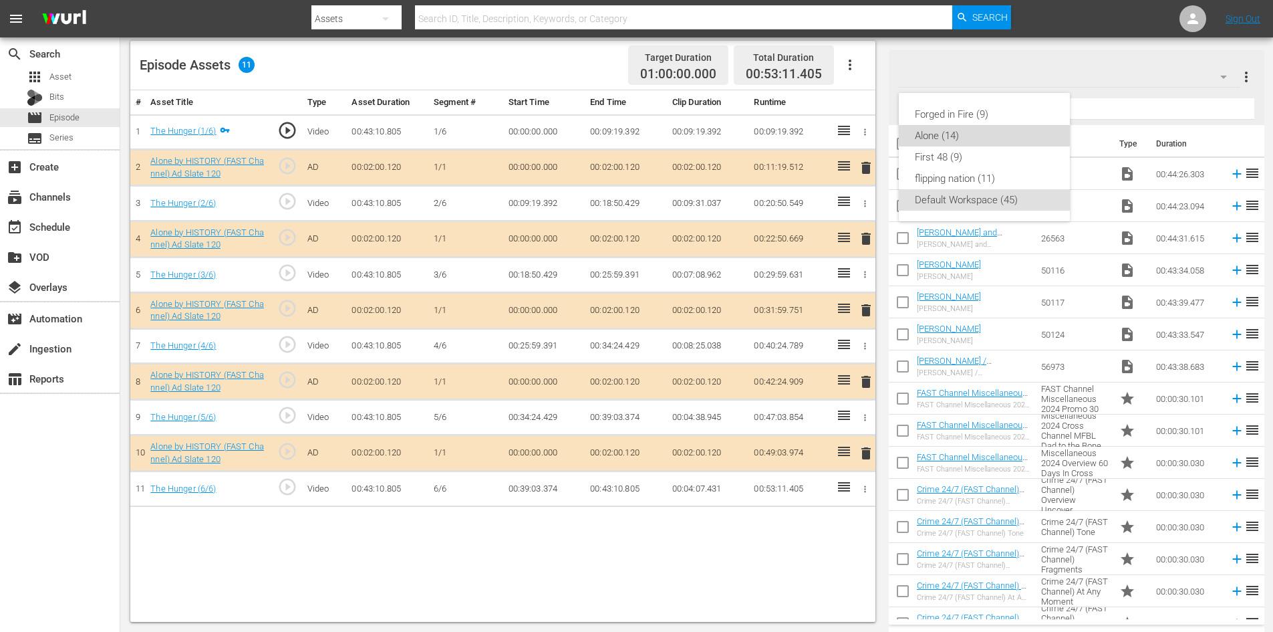
click at [925, 134] on div "Alone (14)" at bounding box center [984, 135] width 139 height 21
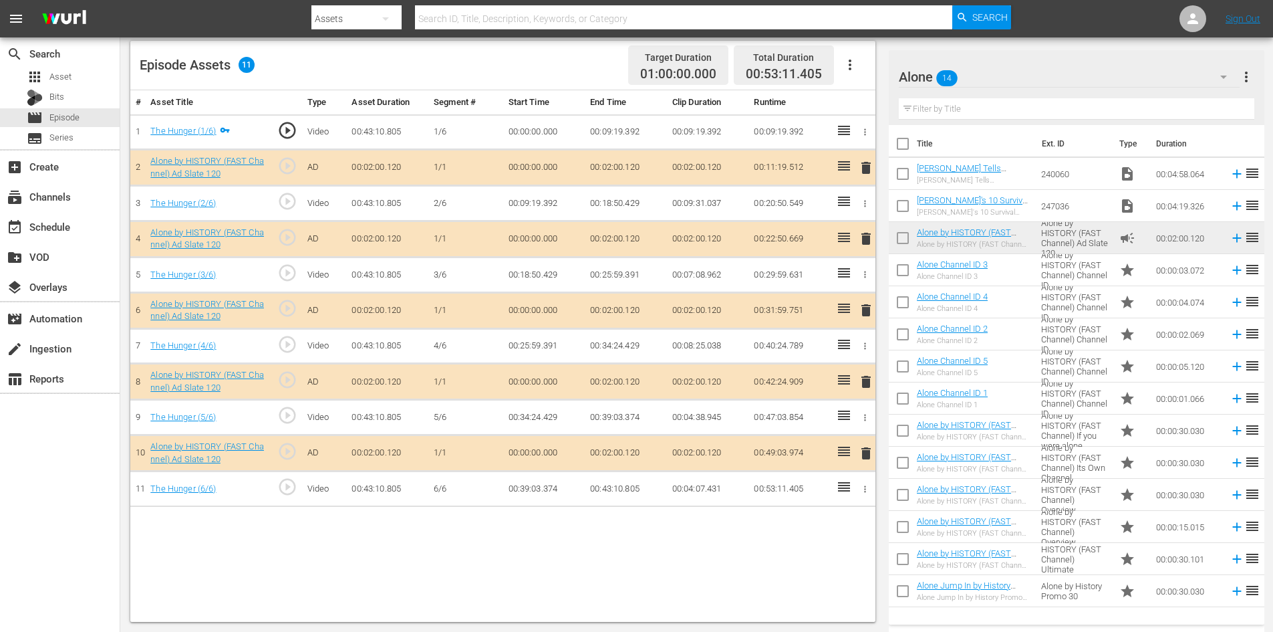
click at [872, 379] on span "delete" at bounding box center [866, 382] width 16 height 16
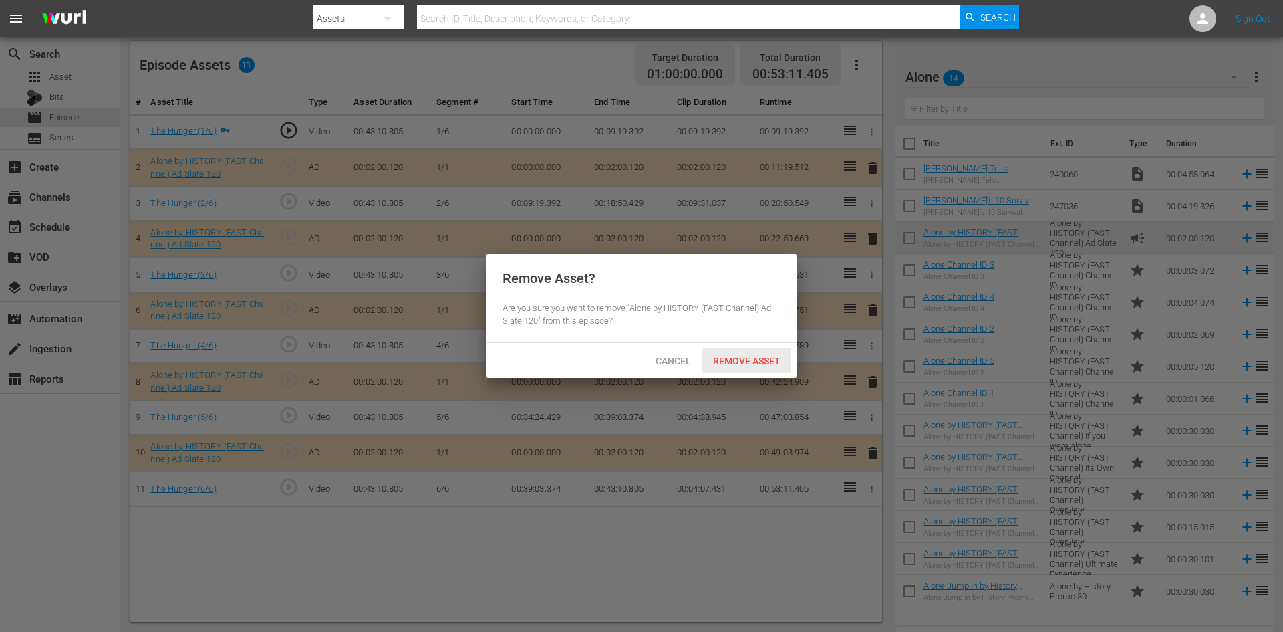
click at [753, 352] on div "Remove Asset" at bounding box center [747, 360] width 89 height 25
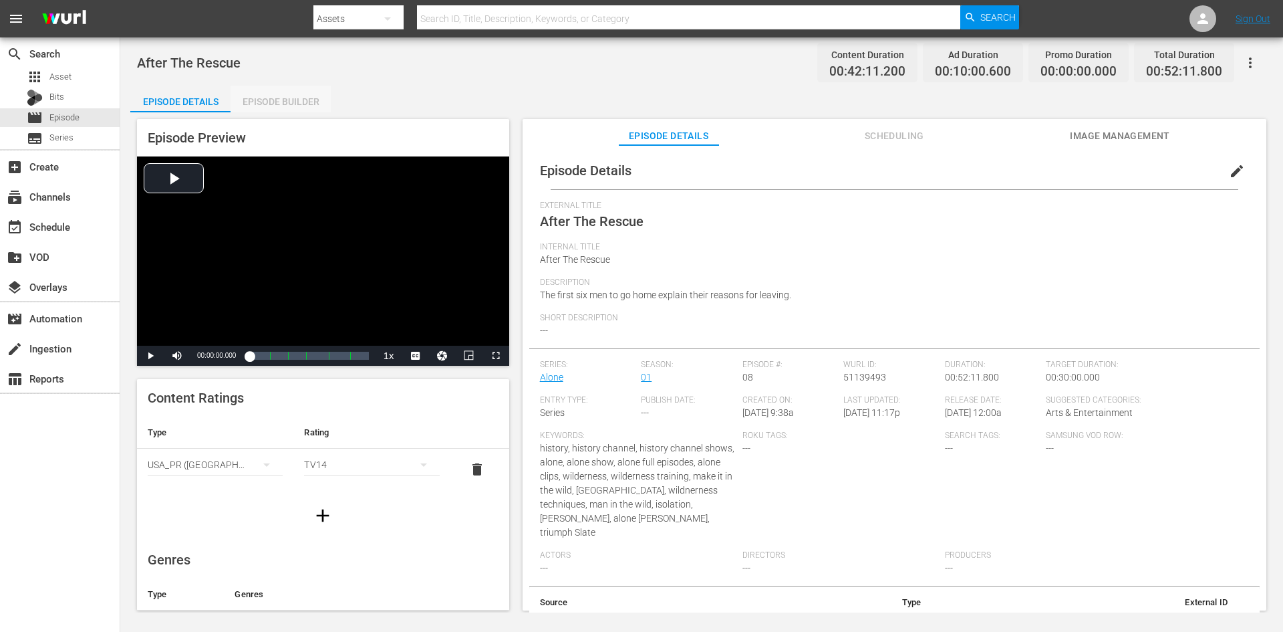
click at [278, 100] on div "Episode Builder" at bounding box center [281, 102] width 100 height 32
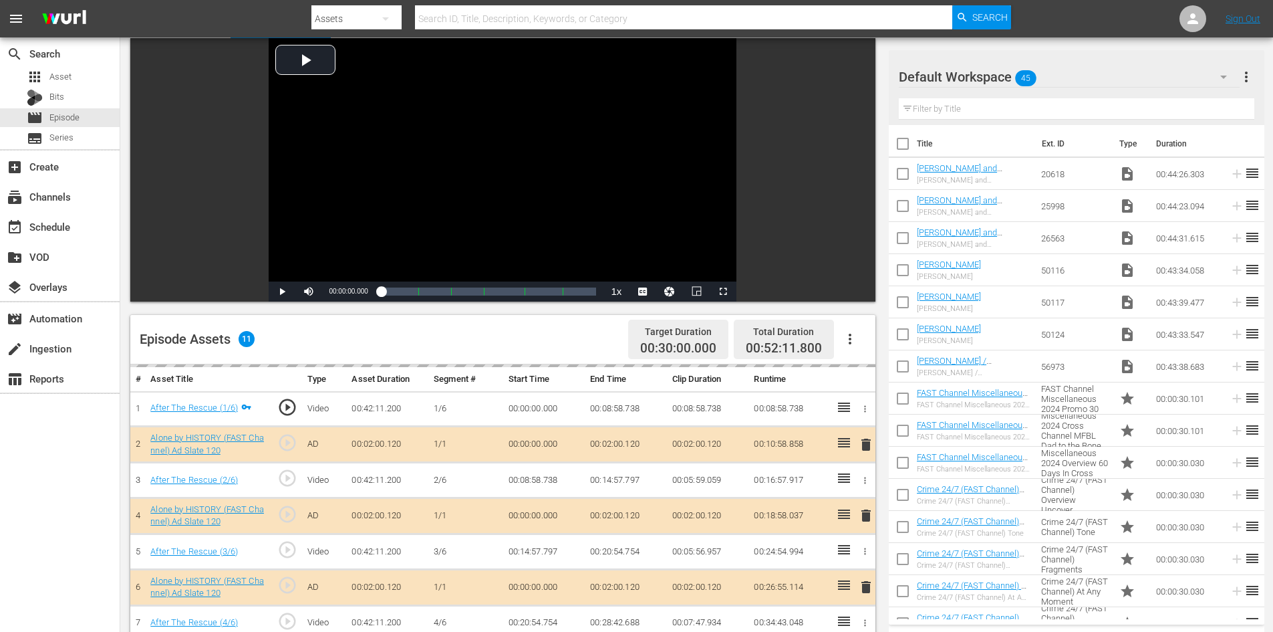
scroll to position [348, 0]
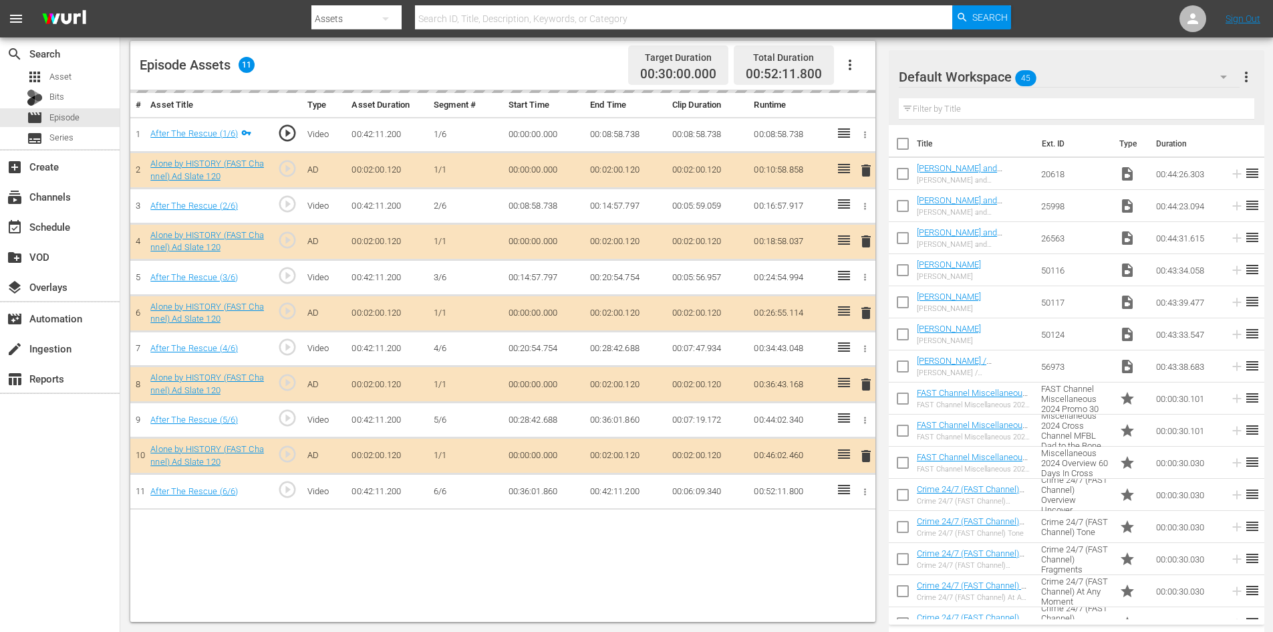
click at [1098, 79] on div "Default Workspace 45" at bounding box center [1069, 76] width 341 height 37
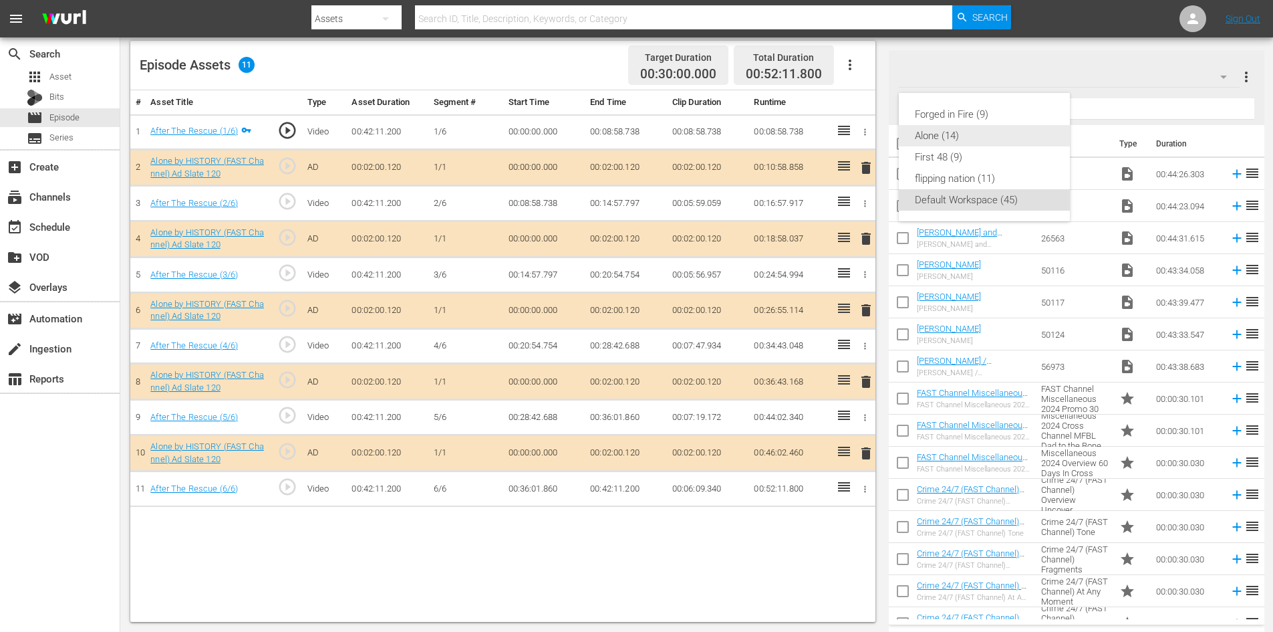
click at [924, 143] on div "Alone (14)" at bounding box center [984, 135] width 139 height 21
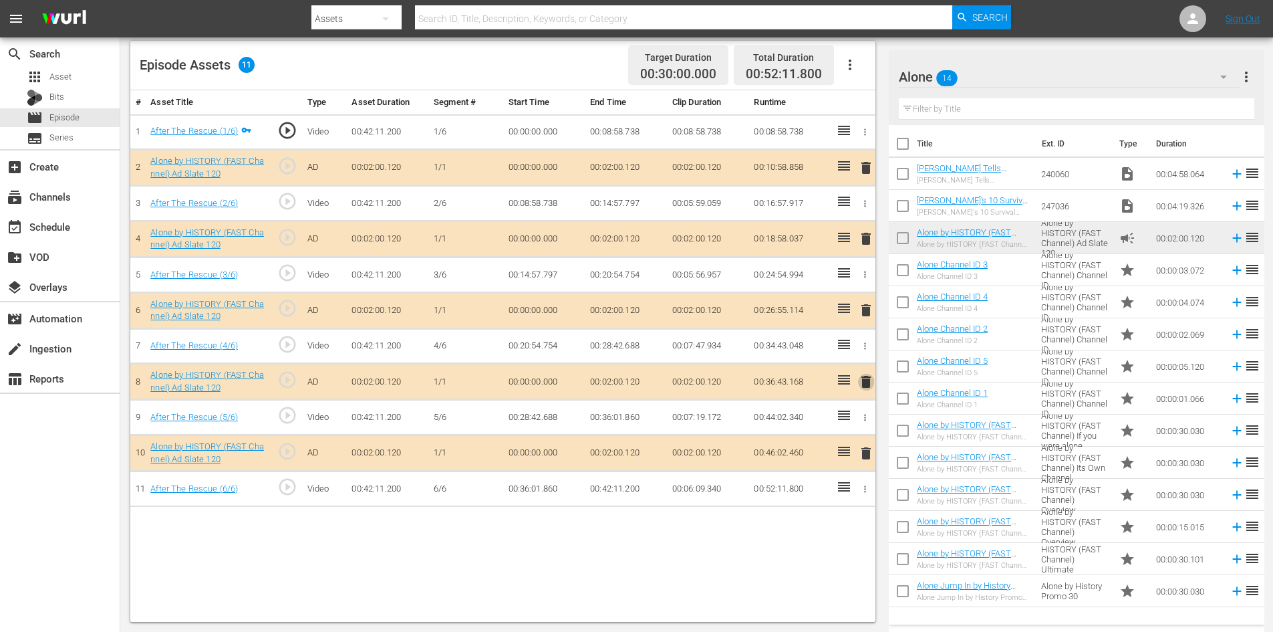
click at [863, 381] on span "delete" at bounding box center [866, 382] width 16 height 16
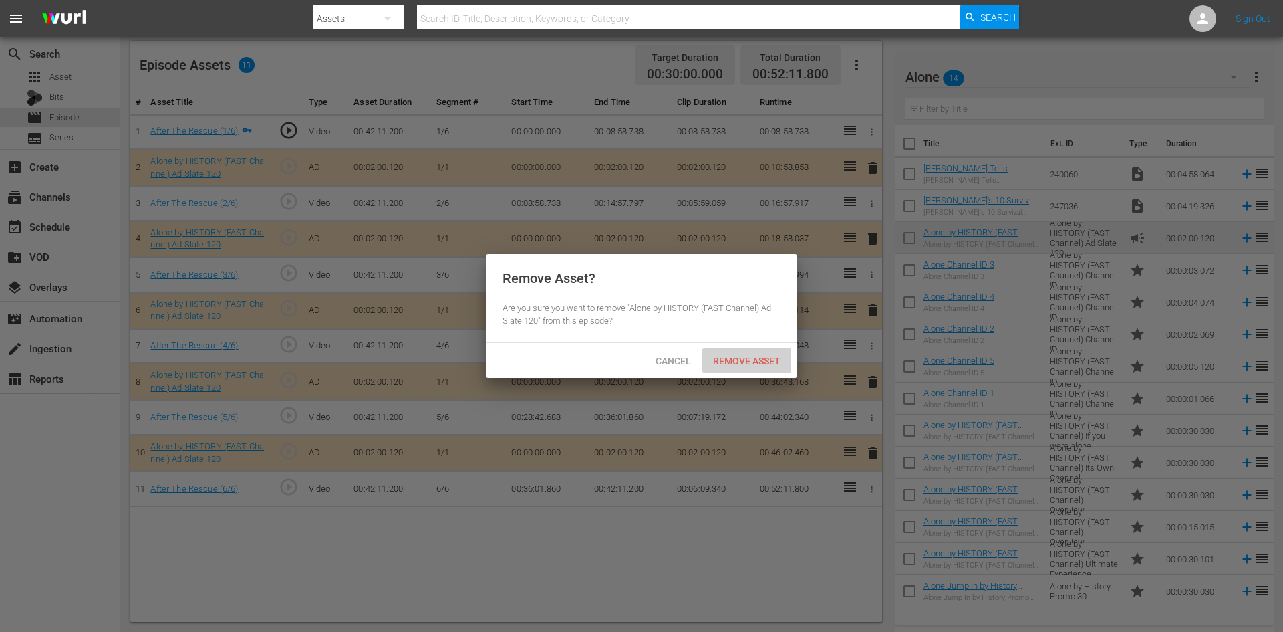
click at [753, 360] on span "Remove Asset" at bounding box center [747, 361] width 89 height 11
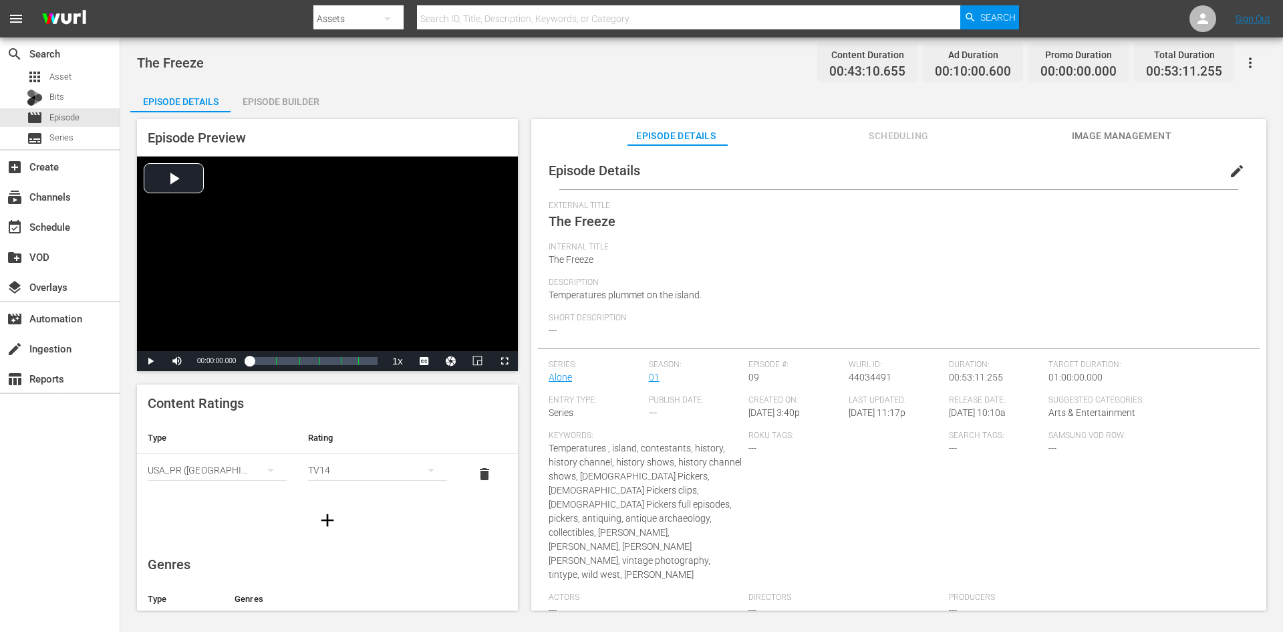
click at [255, 94] on div "Episode Builder" at bounding box center [281, 102] width 100 height 32
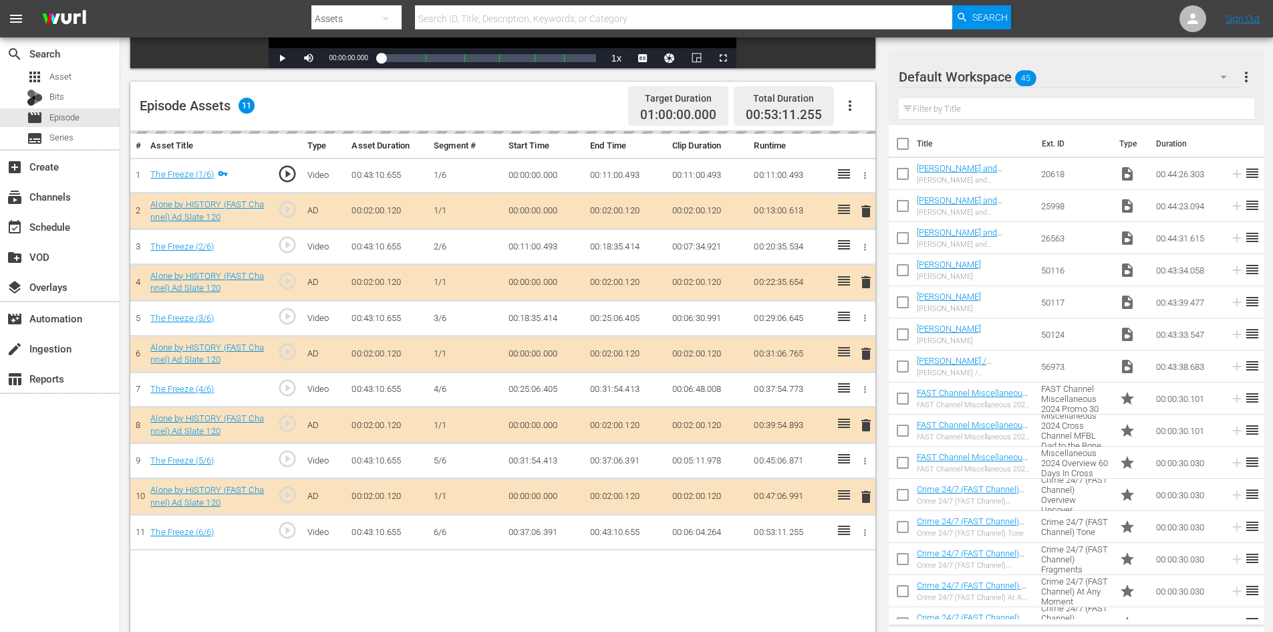
scroll to position [348, 0]
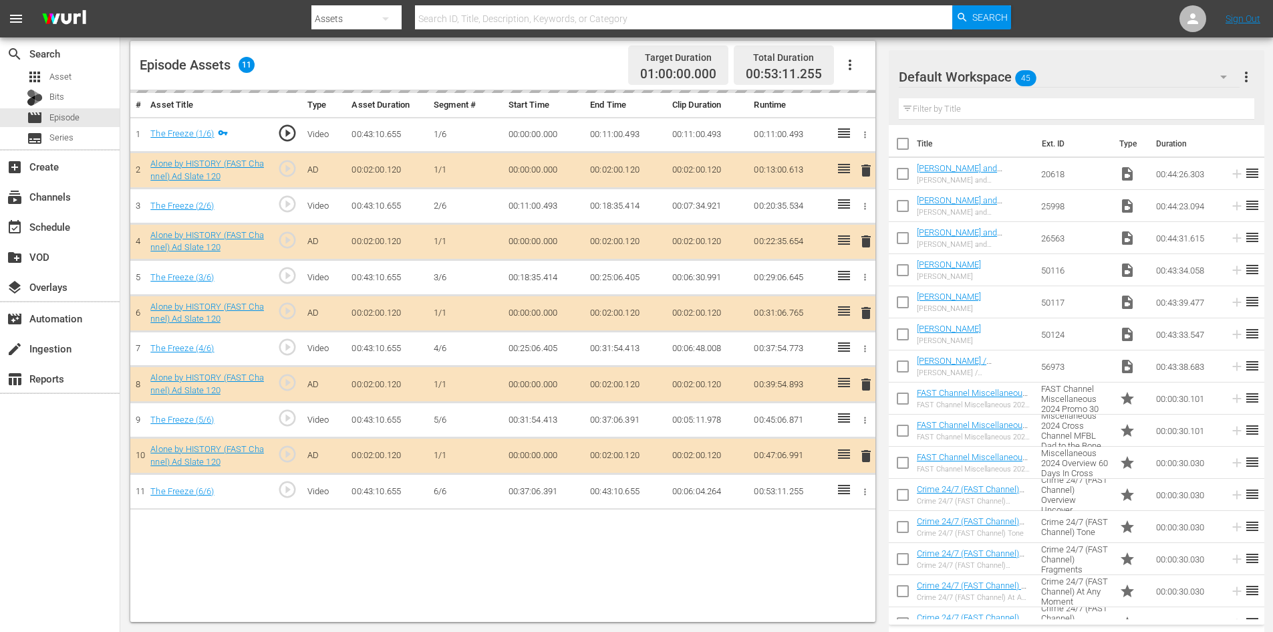
click at [1080, 74] on div "Default Workspace 45" at bounding box center [1069, 76] width 341 height 37
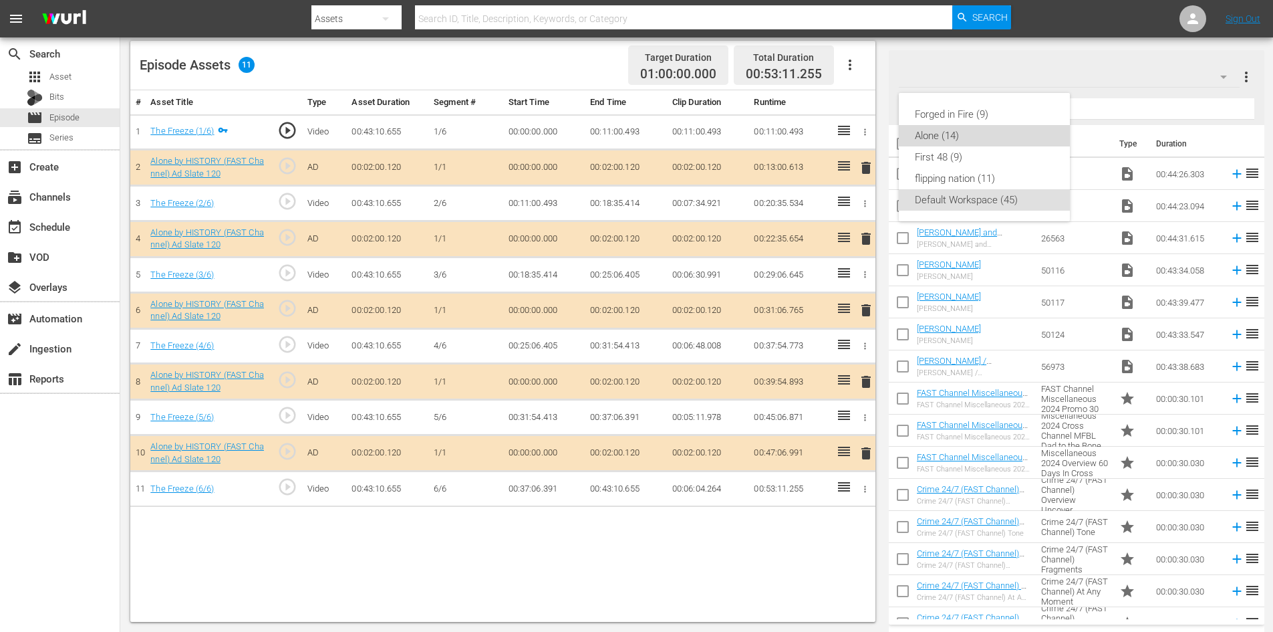
click at [958, 136] on div "Alone (14)" at bounding box center [984, 135] width 139 height 21
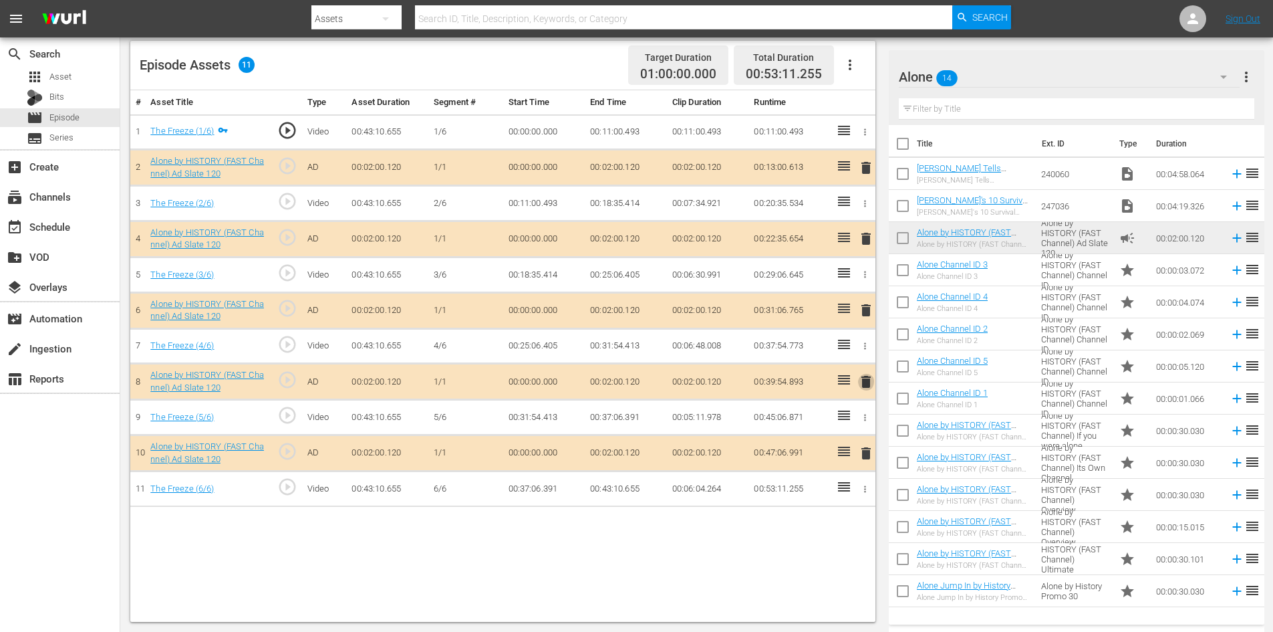
click at [864, 384] on span "delete" at bounding box center [866, 382] width 16 height 16
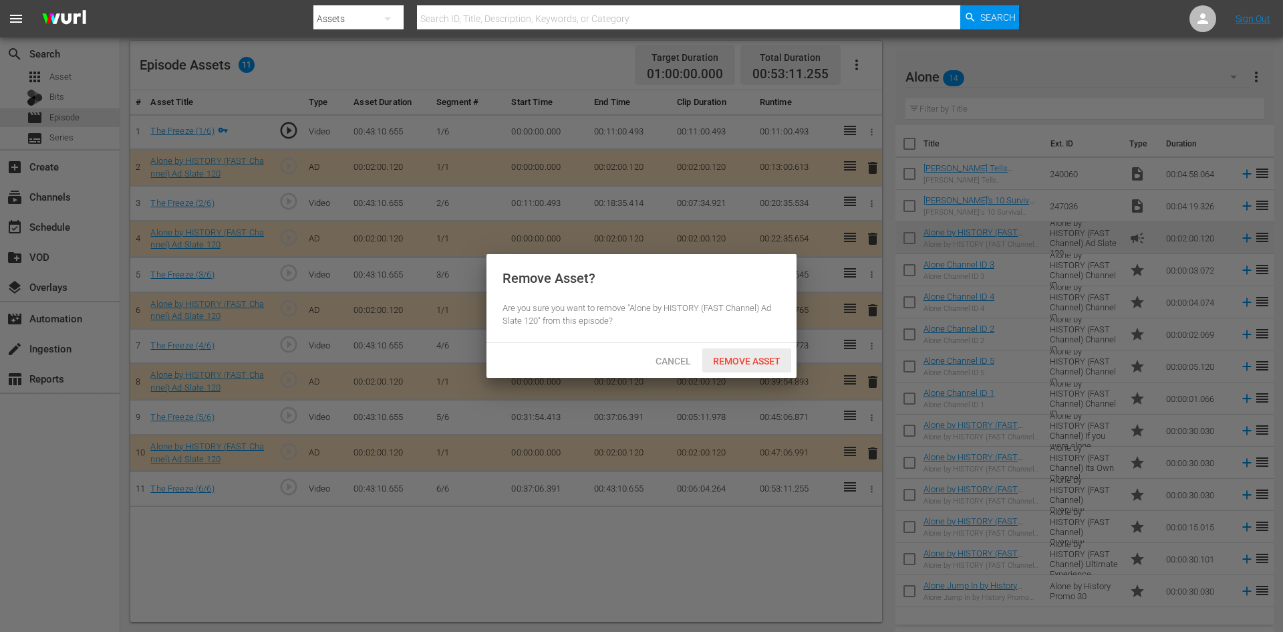
click at [736, 364] on span "Remove Asset" at bounding box center [747, 361] width 89 height 11
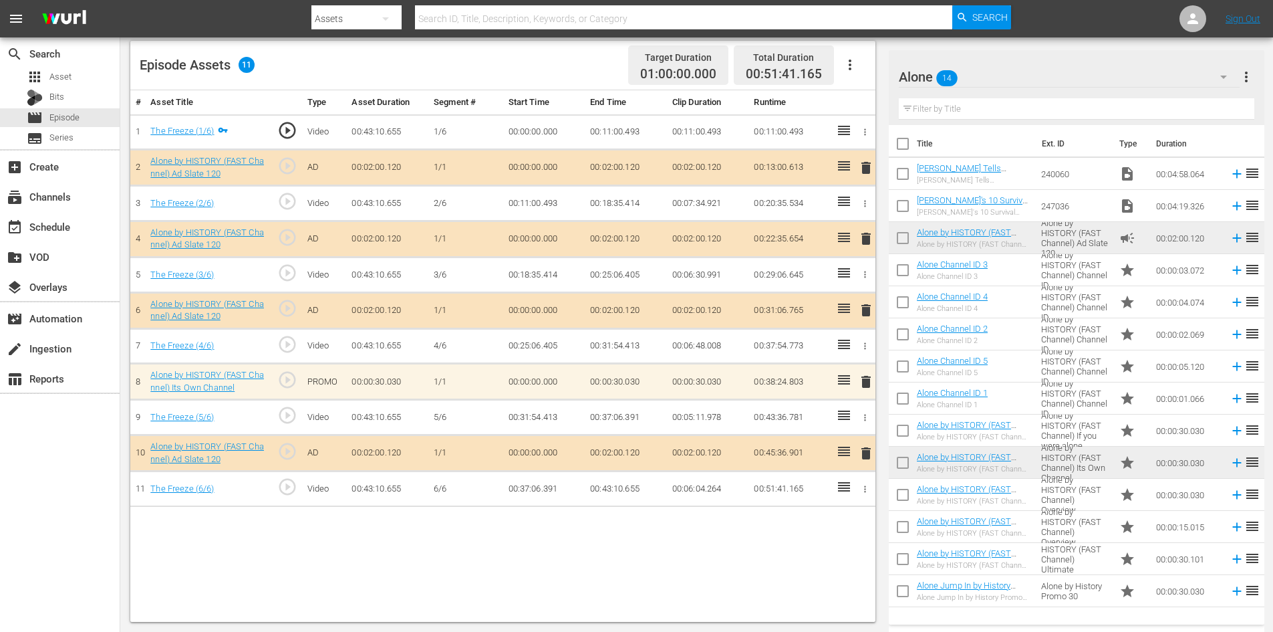
click at [868, 388] on span "delete" at bounding box center [866, 382] width 16 height 16
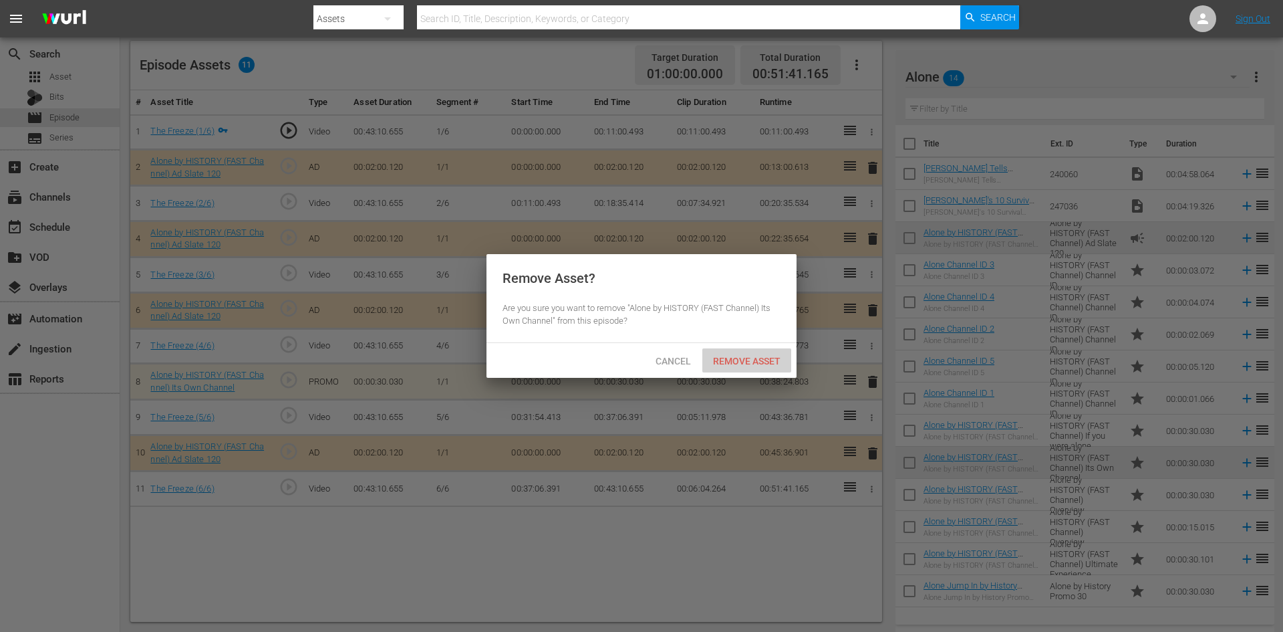
click at [734, 362] on span "Remove Asset" at bounding box center [747, 361] width 89 height 11
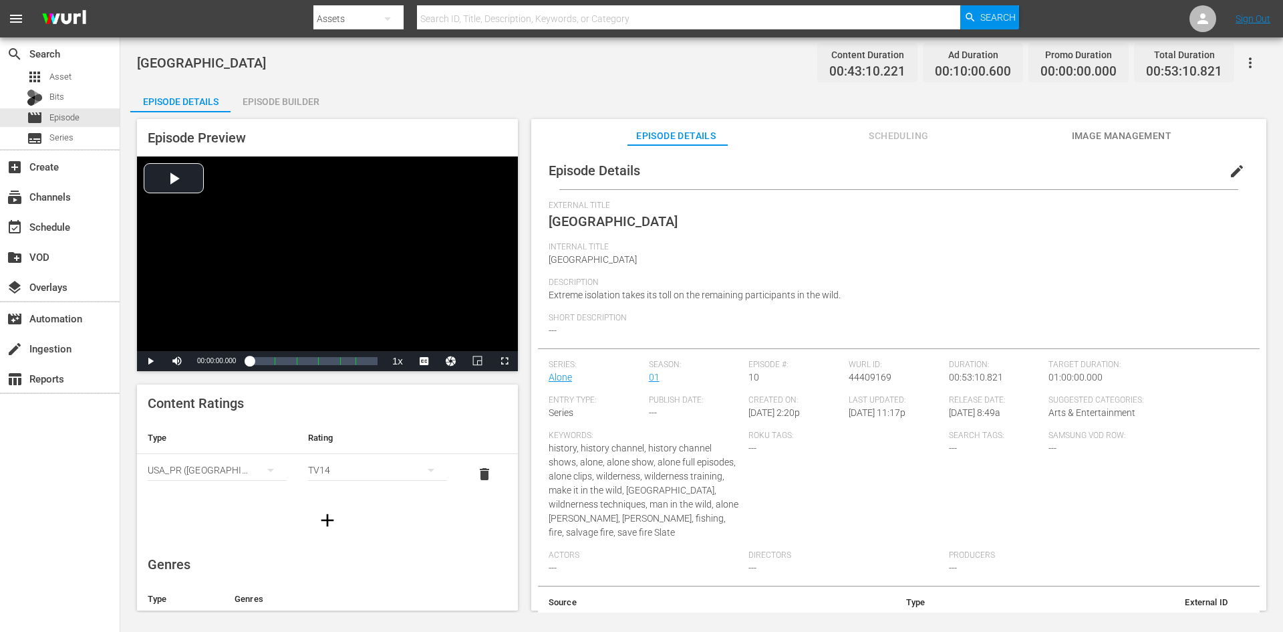
click at [301, 107] on div "Episode Builder" at bounding box center [281, 102] width 100 height 32
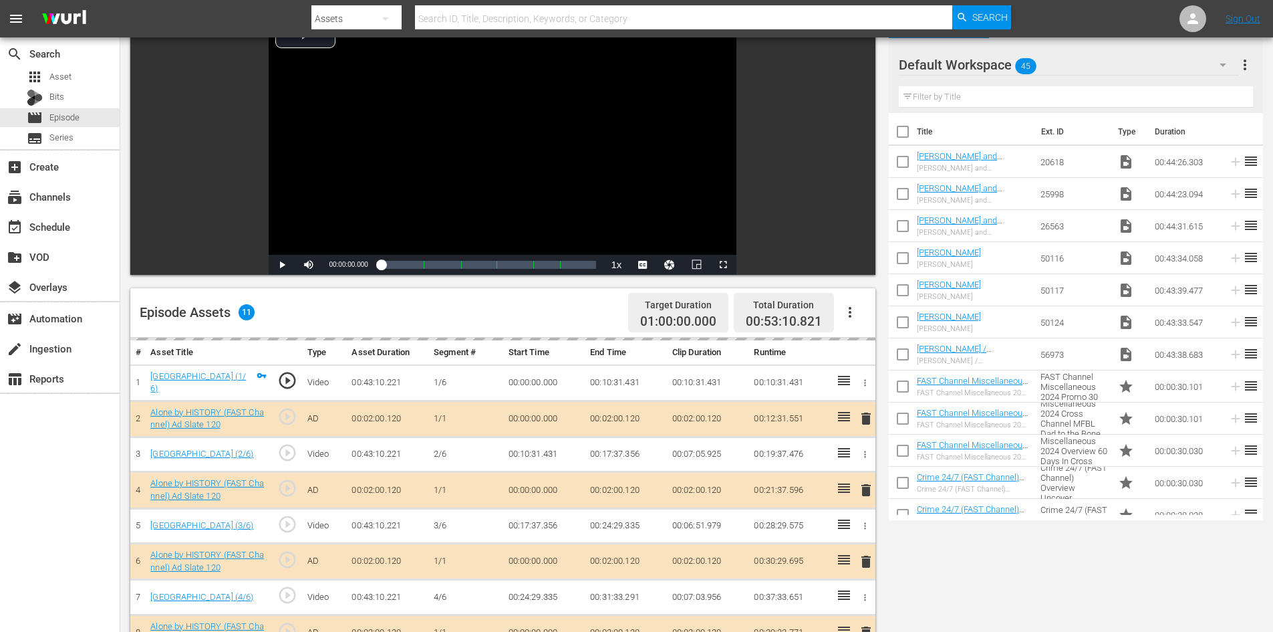
scroll to position [348, 0]
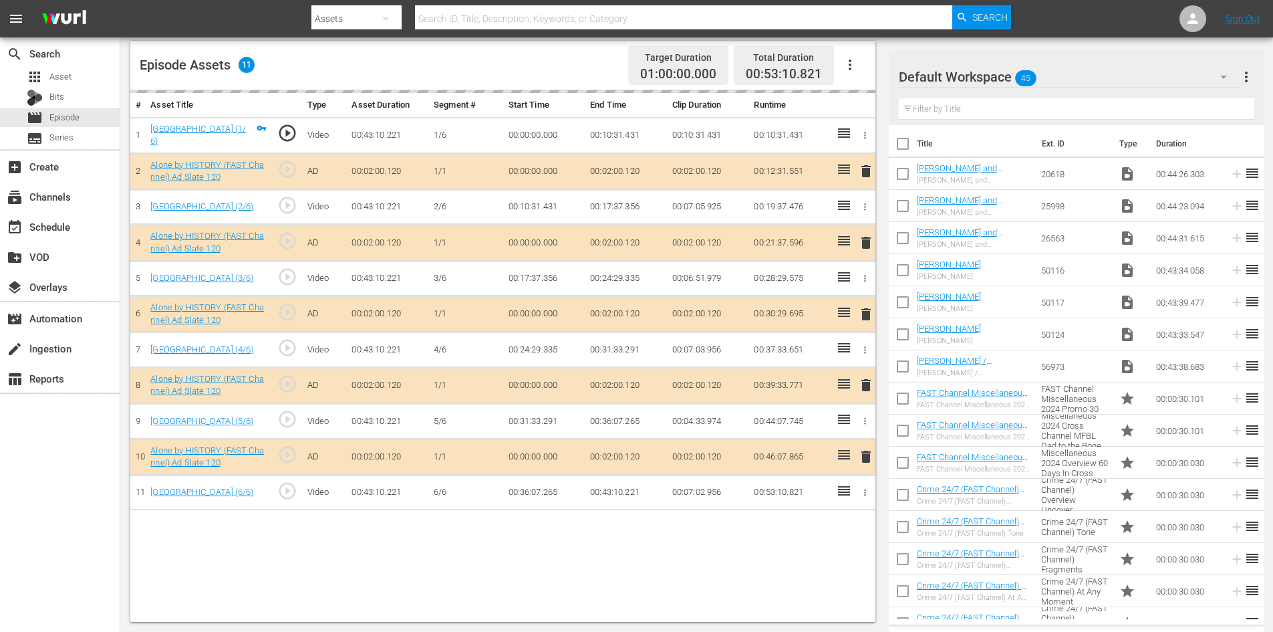
click at [1074, 79] on div "Default Workspace 45" at bounding box center [1069, 76] width 341 height 37
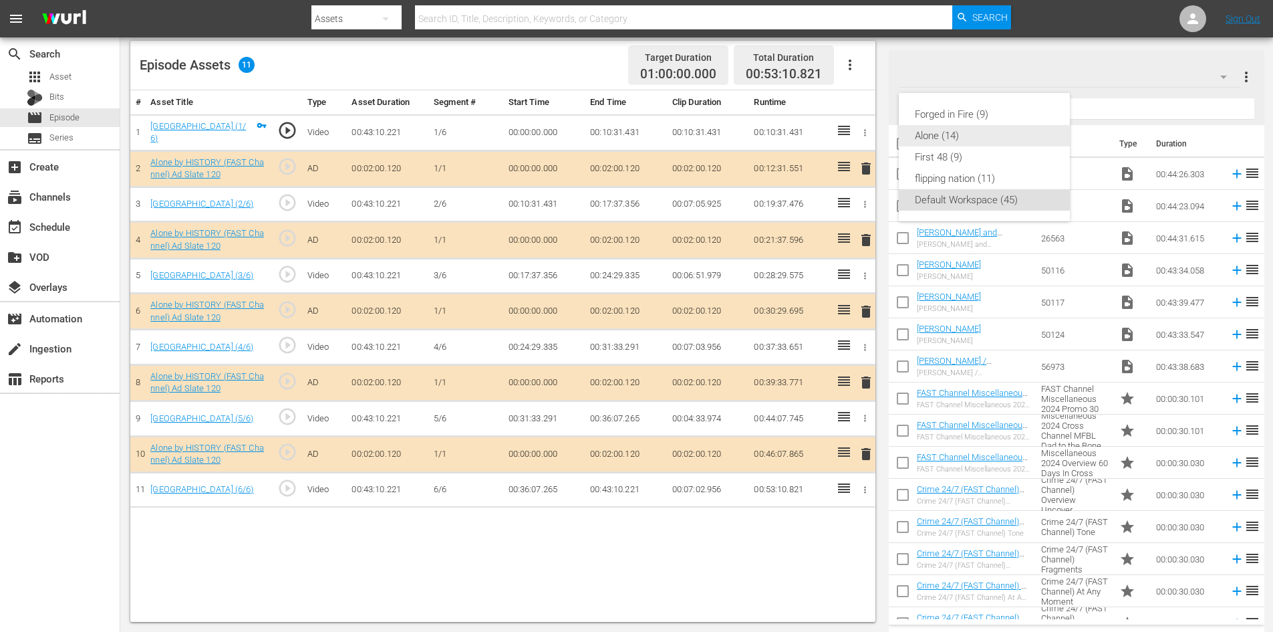
click at [940, 139] on div "Alone (14)" at bounding box center [984, 135] width 139 height 21
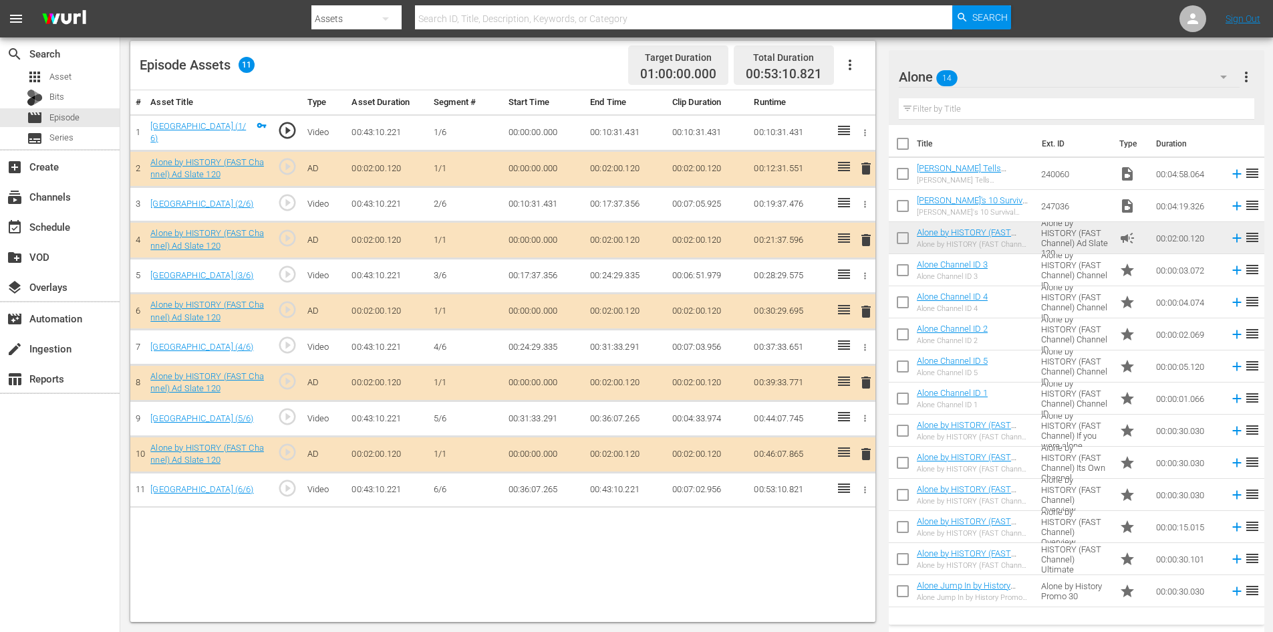
click at [868, 382] on span "delete" at bounding box center [866, 382] width 16 height 16
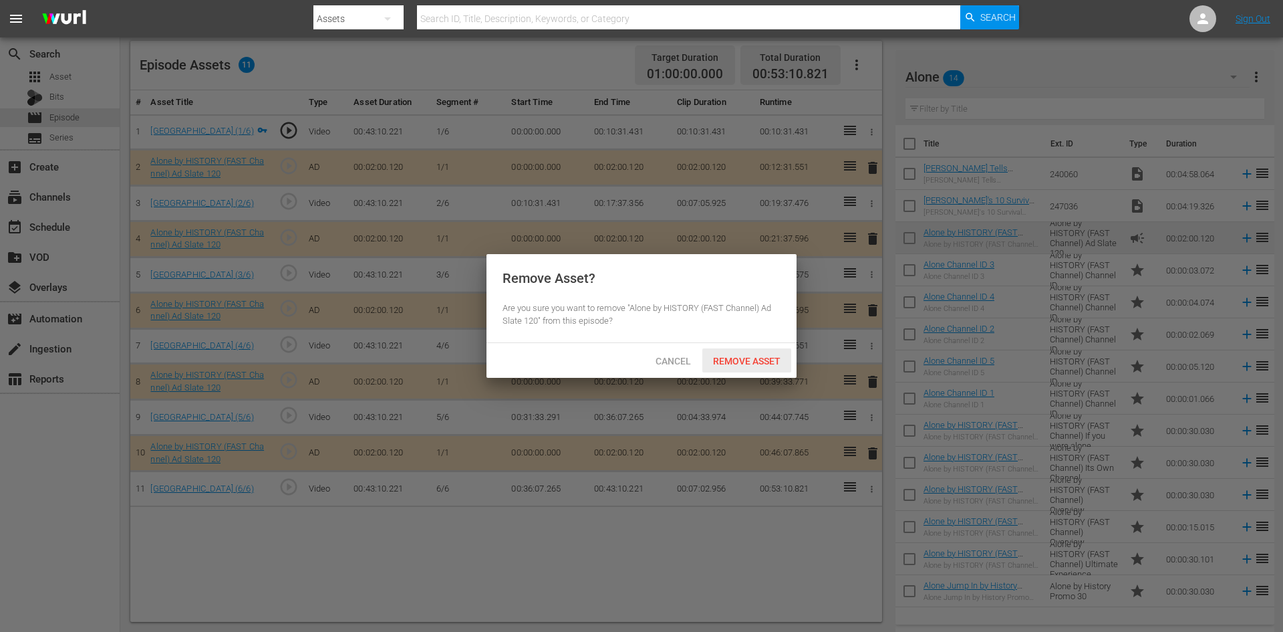
click at [739, 358] on span "Remove Asset" at bounding box center [747, 361] width 89 height 11
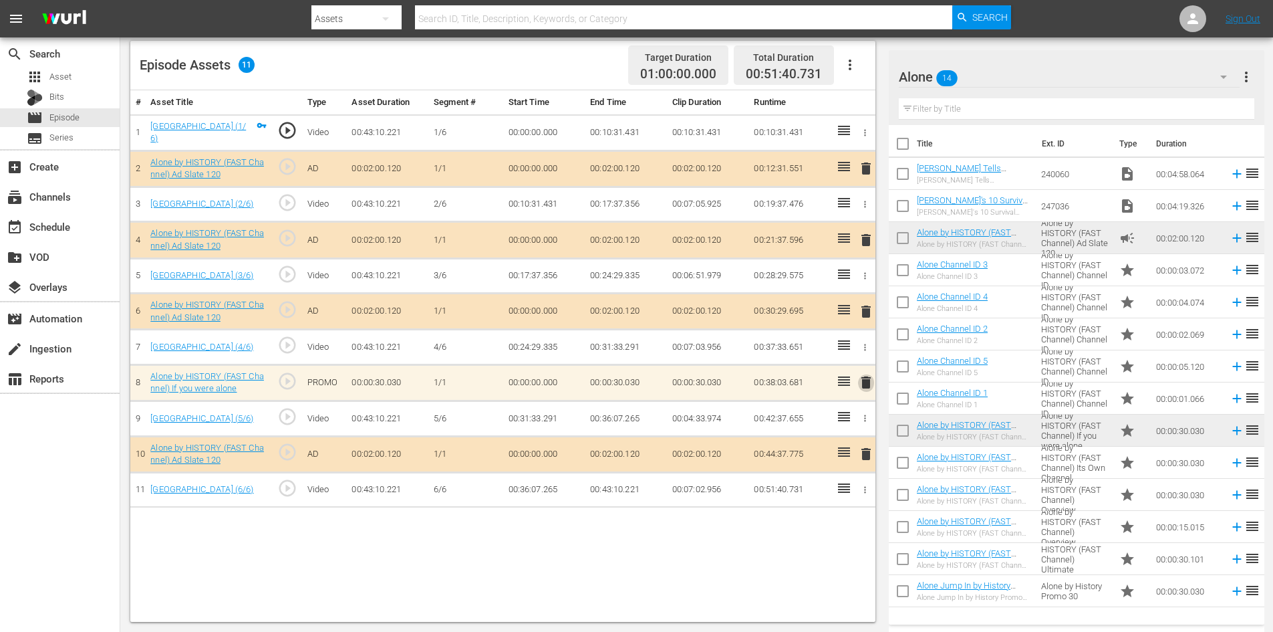
click at [863, 382] on span "delete" at bounding box center [866, 382] width 16 height 16
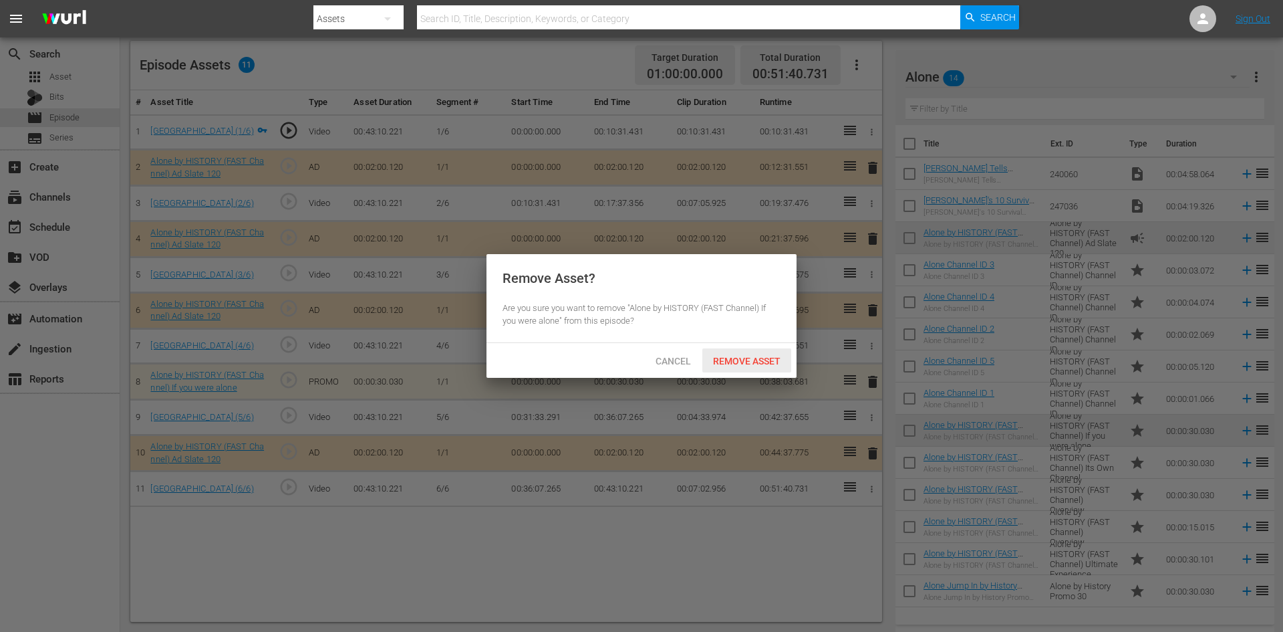
click at [751, 352] on div "Remove Asset" at bounding box center [747, 360] width 89 height 25
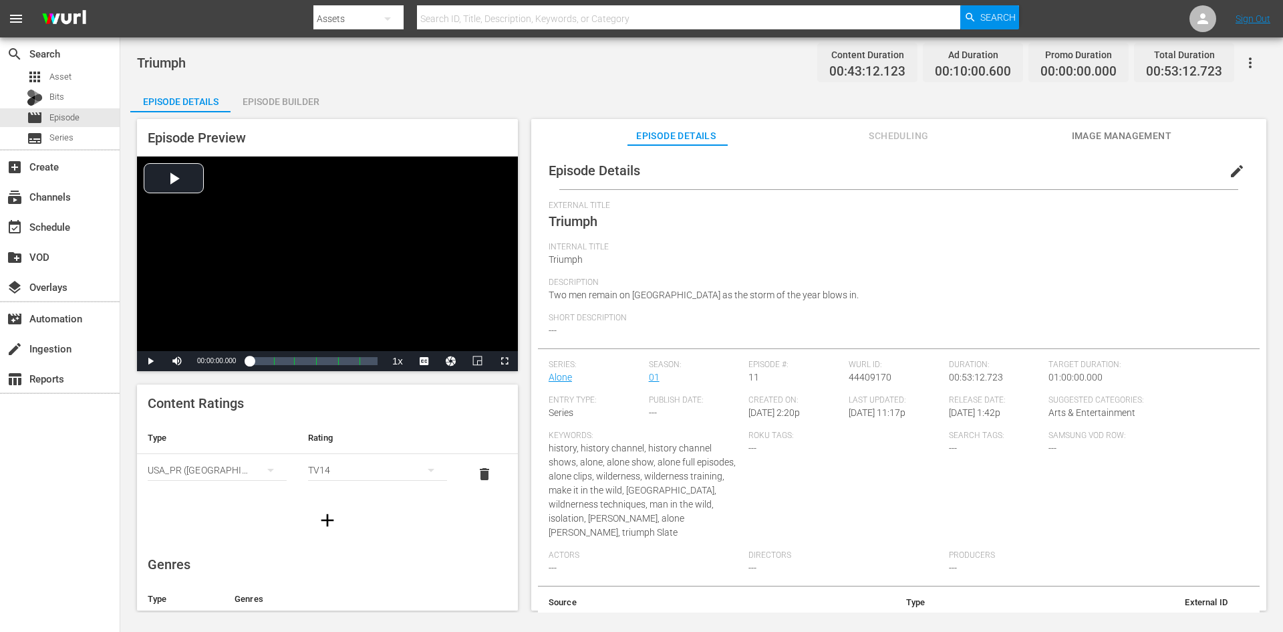
click at [295, 106] on div "Episode Builder" at bounding box center [281, 102] width 100 height 32
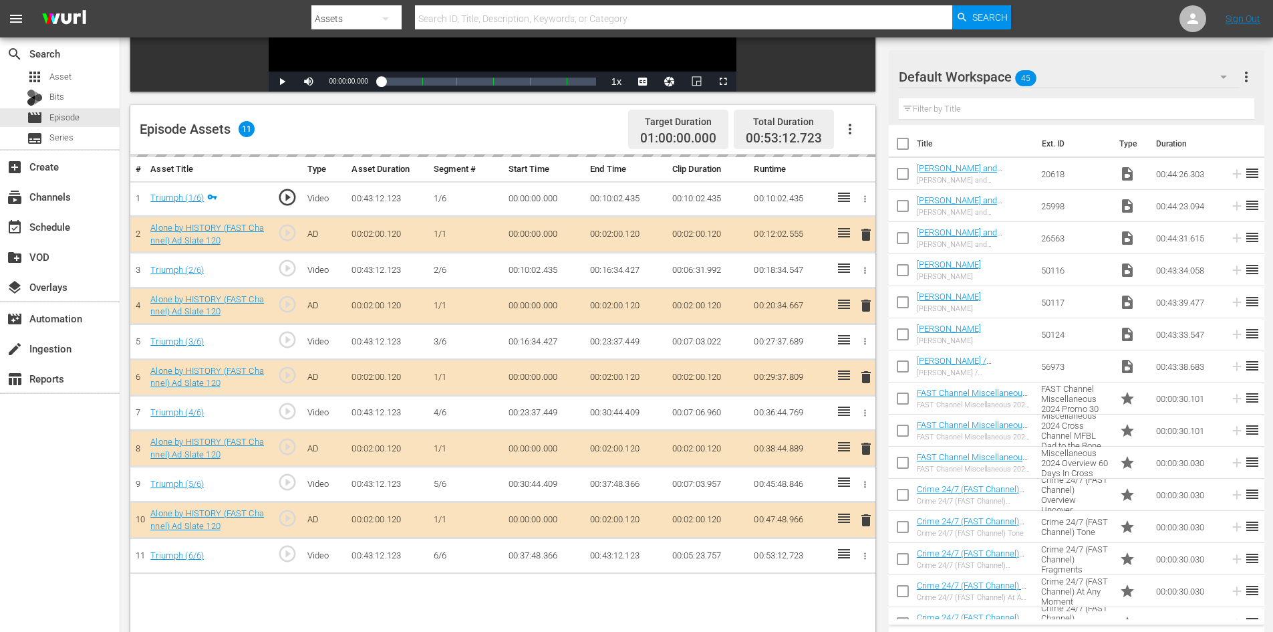
scroll to position [348, 0]
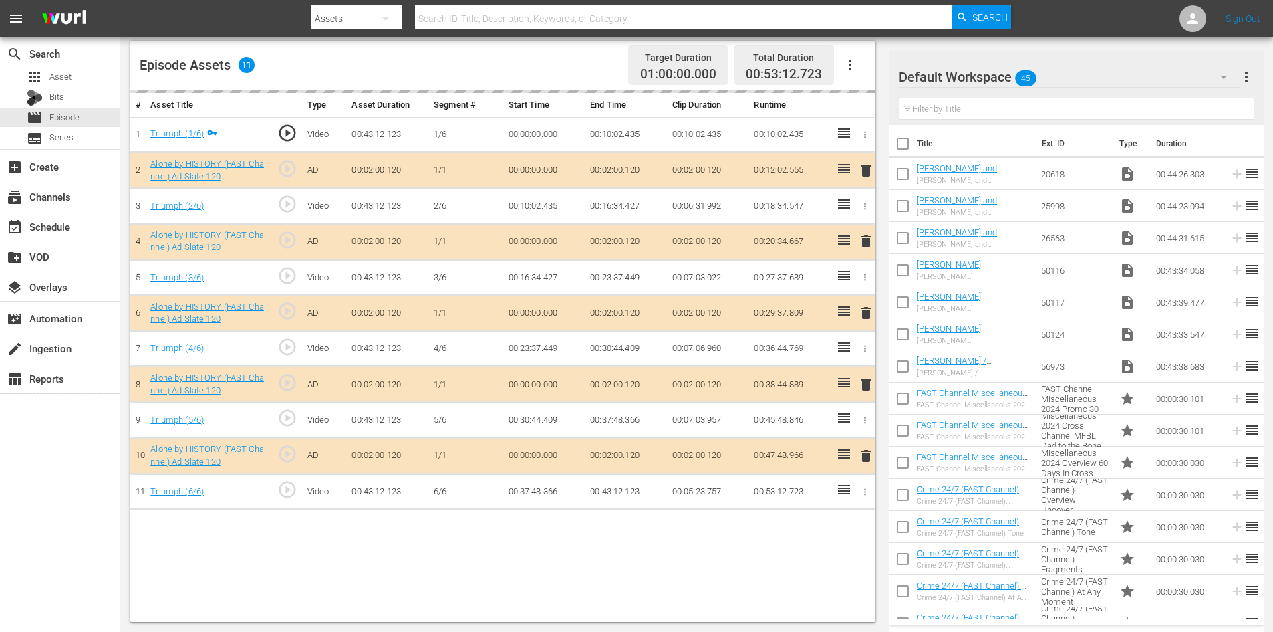
click at [1088, 80] on div "Default Workspace 45" at bounding box center [1069, 76] width 341 height 37
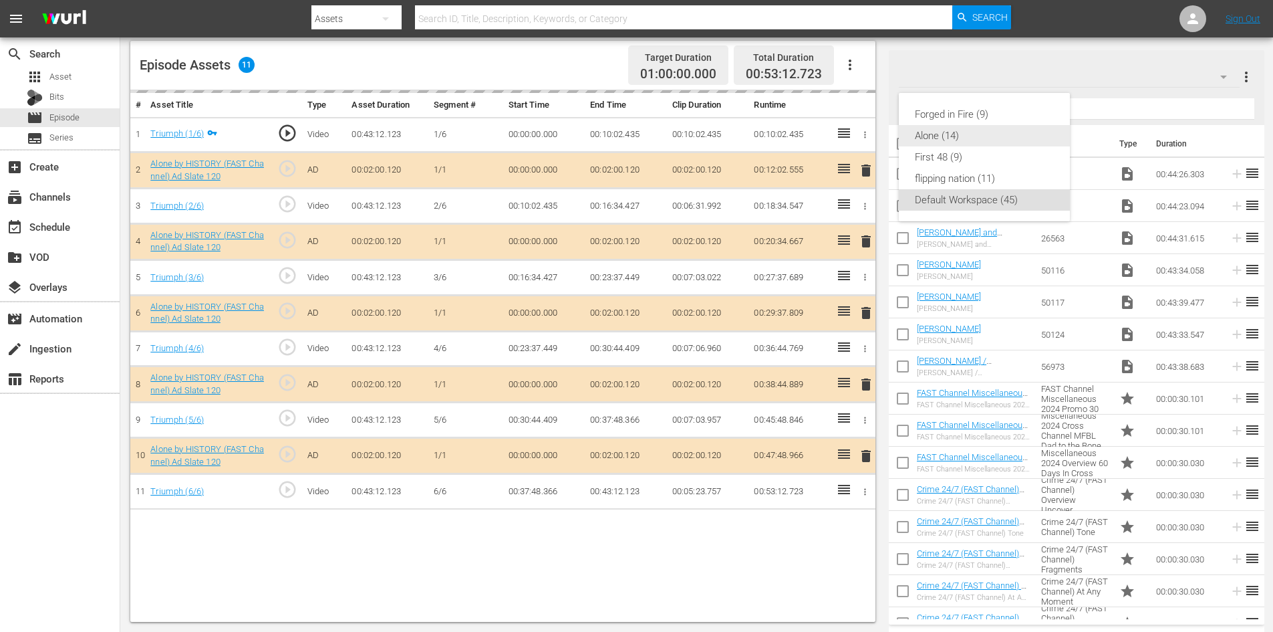
click at [933, 129] on div "Alone (14)" at bounding box center [984, 135] width 139 height 21
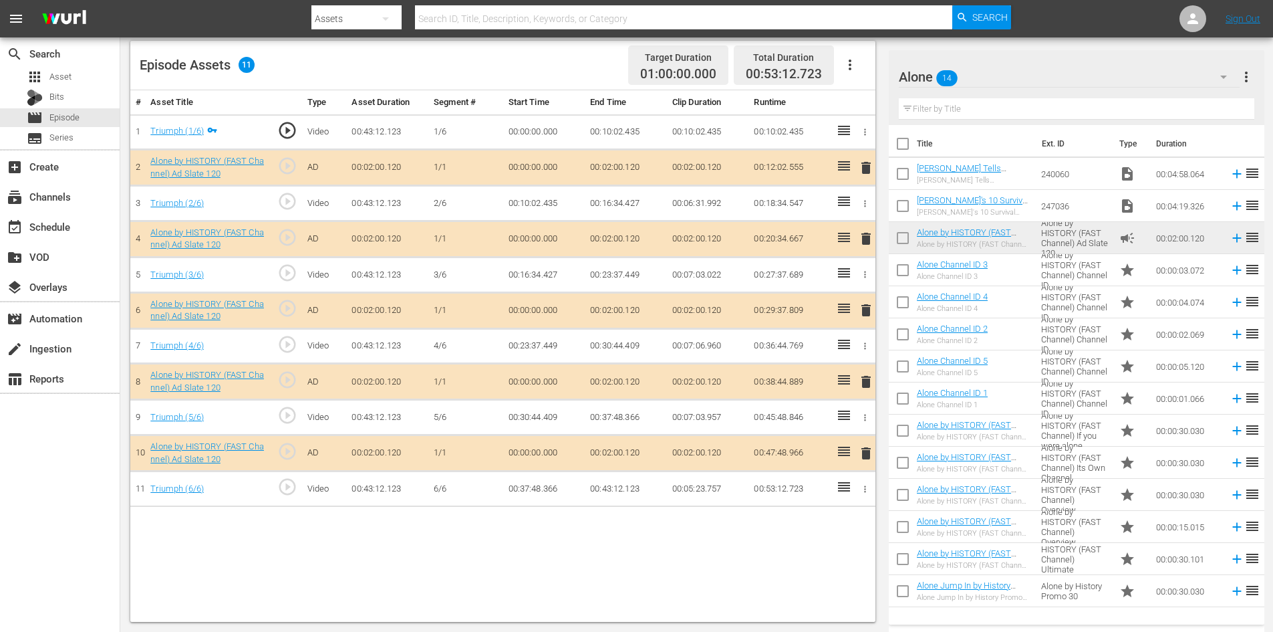
click at [862, 384] on span "delete" at bounding box center [866, 382] width 16 height 16
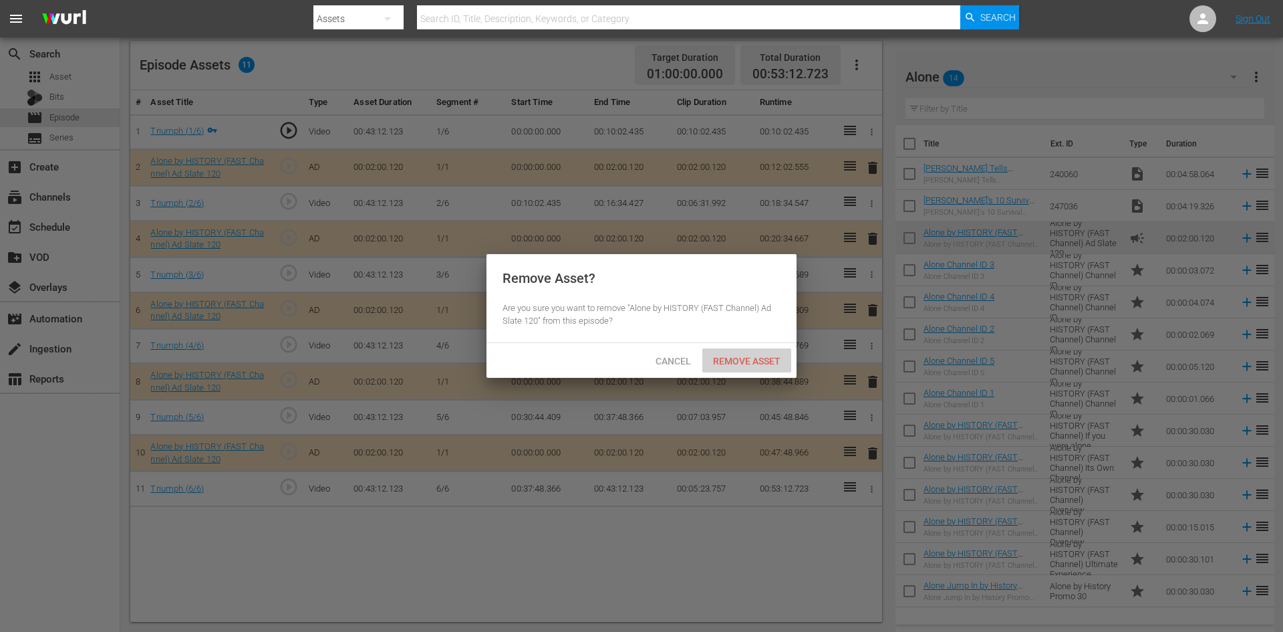
click at [743, 360] on span "Remove Asset" at bounding box center [747, 361] width 89 height 11
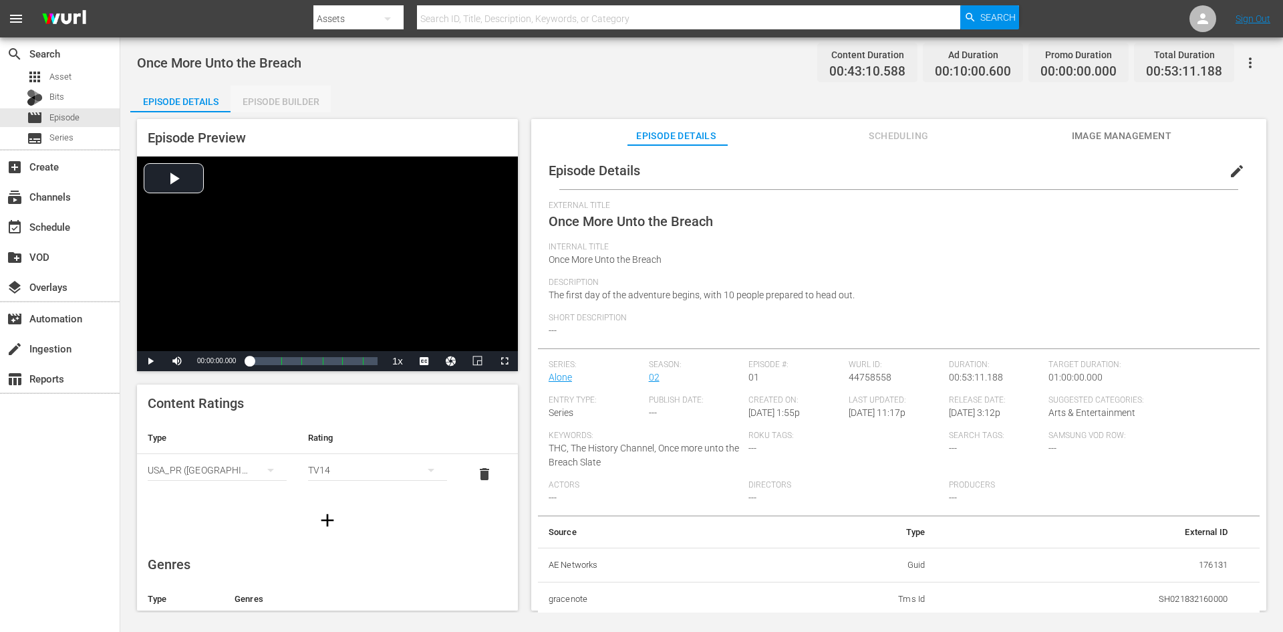
click at [295, 92] on div "Episode Builder" at bounding box center [281, 102] width 100 height 32
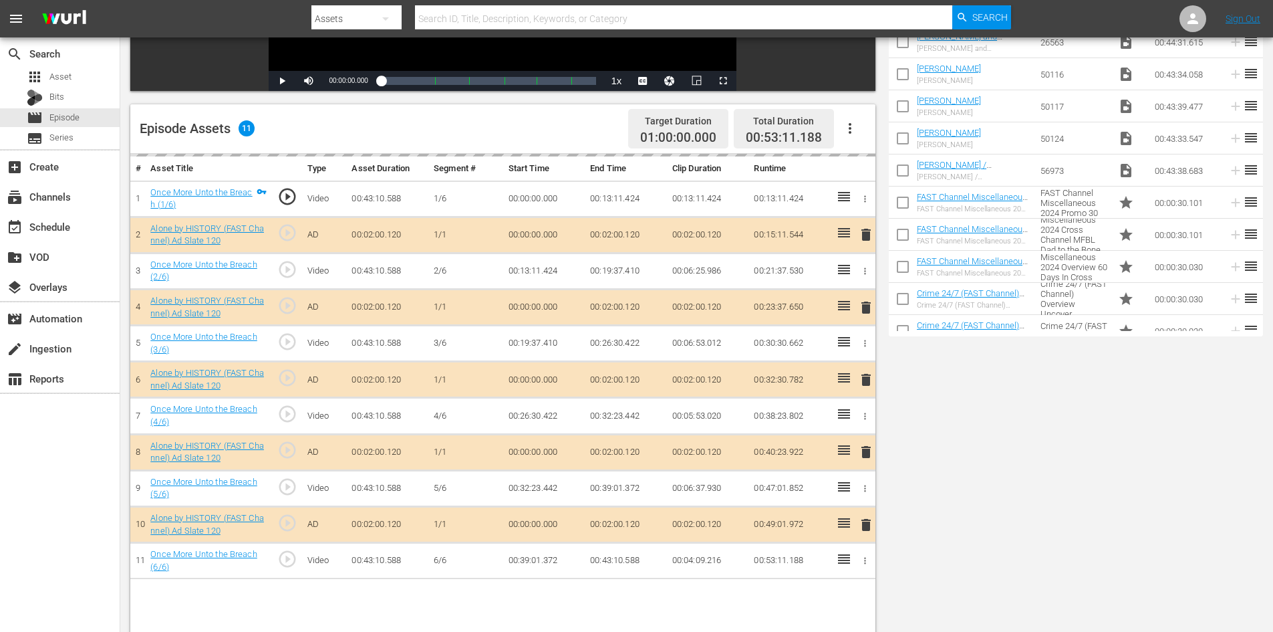
scroll to position [348, 0]
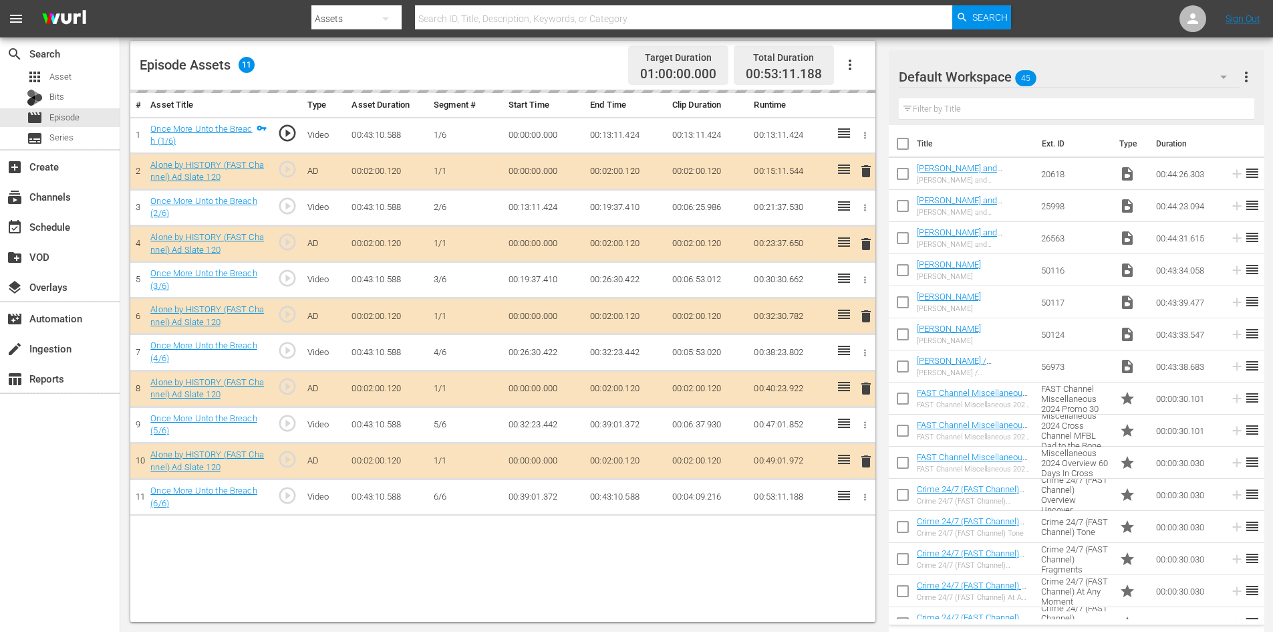
click at [1092, 77] on div "Default Workspace 45" at bounding box center [1069, 76] width 341 height 37
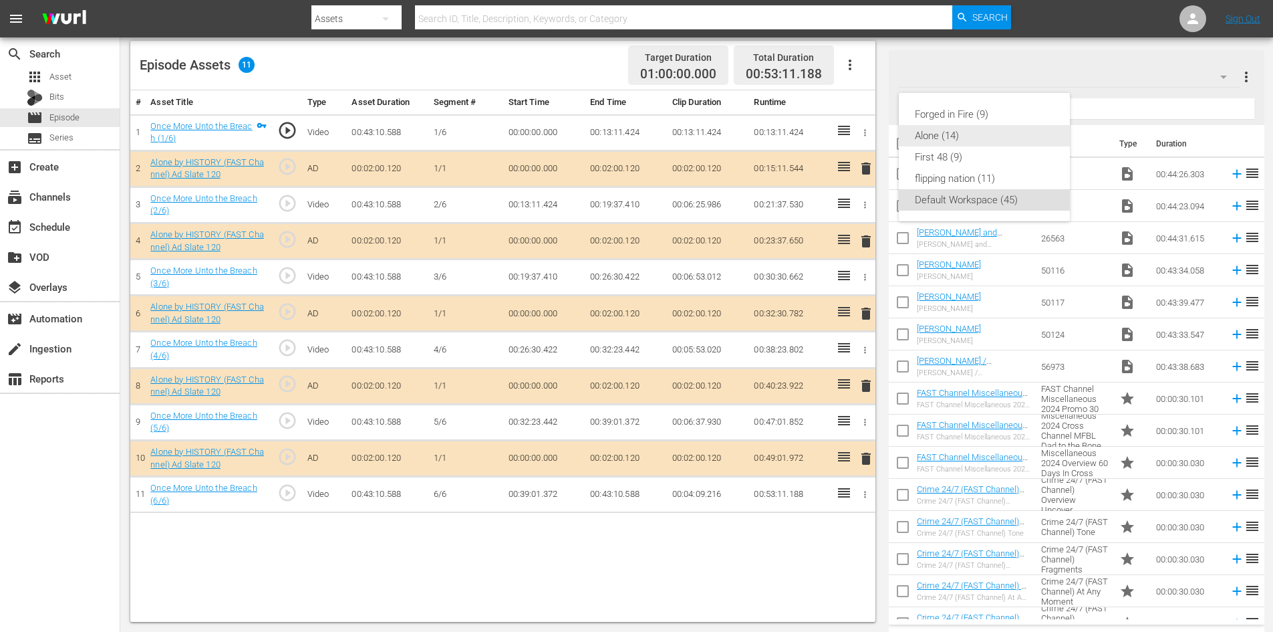
click at [942, 133] on div "Alone (14)" at bounding box center [984, 135] width 139 height 21
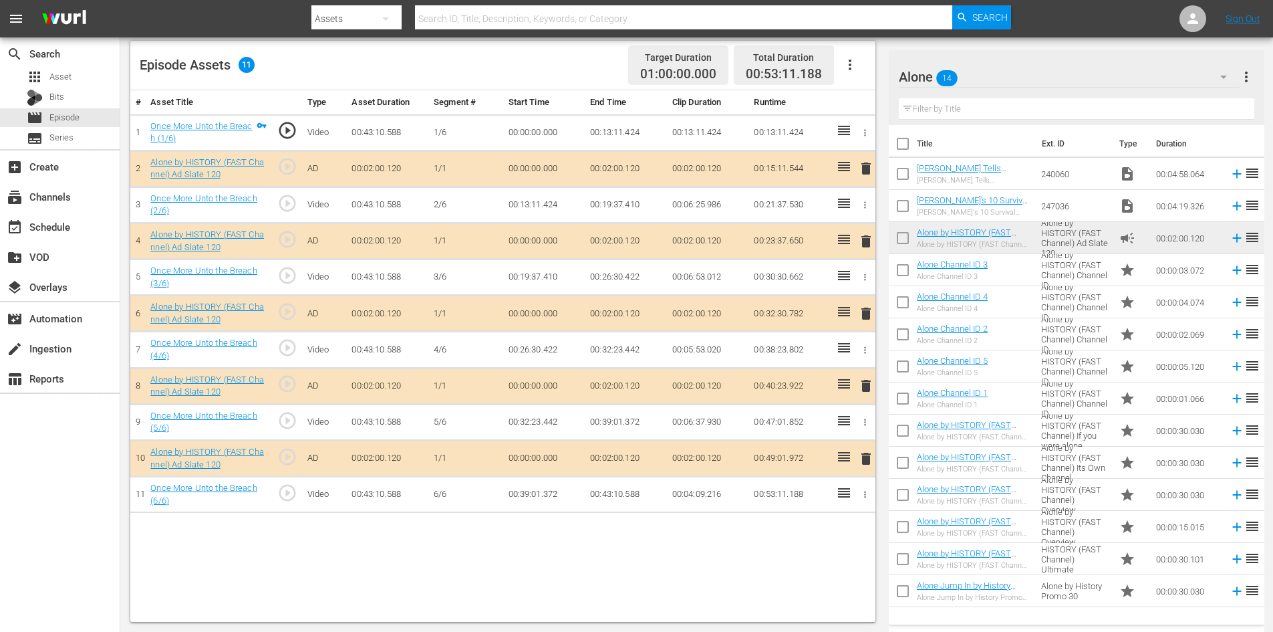
click at [869, 390] on span "delete" at bounding box center [866, 386] width 16 height 16
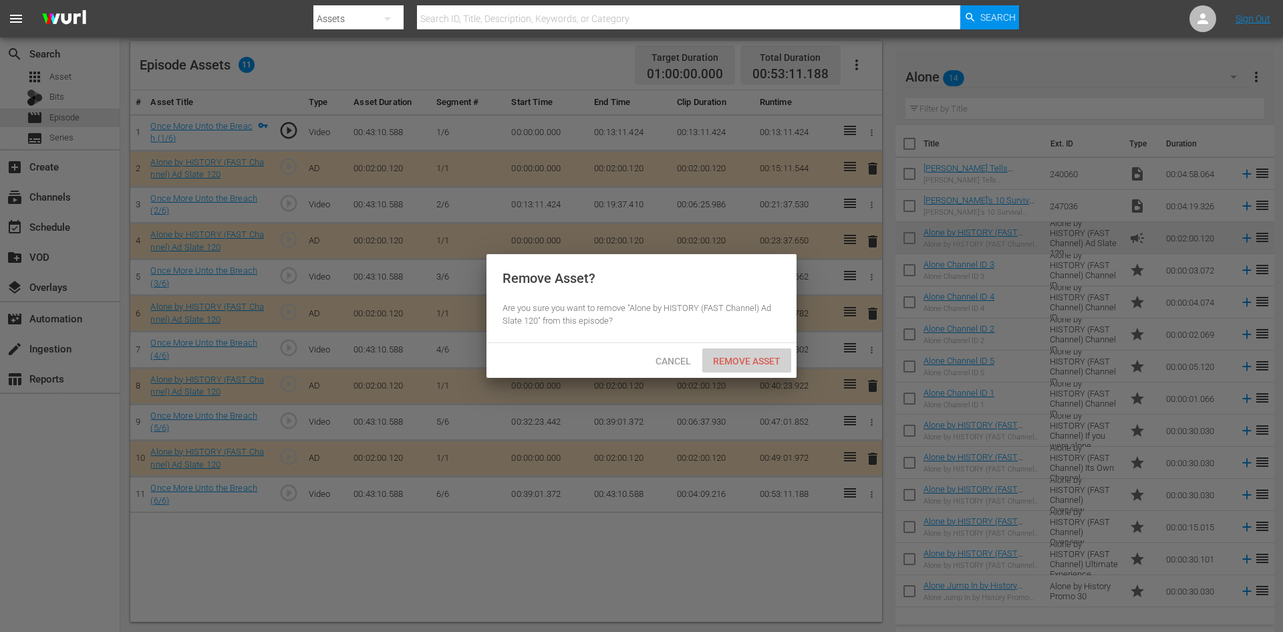
drag, startPoint x: 752, startPoint y: 362, endPoint x: 760, endPoint y: 283, distance: 78.6
click at [752, 361] on span "Remove Asset" at bounding box center [747, 361] width 89 height 11
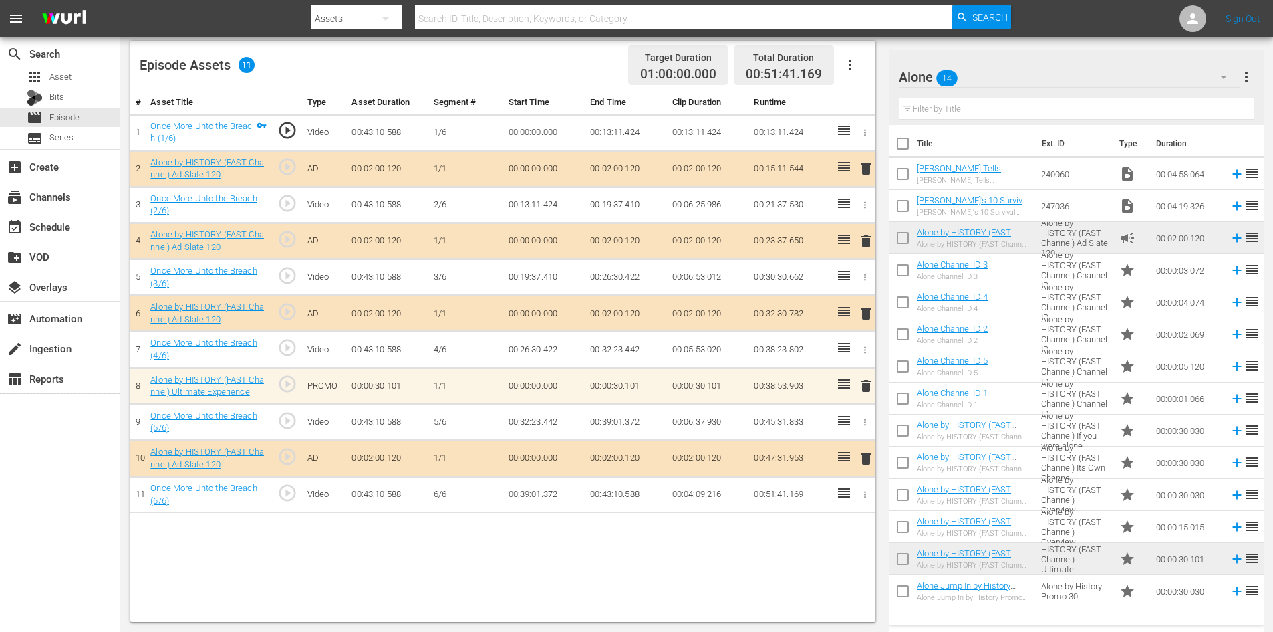
click at [861, 385] on span "delete" at bounding box center [866, 386] width 16 height 16
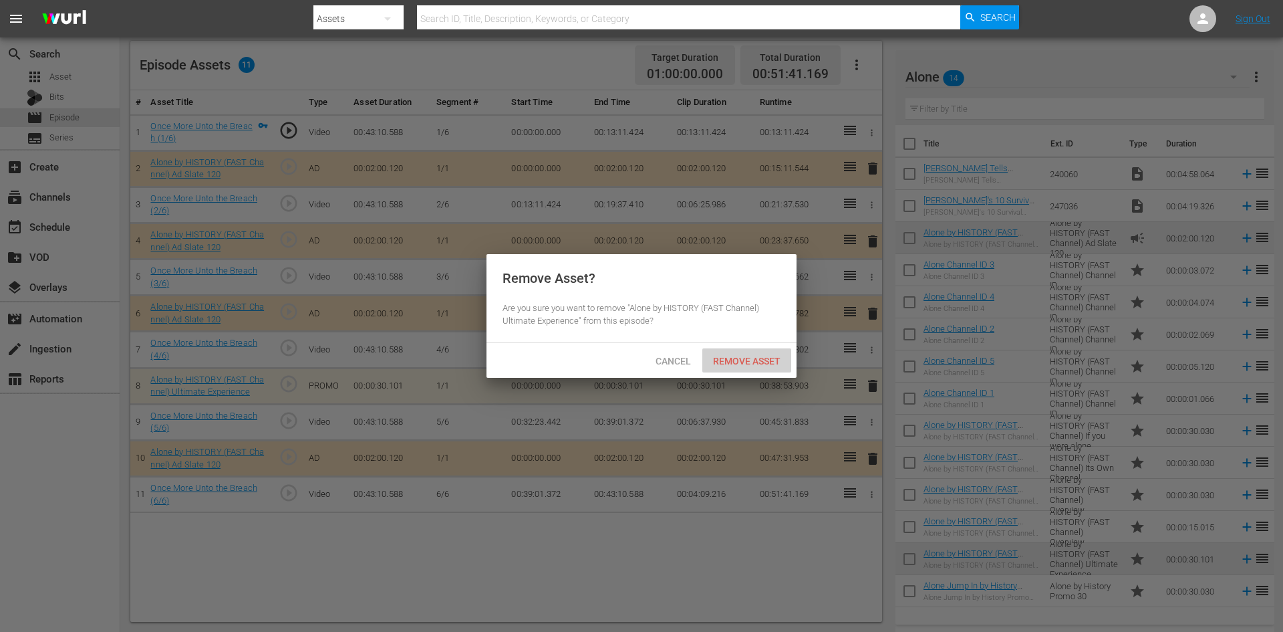
click at [739, 354] on div "Remove Asset" at bounding box center [747, 360] width 89 height 25
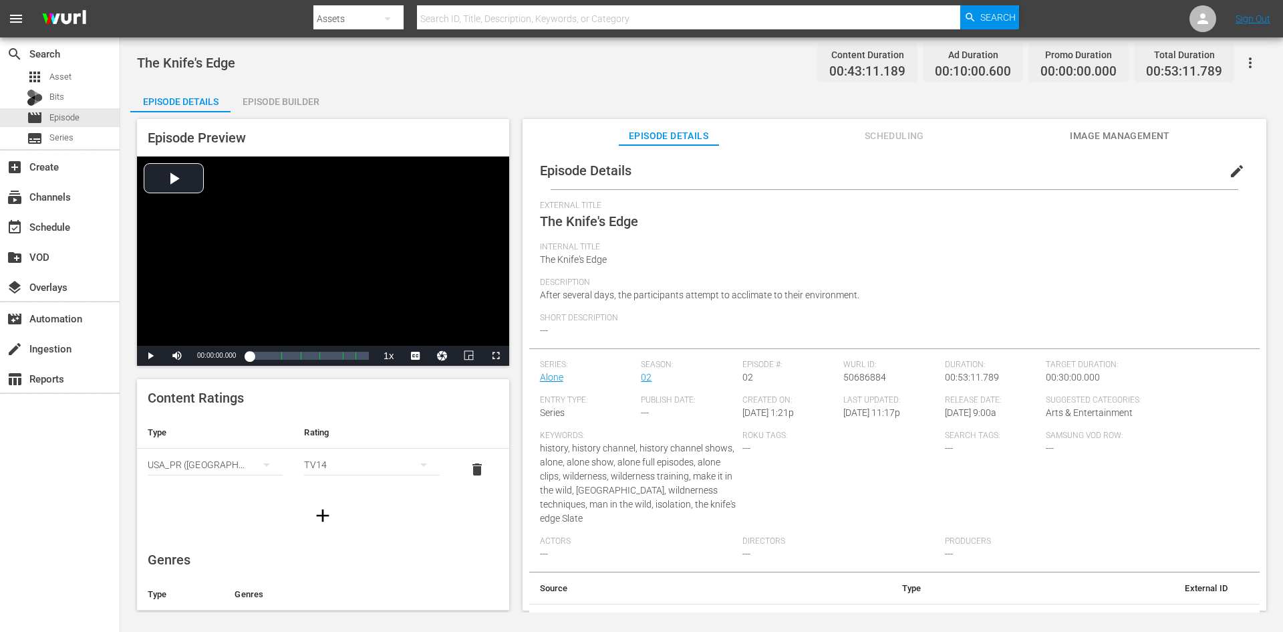
click at [299, 100] on div "Episode Builder" at bounding box center [281, 102] width 100 height 32
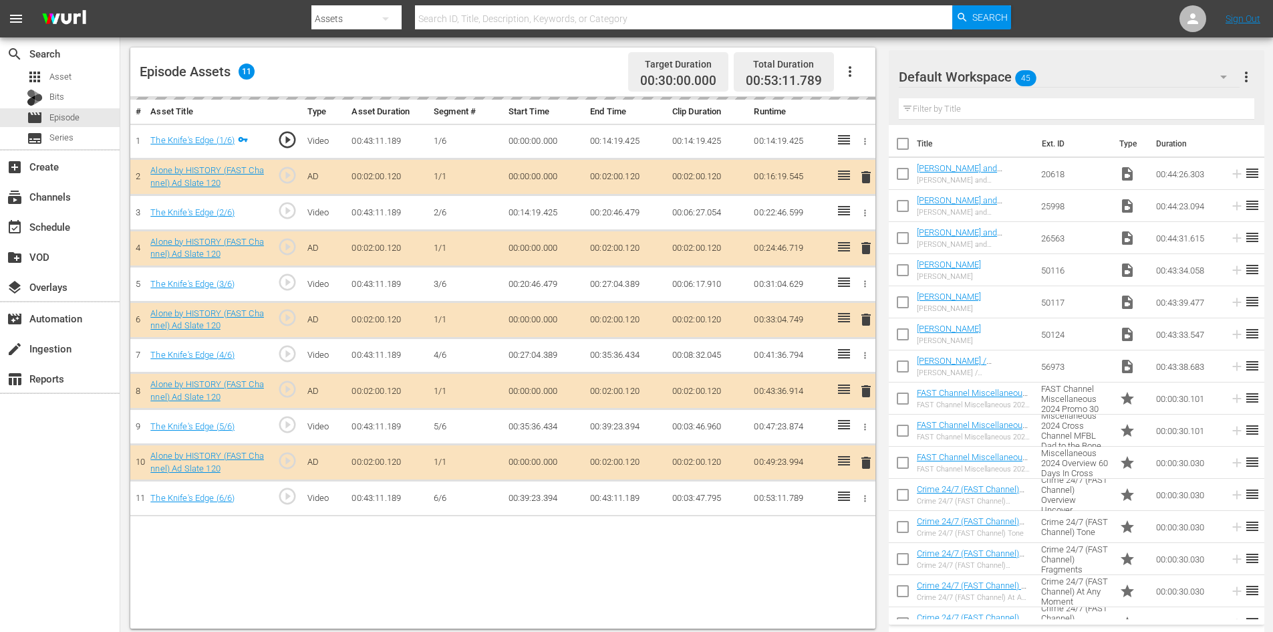
scroll to position [348, 0]
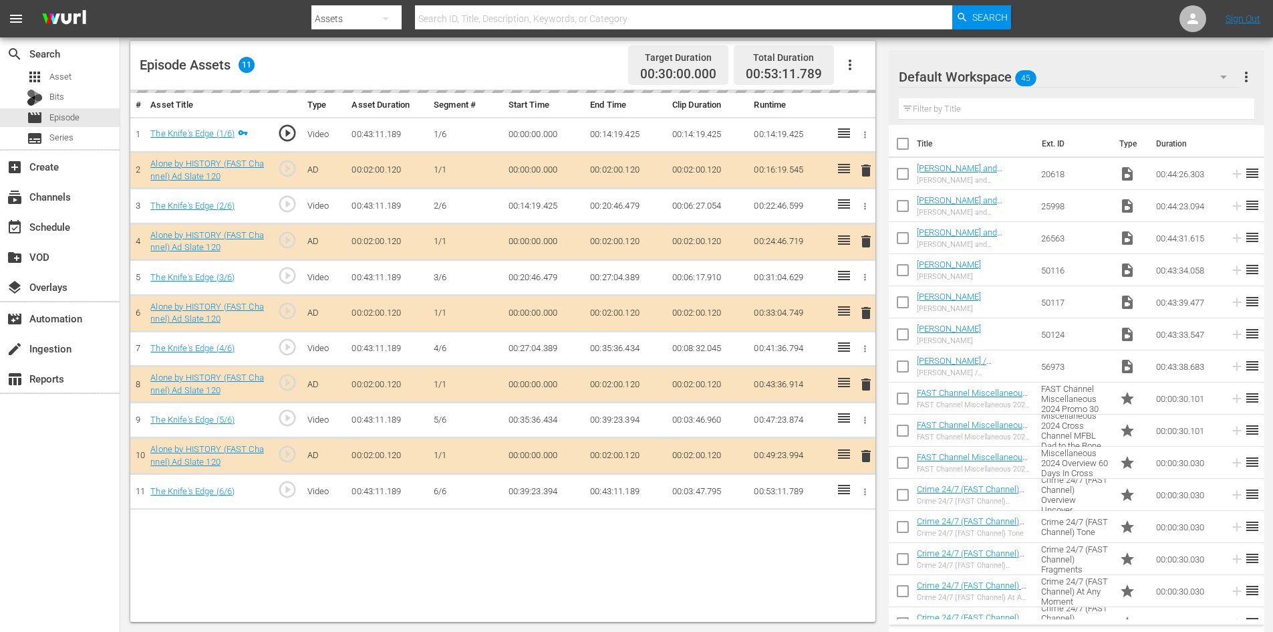
click at [1061, 79] on div "Default Workspace 45" at bounding box center [1069, 76] width 341 height 37
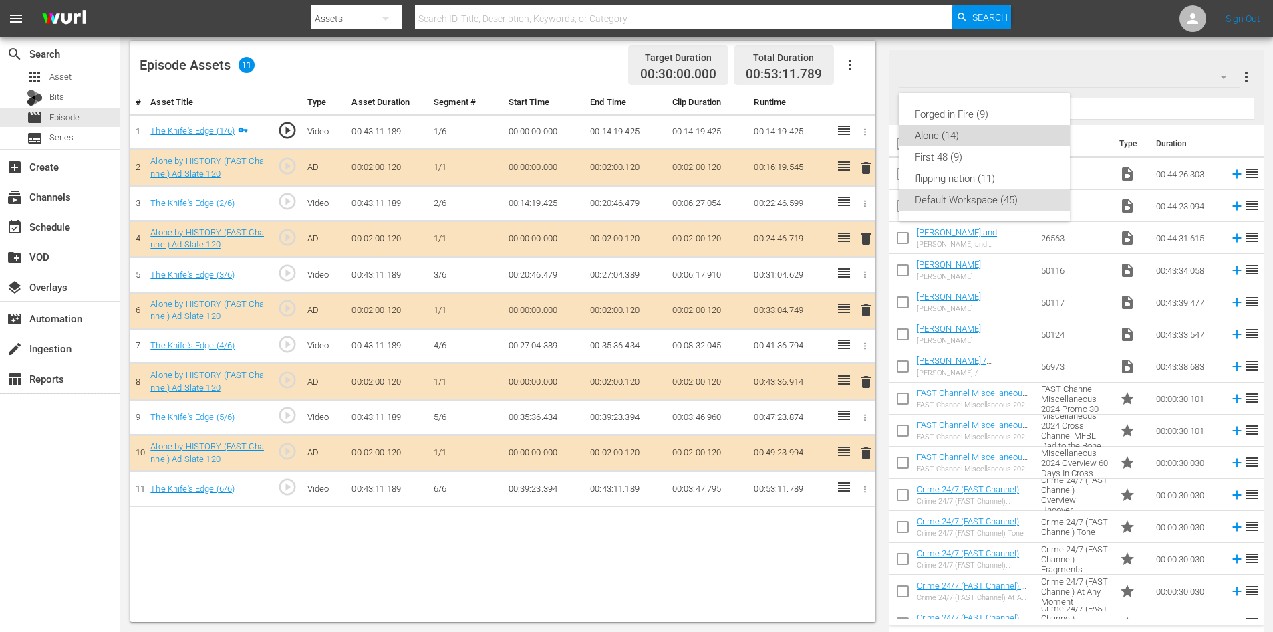
click at [935, 138] on div "Alone (14)" at bounding box center [984, 135] width 139 height 21
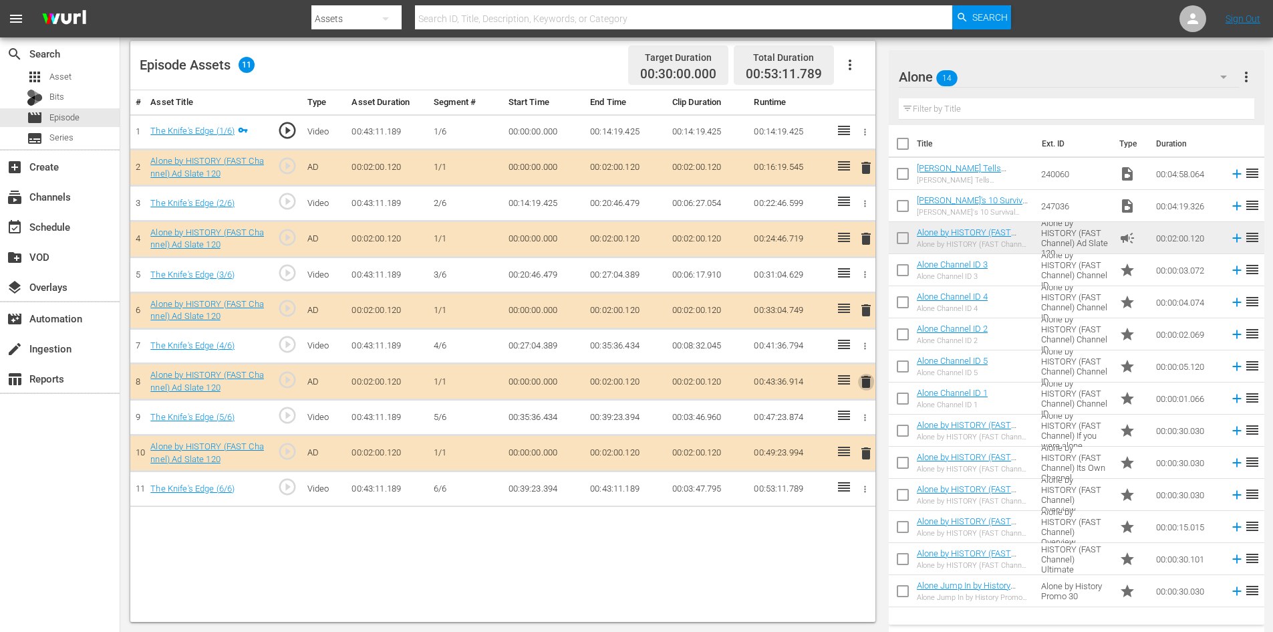
click at [862, 385] on span "delete" at bounding box center [866, 382] width 16 height 16
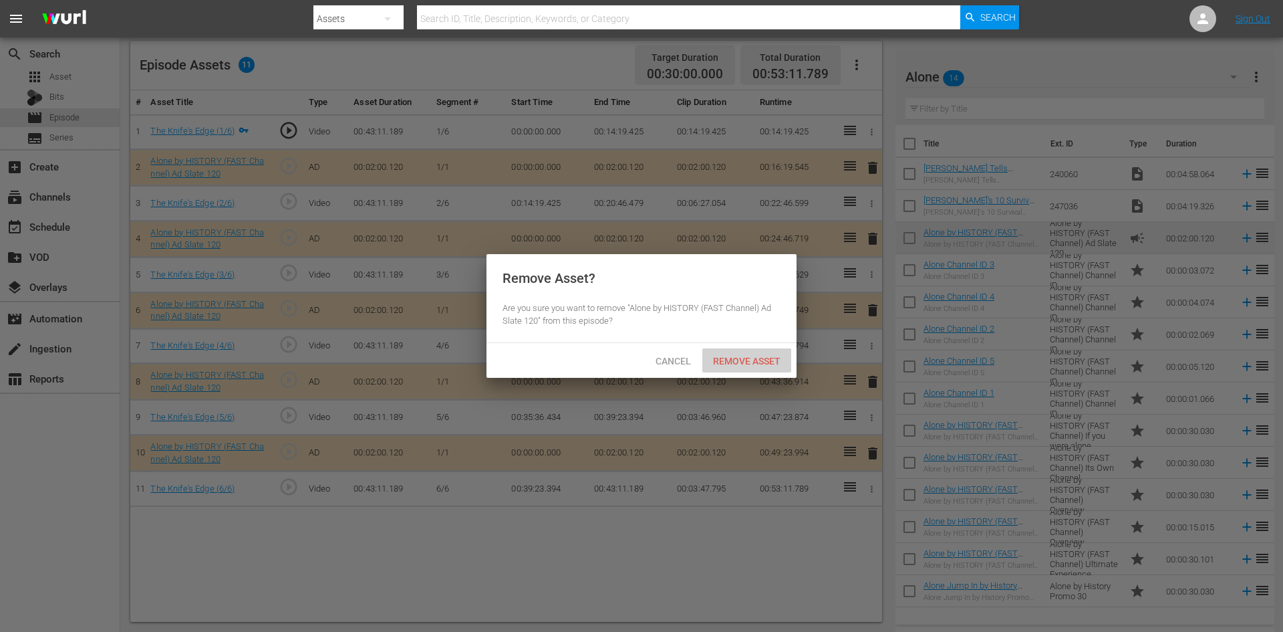
click at [767, 358] on span "Remove Asset" at bounding box center [747, 361] width 89 height 11
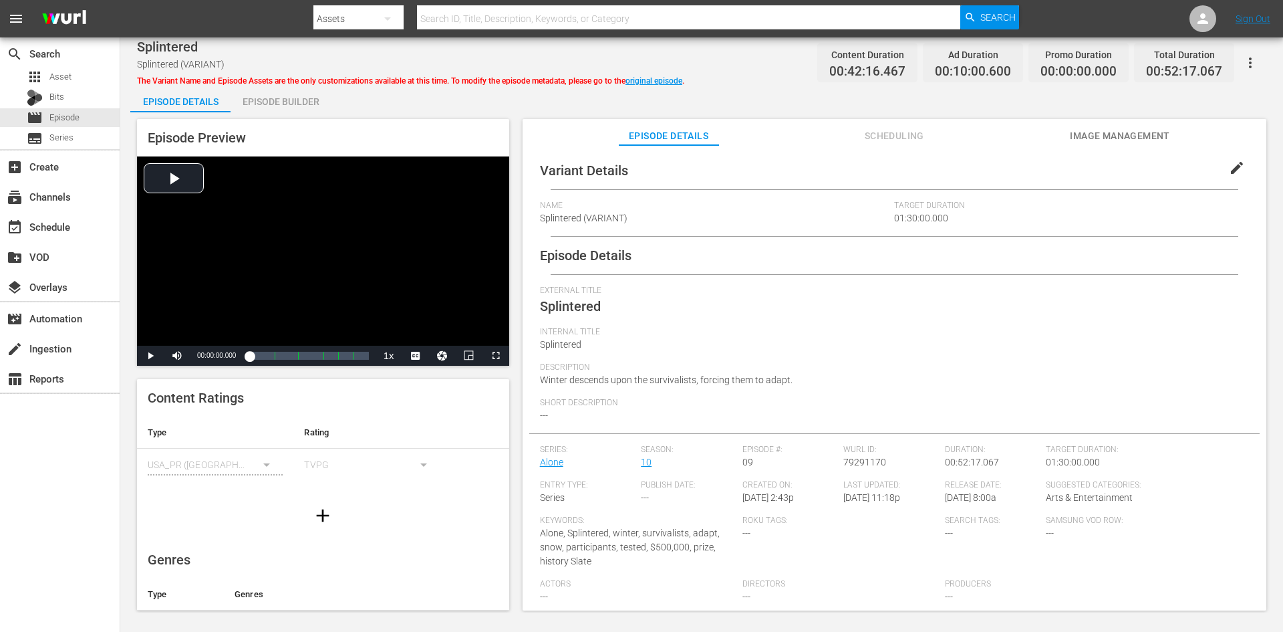
click at [292, 100] on div "Episode Builder" at bounding box center [281, 102] width 100 height 32
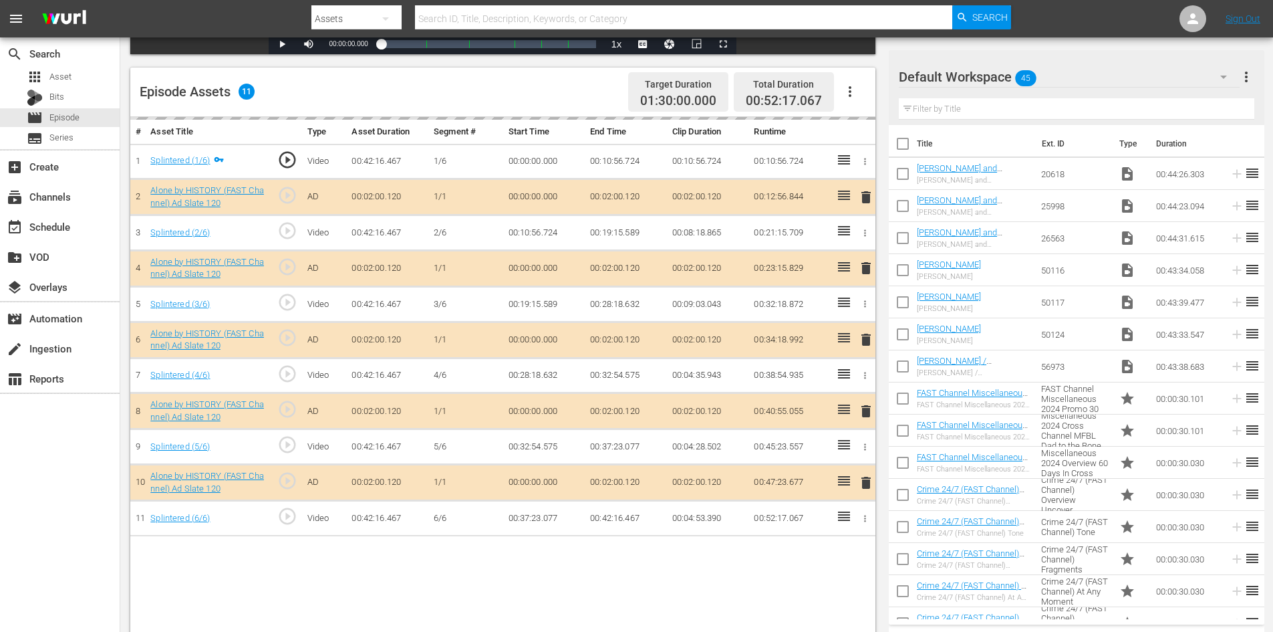
scroll to position [348, 0]
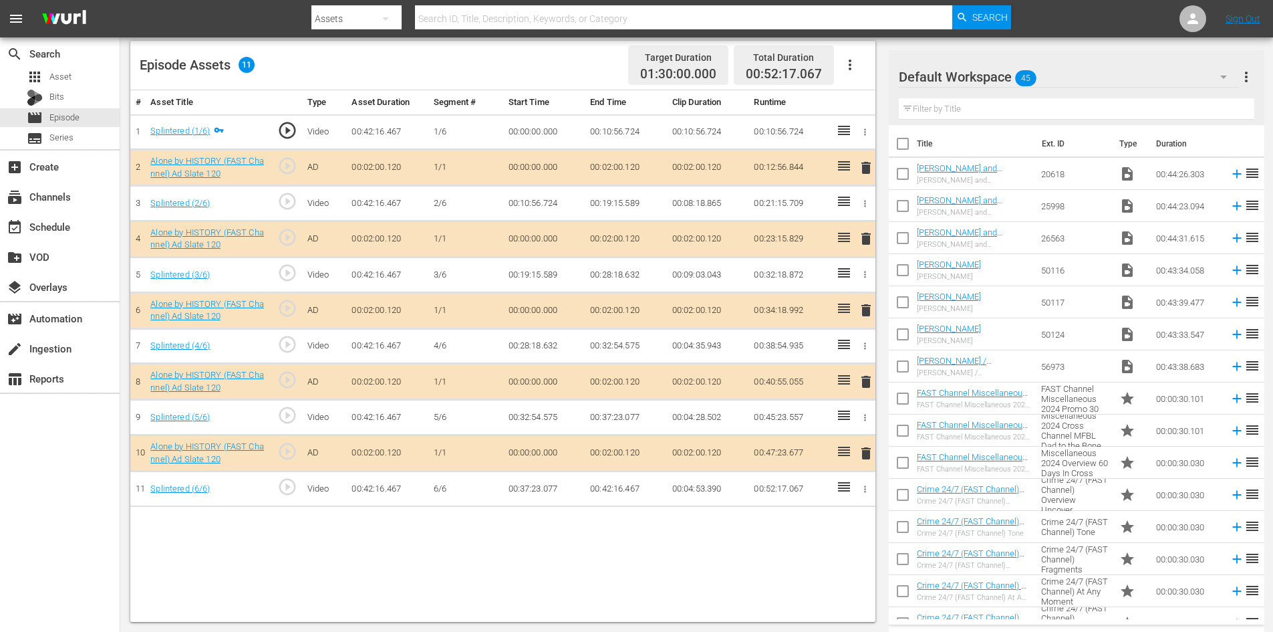
click at [1069, 79] on div "Default Workspace 45" at bounding box center [1069, 76] width 341 height 37
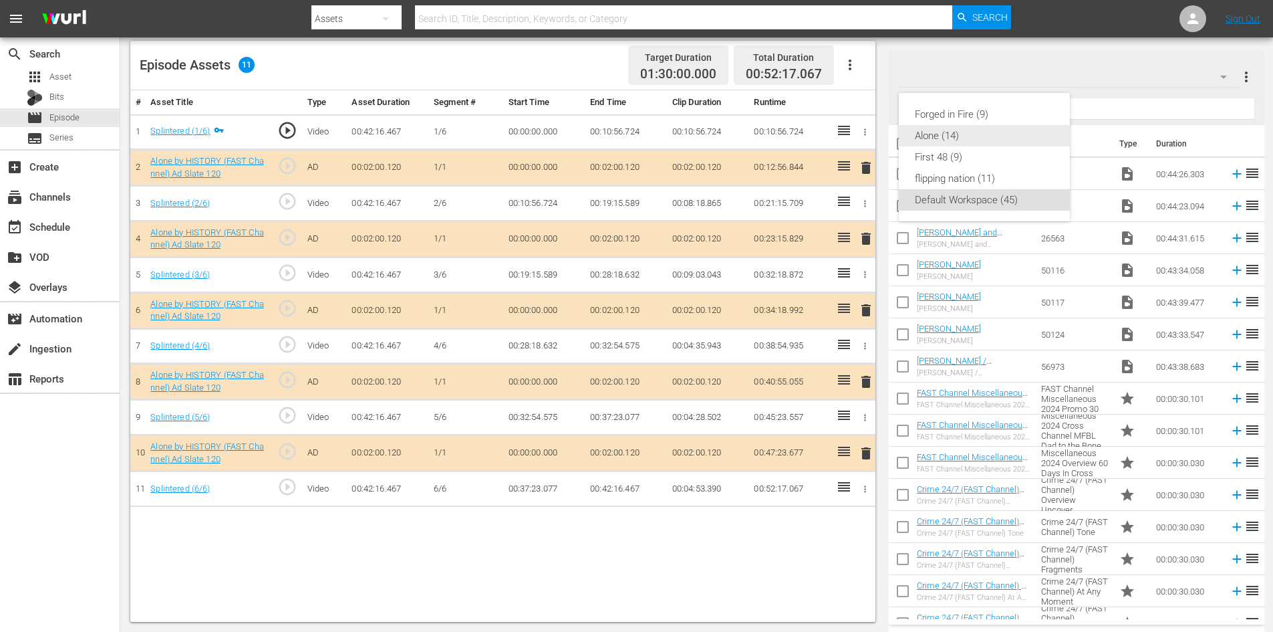
click at [951, 132] on div "Alone (14)" at bounding box center [984, 135] width 139 height 21
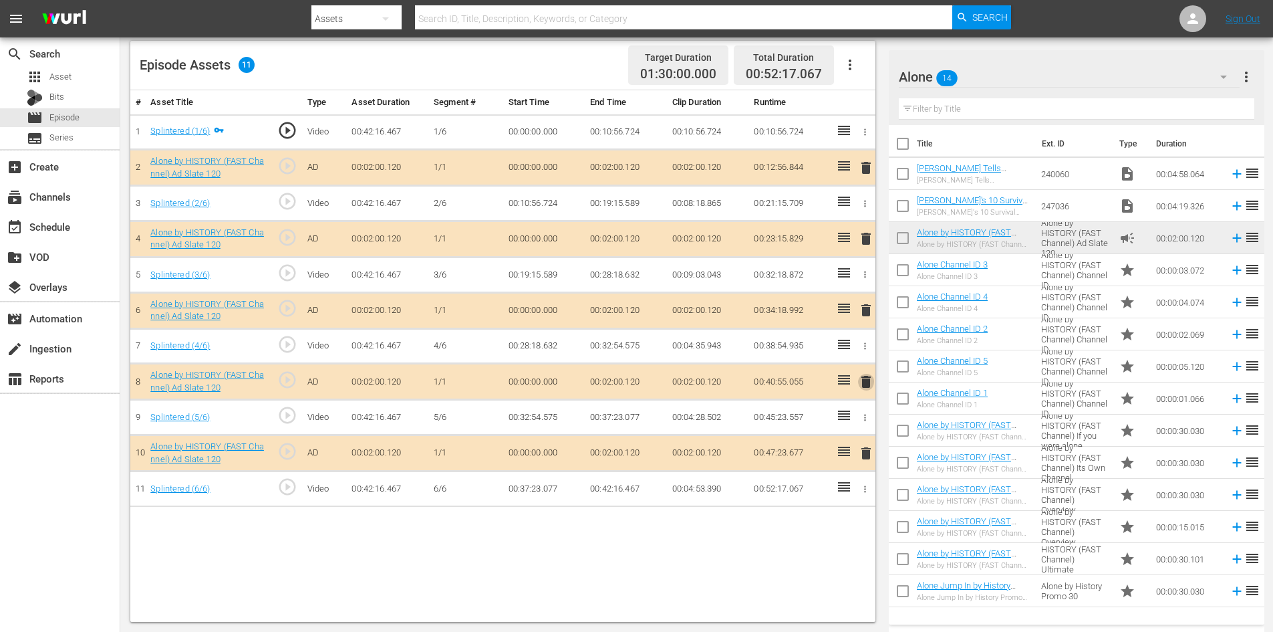
click at [858, 381] on span "delete" at bounding box center [866, 382] width 16 height 16
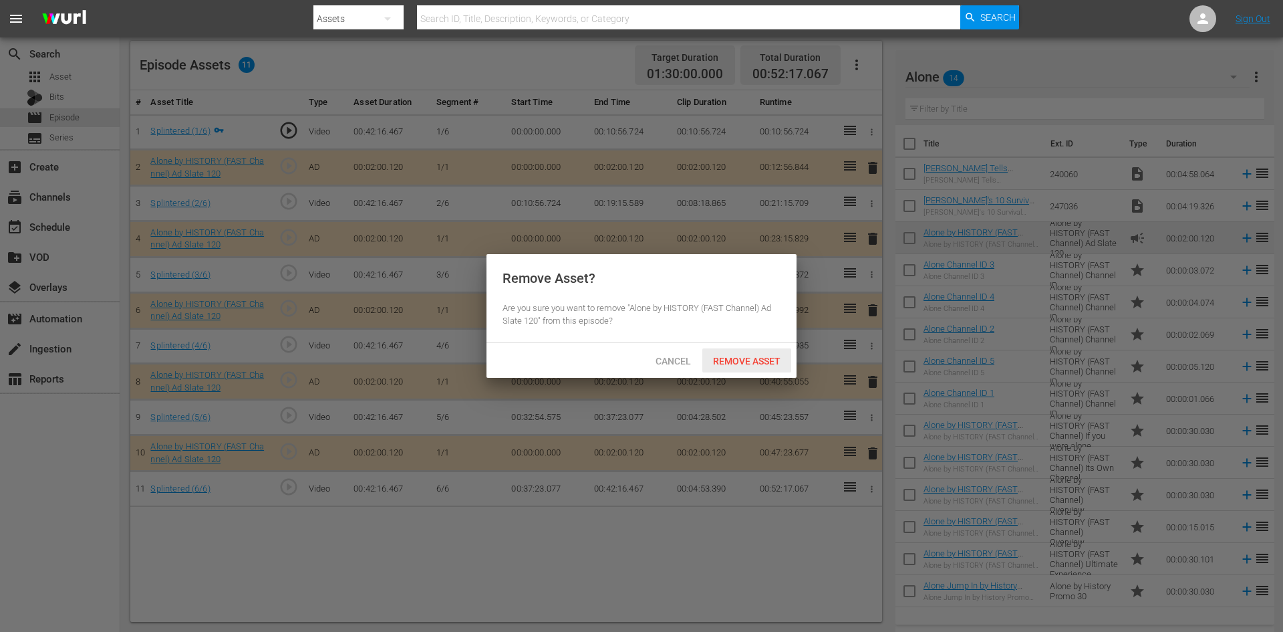
click at [765, 356] on span "Remove Asset" at bounding box center [747, 361] width 89 height 11
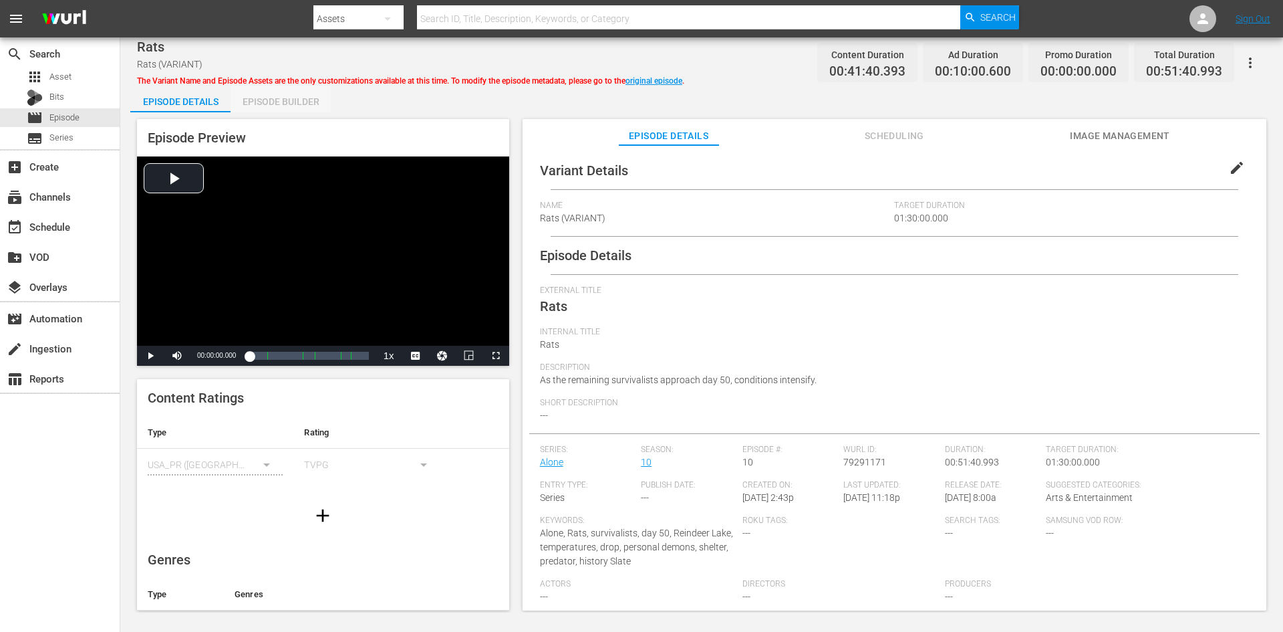
click at [292, 106] on div "Episode Builder" at bounding box center [281, 102] width 100 height 32
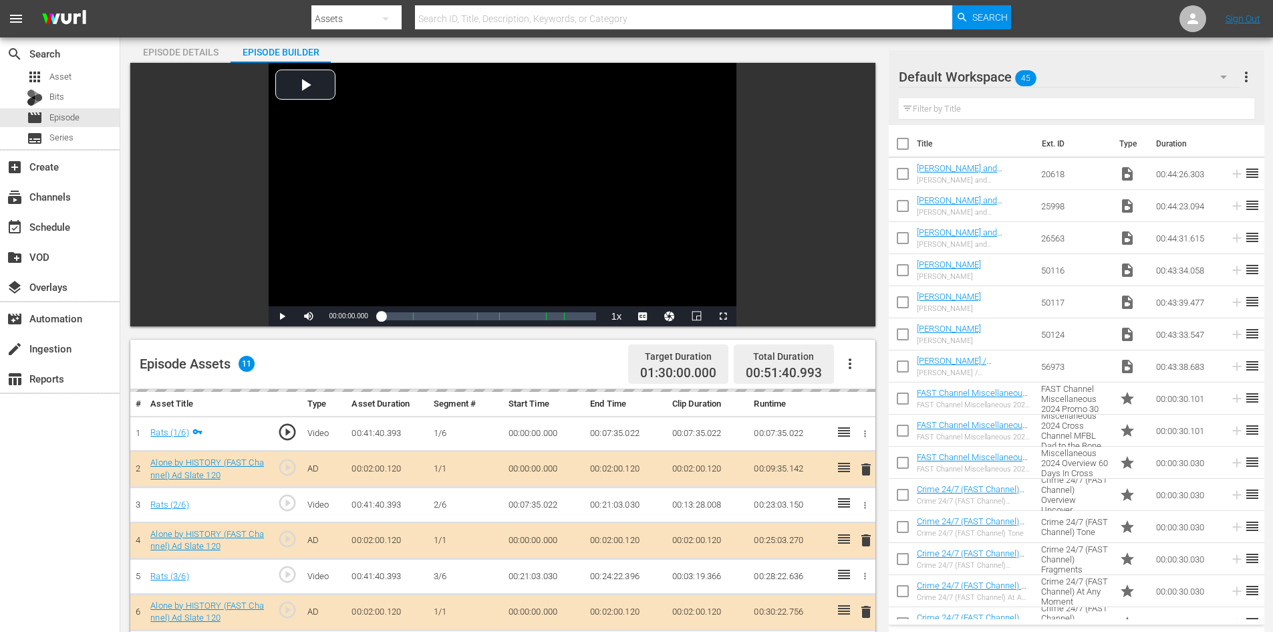
scroll to position [348, 0]
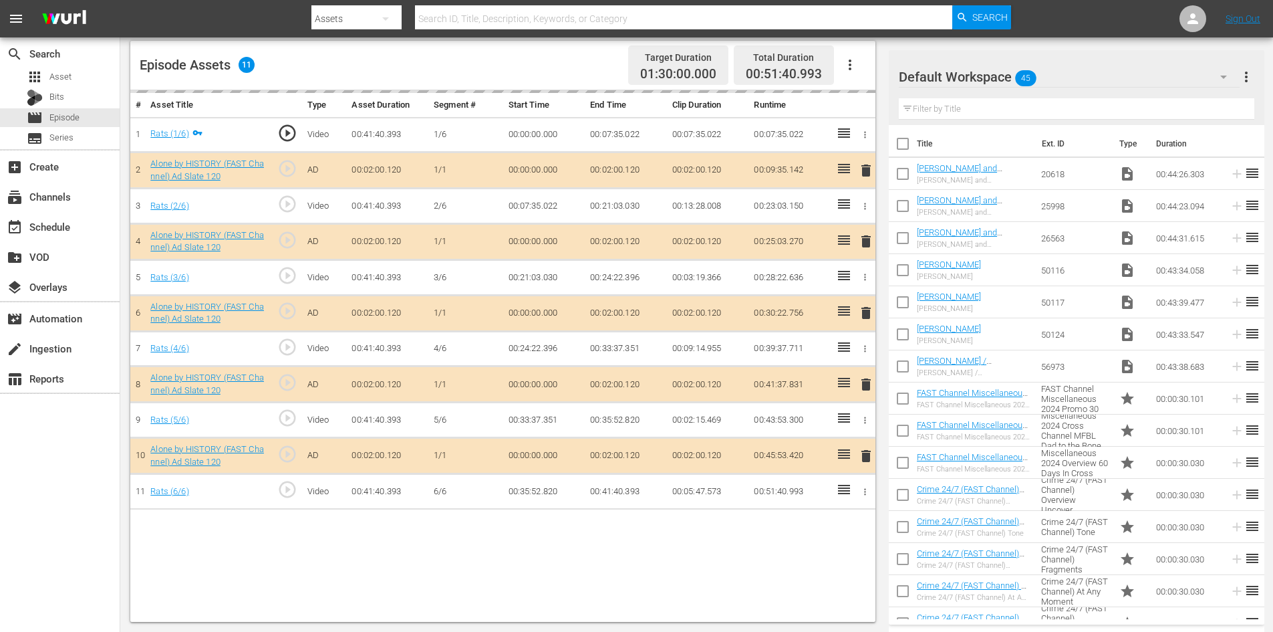
click at [1073, 77] on div "Default Workspace 45" at bounding box center [1069, 76] width 341 height 37
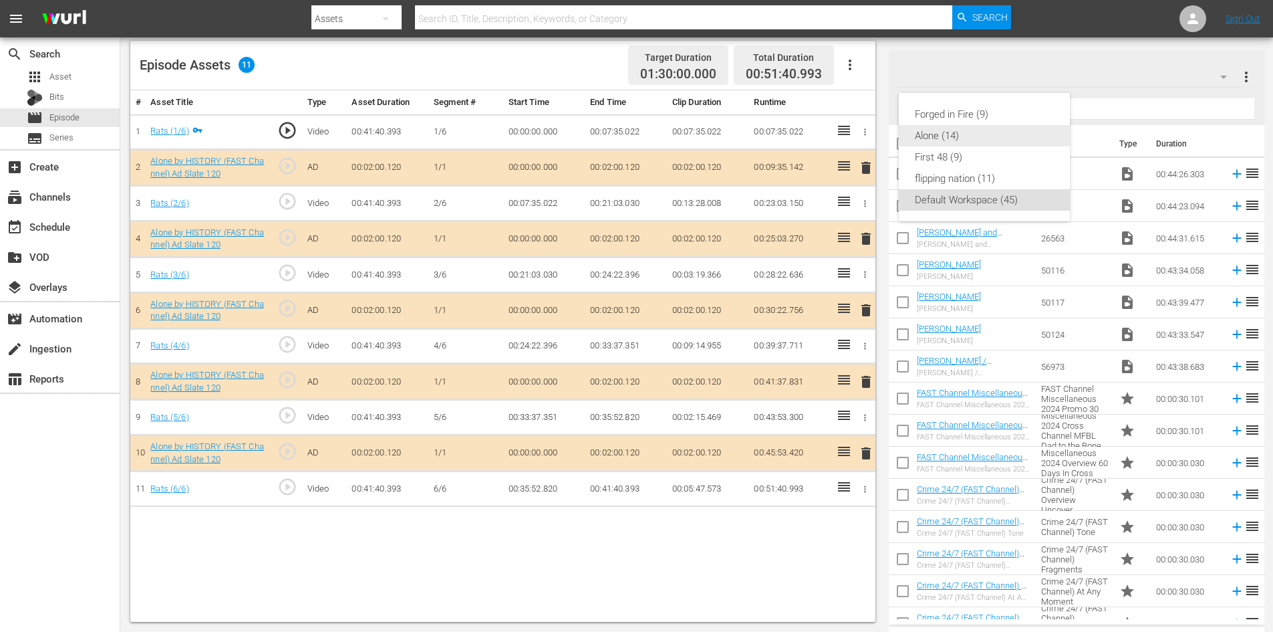
click at [932, 136] on div "Alone (14)" at bounding box center [984, 135] width 139 height 21
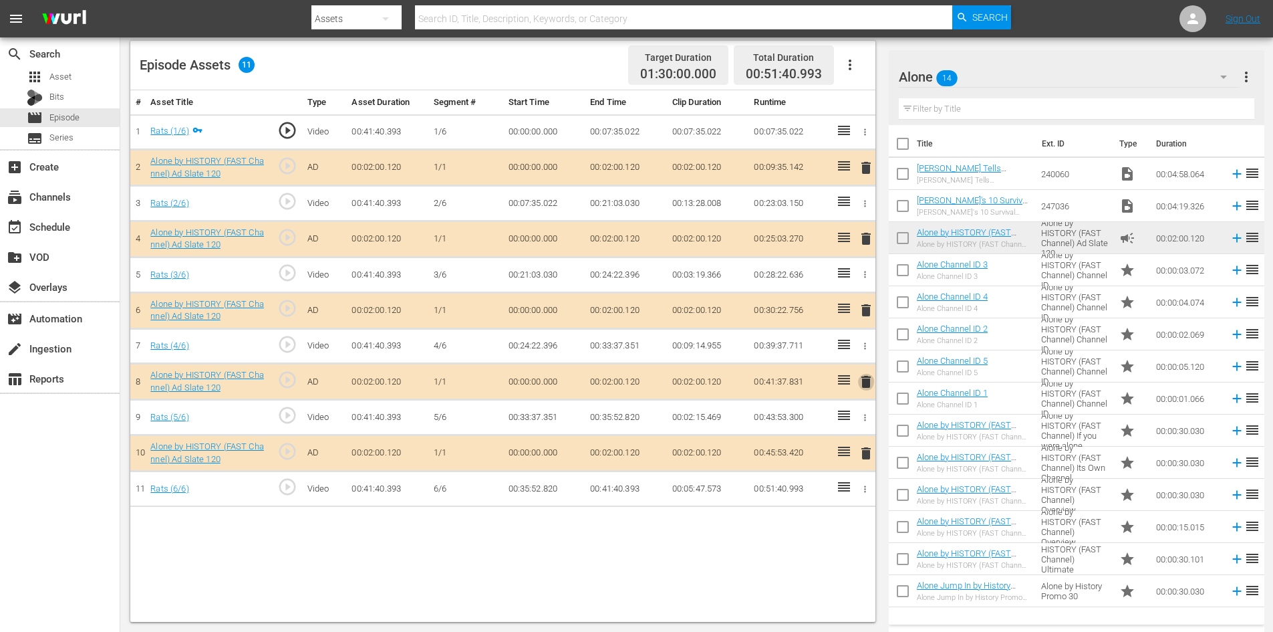
click at [864, 379] on span "delete" at bounding box center [866, 382] width 16 height 16
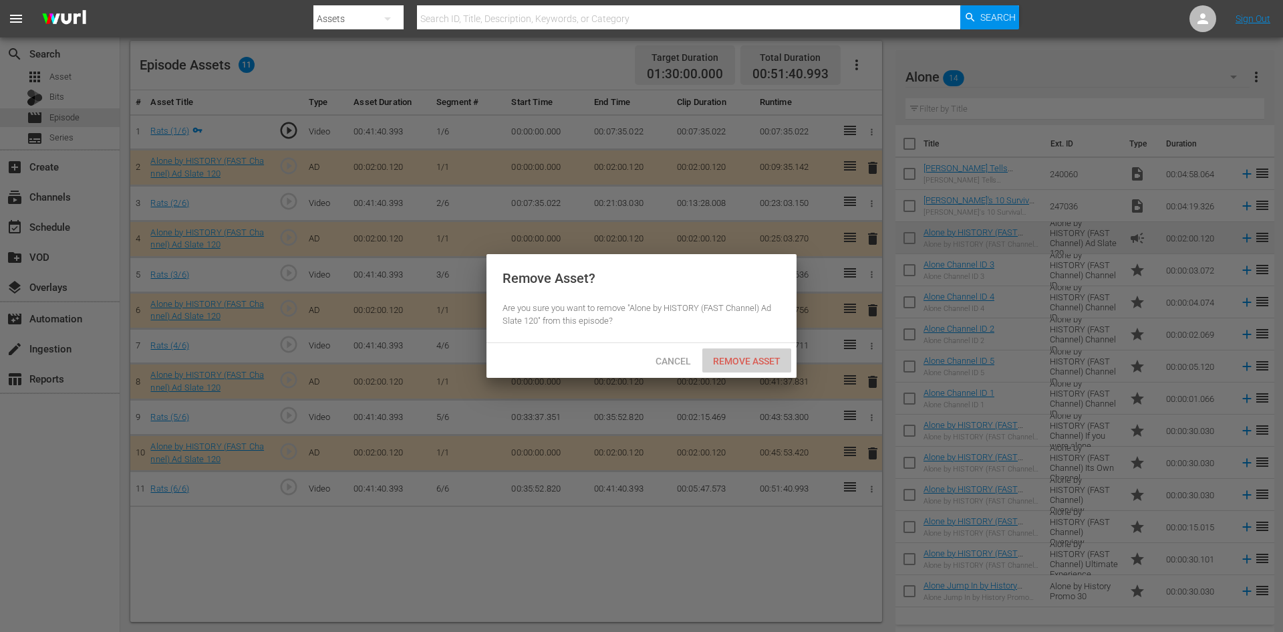
click at [744, 356] on span "Remove Asset" at bounding box center [747, 361] width 89 height 11
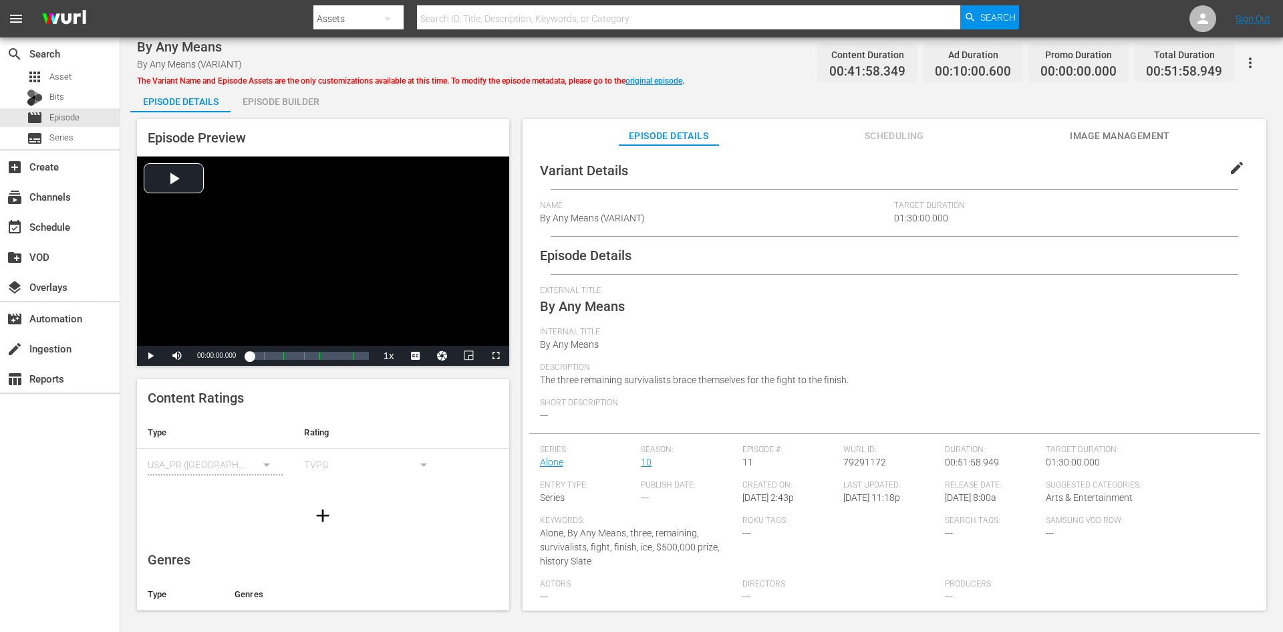
click at [269, 96] on div "Episode Builder" at bounding box center [281, 102] width 100 height 32
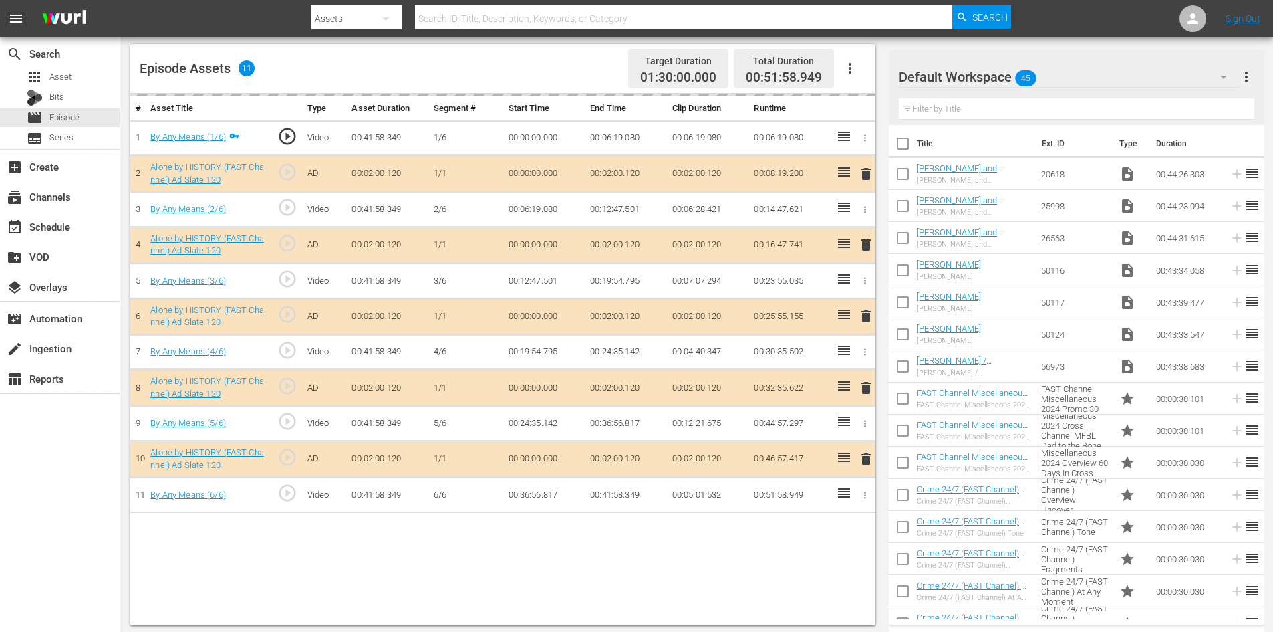
scroll to position [348, 0]
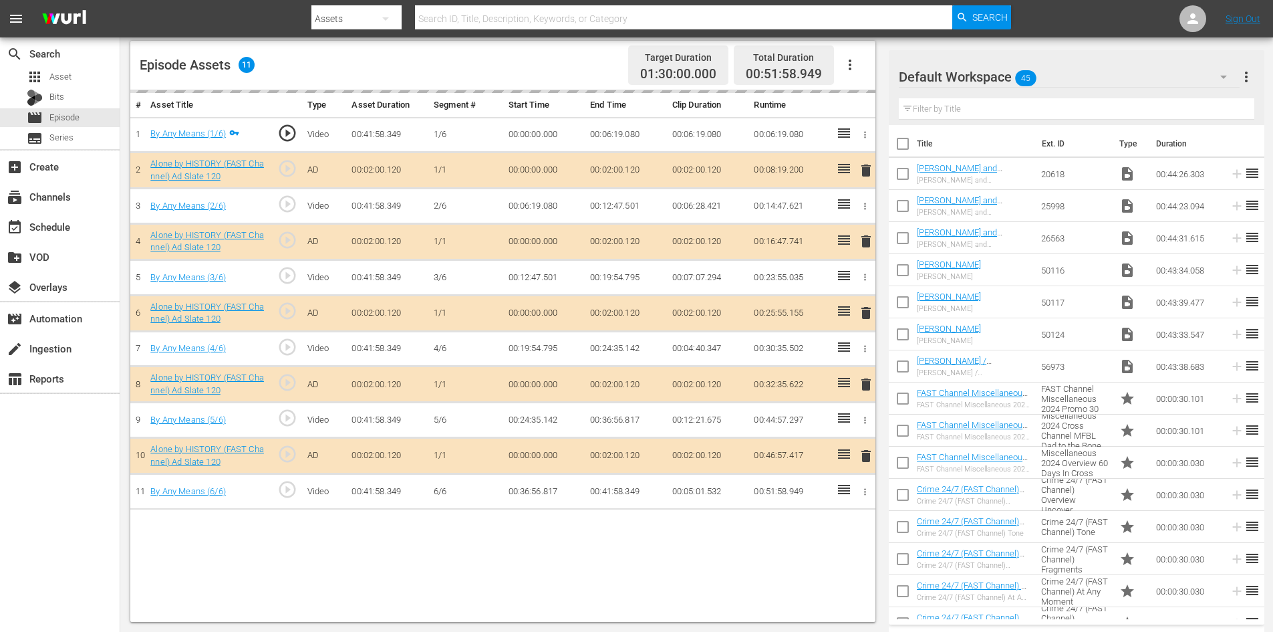
click at [1062, 76] on div "Default Workspace 45" at bounding box center [1069, 76] width 341 height 37
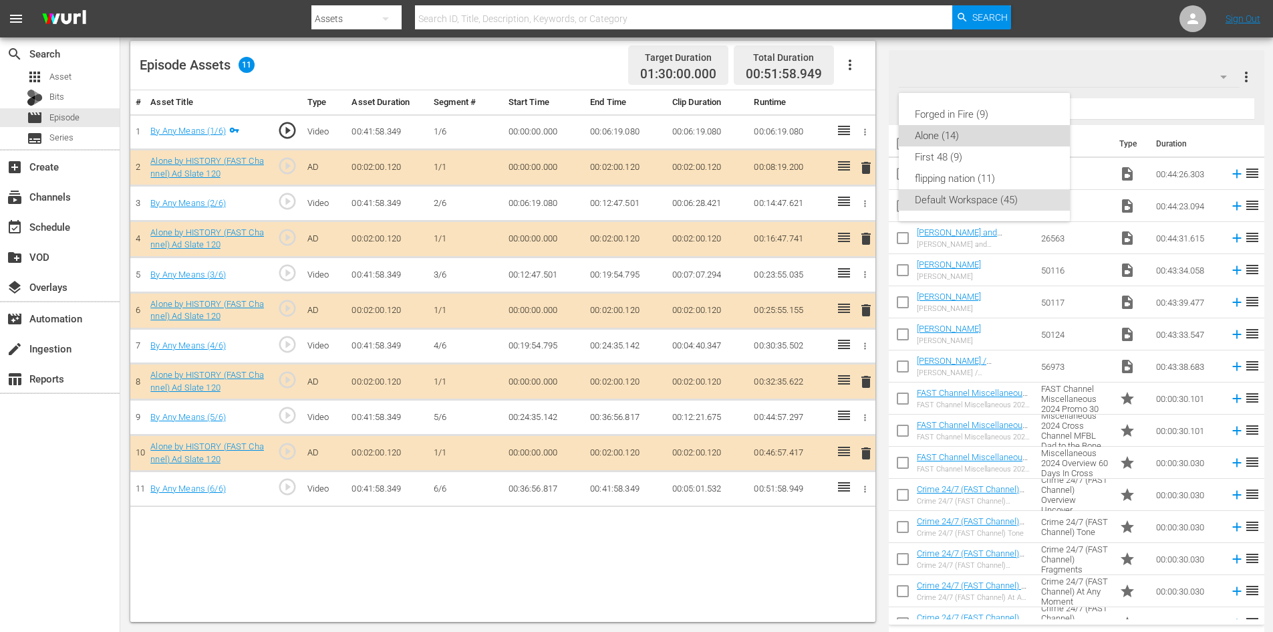
click at [933, 134] on div "Alone (14)" at bounding box center [984, 135] width 139 height 21
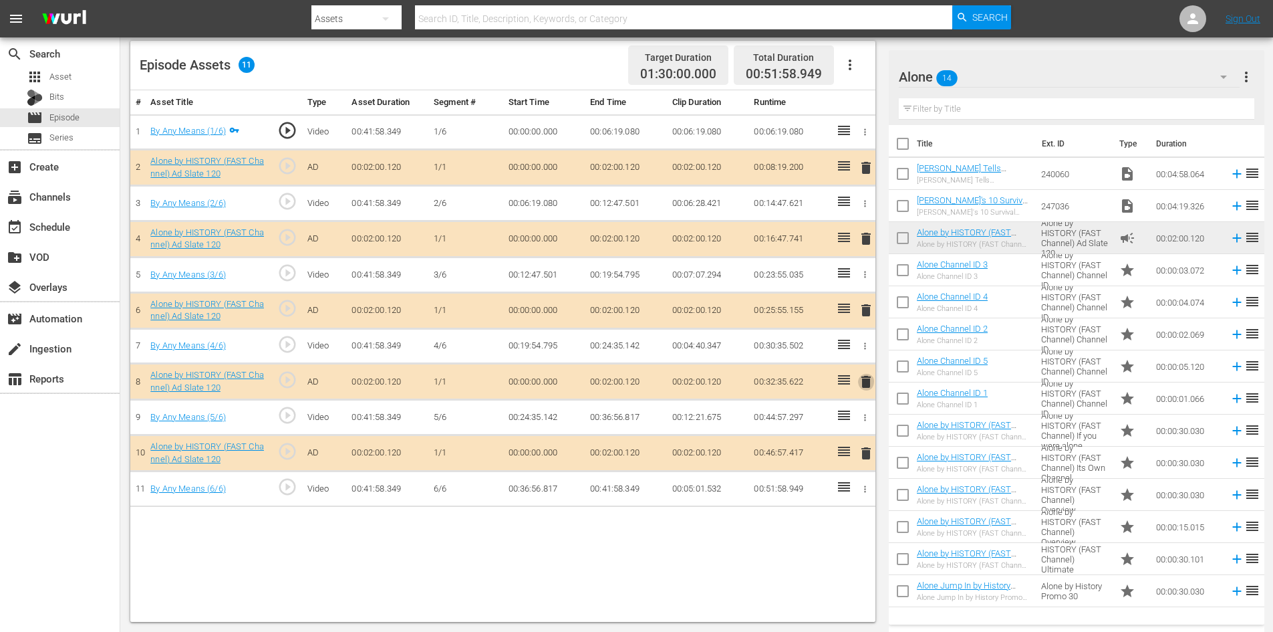
click at [865, 383] on span "delete" at bounding box center [866, 382] width 16 height 16
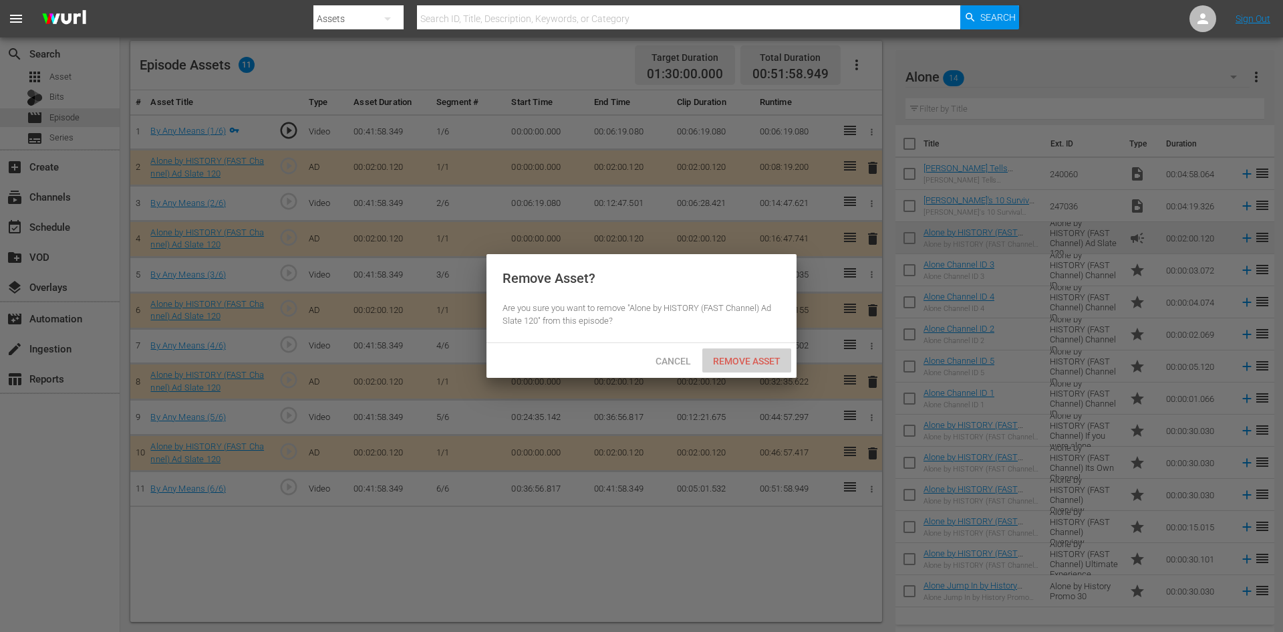
click at [765, 358] on span "Remove Asset" at bounding box center [747, 361] width 89 height 11
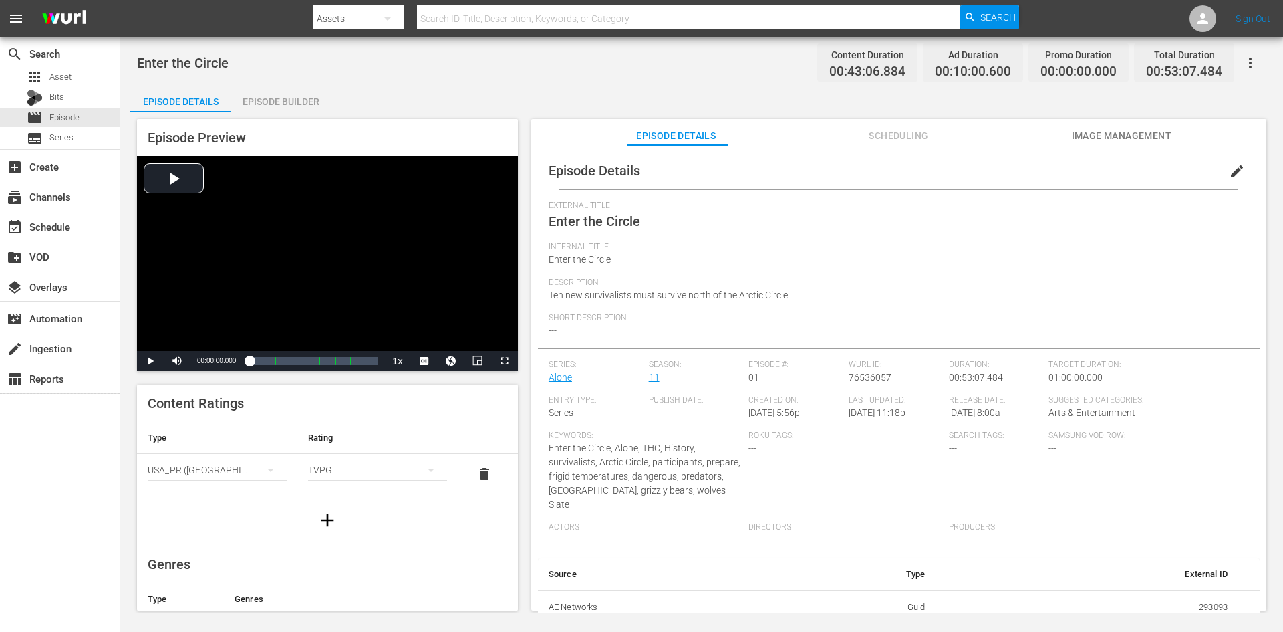
click at [285, 97] on div "Episode Builder" at bounding box center [281, 102] width 100 height 32
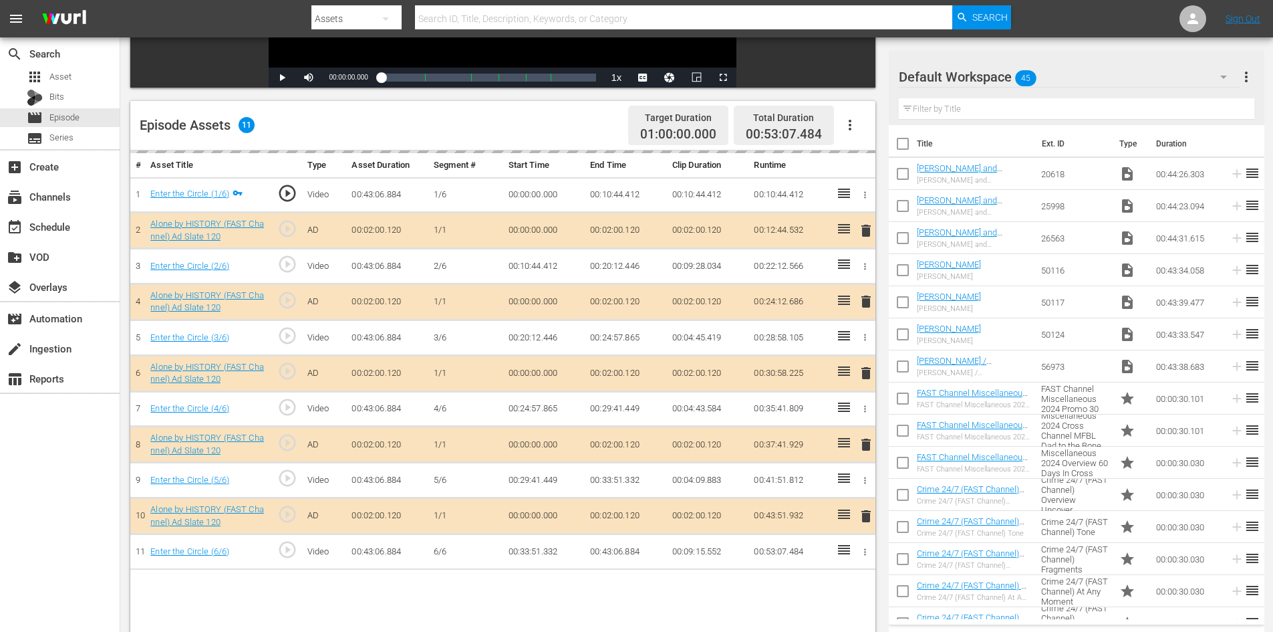
scroll to position [348, 0]
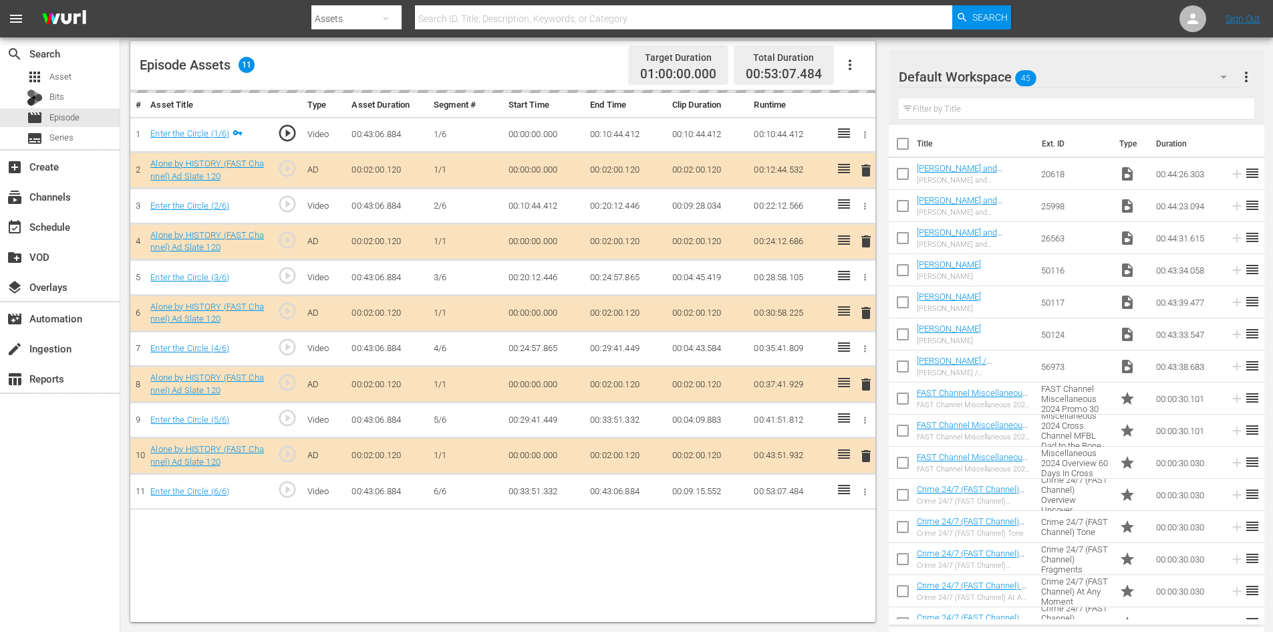
click at [1099, 80] on div "Default Workspace 45" at bounding box center [1069, 76] width 341 height 37
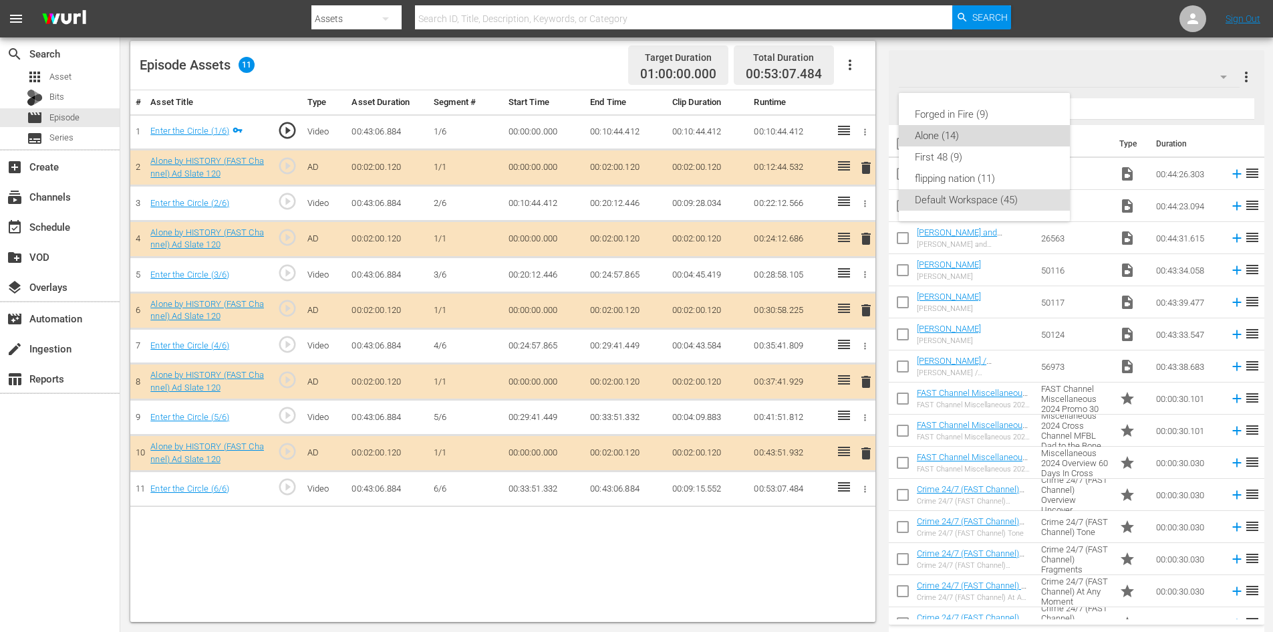
click at [930, 135] on div "Alone (14)" at bounding box center [984, 135] width 139 height 21
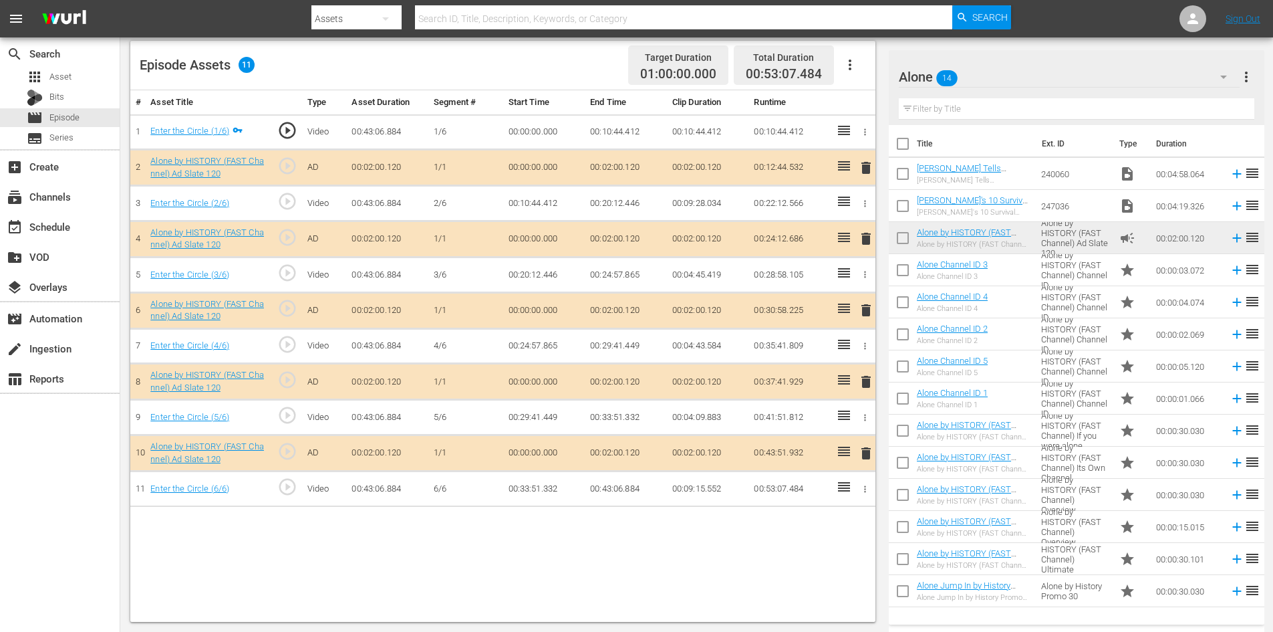
click at [866, 383] on span "delete" at bounding box center [866, 382] width 16 height 16
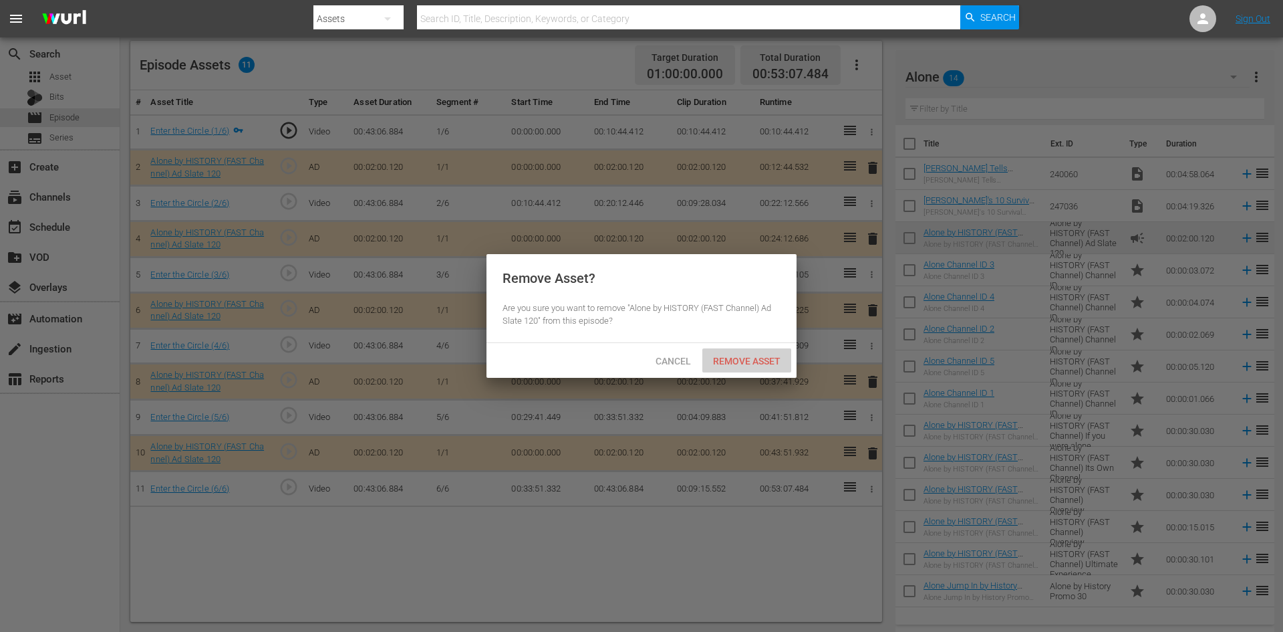
click at [762, 362] on span "Remove Asset" at bounding box center [747, 361] width 89 height 11
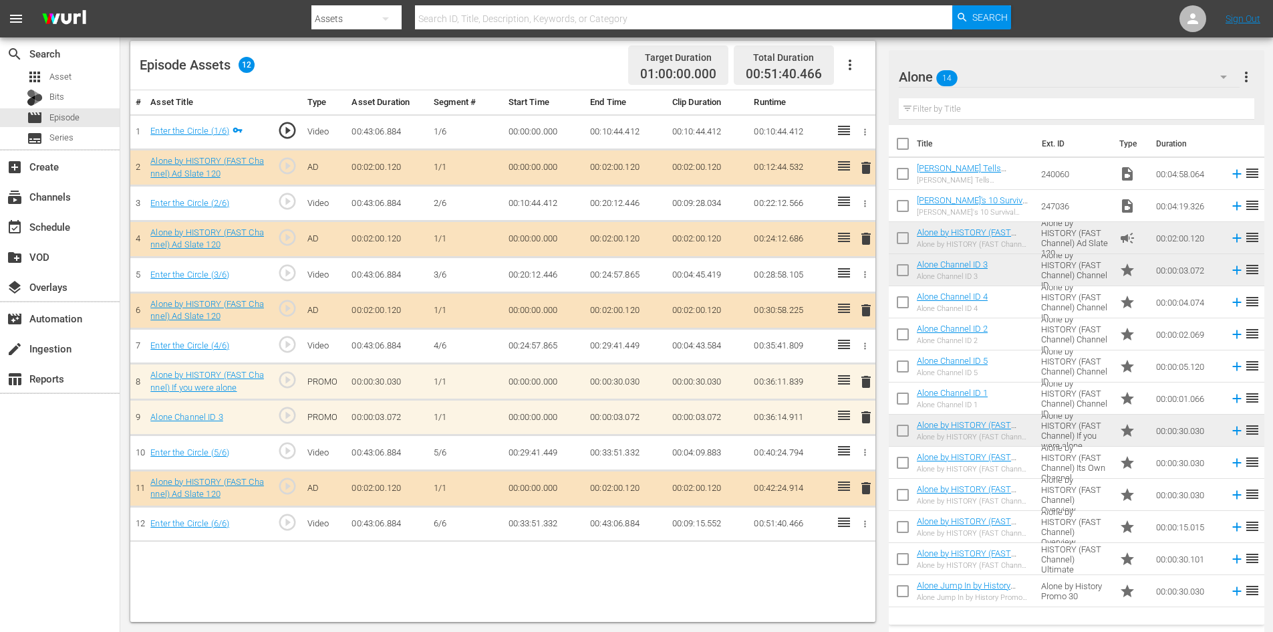
click at [864, 420] on span "delete" at bounding box center [866, 417] width 16 height 16
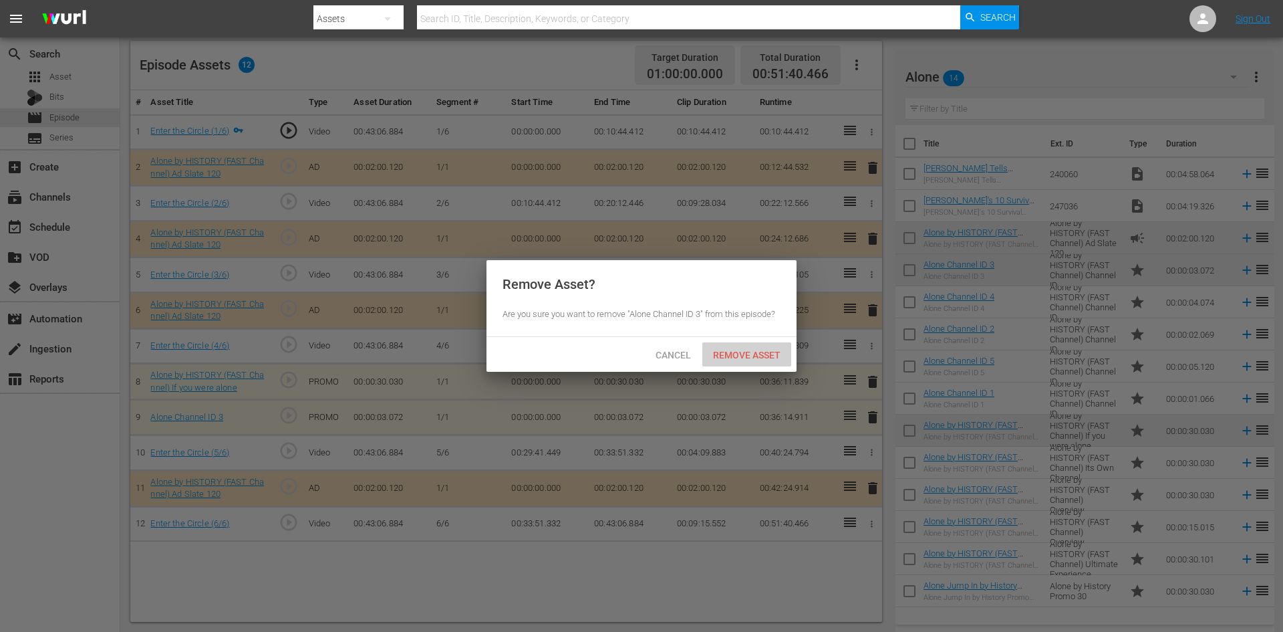
click at [755, 355] on span "Remove Asset" at bounding box center [747, 355] width 89 height 11
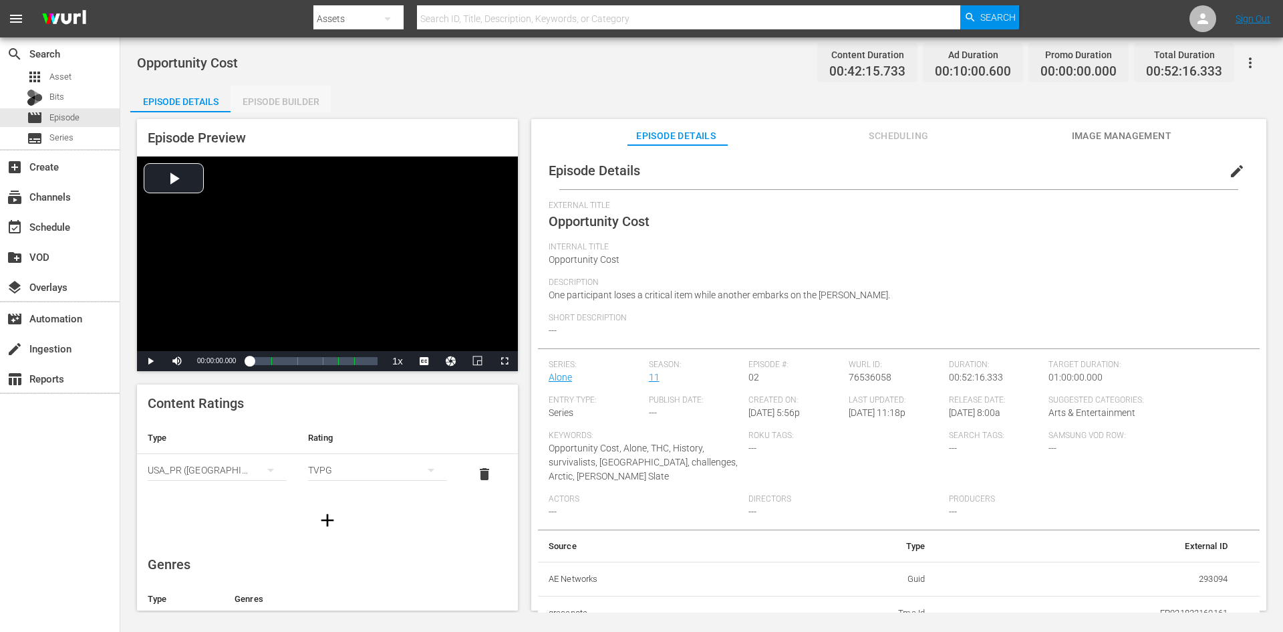
click at [292, 102] on div "Episode Builder" at bounding box center [281, 102] width 100 height 32
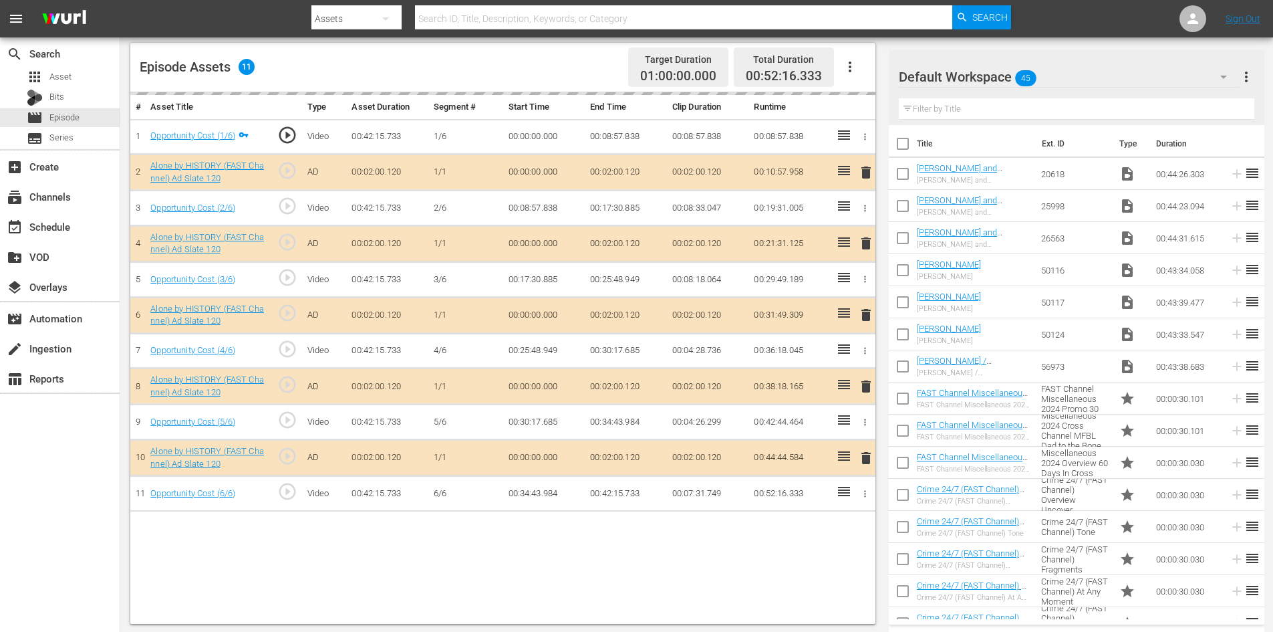
scroll to position [348, 0]
click at [1092, 81] on div "Default Workspace 45" at bounding box center [1069, 76] width 341 height 37
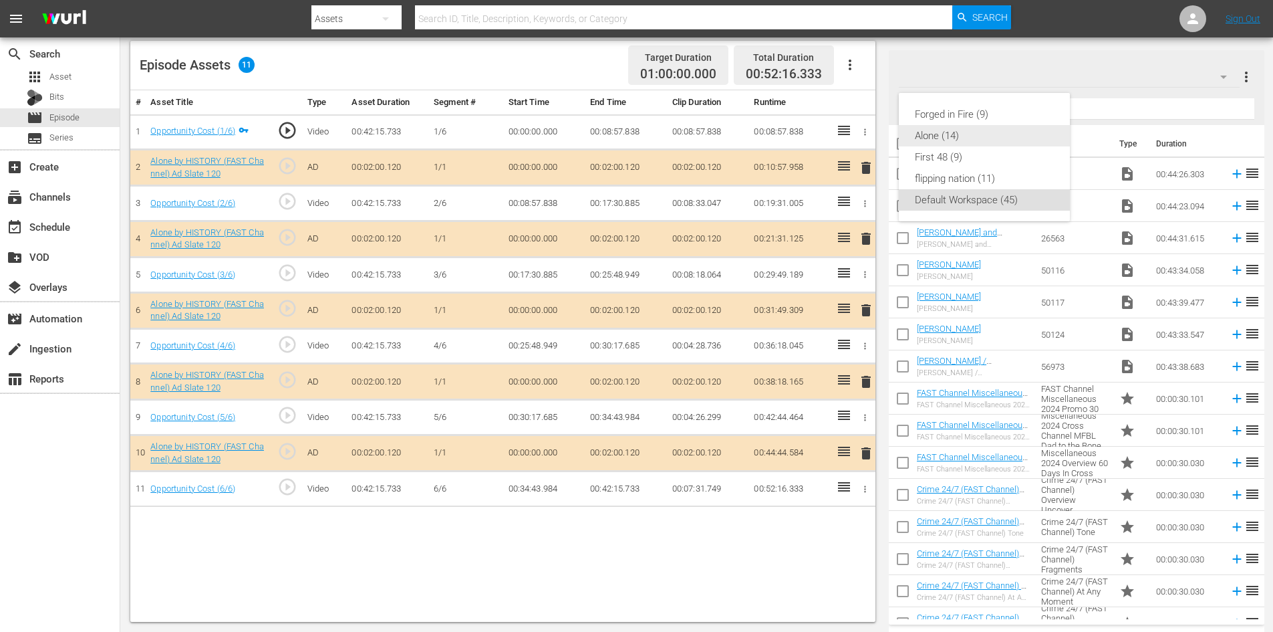
click at [942, 132] on div "Alone (14)" at bounding box center [984, 135] width 139 height 21
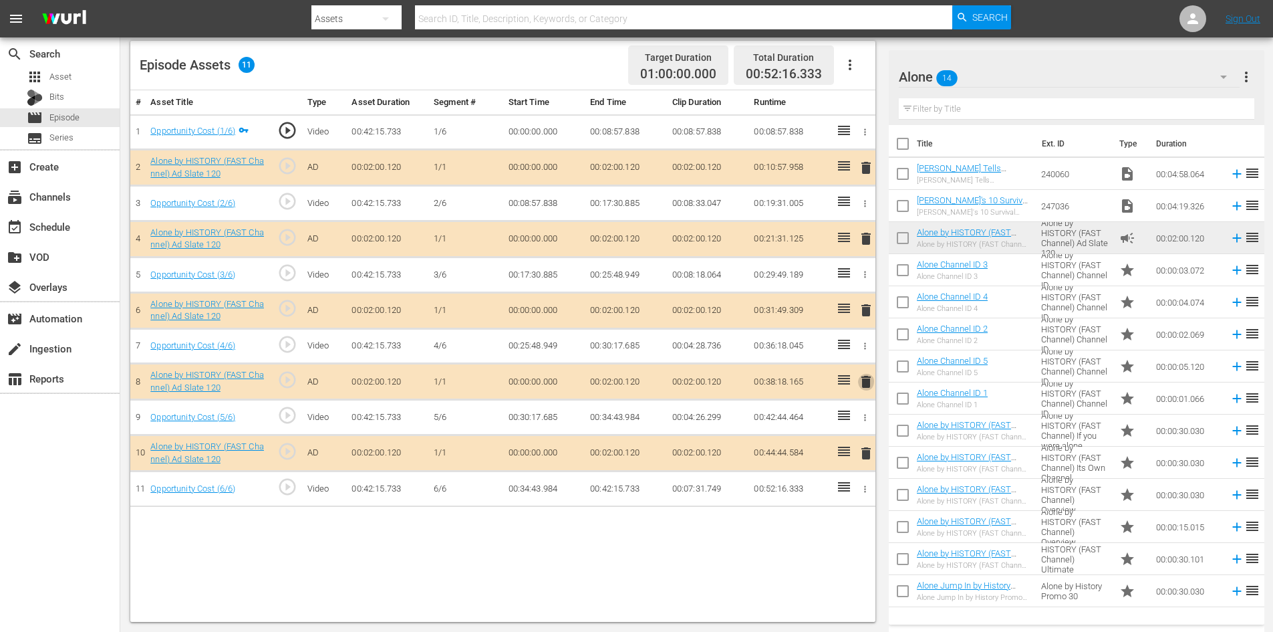
click at [867, 388] on span "delete" at bounding box center [866, 382] width 16 height 16
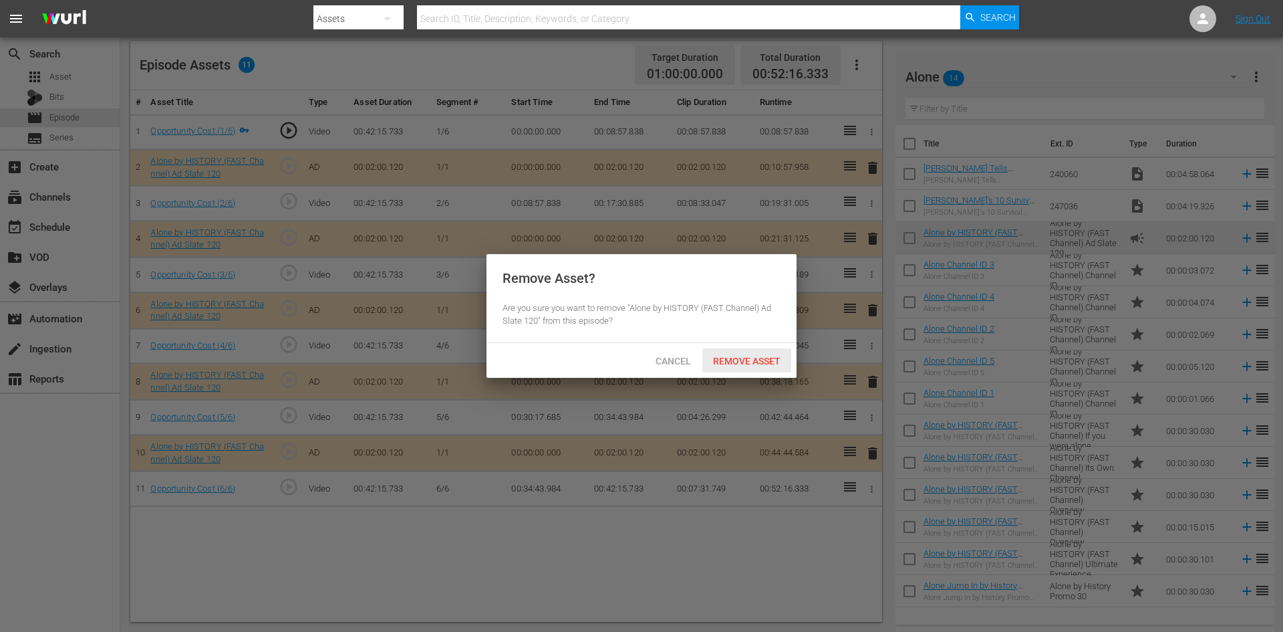
click at [749, 356] on span "Remove Asset" at bounding box center [747, 361] width 89 height 11
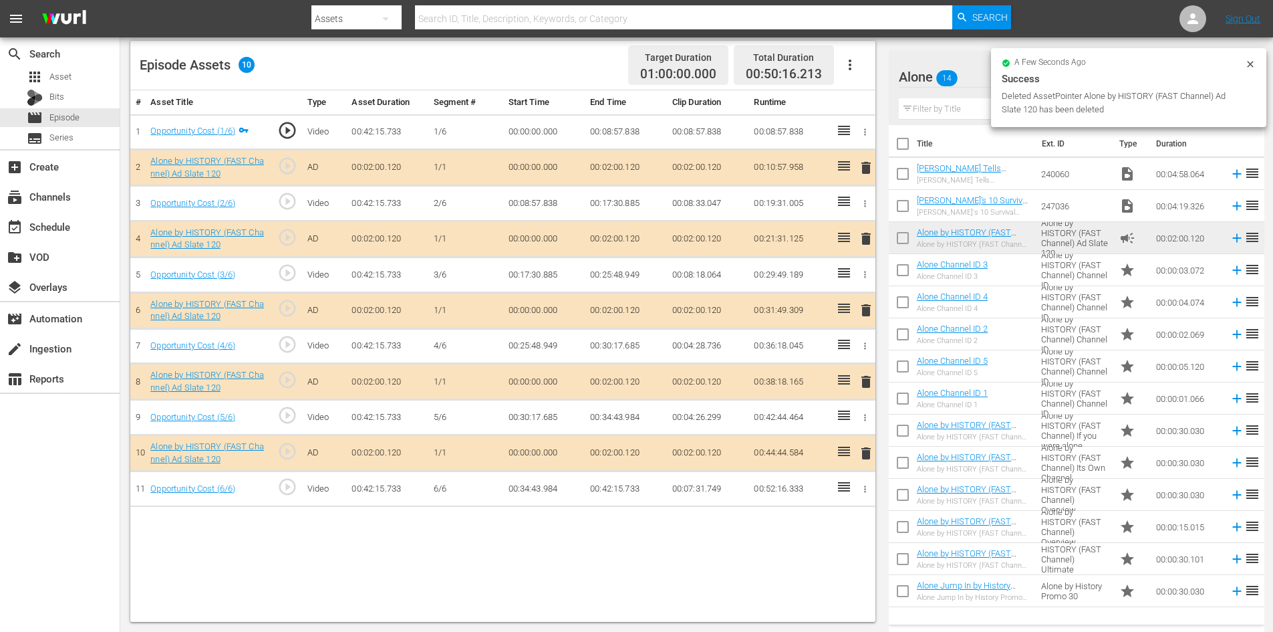
click at [1063, 80] on div "Success" at bounding box center [1129, 79] width 254 height 16
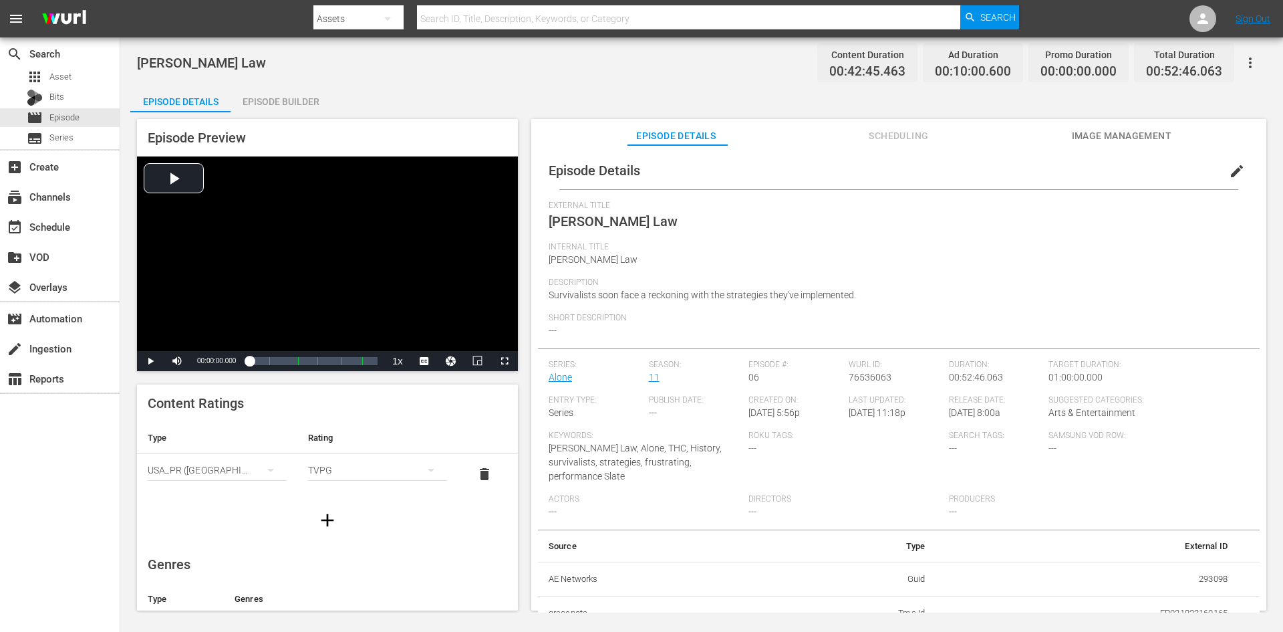
click at [301, 94] on div "Episode Builder" at bounding box center [281, 102] width 100 height 32
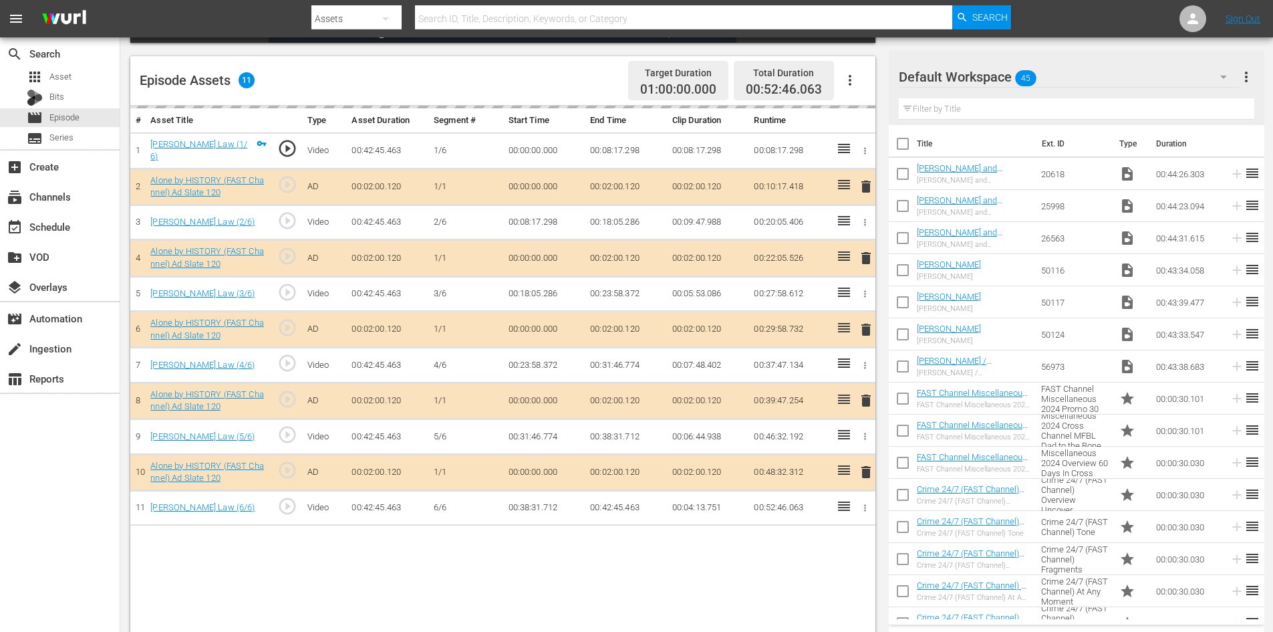
scroll to position [348, 0]
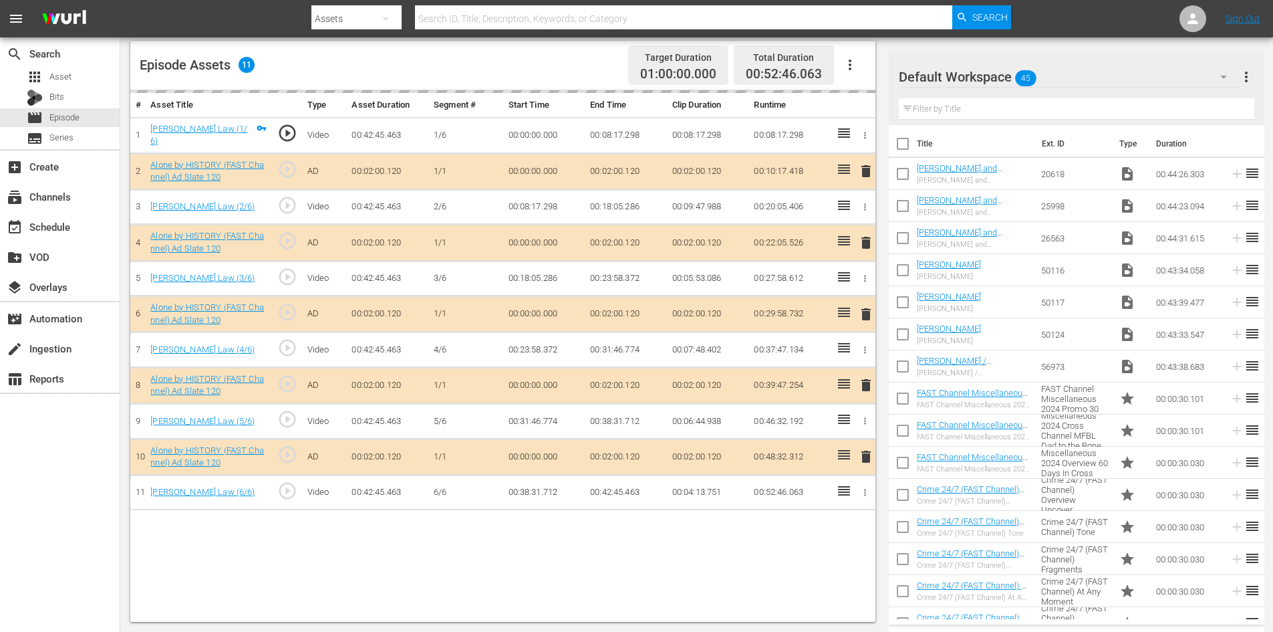
click at [1078, 76] on div "Default Workspace 45" at bounding box center [1069, 76] width 341 height 37
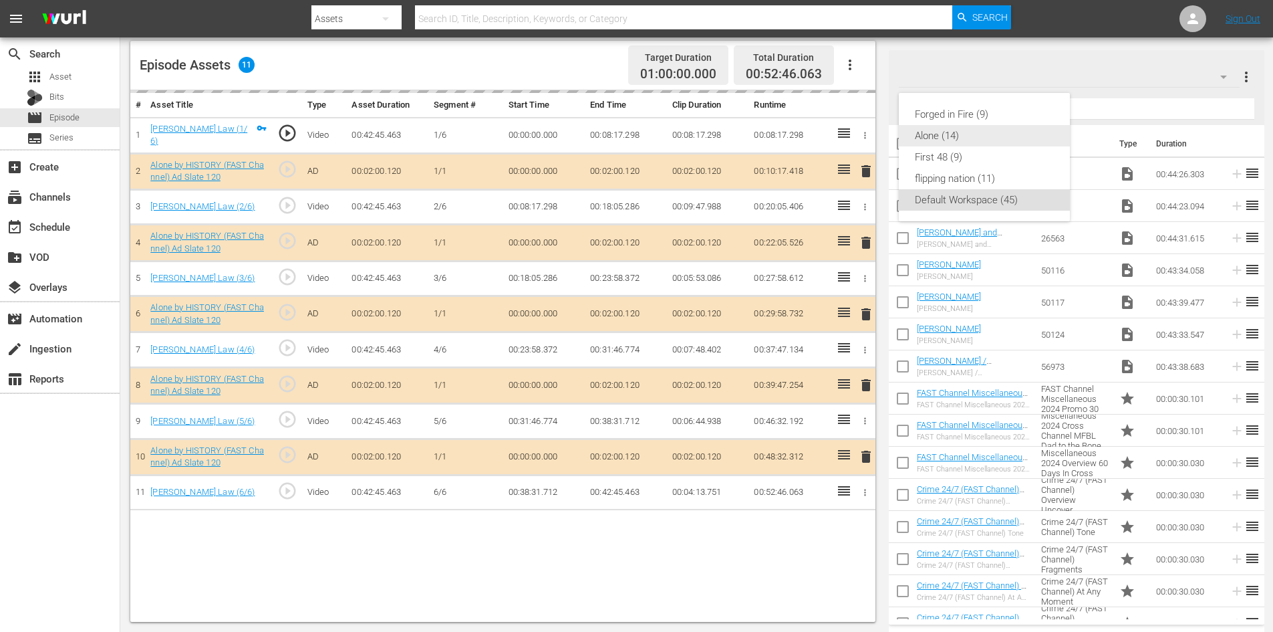
click at [938, 135] on div "Alone (14)" at bounding box center [984, 135] width 139 height 21
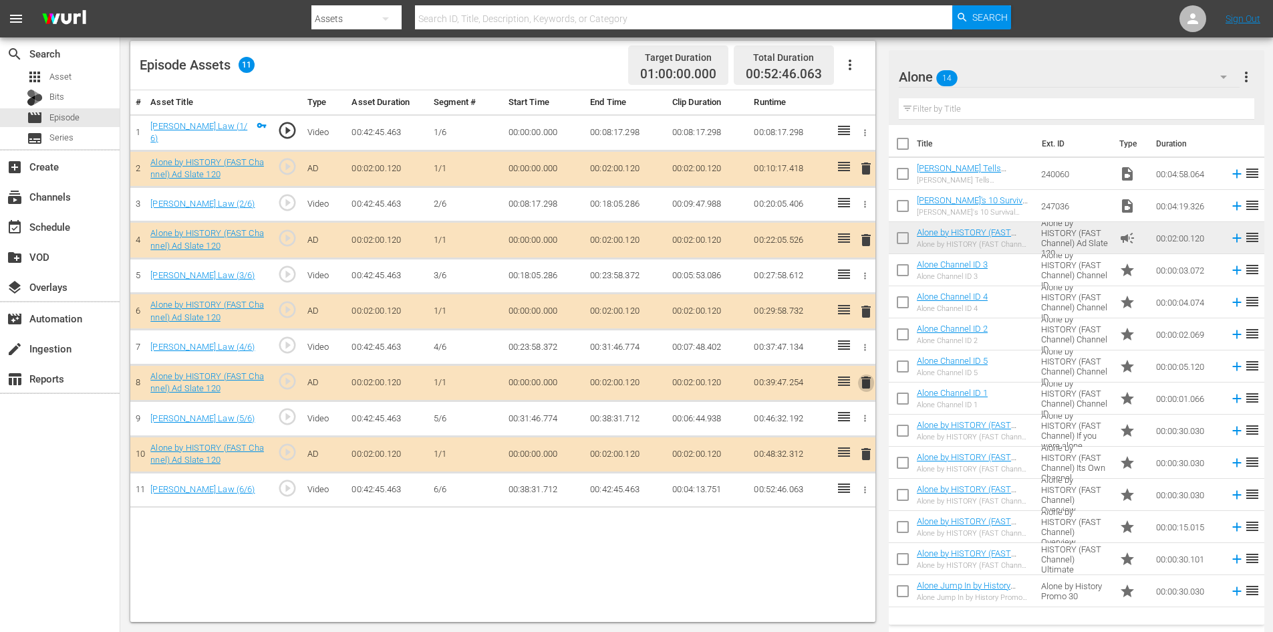
click at [870, 382] on span "delete" at bounding box center [866, 382] width 16 height 16
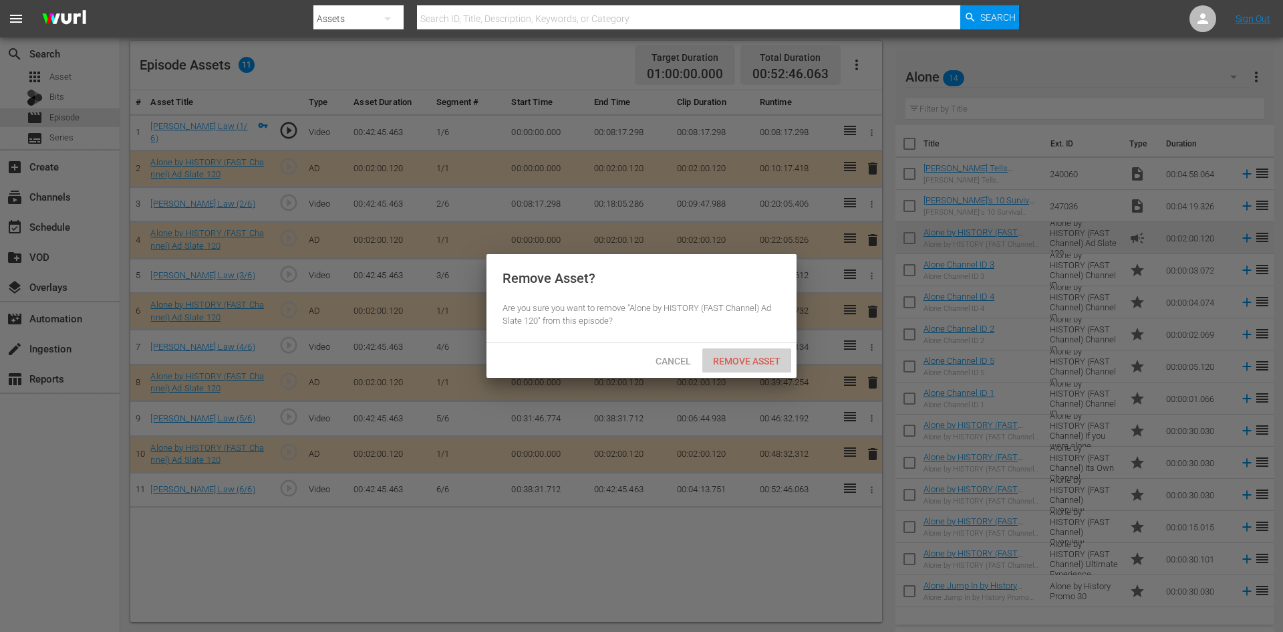
click at [764, 361] on span "Remove Asset" at bounding box center [747, 361] width 89 height 11
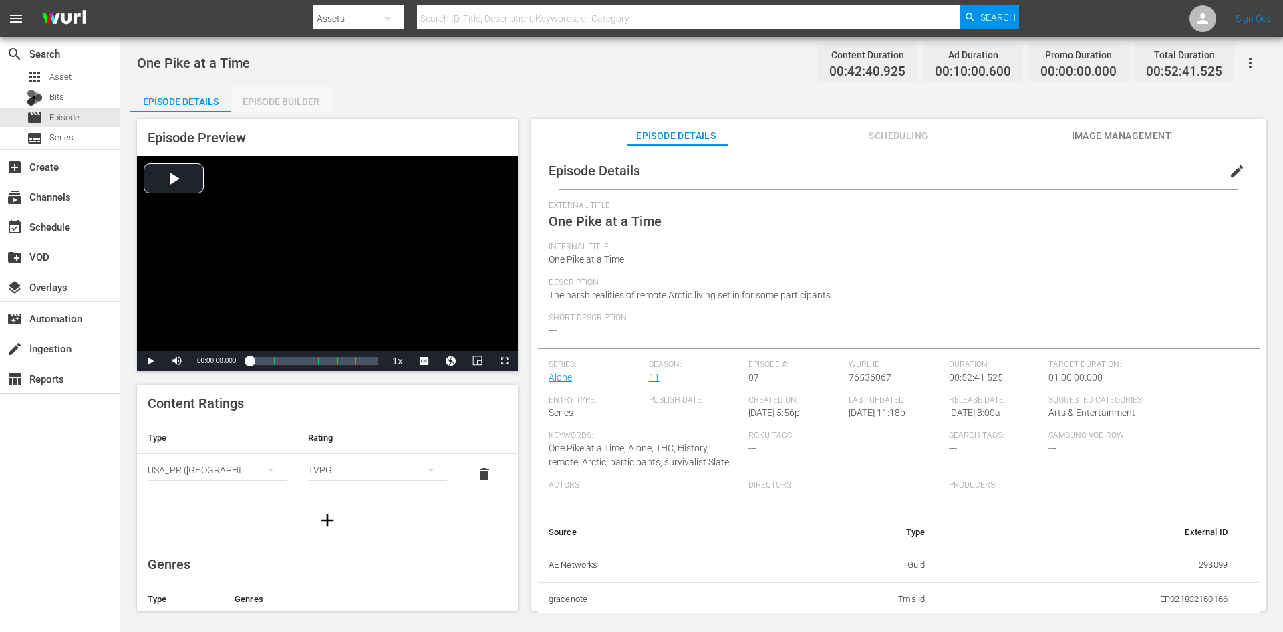
click at [291, 102] on div "Episode Builder" at bounding box center [281, 102] width 100 height 32
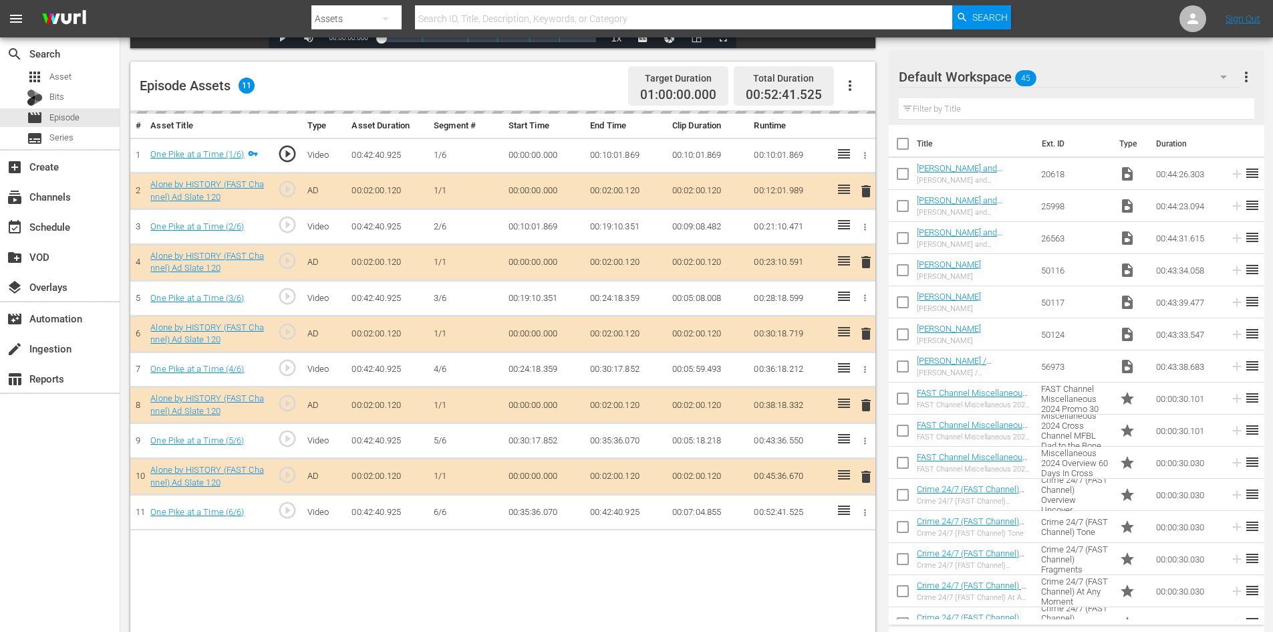
scroll to position [348, 0]
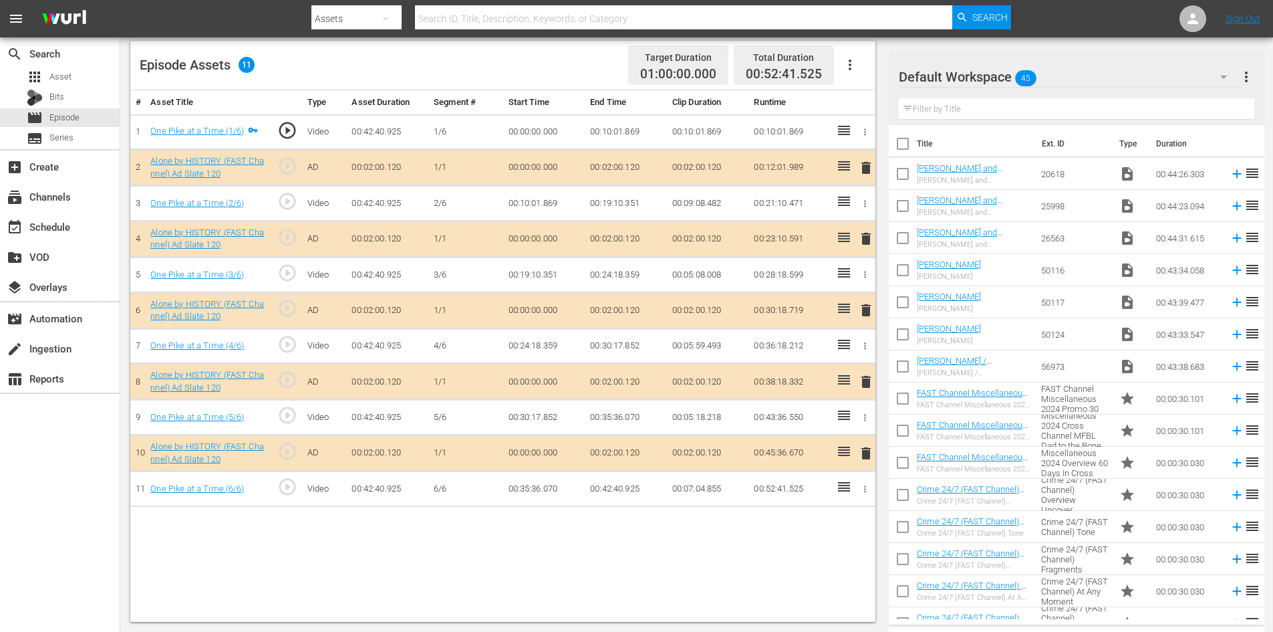
click at [1071, 76] on div "Default Workspace 45" at bounding box center [1069, 76] width 341 height 37
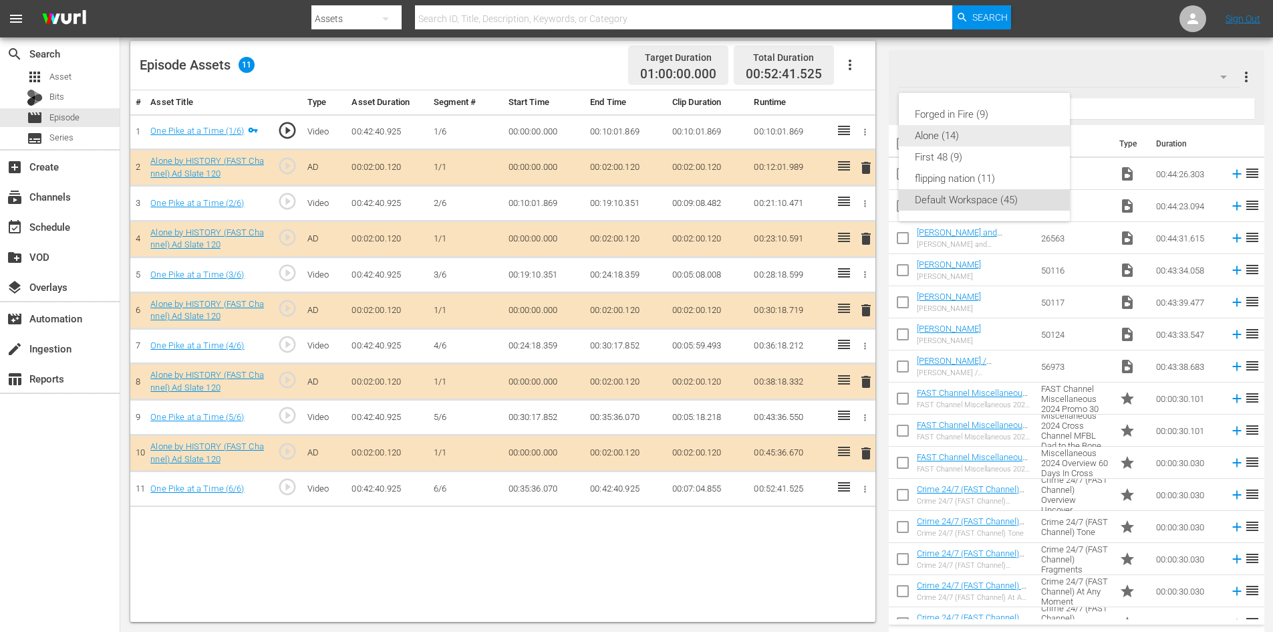
click at [944, 135] on div "Alone (14)" at bounding box center [984, 135] width 139 height 21
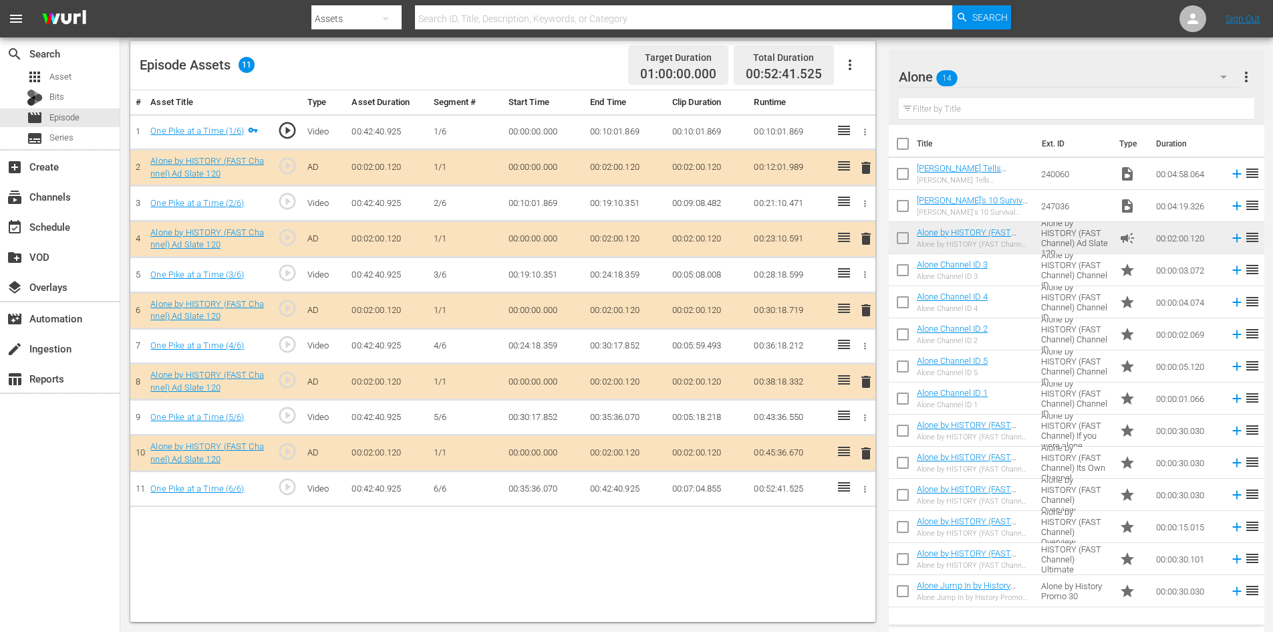
click at [865, 381] on span "delete" at bounding box center [866, 382] width 16 height 16
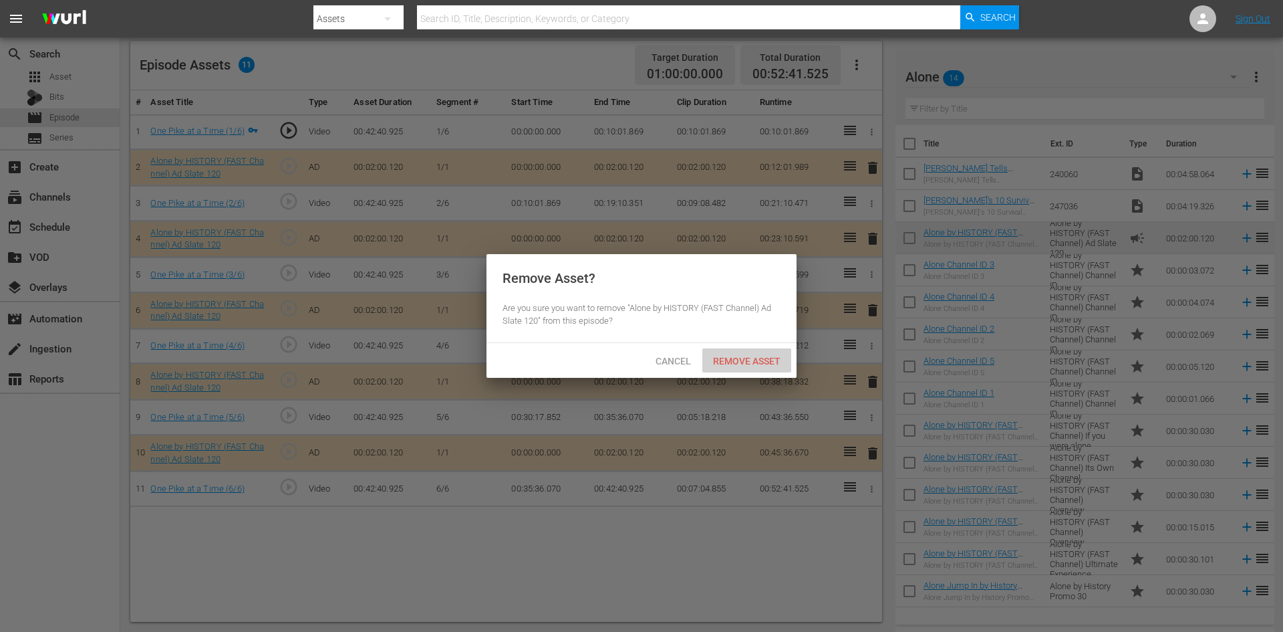
click at [732, 356] on span "Remove Asset" at bounding box center [747, 361] width 89 height 11
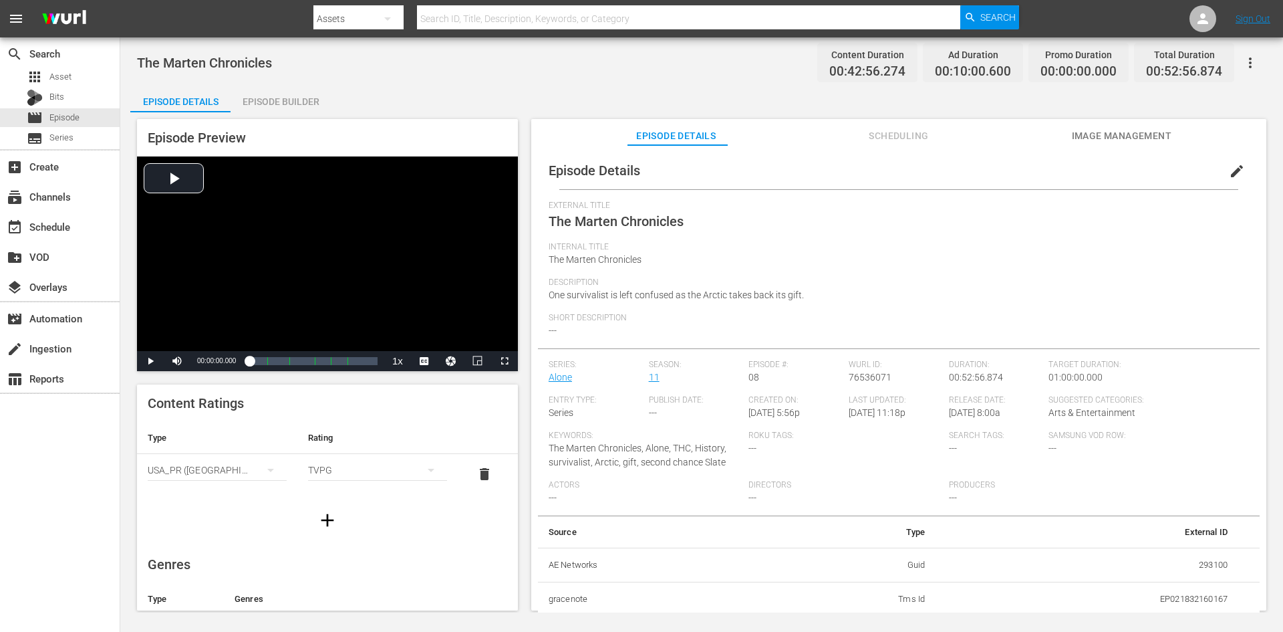
click at [254, 94] on div "Episode Builder" at bounding box center [281, 102] width 100 height 32
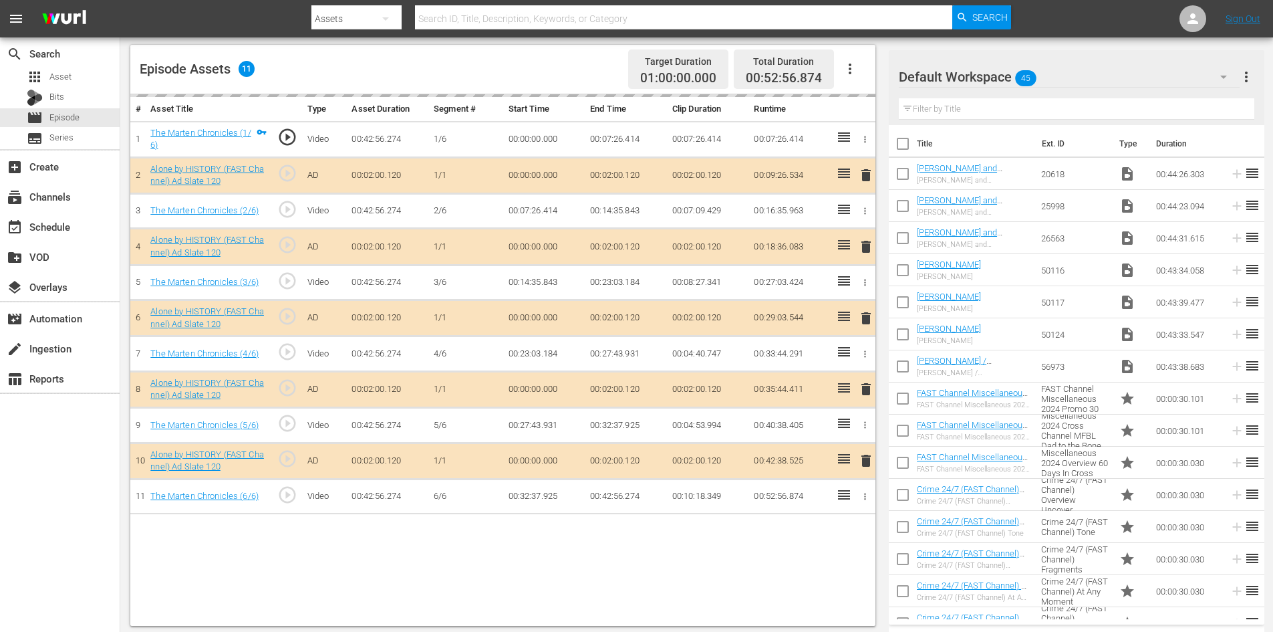
scroll to position [348, 0]
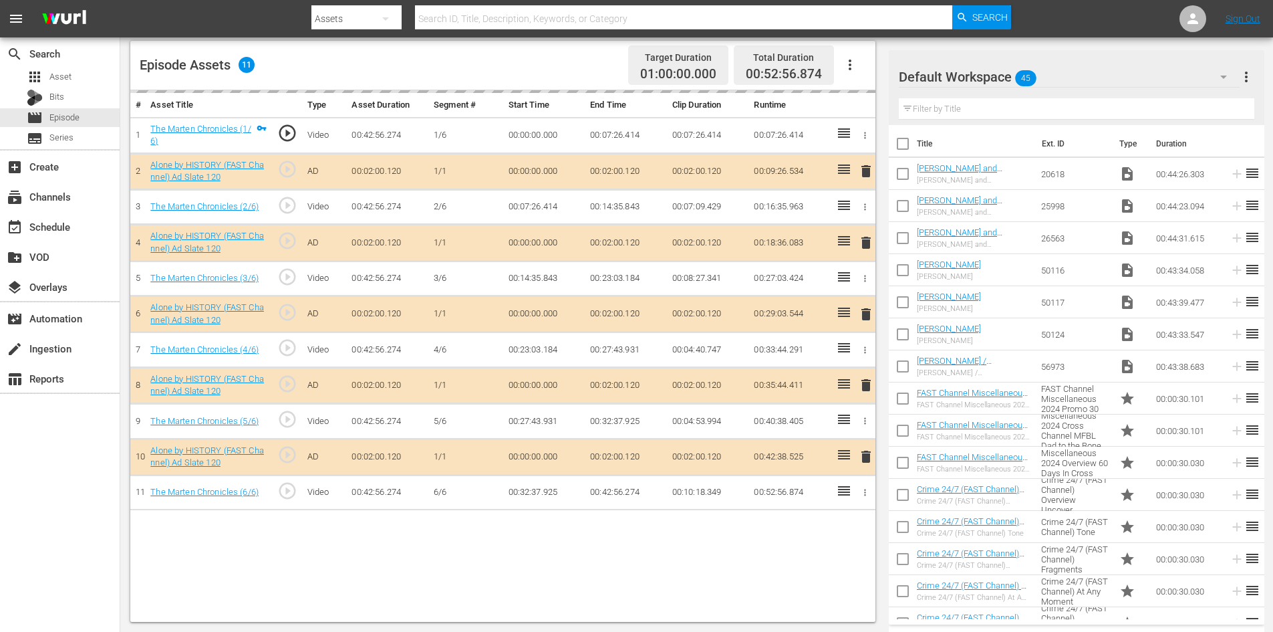
click at [1112, 81] on div "Default Workspace 45" at bounding box center [1069, 76] width 341 height 37
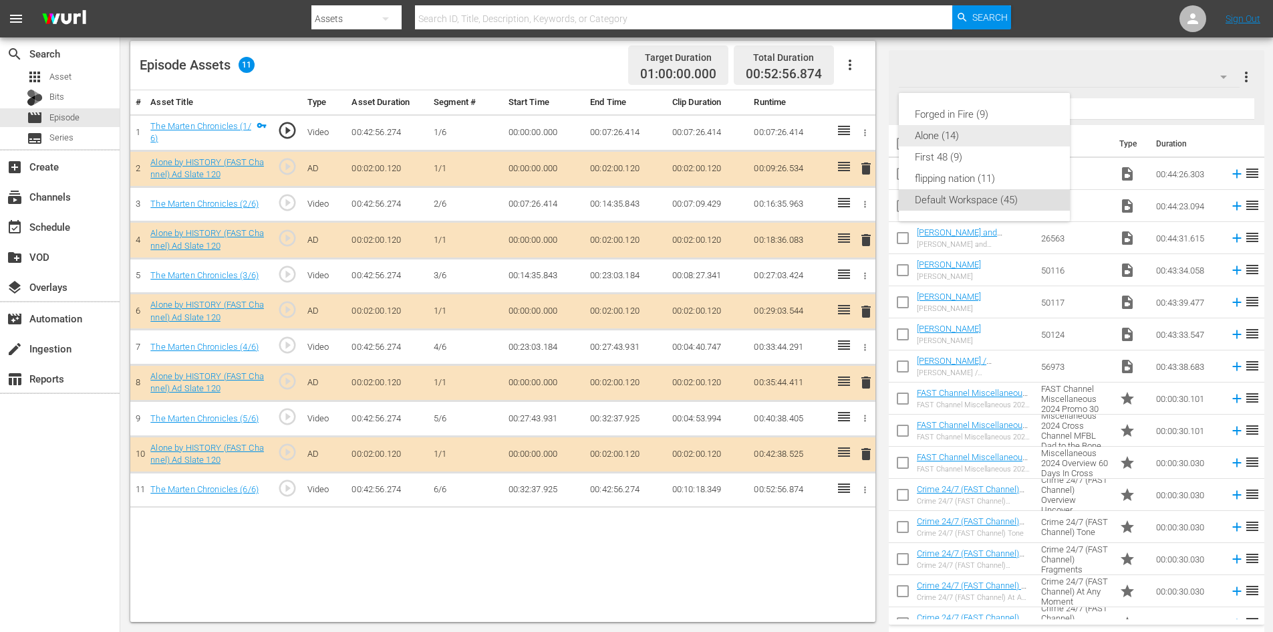
click at [946, 130] on div "Alone (14)" at bounding box center [984, 135] width 139 height 21
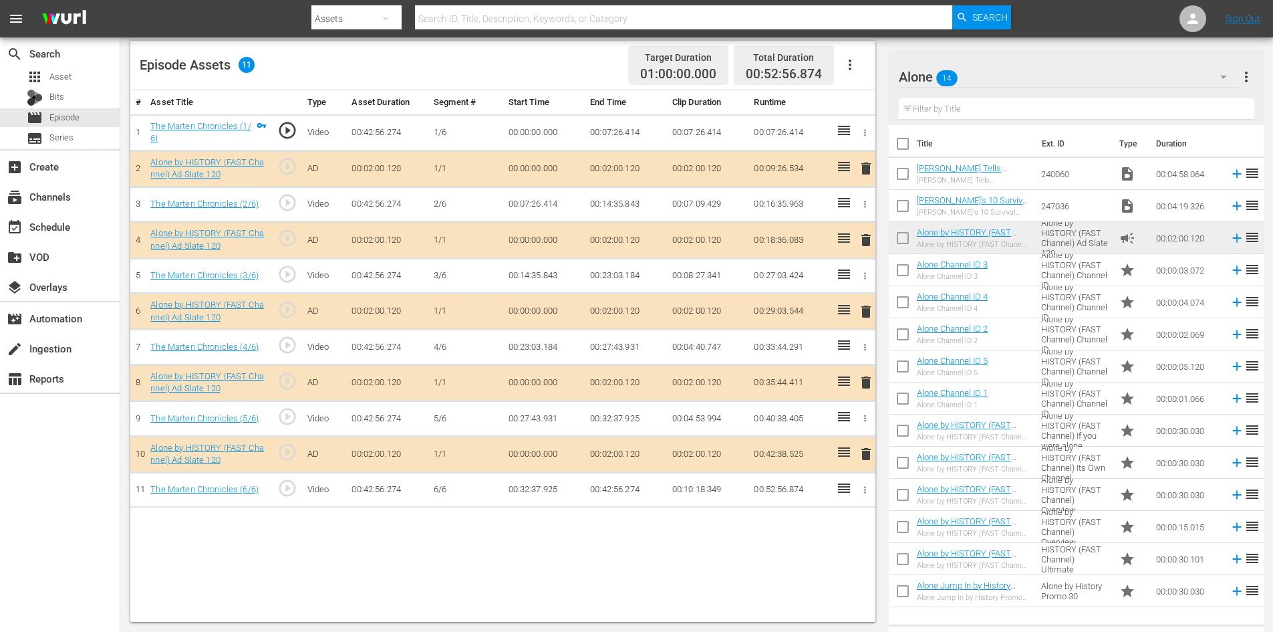
click at [862, 383] on span "delete" at bounding box center [866, 382] width 16 height 16
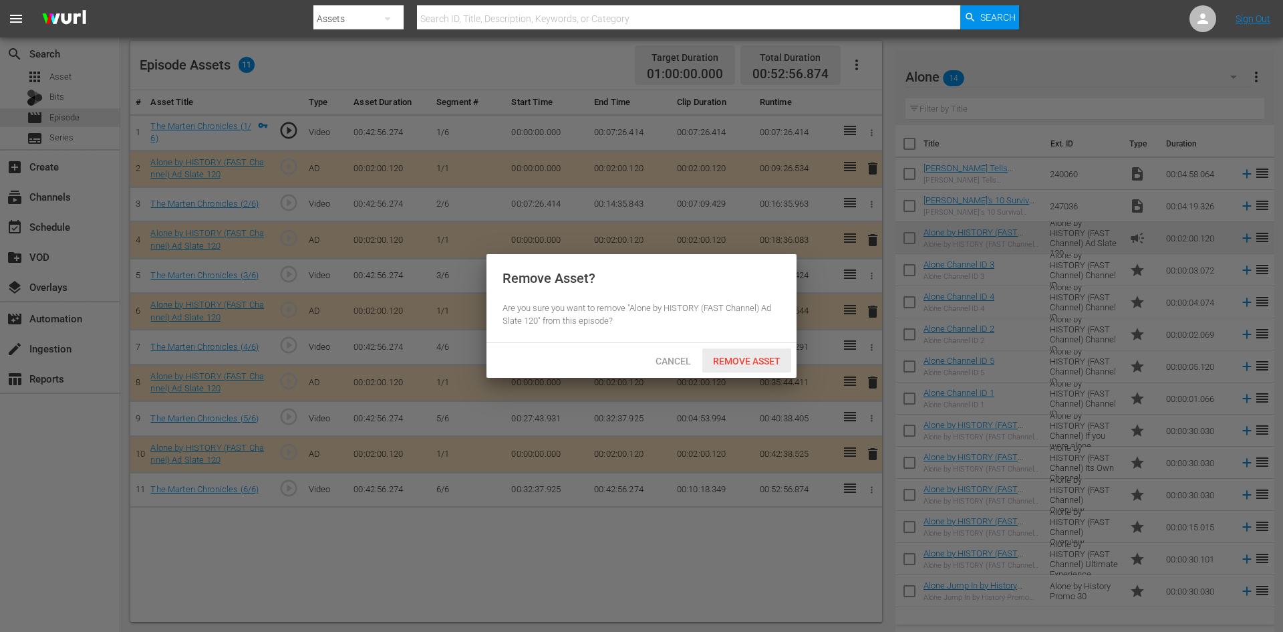
click at [765, 361] on span "Remove Asset" at bounding box center [747, 361] width 89 height 11
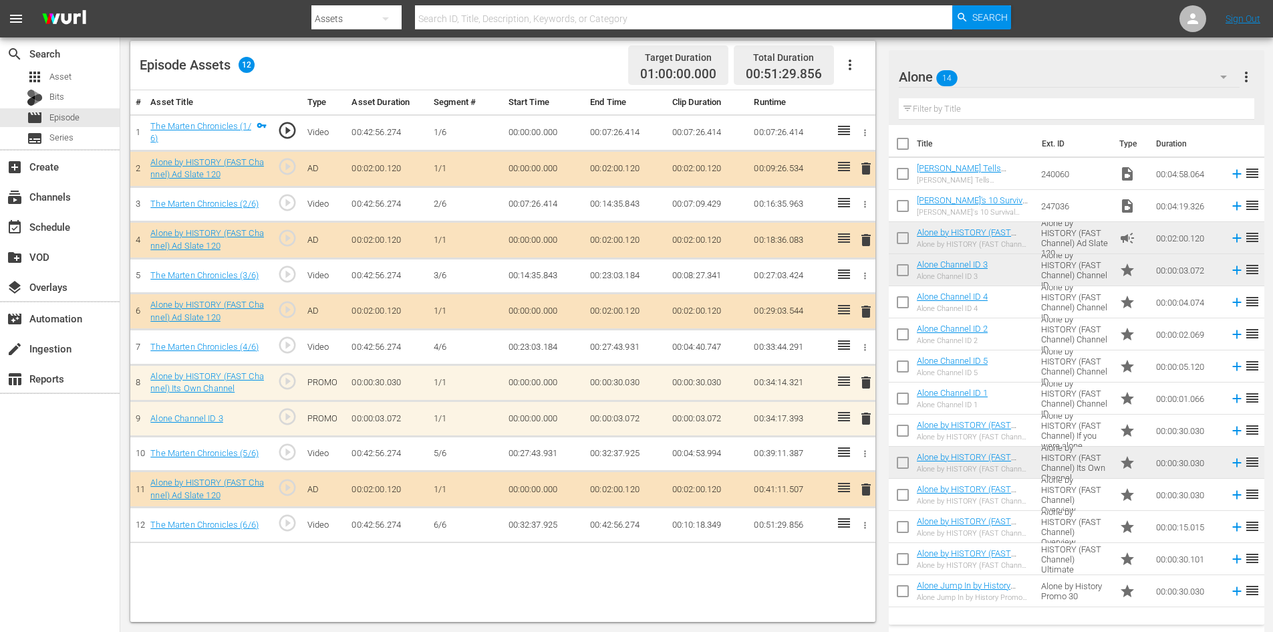
click at [868, 423] on span "delete" at bounding box center [866, 418] width 16 height 16
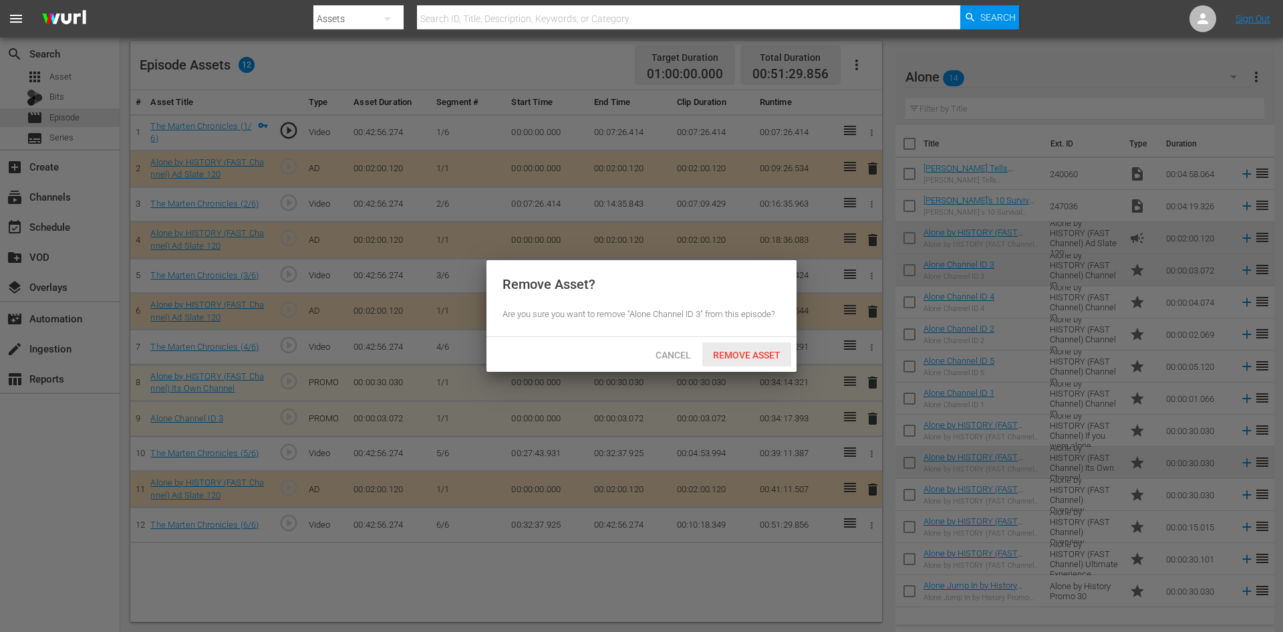
click at [759, 354] on span "Remove Asset" at bounding box center [747, 355] width 89 height 11
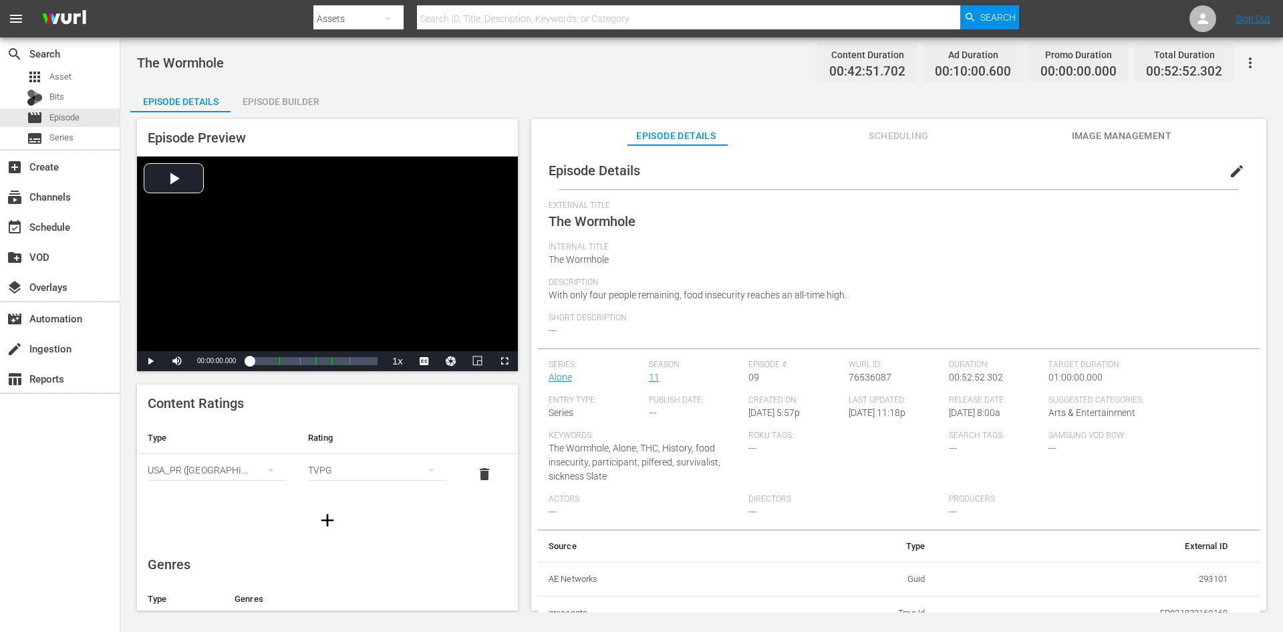
click at [282, 96] on div "Episode Builder" at bounding box center [281, 102] width 100 height 32
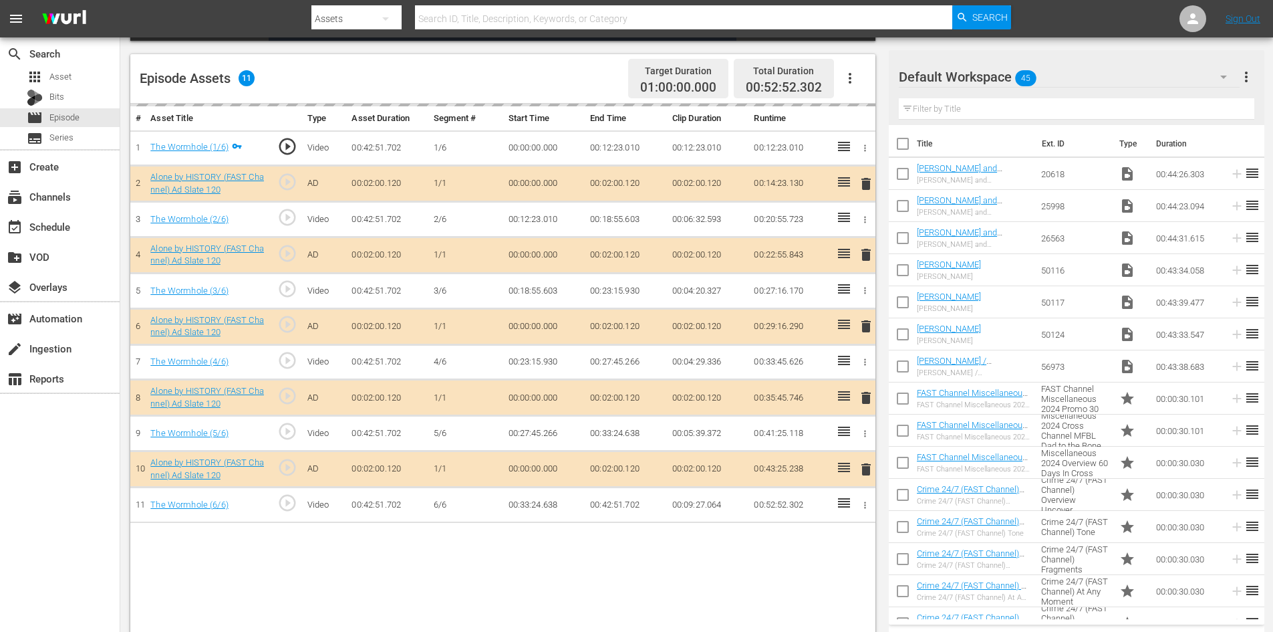
scroll to position [348, 0]
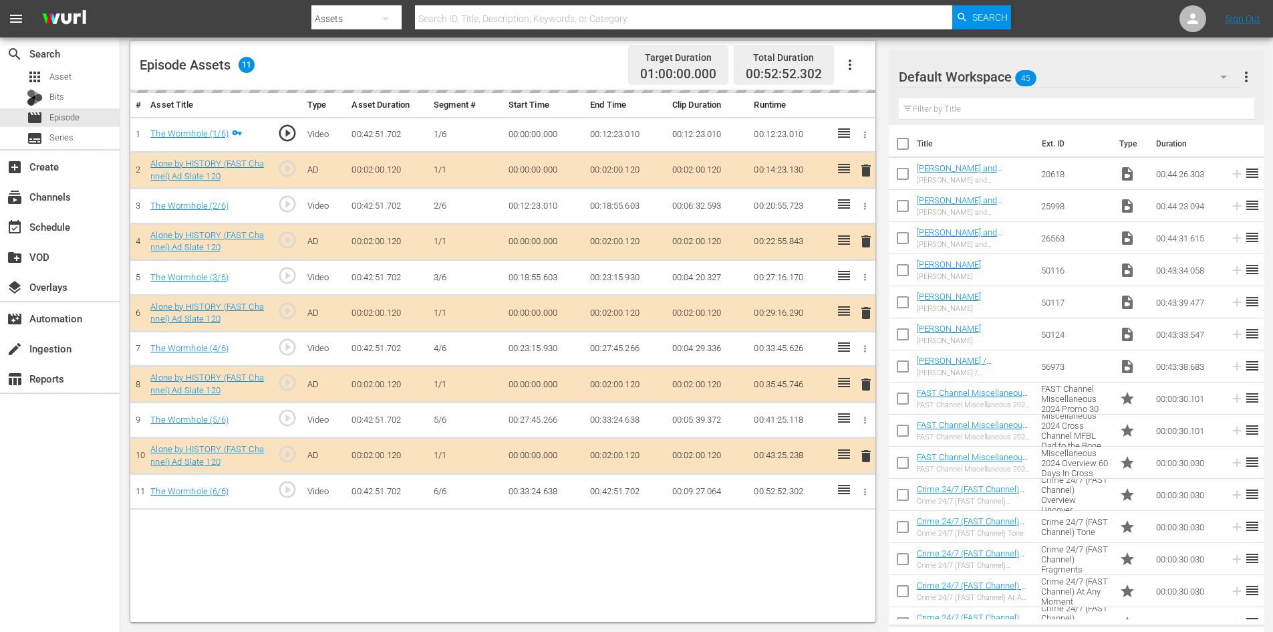
click at [1097, 71] on div "Default Workspace 45" at bounding box center [1069, 76] width 341 height 37
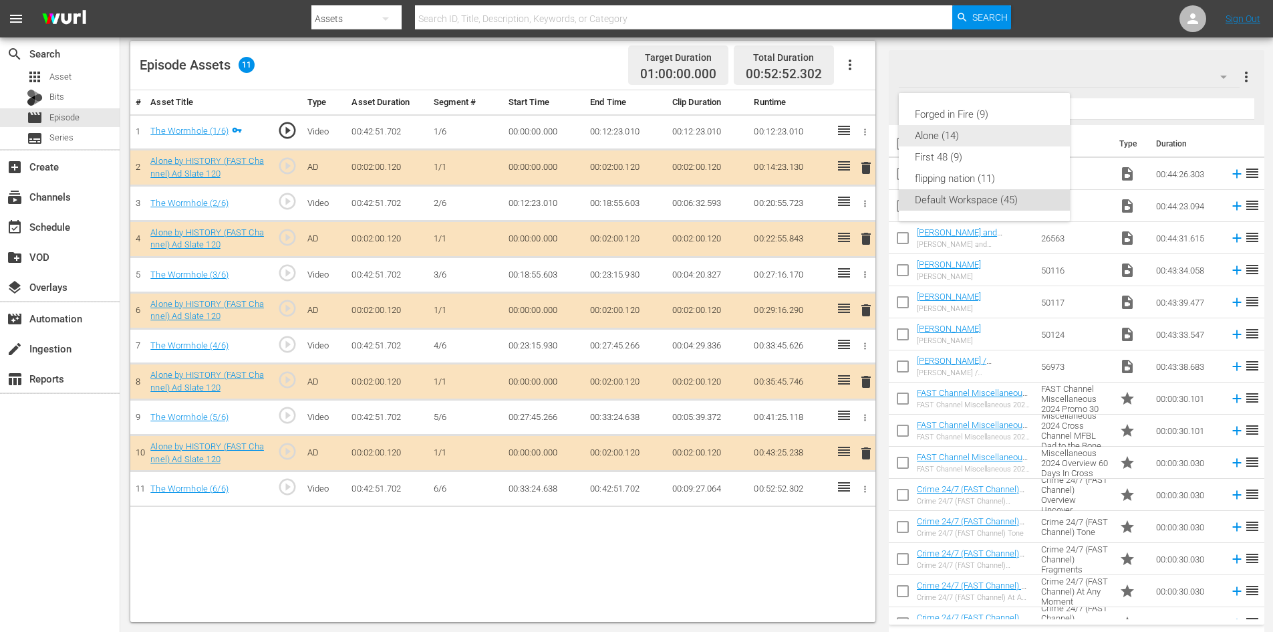
click at [919, 136] on div "Alone (14)" at bounding box center [984, 135] width 139 height 21
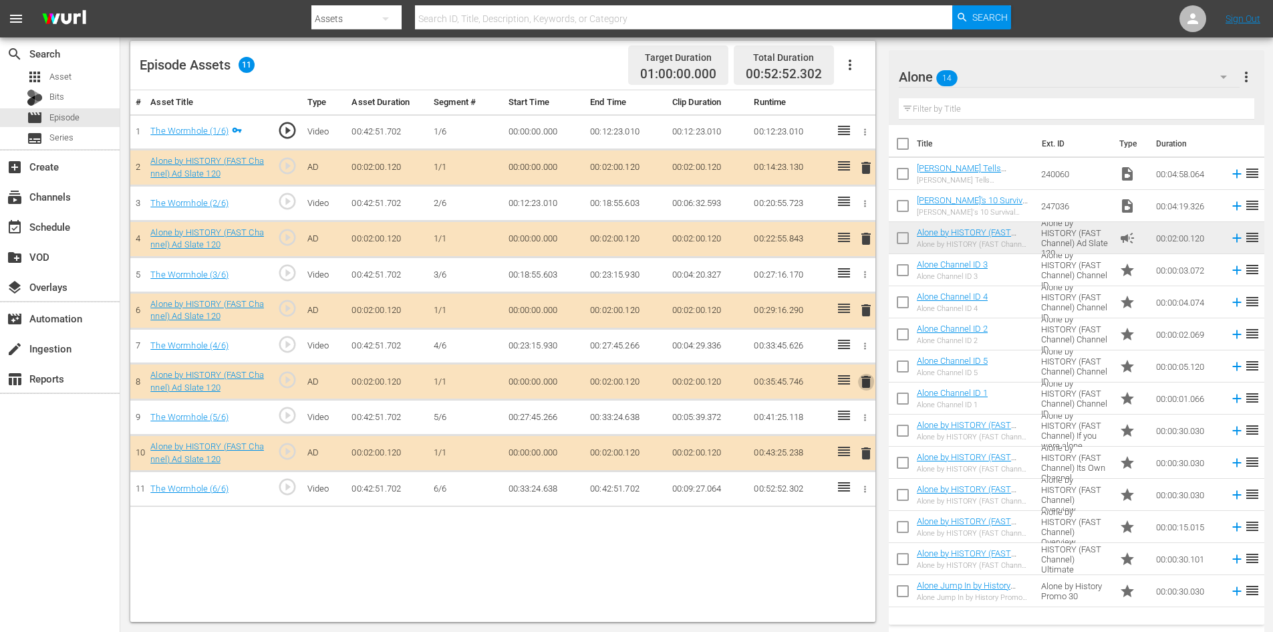
click at [866, 382] on span "delete" at bounding box center [866, 382] width 16 height 16
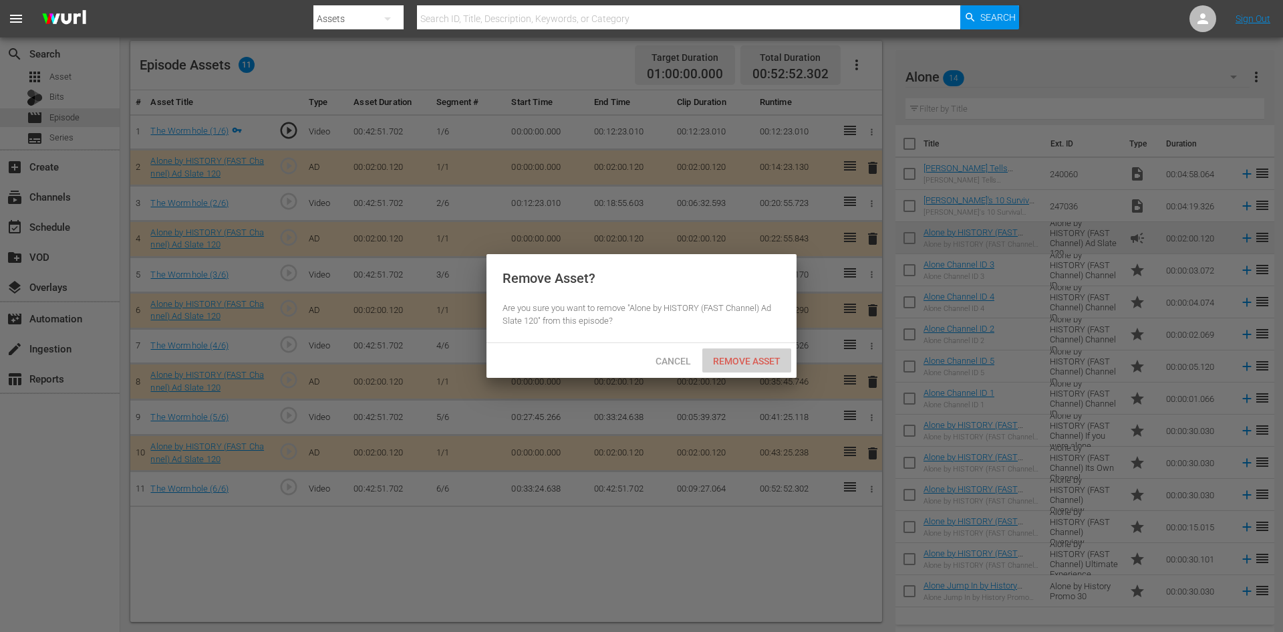
click at [755, 360] on span "Remove Asset" at bounding box center [747, 361] width 89 height 11
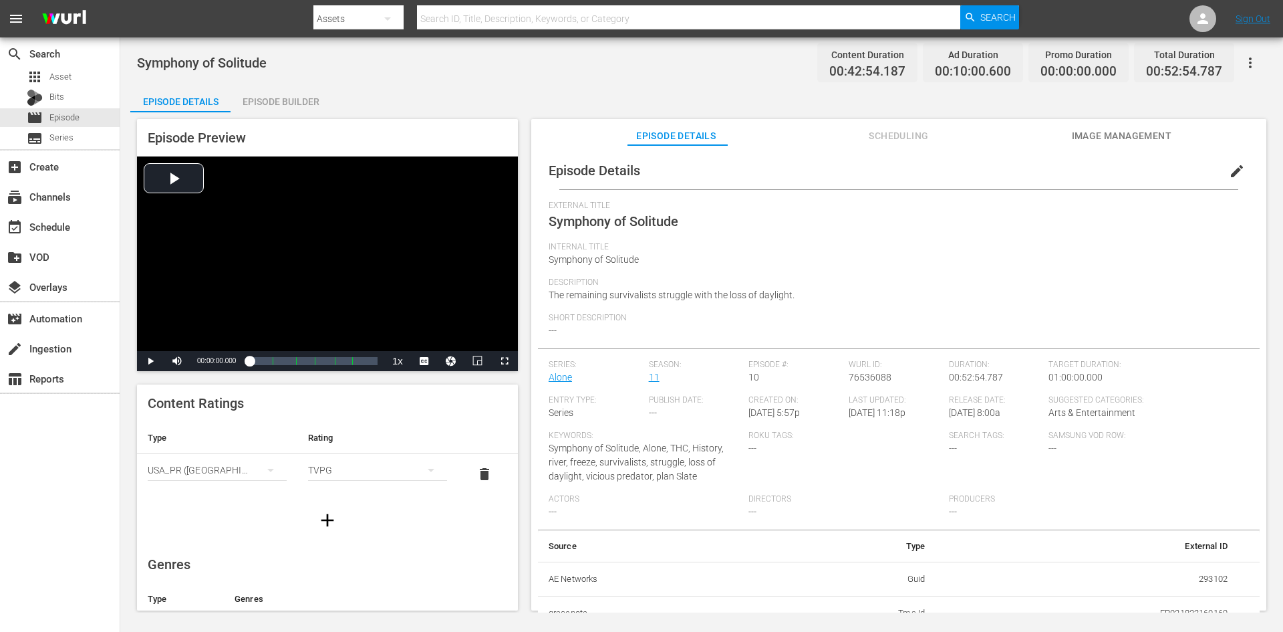
click at [271, 96] on div "Episode Builder" at bounding box center [281, 102] width 100 height 32
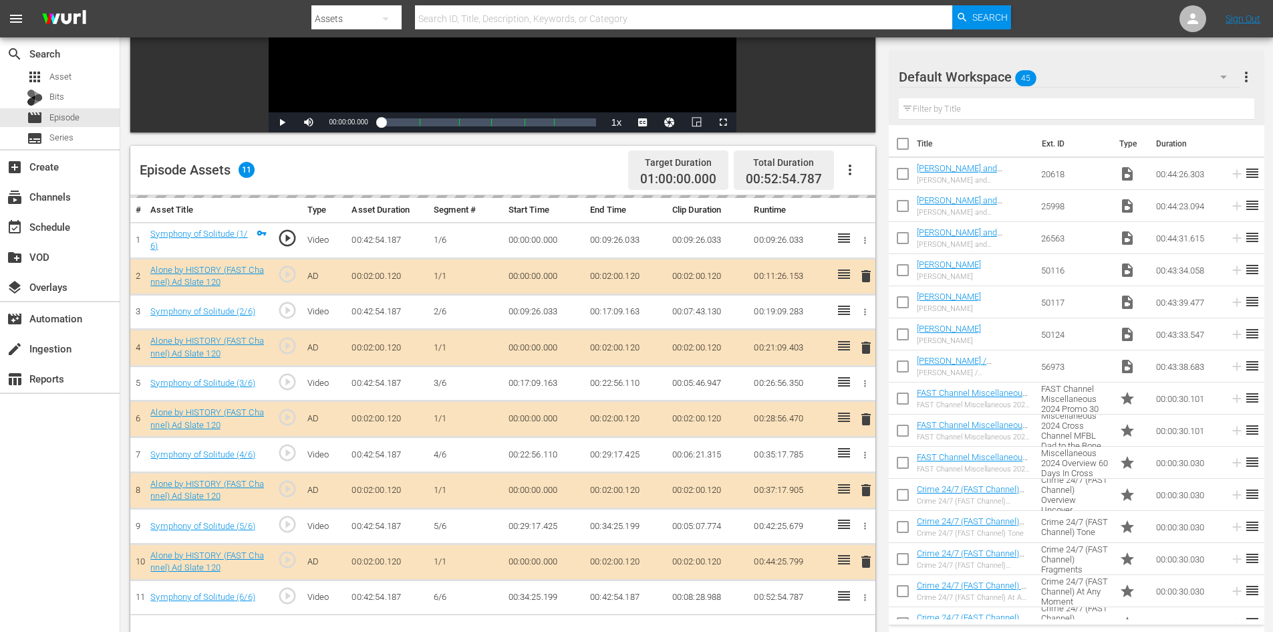
scroll to position [348, 0]
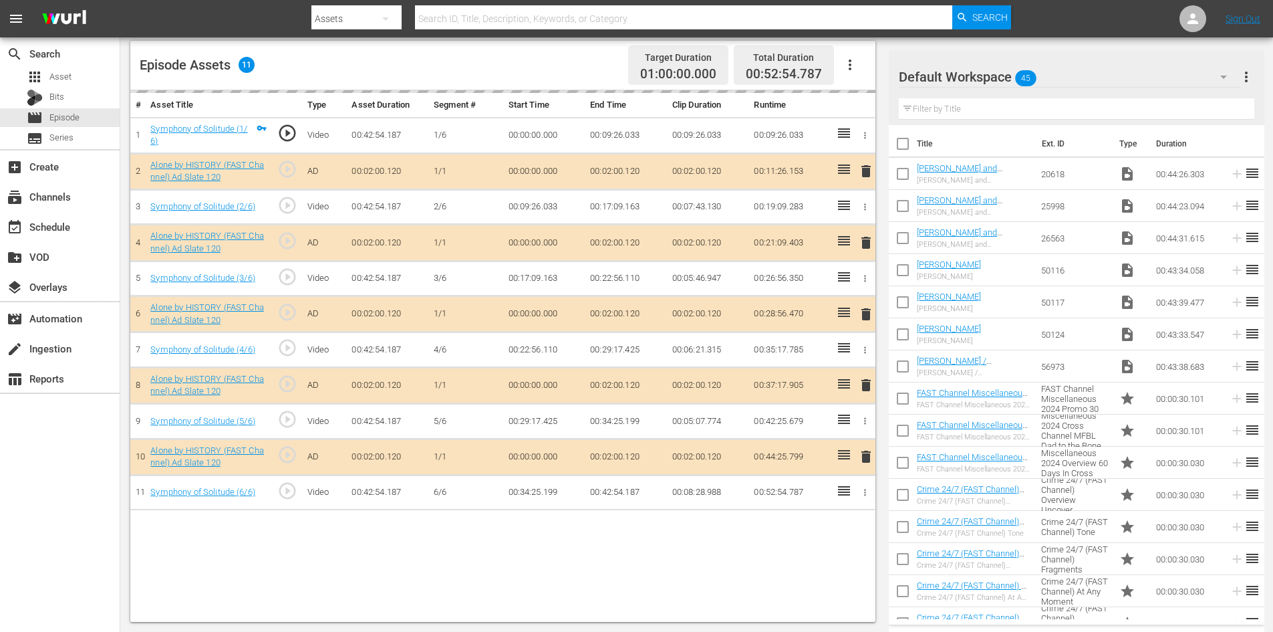
click at [1122, 78] on div "Default Workspace 45" at bounding box center [1069, 76] width 341 height 37
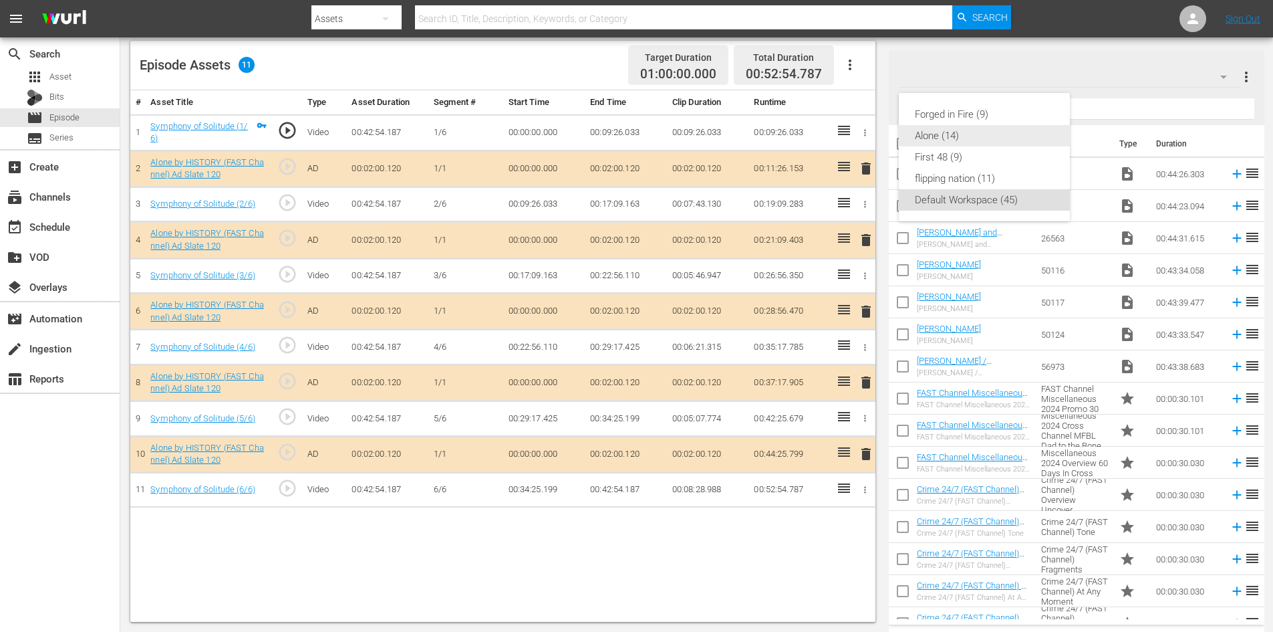
click at [935, 136] on div "Alone (14)" at bounding box center [984, 135] width 139 height 21
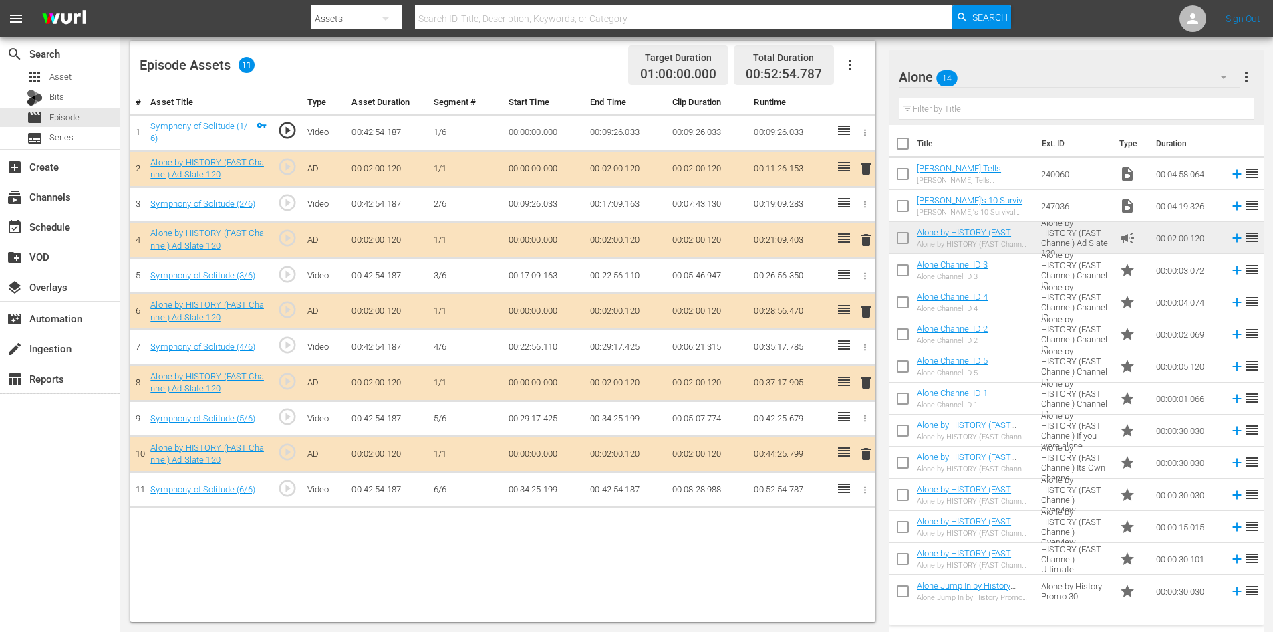
click at [868, 378] on span "delete" at bounding box center [866, 382] width 16 height 16
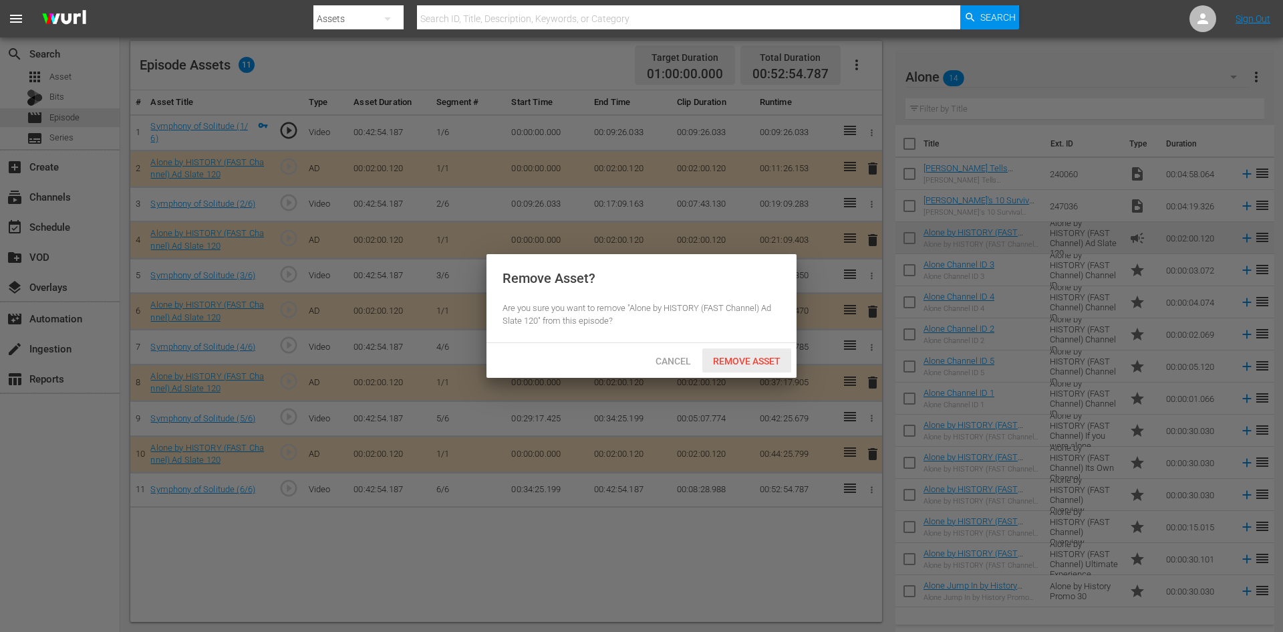
click at [745, 356] on span "Remove Asset" at bounding box center [747, 361] width 89 height 11
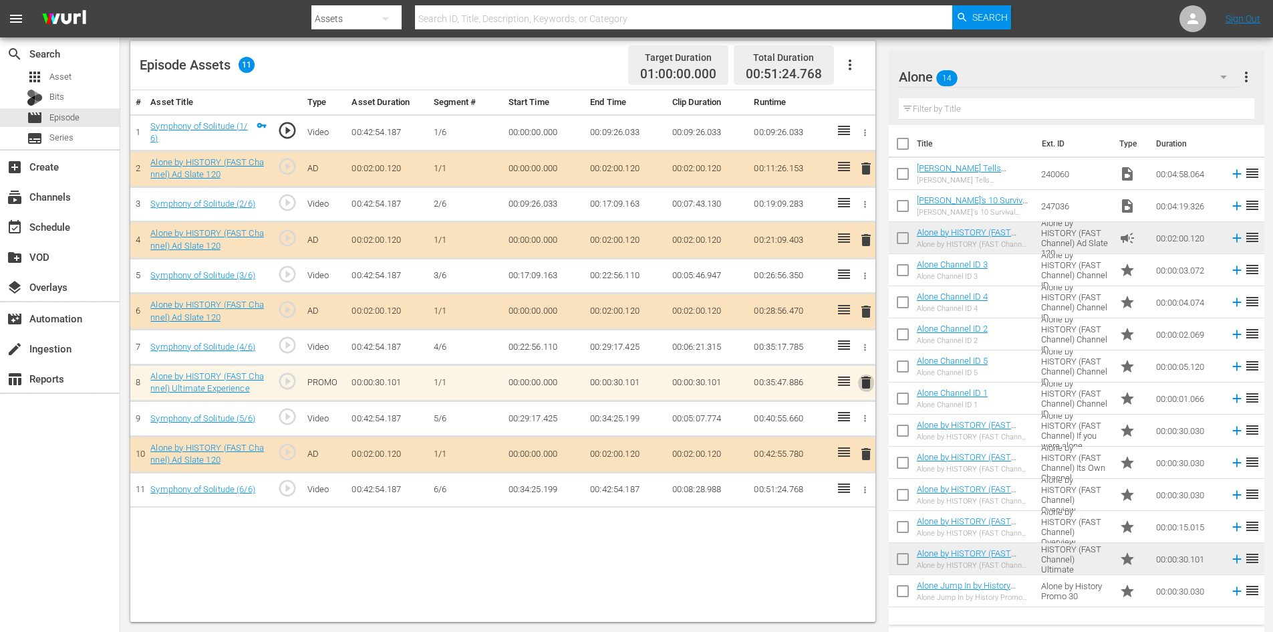
click at [868, 381] on span "delete" at bounding box center [866, 382] width 16 height 16
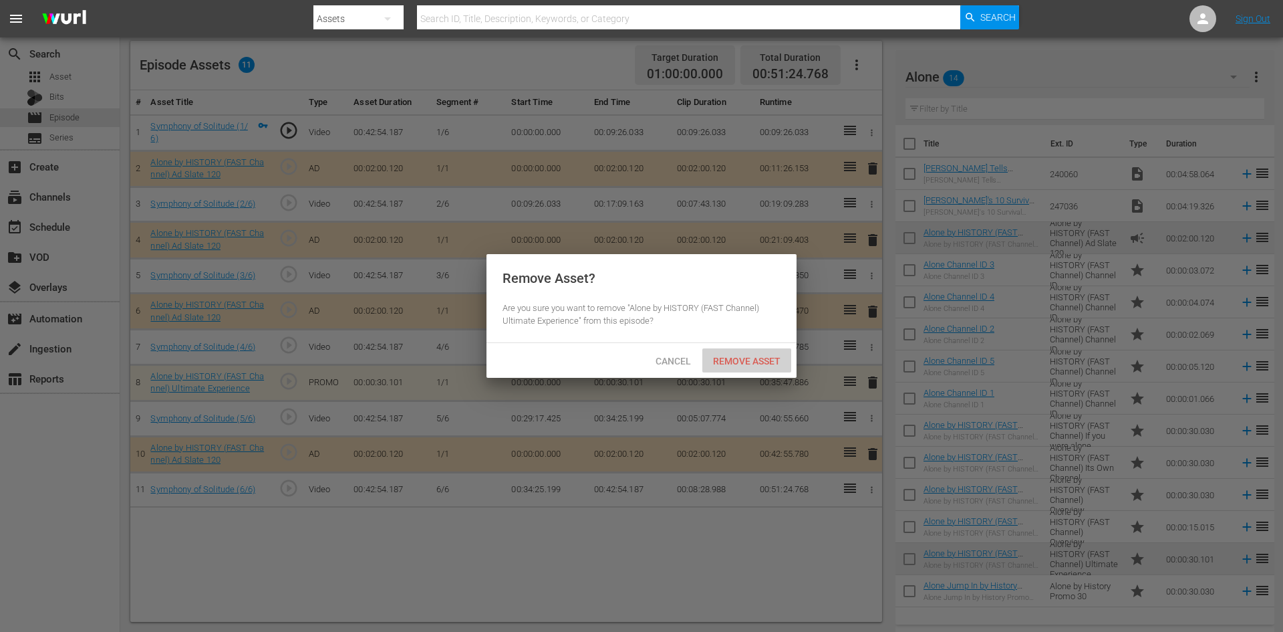
click at [757, 356] on span "Remove Asset" at bounding box center [747, 361] width 89 height 11
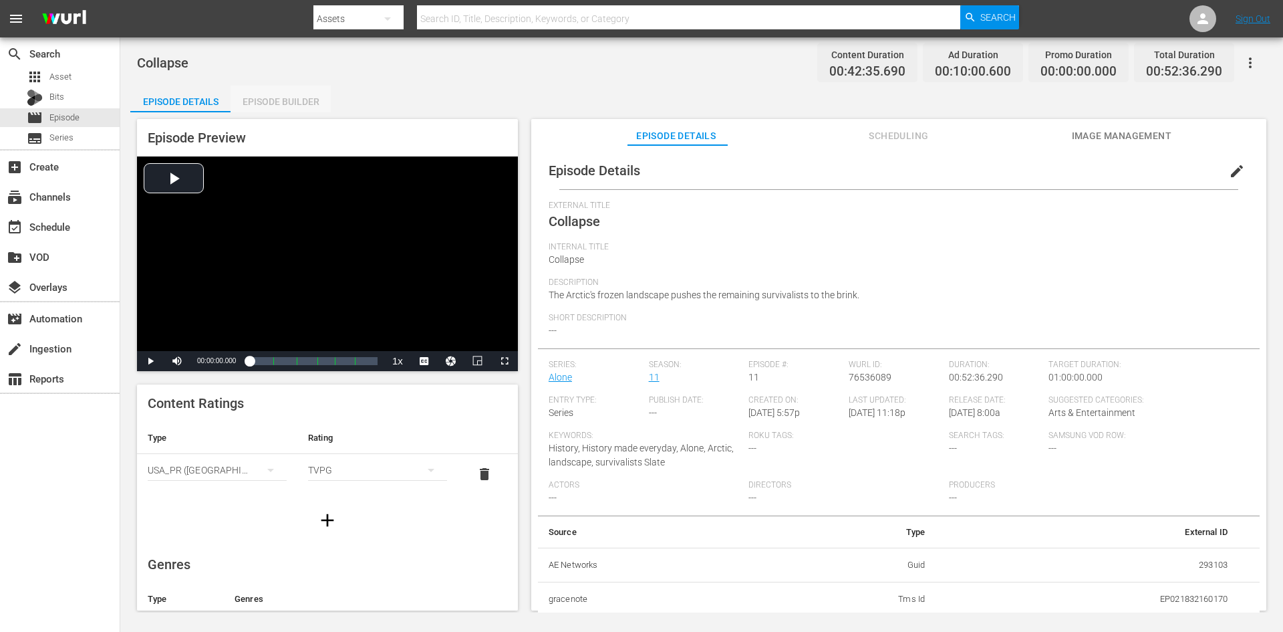
click at [307, 97] on div "Episode Builder" at bounding box center [281, 102] width 100 height 32
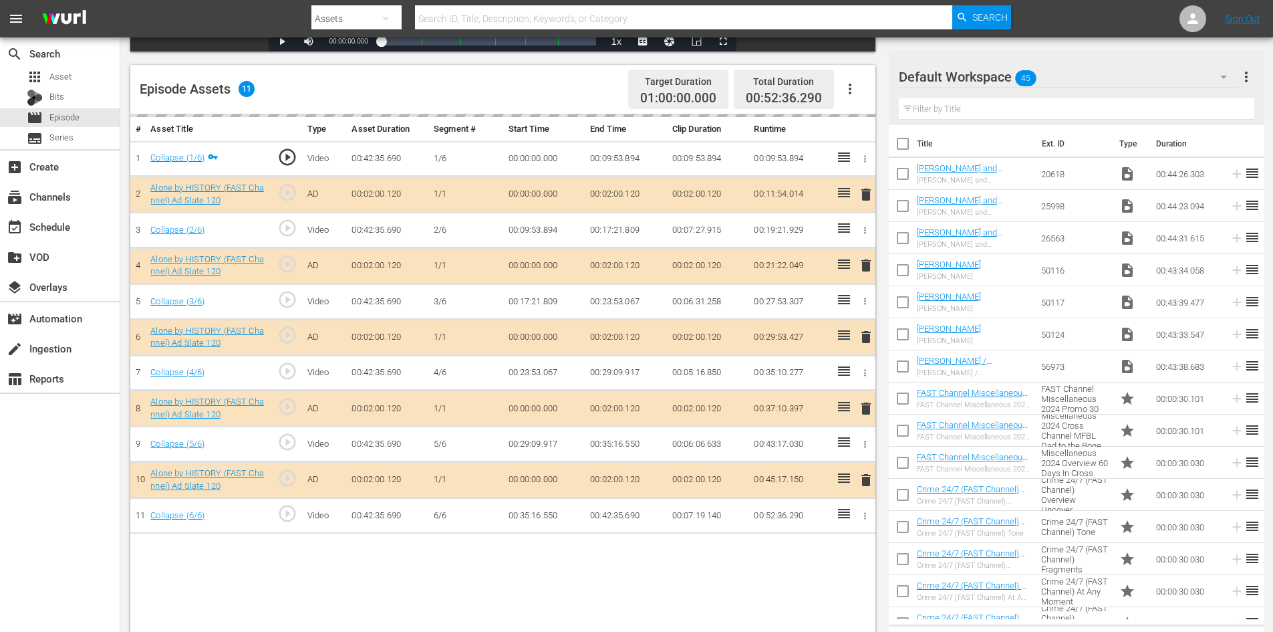
scroll to position [348, 0]
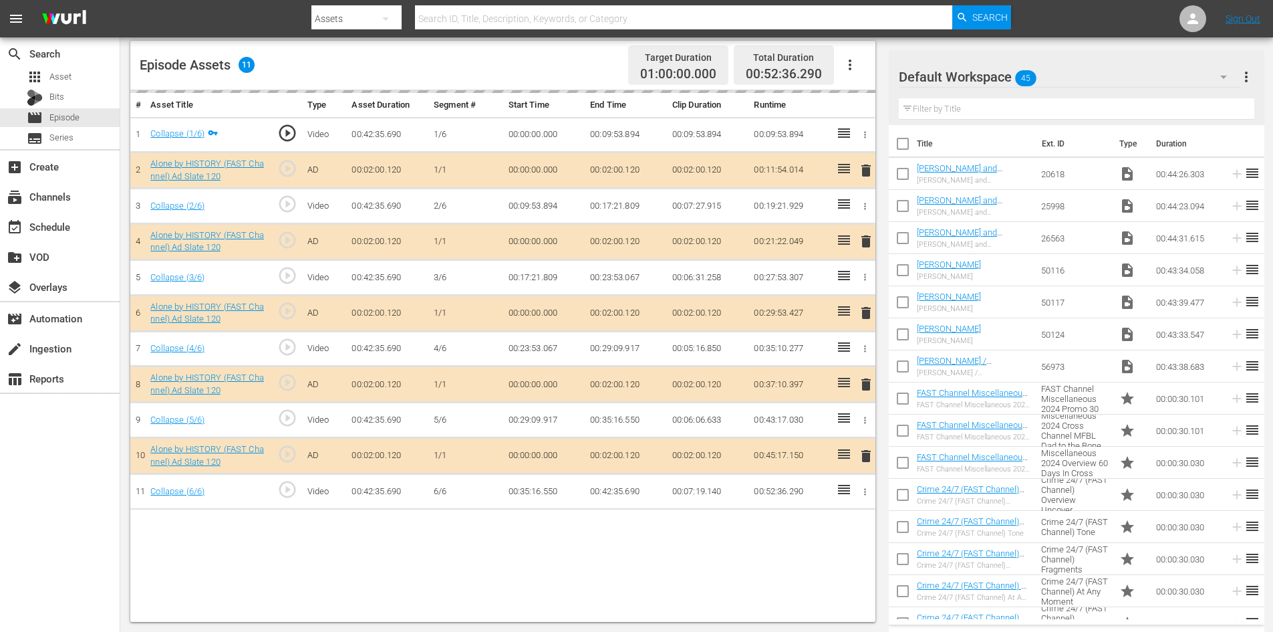
click at [1113, 79] on div "Default Workspace 45" at bounding box center [1069, 76] width 341 height 37
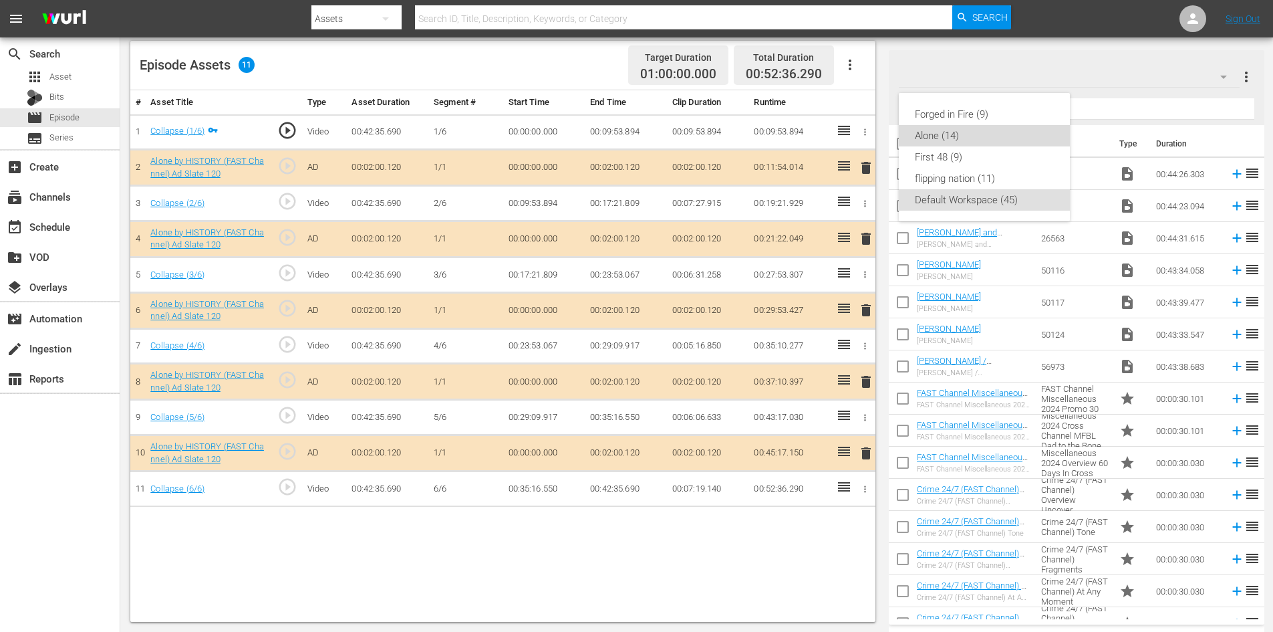
click at [913, 137] on div "Alone (14)" at bounding box center [984, 135] width 171 height 21
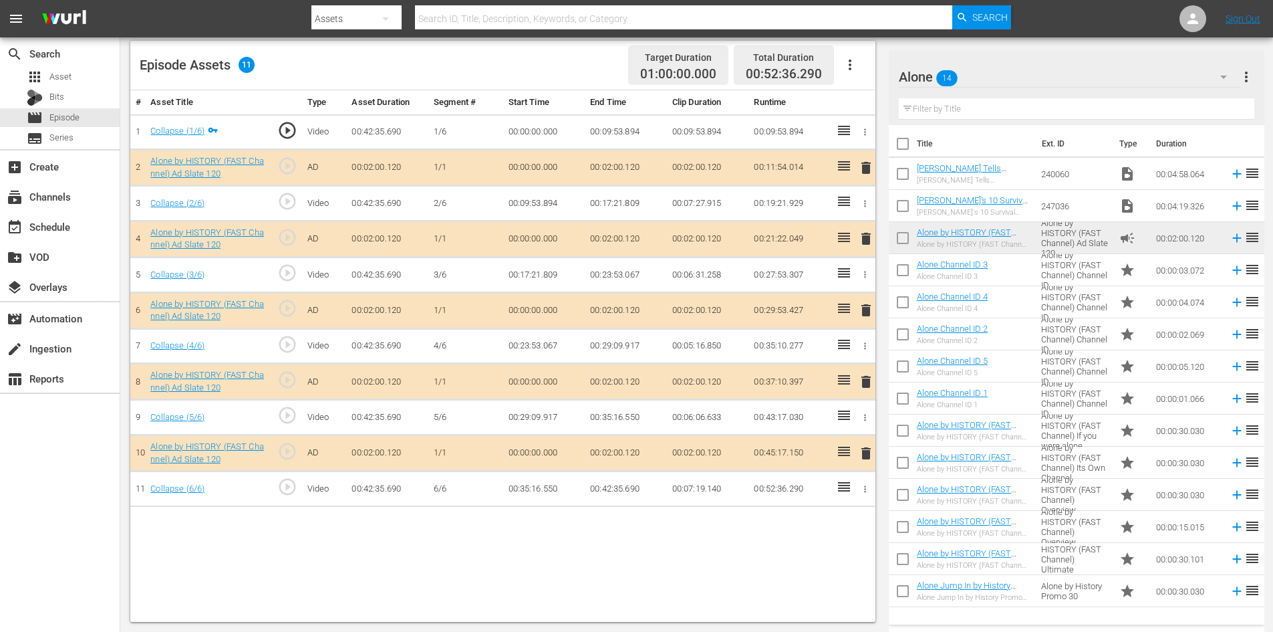
click at [862, 383] on span "delete" at bounding box center [866, 382] width 16 height 16
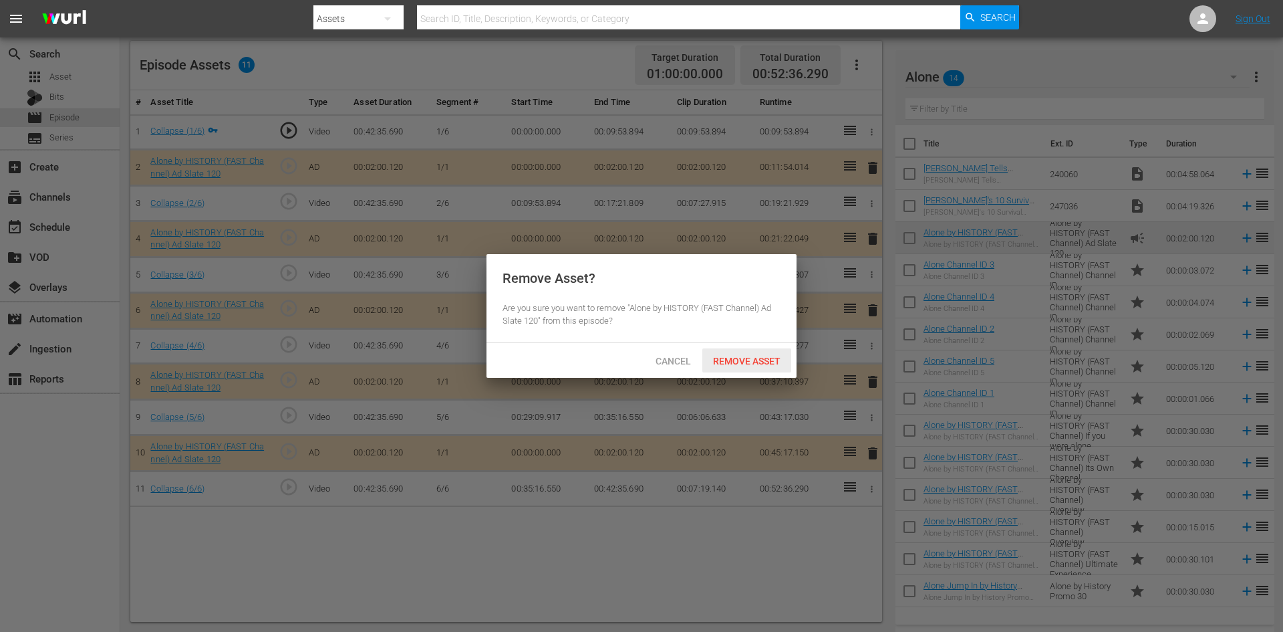
click at [759, 361] on span "Remove Asset" at bounding box center [747, 361] width 89 height 11
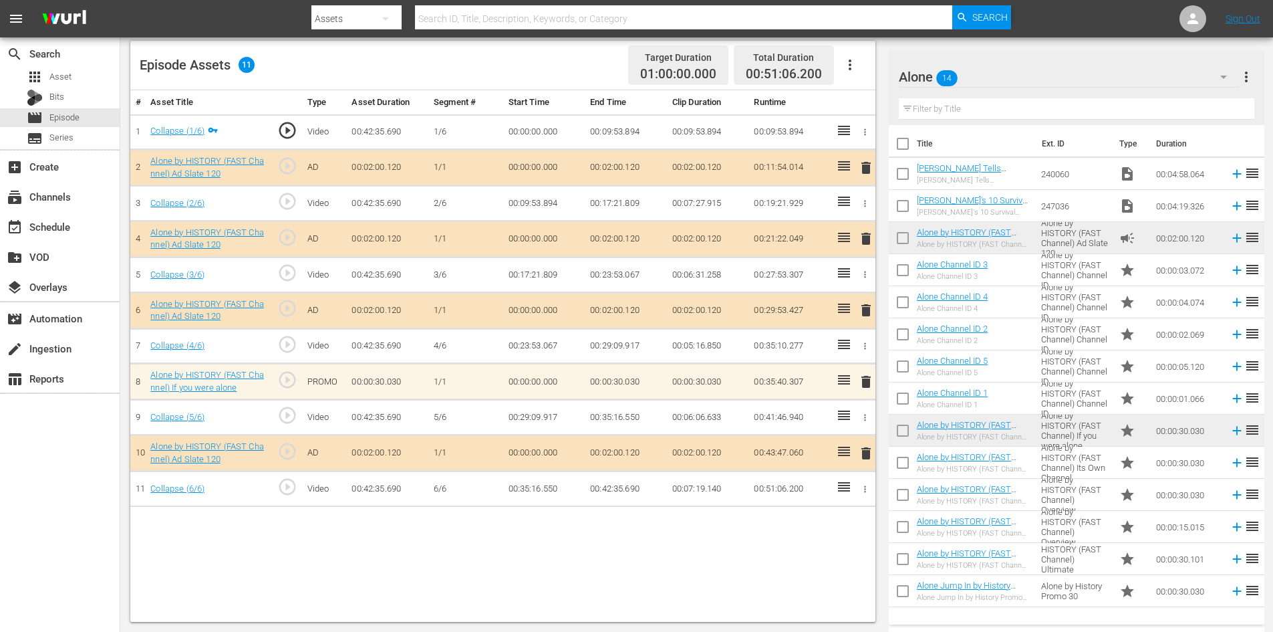
click at [866, 378] on span "delete" at bounding box center [866, 382] width 16 height 16
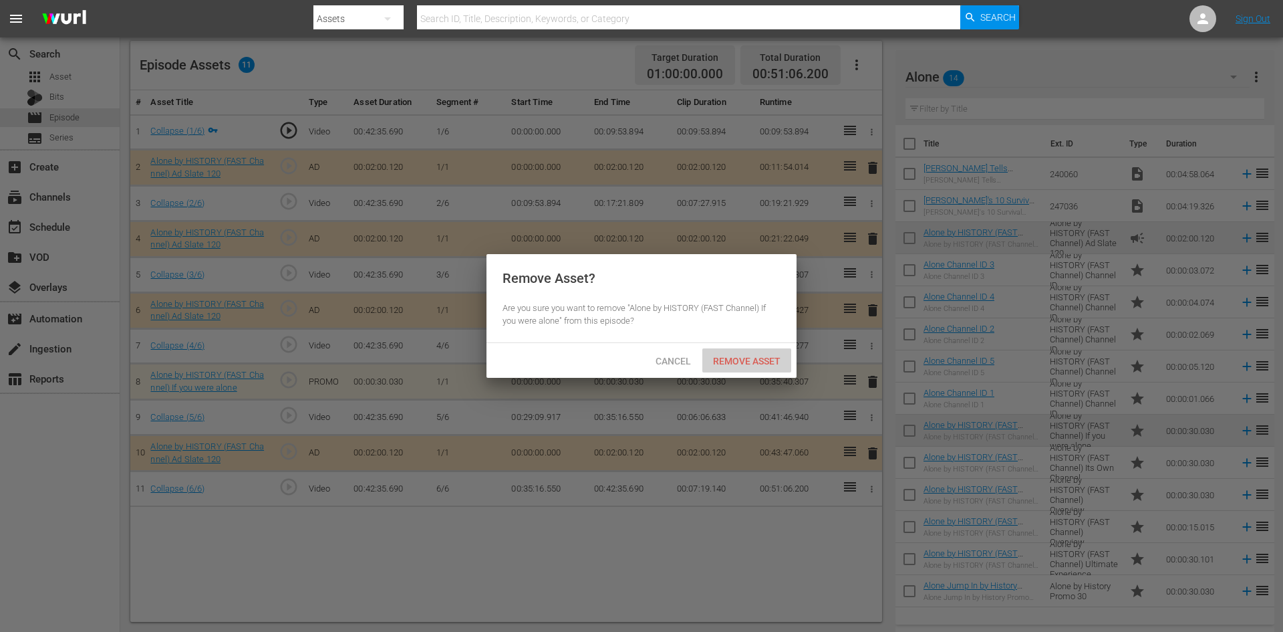
click at [759, 356] on span "Remove Asset" at bounding box center [747, 361] width 89 height 11
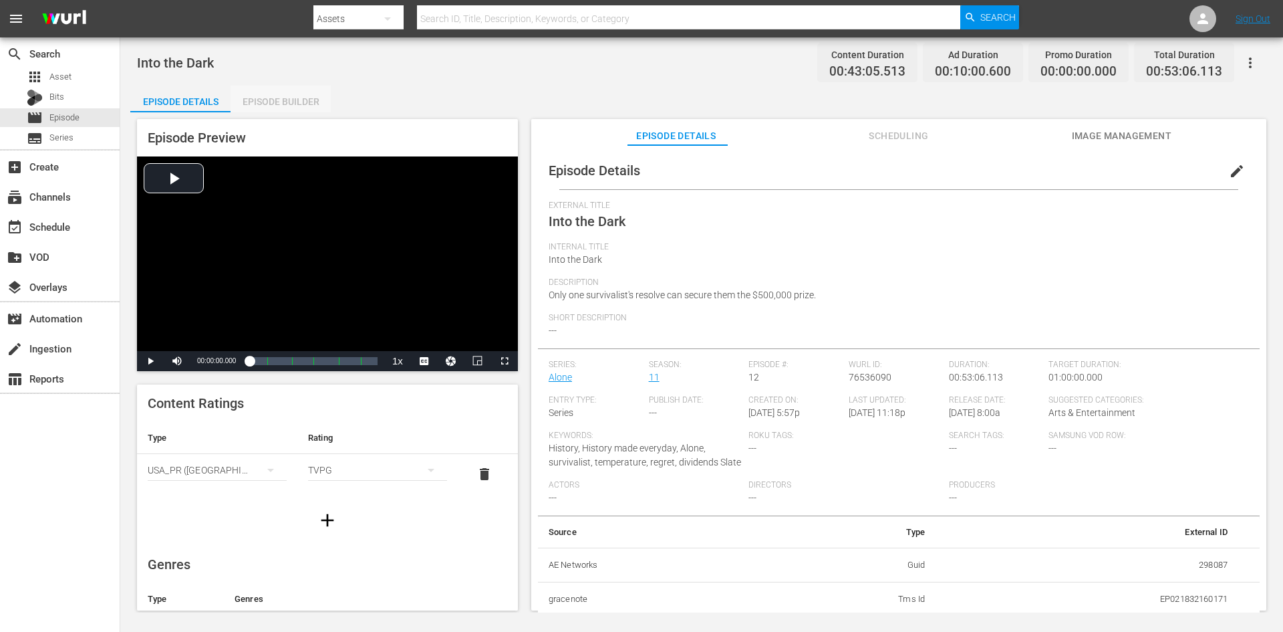
click at [265, 104] on div "Episode Builder" at bounding box center [281, 102] width 100 height 32
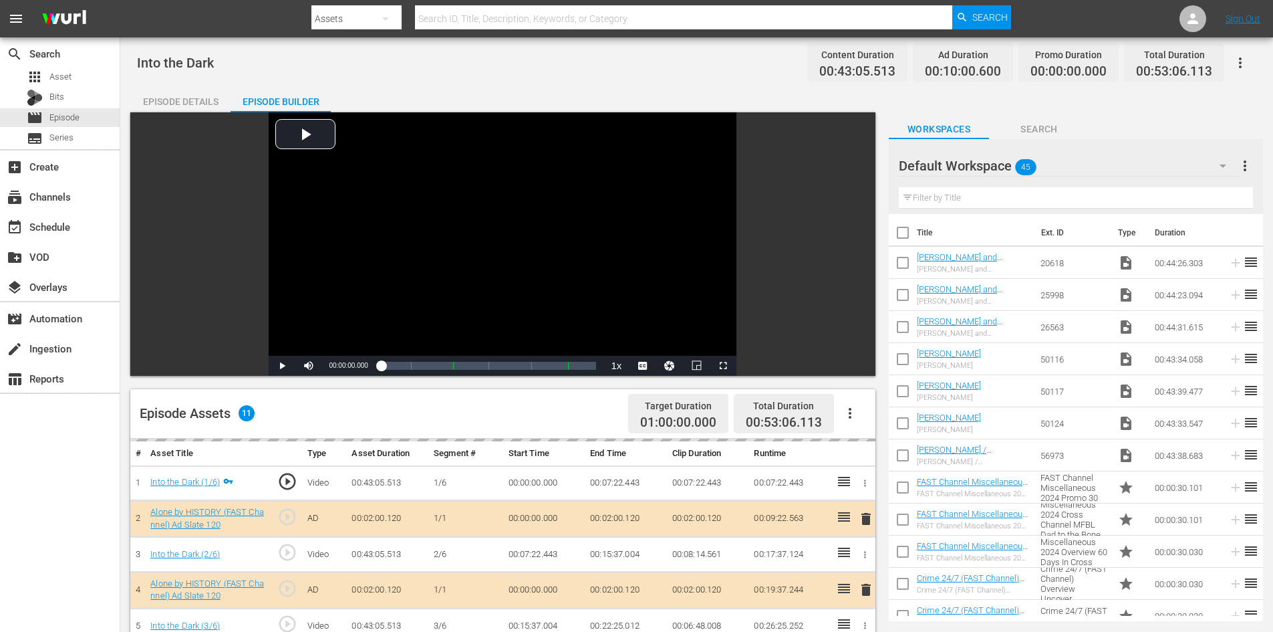
click at [1119, 164] on div "Default Workspace 45" at bounding box center [1069, 165] width 340 height 37
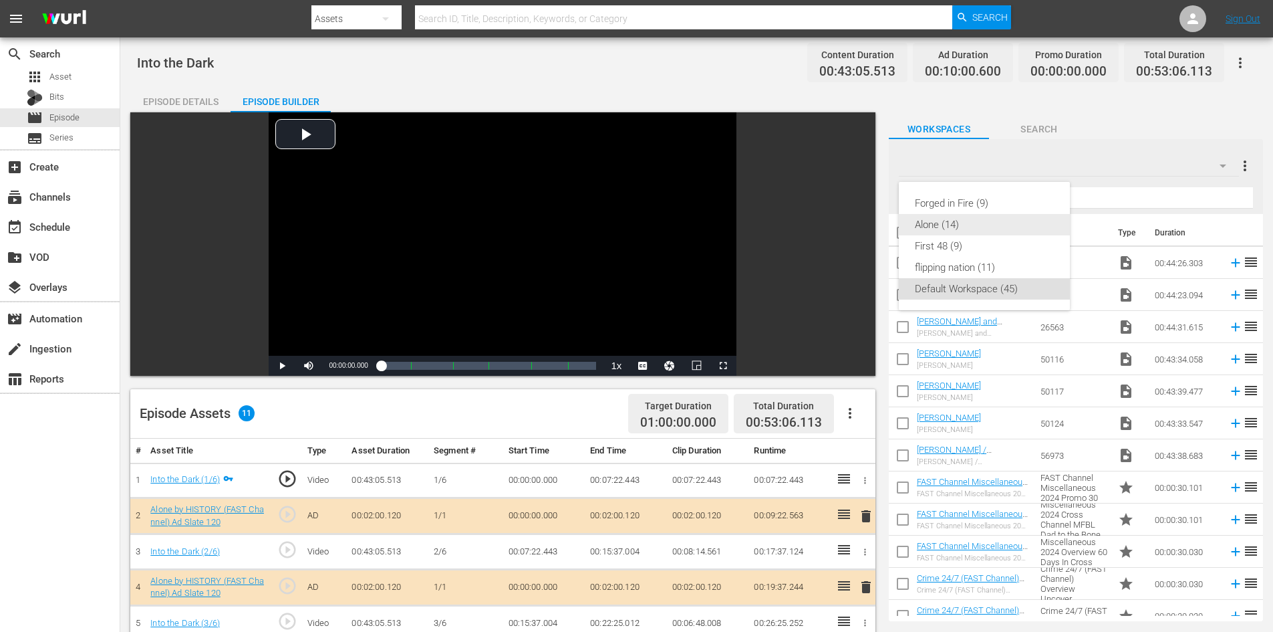
click at [943, 224] on div "Alone (14)" at bounding box center [984, 224] width 139 height 21
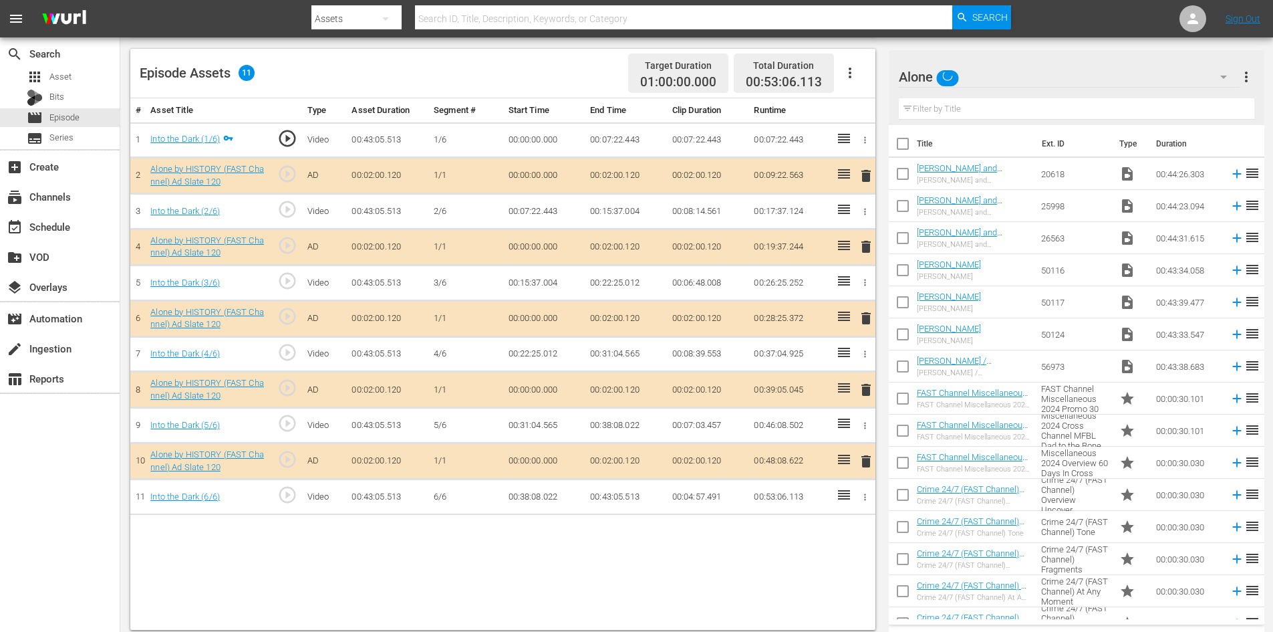
scroll to position [348, 0]
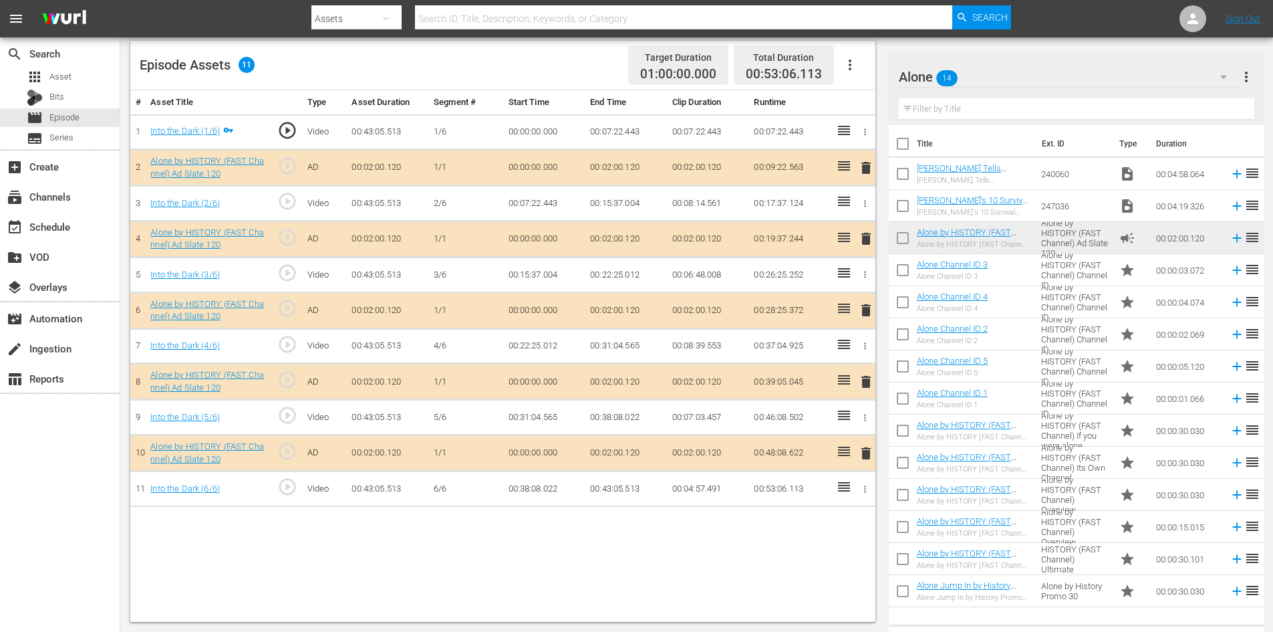
click at [864, 378] on span "delete" at bounding box center [866, 382] width 16 height 16
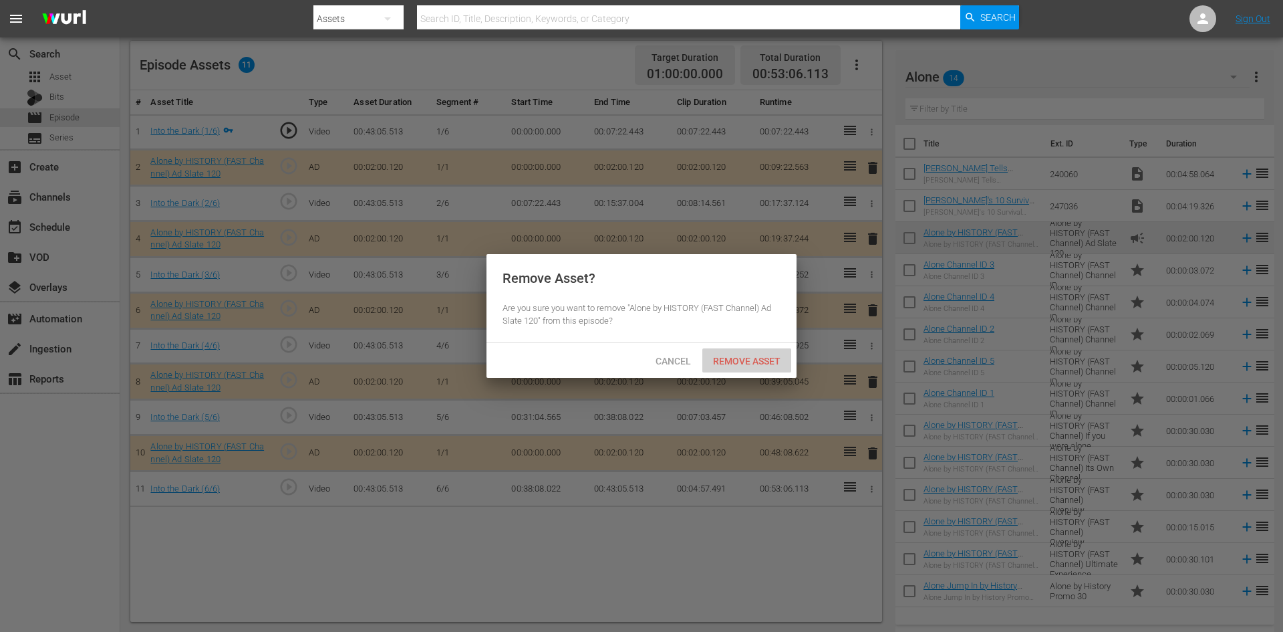
click at [757, 357] on span "Remove Asset" at bounding box center [747, 361] width 89 height 11
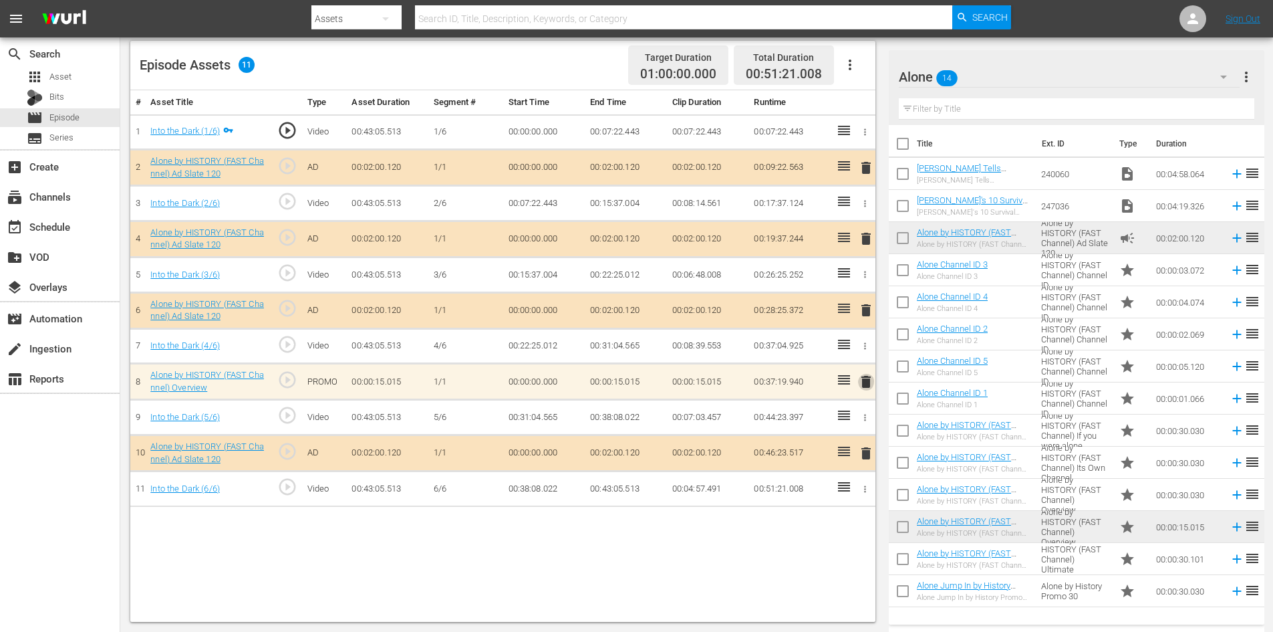
click at [868, 386] on span "delete" at bounding box center [866, 382] width 16 height 16
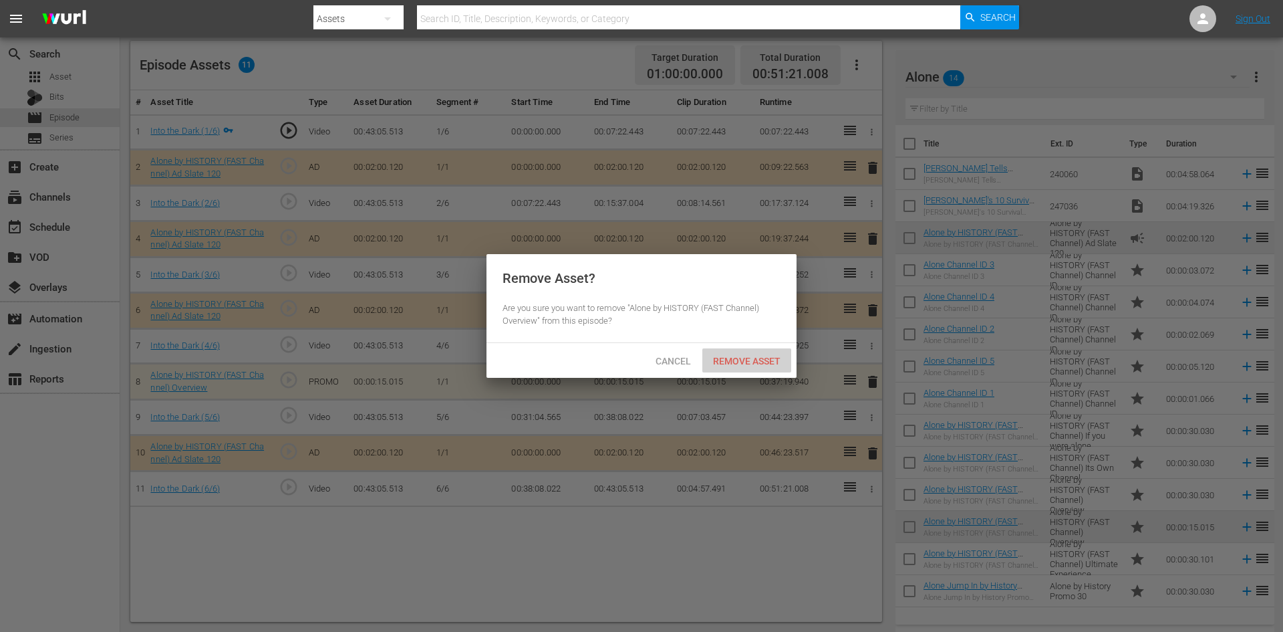
click at [772, 360] on span "Remove Asset" at bounding box center [747, 361] width 89 height 11
